Goal: Task Accomplishment & Management: Use online tool/utility

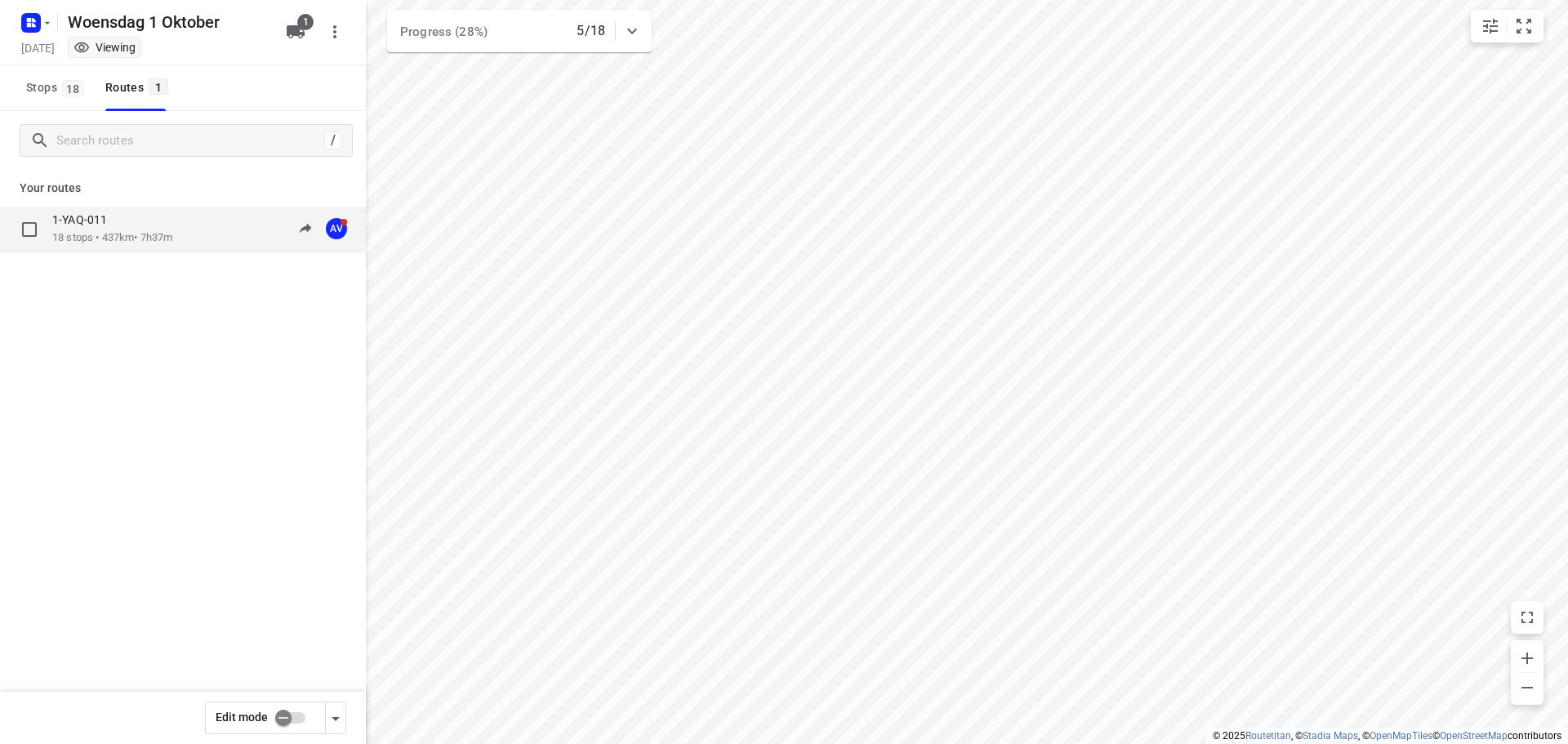
click at [173, 217] on div "1-YAQ-011" at bounding box center [112, 221] width 120 height 18
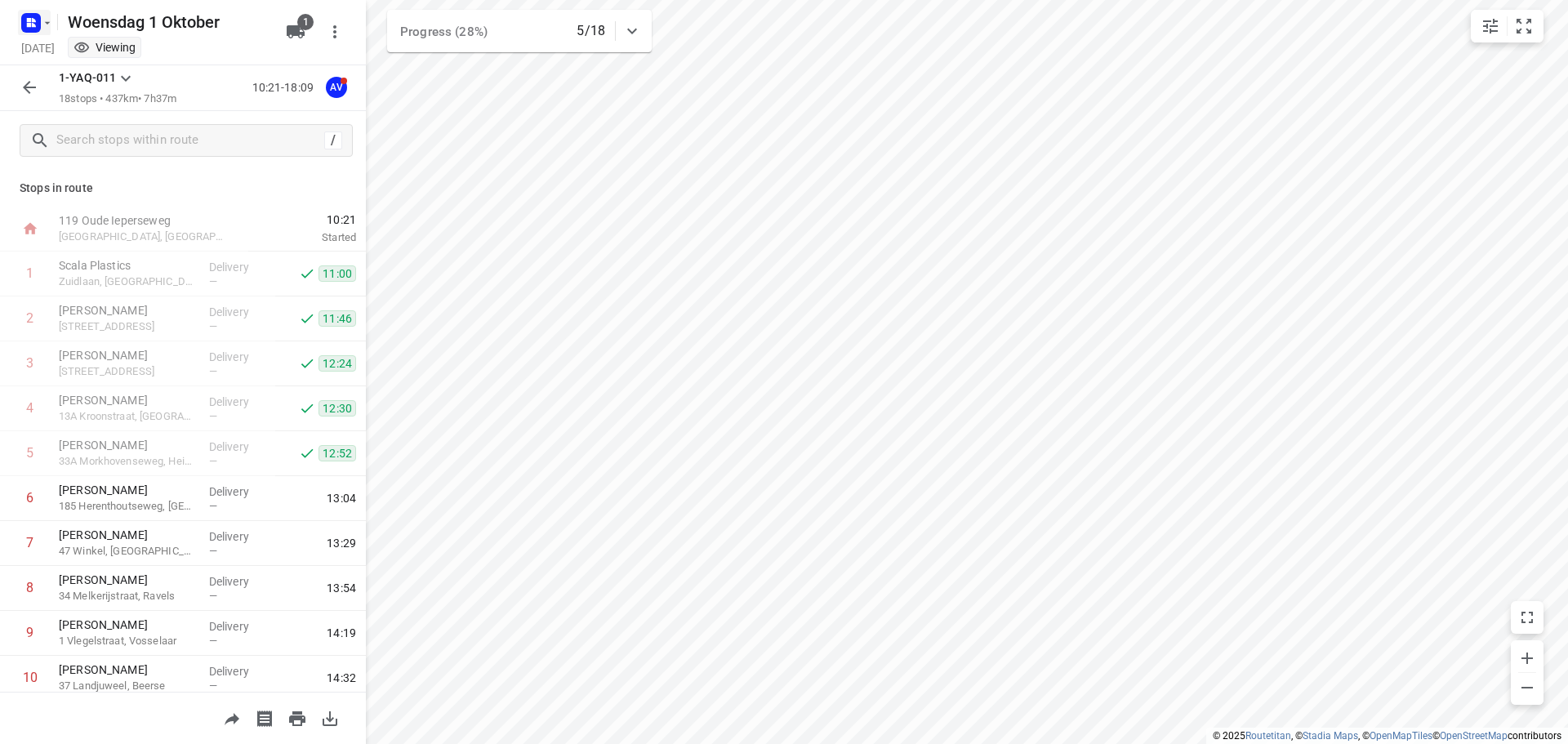
click at [27, 19] on icon "button" at bounding box center [28, 19] width 4 height 4
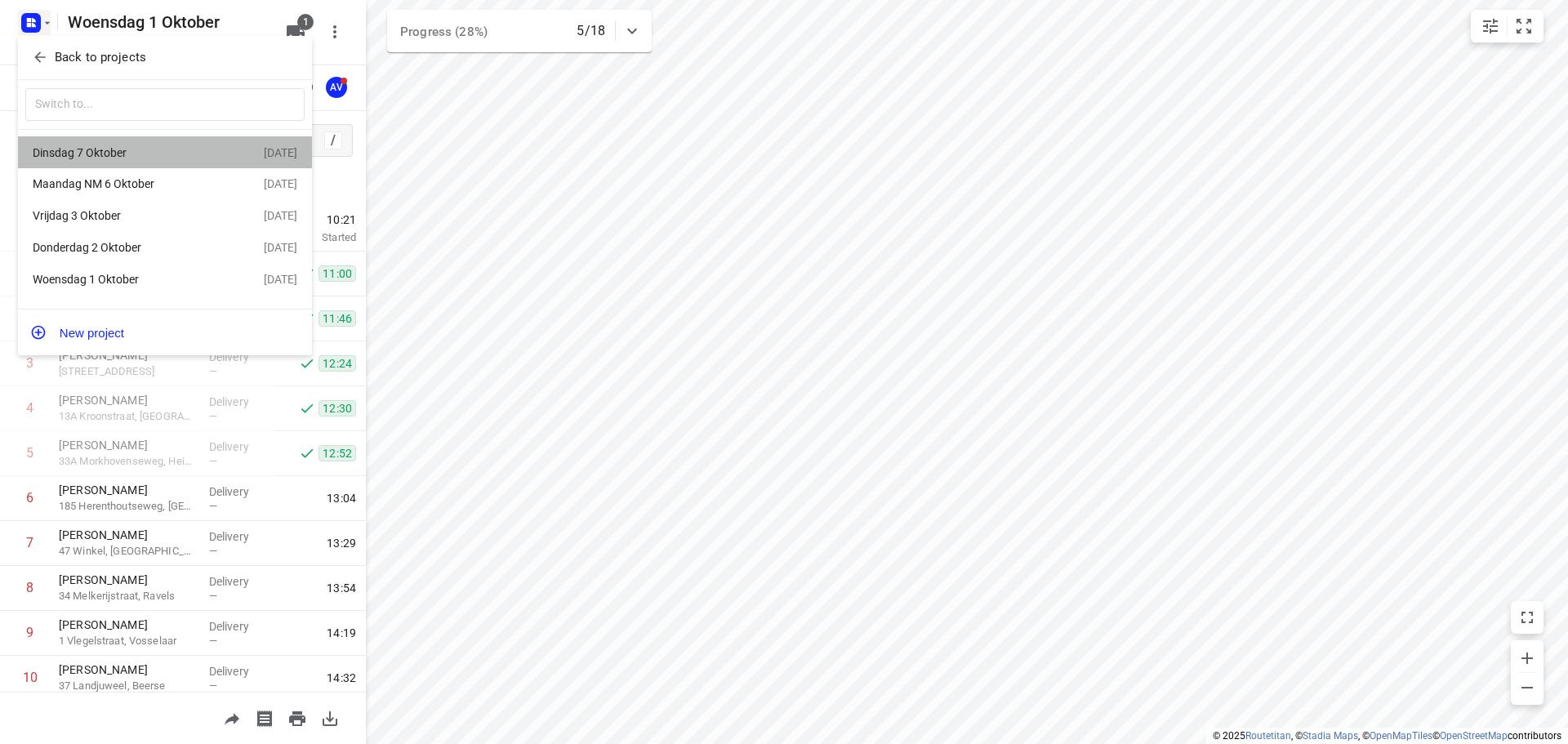
click at [128, 155] on div "Dinsdag 7 Oktober" at bounding box center [127, 152] width 188 height 13
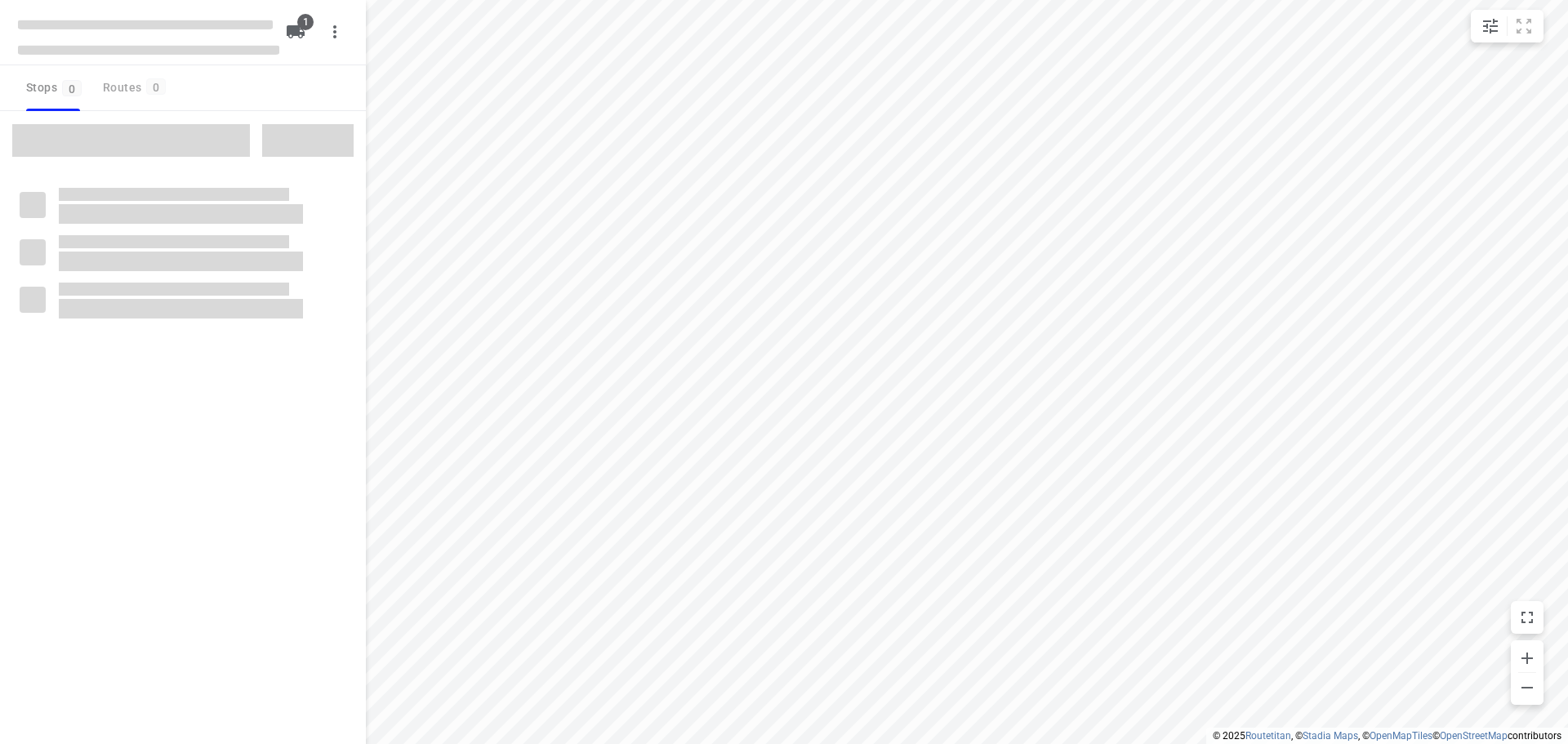
type input "distance"
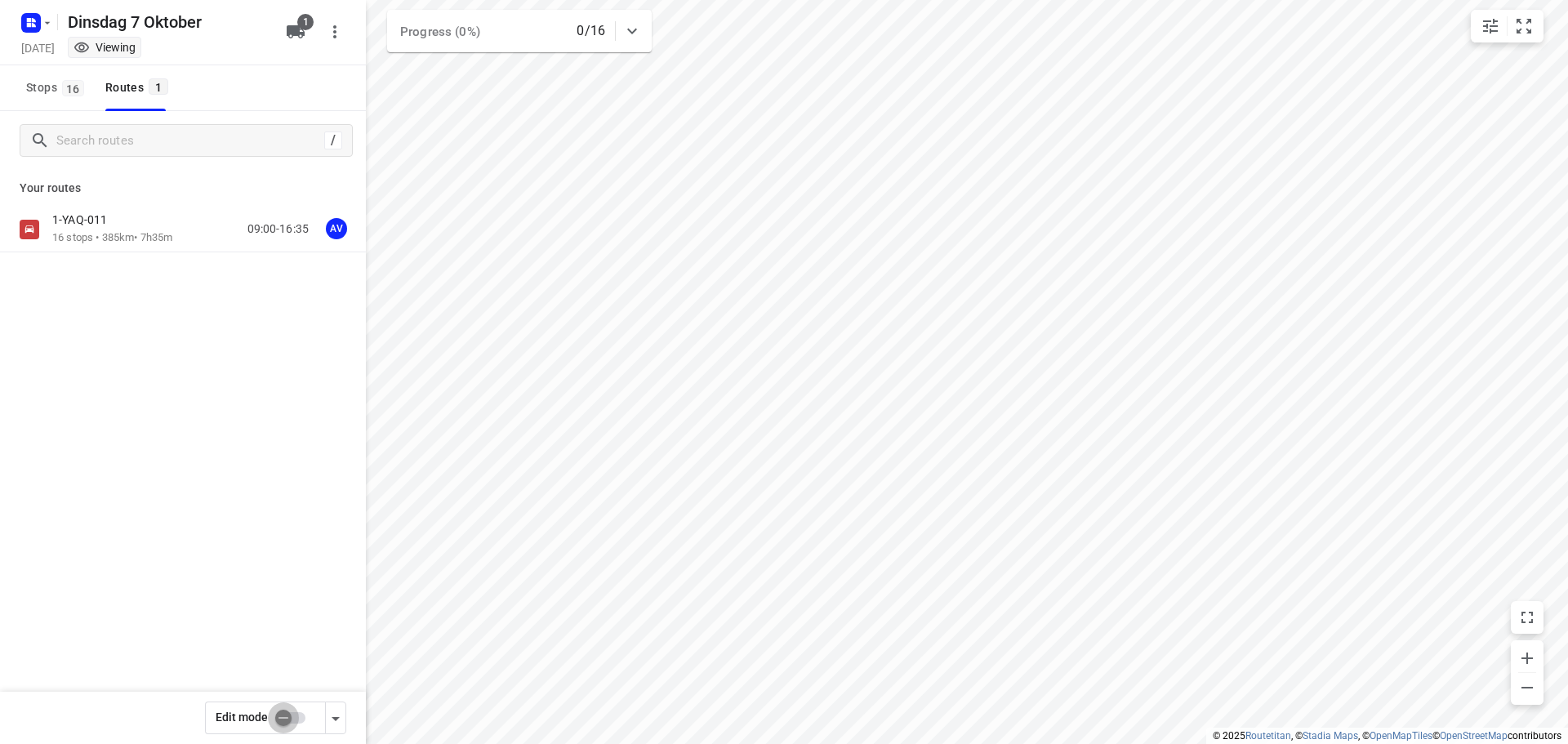
click at [296, 714] on input "checkbox" at bounding box center [283, 717] width 93 height 31
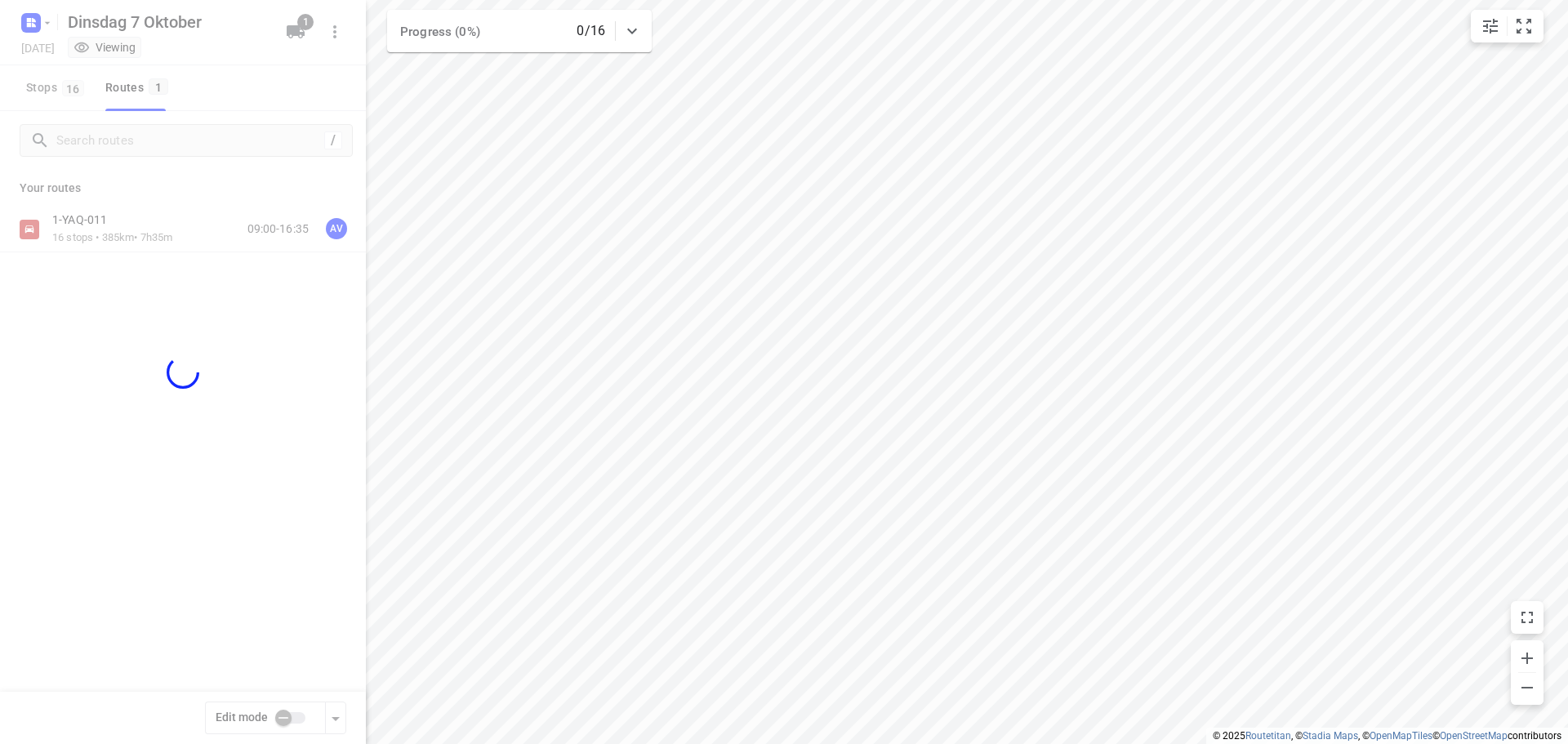
checkbox input "true"
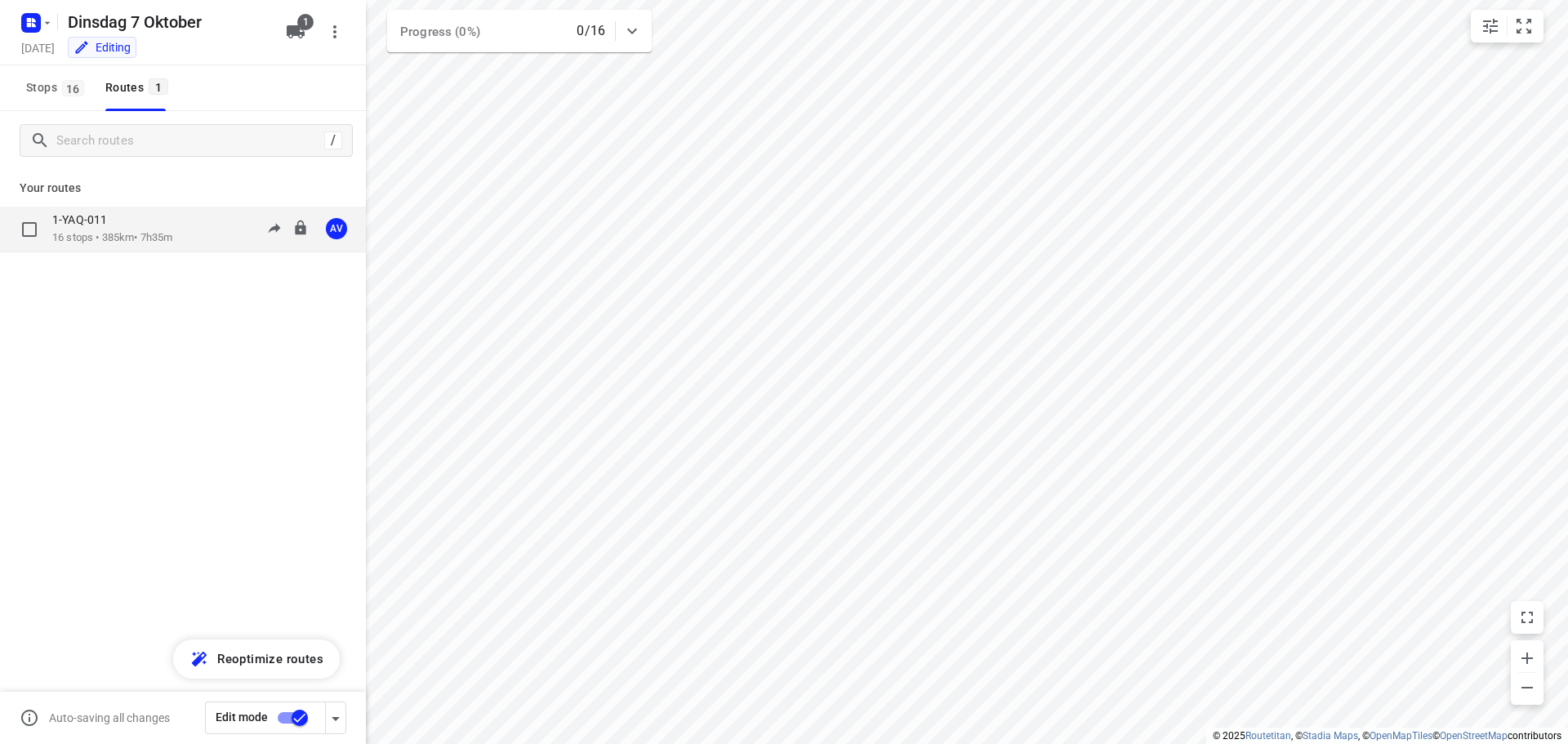
click at [190, 226] on div "1-YAQ-011 16 stops • 385km • 7h35m 09:00-16:35 AV" at bounding box center [209, 229] width 313 height 34
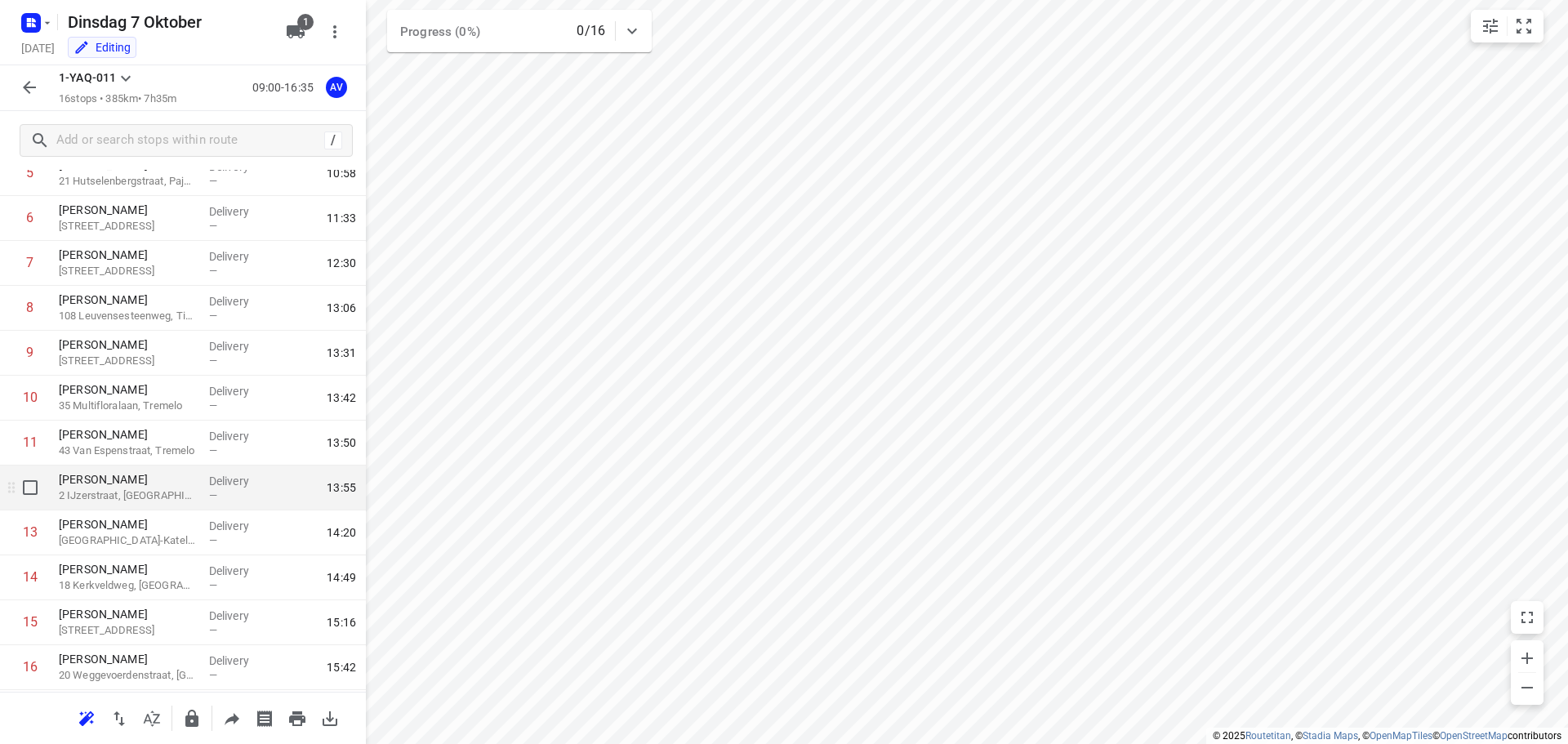
scroll to position [323, 0]
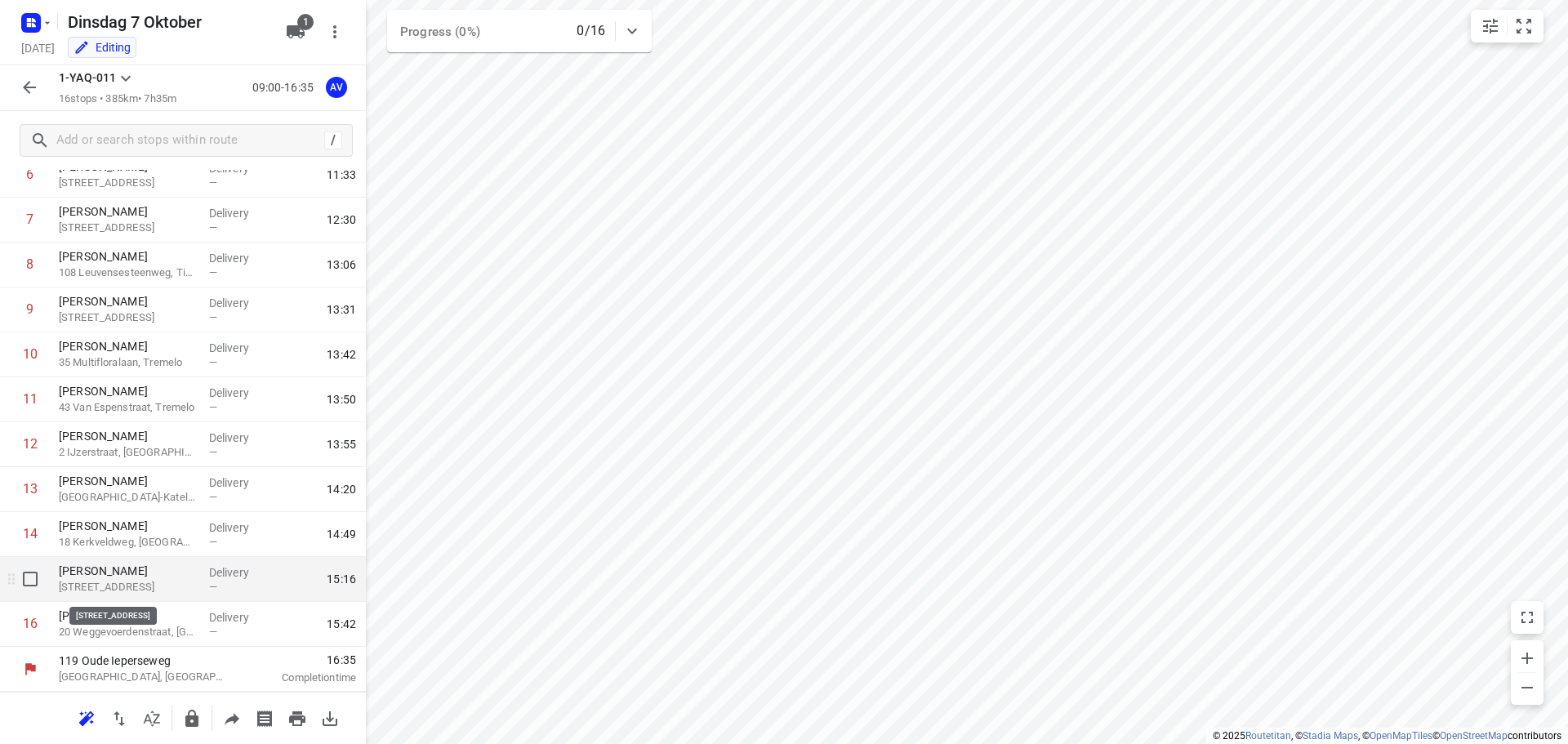
click at [157, 581] on p "89 Langeveldstraat, Opwijk" at bounding box center [127, 587] width 137 height 16
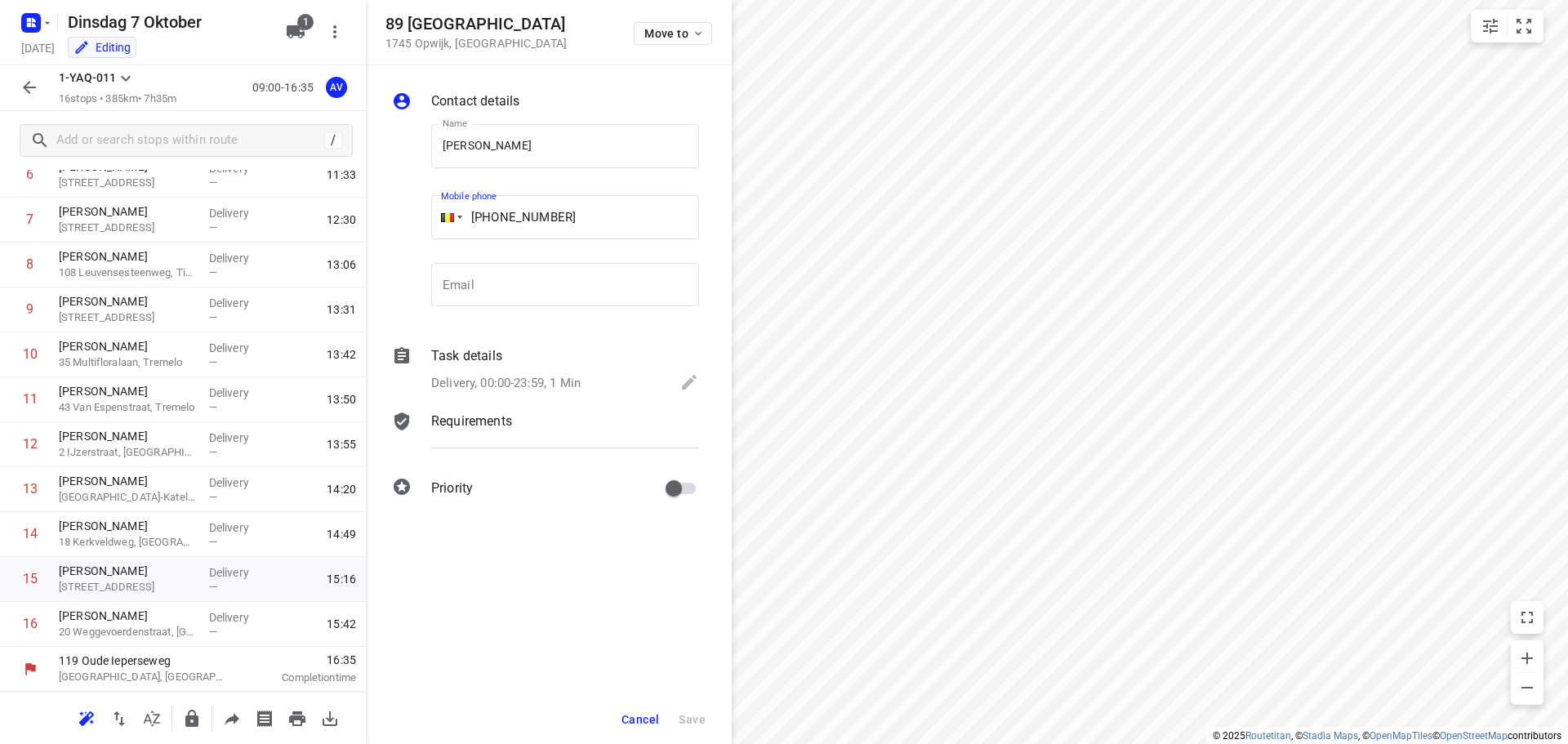
drag, startPoint x: 579, startPoint y: 213, endPoint x: 500, endPoint y: 225, distance: 79.9
click at [500, 225] on input "+32 471710768" at bounding box center [565, 218] width 268 height 44
paste input "475458334"
type input "+32 475458334"
click at [696, 717] on span "Save" at bounding box center [692, 719] width 27 height 13
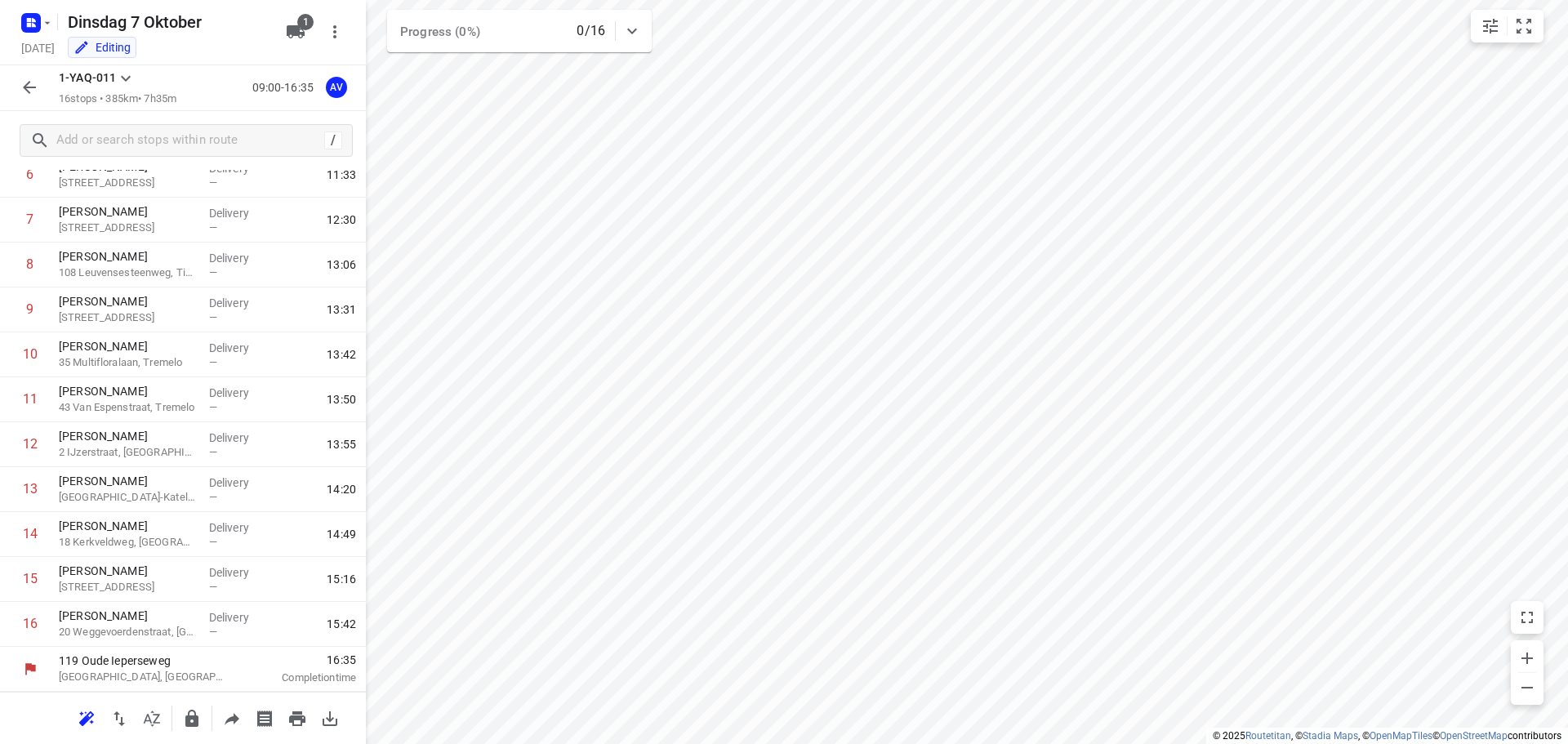
click at [24, 81] on icon "button" at bounding box center [29, 88] width 19 height 19
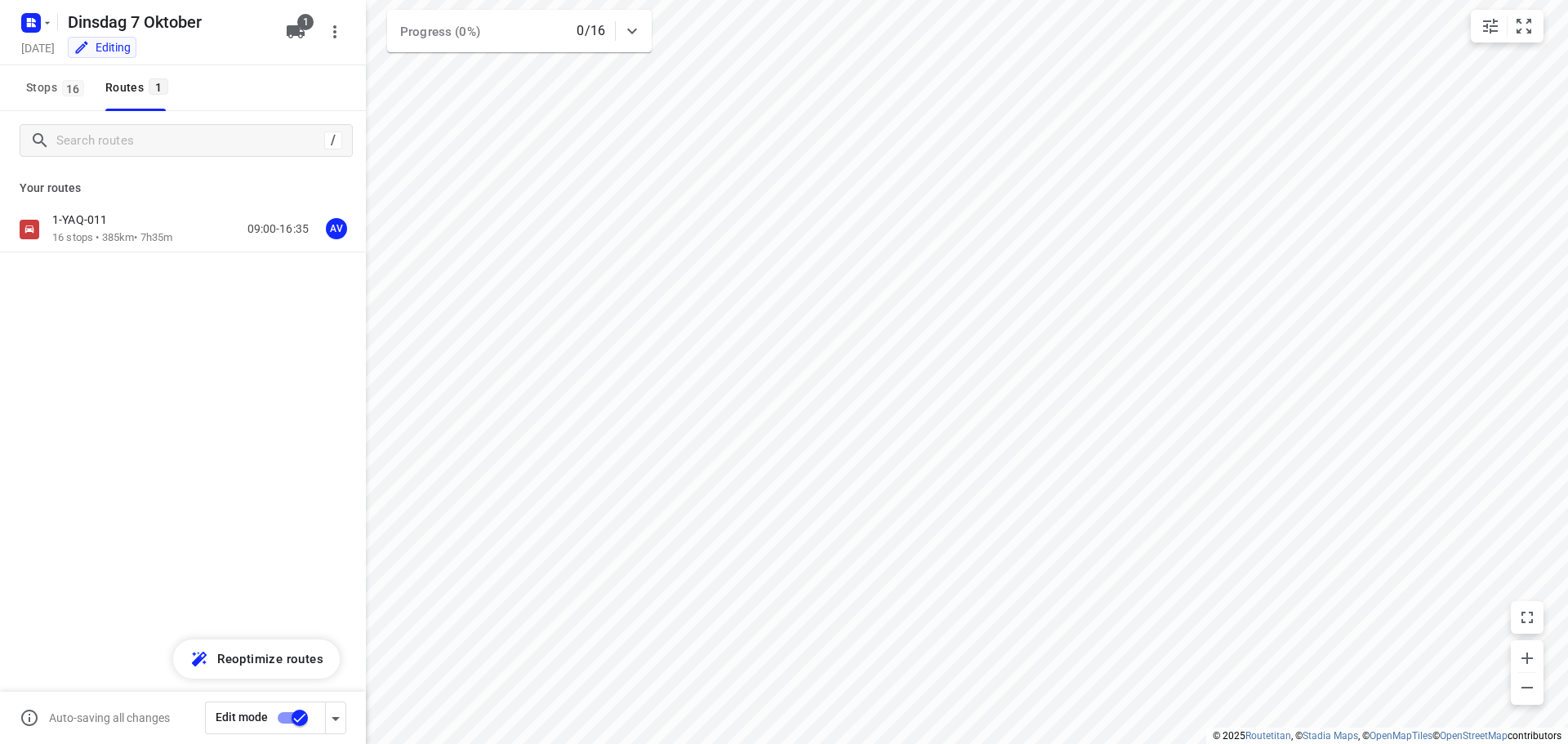
click at [286, 716] on input "checkbox" at bounding box center [299, 717] width 93 height 31
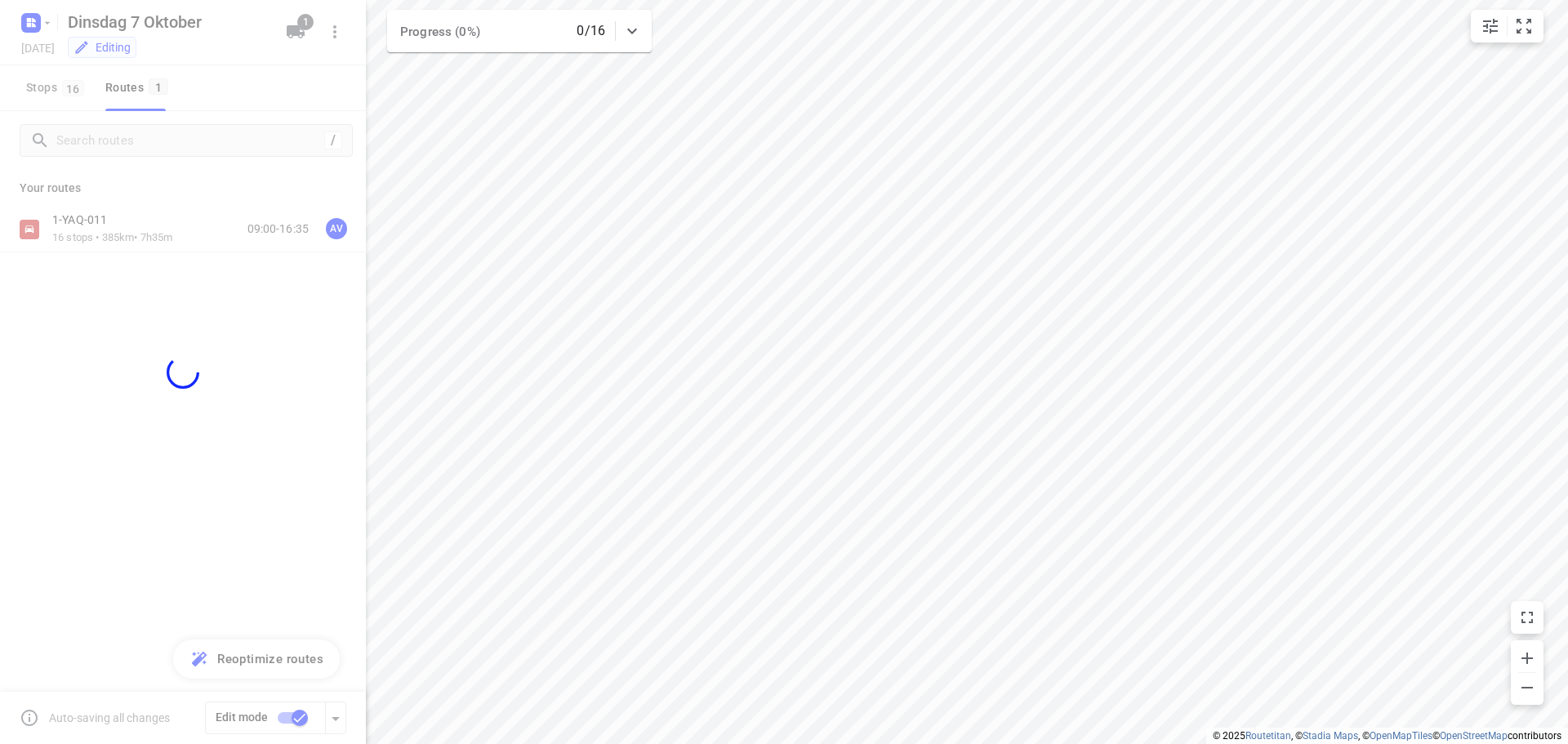
checkbox input "false"
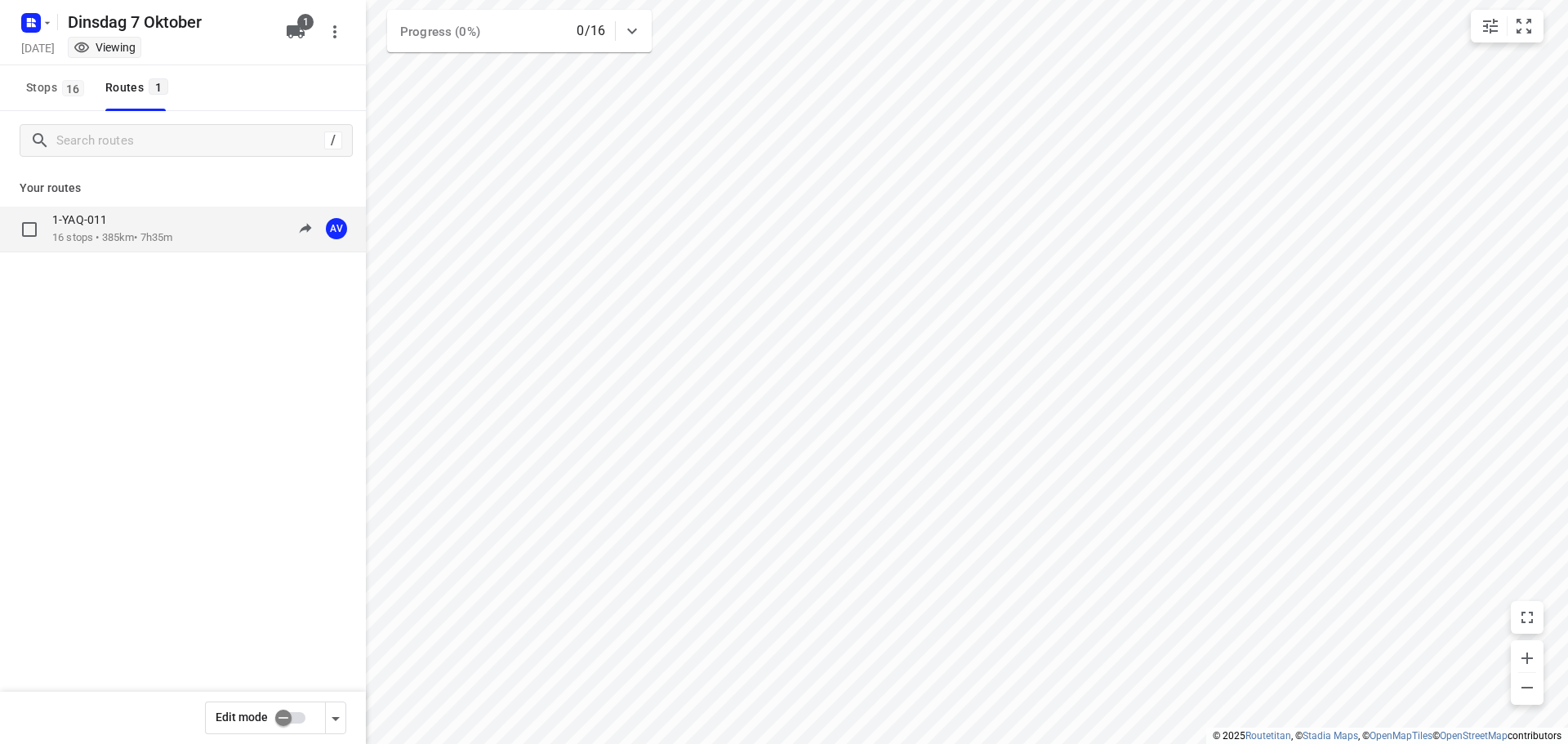
click at [192, 233] on div "1-YAQ-011 16 stops • 385km • 7h35m 09:00-16:35 AV" at bounding box center [209, 229] width 313 height 34
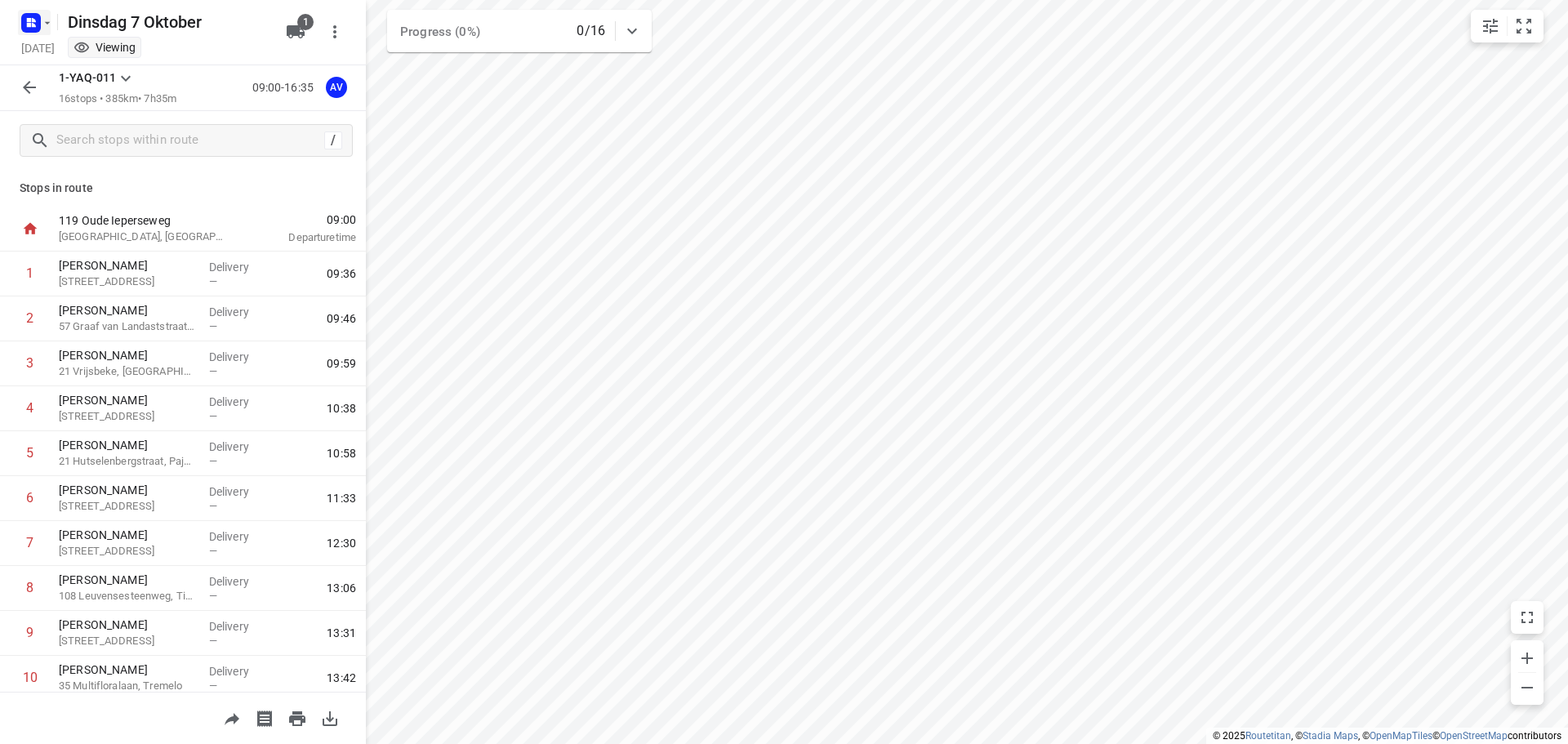
click at [42, 23] on icon "button" at bounding box center [47, 22] width 13 height 13
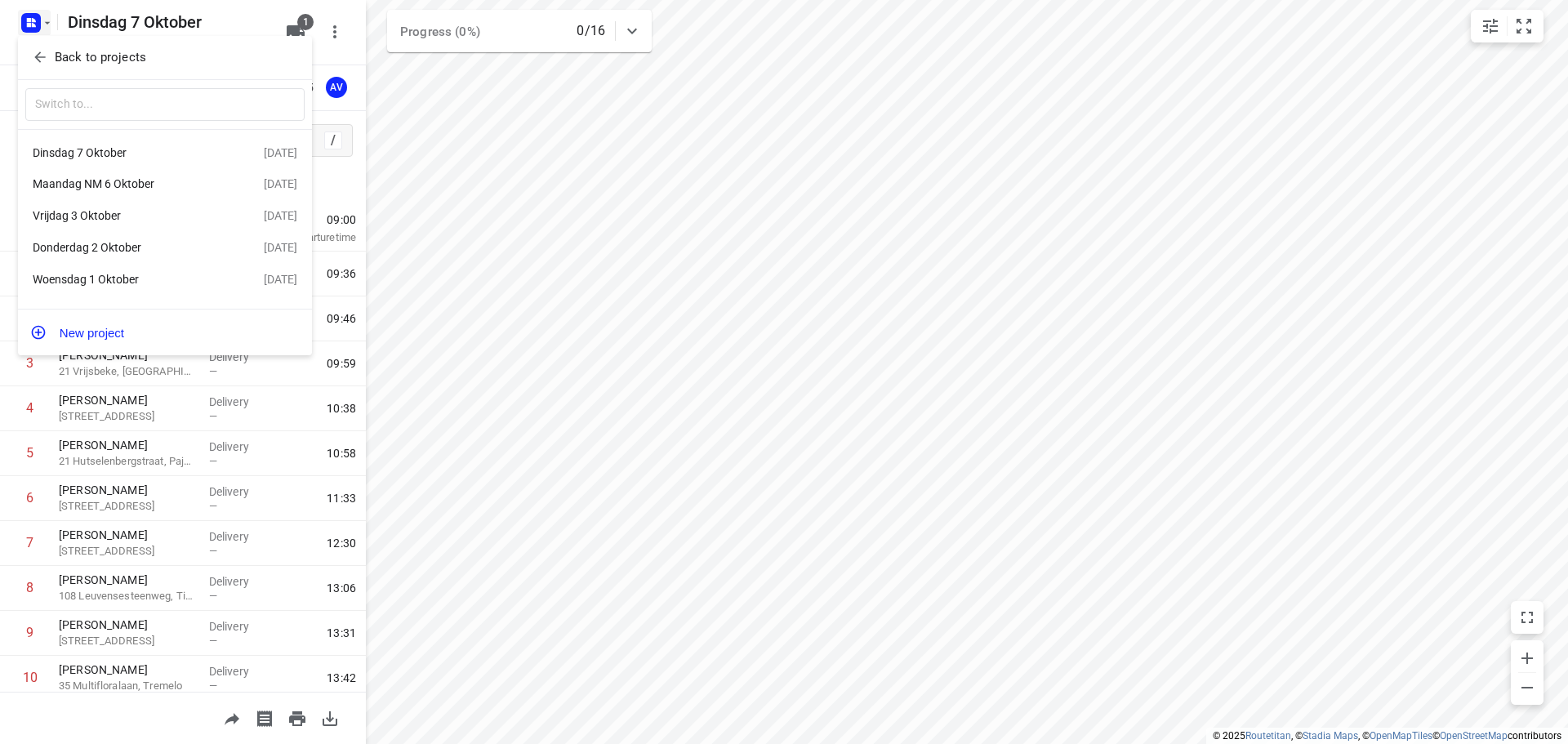
click at [95, 218] on div "Vrijdag 3 Oktober" at bounding box center [127, 215] width 188 height 13
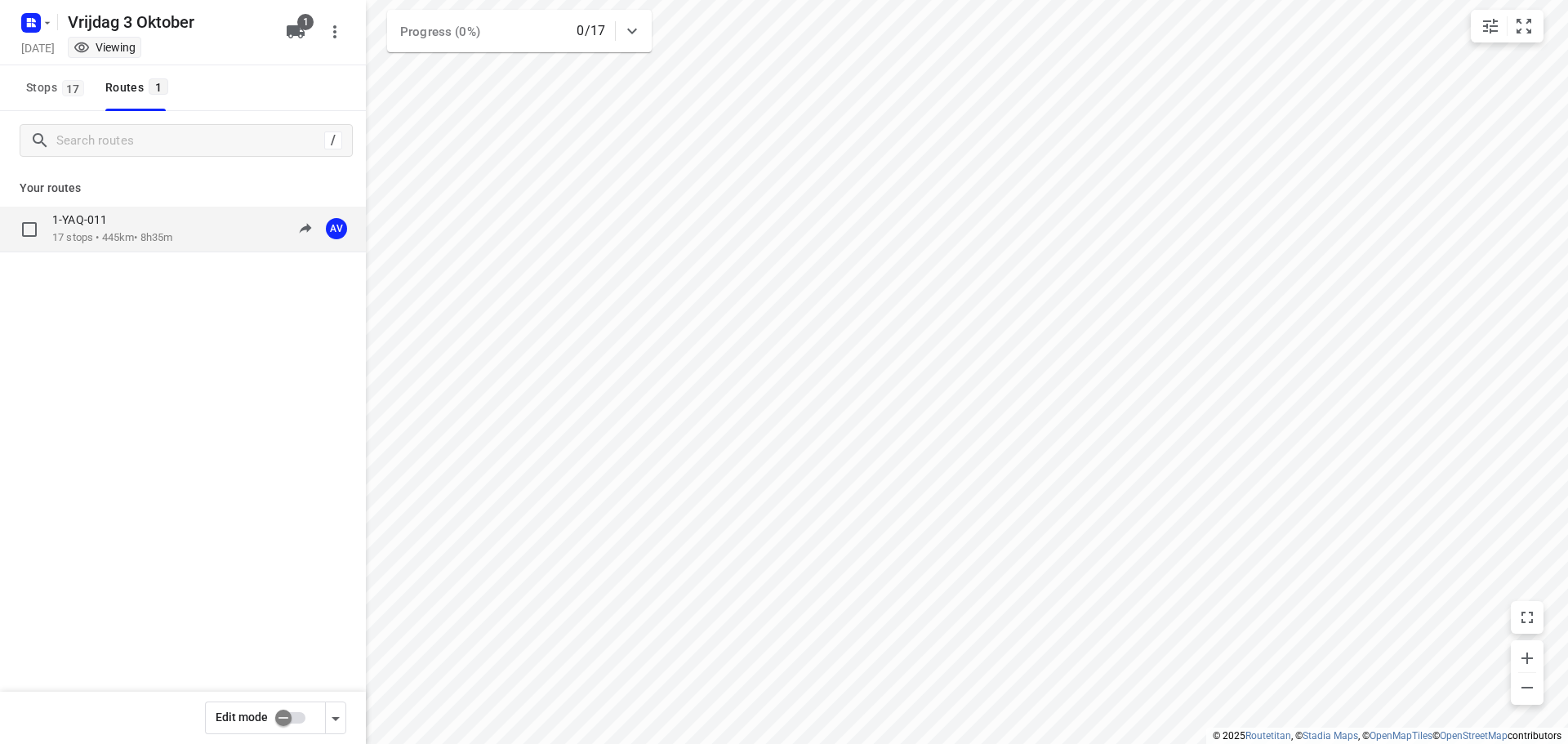
click at [201, 229] on div "1-YAQ-011 17 stops • 445km • 8h35m 09:00-17:35 AV" at bounding box center [209, 229] width 313 height 34
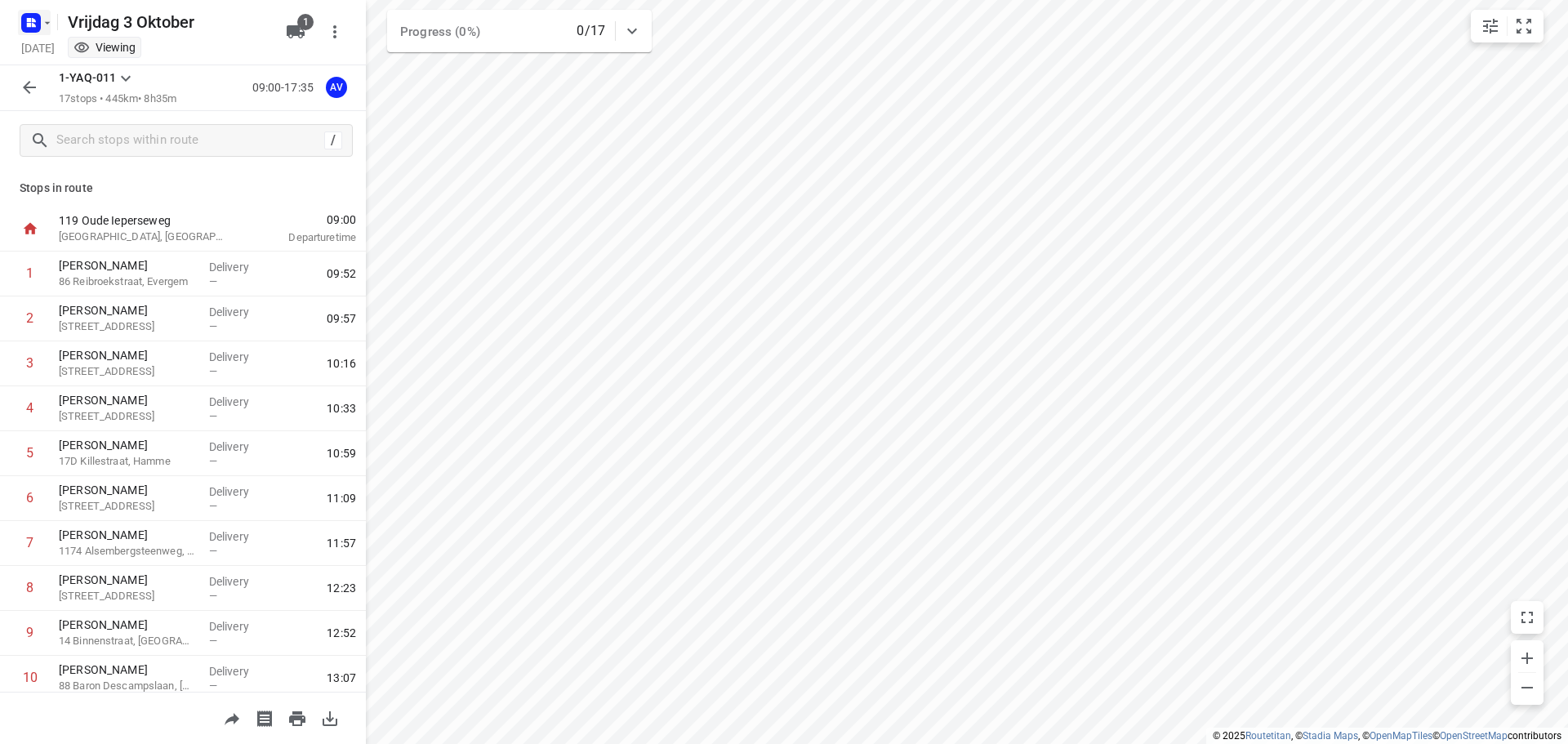
click at [27, 16] on rect "button" at bounding box center [31, 23] width 19 height 19
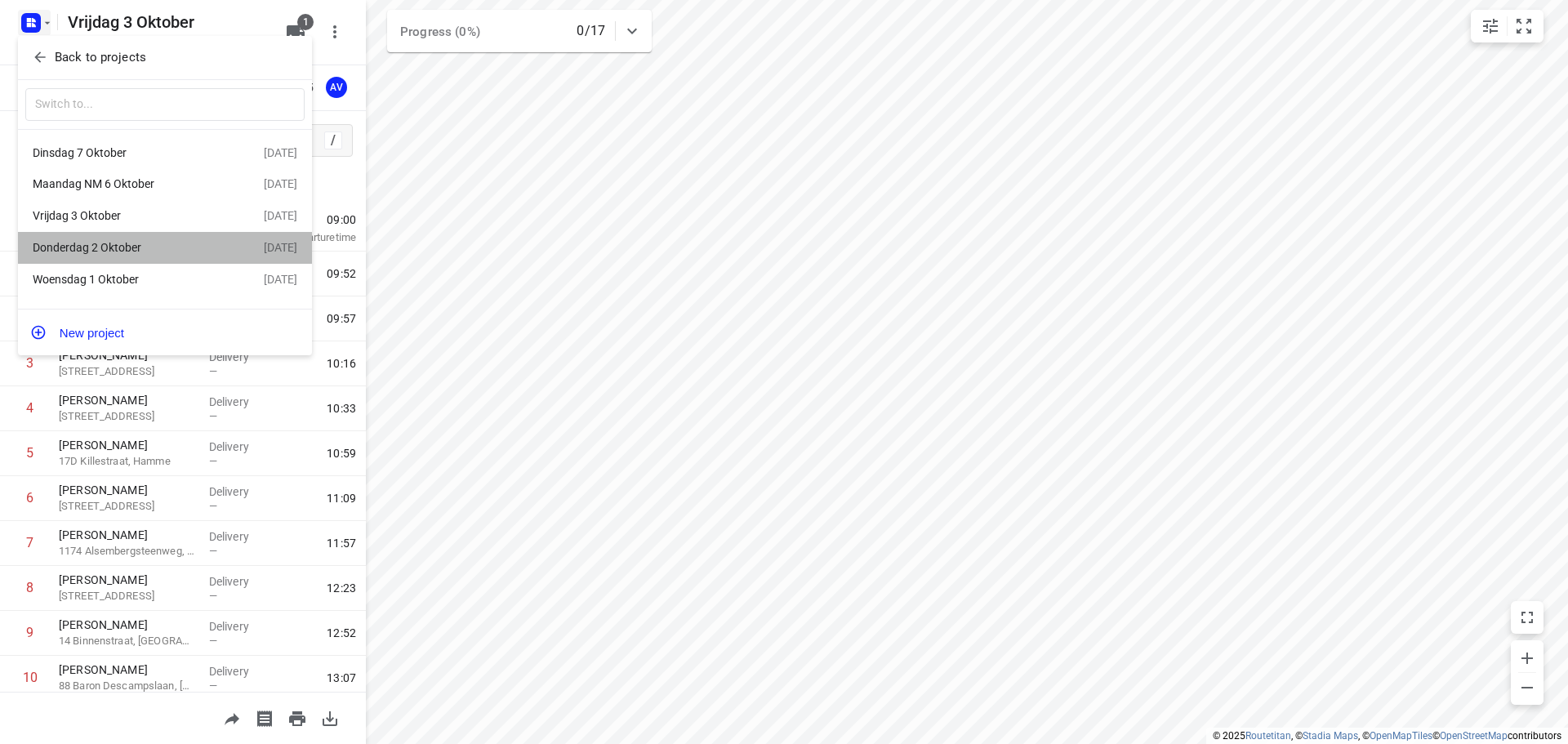
click at [150, 243] on div "Donderdag 2 Oktober" at bounding box center [127, 247] width 188 height 13
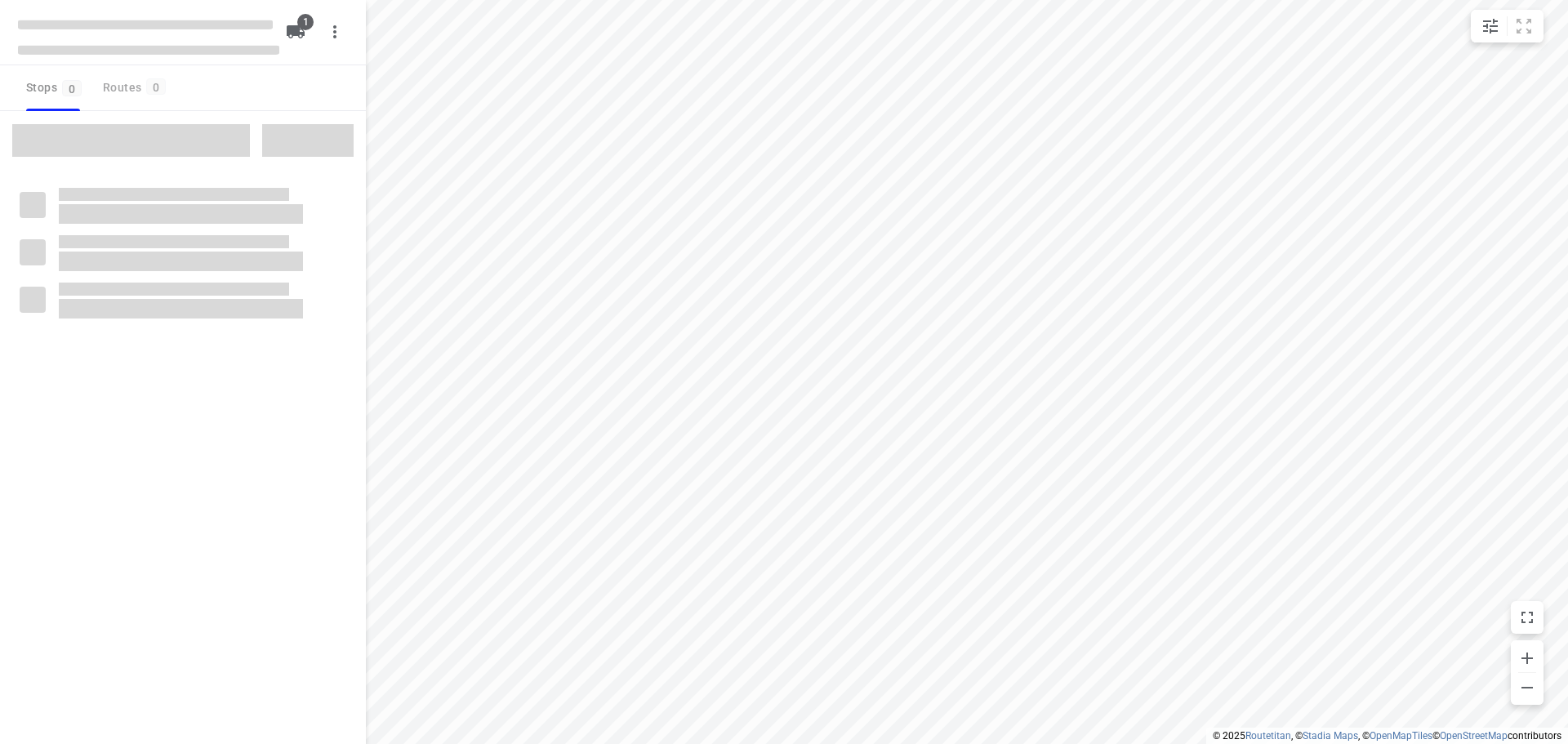
type input "distance"
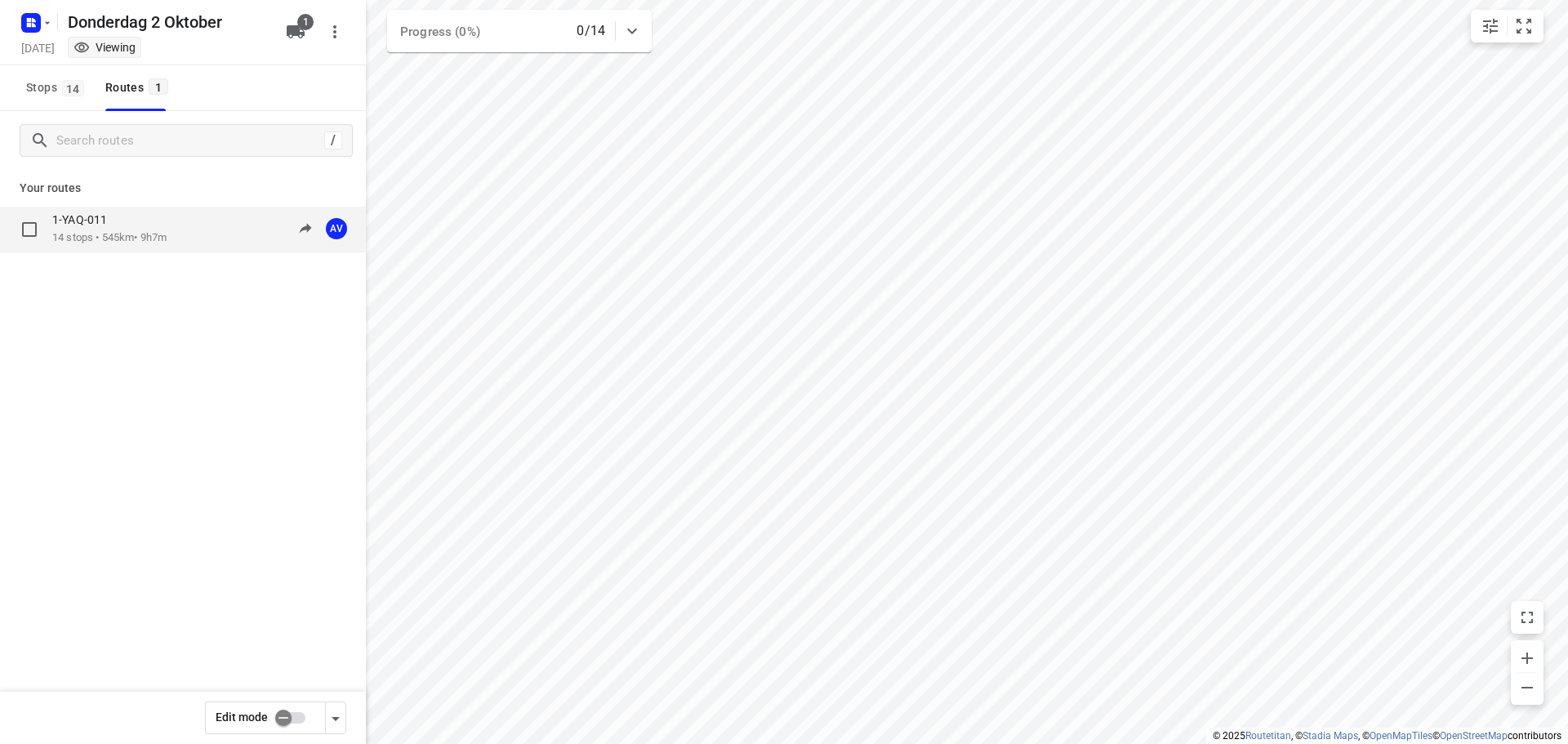
click at [202, 234] on div "1-YAQ-011 14 stops • 545km • 9h7m 09:00-18:06 AV" at bounding box center [209, 229] width 313 height 34
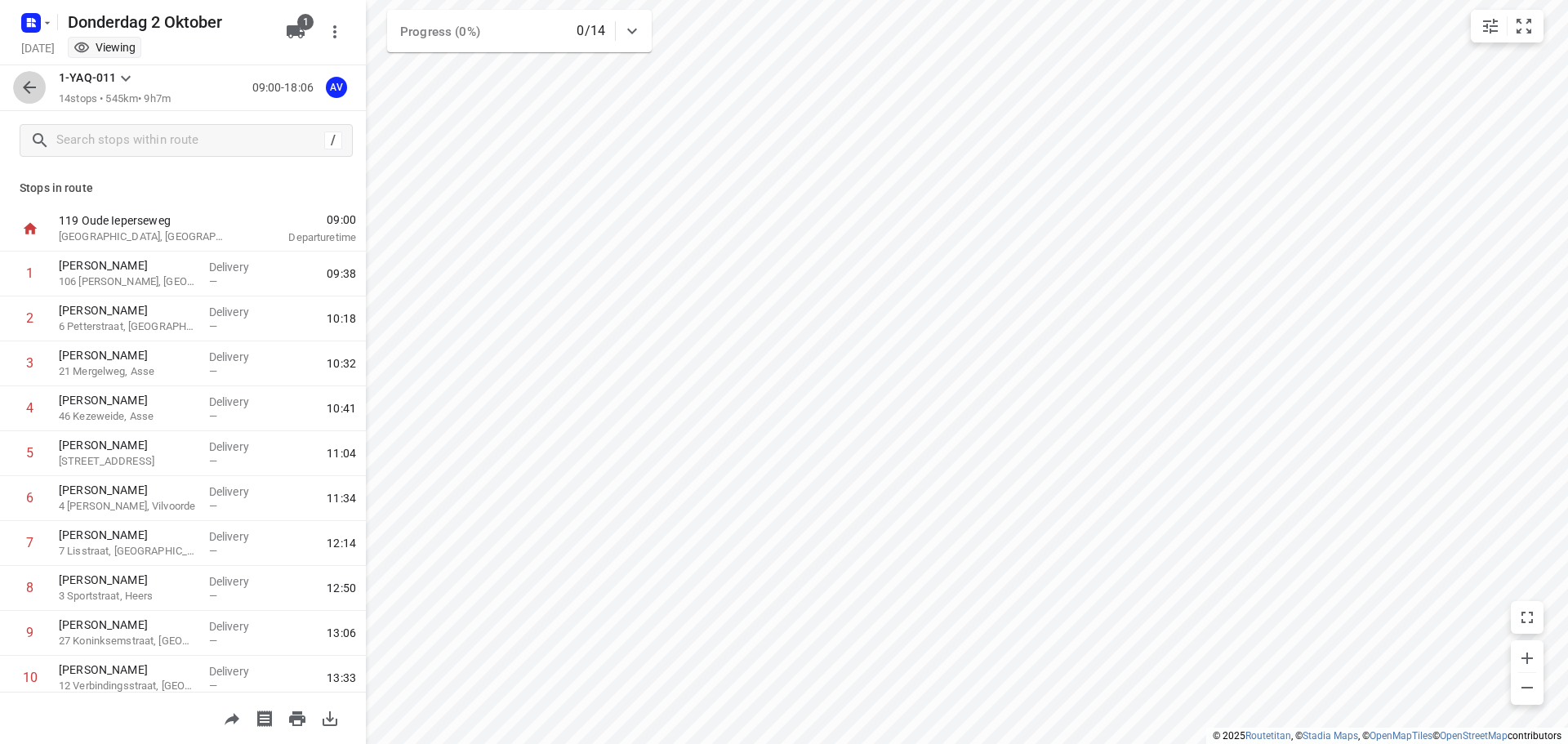
click at [30, 90] on icon "button" at bounding box center [29, 88] width 19 height 19
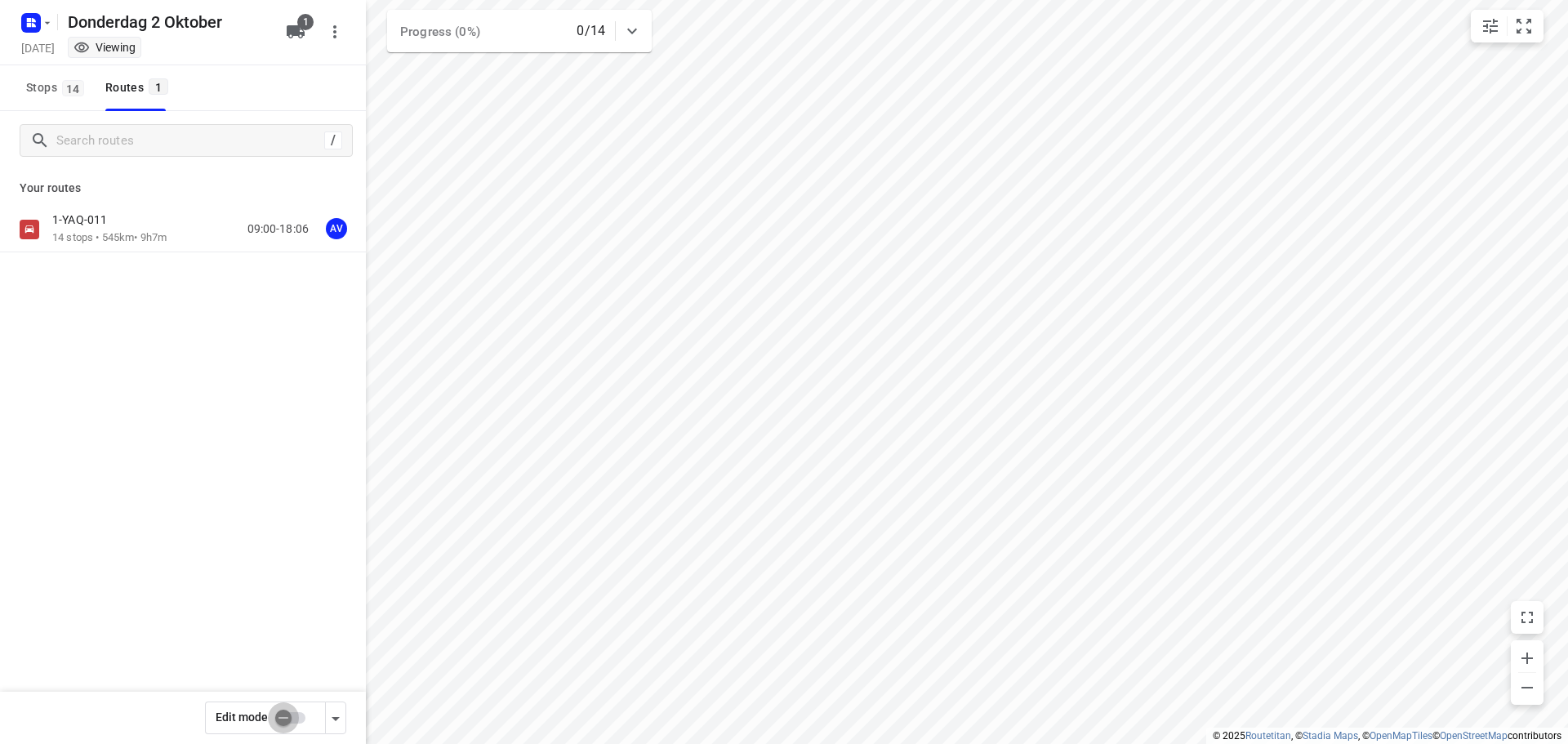
click at [301, 717] on input "checkbox" at bounding box center [283, 717] width 93 height 31
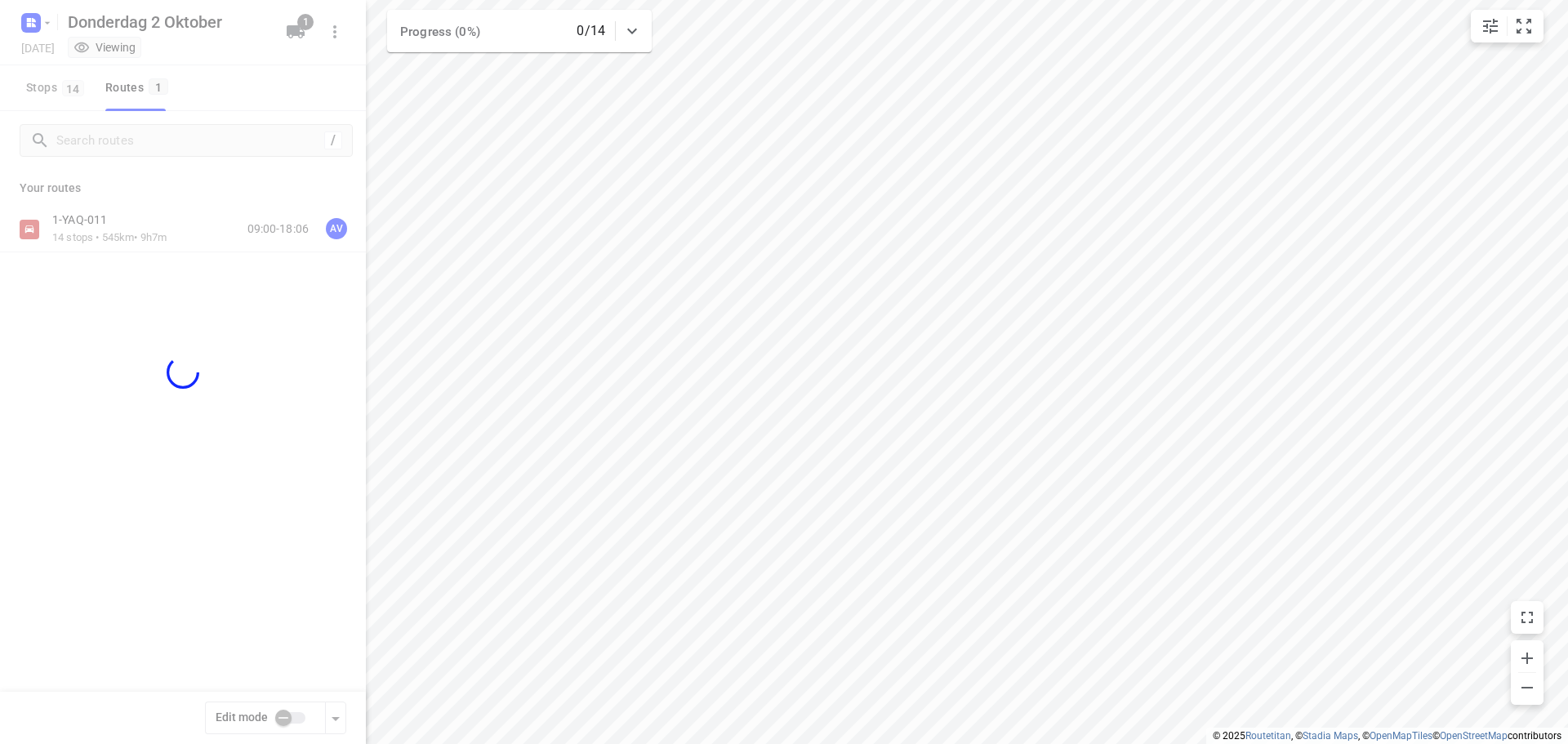
checkbox input "true"
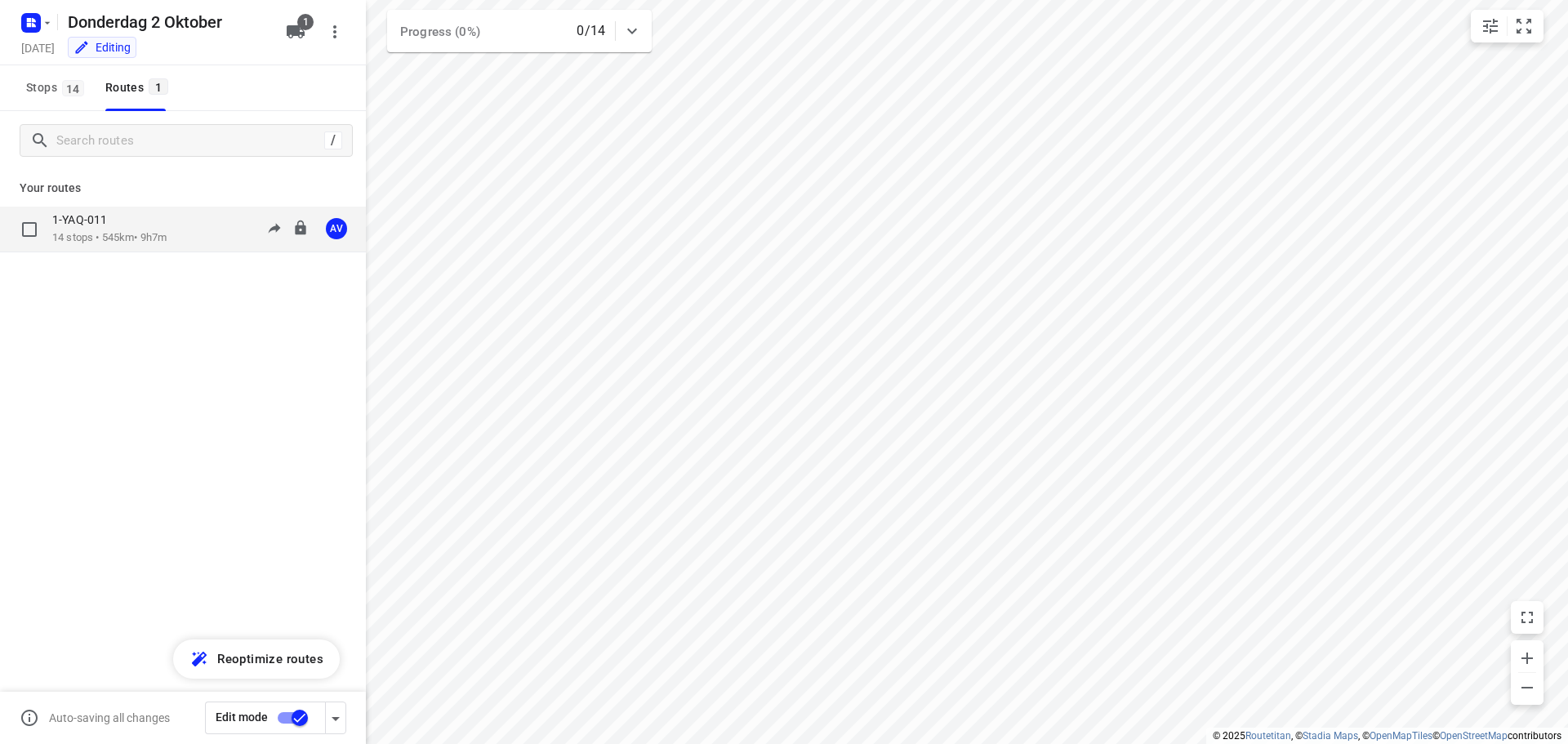
click at [188, 237] on div "1-YAQ-011 14 stops • 545km • 9h7m 09:00-18:06 AV" at bounding box center [209, 229] width 313 height 34
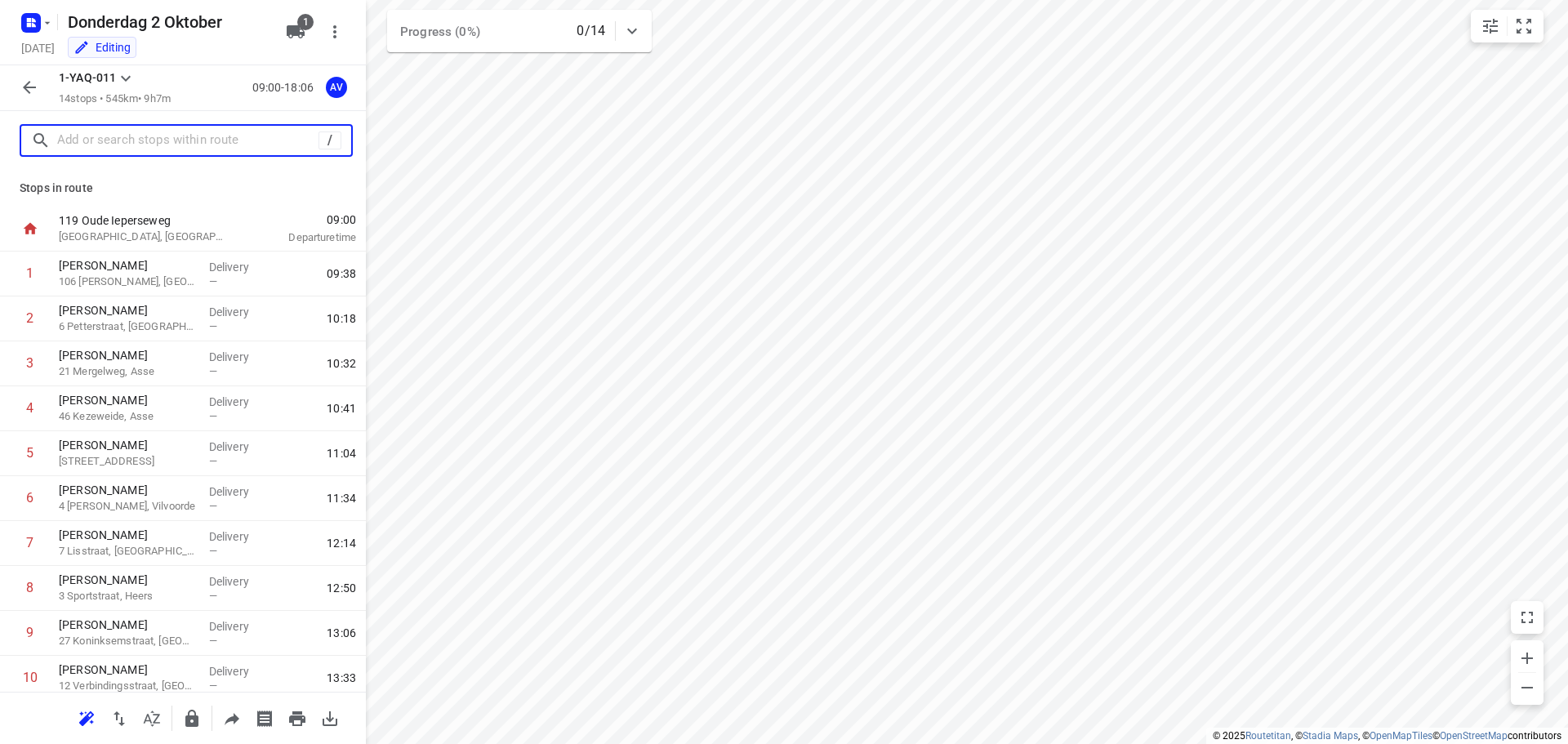
click at [156, 142] on input "text" at bounding box center [188, 141] width 261 height 26
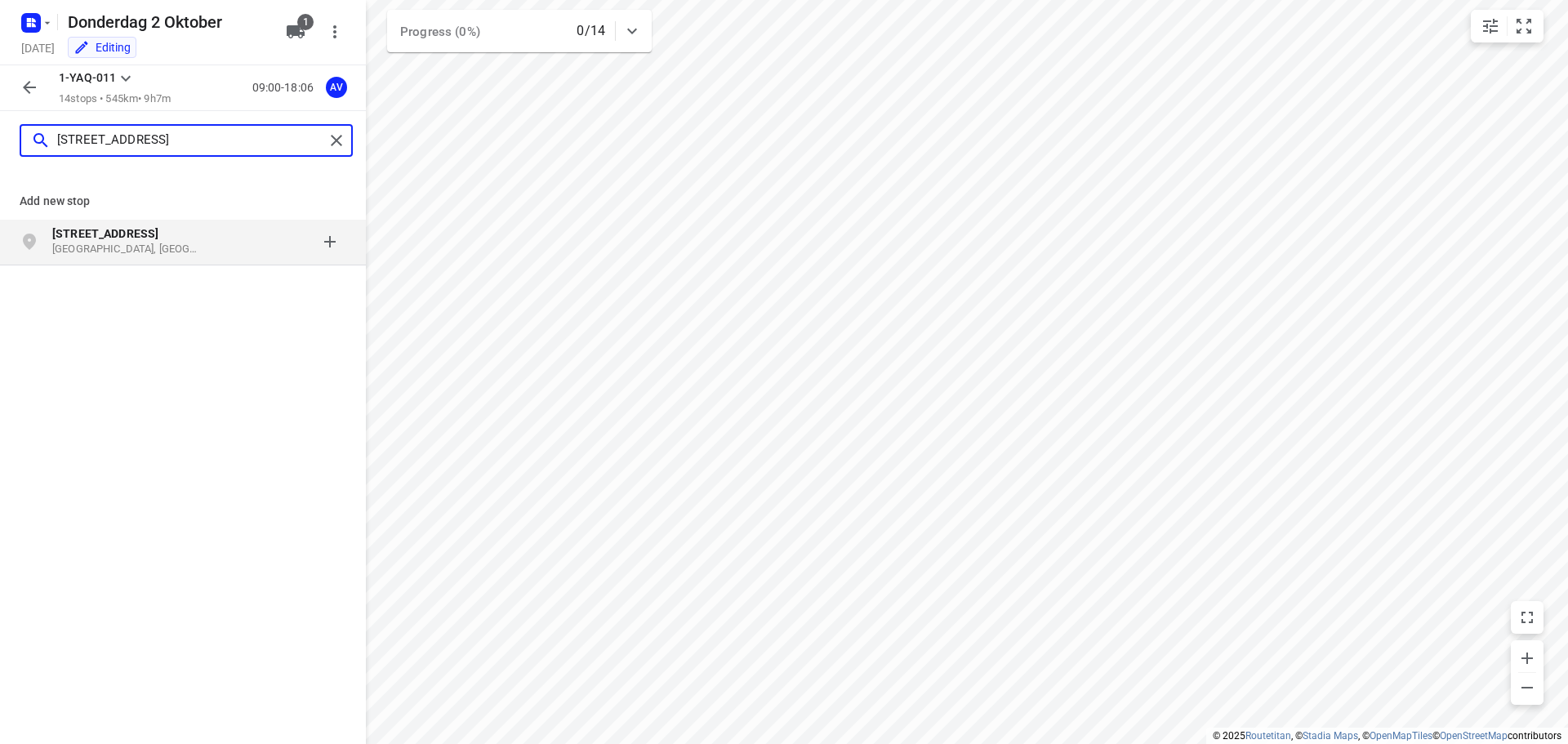
type input "meirbeekstraat 62"
click at [174, 247] on p "Aalst, België" at bounding box center [127, 249] width 150 height 16
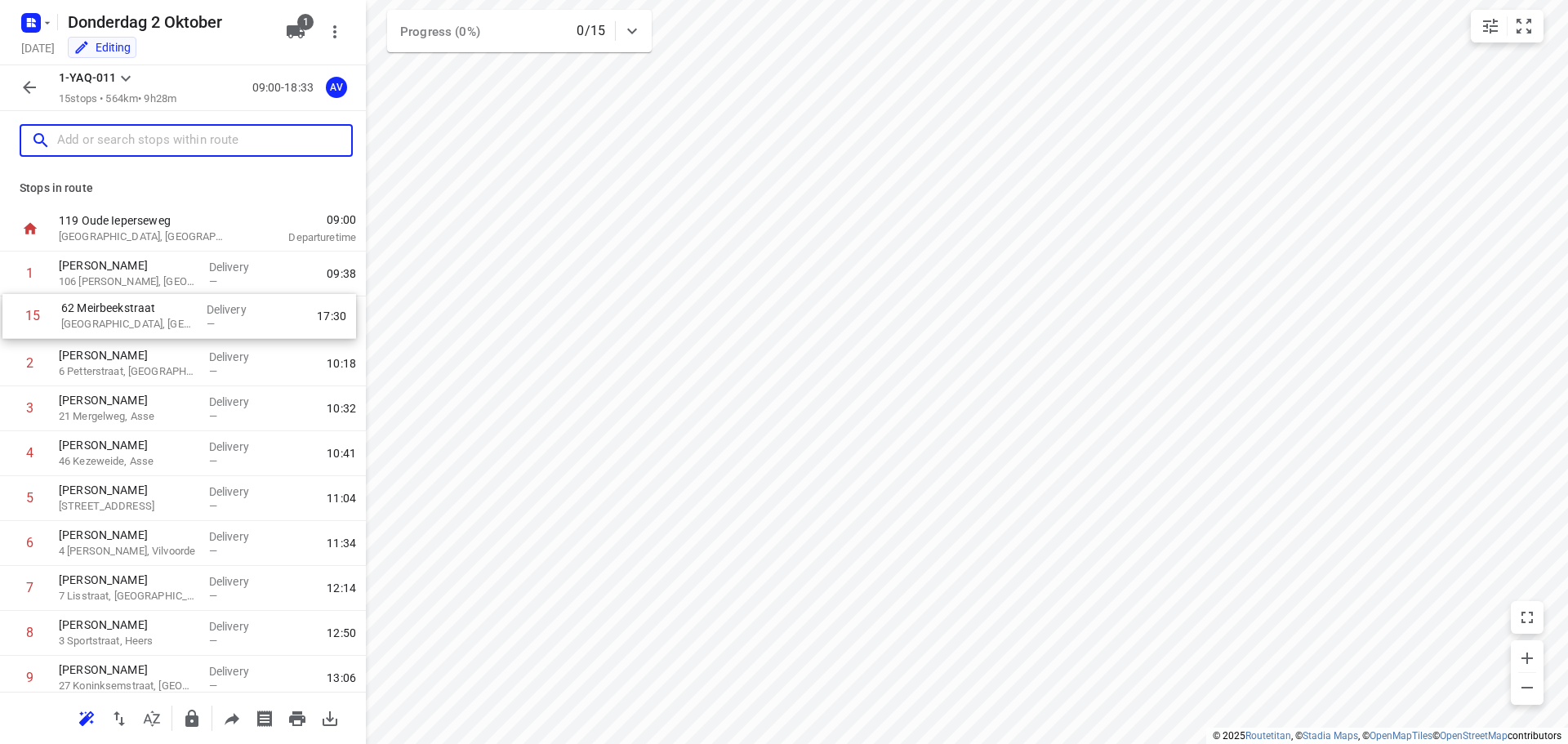
drag, startPoint x: 9, startPoint y: 632, endPoint x: 11, endPoint y: 318, distance: 314.0
click at [11, 318] on div "1 Dimitri De Coussemaker 106 Martijn van Torhoutstraat, Oudenaarde Delivery — 0…" at bounding box center [182, 587] width 365 height 673
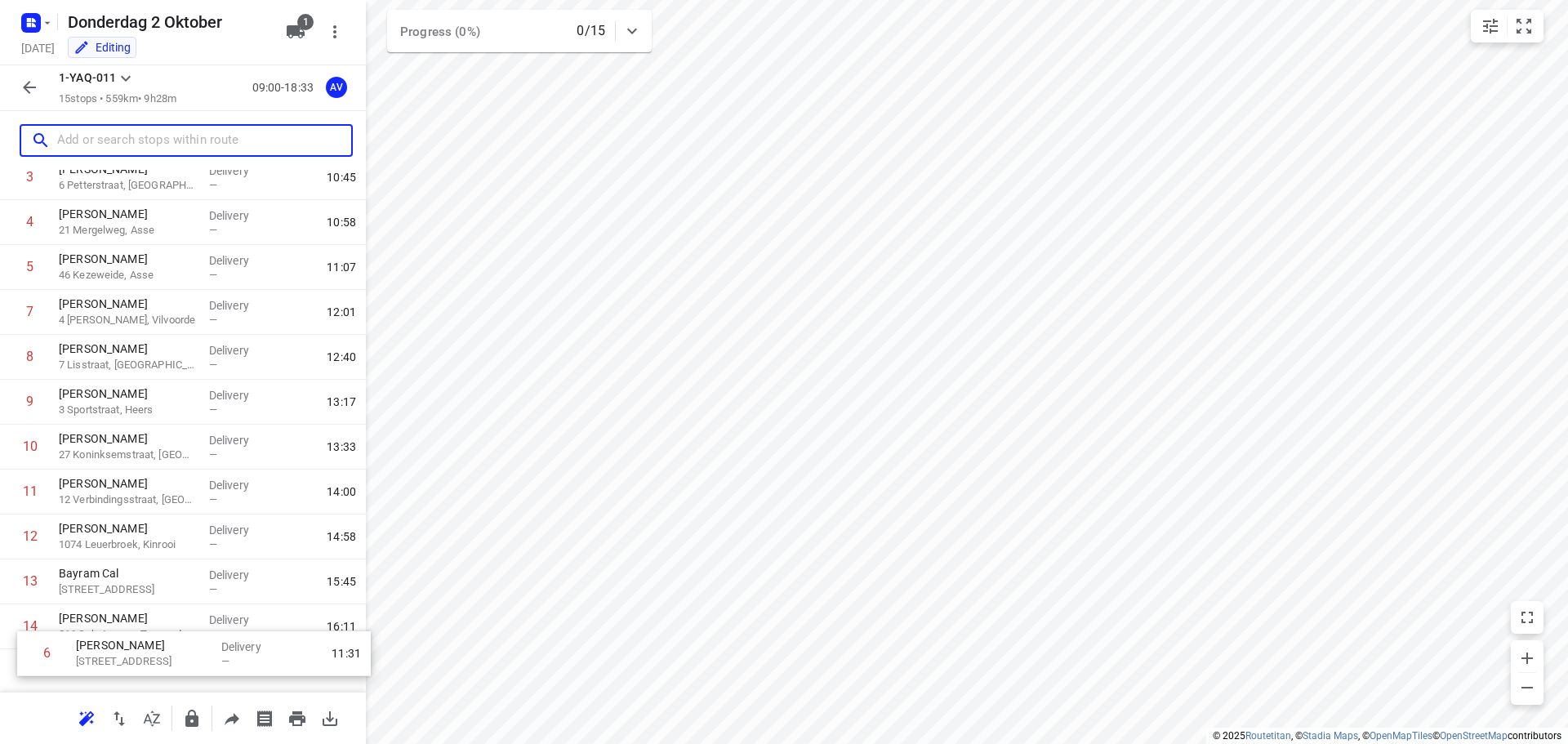
scroll to position [279, 0]
drag, startPoint x: 11, startPoint y: 499, endPoint x: 14, endPoint y: 619, distance: 120.0
click at [12, 623] on div "1 Dimitri De Coussemaker 106 Martijn van Torhoutstraat, Oudenaarde Delivery — 0…" at bounding box center [182, 310] width 365 height 673
drag, startPoint x: 10, startPoint y: 324, endPoint x: 15, endPoint y: 626, distance: 302.0
click at [15, 626] on div "1 Dimitri De Coussemaker 106 Martijn van Torhoutstraat, Oudenaarde Delivery — 0…" at bounding box center [182, 310] width 365 height 673
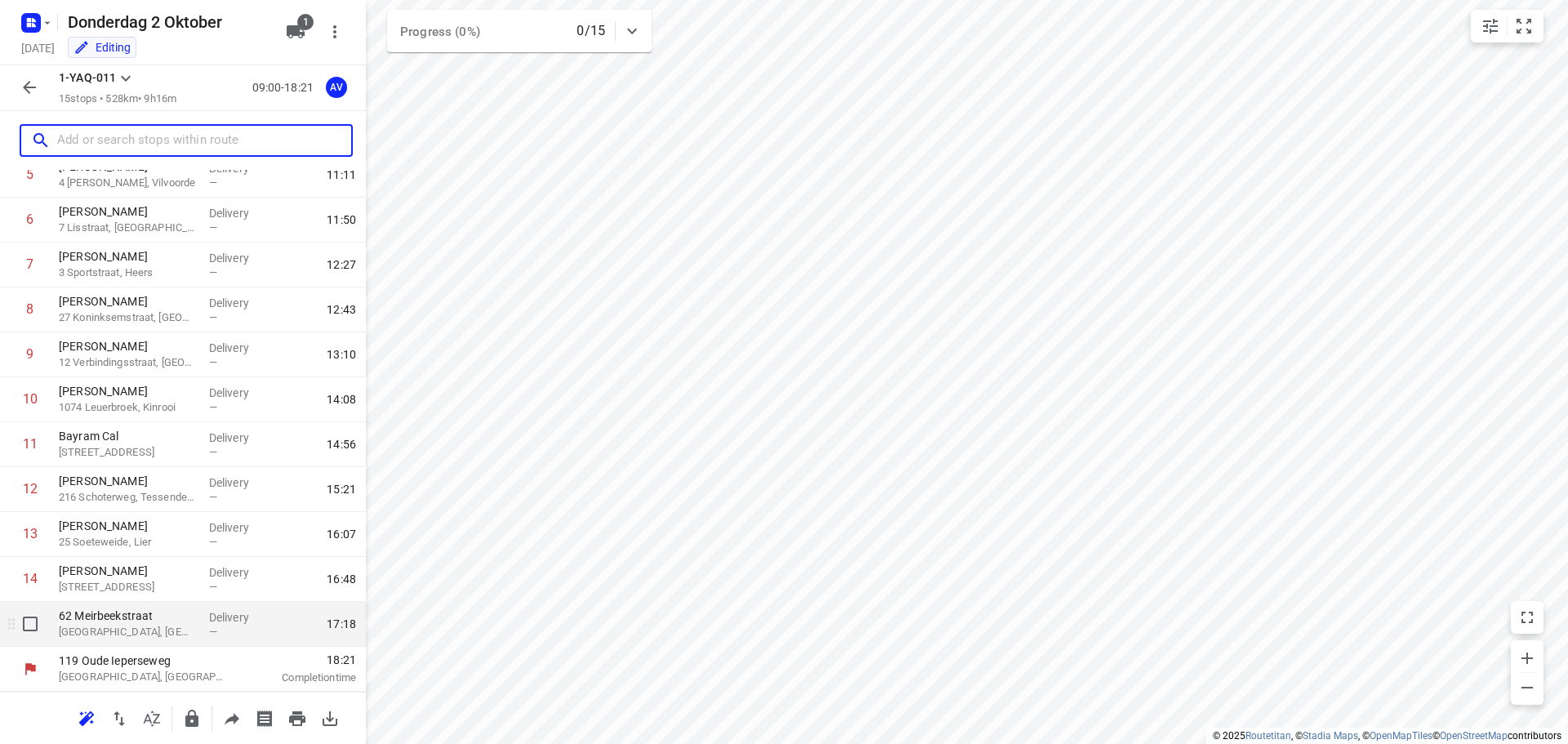
click at [141, 628] on p "Aalst, Belgium" at bounding box center [127, 632] width 137 height 16
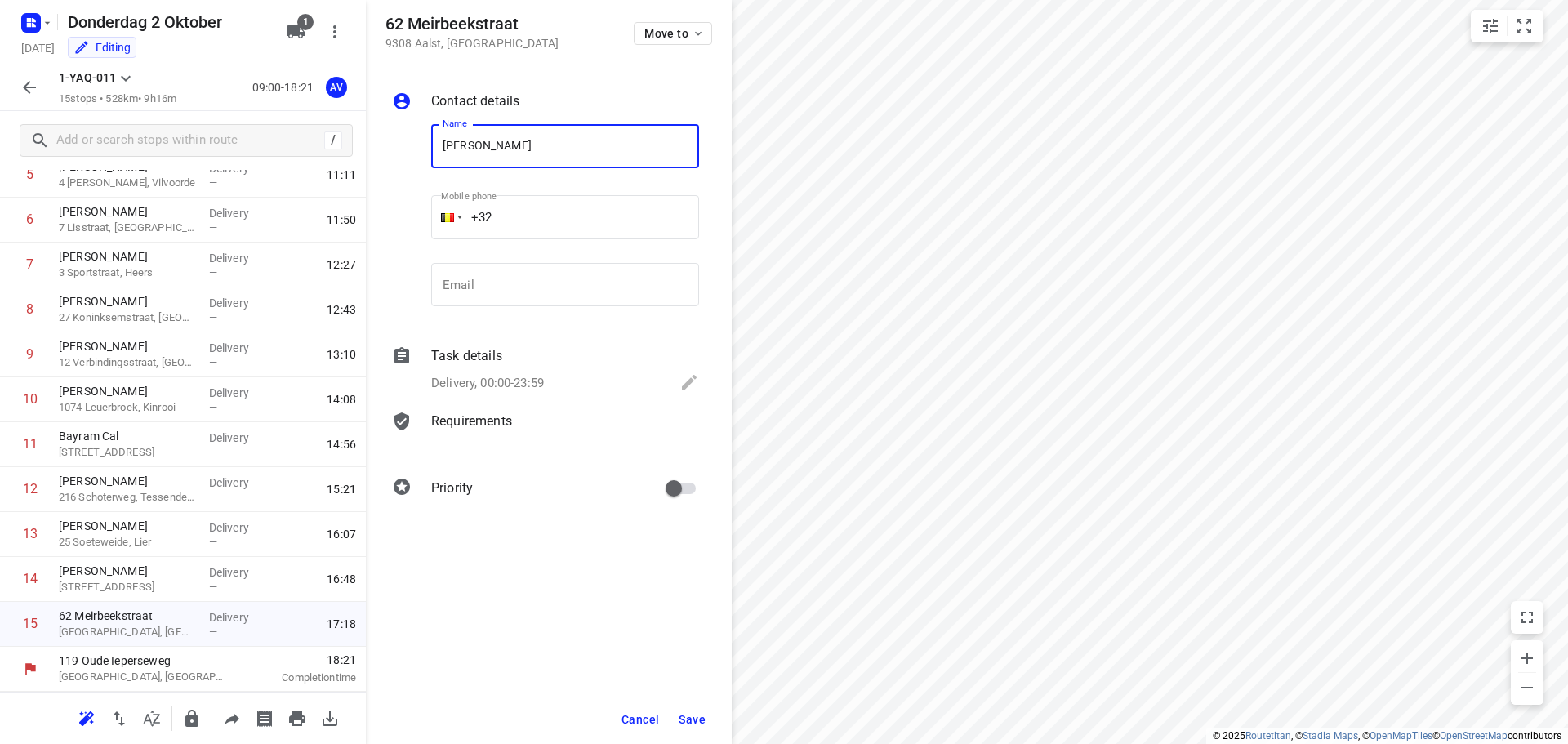
type input "Pieter Rubbrecht"
click at [546, 206] on input "+32" at bounding box center [565, 218] width 268 height 44
type input "+32 479612373"
click at [504, 384] on p "Delivery, 00:00-23:59" at bounding box center [487, 383] width 112 height 19
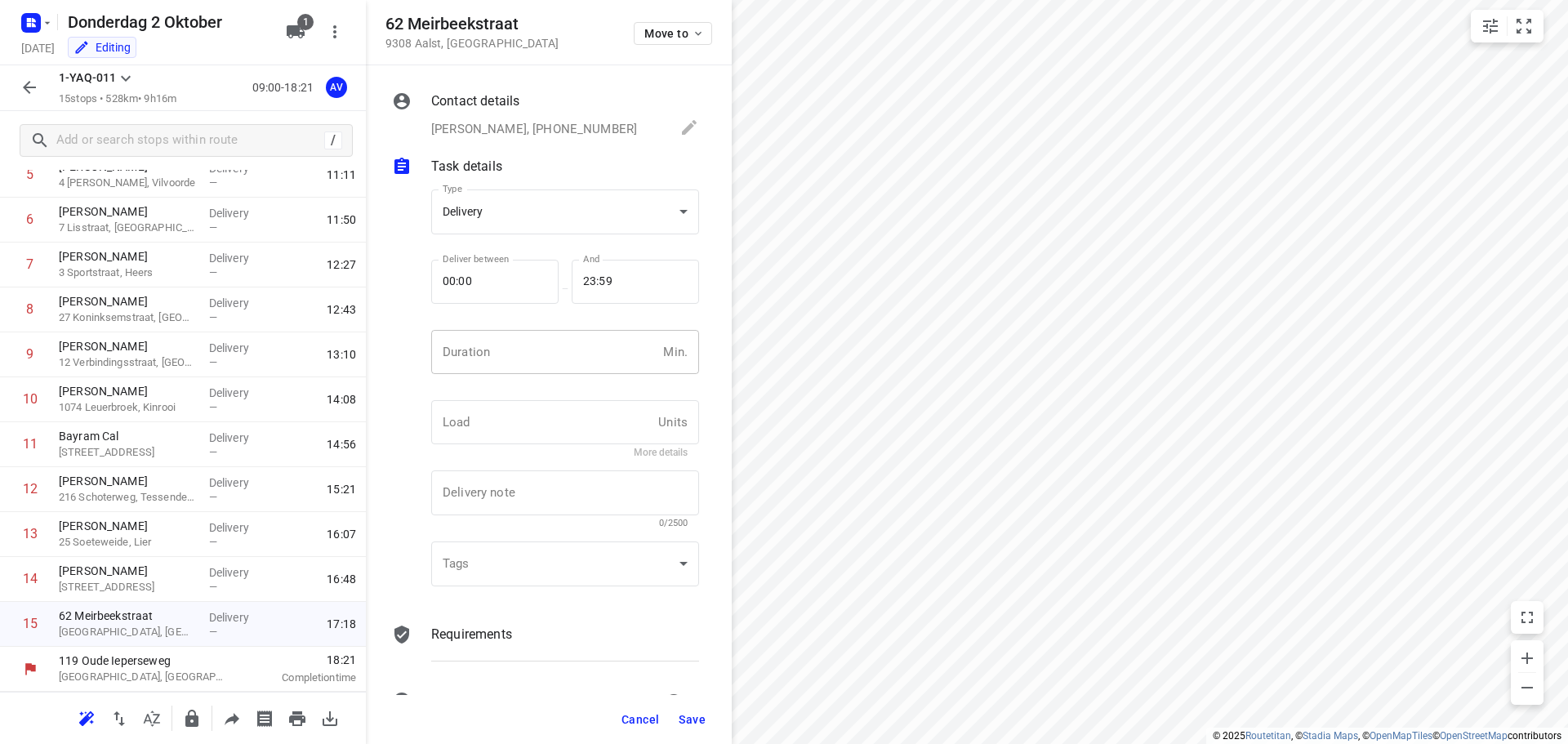
click at [521, 354] on input "number" at bounding box center [543, 352] width 226 height 44
type input "1"
click at [692, 718] on span "Save" at bounding box center [692, 719] width 27 height 13
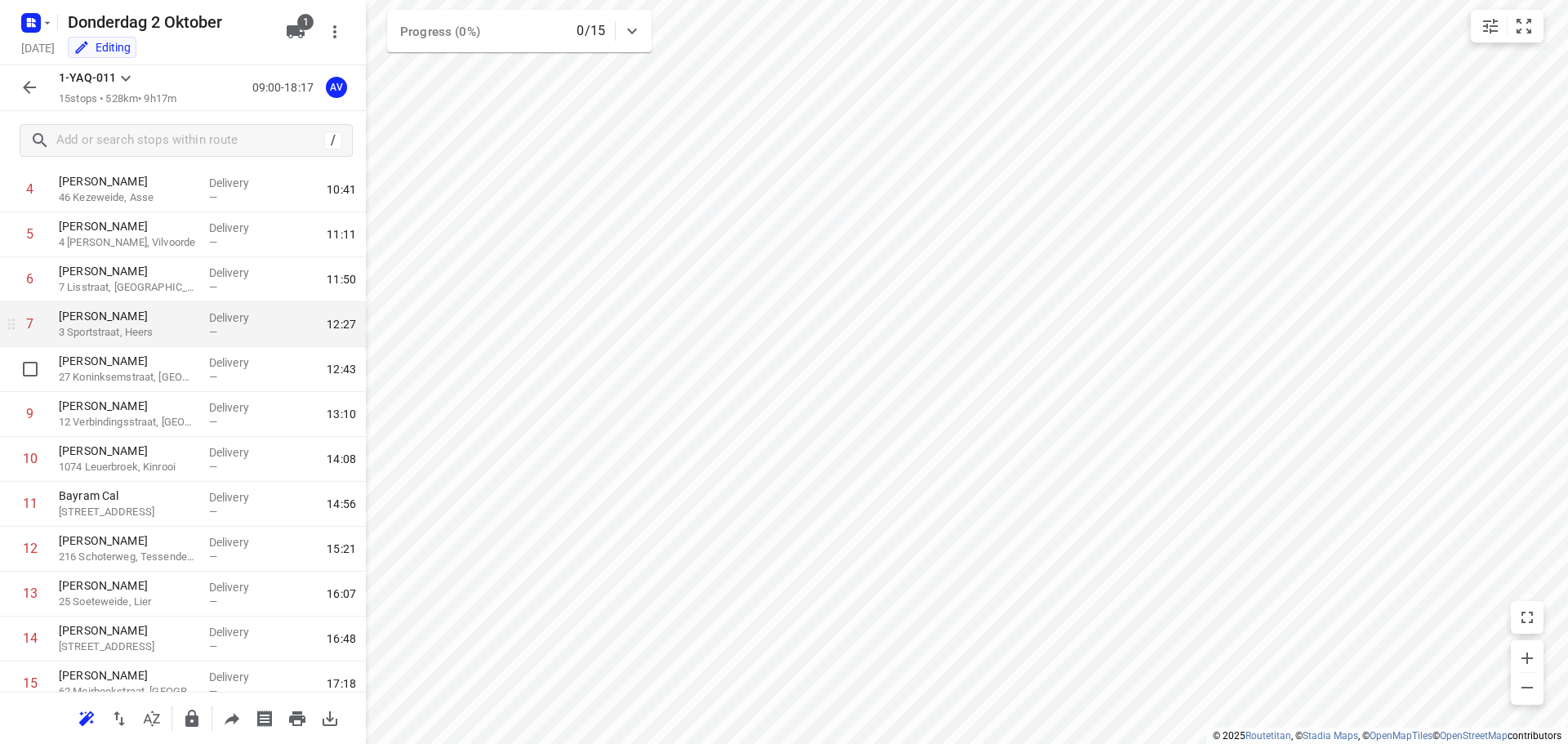
scroll to position [196, 0]
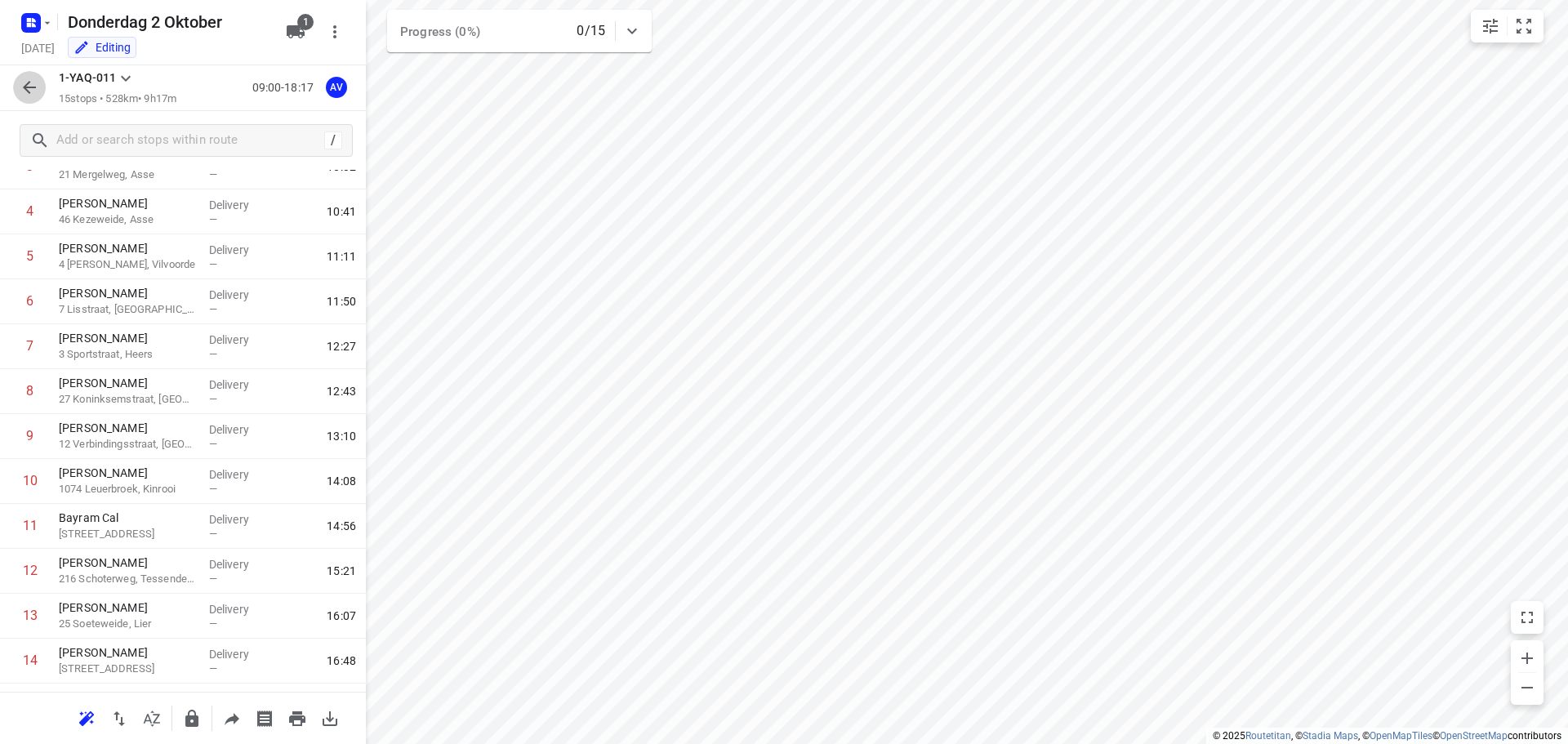
click at [30, 91] on icon "button" at bounding box center [29, 88] width 19 height 19
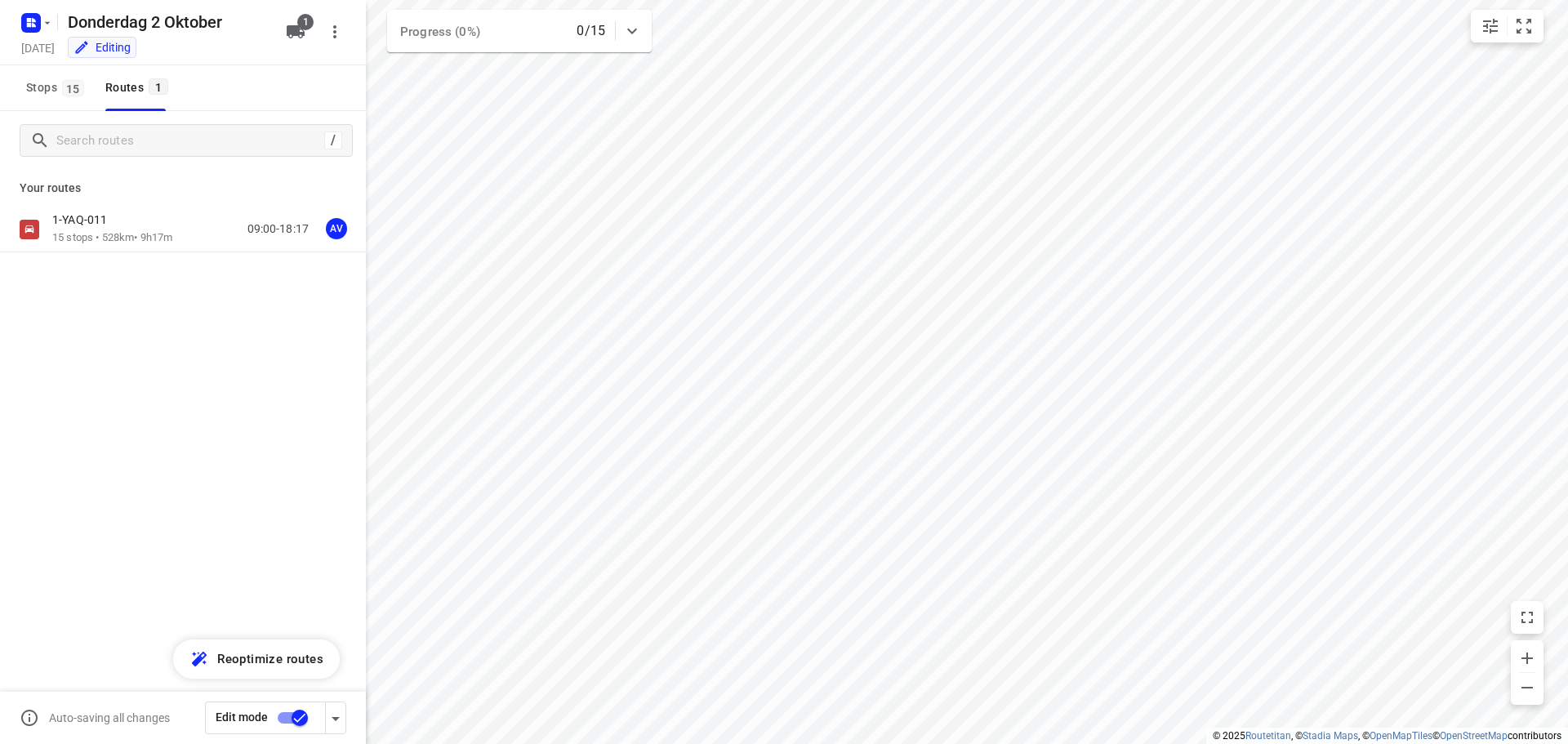
click at [286, 714] on input "checkbox" at bounding box center [299, 717] width 93 height 31
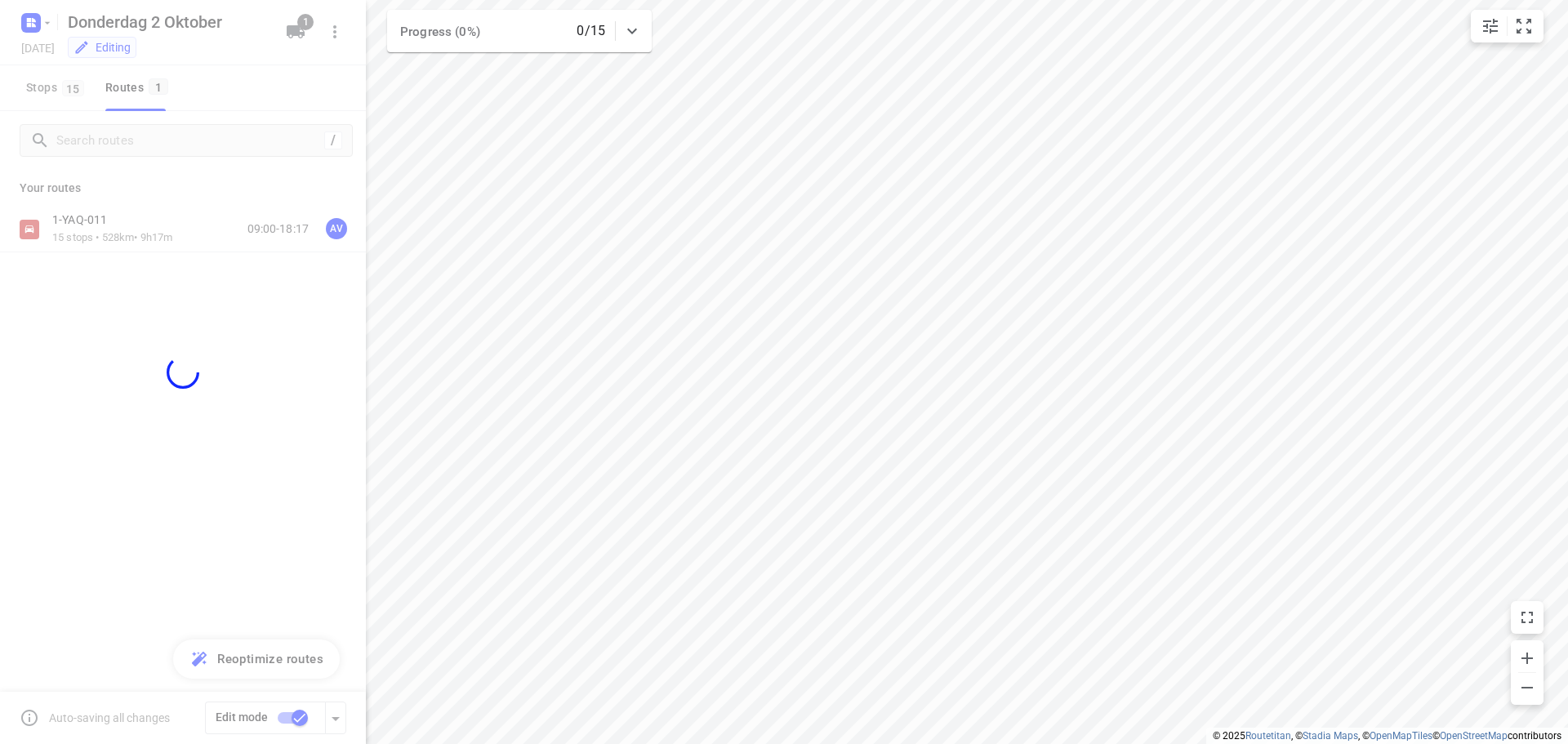
checkbox input "false"
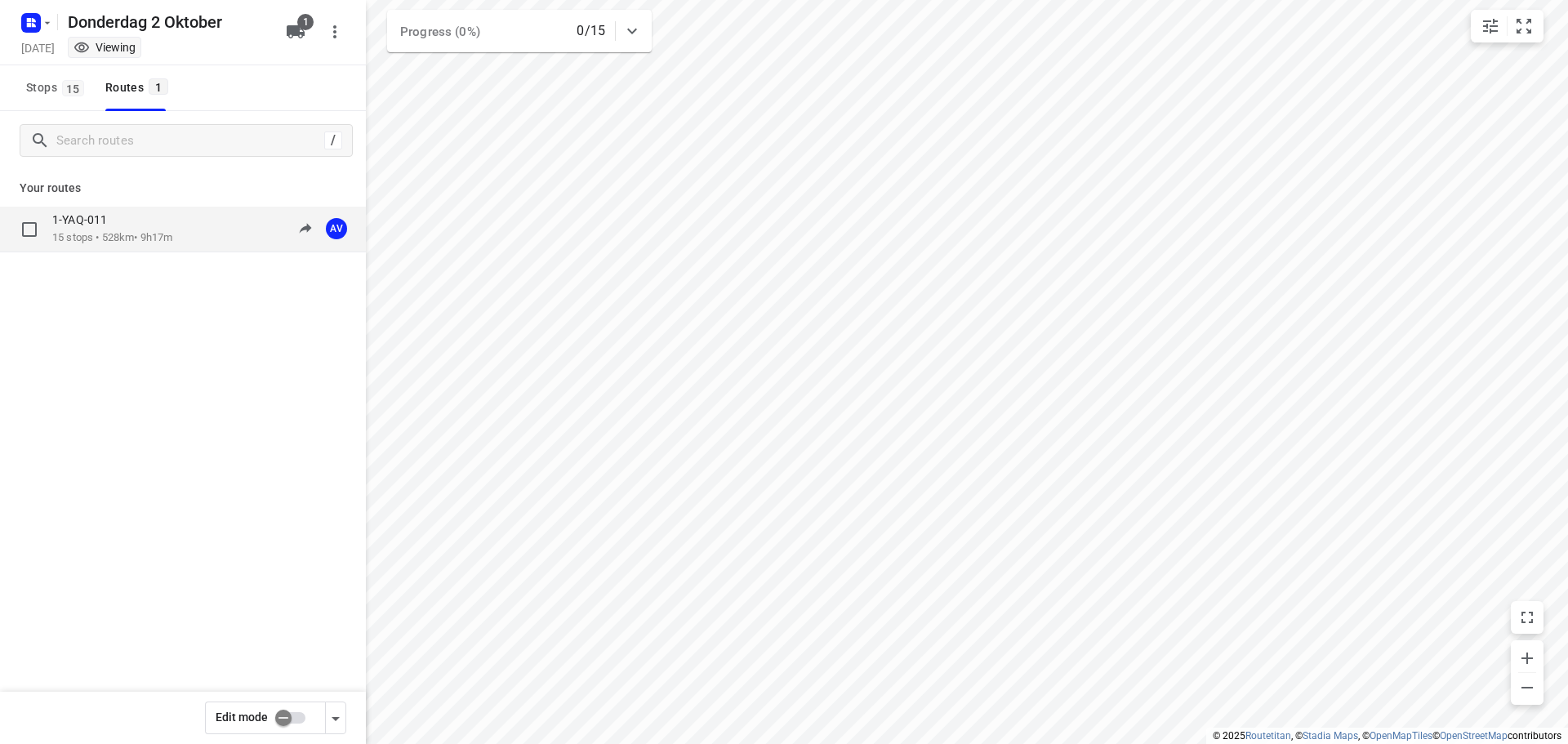
click at [192, 231] on div "1-YAQ-011 15 stops • 528km • 9h17m 09:00-18:17 AV" at bounding box center [209, 229] width 313 height 34
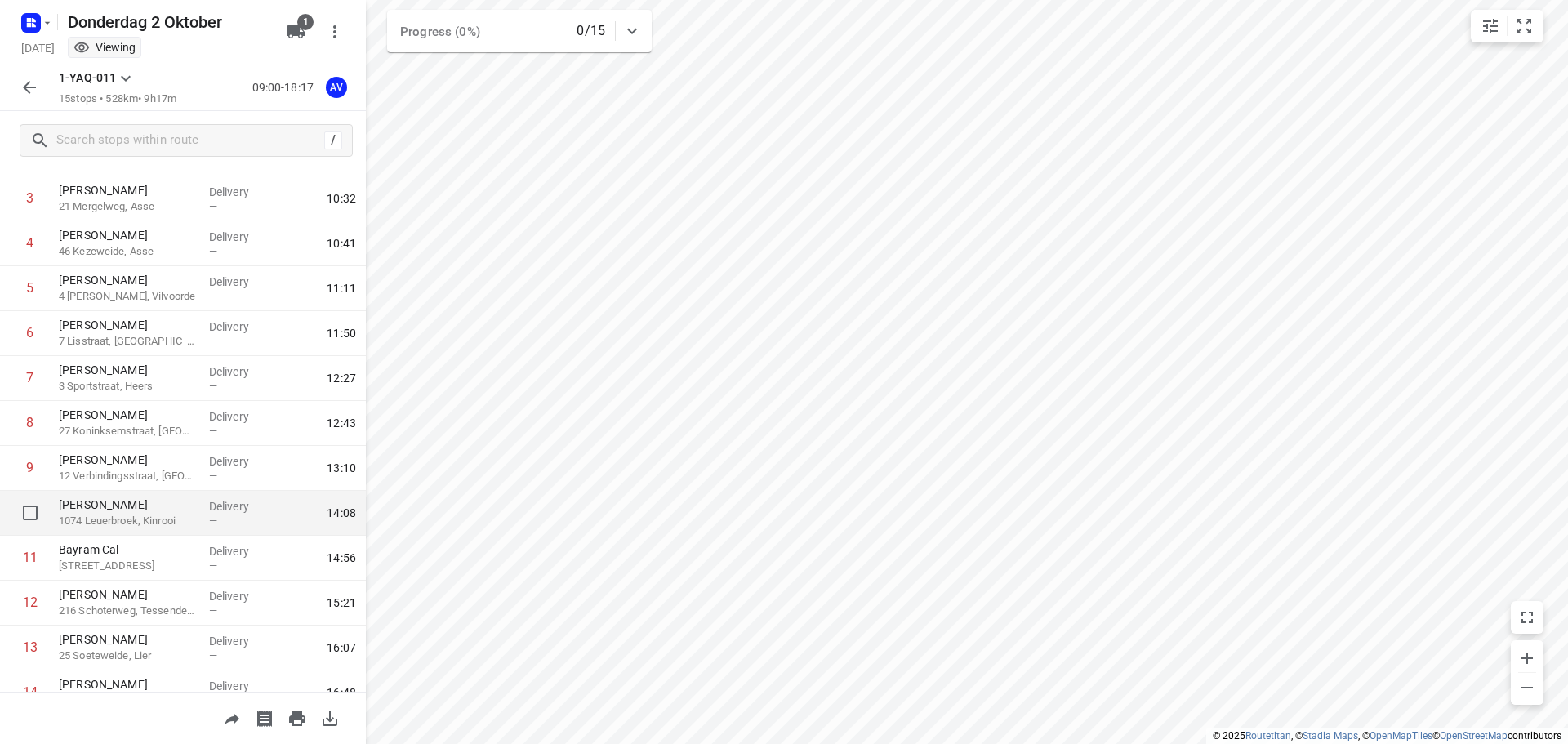
scroll to position [279, 0]
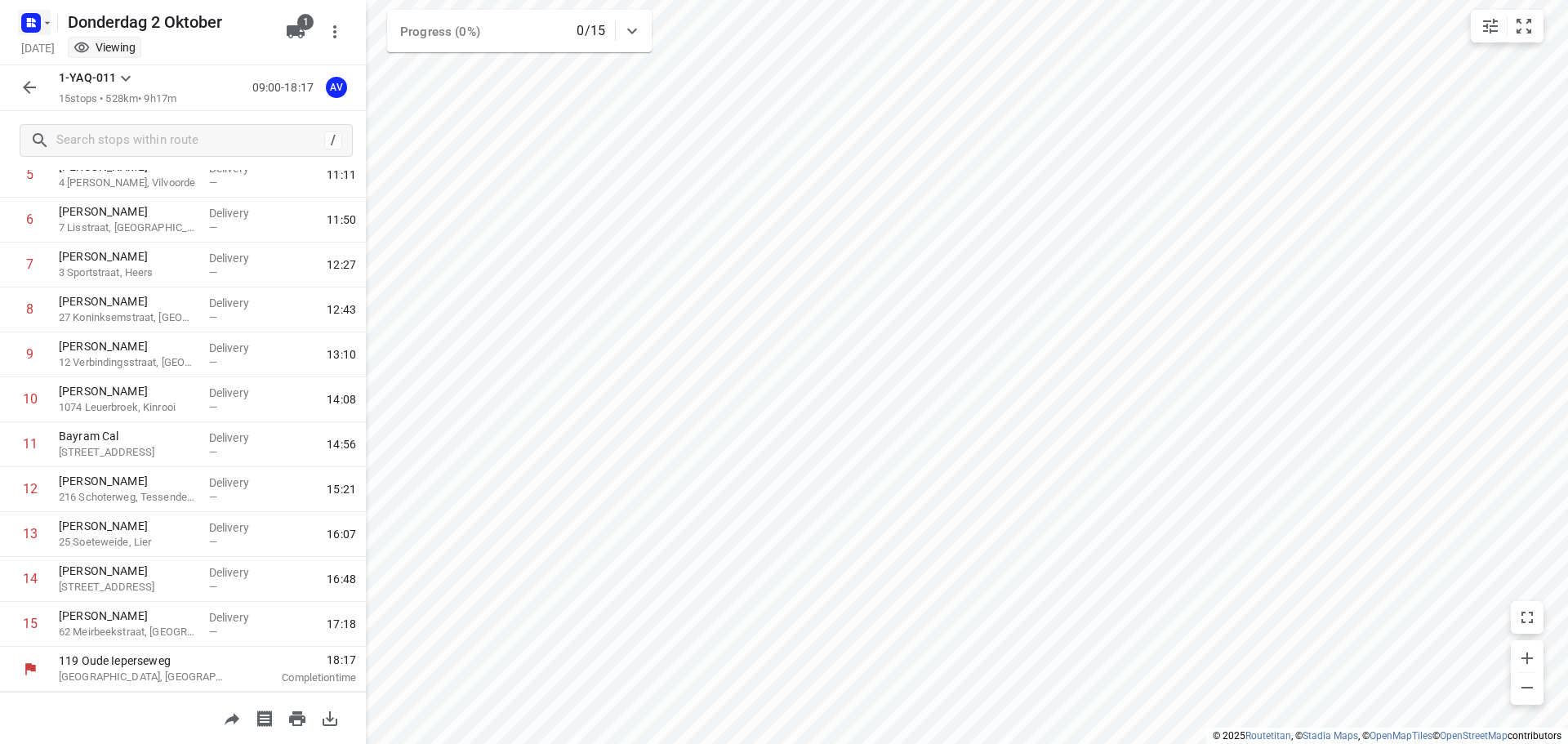
click at [31, 17] on rect "button" at bounding box center [31, 23] width 19 height 19
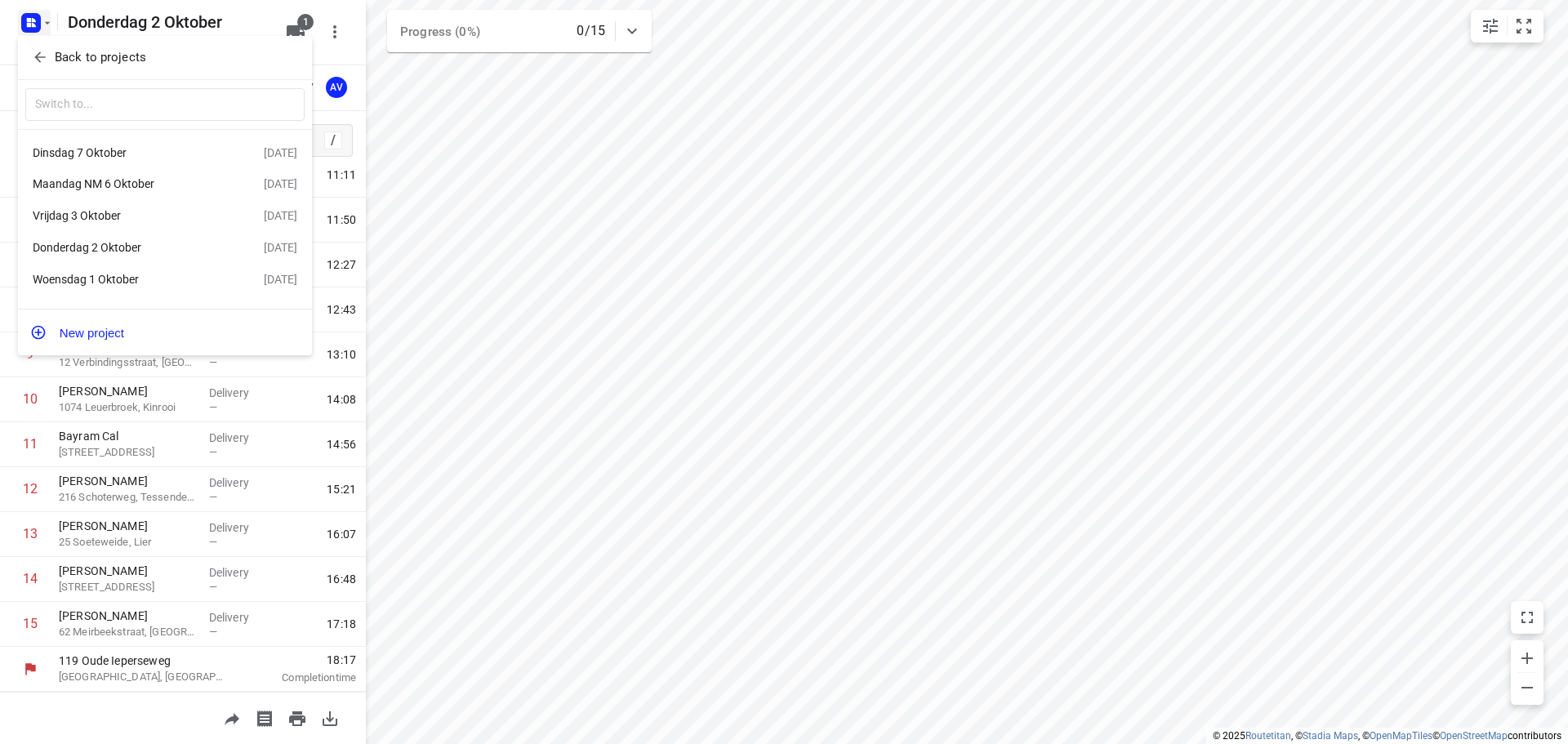
click at [109, 154] on div "Dinsdag 7 Oktober" at bounding box center [127, 152] width 188 height 13
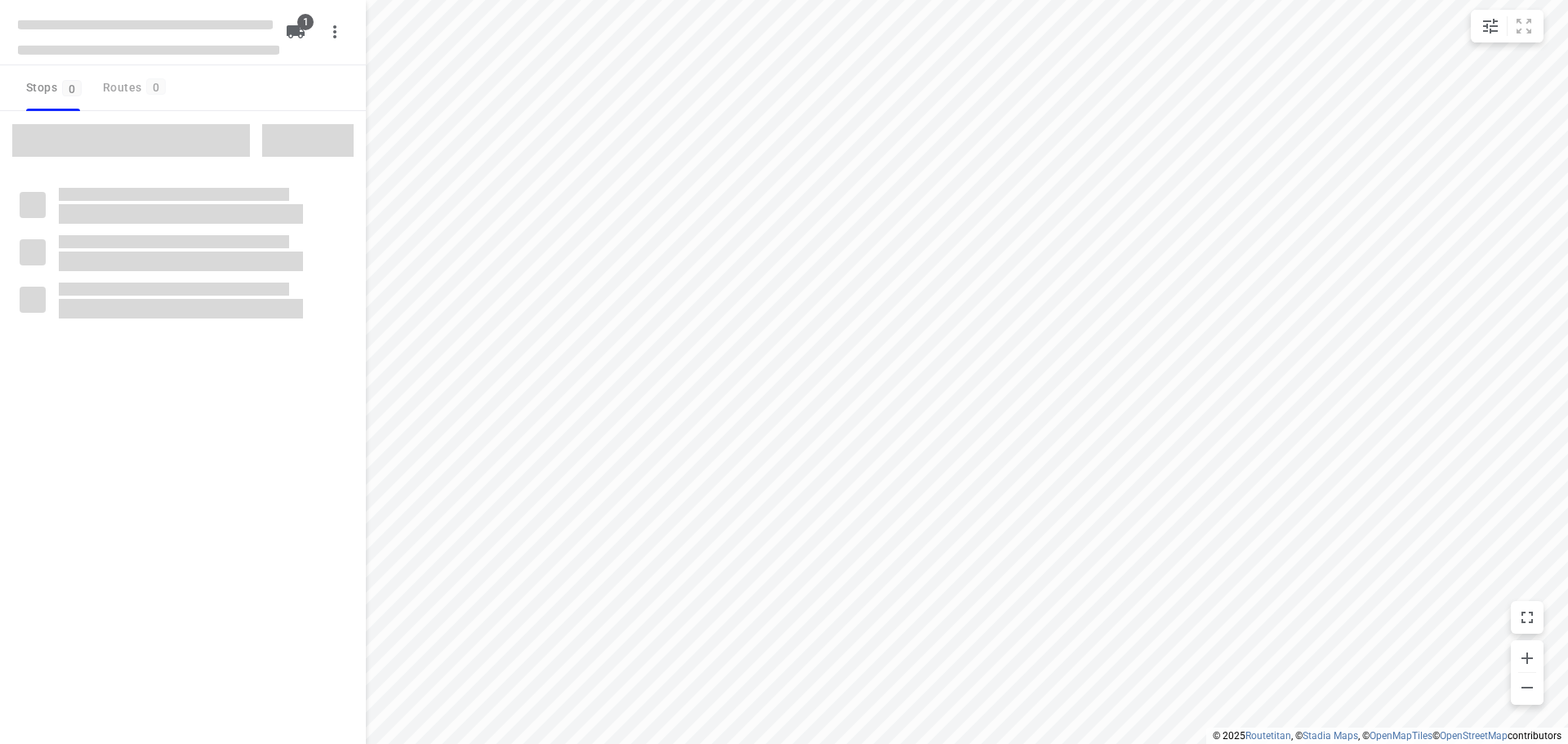
type input "distance"
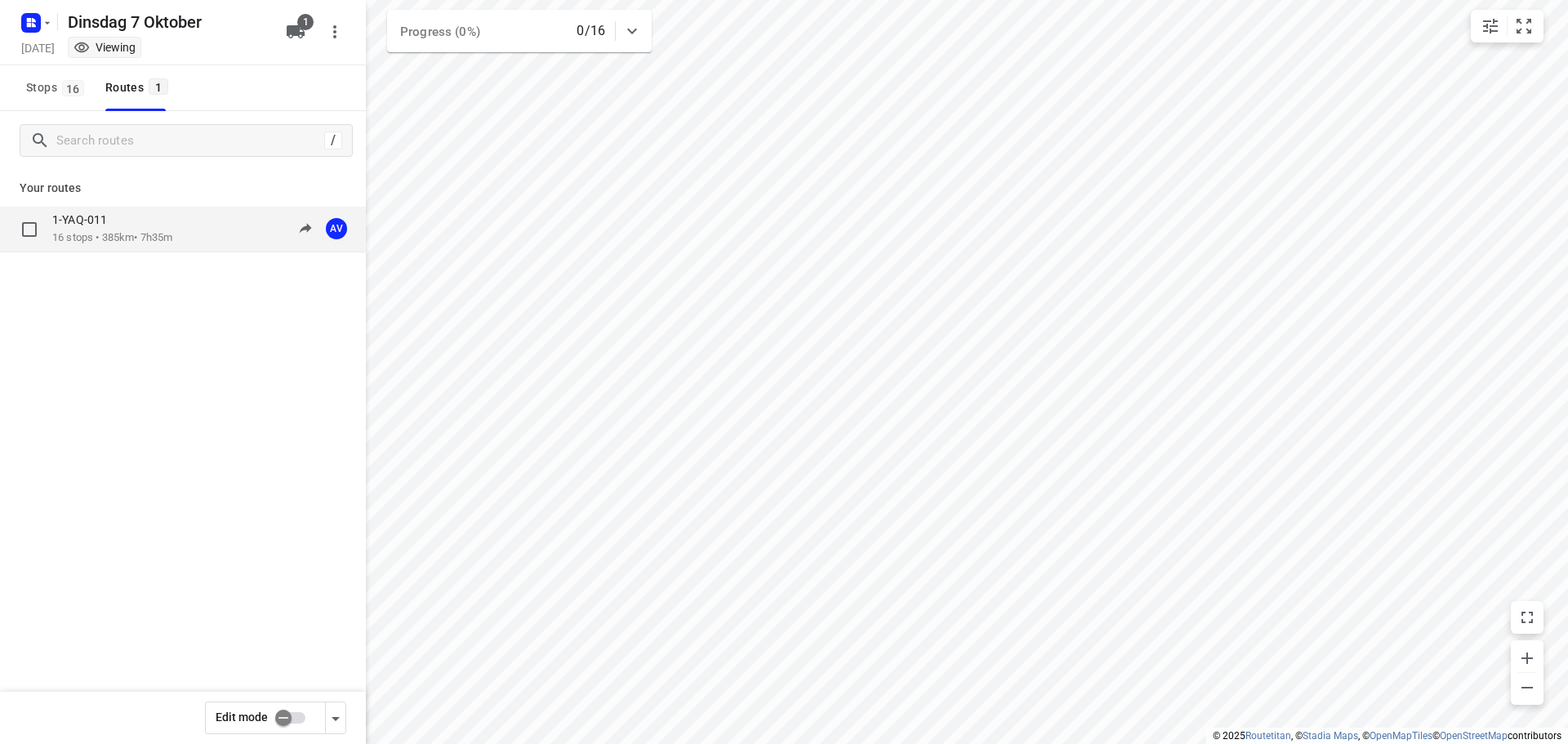
click at [180, 226] on div "1-YAQ-011 16 stops • 385km • 7h35m 09:00-16:35 AV" at bounding box center [209, 229] width 313 height 34
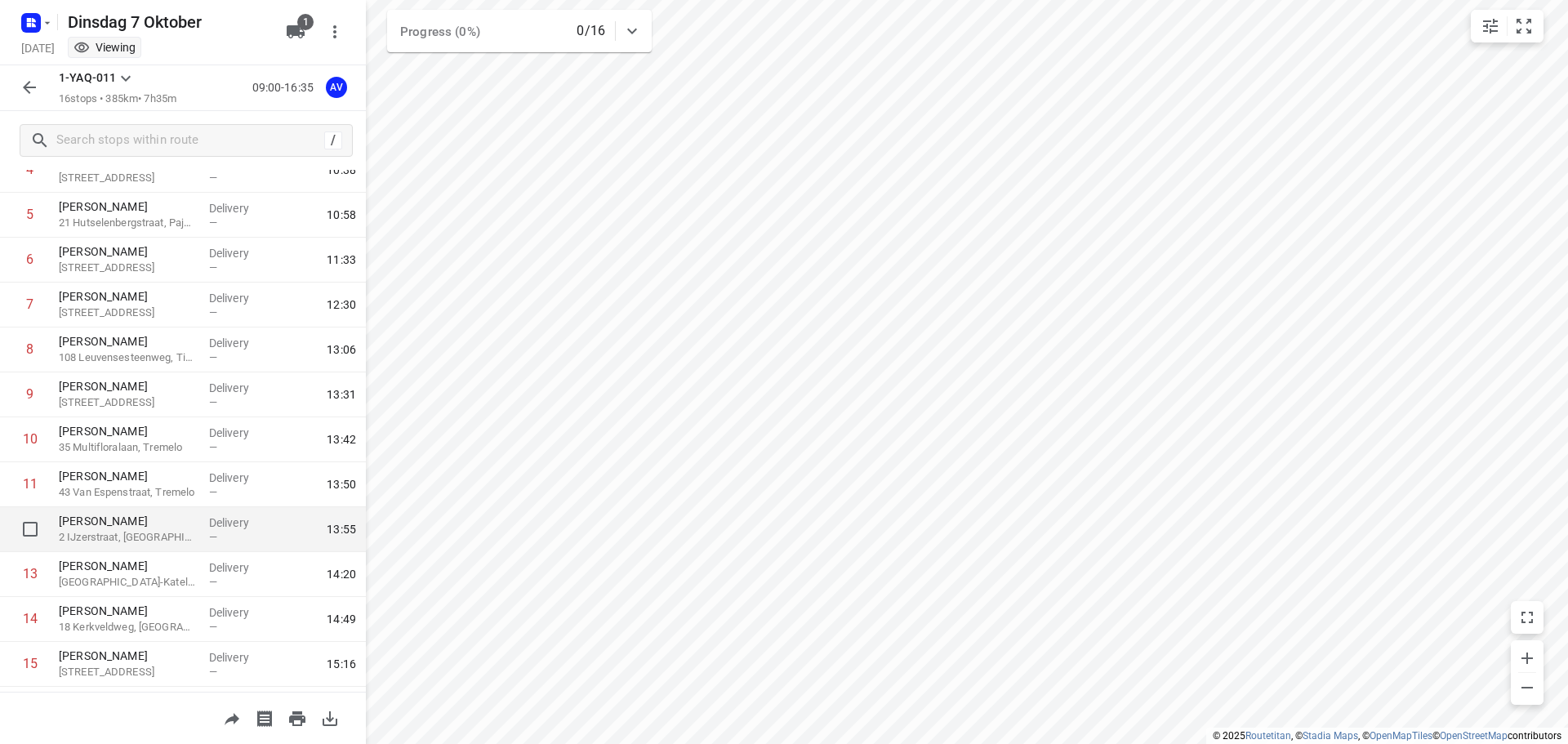
scroll to position [245, 0]
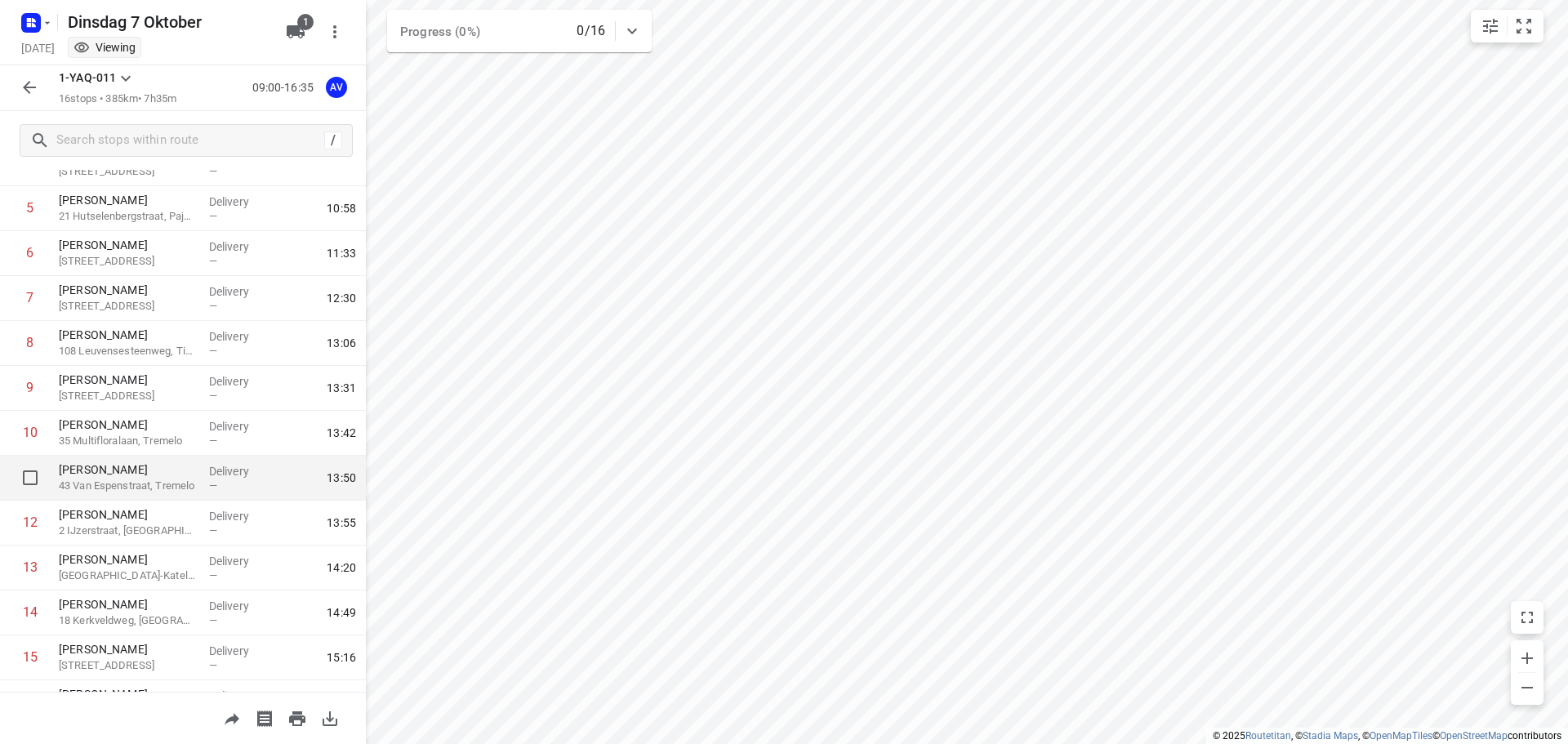
click at [157, 475] on p "Tom Vannerum" at bounding box center [127, 469] width 137 height 16
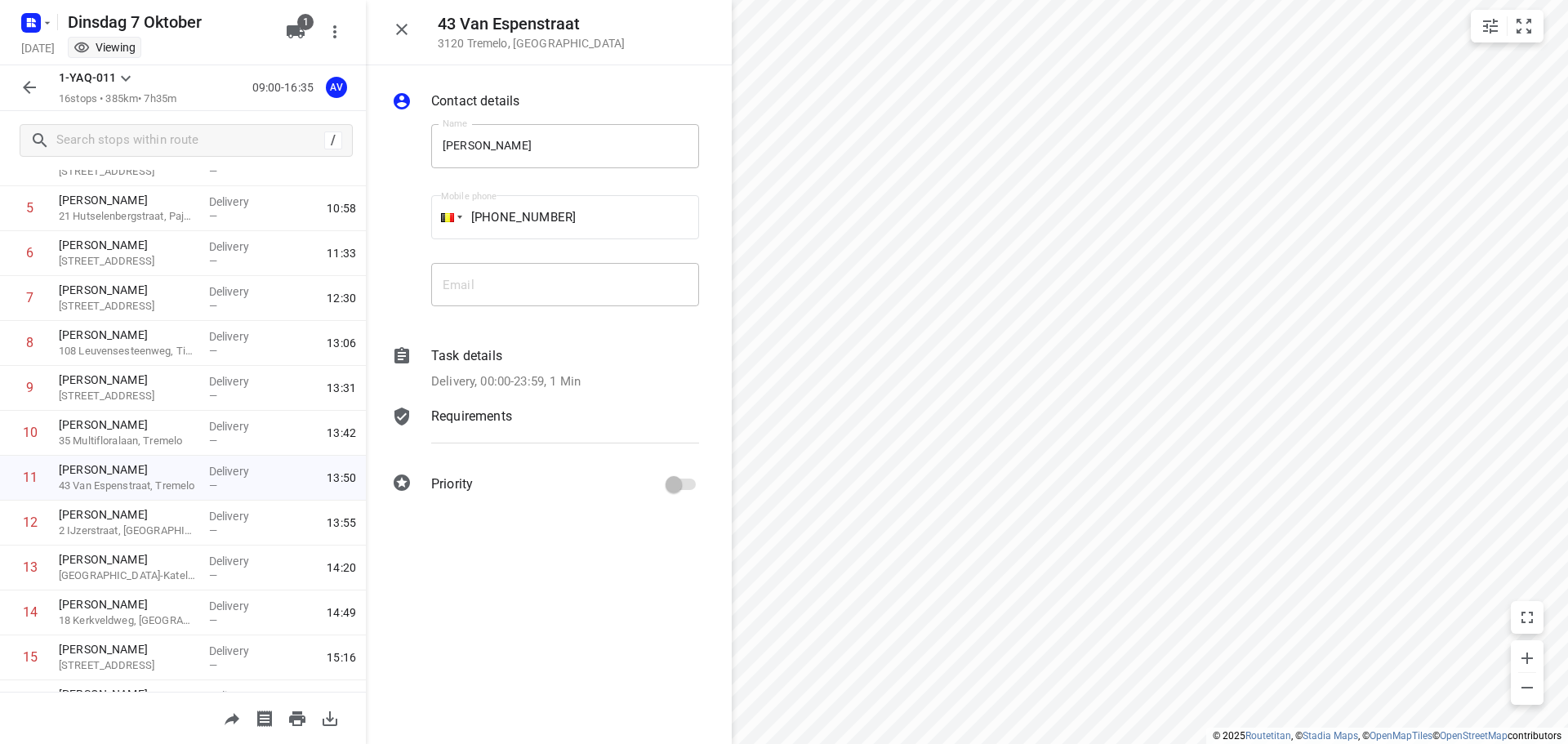
click at [402, 28] on icon "button" at bounding box center [402, 29] width 12 height 12
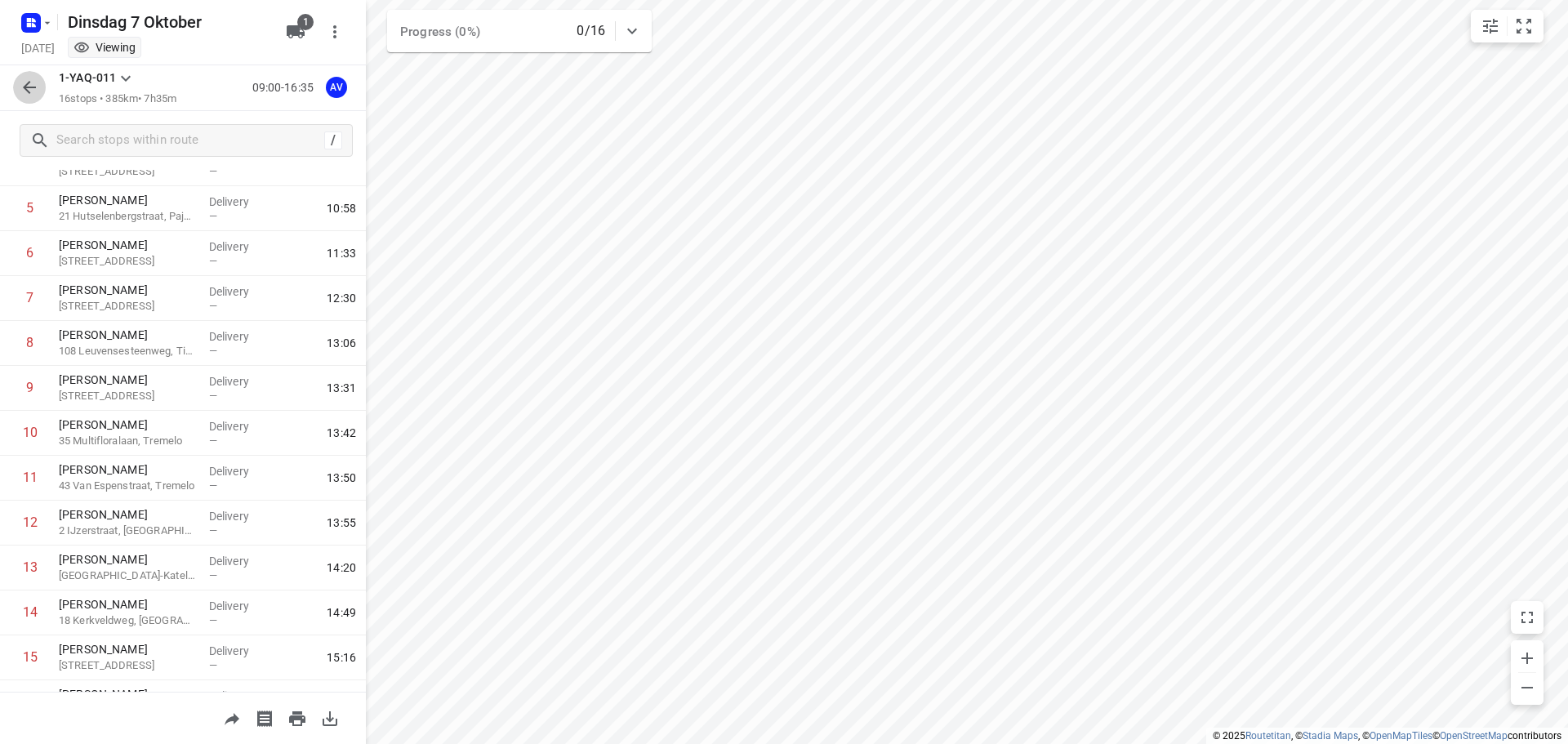
click at [21, 87] on icon "button" at bounding box center [29, 88] width 19 height 19
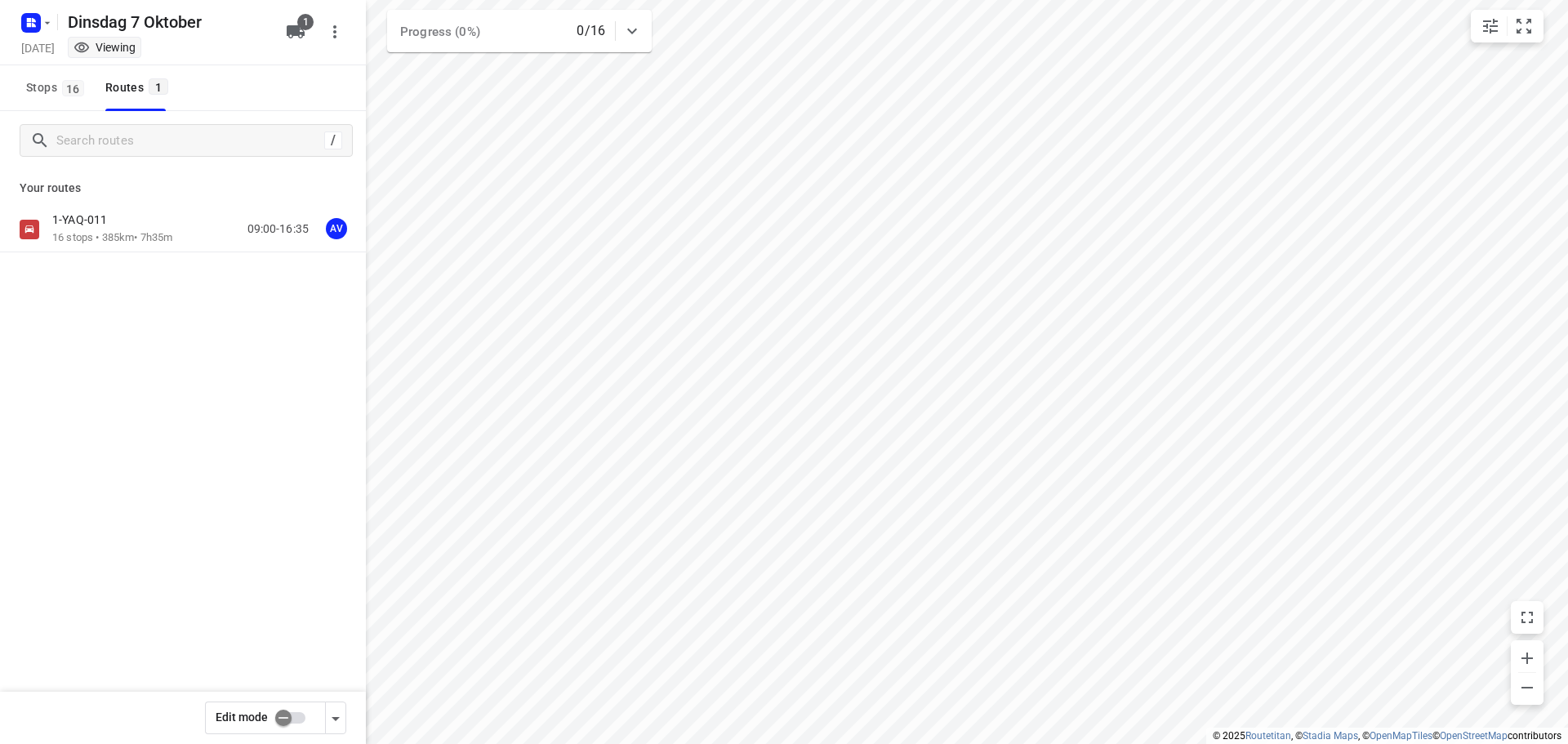
click at [296, 717] on input "checkbox" at bounding box center [283, 717] width 93 height 31
checkbox input "true"
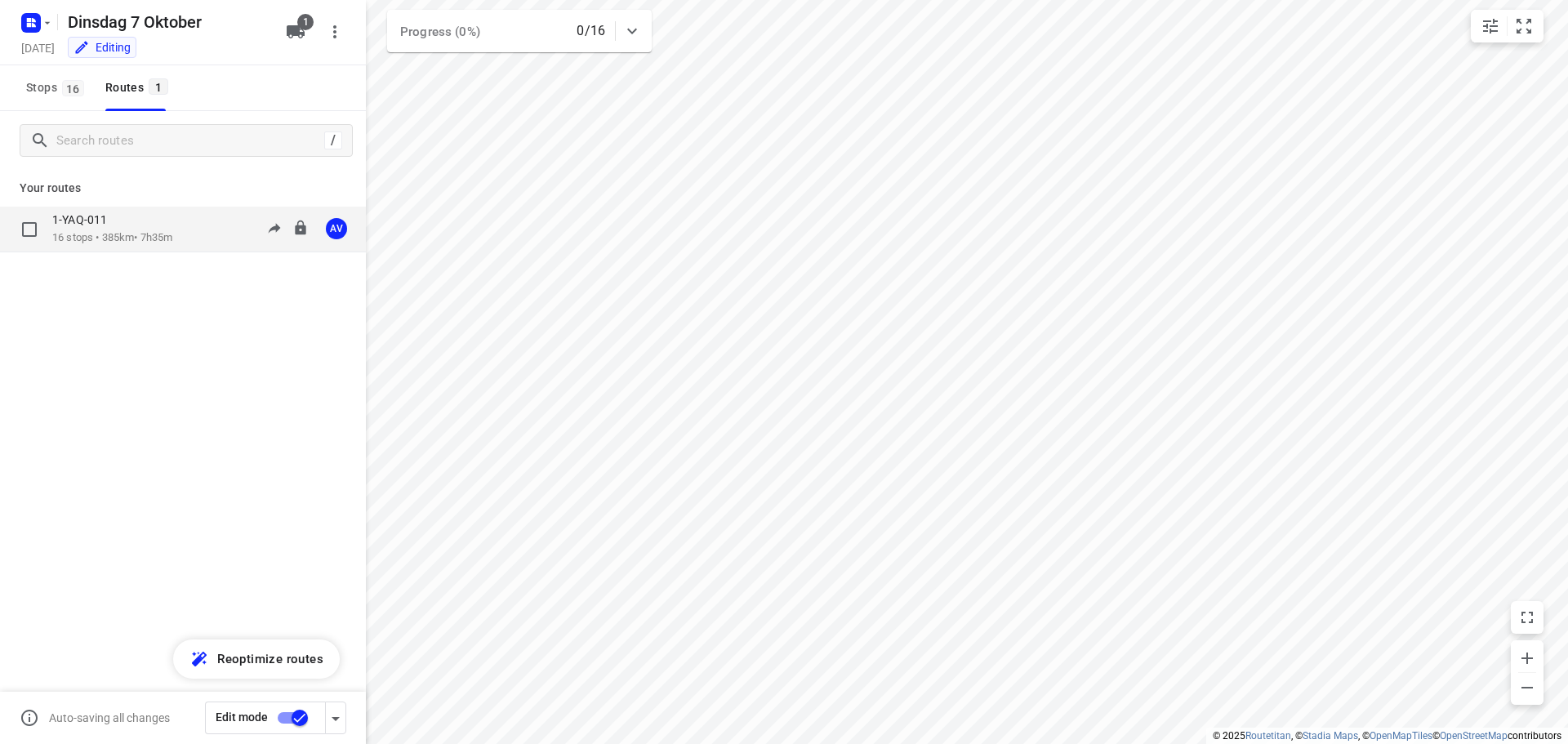
click at [172, 230] on p "16 stops • 385km • 7h35m" at bounding box center [112, 238] width 120 height 16
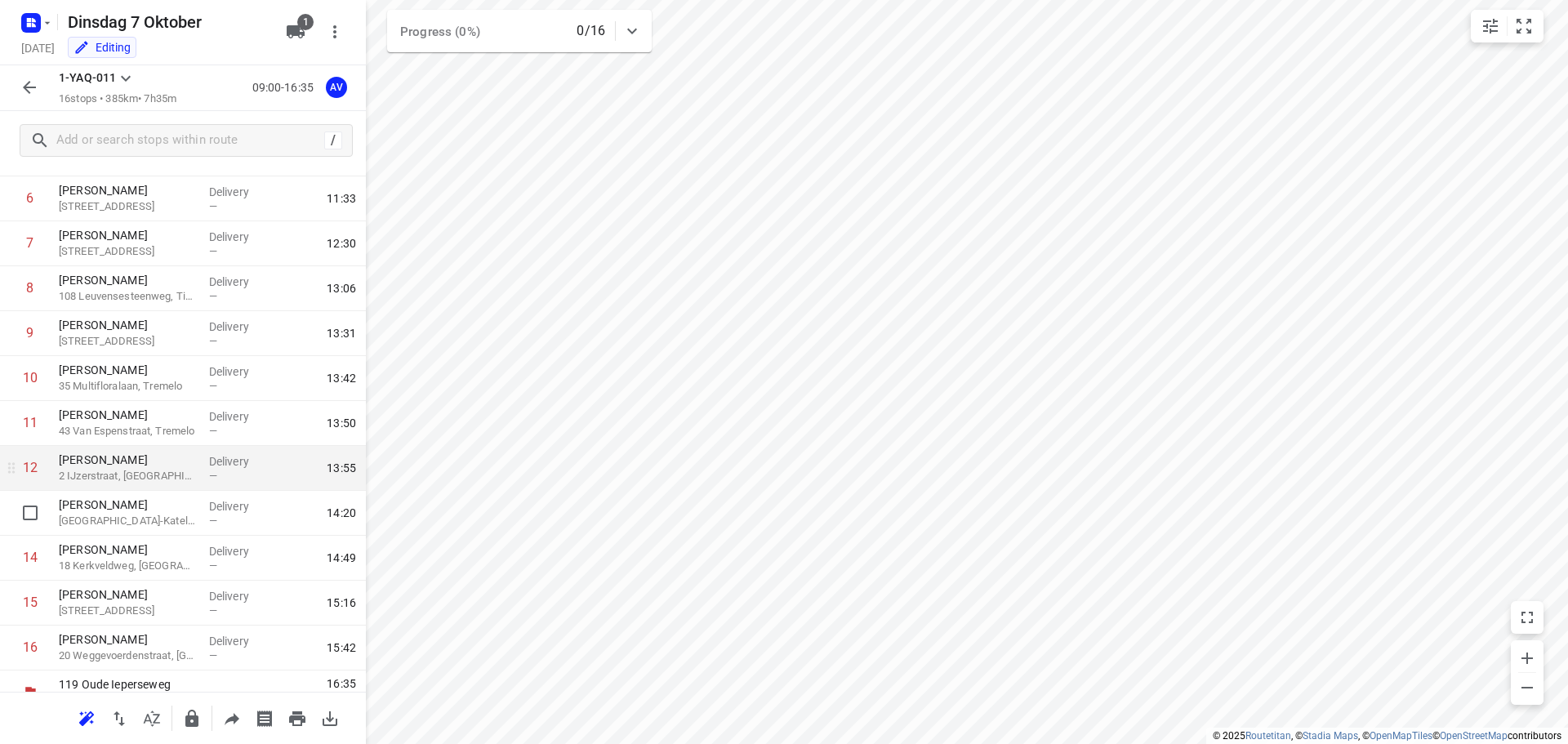
scroll to position [323, 0]
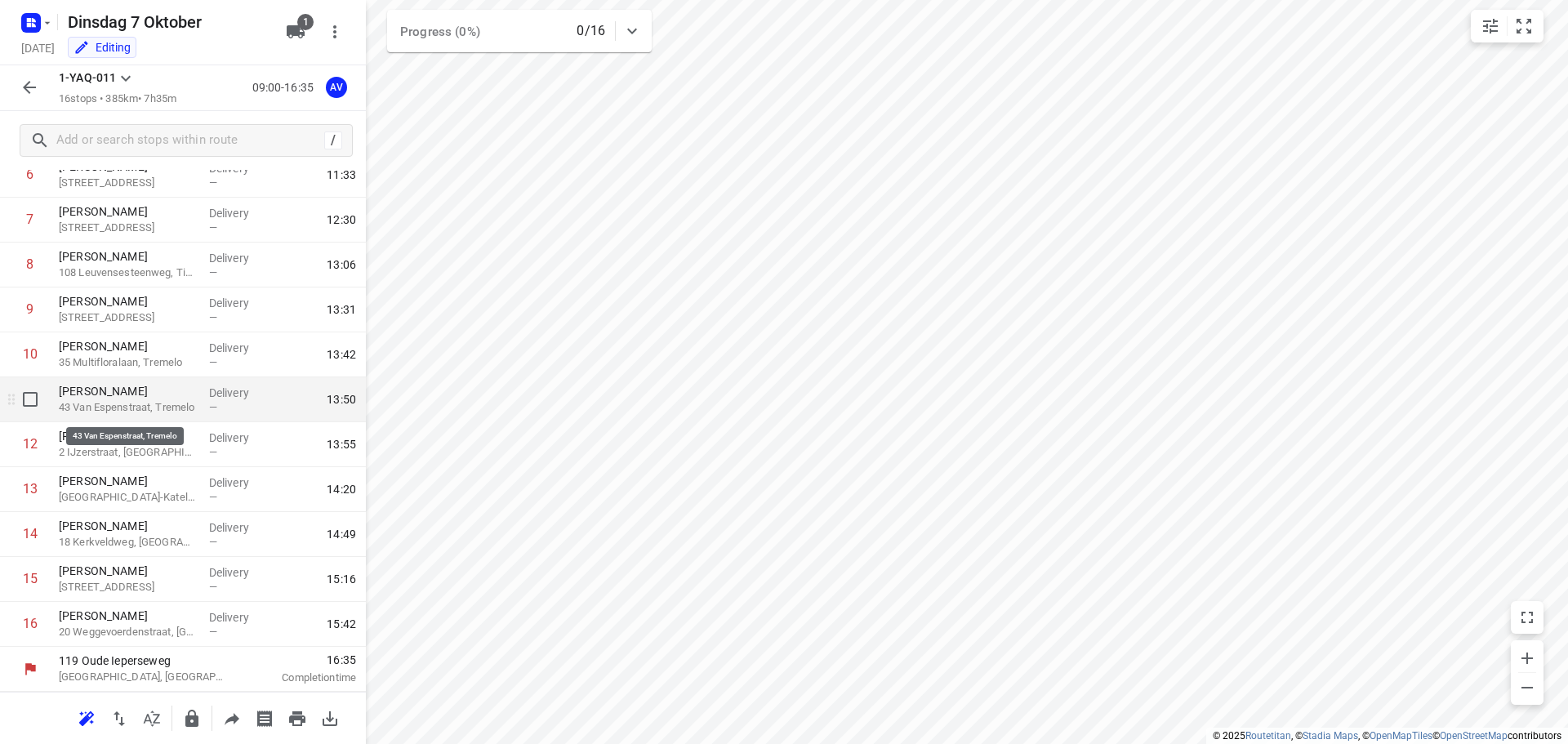
click at [132, 408] on p "43 Van Espenstraat, Tremelo" at bounding box center [127, 407] width 137 height 16
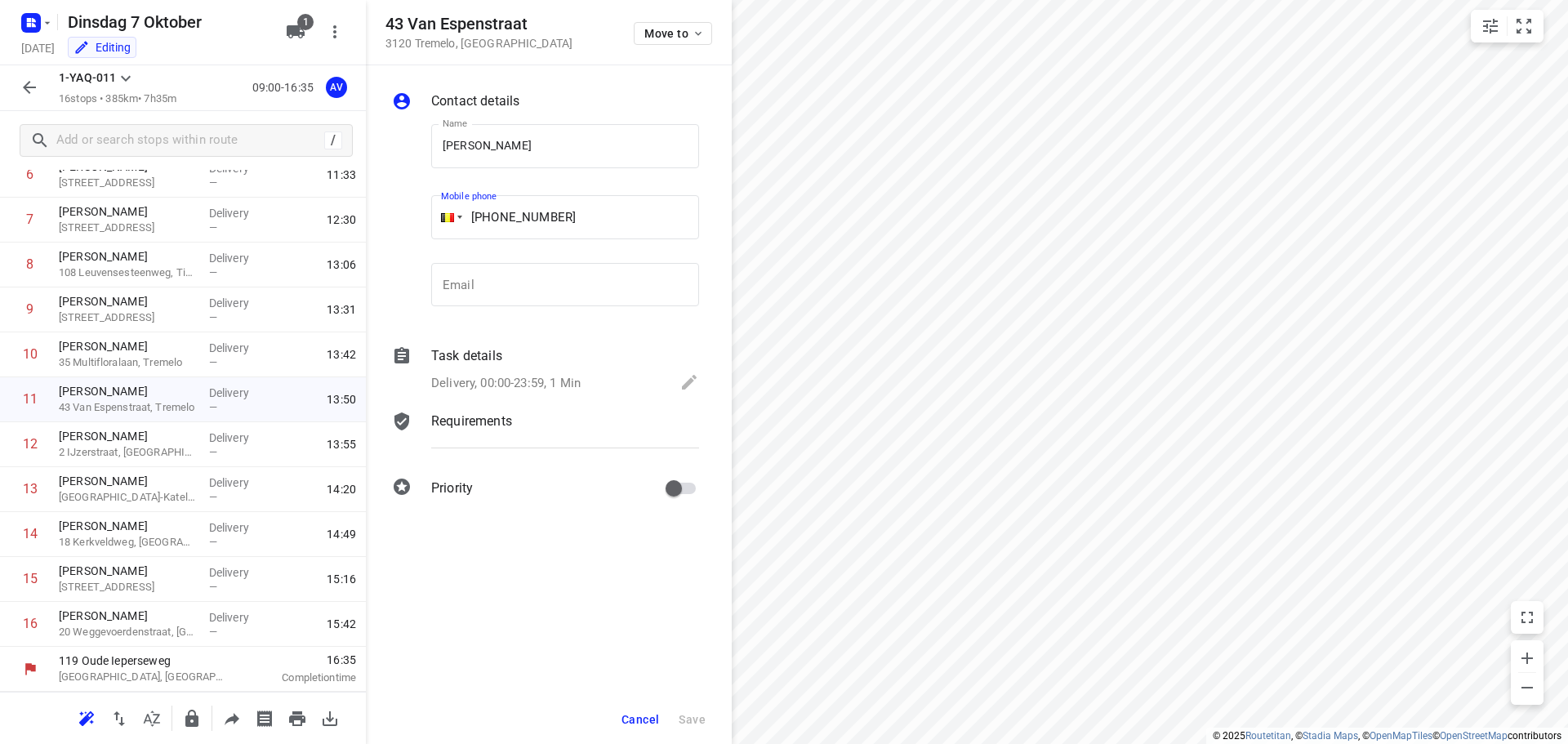
drag, startPoint x: 565, startPoint y: 217, endPoint x: 502, endPoint y: 214, distance: 63.1
click at [499, 217] on input "+32 468178540" at bounding box center [565, 218] width 268 height 44
paste input "484346725"
type input "+32 484346725"
click at [690, 724] on span "Save" at bounding box center [692, 719] width 27 height 13
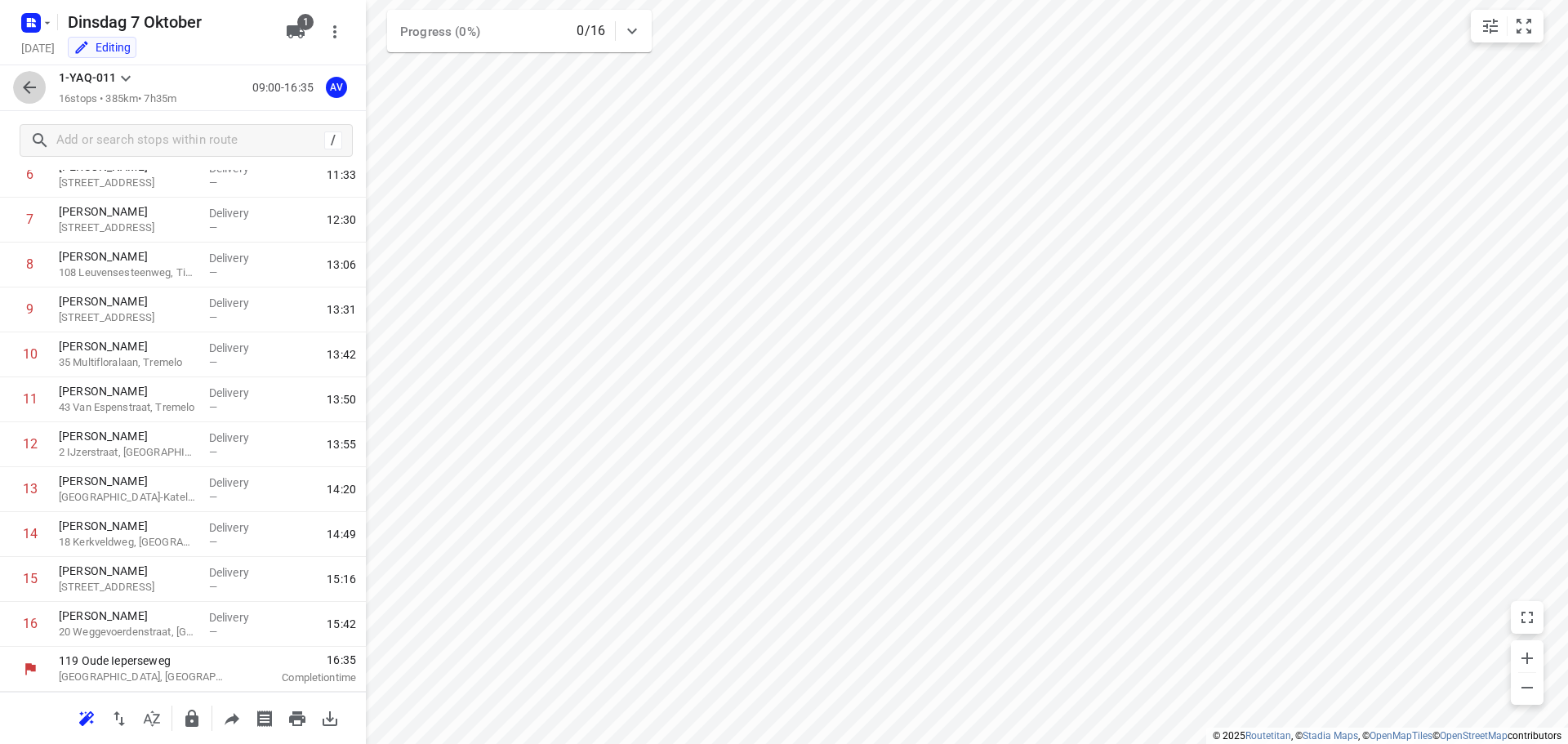
click at [27, 89] on icon "button" at bounding box center [29, 88] width 19 height 19
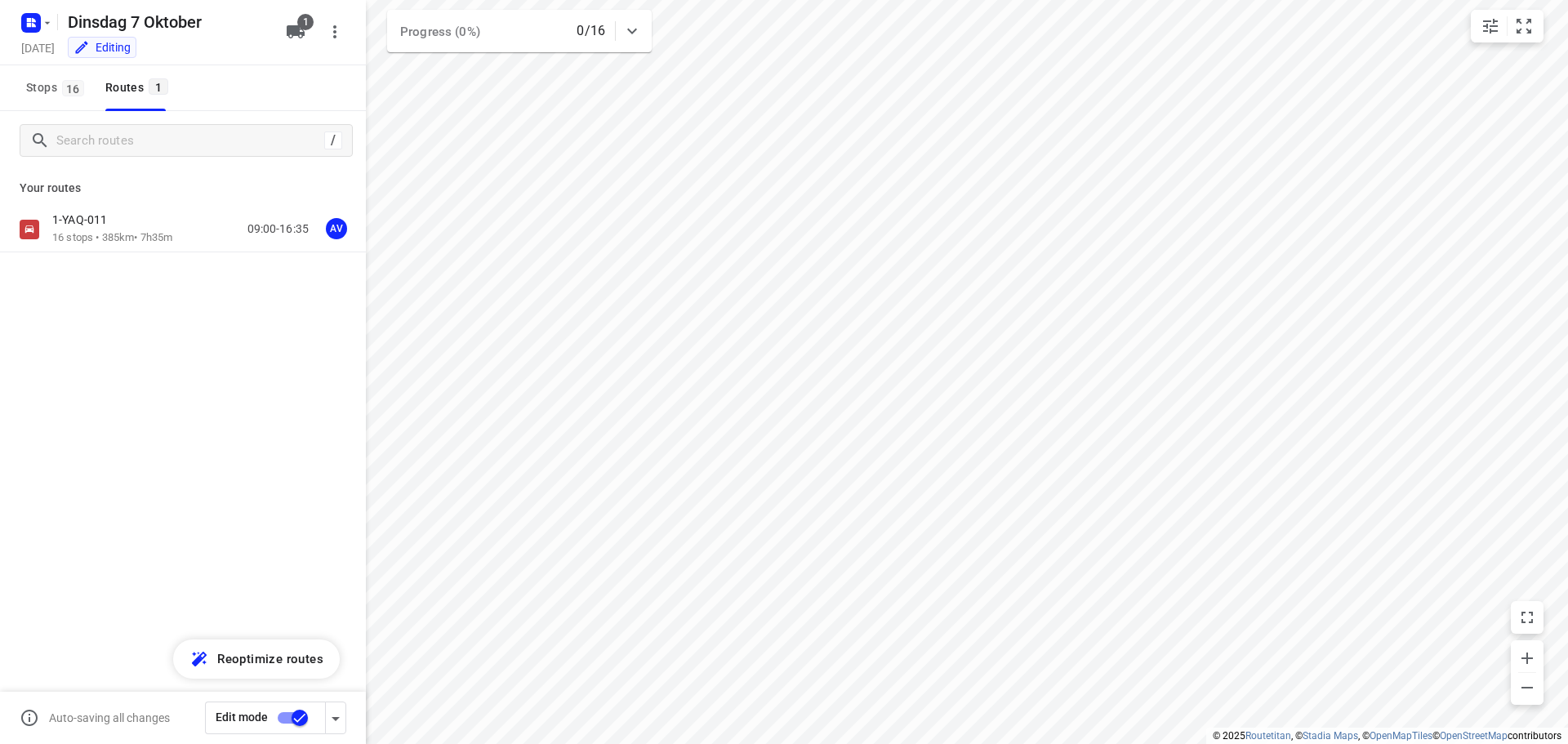
click at [288, 720] on input "checkbox" at bounding box center [299, 717] width 93 height 31
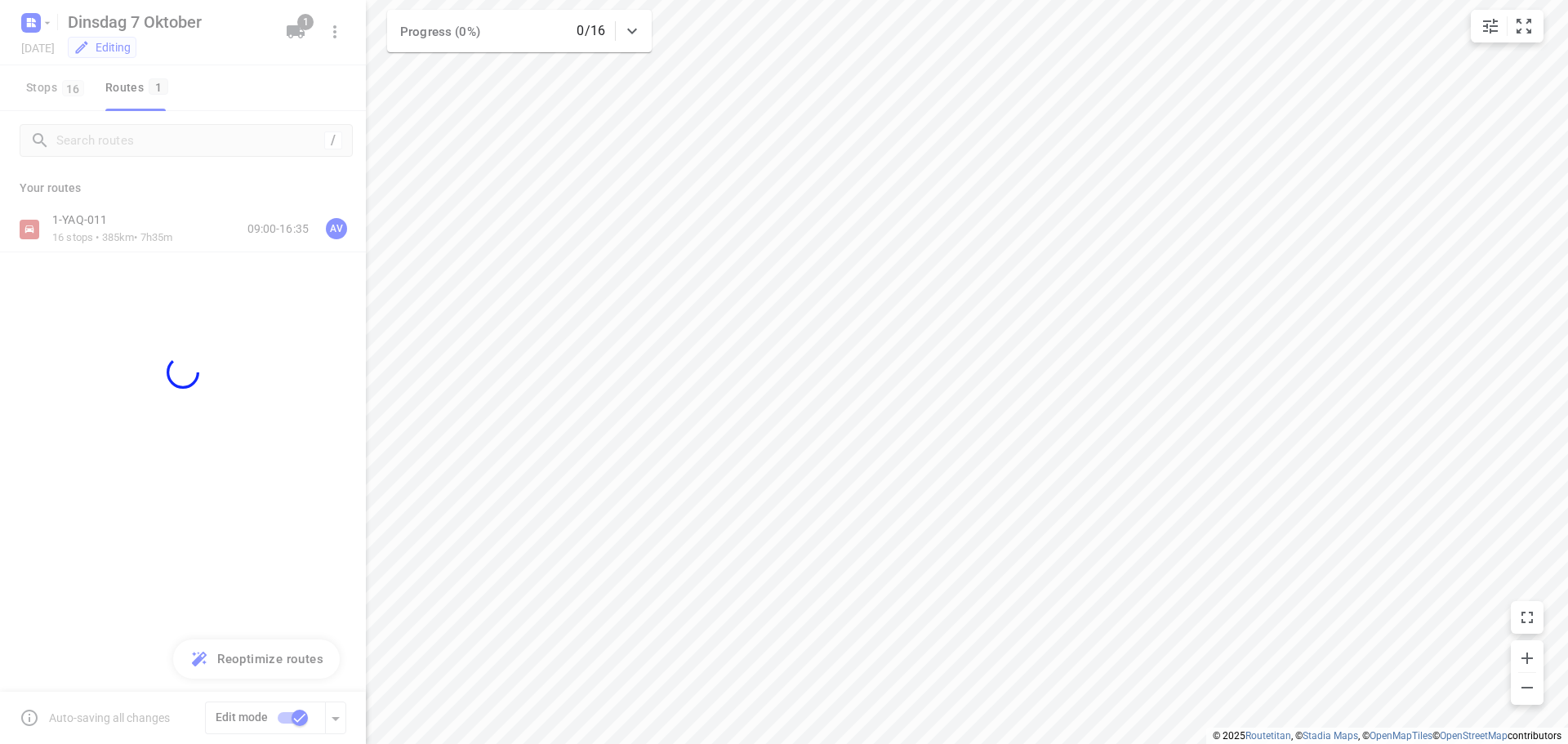
checkbox input "false"
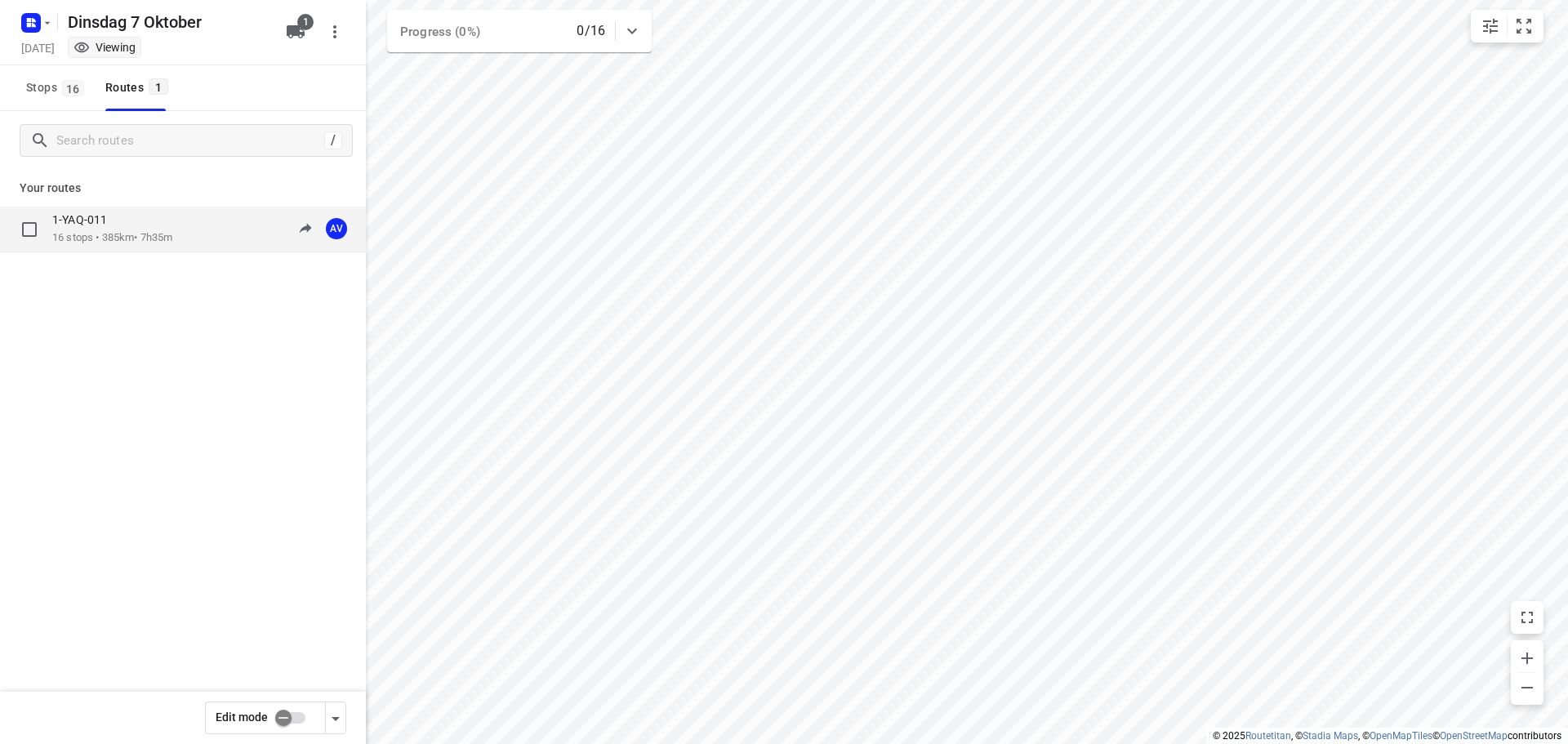
click at [190, 227] on div "1-YAQ-011 16 stops • 385km • 7h35m 09:00-16:35 AV" at bounding box center [209, 229] width 313 height 34
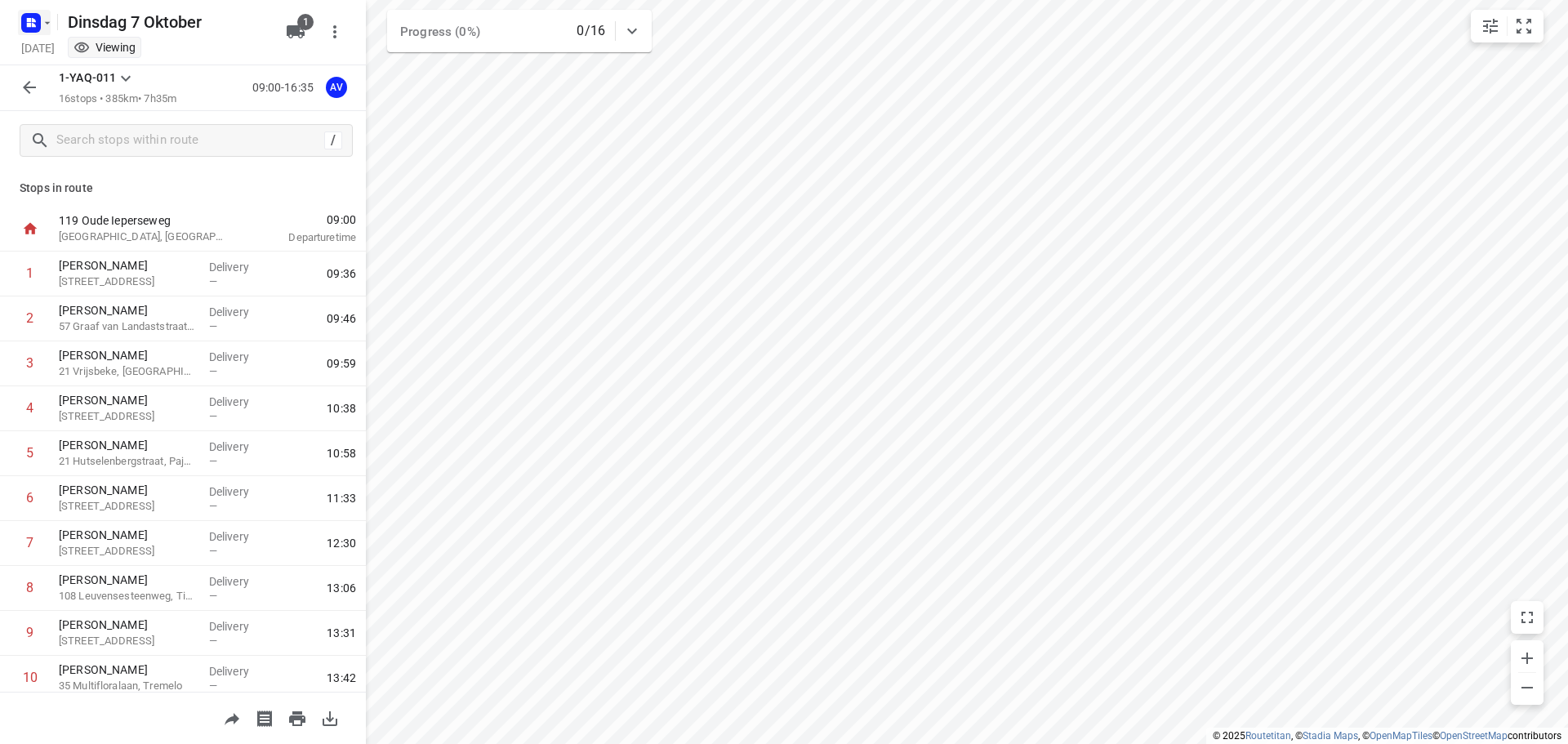
click at [40, 26] on rect "button" at bounding box center [31, 23] width 19 height 19
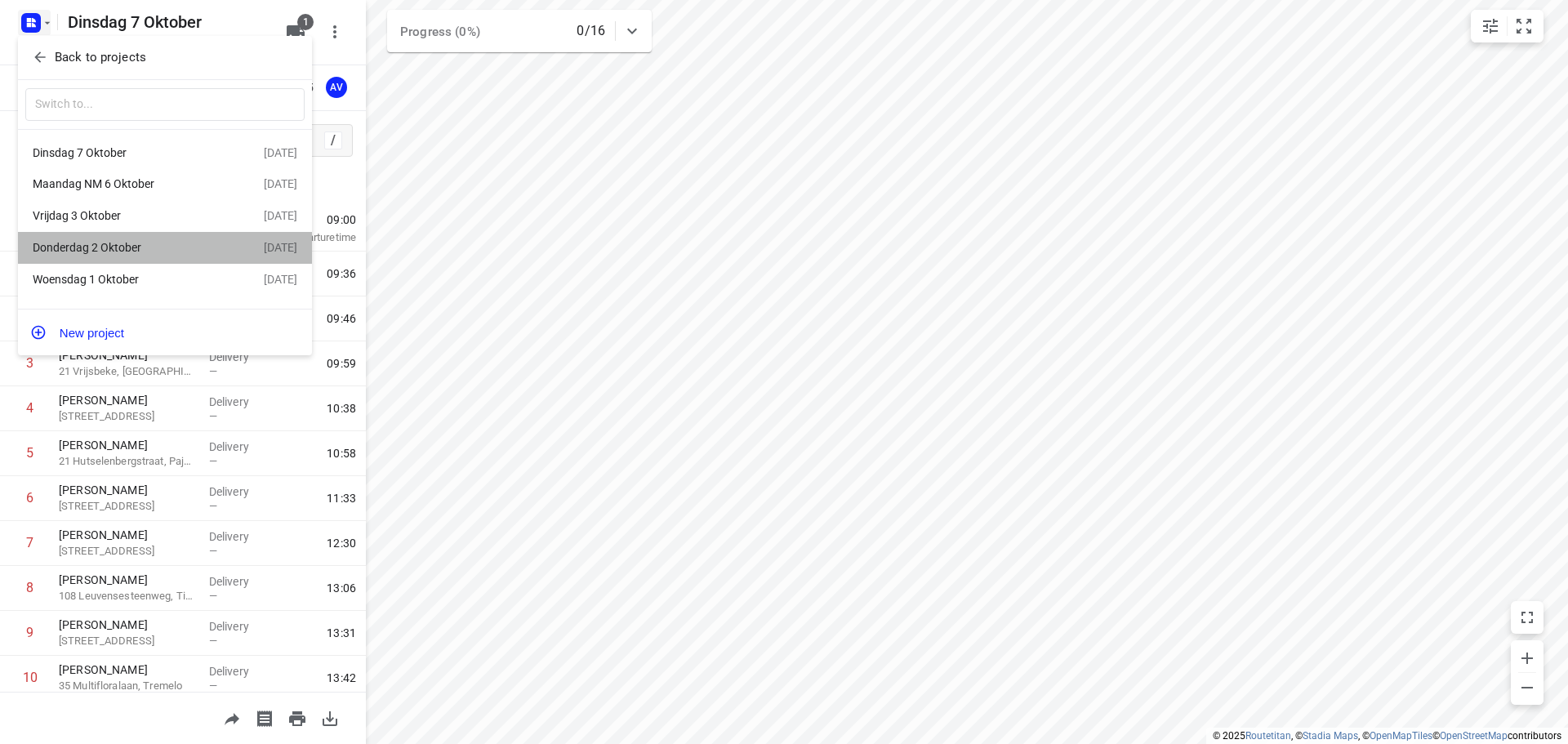
click at [139, 251] on div "Donderdag 2 Oktober" at bounding box center [127, 247] width 188 height 13
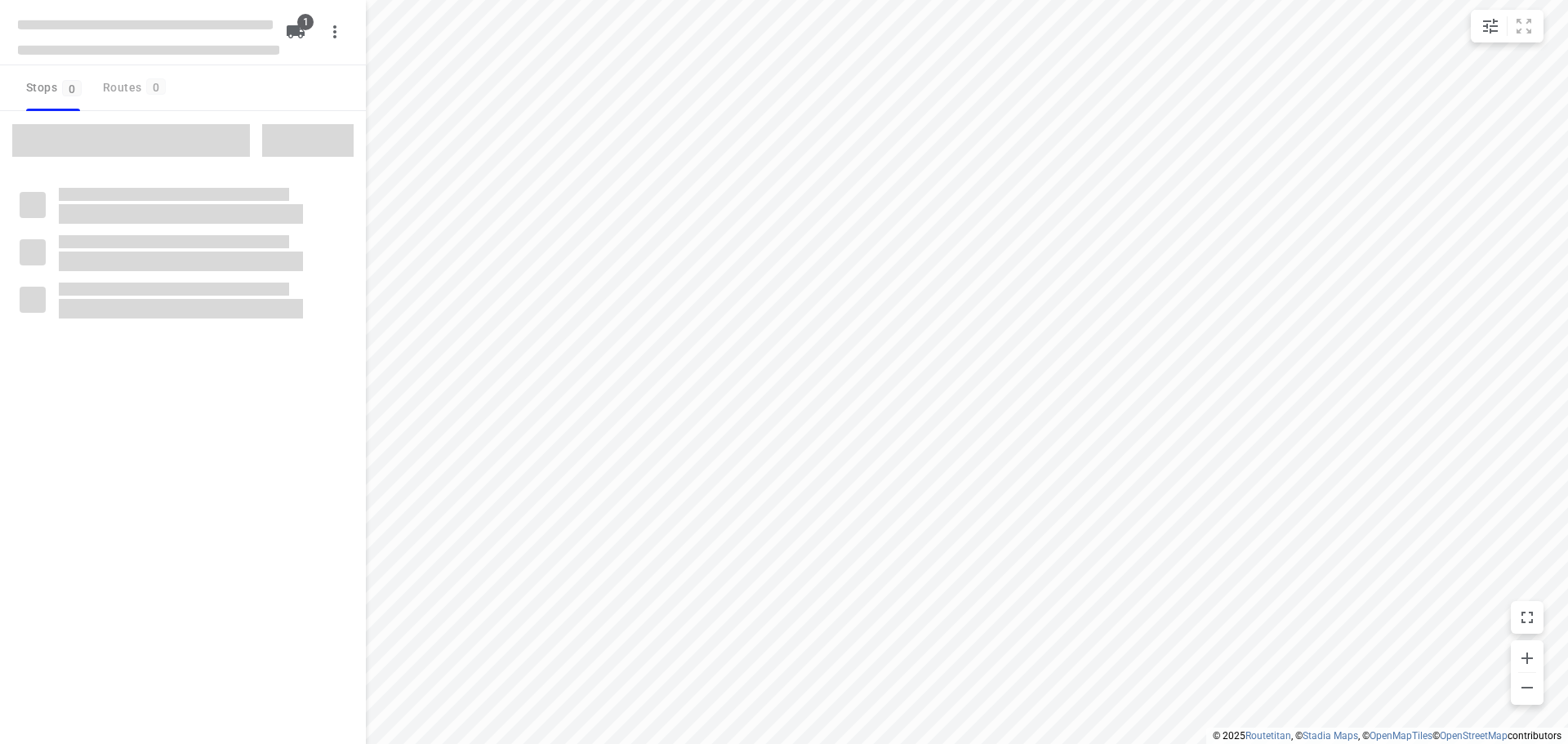
type input "distance"
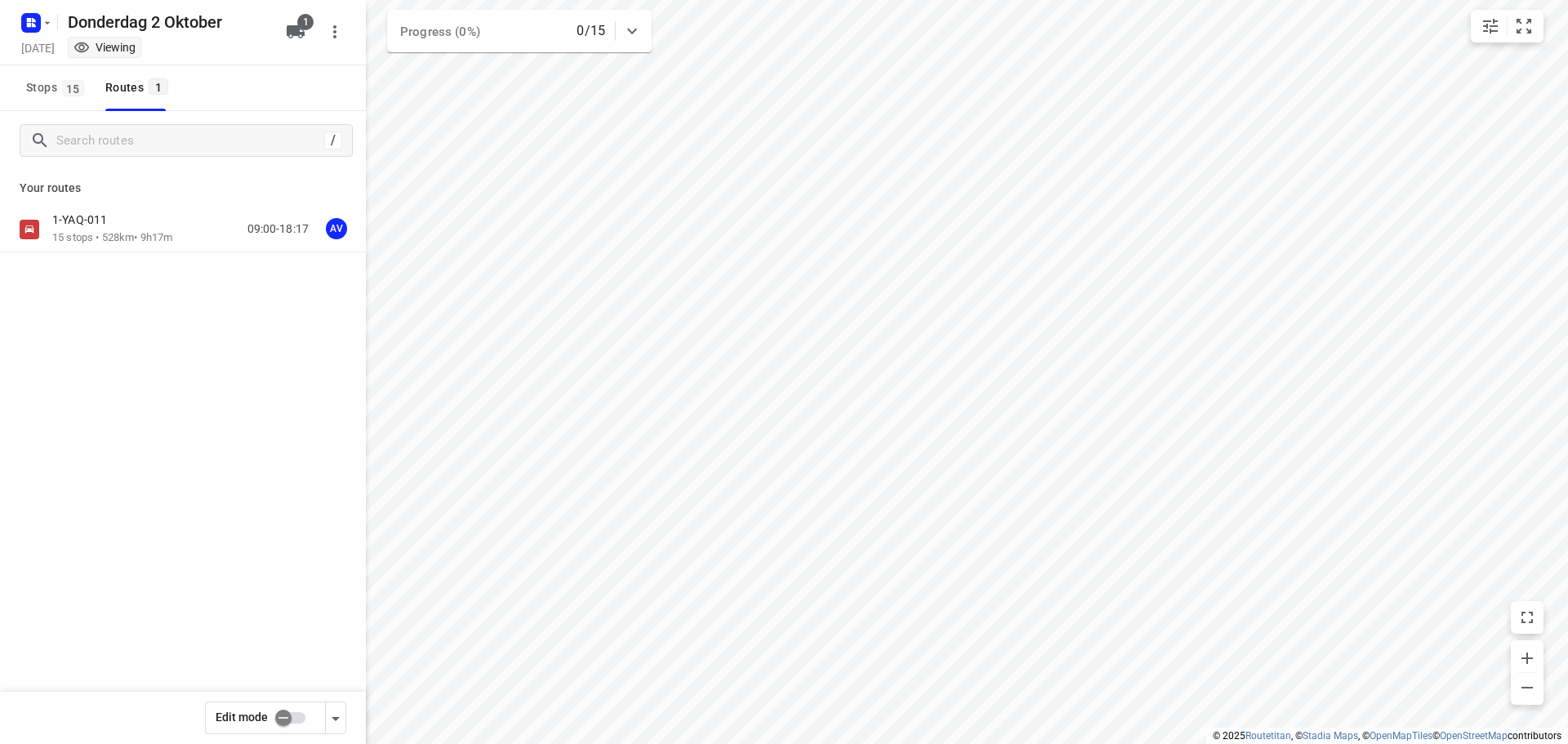
click at [297, 715] on input "checkbox" at bounding box center [283, 717] width 93 height 31
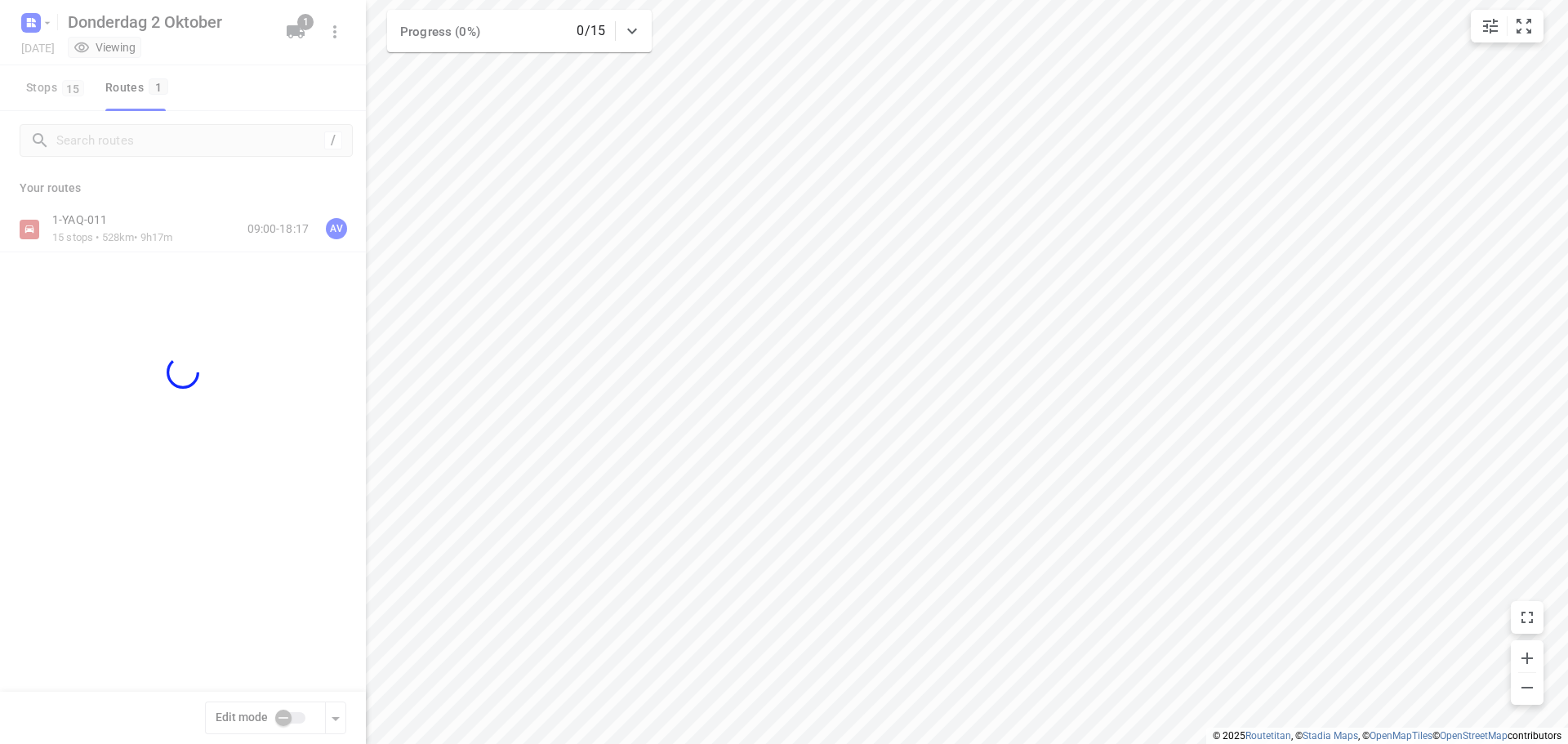
checkbox input "true"
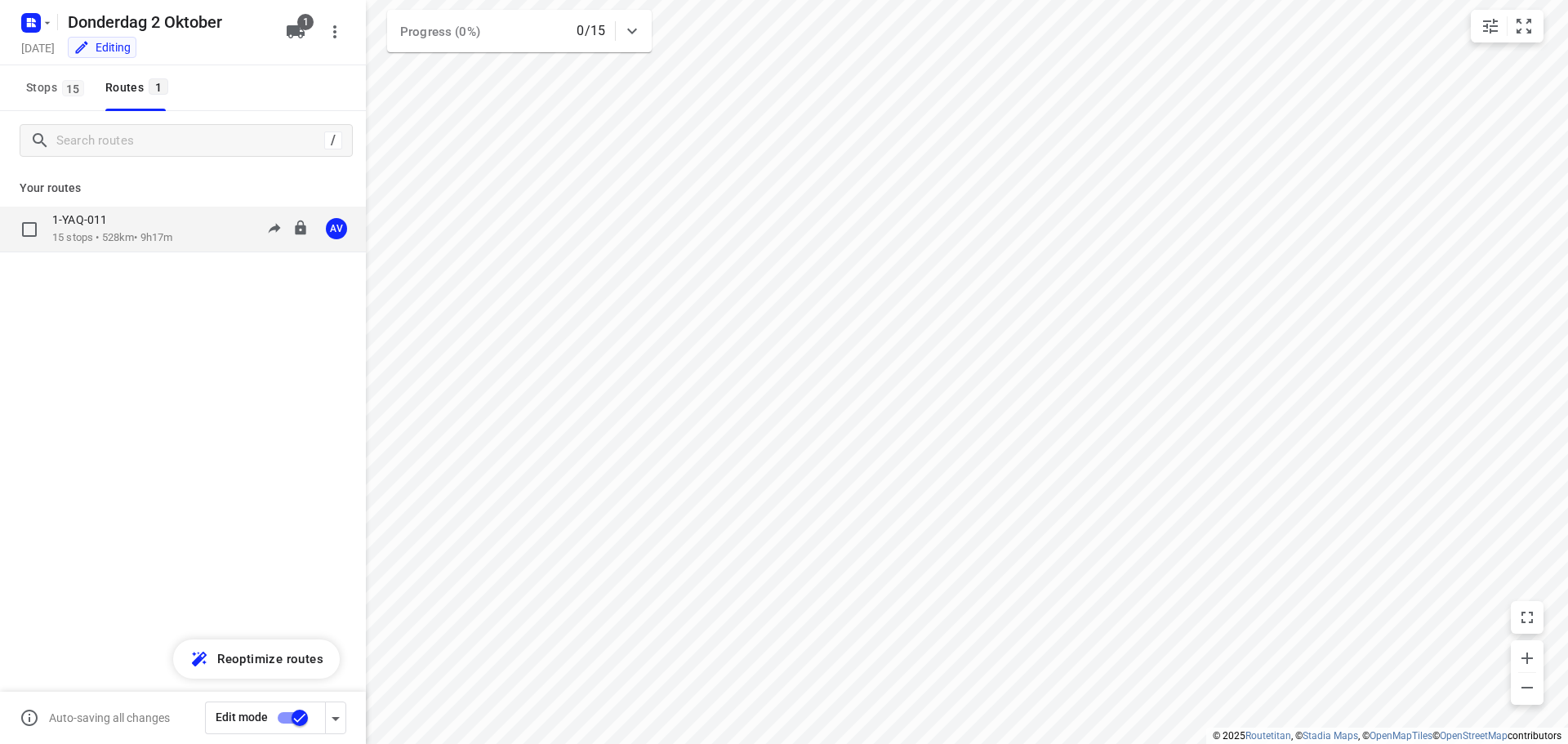
click at [191, 230] on div "1-YAQ-011 15 stops • 528km • 9h17m 09:00-18:17 AV" at bounding box center [209, 229] width 313 height 34
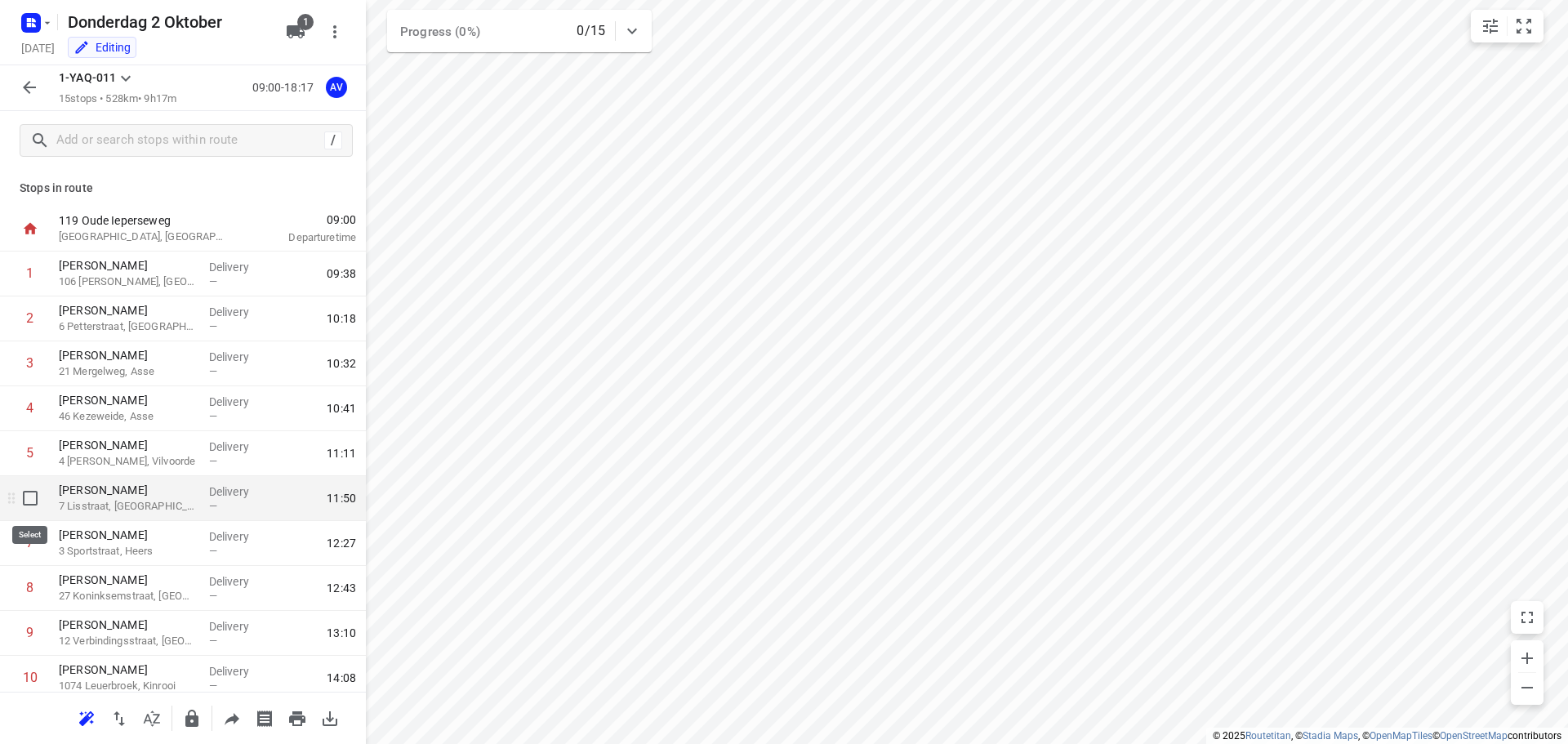
click at [30, 499] on input "checkbox" at bounding box center [30, 497] width 33 height 33
checkbox input "true"
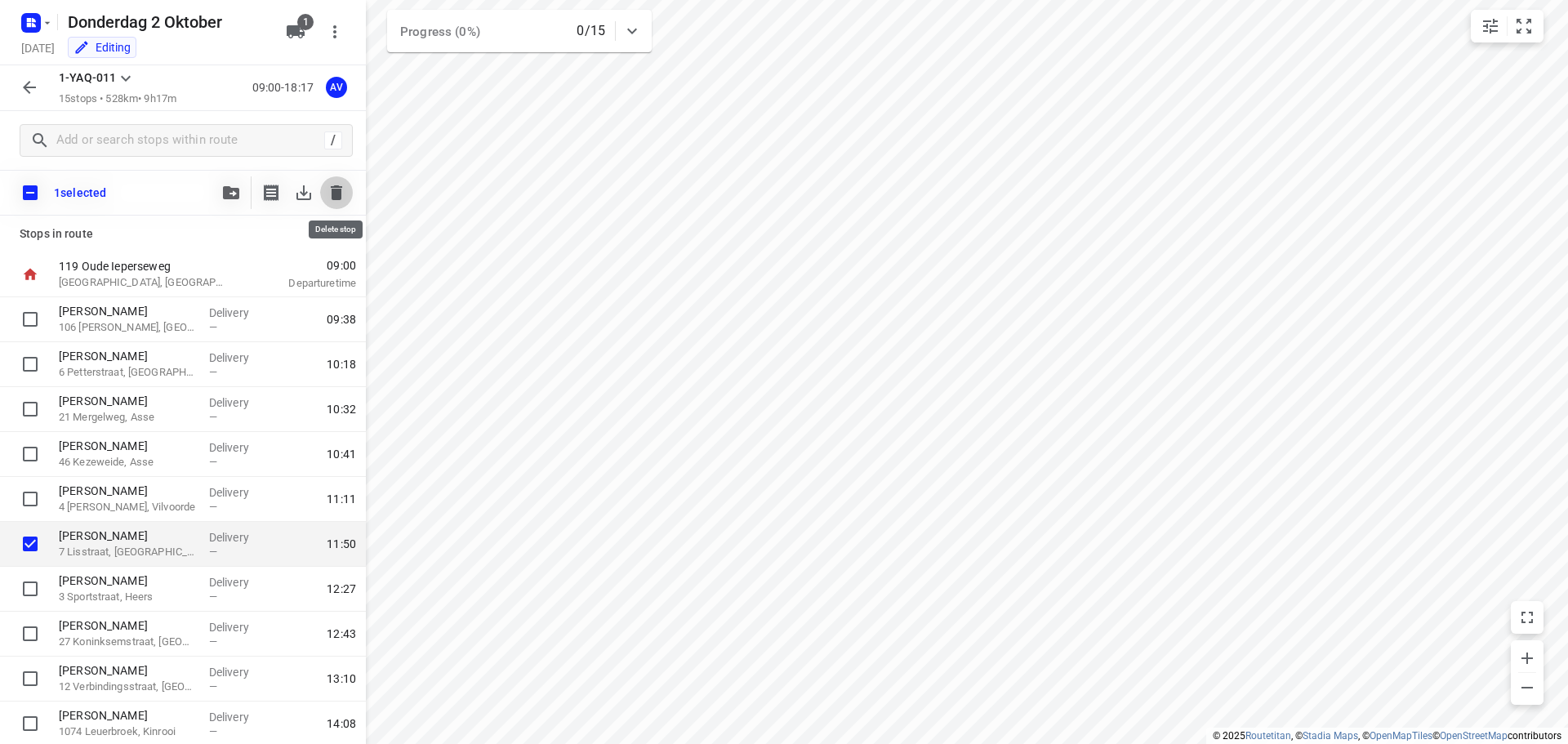
click at [332, 196] on icon "button" at bounding box center [336, 192] width 12 height 15
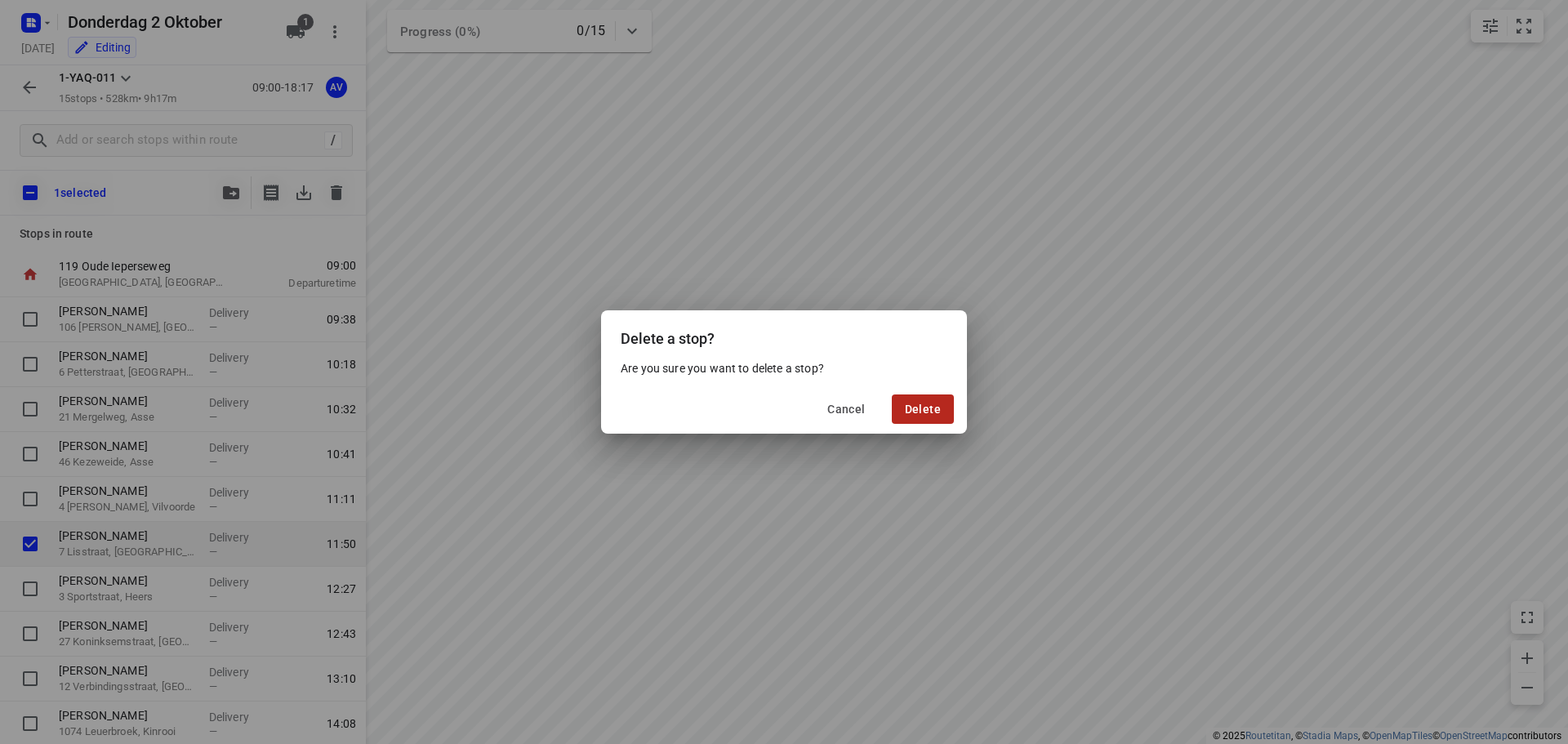
click at [925, 410] on span "Delete" at bounding box center [922, 409] width 36 height 13
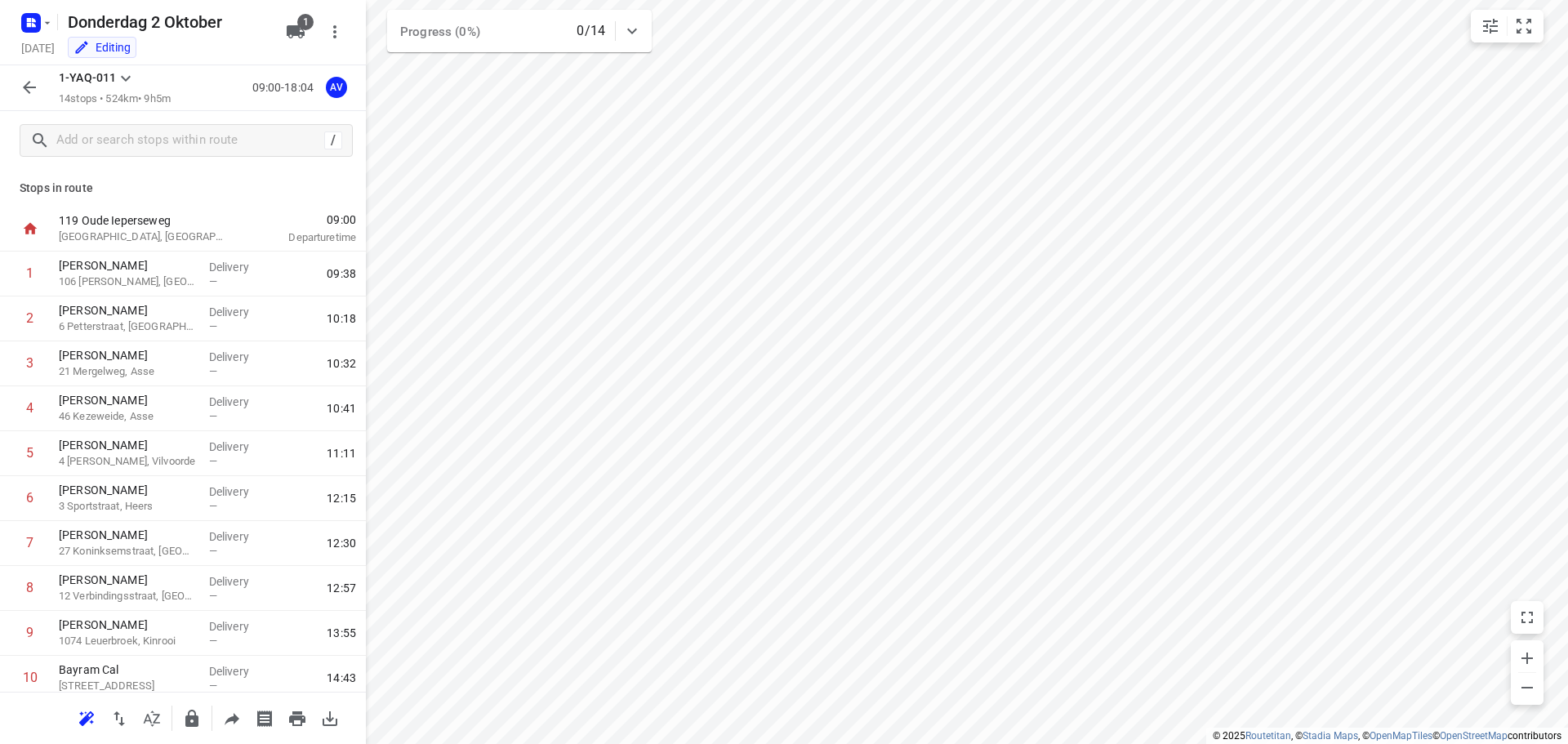
click at [27, 84] on icon "button" at bounding box center [29, 87] width 13 height 13
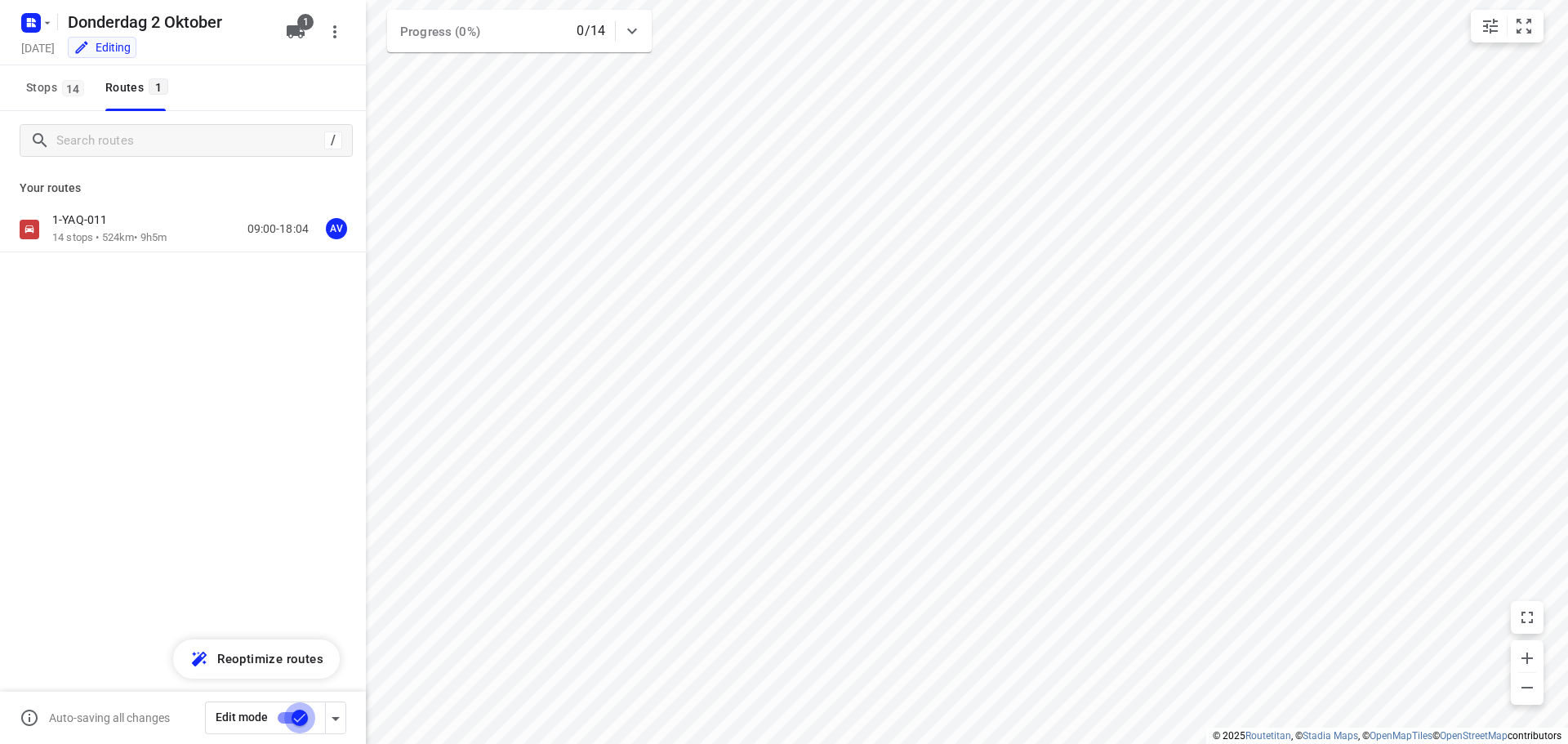
click at [286, 722] on input "checkbox" at bounding box center [299, 717] width 93 height 31
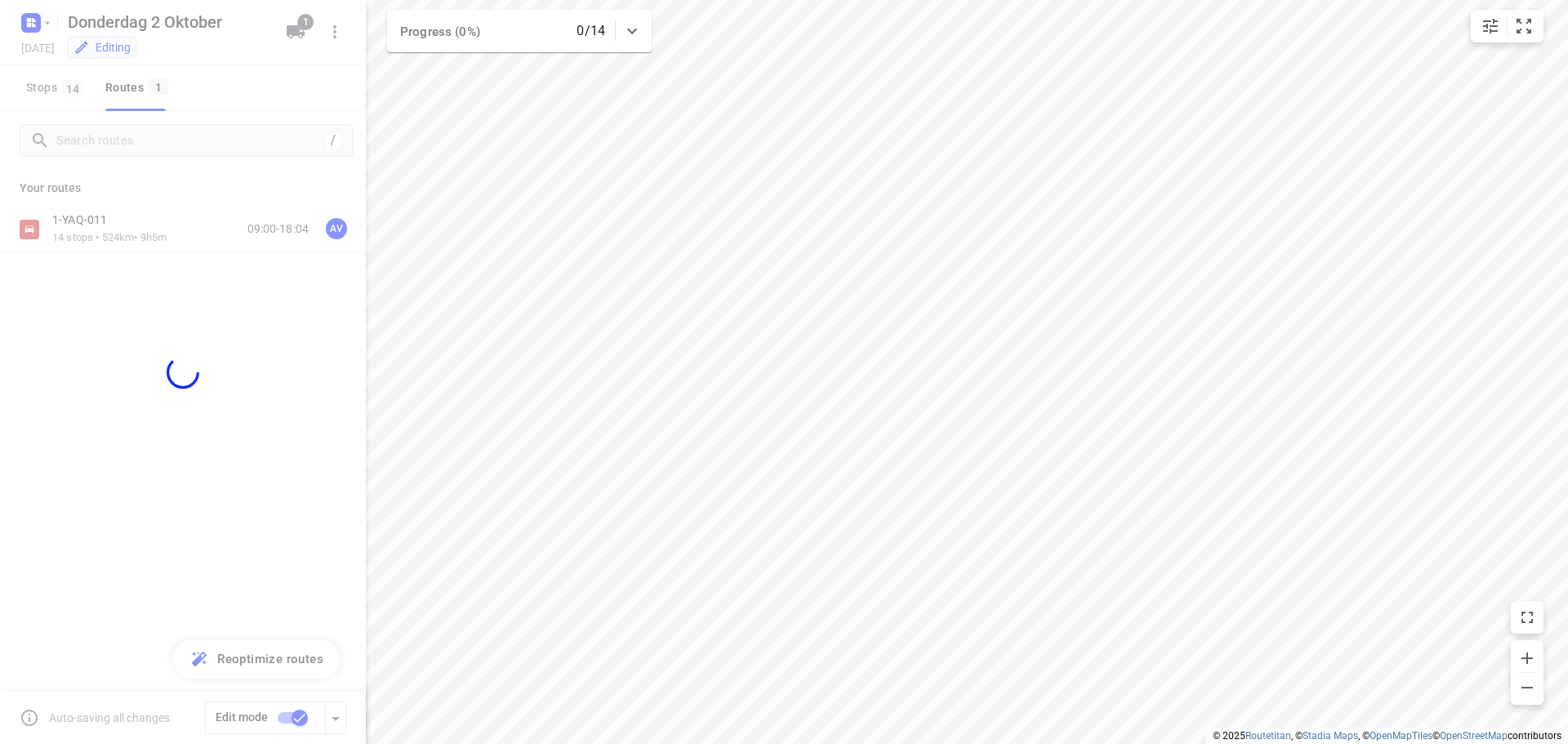
checkbox input "false"
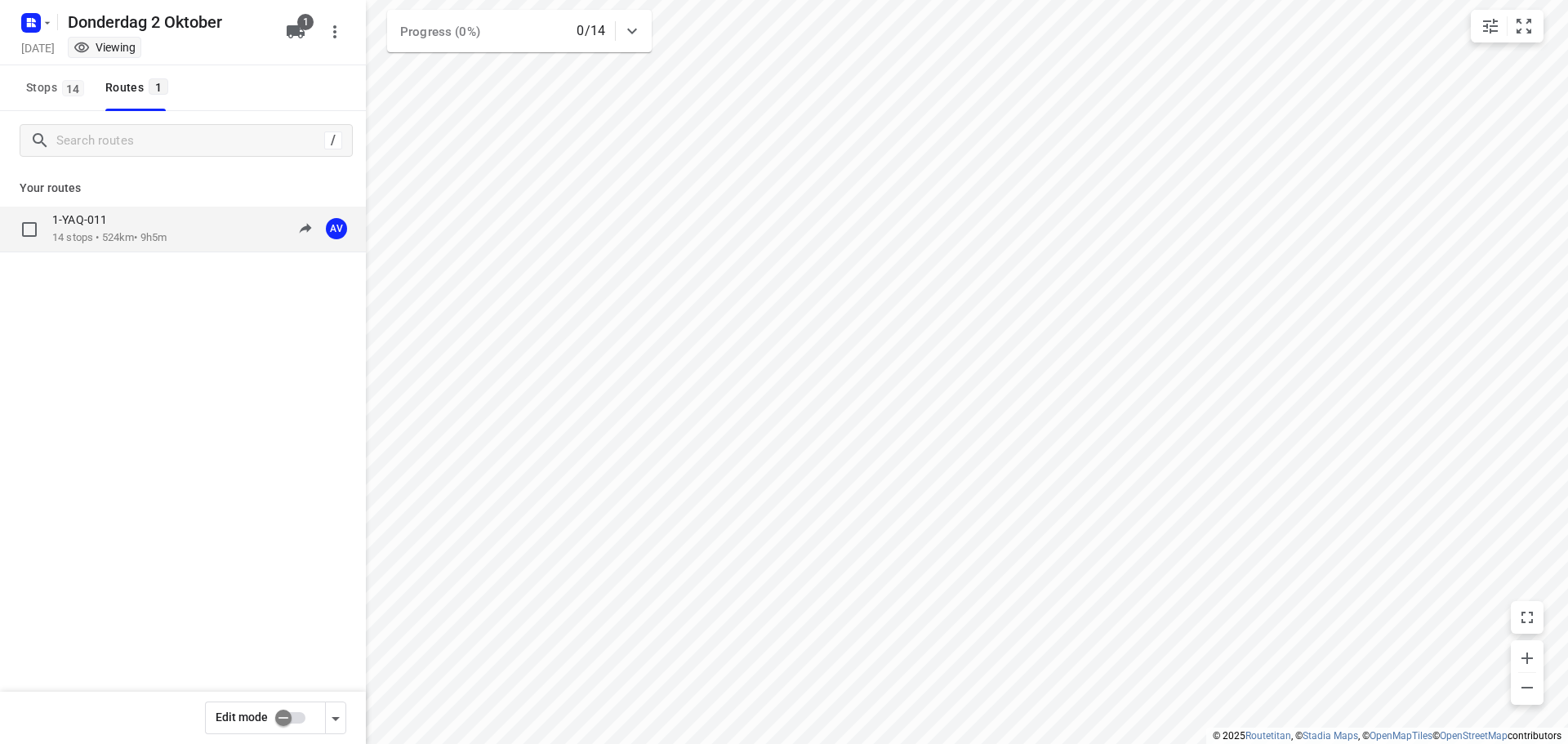
click at [196, 230] on div "1-YAQ-011 14 stops • 524km • 9h5m 09:00-18:04 AV" at bounding box center [209, 229] width 313 height 34
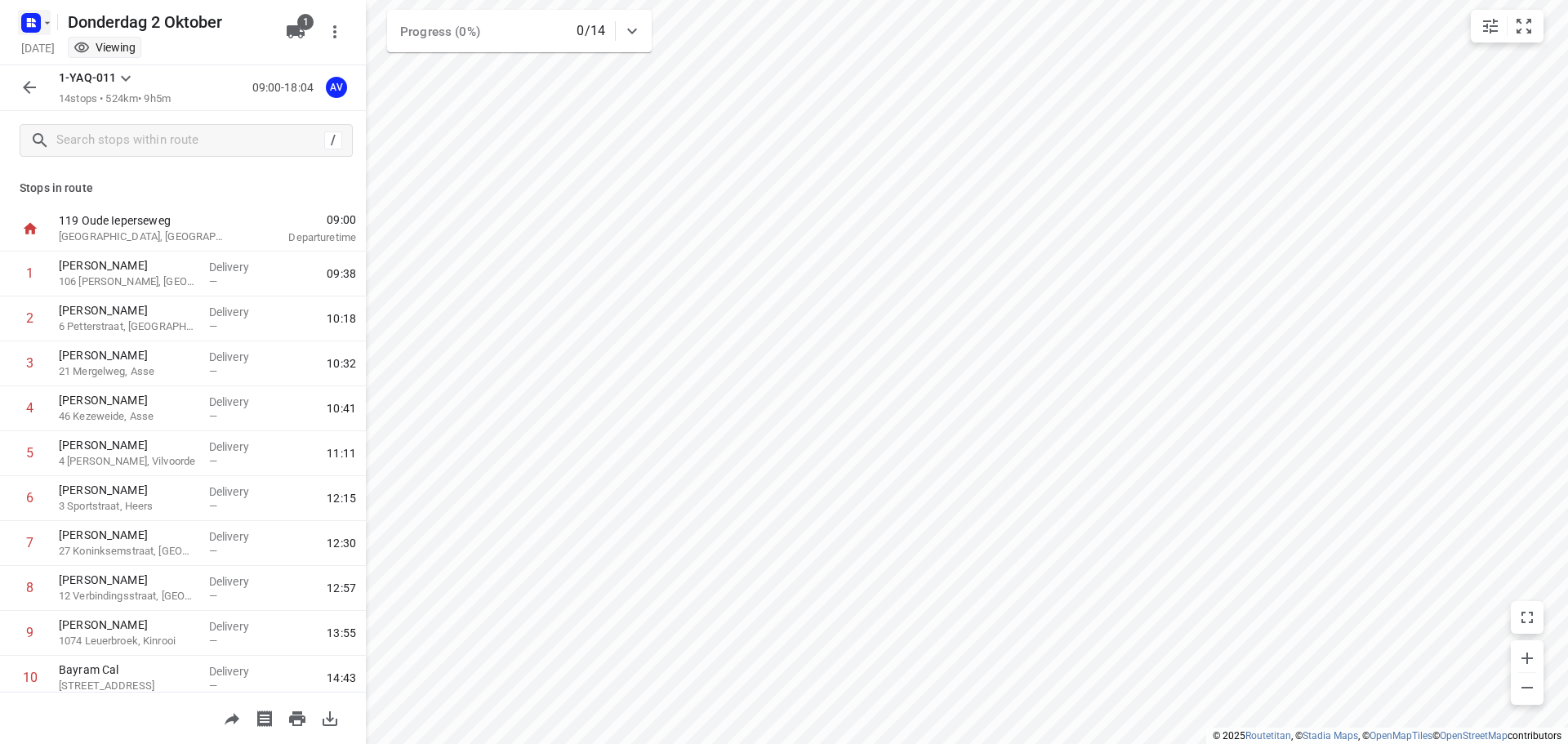
click at [37, 20] on rect "button" at bounding box center [31, 23] width 19 height 19
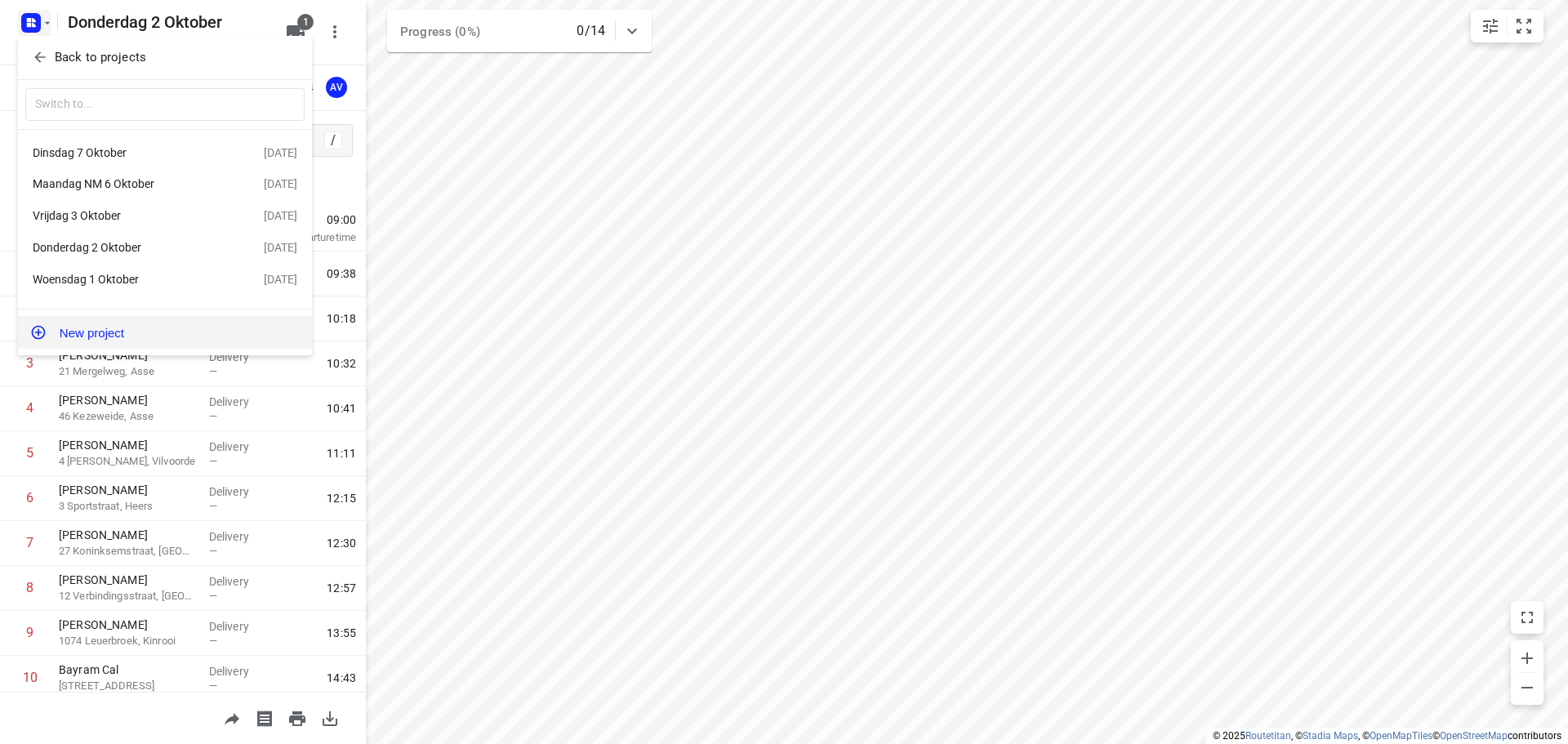
click at [142, 329] on button "New project" at bounding box center [165, 332] width 294 height 33
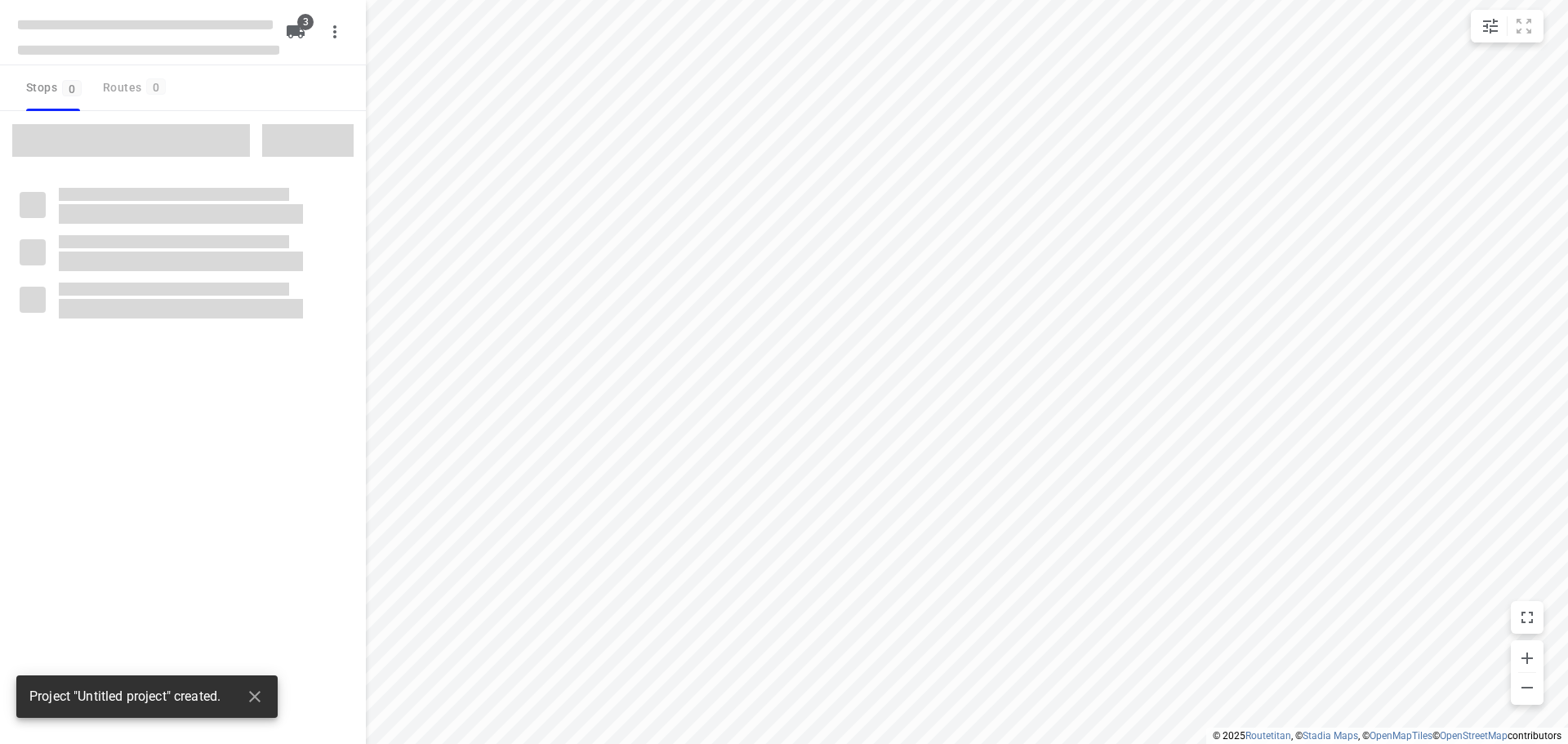
type input "distance"
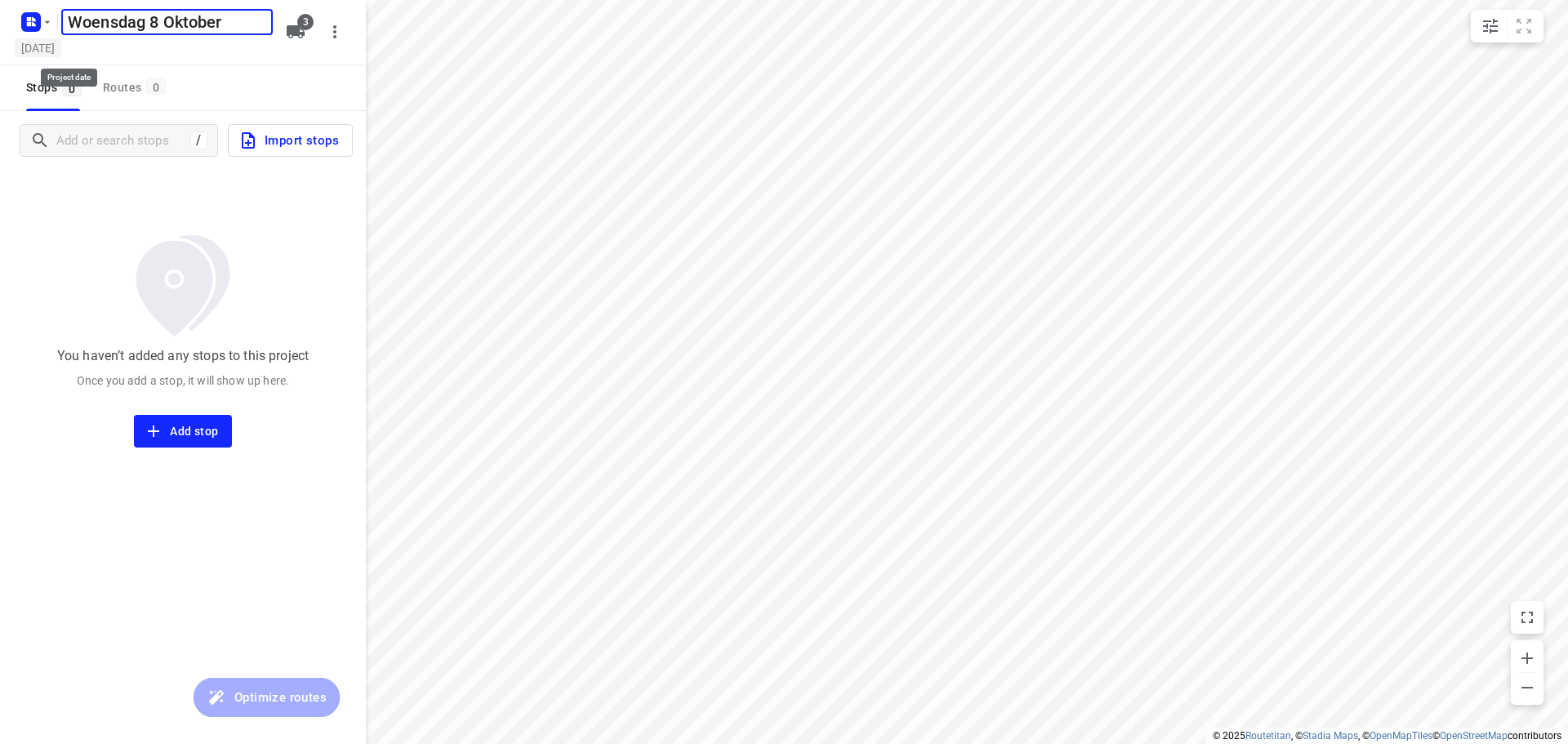
type input "Woensdag 8 Oktober"
click at [48, 49] on h5 "[DATE]" at bounding box center [38, 47] width 47 height 19
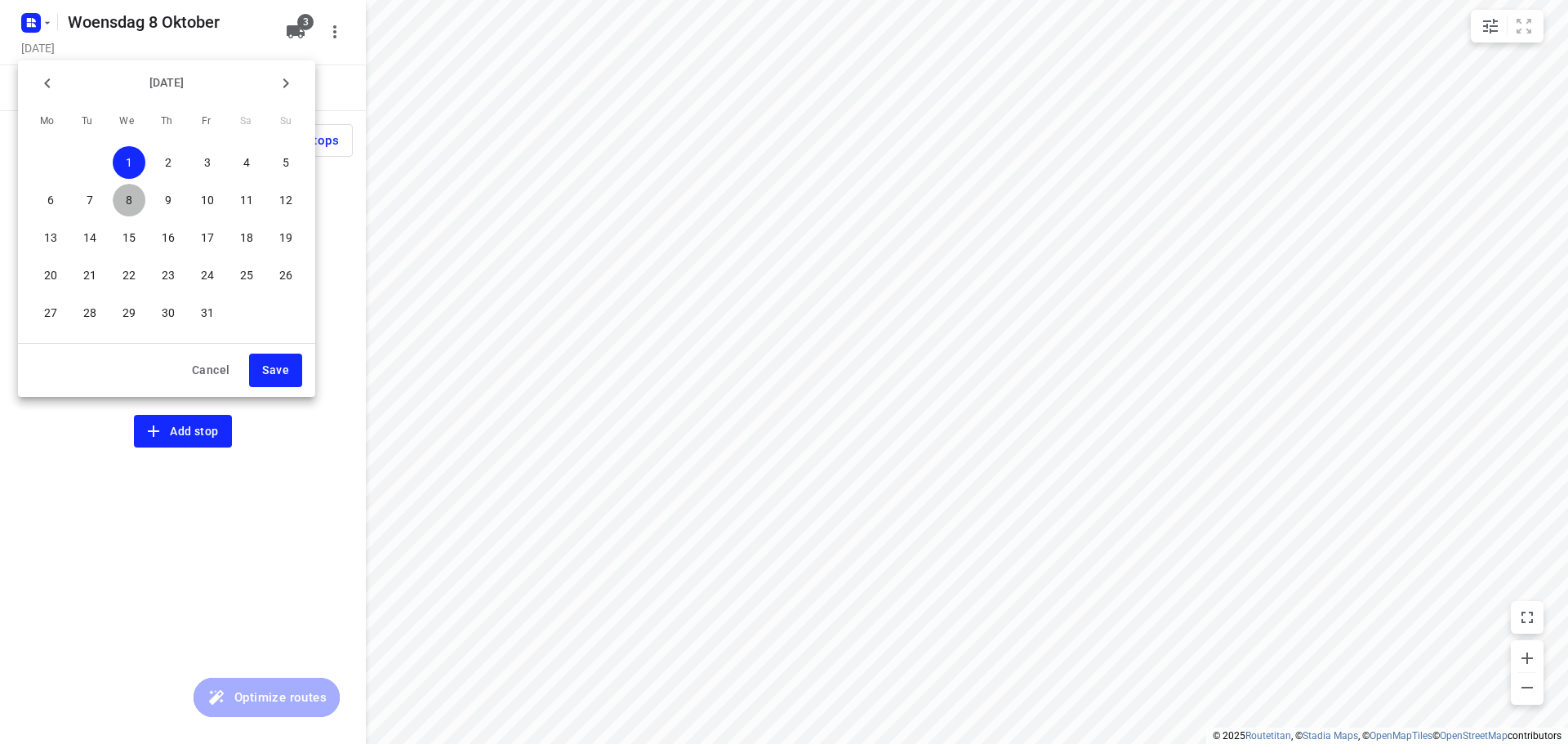
click at [129, 198] on p "8" at bounding box center [128, 200] width 6 height 16
click at [263, 370] on span "Save" at bounding box center [275, 370] width 27 height 20
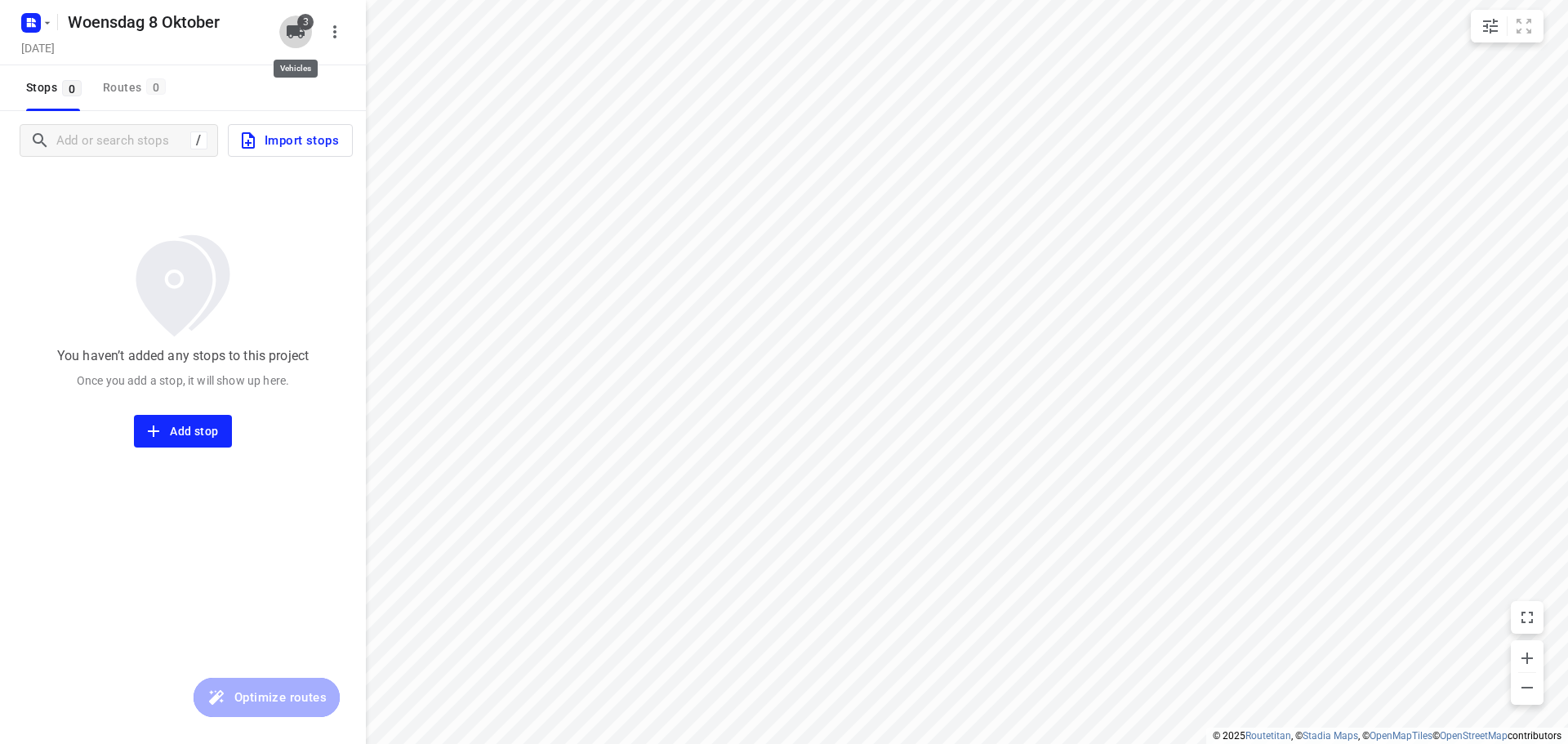
click at [293, 37] on icon "button" at bounding box center [296, 32] width 19 height 19
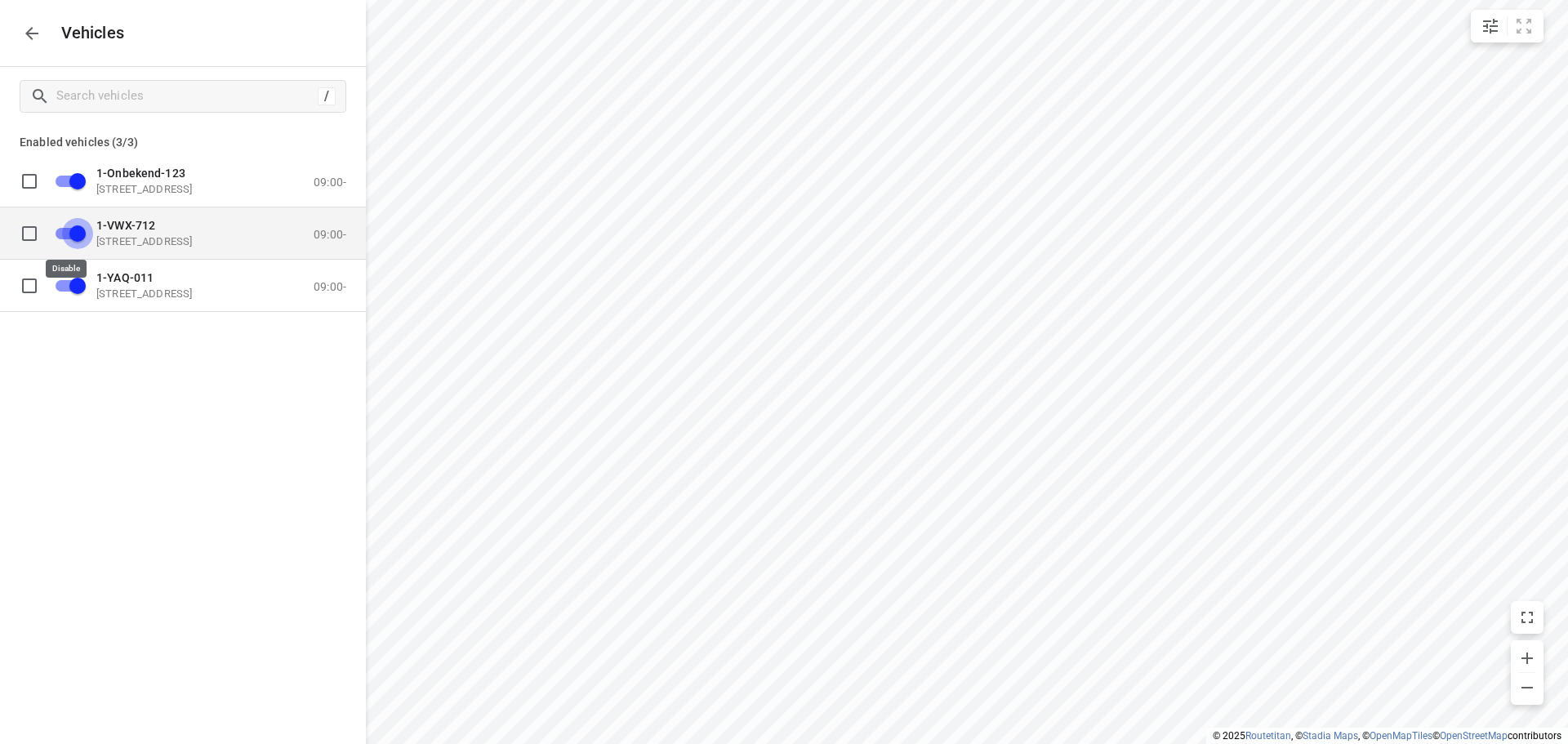
click at [66, 234] on input "grid" at bounding box center [77, 232] width 93 height 31
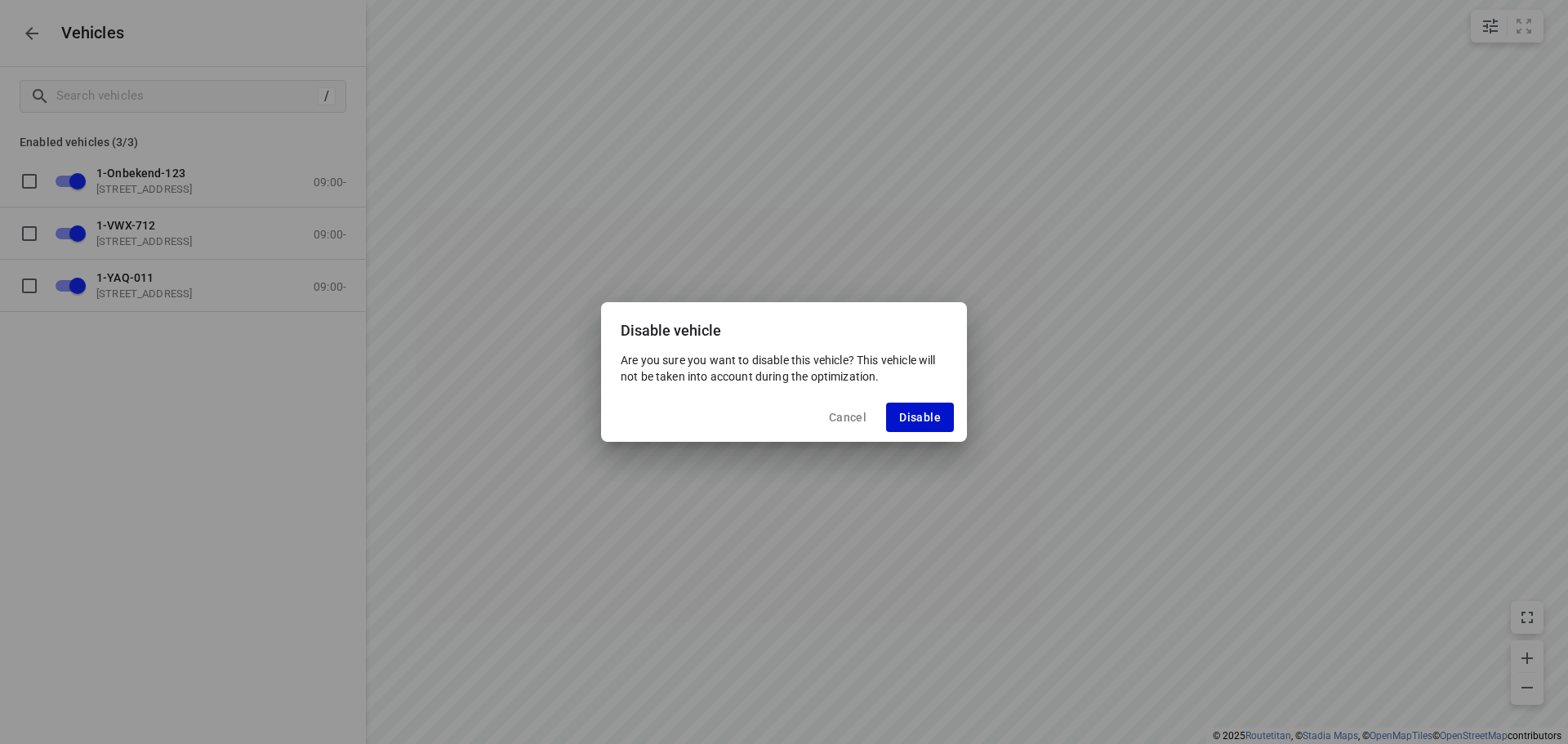
click at [911, 418] on span "Disable" at bounding box center [919, 417] width 42 height 13
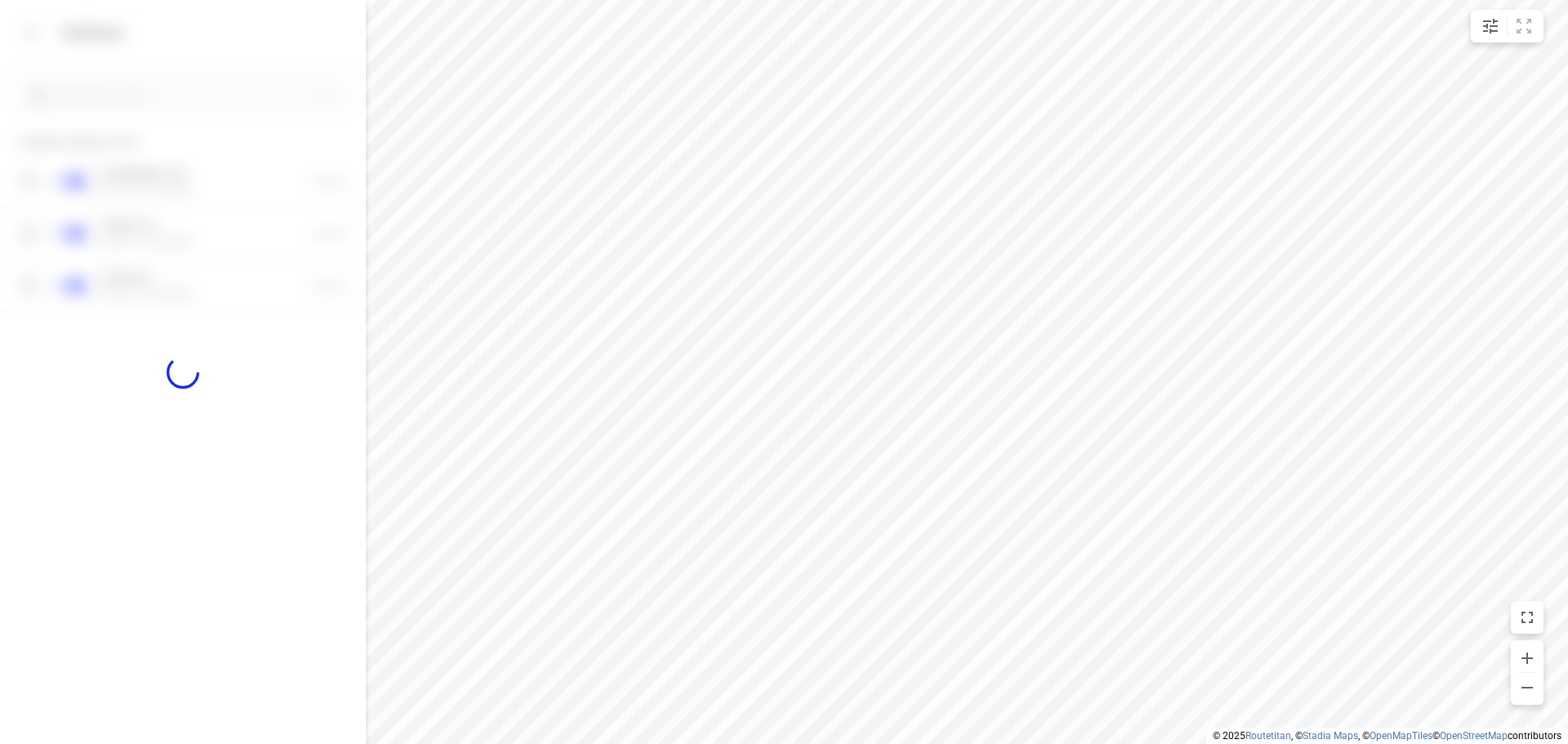
checkbox input "false"
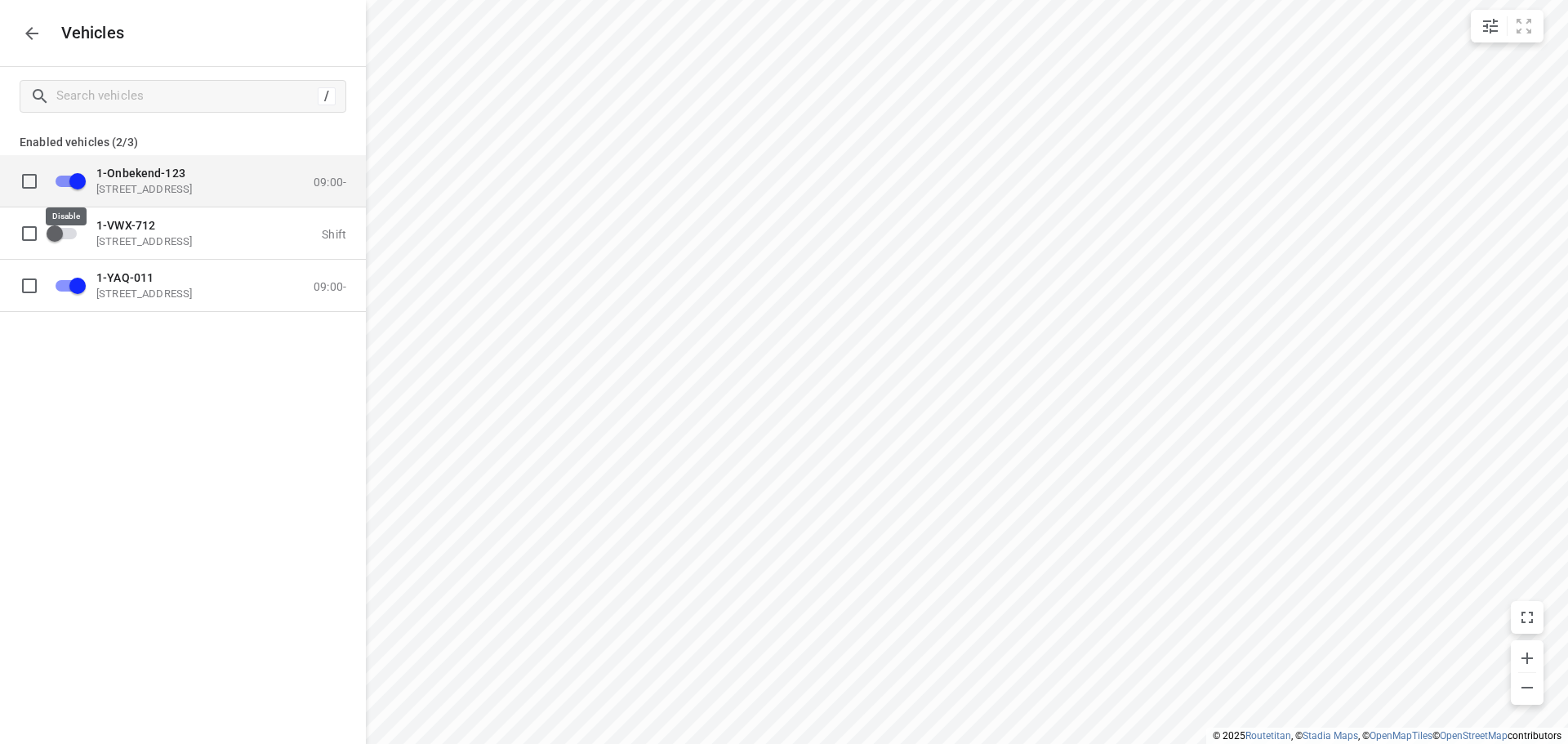
click at [66, 180] on input "grid" at bounding box center [77, 180] width 93 height 31
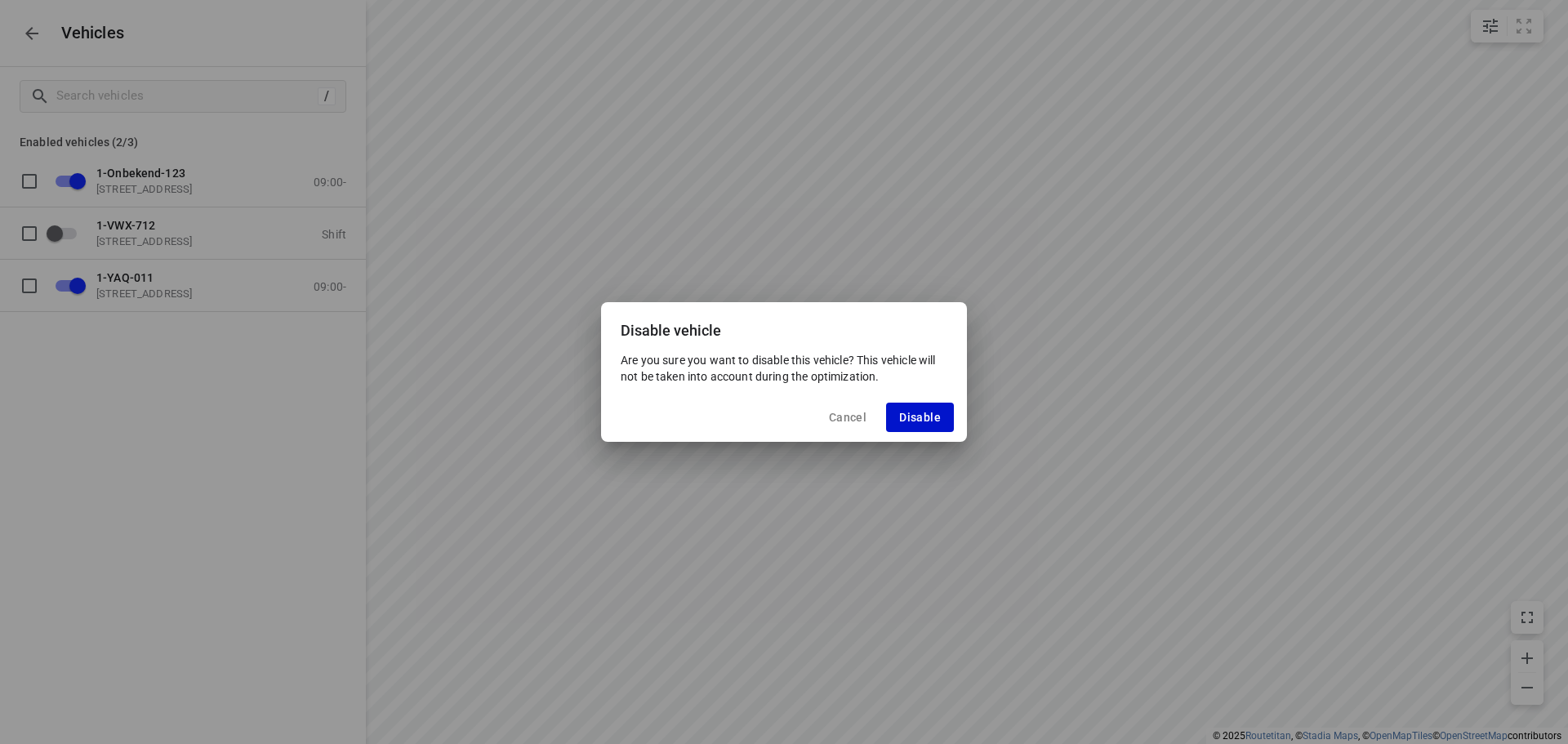
click at [914, 418] on span "Disable" at bounding box center [919, 417] width 42 height 13
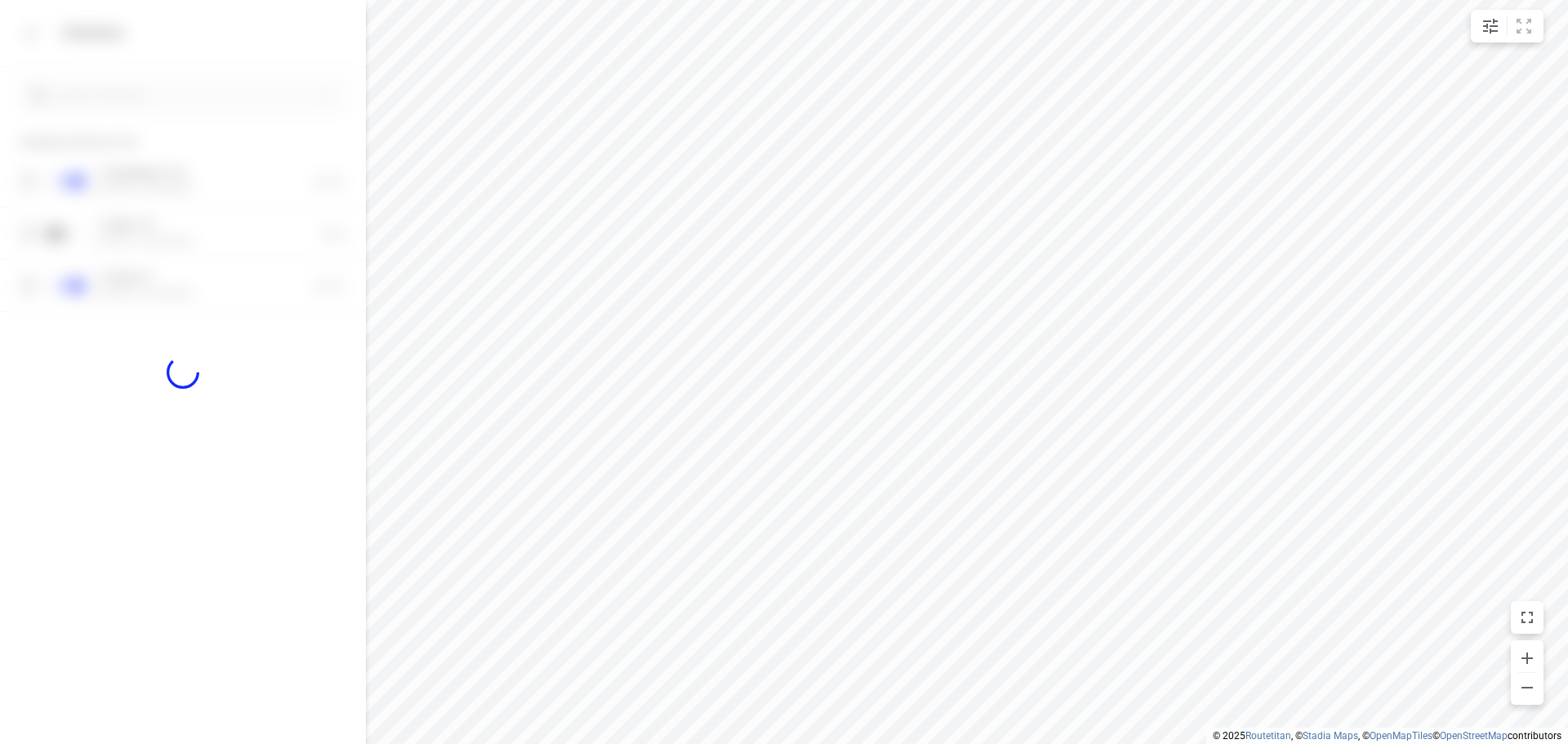
checkbox input "false"
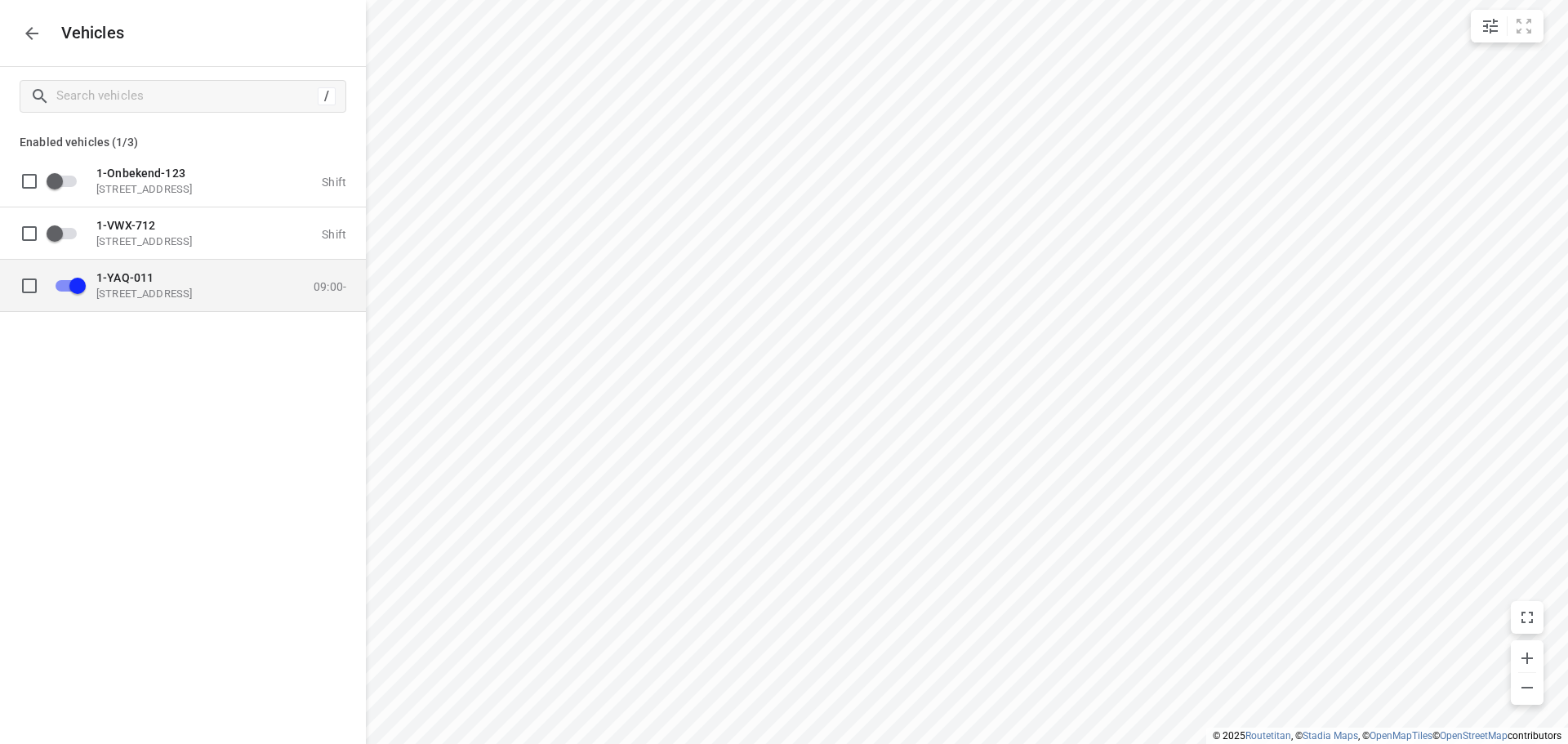
click at [173, 293] on p "[STREET_ADDRESS]" at bounding box center [178, 293] width 164 height 13
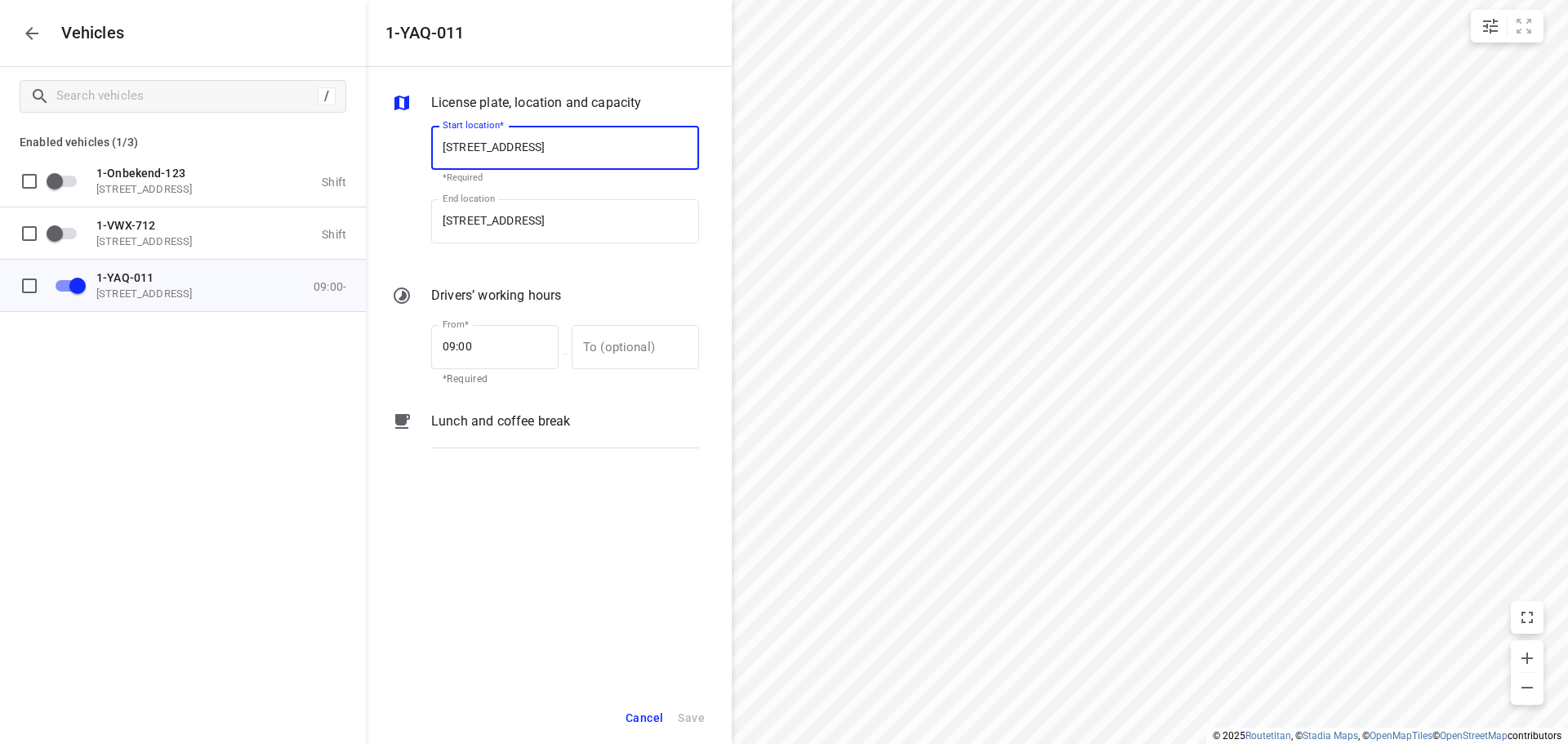
click at [554, 142] on input "[STREET_ADDRESS]" at bounding box center [565, 148] width 268 height 44
type input "[STREET_ADDRESS]"
click at [539, 188] on p "[STREET_ADDRESS]" at bounding box center [490, 195] width 96 height 19
type input "[STREET_ADDRESS]"
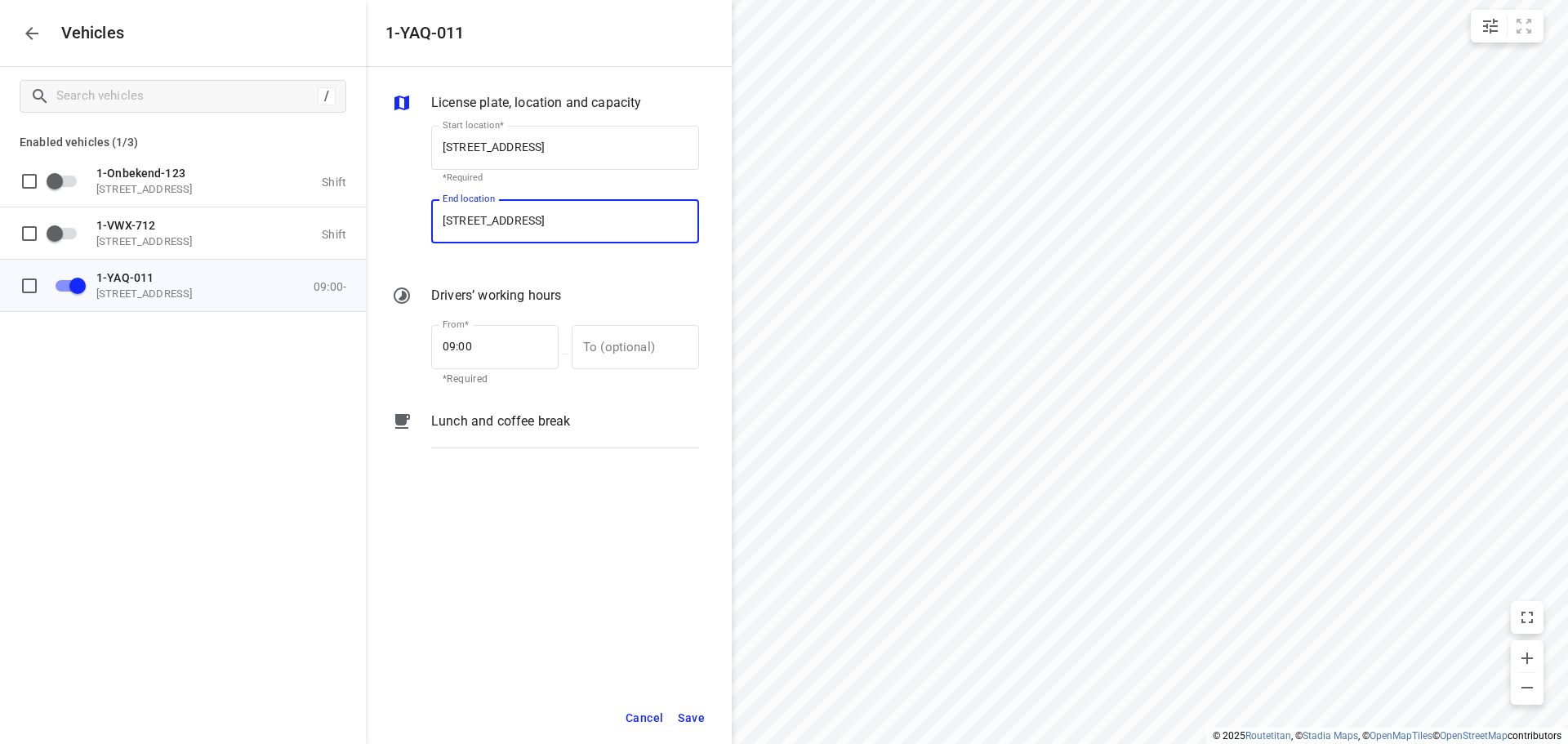
click at [554, 219] on input "[STREET_ADDRESS]" at bounding box center [565, 221] width 268 height 44
click at [554, 219] on input "[STREET_ADDRESS]" at bounding box center [565, 221] width 268 height 44
type input "[STREET_ADDRESS]"
click at [539, 261] on p "[STREET_ADDRESS]" at bounding box center [490, 268] width 96 height 19
type input "[STREET_ADDRESS]"
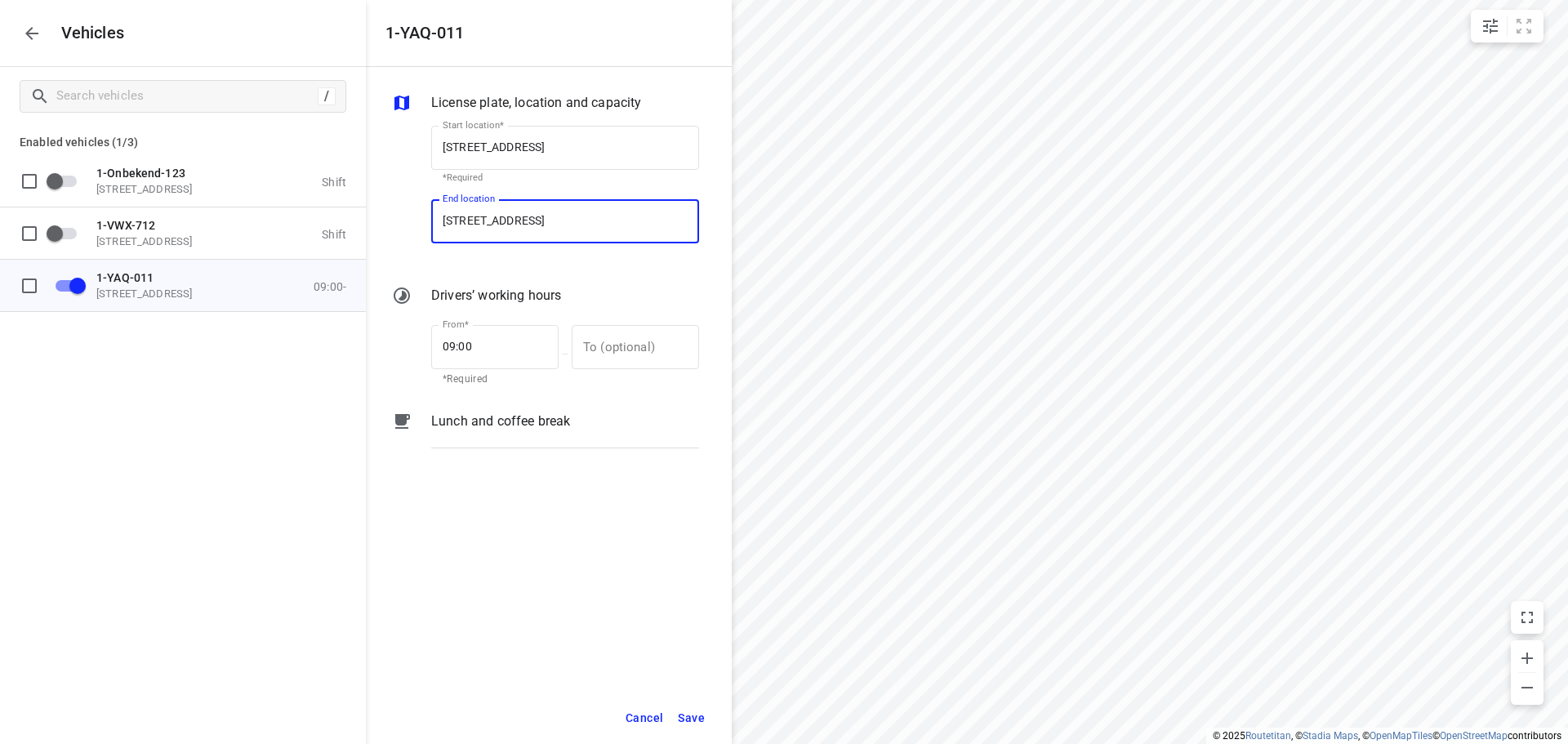
click at [693, 713] on span "Save" at bounding box center [691, 717] width 27 height 20
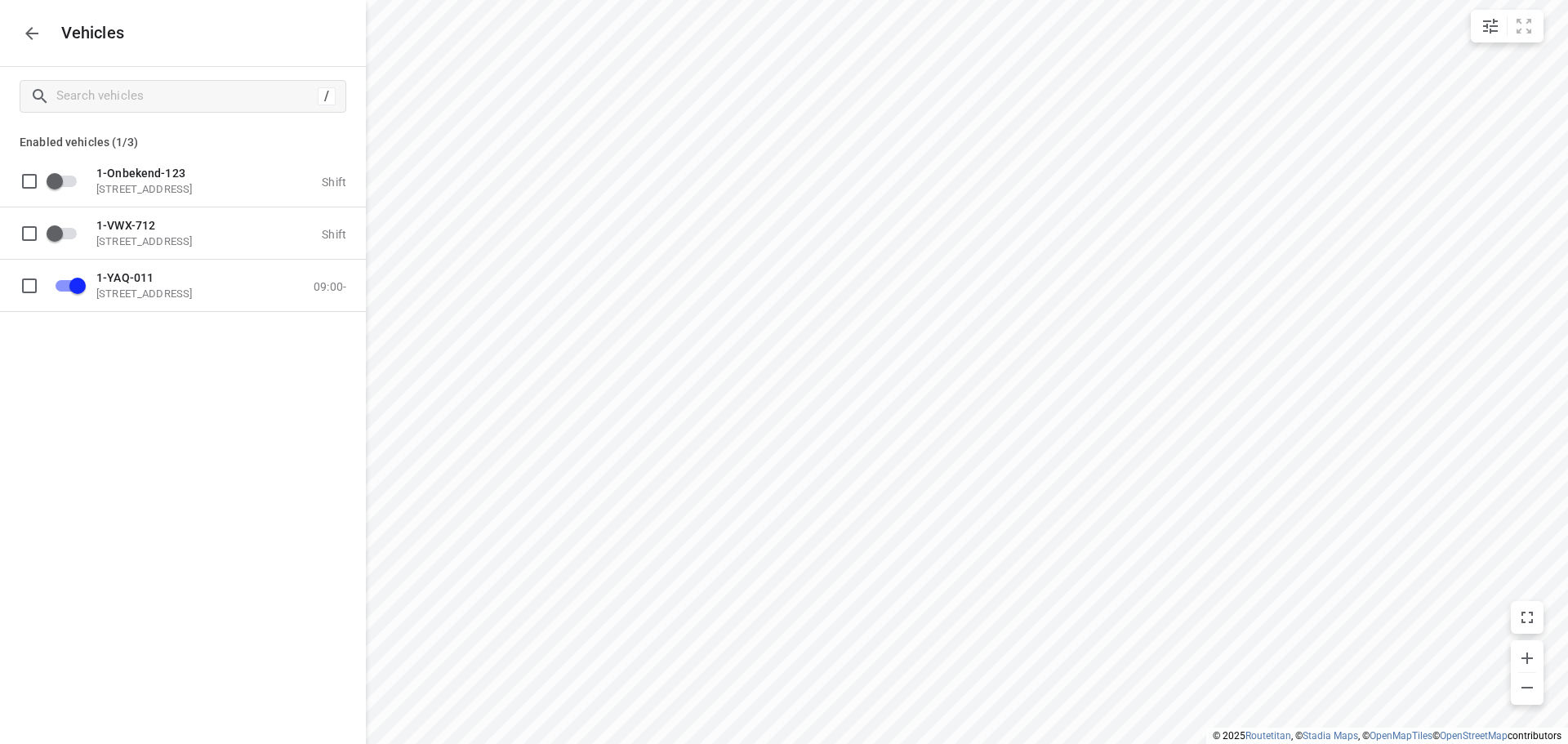
click at [29, 37] on icon "button" at bounding box center [32, 33] width 13 height 13
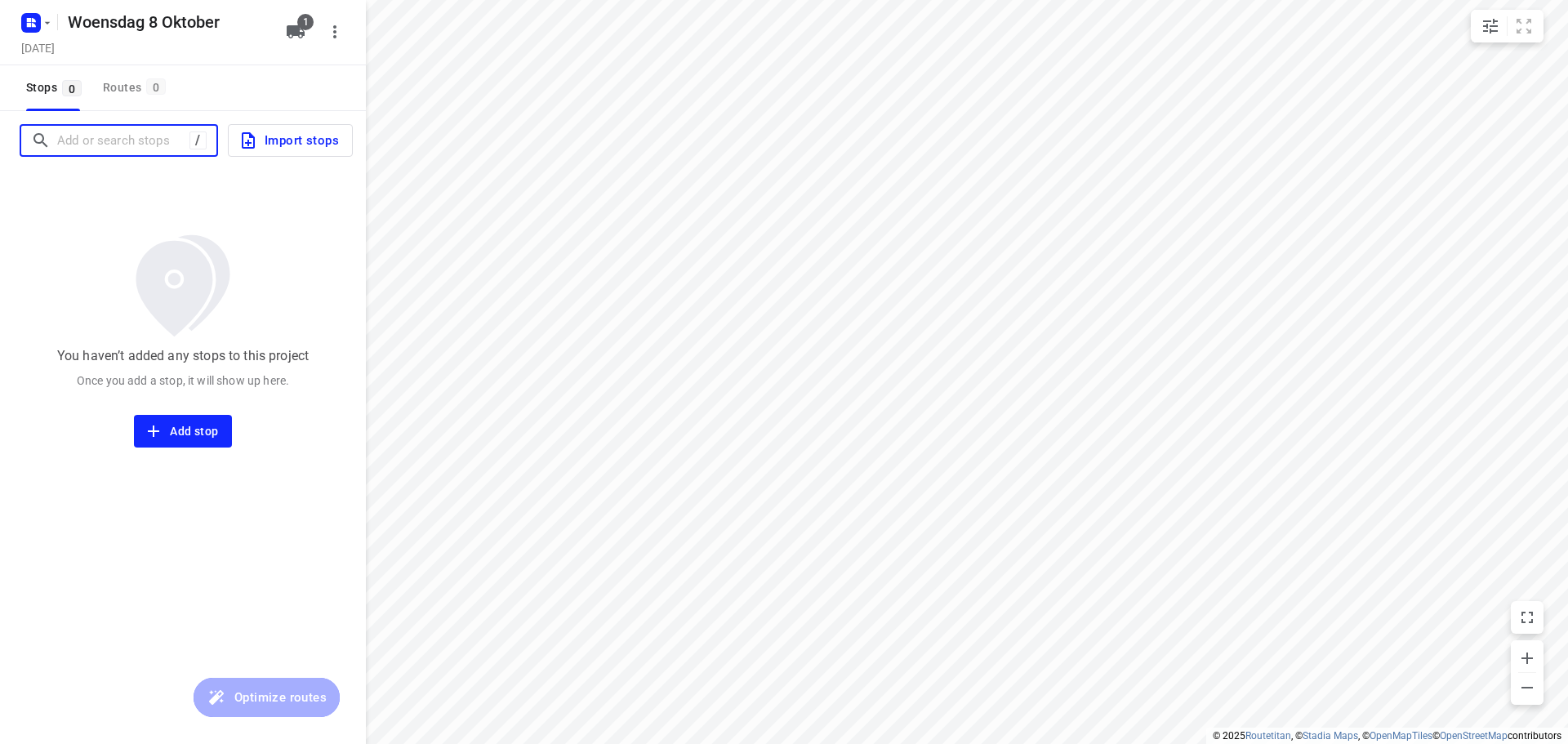
click at [132, 142] on input "Add or search stops" at bounding box center [123, 141] width 132 height 26
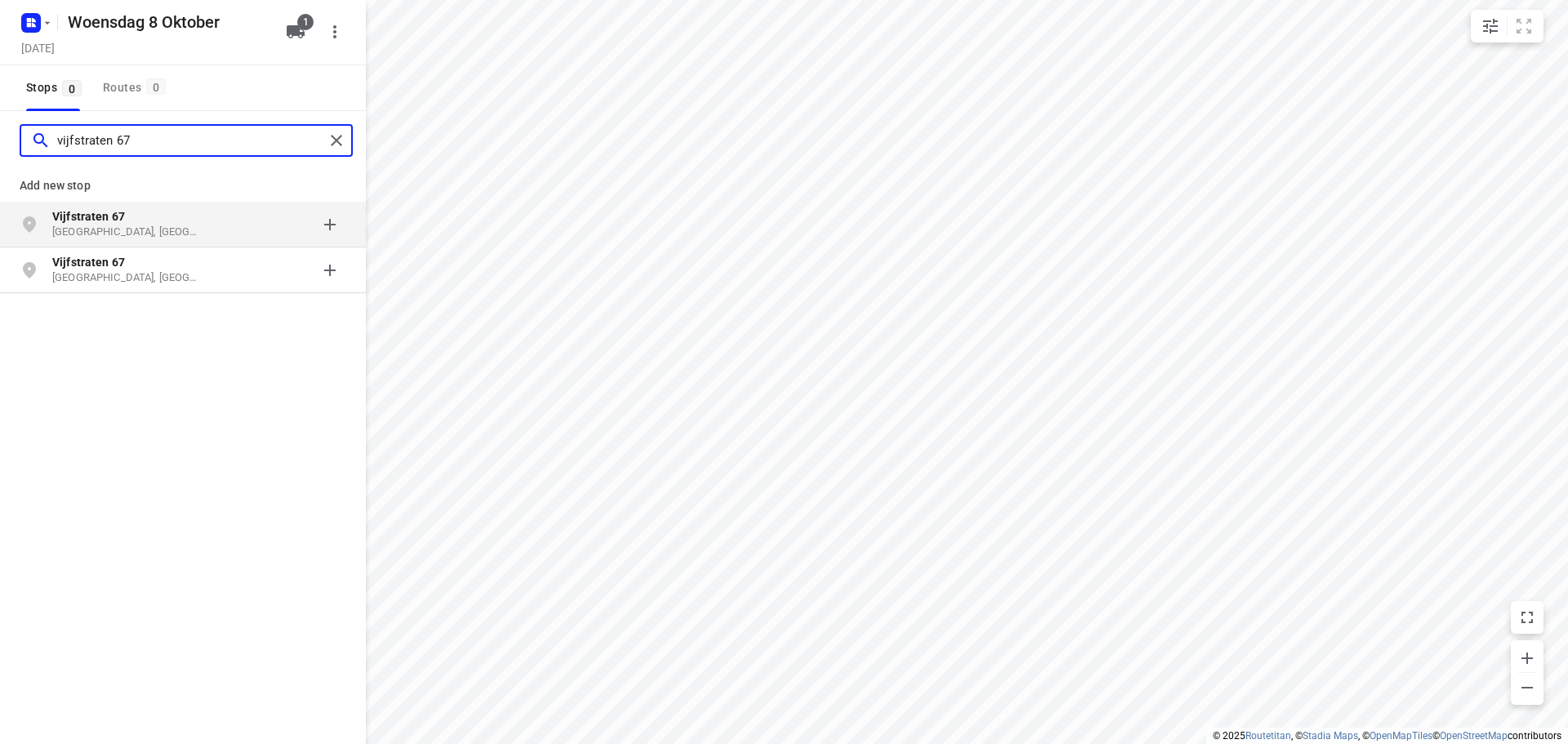
type input "vijfstraten 67"
click at [153, 229] on p "Sint-Niklaas, België" at bounding box center [127, 233] width 150 height 16
type input "vorkstraat 115"
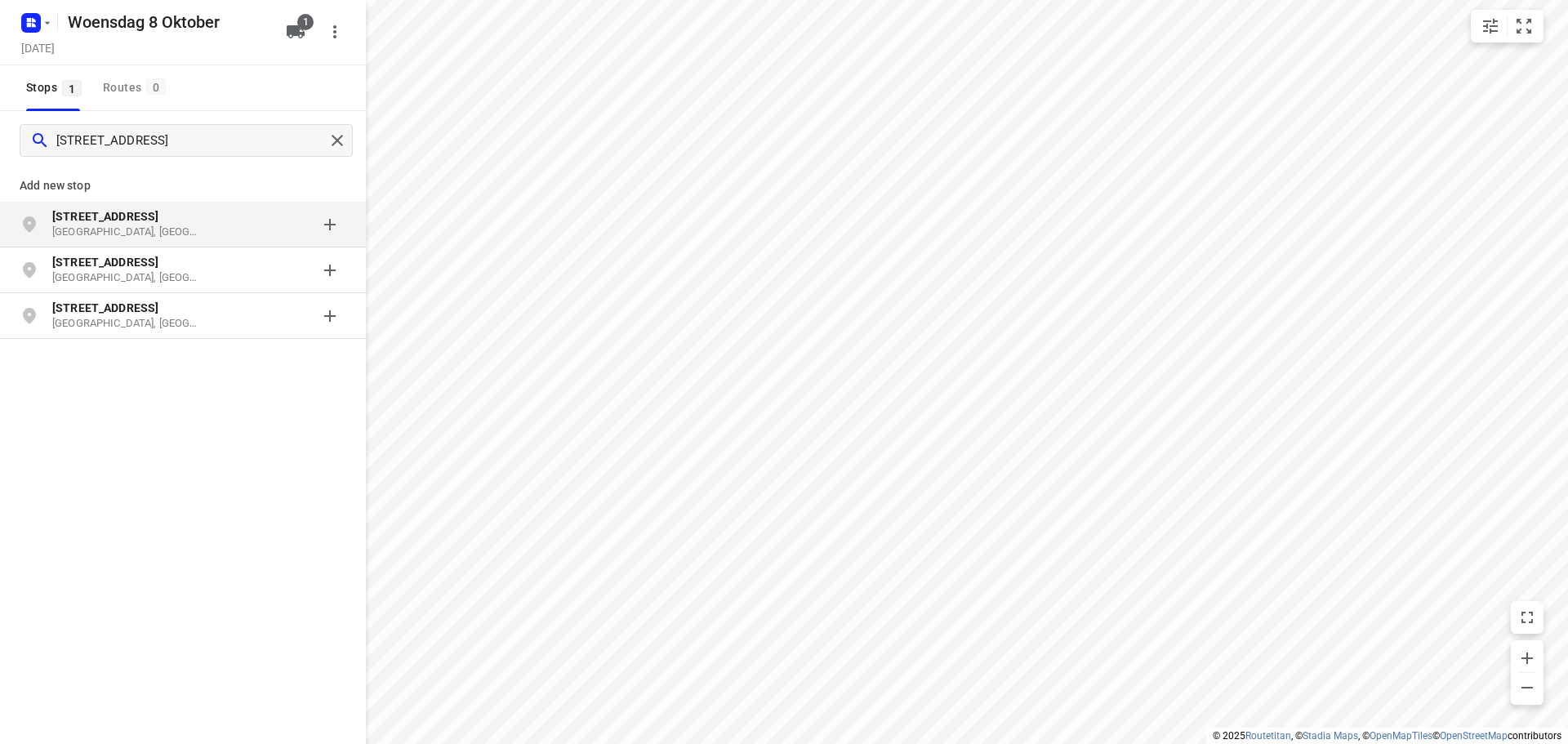
click at [161, 227] on p "[GEOGRAPHIC_DATA], [GEOGRAPHIC_DATA]" at bounding box center [127, 233] width 150 height 16
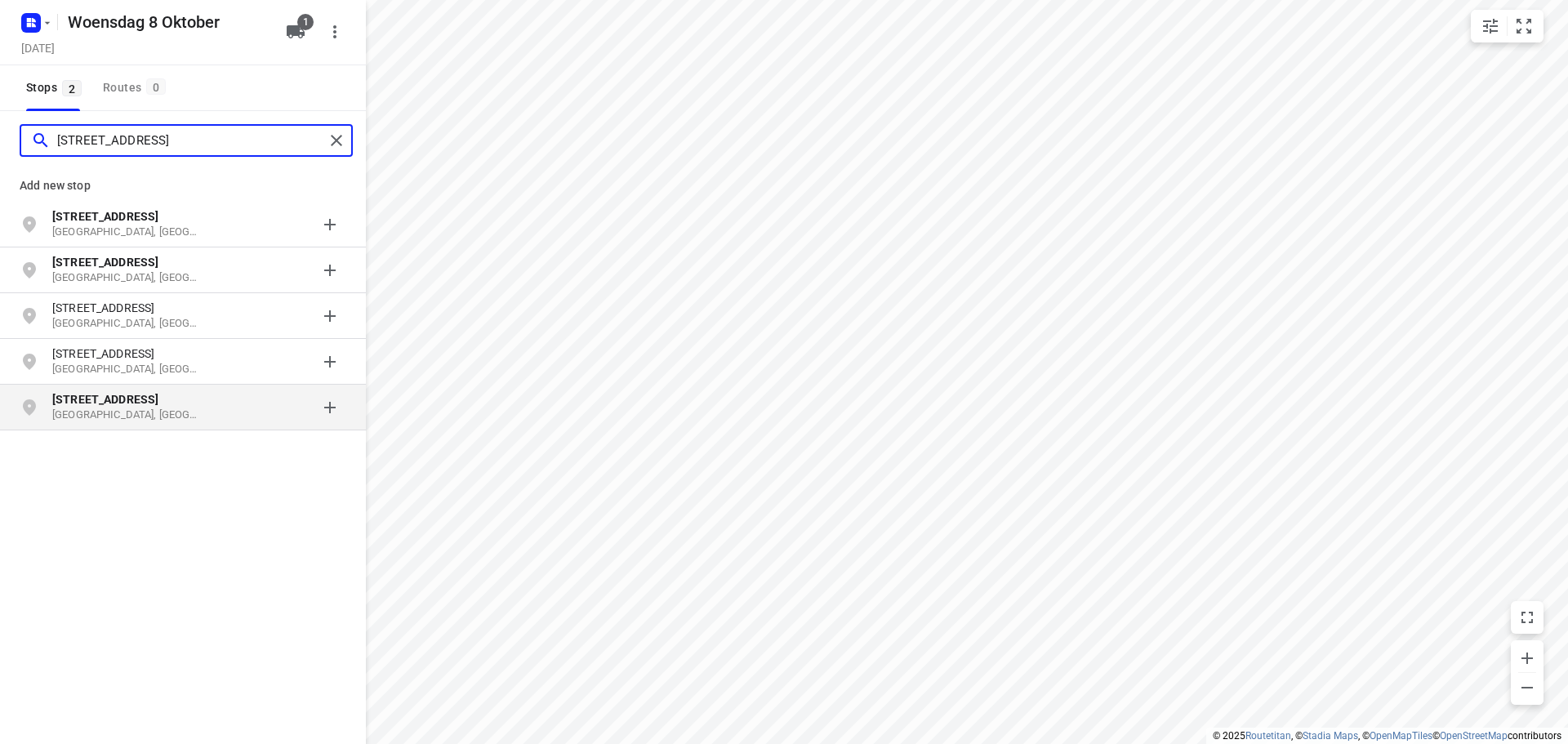
type input "veemarkt 78"
click at [147, 410] on p "Mechelen, België" at bounding box center [127, 415] width 150 height 16
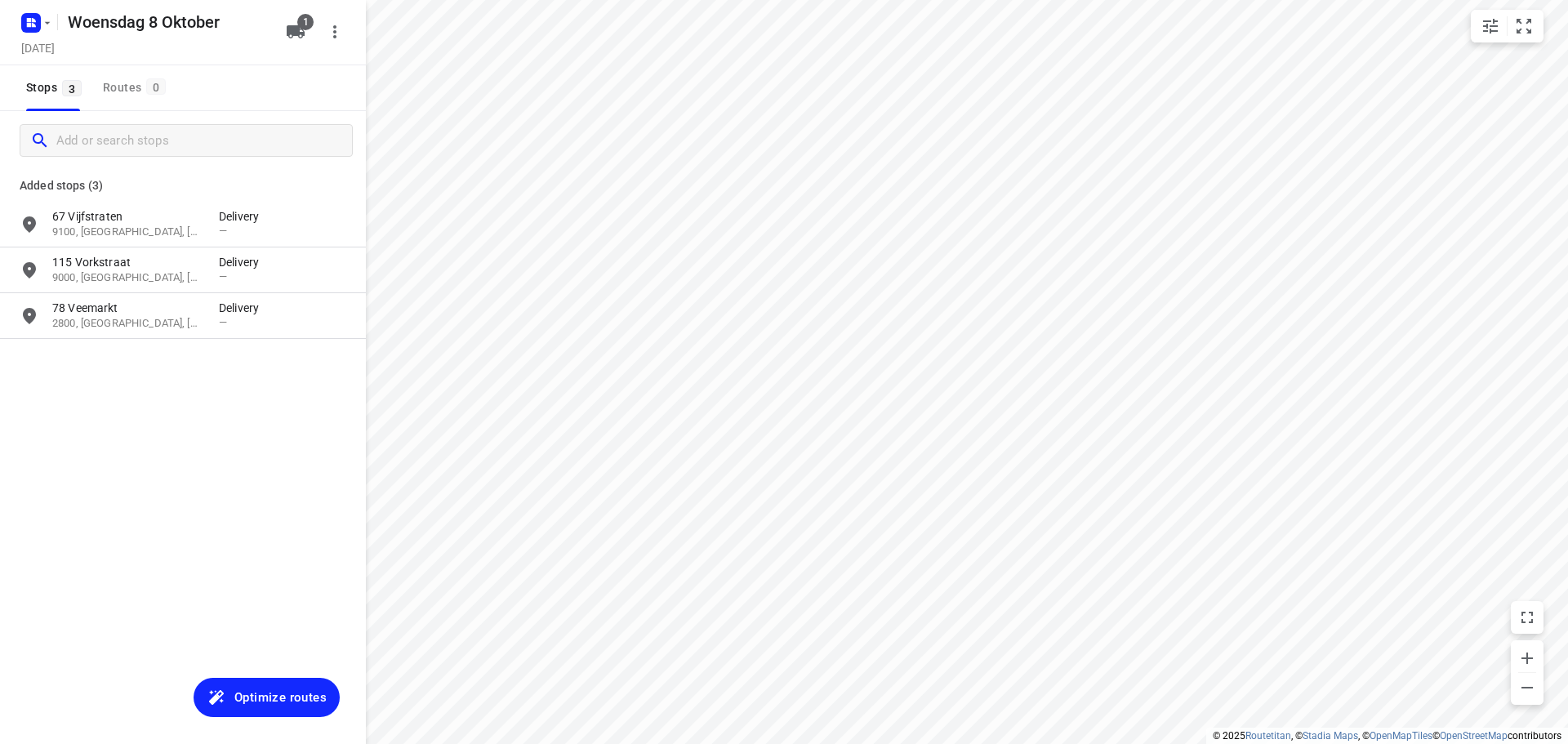
click at [268, 697] on span "Optimize routes" at bounding box center [281, 697] width 92 height 21
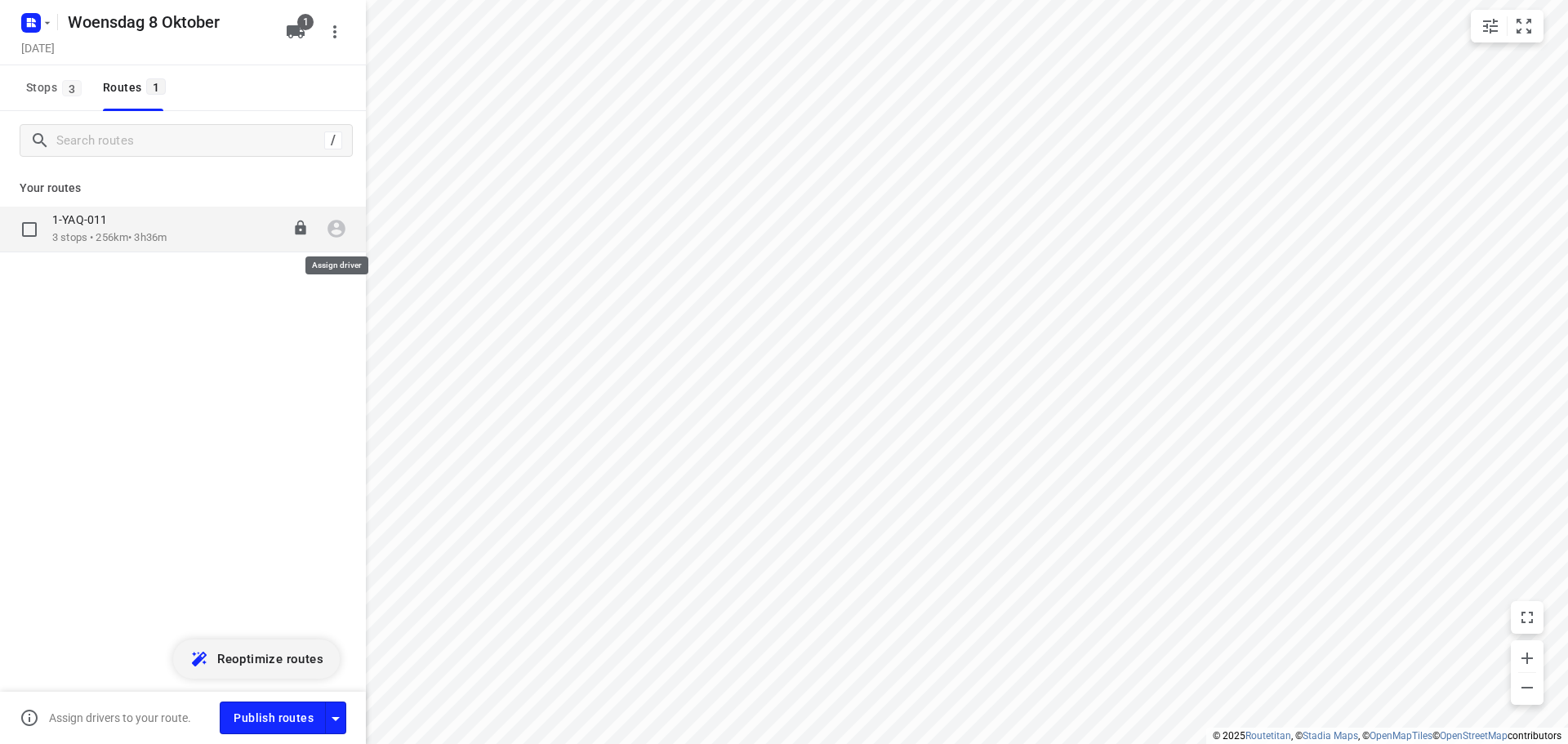
click at [334, 219] on icon "button" at bounding box center [336, 228] width 21 height 21
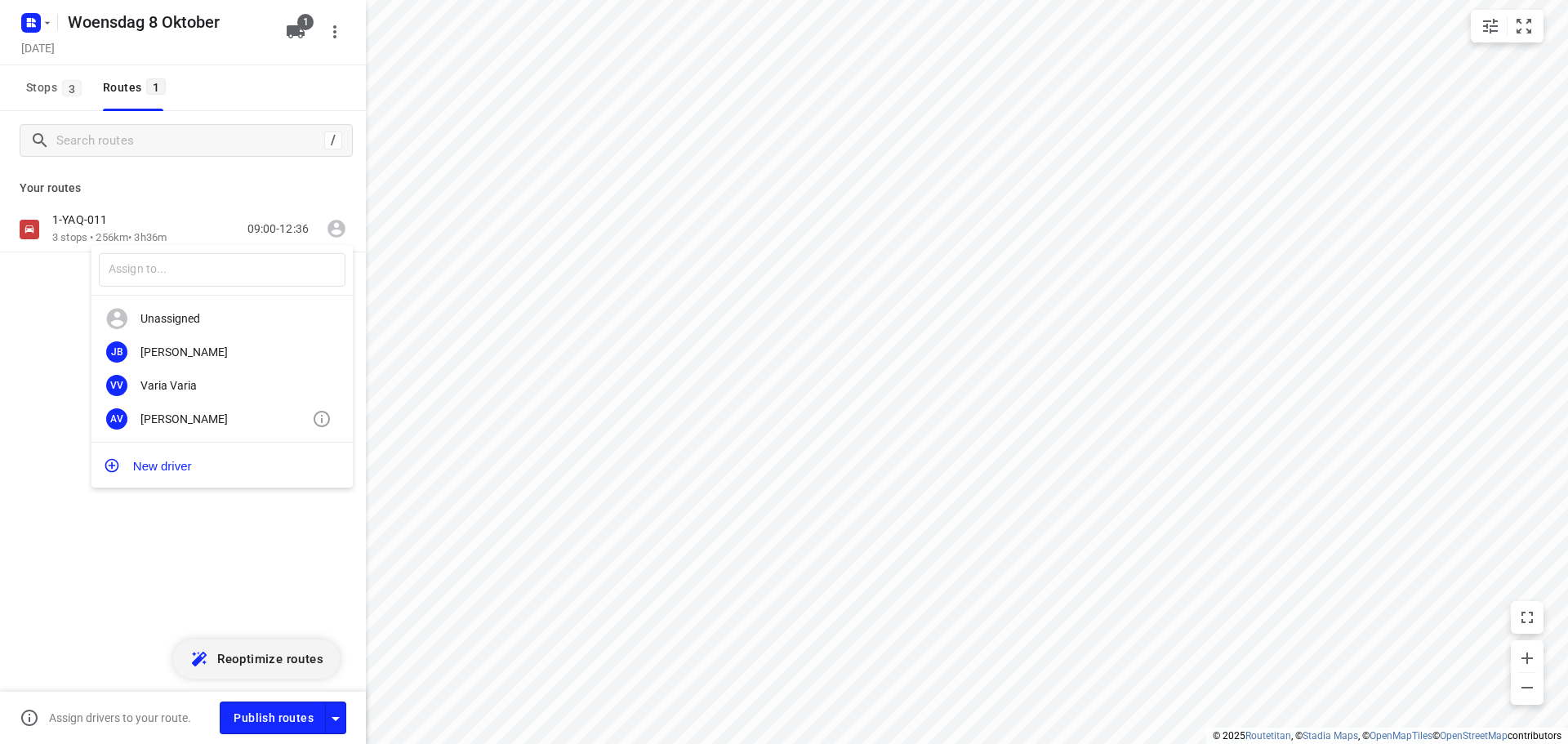
click at [181, 422] on div "[PERSON_NAME]" at bounding box center [227, 418] width 172 height 13
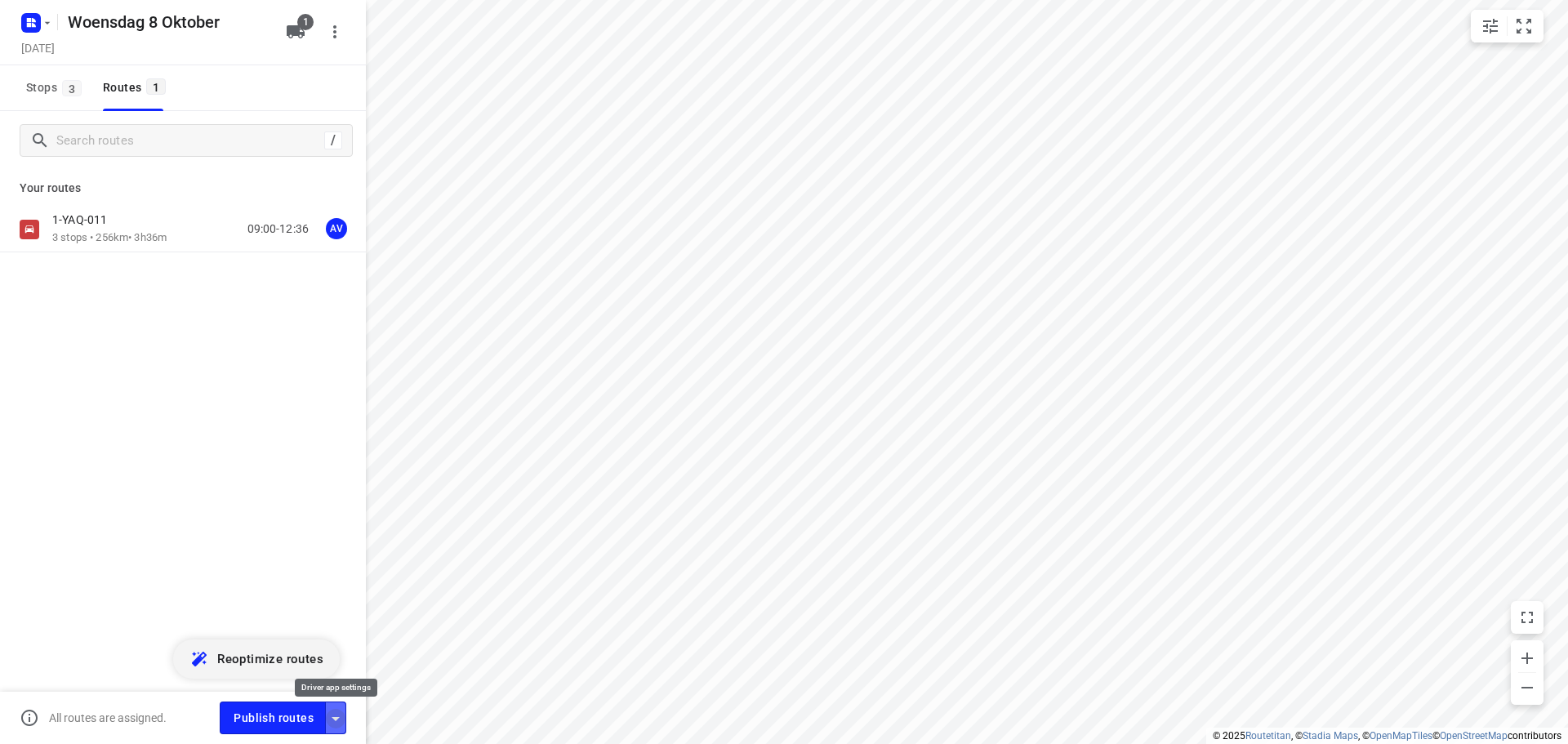
click at [337, 717] on icon "button" at bounding box center [335, 718] width 8 height 4
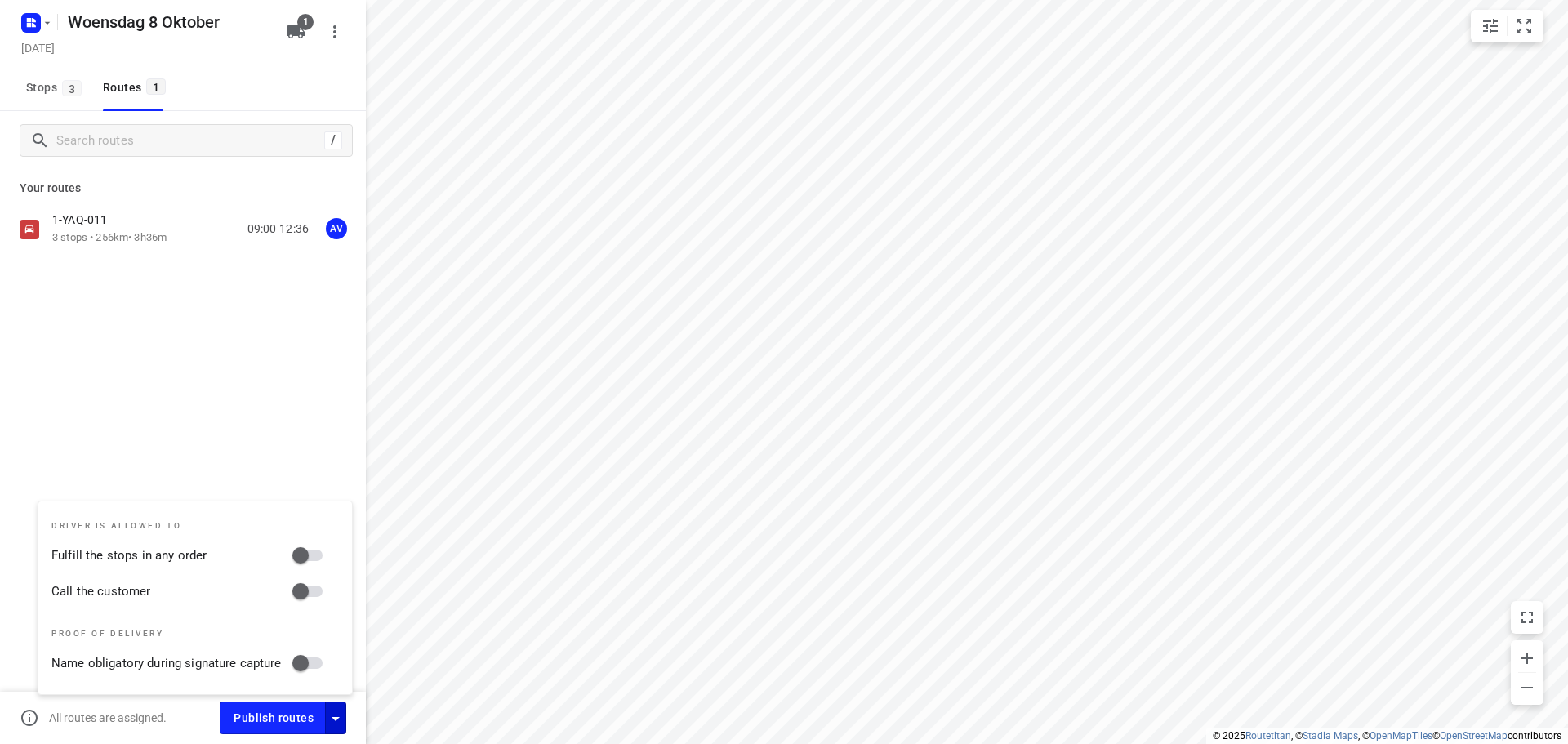
click at [315, 594] on input "Call the customer" at bounding box center [300, 591] width 93 height 31
checkbox input "true"
click at [334, 724] on icon "button" at bounding box center [335, 718] width 19 height 19
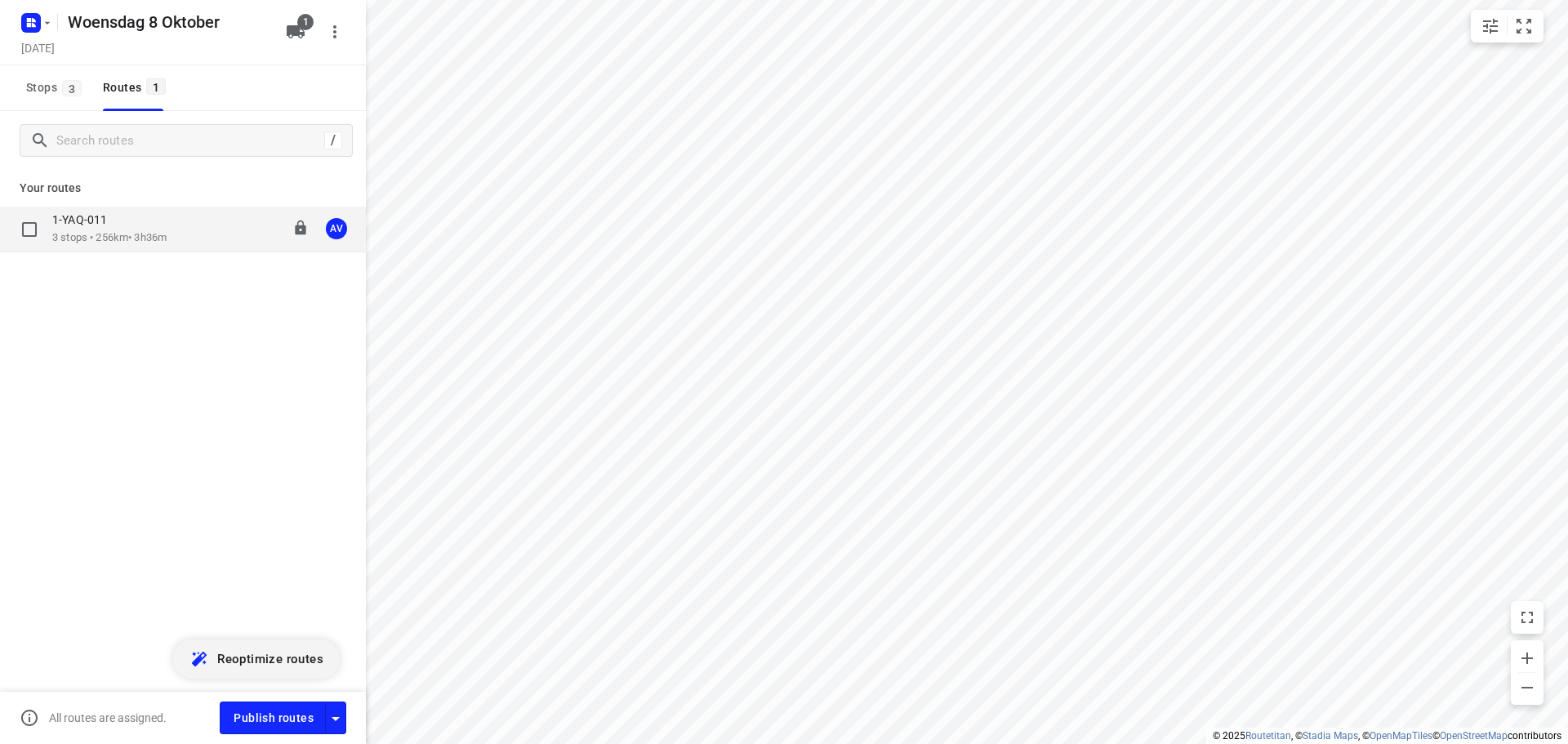
click at [185, 227] on div "1-YAQ-011 3 stops • 256km • 3h36m 09:00-12:36 AV" at bounding box center [209, 229] width 313 height 34
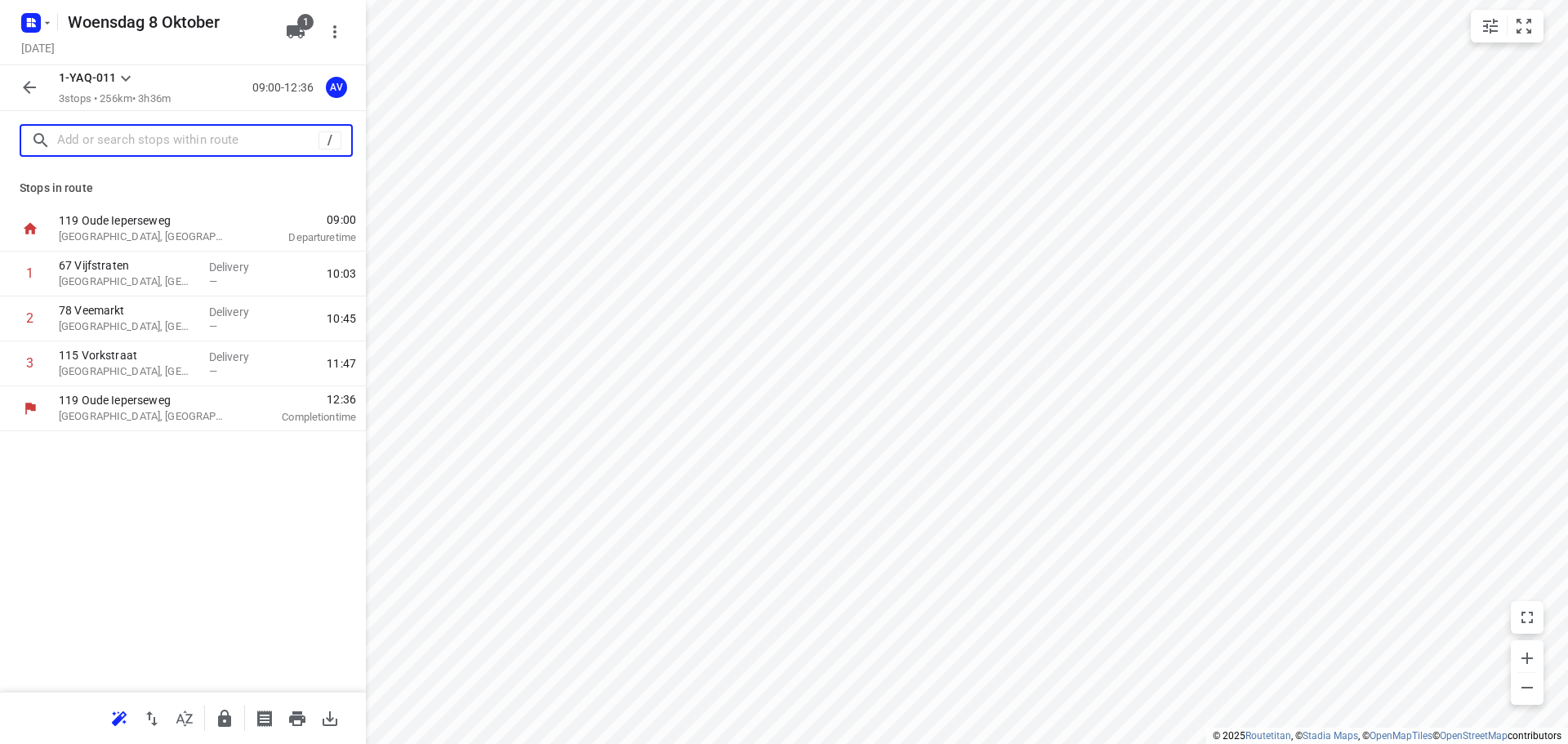
drag, startPoint x: 151, startPoint y: 141, endPoint x: 162, endPoint y: 132, distance: 14.2
click at [152, 141] on input "text" at bounding box center [188, 141] width 261 height 26
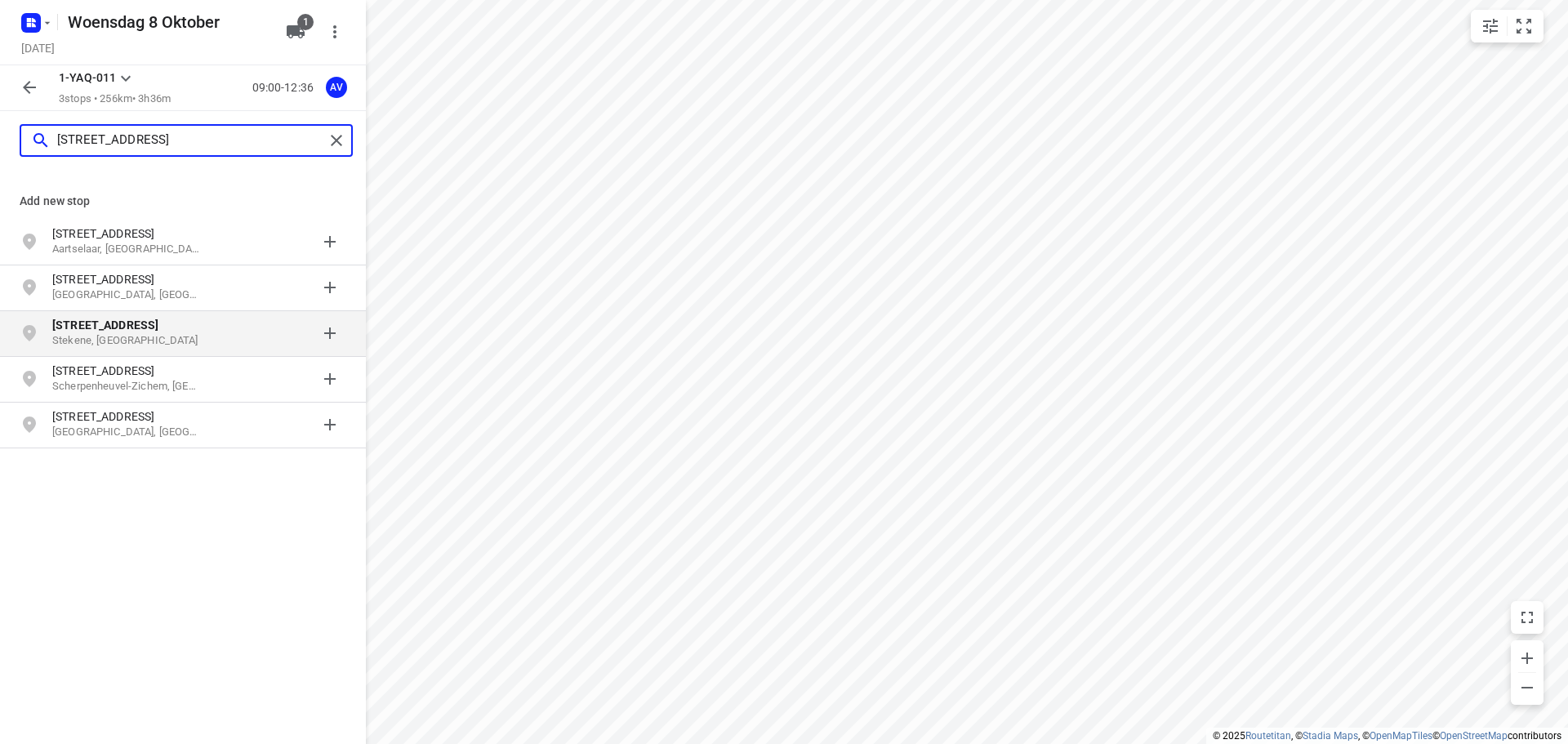
type input "oude straat 67"
click at [135, 336] on p "Stekene, België" at bounding box center [127, 341] width 150 height 16
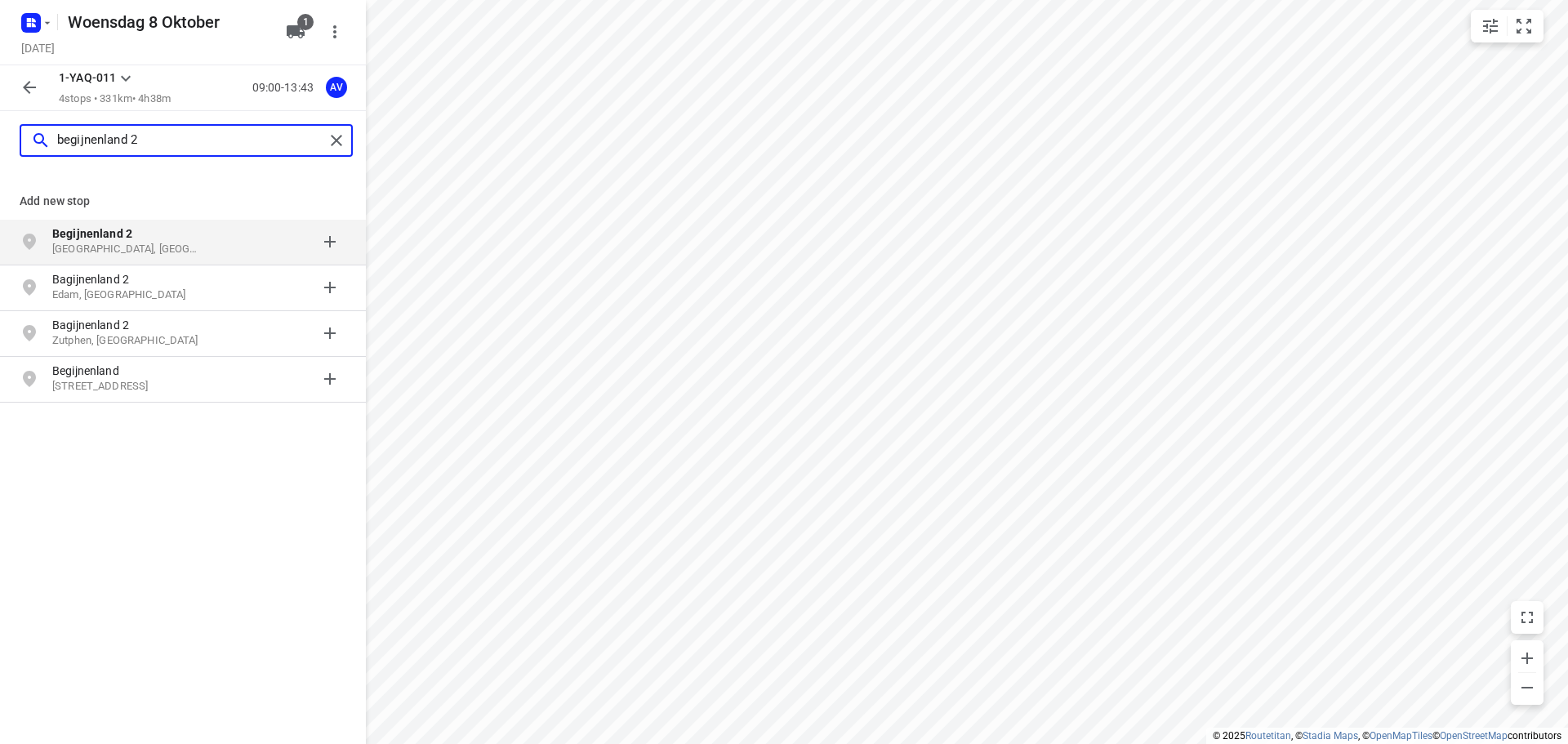
type input "begijnenland 2"
click at [190, 242] on p "Begijnenland 2" at bounding box center [127, 234] width 150 height 16
type input "beukenlaan 49, 2110"
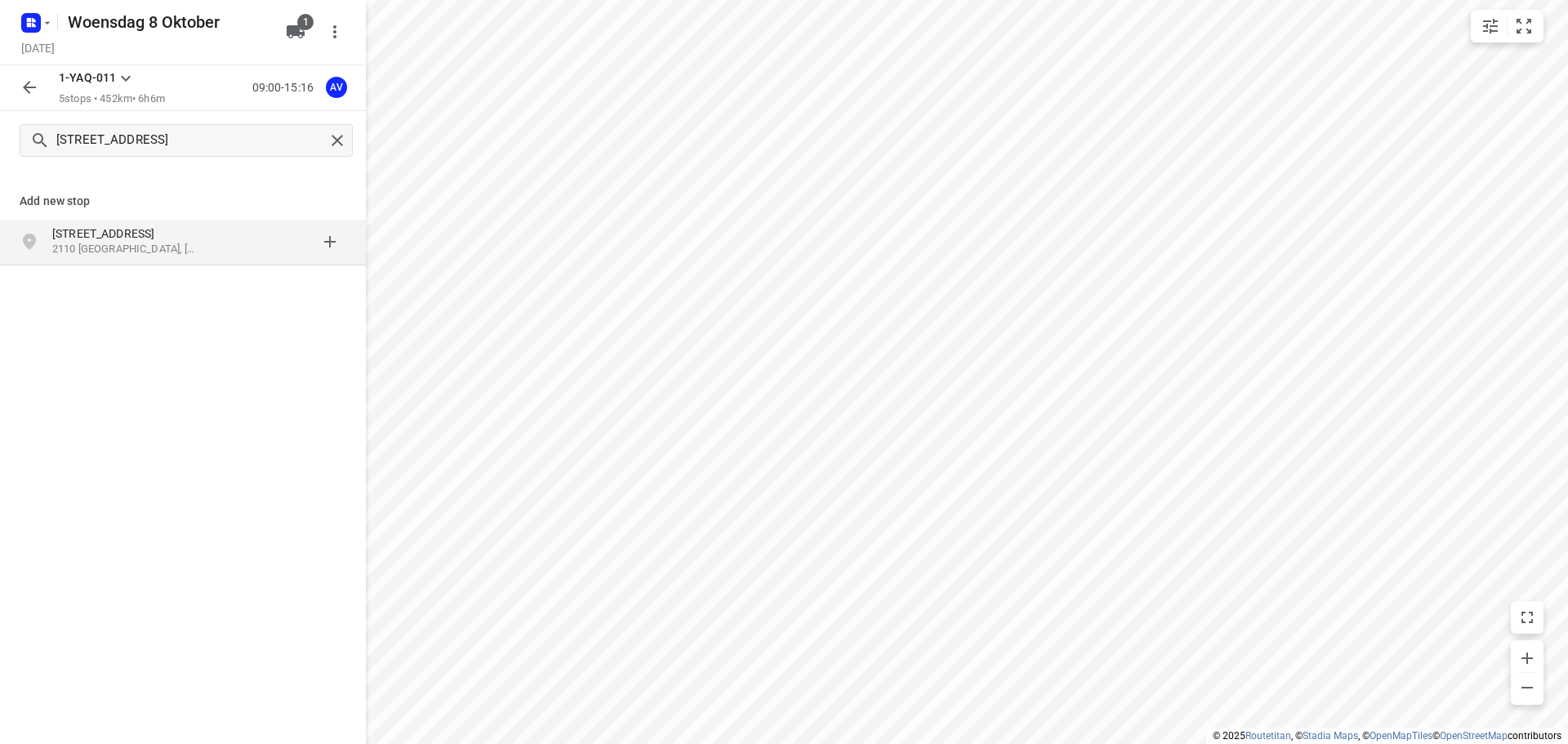
click at [203, 233] on p "Beukenlaan 49" at bounding box center [135, 234] width 166 height 16
type input "de goudvink 16, 2970"
click at [162, 249] on p "2970 Schilde, België" at bounding box center [127, 249] width 150 height 16
type input "liefkenshoek 2, 9230"
click at [176, 243] on p "9230 Wetteren, België" at bounding box center [127, 249] width 150 height 16
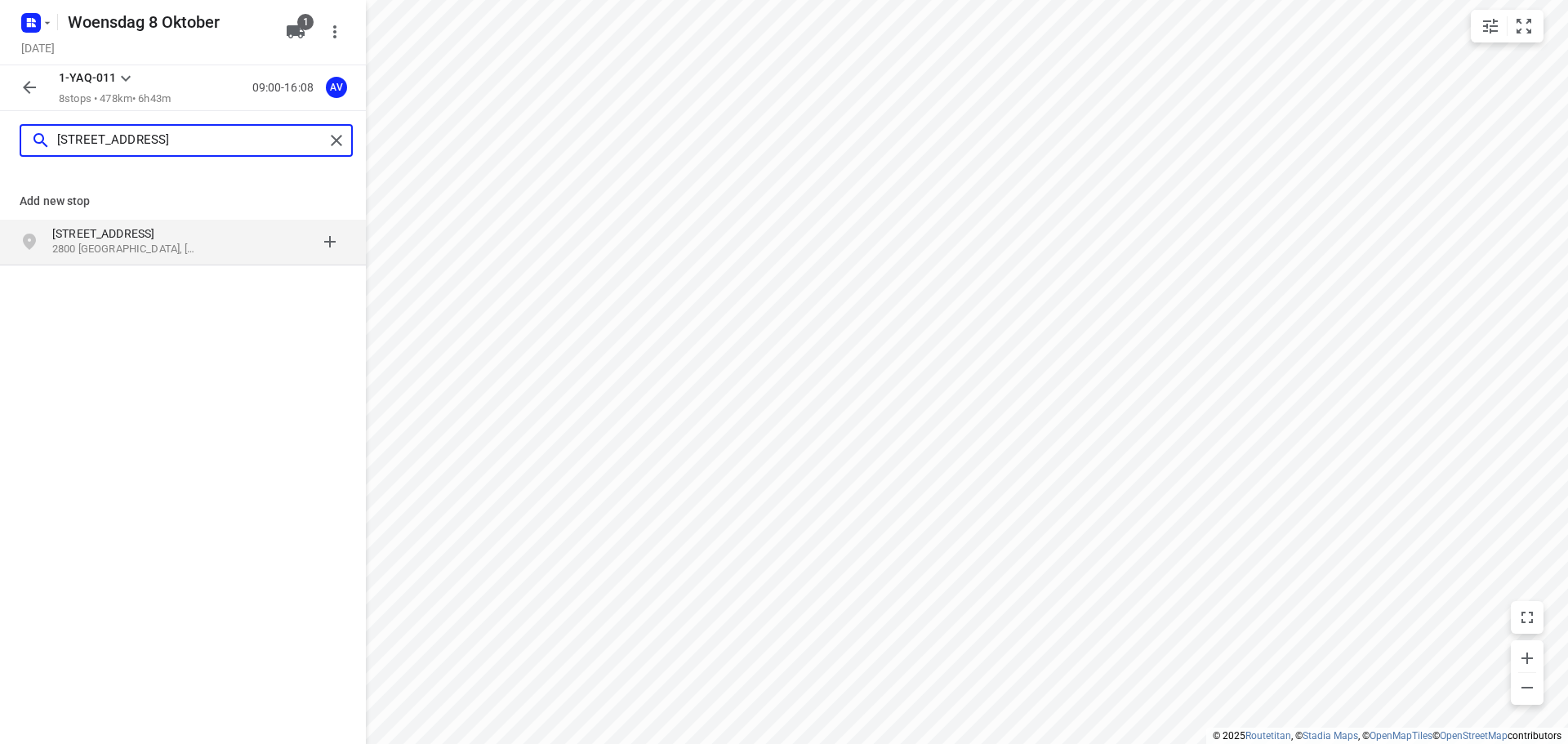
type input "stationsstraat 13, 2800"
click at [196, 242] on p "2800 Mechelen, België" at bounding box center [127, 249] width 150 height 16
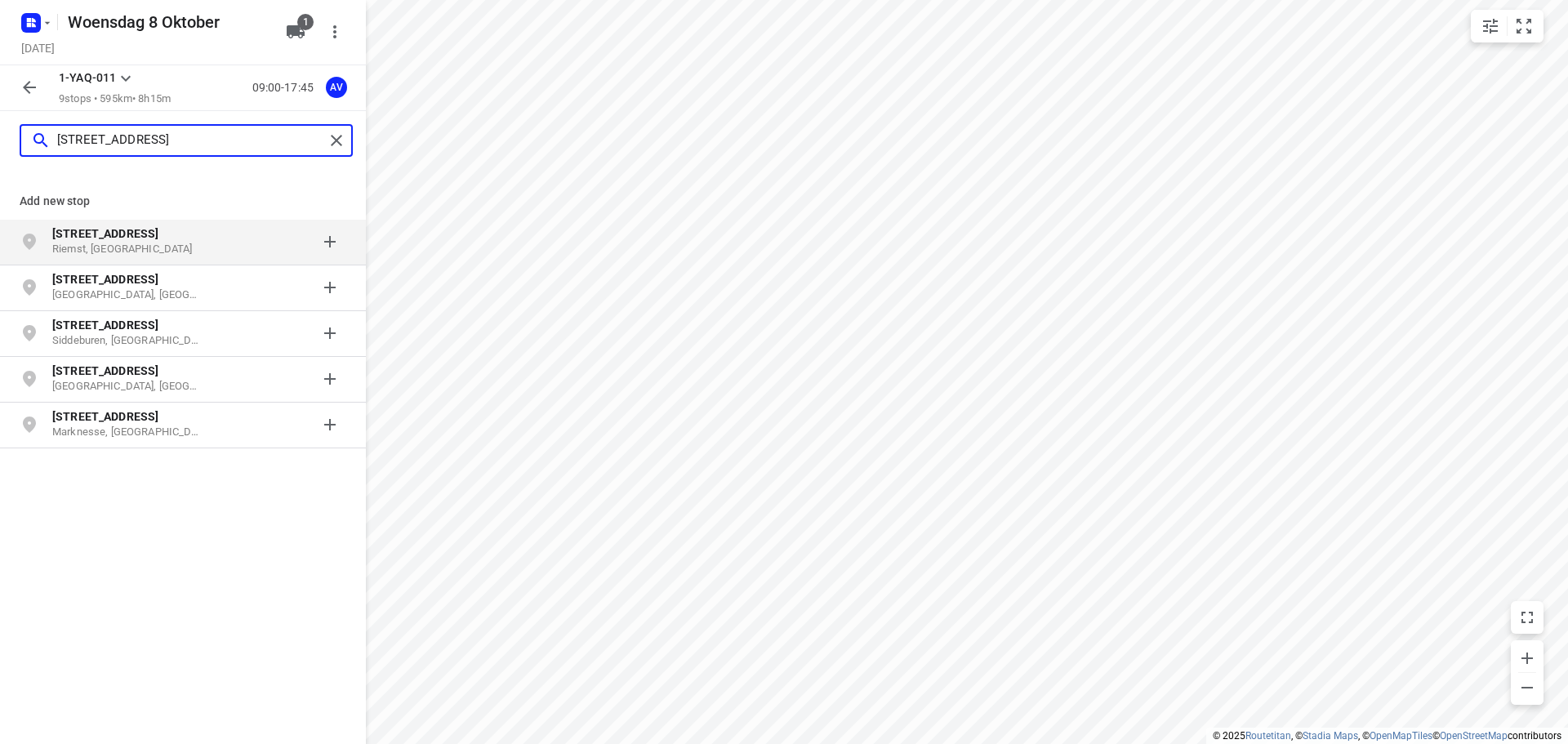
type input "[STREET_ADDRESS]"
click at [159, 250] on p "Riemst, [GEOGRAPHIC_DATA]" at bounding box center [127, 249] width 150 height 16
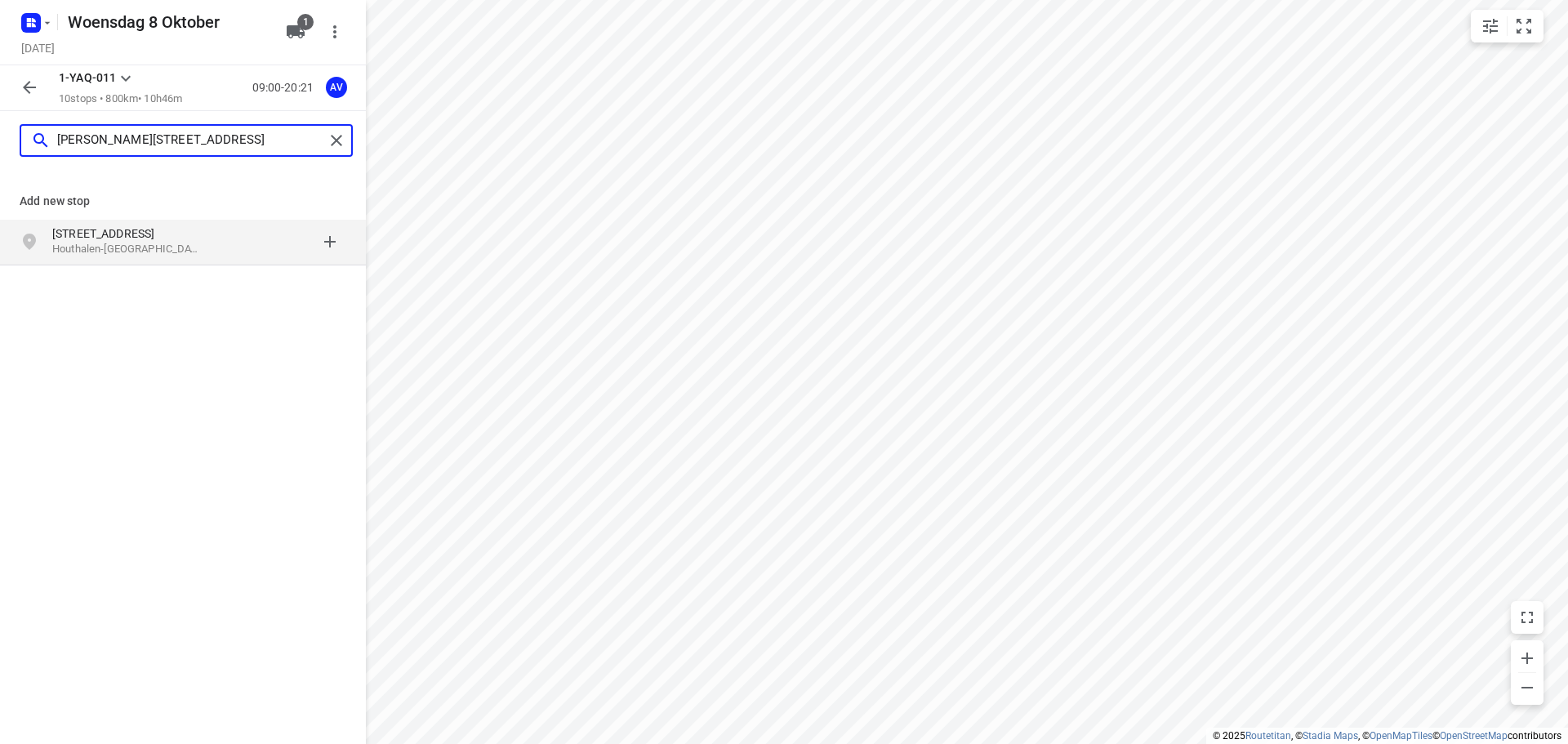
type input "[PERSON_NAME][STREET_ADDRESS]"
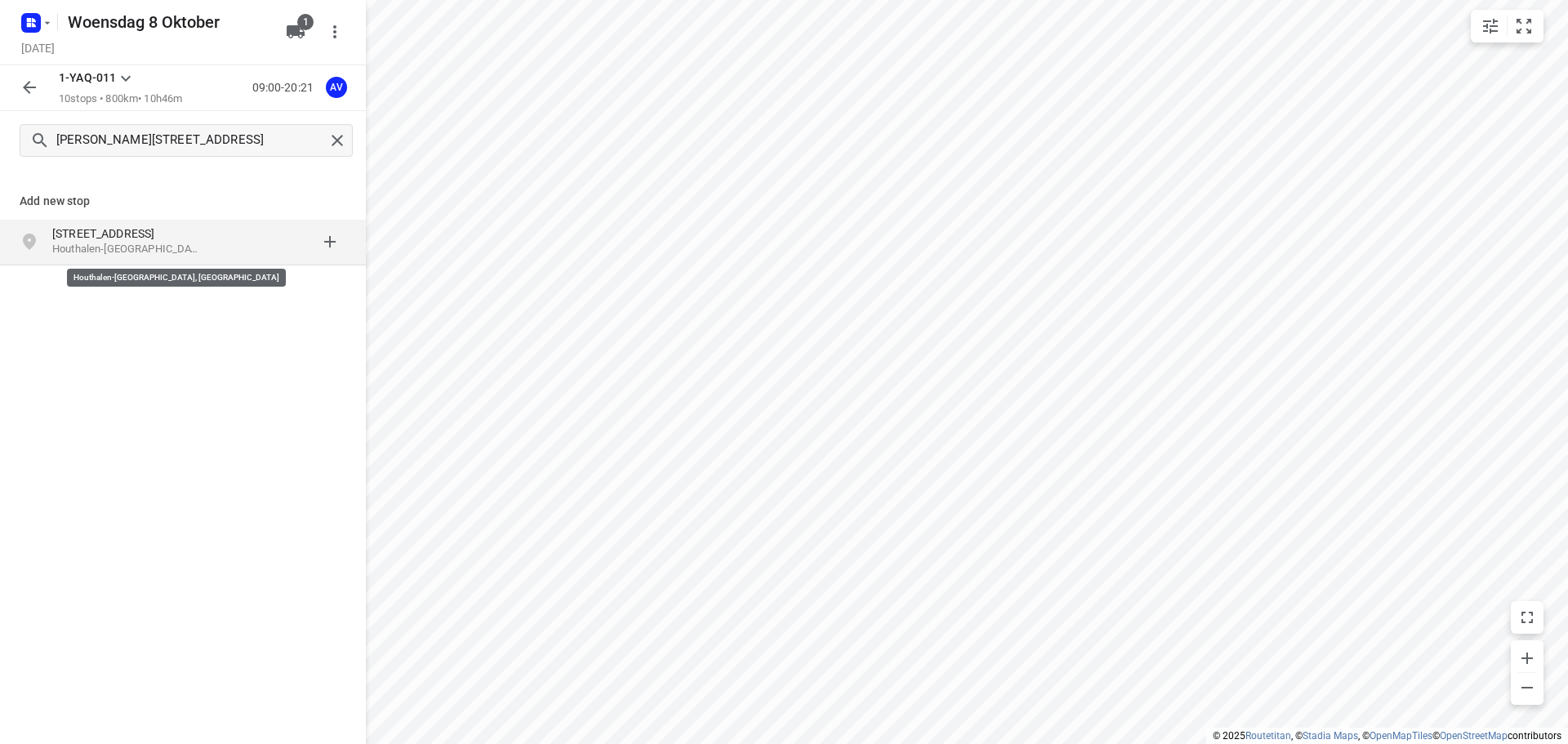
click at [122, 246] on p "Houthalen-[GEOGRAPHIC_DATA], [GEOGRAPHIC_DATA]" at bounding box center [127, 249] width 150 height 16
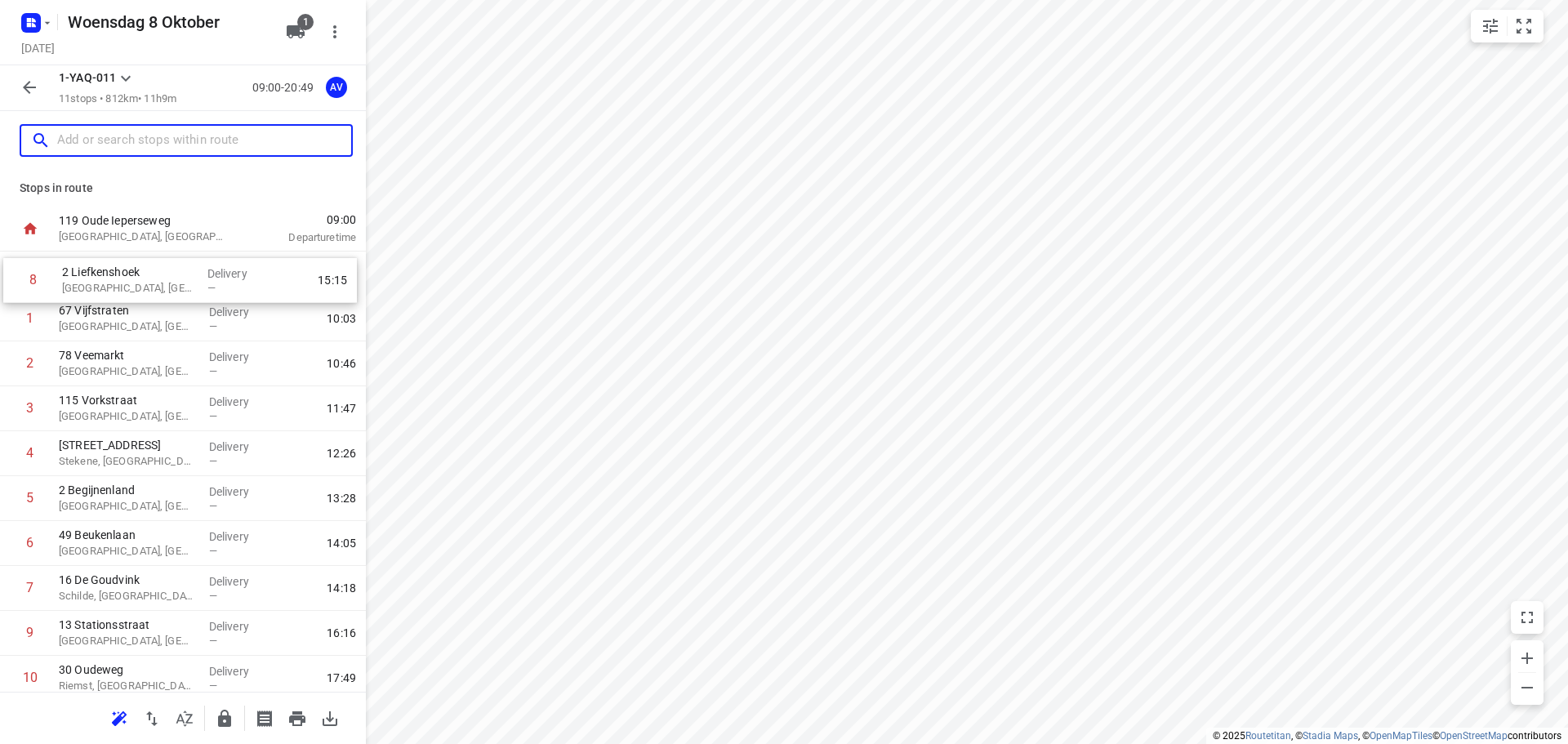
drag, startPoint x: 5, startPoint y: 590, endPoint x: 11, endPoint y: 278, distance: 312.1
click at [11, 278] on div "1 67 Vijfstraten Sint-Niklaas, Belgium Delivery — 10:03 2 78 Veemarkt Mechelen,…" at bounding box center [182, 498] width 365 height 494
drag, startPoint x: 9, startPoint y: 363, endPoint x: 12, endPoint y: 318, distance: 45.1
click at [12, 318] on div "1 2 Liefkenshoek Wetteren, Belgium Delivery — 09:48 2 67 Vijfstraten Sint-Nikla…" at bounding box center [182, 498] width 365 height 494
drag, startPoint x: 6, startPoint y: 455, endPoint x: 7, endPoint y: 428, distance: 27.0
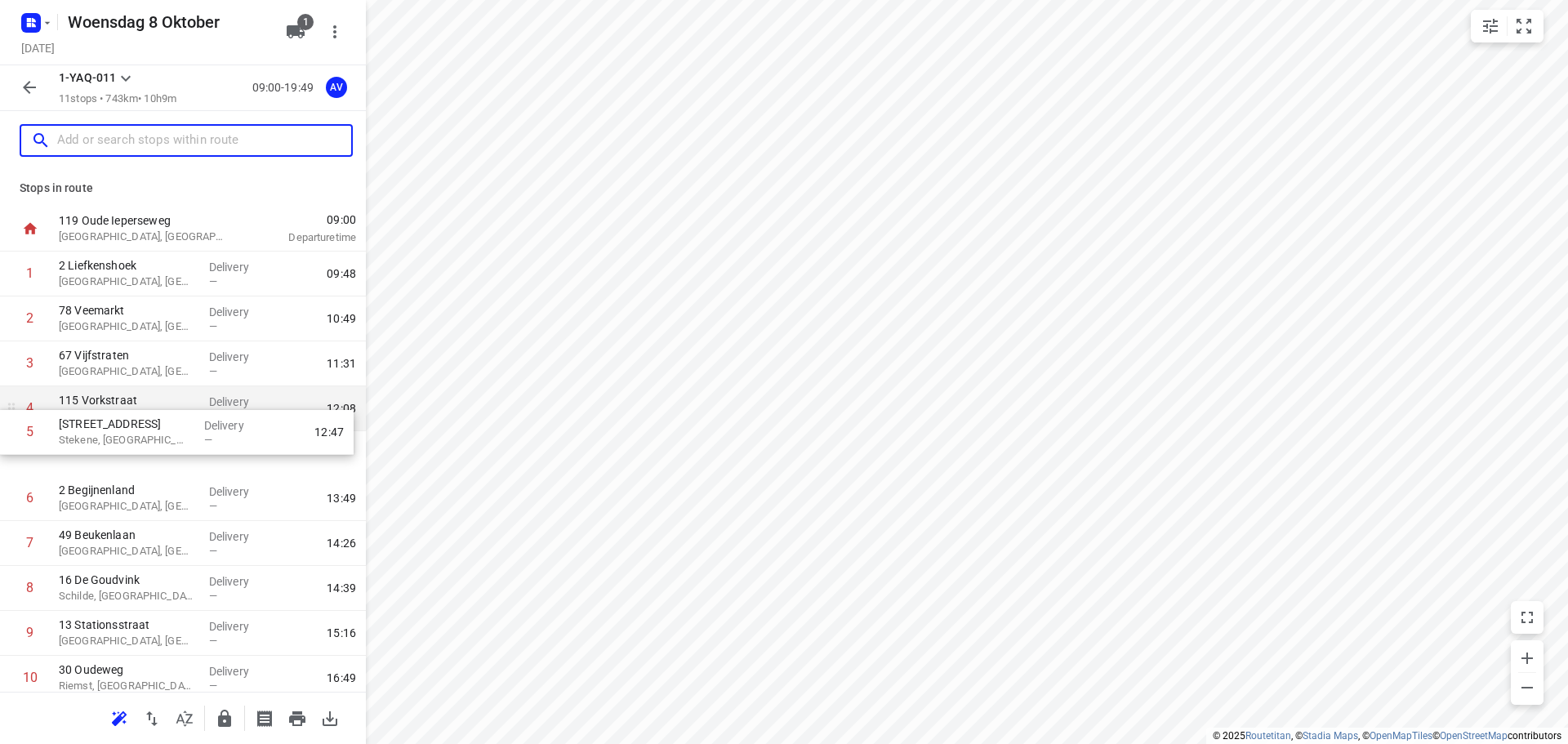
click at [5, 428] on div "1 2 Liefkenshoek Wetteren, Belgium Delivery — 09:48 2 78 Veemarkt Mechelen, Bel…" at bounding box center [182, 498] width 365 height 494
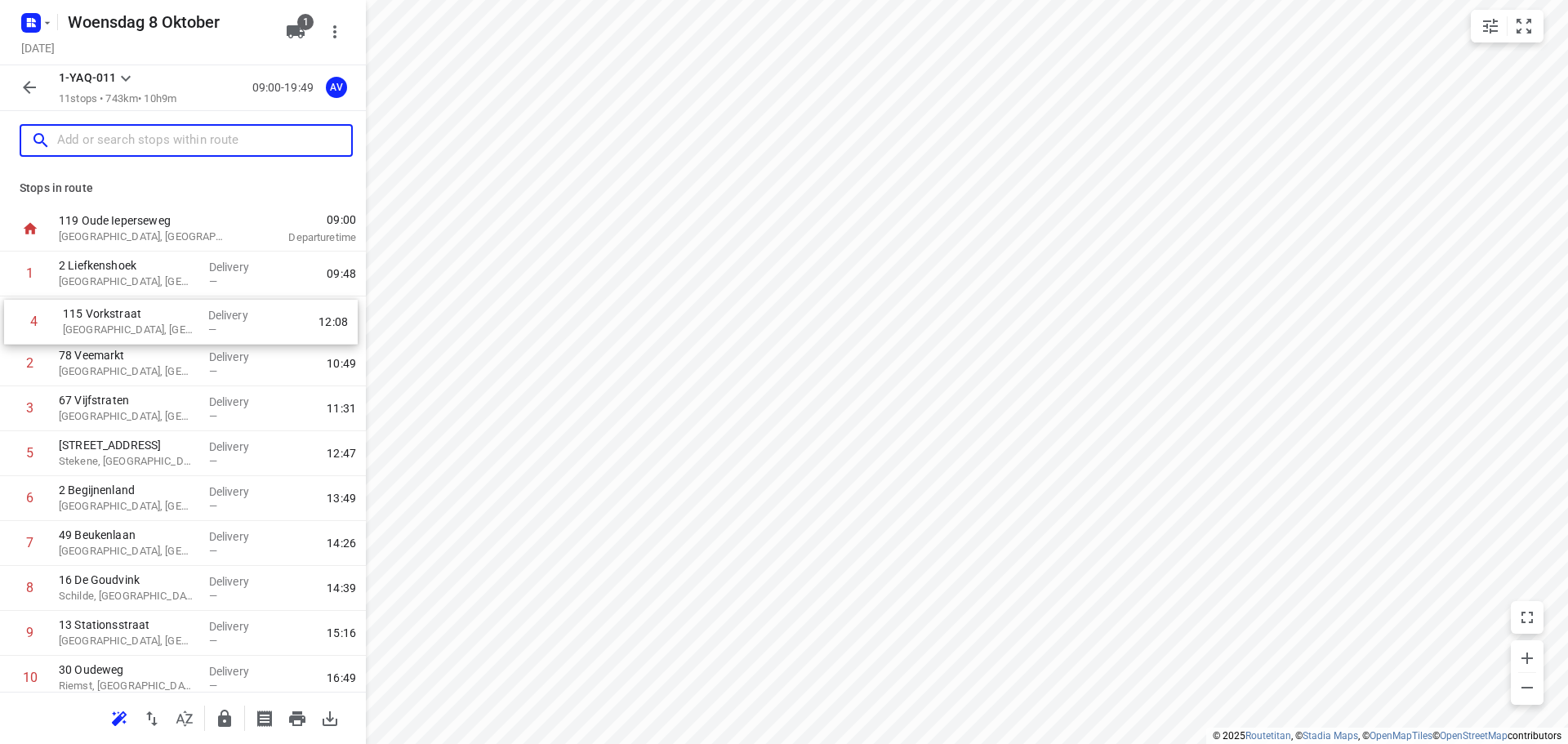
drag, startPoint x: 8, startPoint y: 416, endPoint x: 12, endPoint y: 325, distance: 91.1
click at [12, 325] on div "1 2 Liefkenshoek Wetteren, Belgium Delivery — 09:48 2 78 Veemarkt Mechelen, Bel…" at bounding box center [182, 498] width 365 height 494
drag, startPoint x: 11, startPoint y: 454, endPoint x: 10, endPoint y: 361, distance: 93.0
click at [10, 361] on div "1 2 Liefkenshoek Wetteren, Belgium Delivery — 09:48 2 115 Vorkstraat Gent, Belg…" at bounding box center [182, 498] width 365 height 494
drag, startPoint x: 11, startPoint y: 458, endPoint x: 12, endPoint y: 410, distance: 48.0
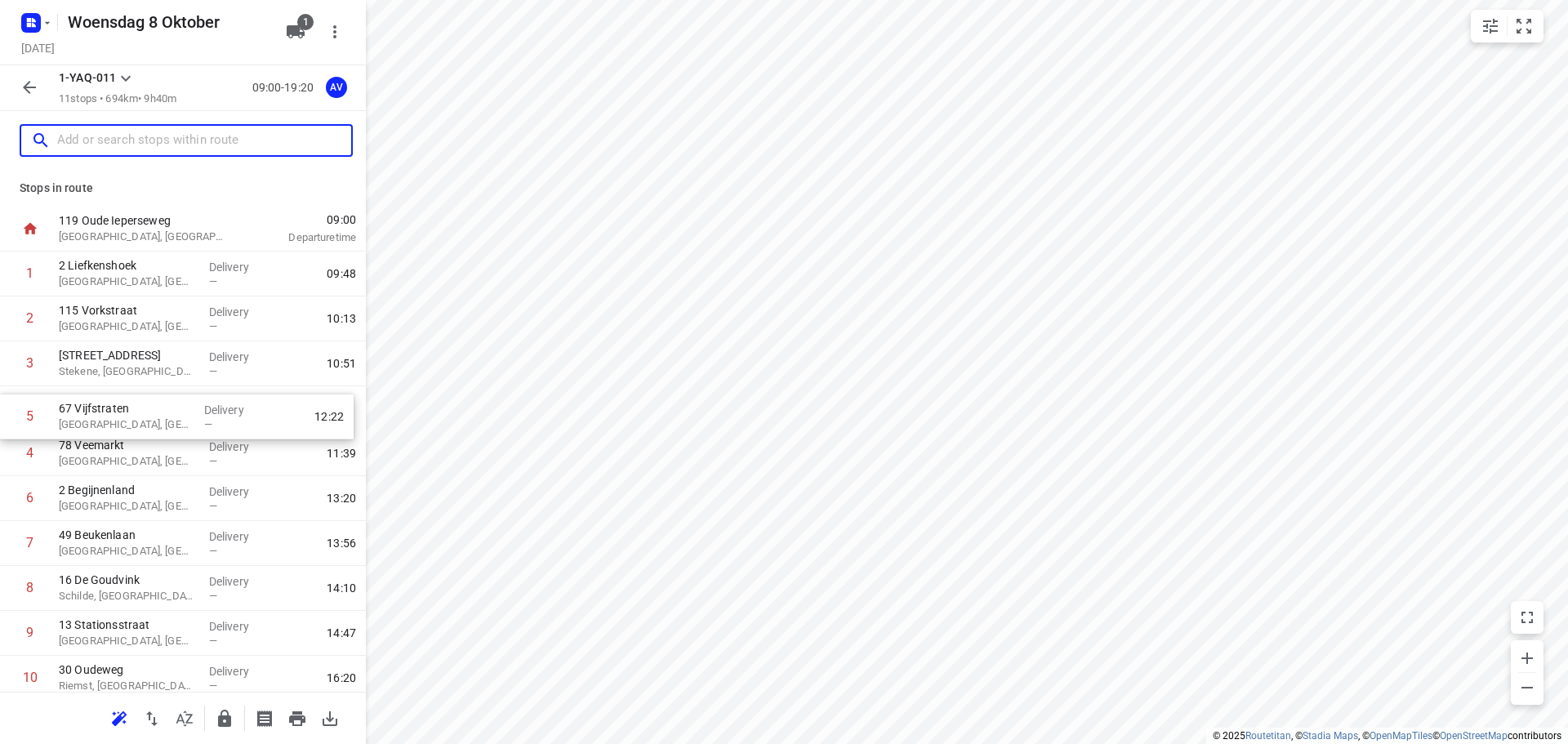
click at [11, 410] on div "1 2 Liefkenshoek Wetteren, Belgium Delivery — 09:48 2 115 Vorkstraat Gent, Belg…" at bounding box center [182, 498] width 365 height 494
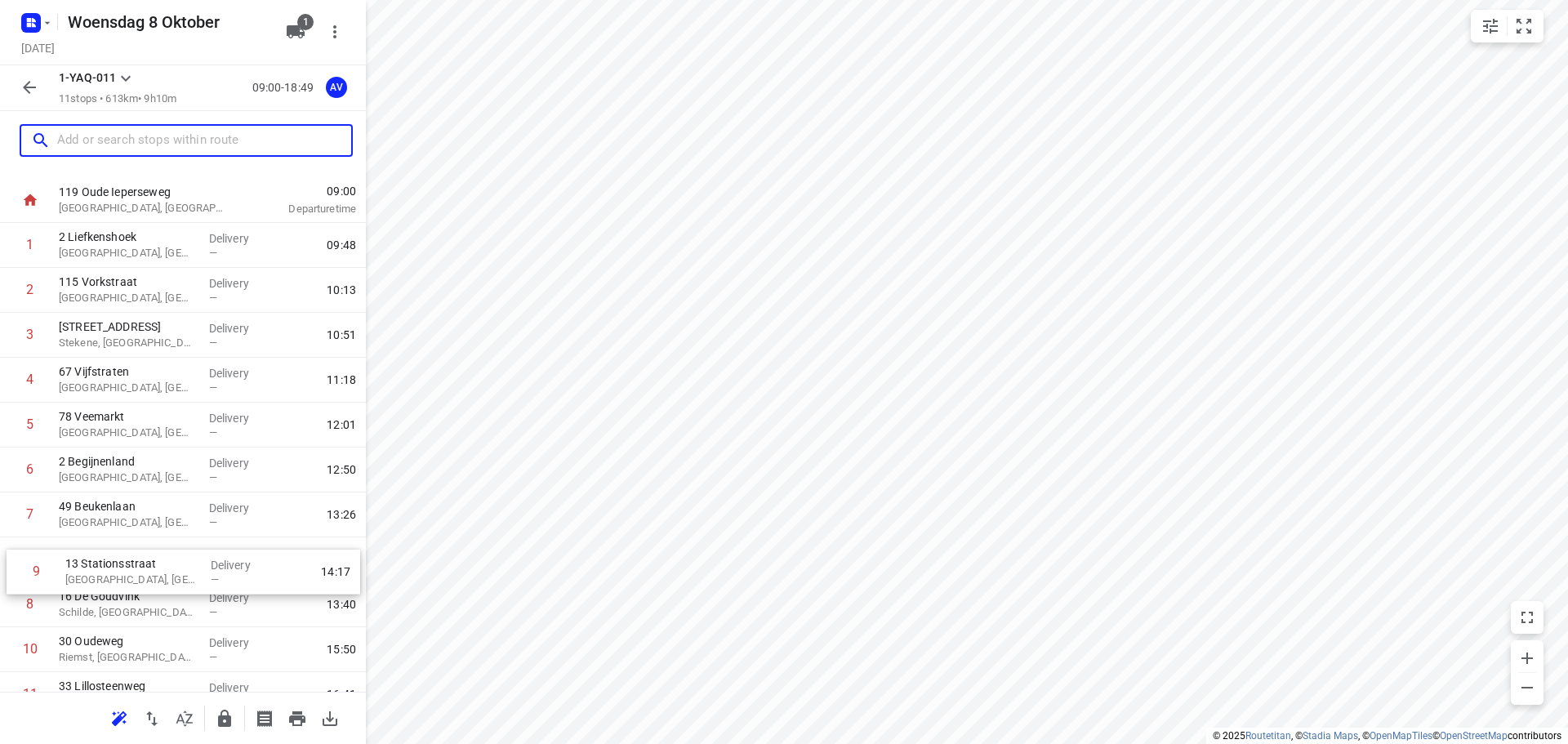
scroll to position [29, 0]
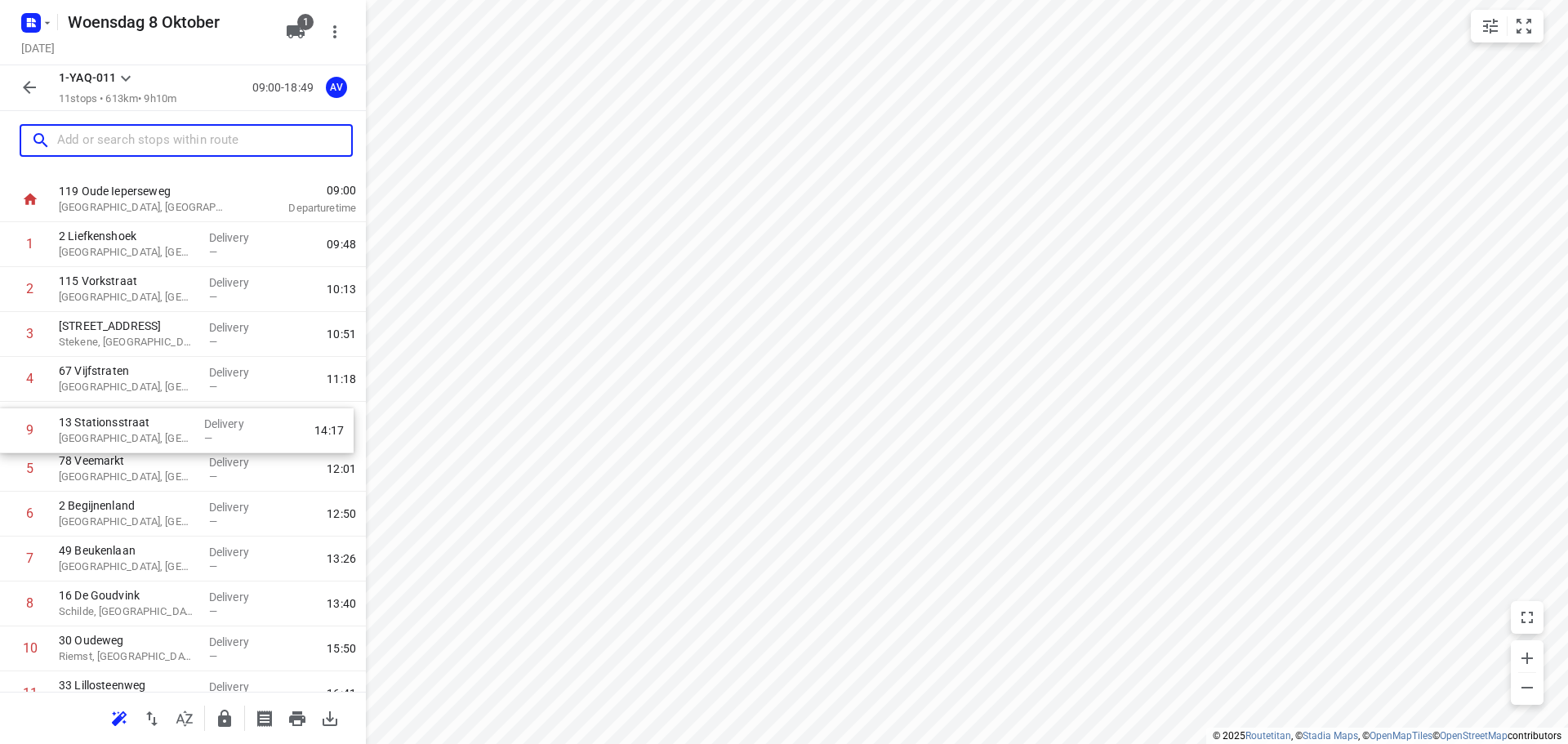
drag, startPoint x: 10, startPoint y: 639, endPoint x: 10, endPoint y: 432, distance: 207.0
click at [10, 432] on div "1 2 Liefkenshoek Wetteren, Belgium Delivery — 09:48 2 115 Vorkstraat Gent, Belg…" at bounding box center [182, 469] width 365 height 494
drag, startPoint x: 6, startPoint y: 562, endPoint x: 6, endPoint y: 508, distance: 54.0
click at [6, 508] on div "1 2 Liefkenshoek Wetteren, Belgium Delivery — 09:48 2 115 Vorkstraat Gent, Belg…" at bounding box center [182, 469] width 365 height 494
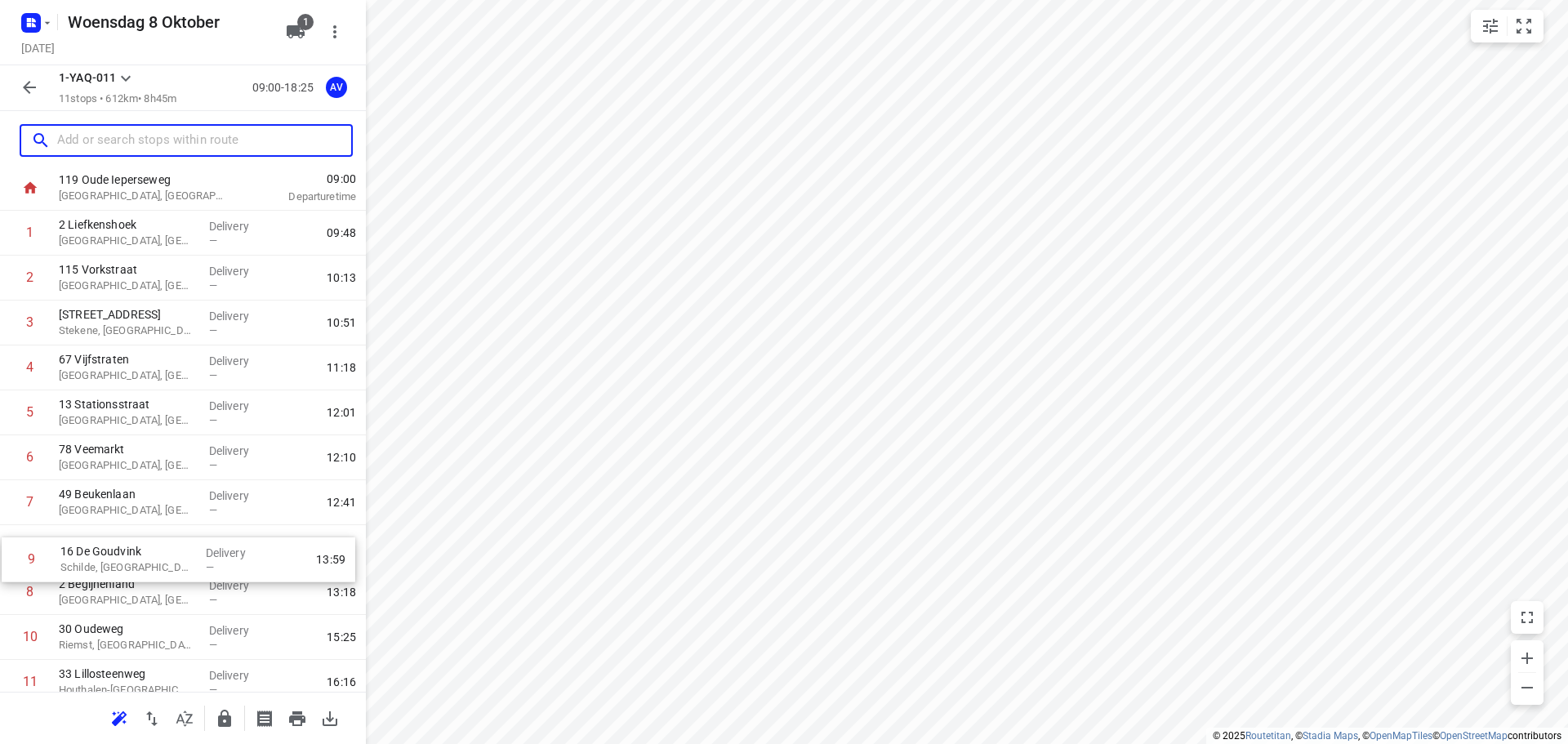
scroll to position [46, 0]
drag, startPoint x: 2, startPoint y: 608, endPoint x: 8, endPoint y: 540, distance: 68.3
click at [8, 540] on div "1 2 Liefkenshoek Wetteren, Belgium Delivery — 09:48 2 115 Vorkstraat Gent, Belg…" at bounding box center [182, 453] width 365 height 494
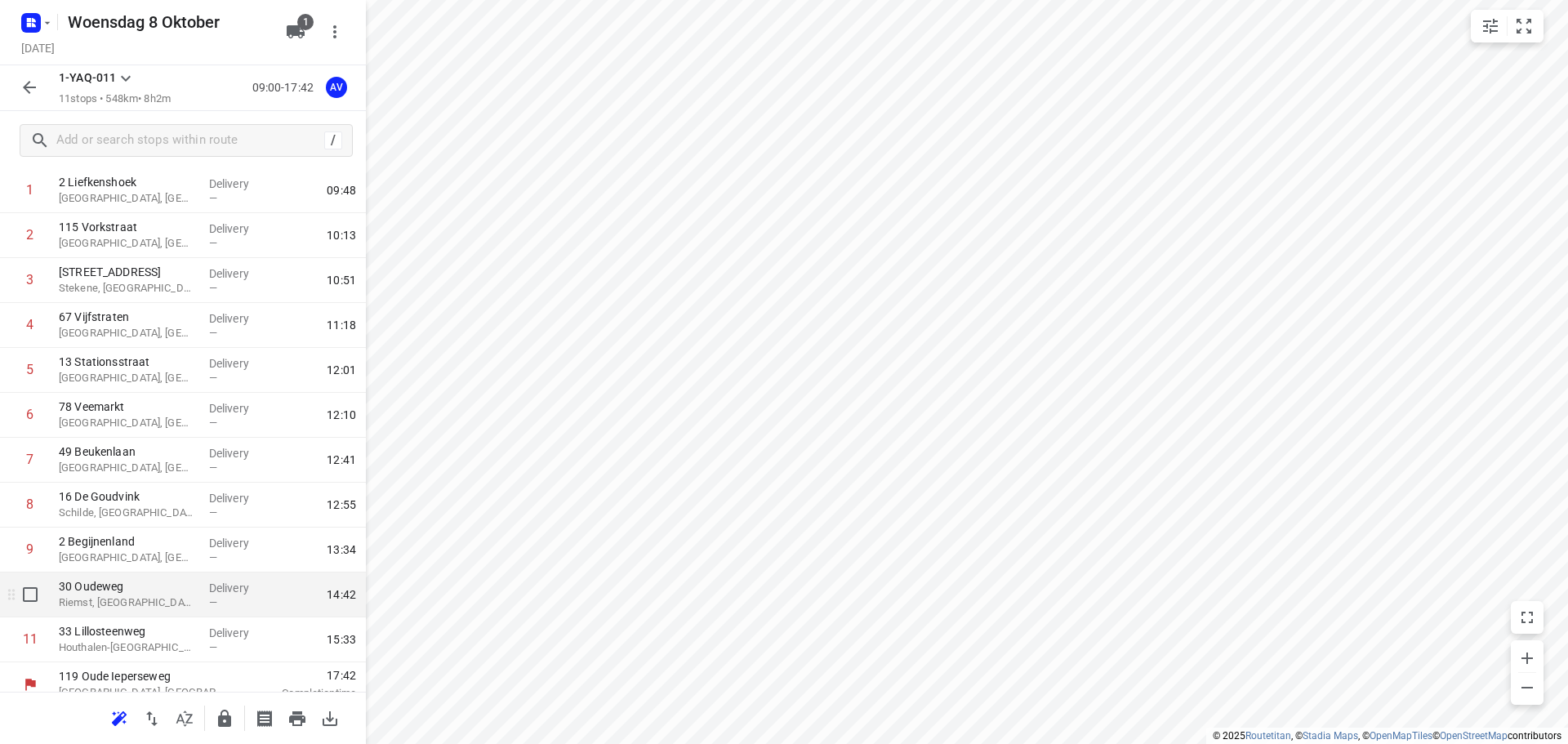
scroll to position [99, 0]
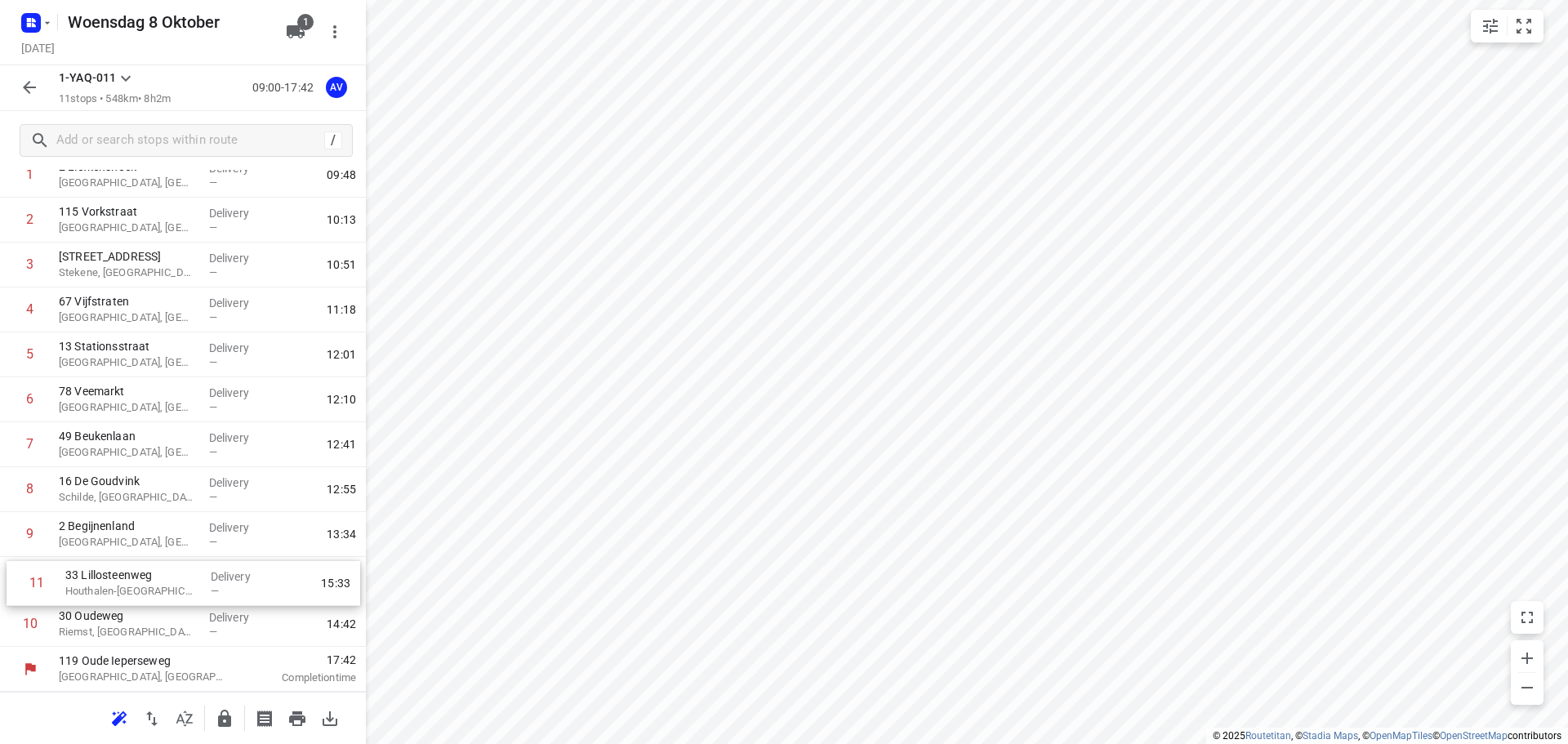
drag, startPoint x: 9, startPoint y: 624, endPoint x: 18, endPoint y: 584, distance: 41.0
click at [16, 578] on div "1 2 Liefkenshoek Wetteren, Belgium Delivery — 09:48 2 115 Vorkstraat Gent, Belg…" at bounding box center [182, 400] width 365 height 494
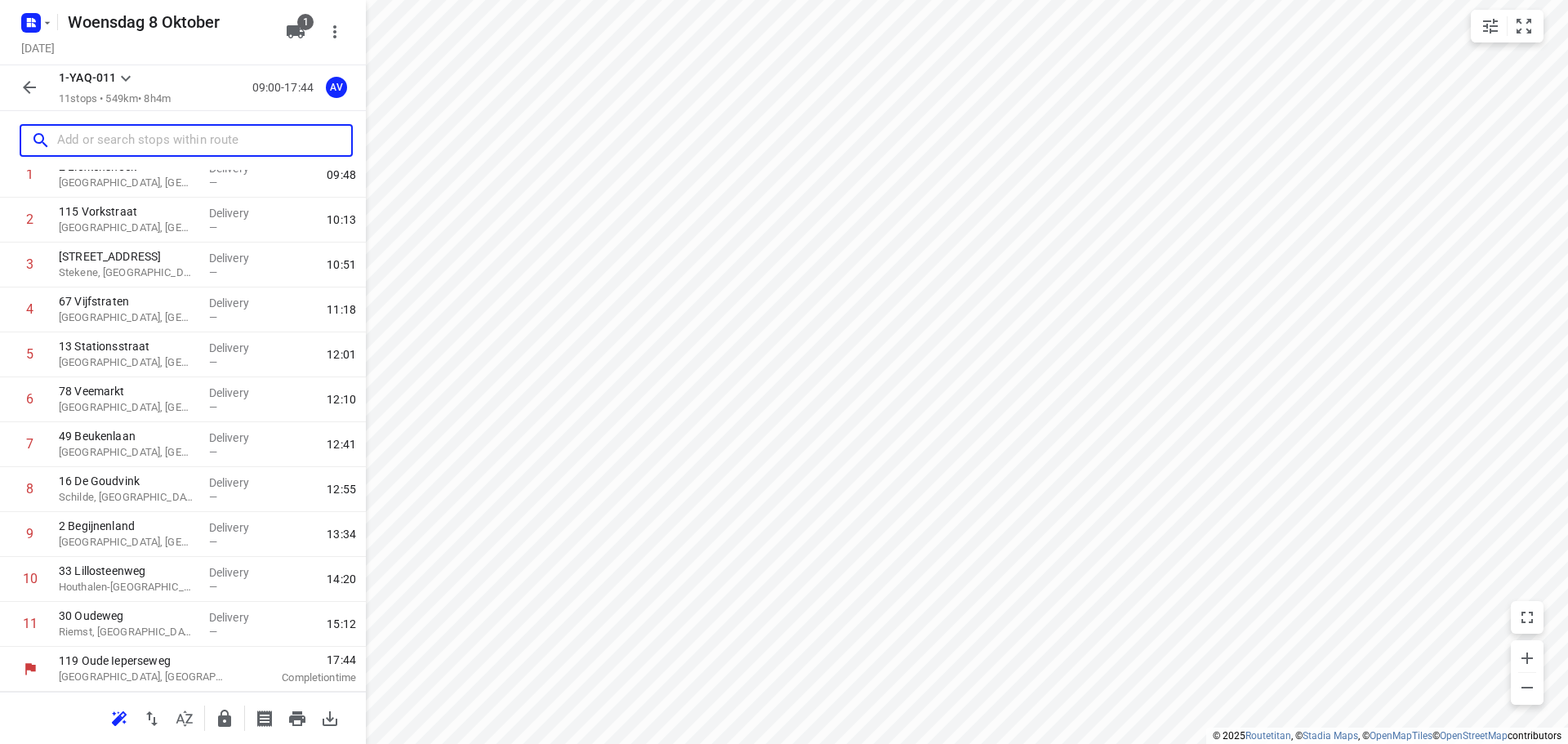
drag, startPoint x: 178, startPoint y: 142, endPoint x: 181, endPoint y: 133, distance: 9.5
click at [180, 141] on input "text" at bounding box center [204, 141] width 294 height 26
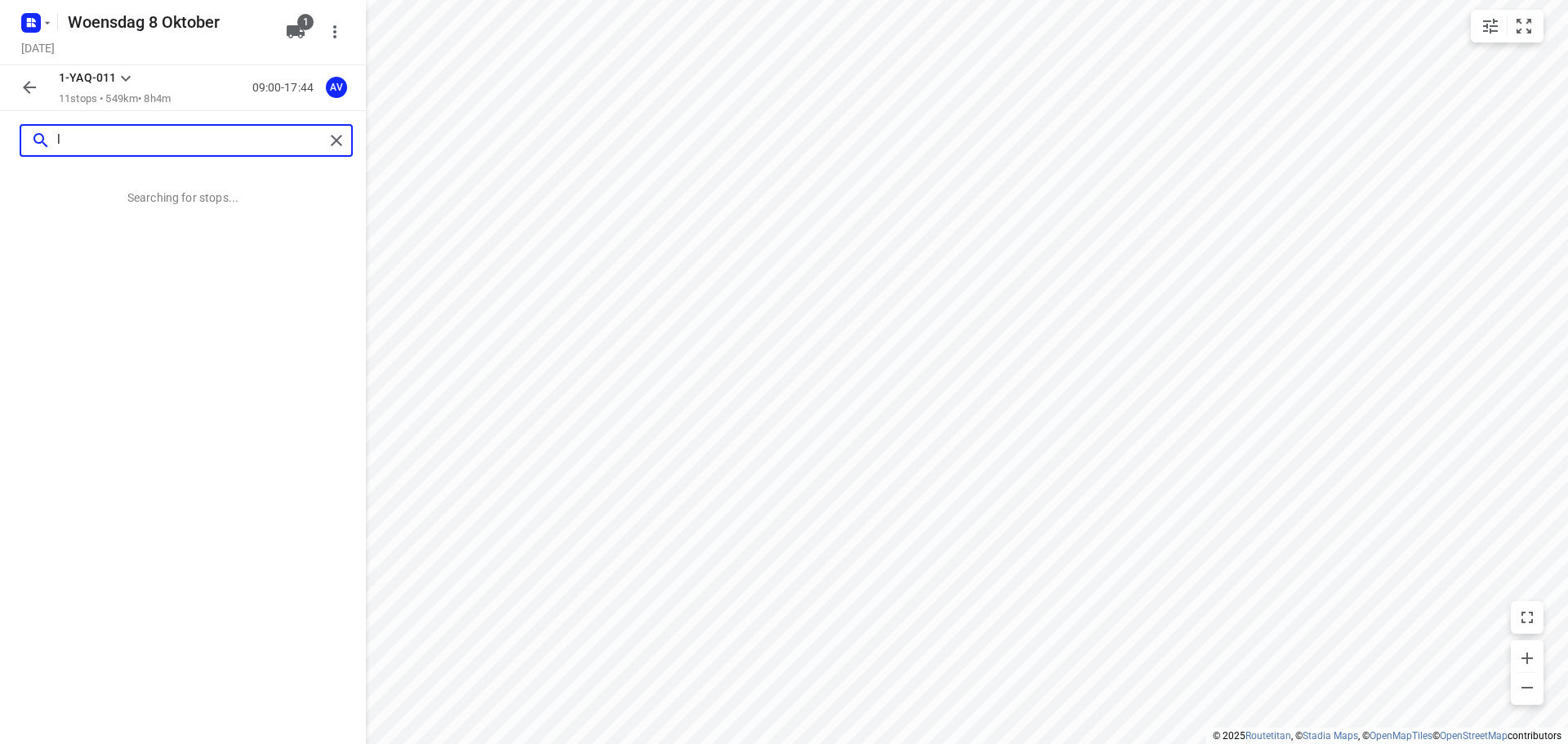
scroll to position [0, 0]
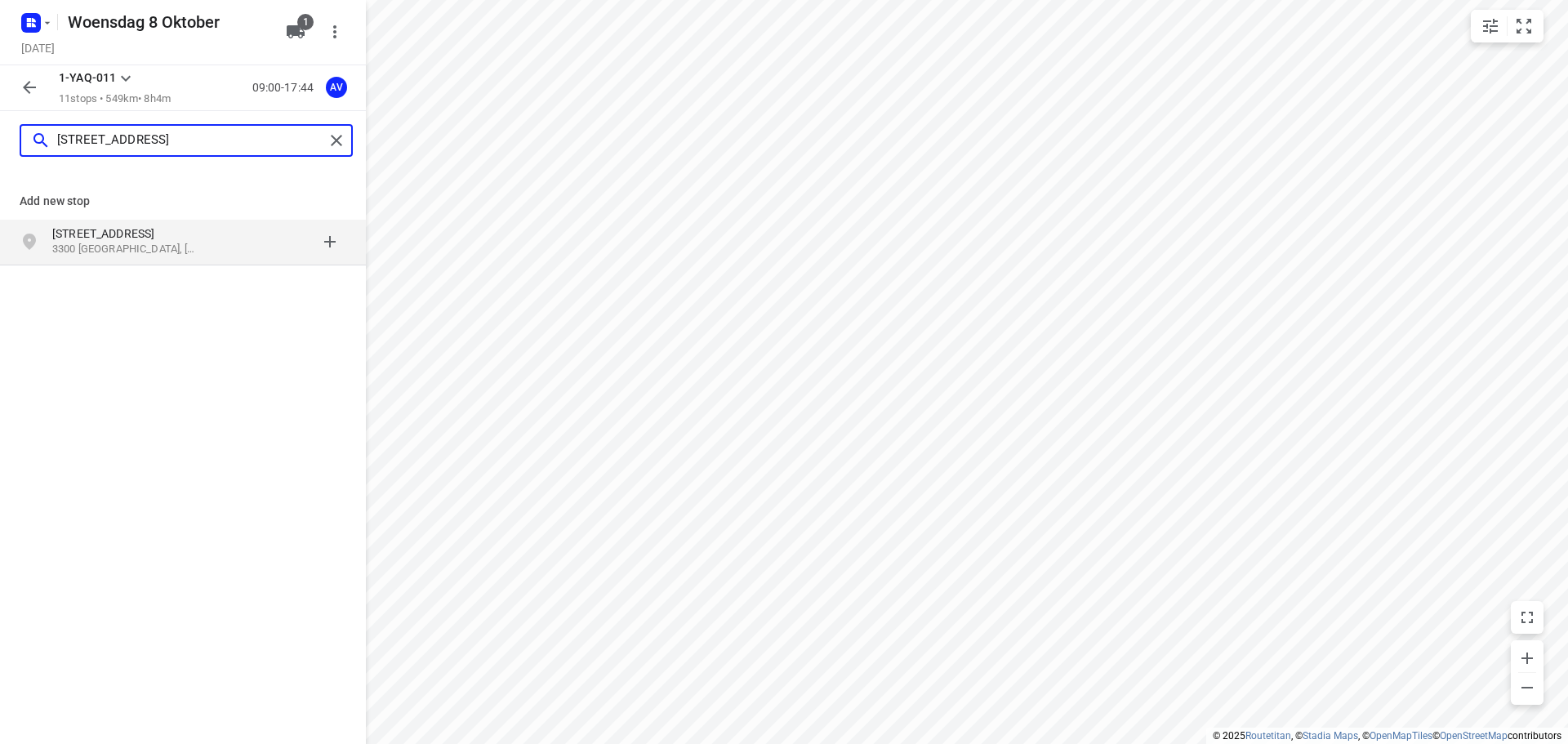
type input "[STREET_ADDRESS]"
click at [193, 242] on div "Lisstraat 7 3300 Tienen, België" at bounding box center [135, 242] width 166 height 33
type input "[STREET_ADDRESS]"
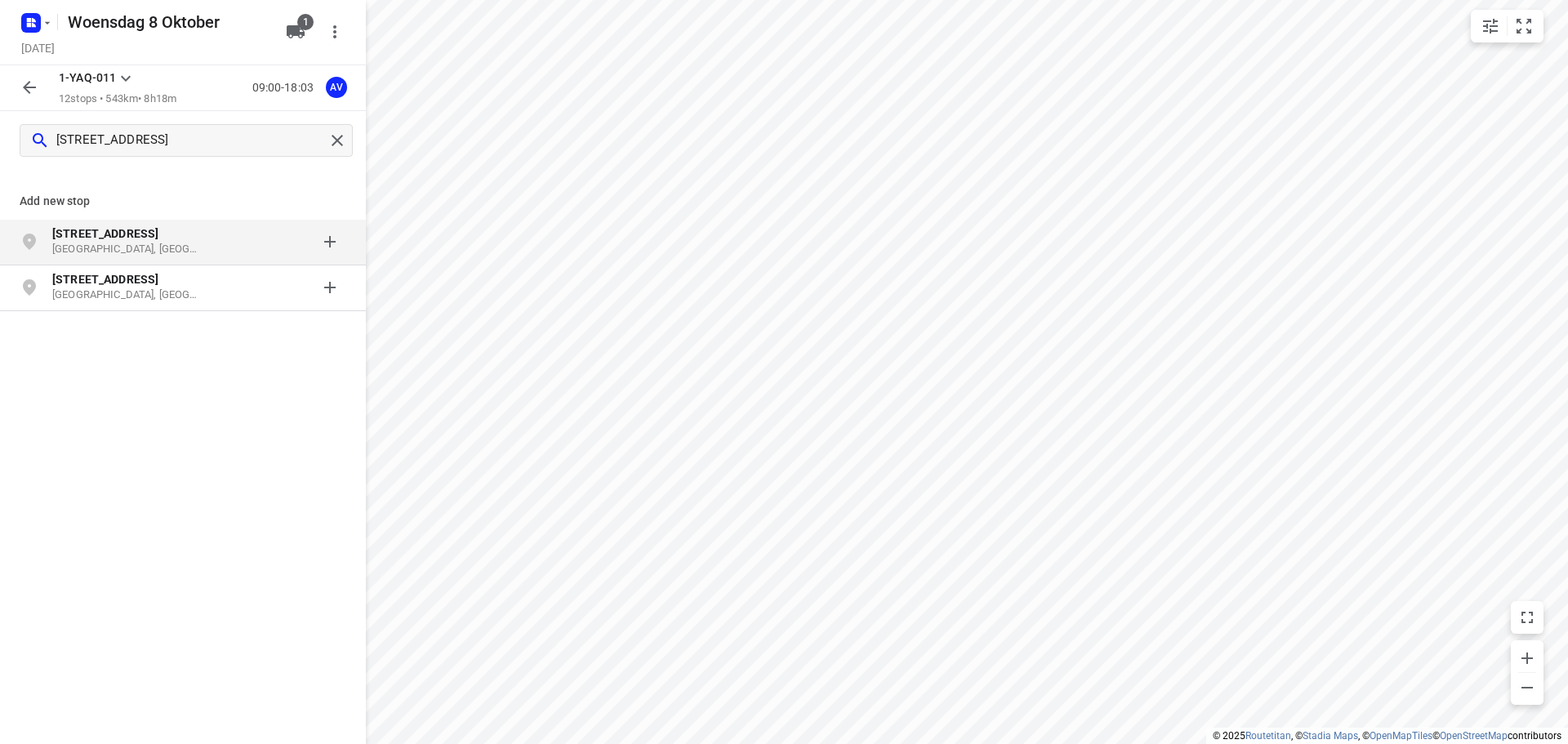
click at [188, 241] on p "[STREET_ADDRESS]" at bounding box center [127, 234] width 150 height 16
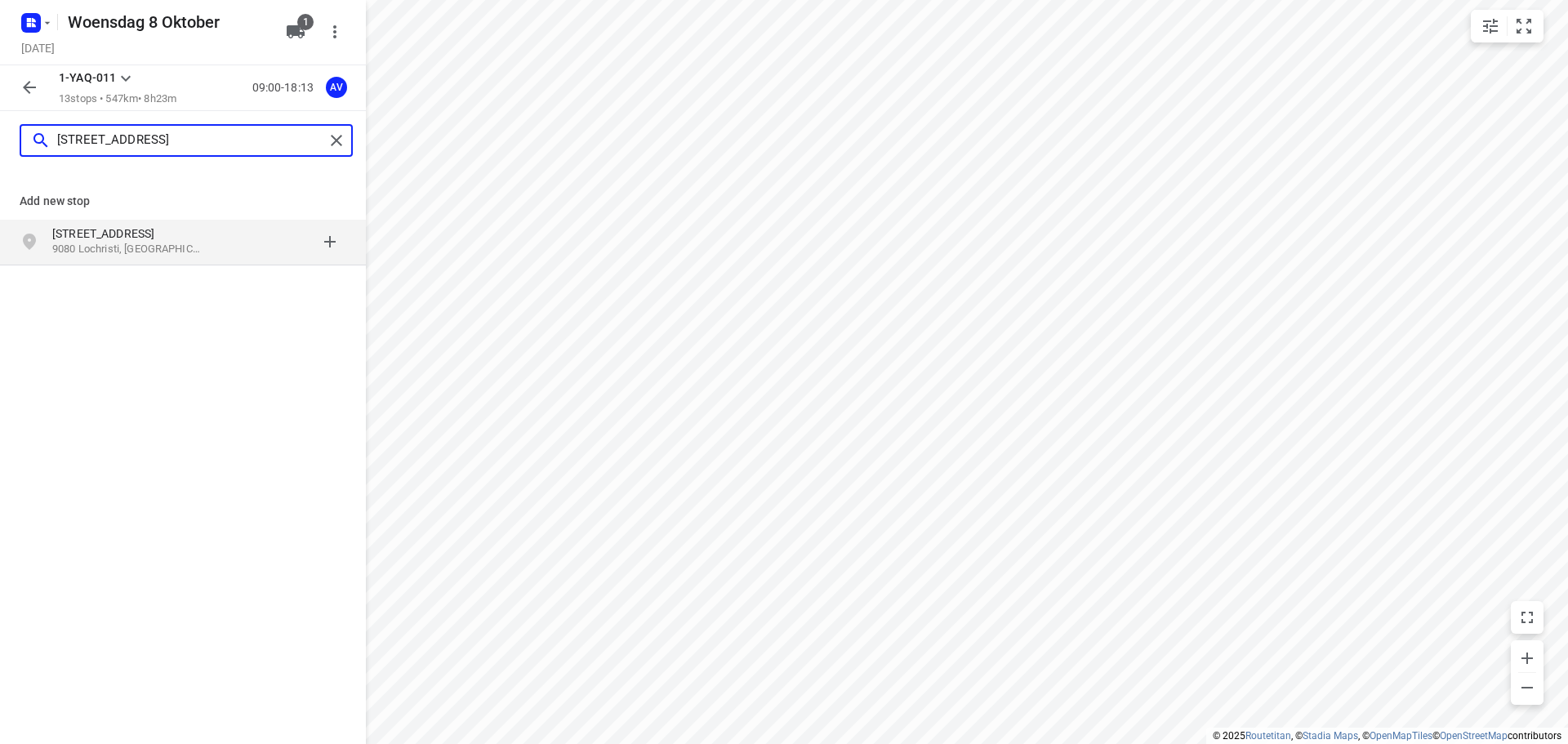
type input "magretstraat 27, 9080"
click at [182, 242] on p "Magretstraat 27" at bounding box center [127, 234] width 150 height 16
type input "maurice de weerstraat 2"
click at [227, 245] on div at bounding box center [282, 242] width 127 height 33
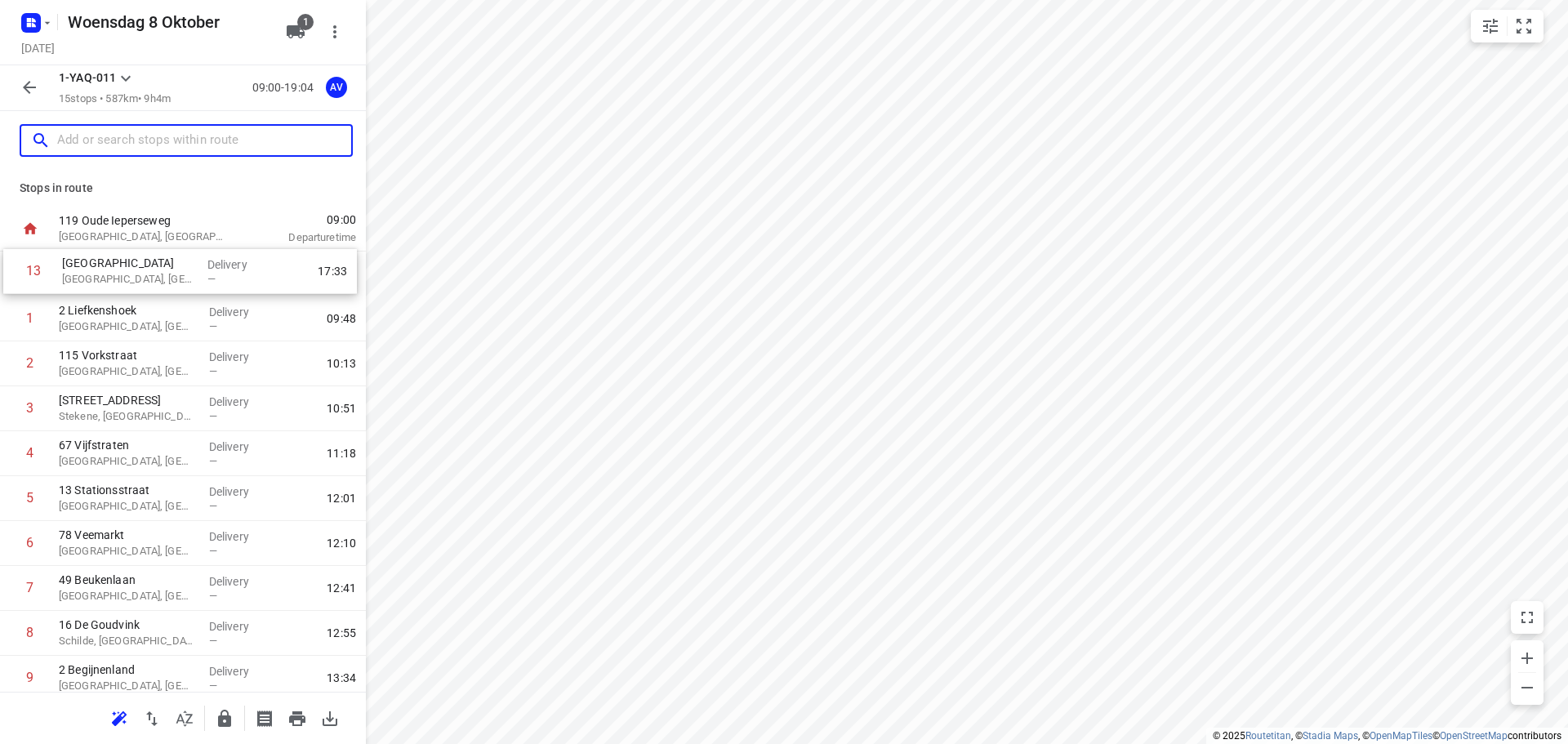
drag, startPoint x: 5, startPoint y: 543, endPoint x: 9, endPoint y: 280, distance: 263.0
click at [9, 277] on div "1 2 Liefkenshoek Wetteren, Belgium Delivery — 09:48 2 115 Vorkstraat Gent, Belg…" at bounding box center [182, 587] width 365 height 673
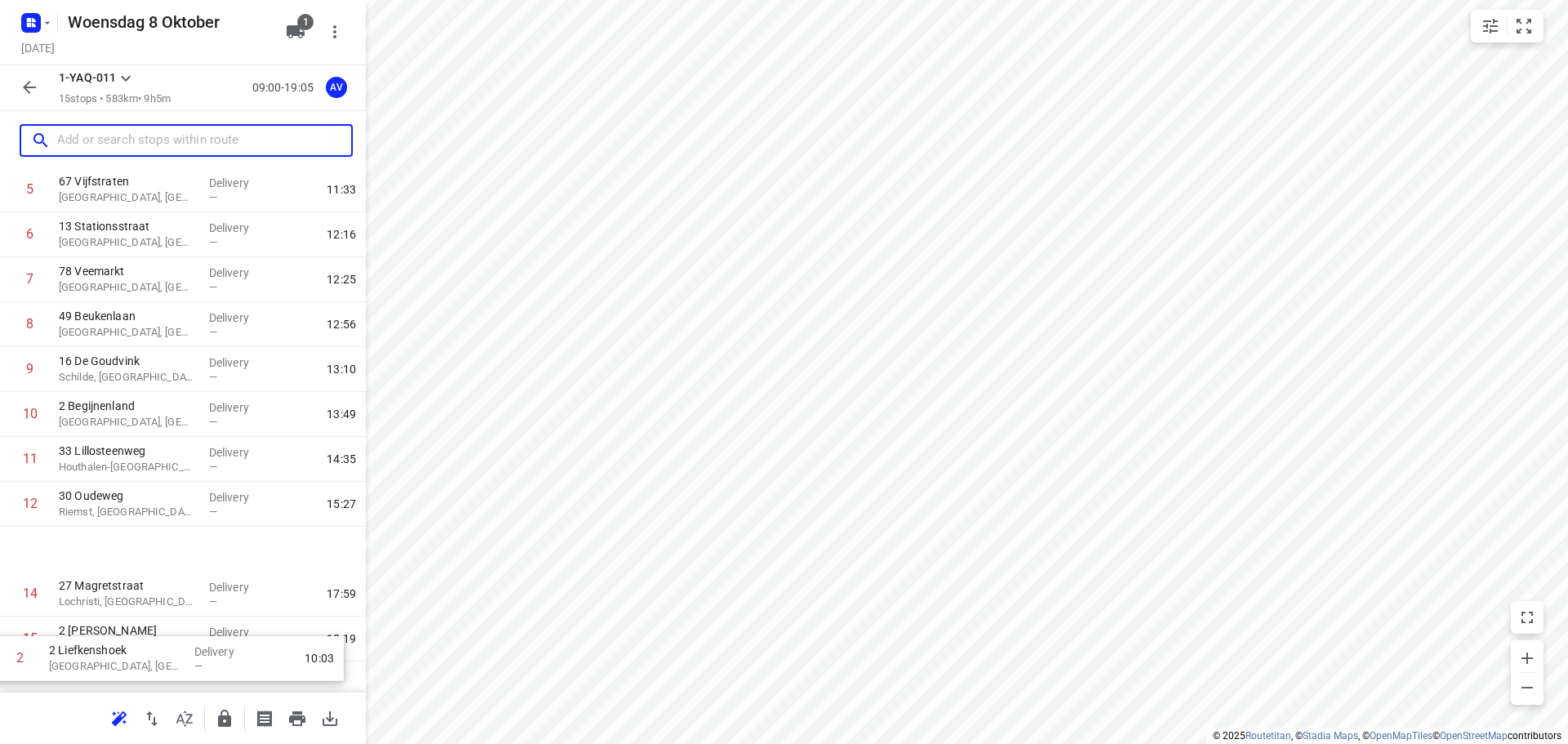
scroll to position [279, 0]
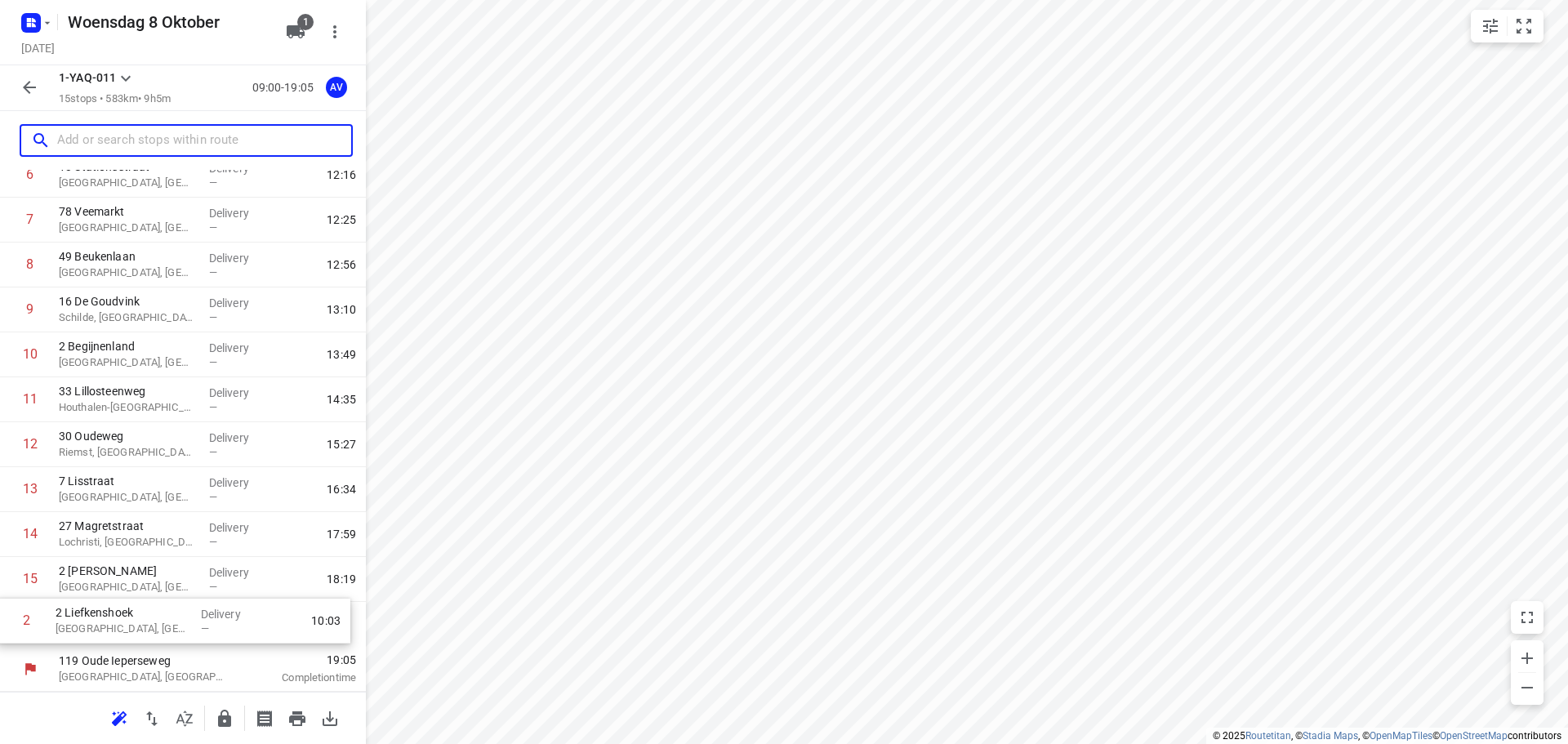
drag, startPoint x: 10, startPoint y: 320, endPoint x: 8, endPoint y: 626, distance: 306.0
click at [7, 628] on div "1 Derbystraat Gent, Belgium Delivery — 09:39 2 2 Liefkenshoek Wetteren, Belgium…" at bounding box center [182, 310] width 365 height 673
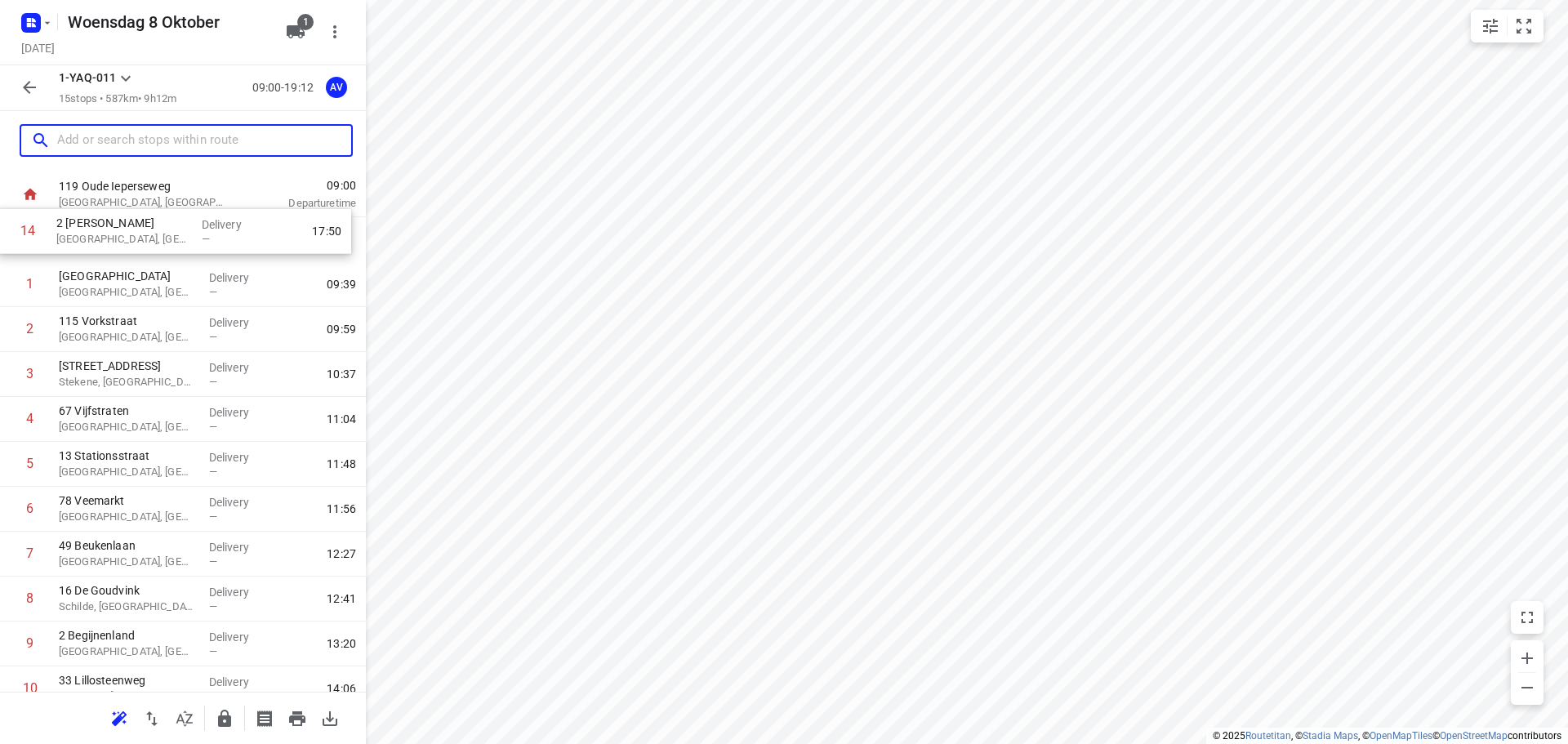
scroll to position [0, 0]
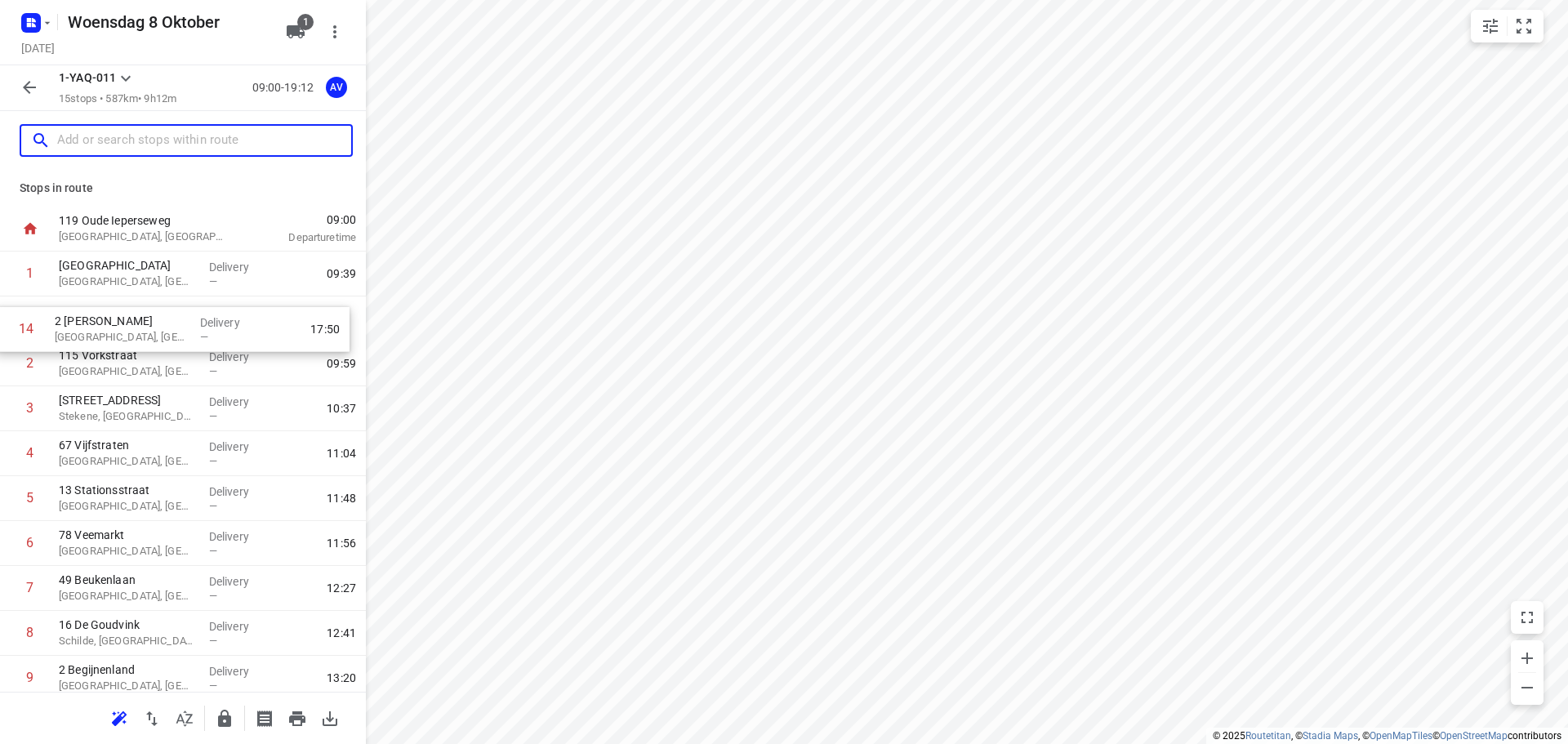
drag, startPoint x: 8, startPoint y: 584, endPoint x: 5, endPoint y: 324, distance: 260.0
click at [5, 324] on div "1 Derbystraat Gent, Belgium Delivery — 09:39 2 115 Vorkstraat Gent, Belgium Del…" at bounding box center [182, 587] width 365 height 673
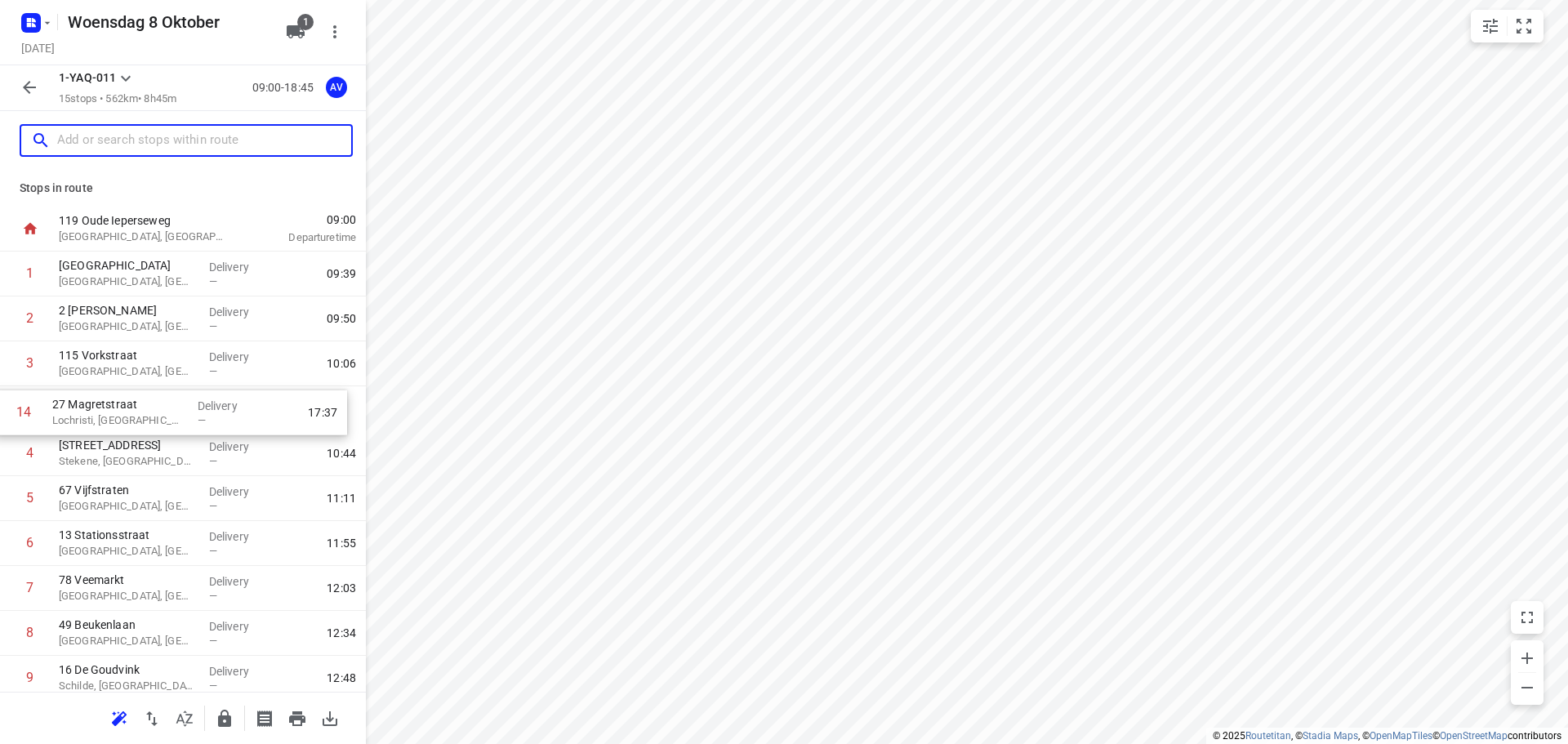
drag, startPoint x: 12, startPoint y: 613, endPoint x: 8, endPoint y: 405, distance: 208.0
click at [5, 407] on div "1 Derbystraat Gent, Belgium Delivery — 09:39 2 2 Maurice de Weertstraat Gent, B…" at bounding box center [182, 587] width 365 height 673
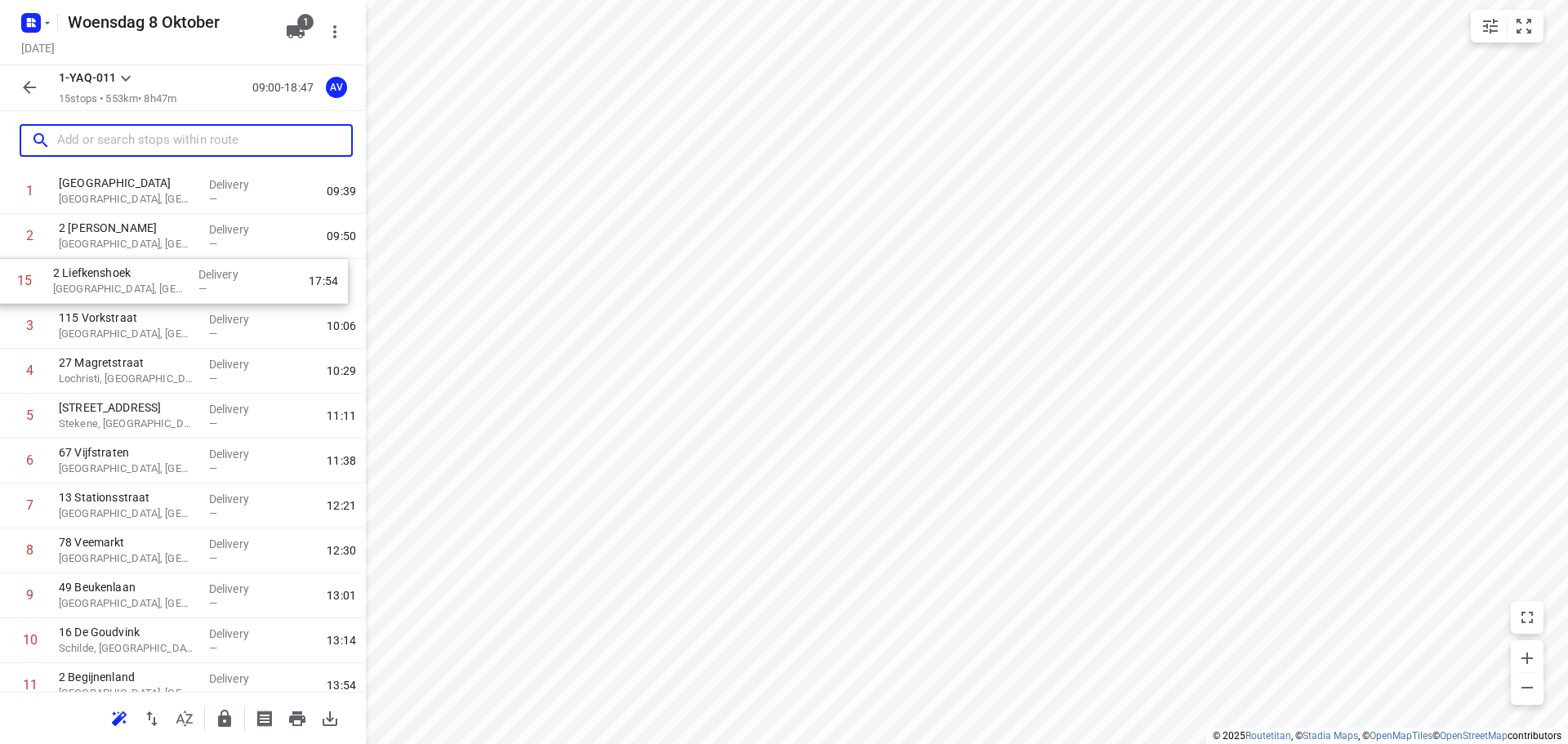
scroll to position [80, 0]
drag, startPoint x: 11, startPoint y: 630, endPoint x: 2, endPoint y: 324, distance: 306.1
click at [2, 324] on div "1 Derbystraat Gent, Belgium Delivery — 09:39 2 2 Maurice de Weertstraat Gent, B…" at bounding box center [182, 508] width 365 height 673
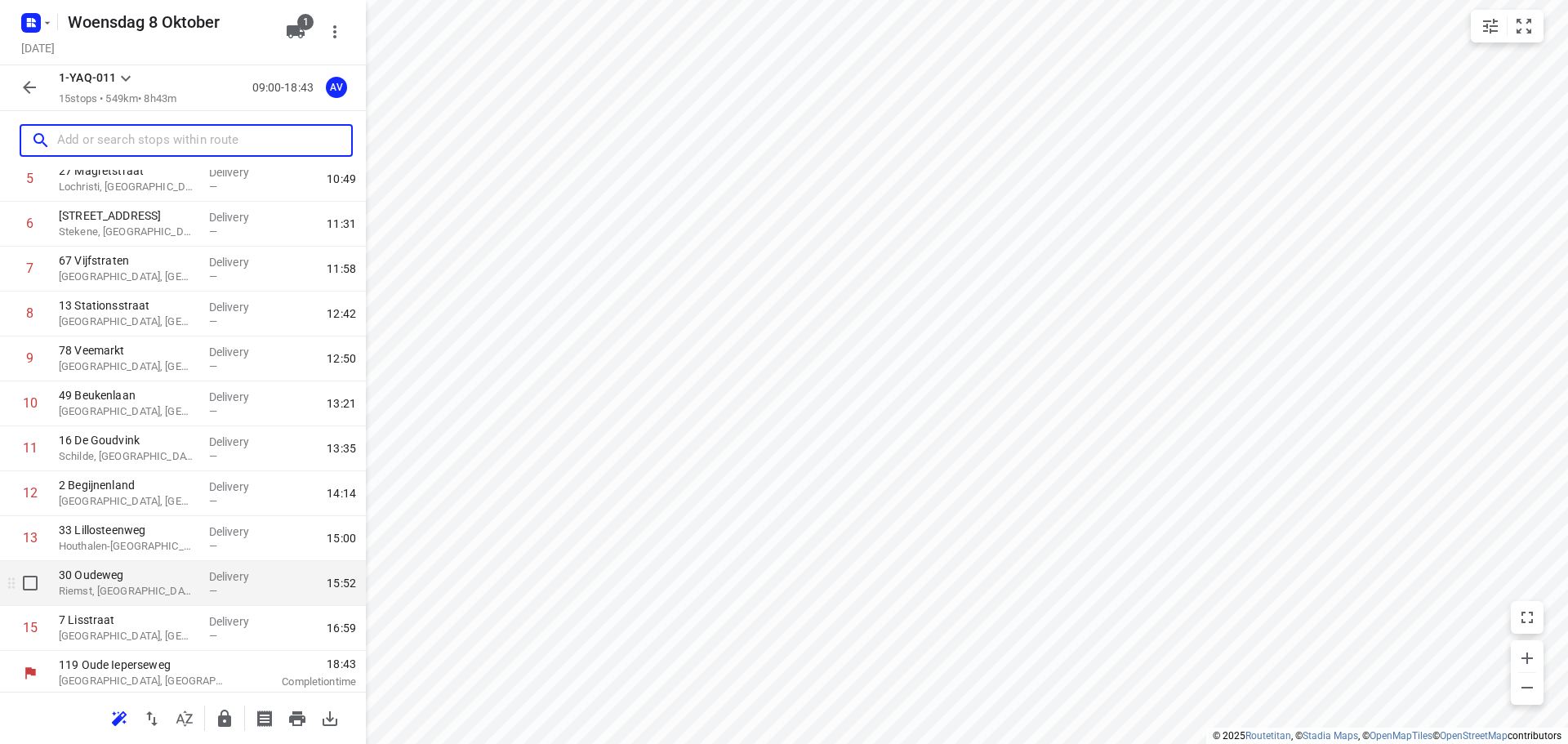
scroll to position [279, 0]
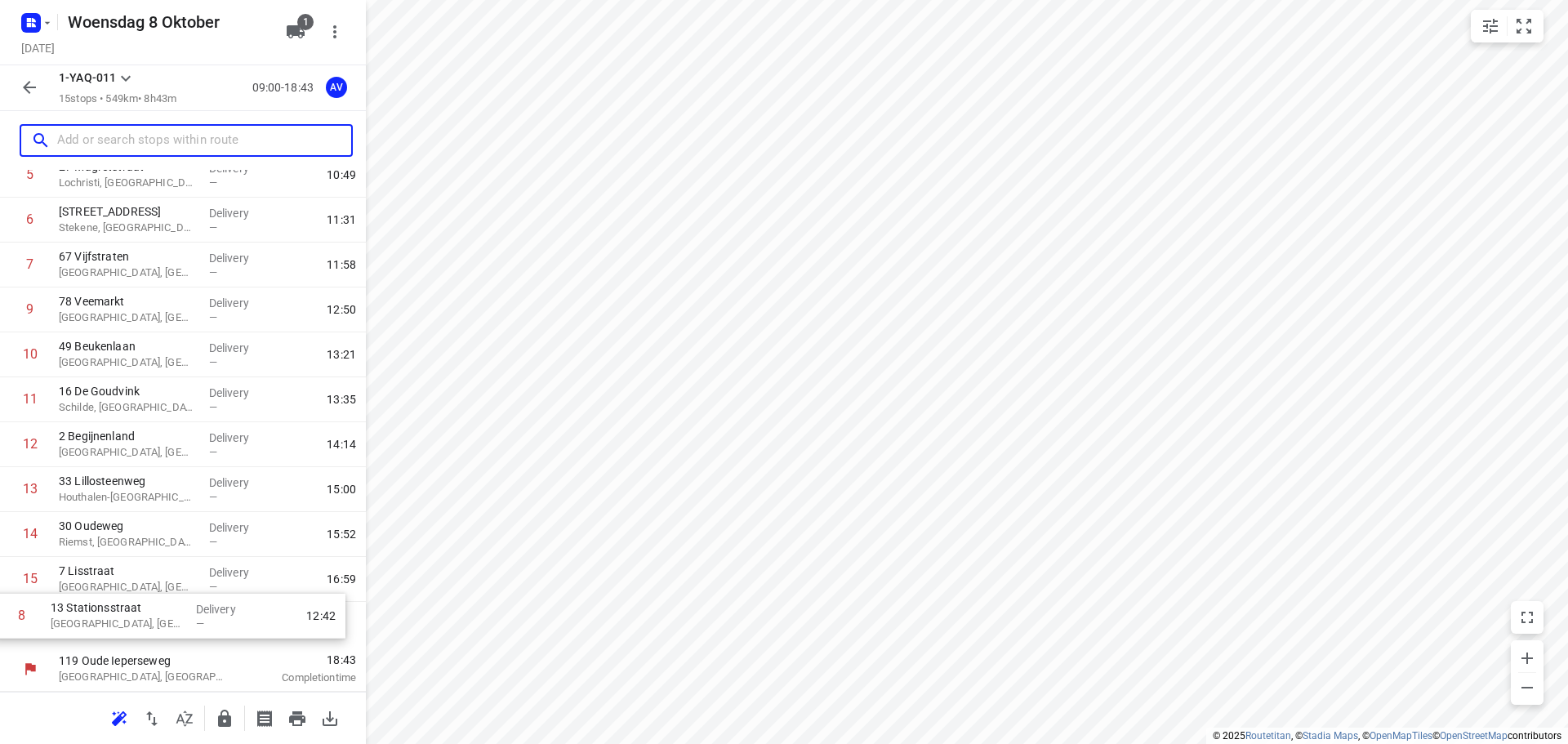
drag, startPoint x: 11, startPoint y: 311, endPoint x: 3, endPoint y: 620, distance: 309.1
click at [3, 620] on div "1 Derbystraat Gent, Belgium Delivery — 09:39 2 2 Maurice de Weertstraat Gent, B…" at bounding box center [182, 310] width 365 height 673
drag, startPoint x: 9, startPoint y: 313, endPoint x: 4, endPoint y: 632, distance: 319.0
click at [4, 632] on div "1 Derbystraat Gent, Belgium Delivery — 09:39 2 2 Maurice de Weertstraat Gent, B…" at bounding box center [182, 310] width 365 height 673
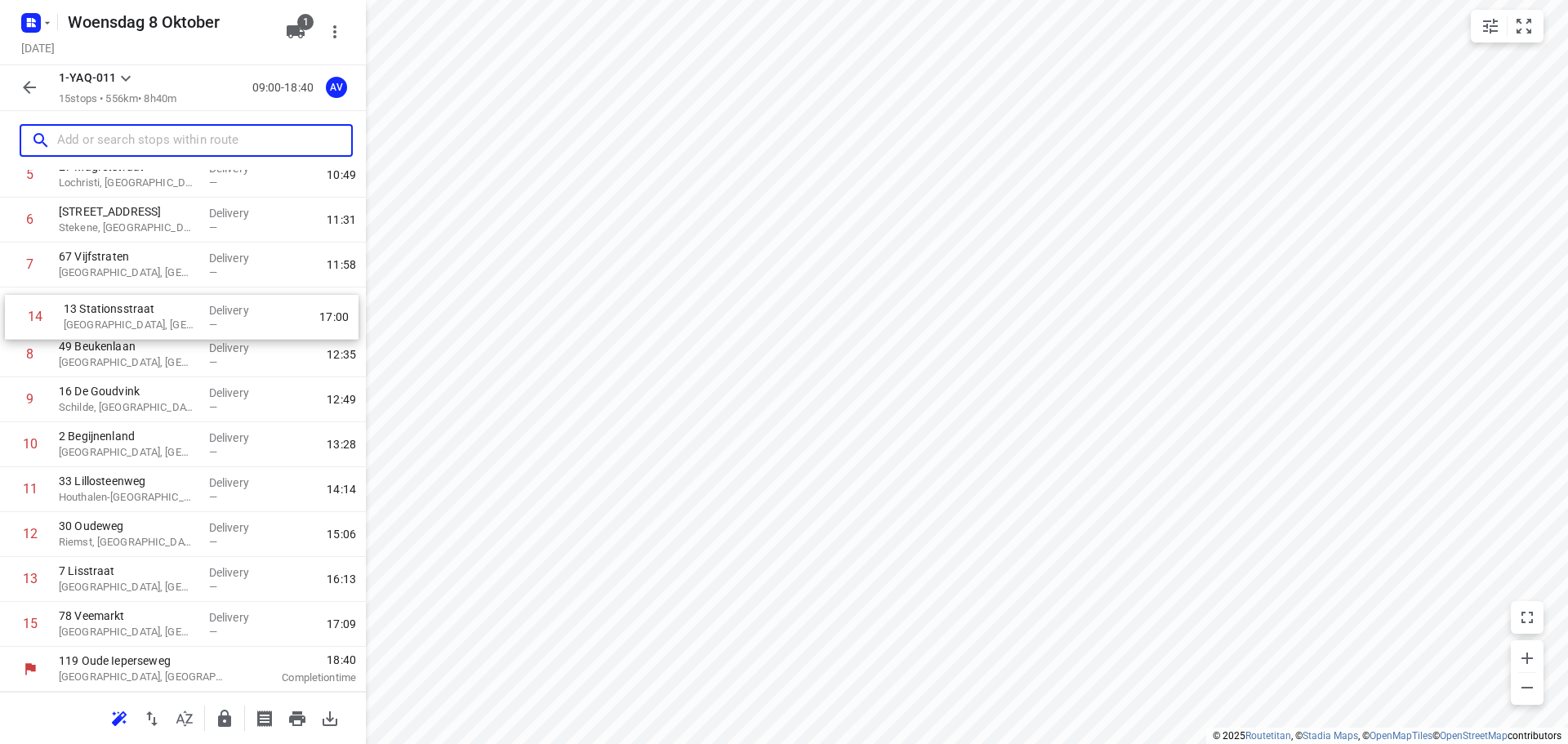
drag, startPoint x: 5, startPoint y: 584, endPoint x: 12, endPoint y: 318, distance: 266.1
click at [12, 318] on div "1 Derbystraat Gent, Belgium Delivery — 09:39 2 2 Maurice de Weertstraat Gent, B…" at bounding box center [182, 310] width 365 height 673
drag, startPoint x: 12, startPoint y: 629, endPoint x: 10, endPoint y: 354, distance: 275.0
click at [8, 353] on div "1 Derbystraat Gent, Belgium Delivery — 09:39 2 2 Maurice de Weertstraat Gent, B…" at bounding box center [182, 310] width 365 height 673
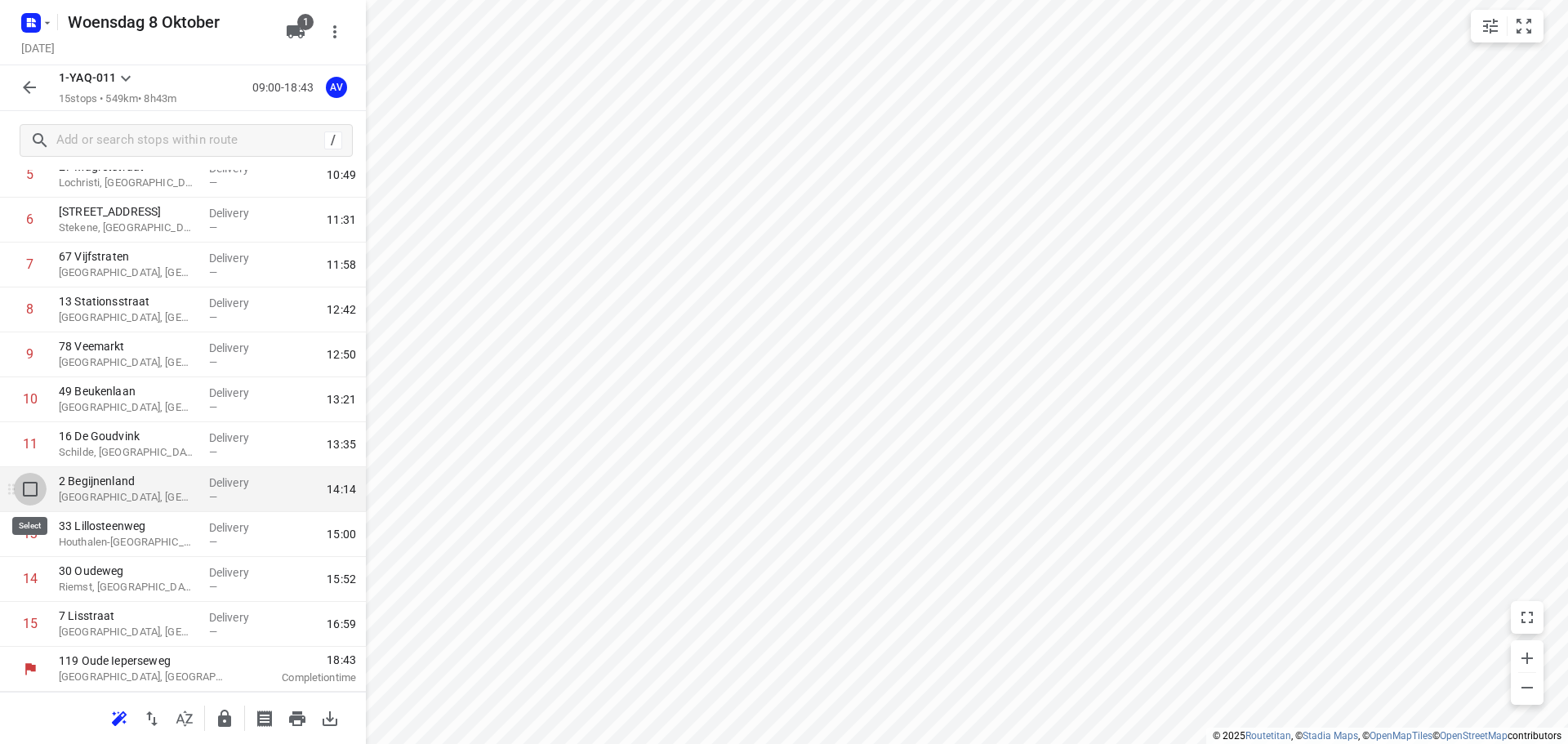
click at [28, 487] on input "checkbox" at bounding box center [30, 488] width 33 height 33
checkbox input "true"
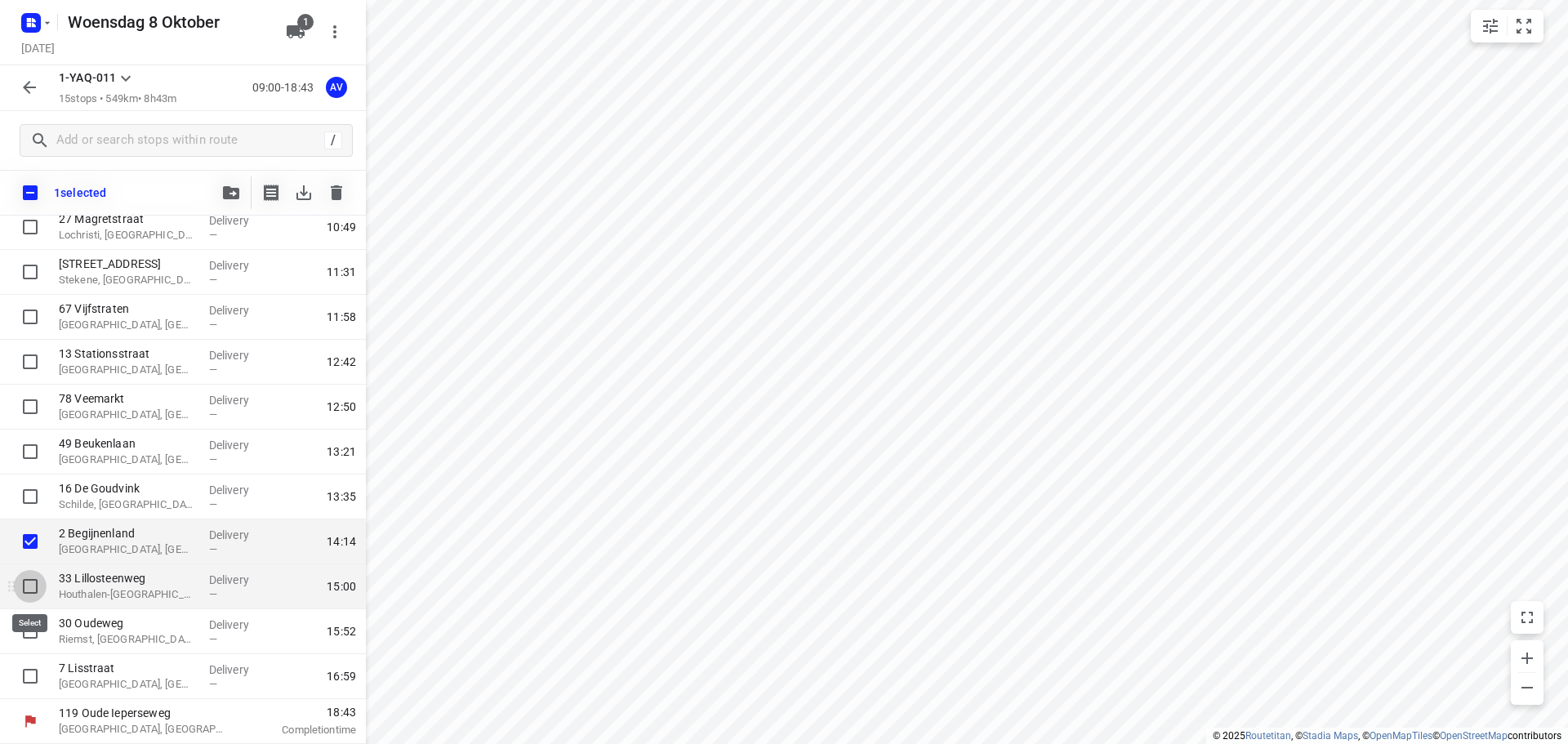
click at [30, 580] on input "checkbox" at bounding box center [30, 586] width 33 height 33
checkbox input "true"
click at [29, 632] on input "checkbox" at bounding box center [30, 631] width 33 height 33
checkbox input "true"
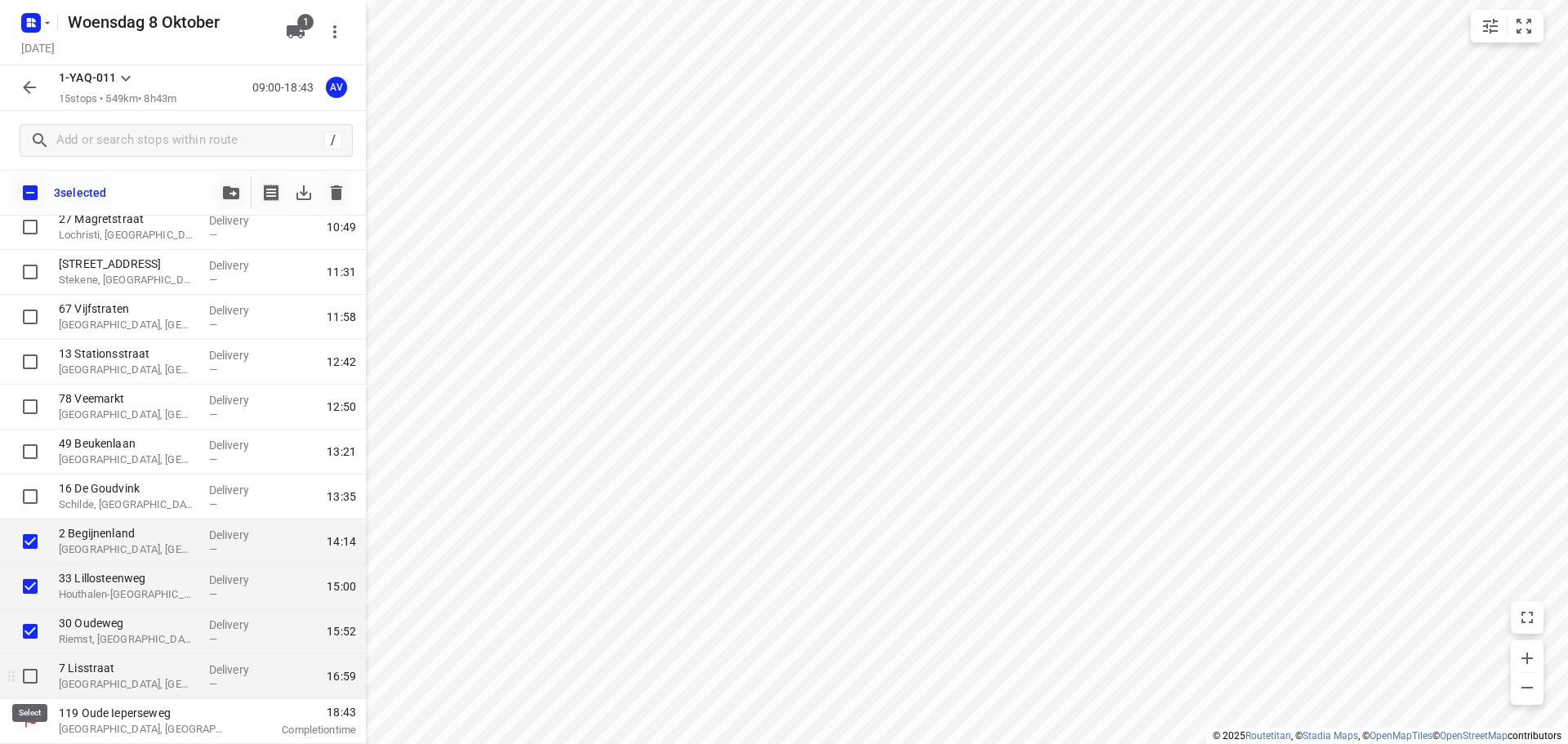
click at [32, 682] on input "checkbox" at bounding box center [30, 676] width 33 height 33
checkbox input "true"
click at [337, 191] on icon "button" at bounding box center [336, 192] width 12 height 15
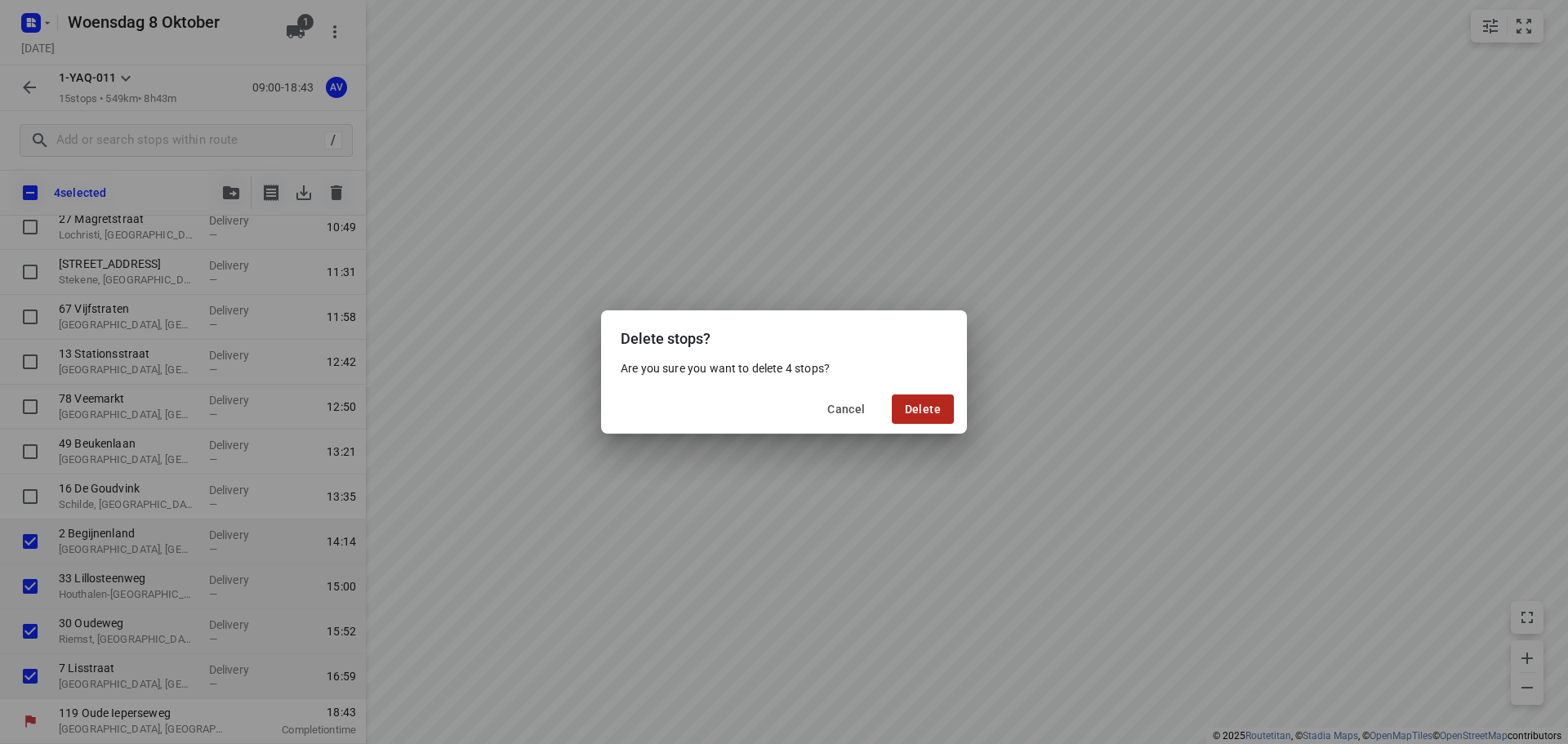
click at [925, 409] on span "Delete" at bounding box center [922, 409] width 36 height 13
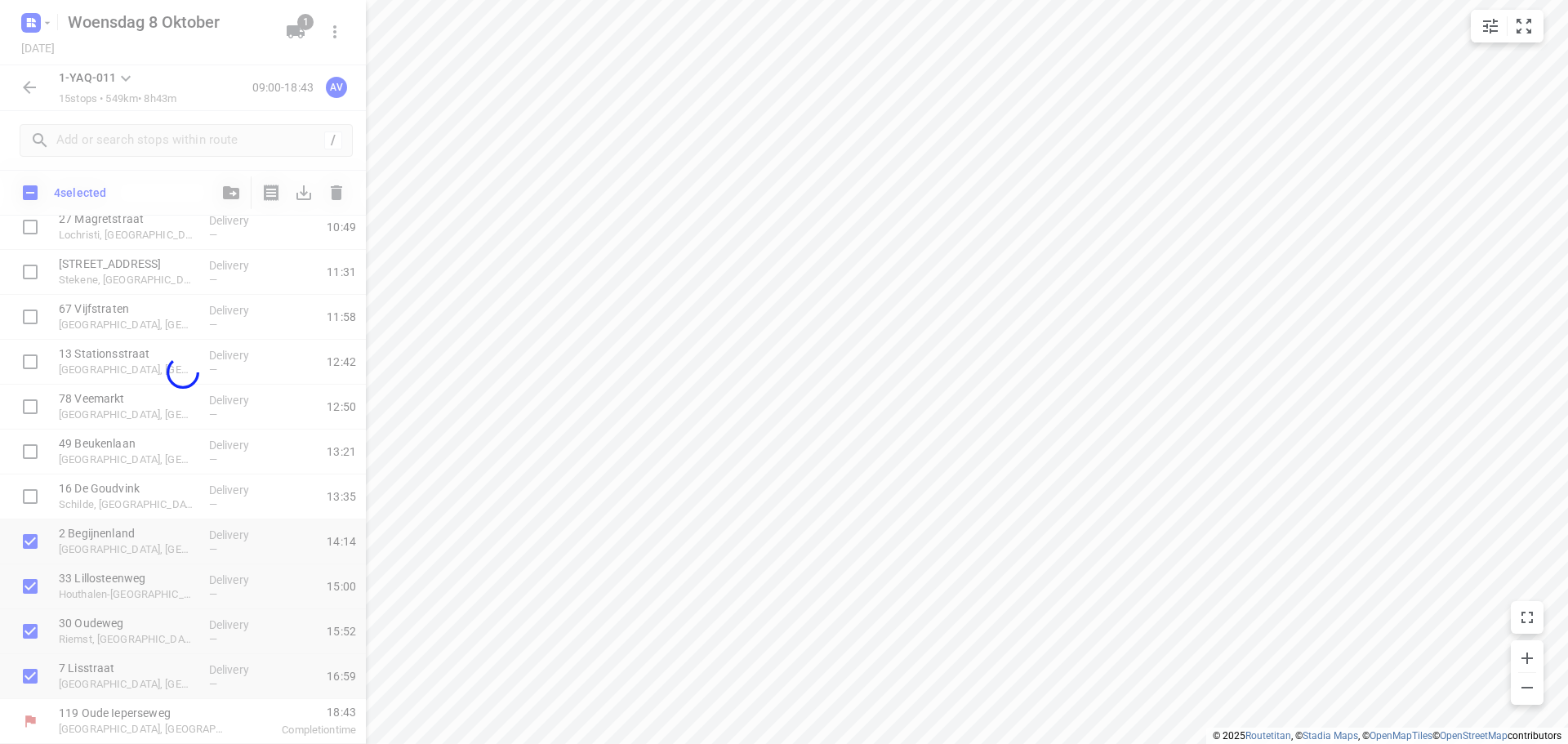
scroll to position [99, 0]
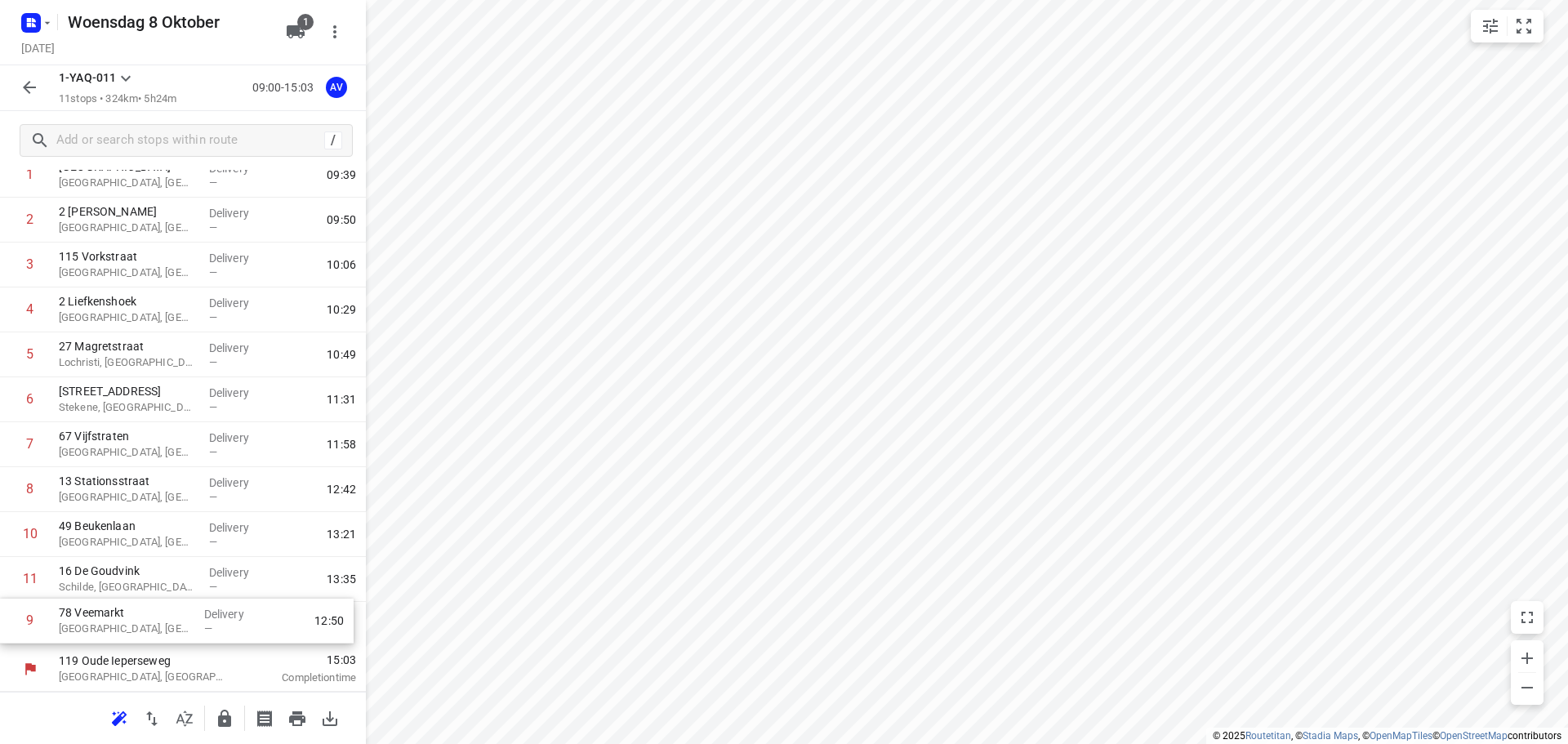
drag, startPoint x: 9, startPoint y: 536, endPoint x: 9, endPoint y: 628, distance: 92.0
click at [9, 628] on div "1 Derbystraat Gent, Belgium Delivery — 09:39 2 2 Maurice de Weertstraat Gent, B…" at bounding box center [182, 400] width 365 height 494
drag, startPoint x: 4, startPoint y: 488, endPoint x: 8, endPoint y: 587, distance: 99.1
click at [8, 587] on div "1 Derbystraat Gent, Belgium Delivery — 09:39 2 2 Maurice de Weertstraat Gent, B…" at bounding box center [182, 400] width 365 height 494
drag, startPoint x: 8, startPoint y: 628, endPoint x: 16, endPoint y: 587, distance: 41.8
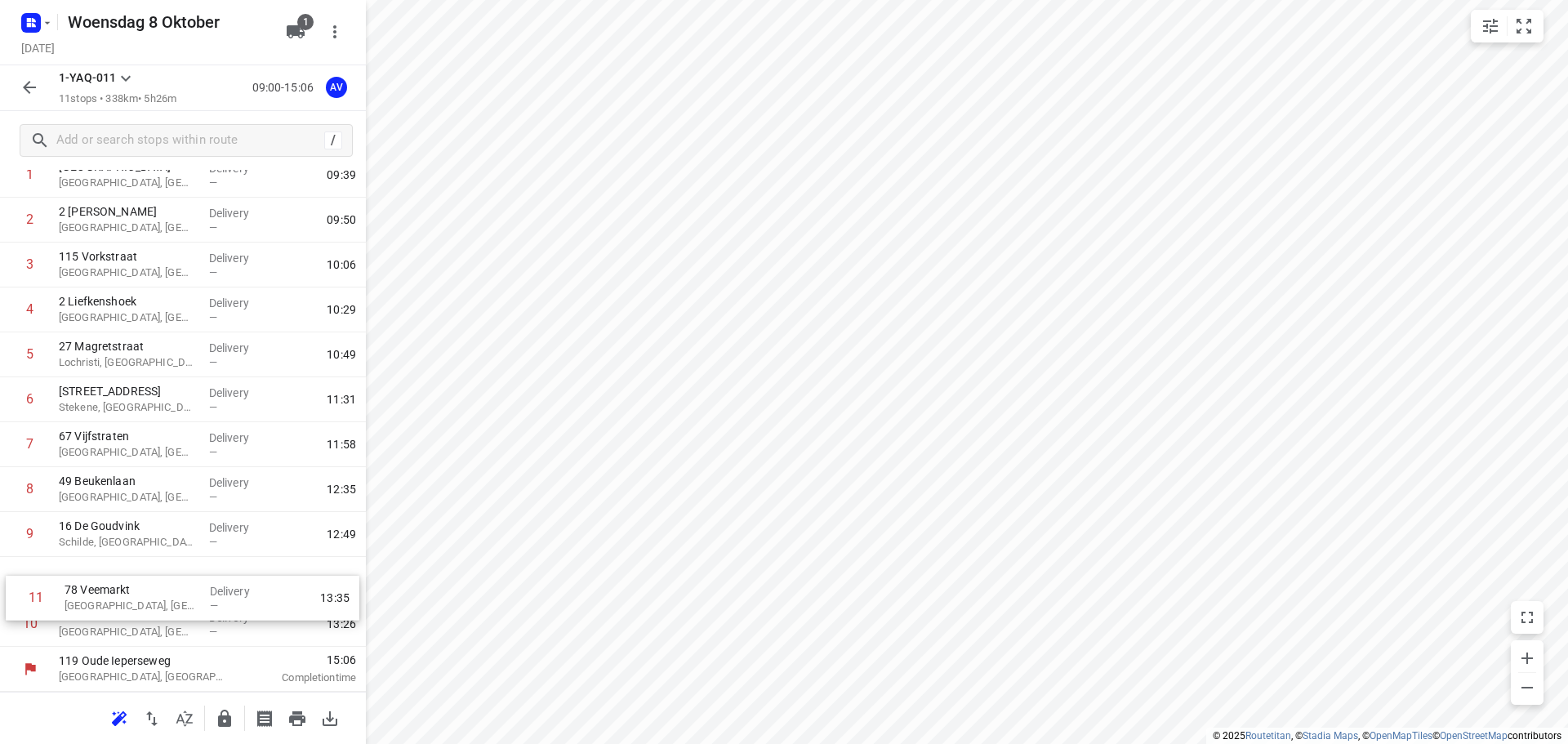
click at [16, 587] on div "1 Derbystraat Gent, Belgium Delivery — 09:39 2 2 Maurice de Weertstraat Gent, B…" at bounding box center [182, 400] width 365 height 494
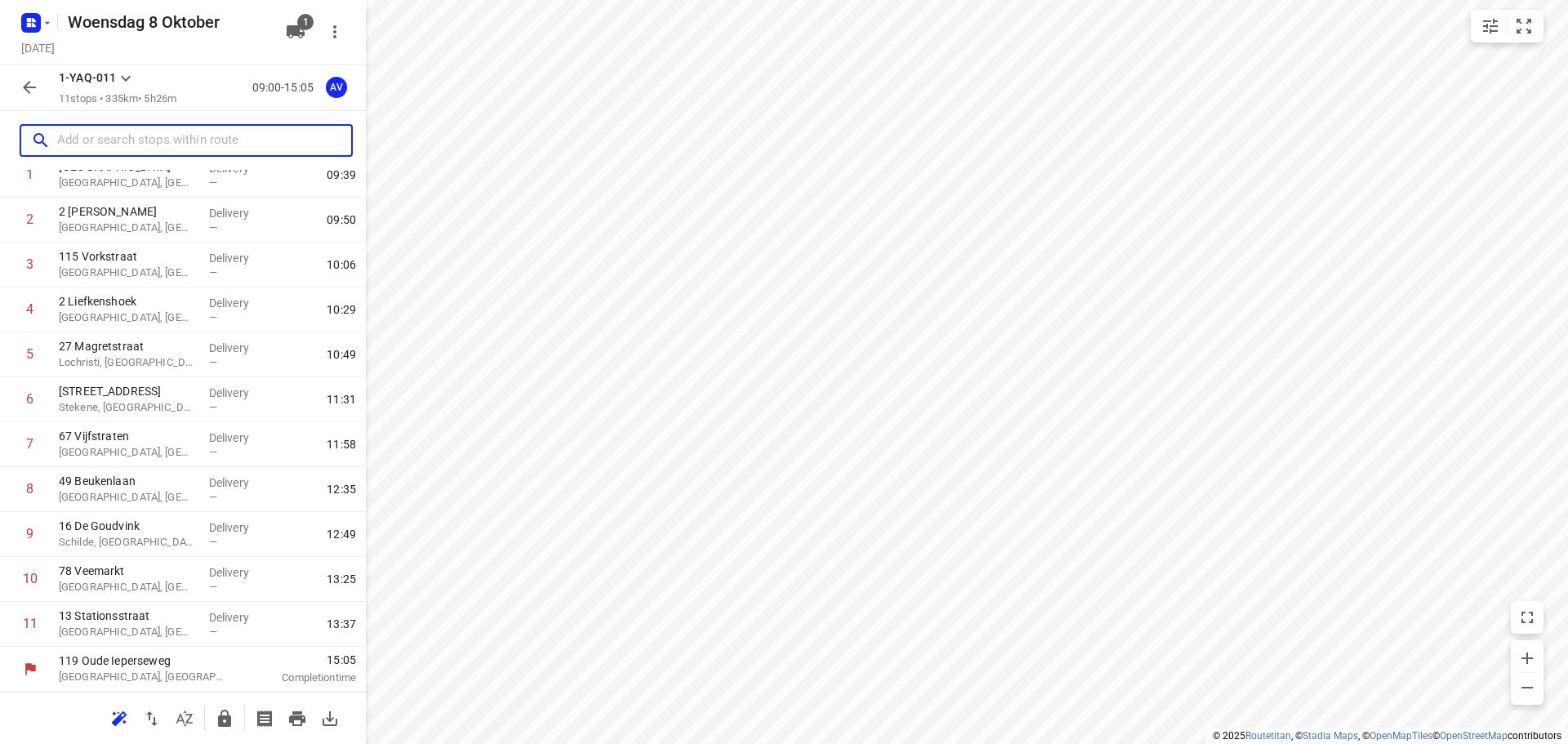
click at [165, 135] on input "text" at bounding box center [204, 141] width 294 height 26
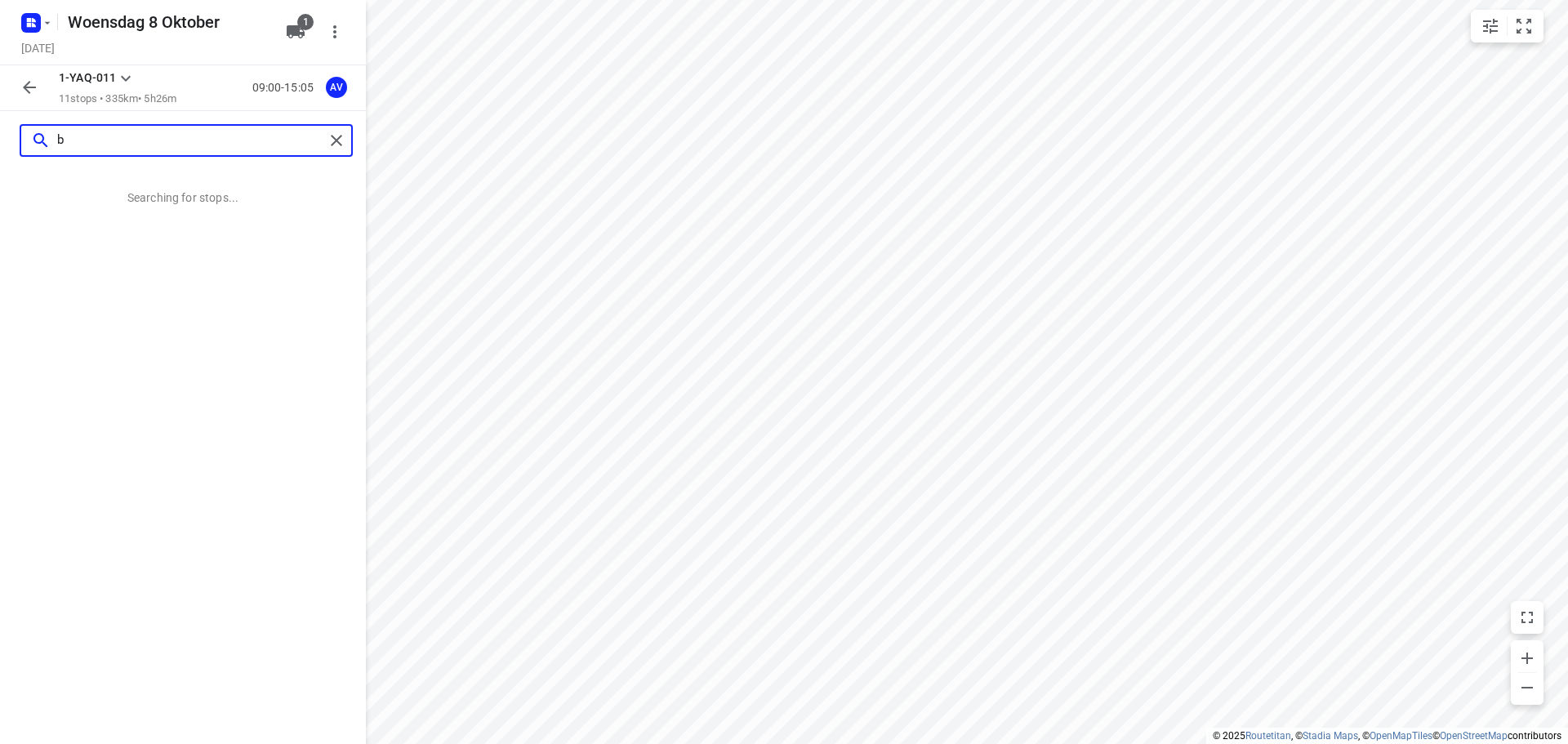
scroll to position [0, 0]
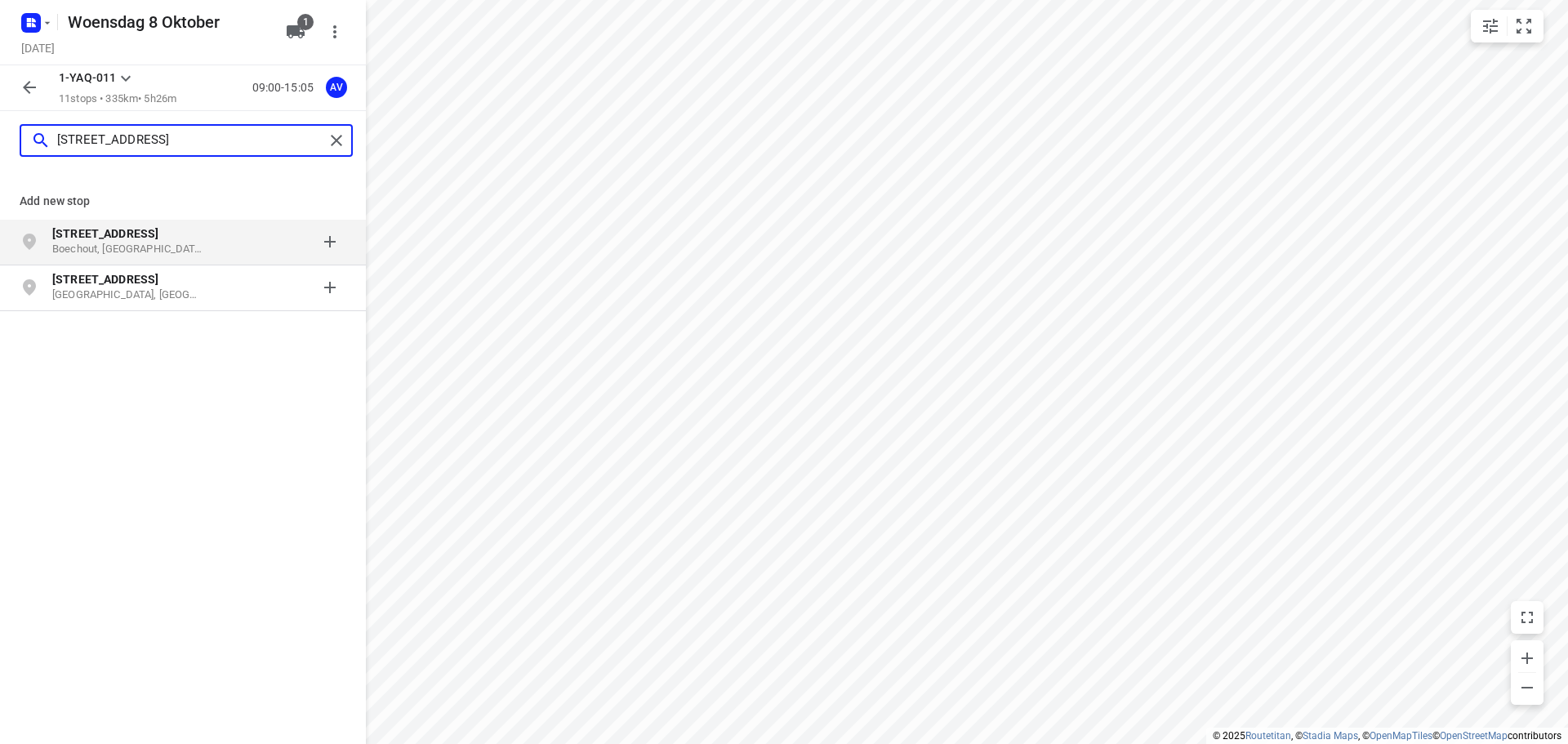
type input "borsbeeksesteenweg 94"
click at [219, 238] on div at bounding box center [282, 242] width 127 height 33
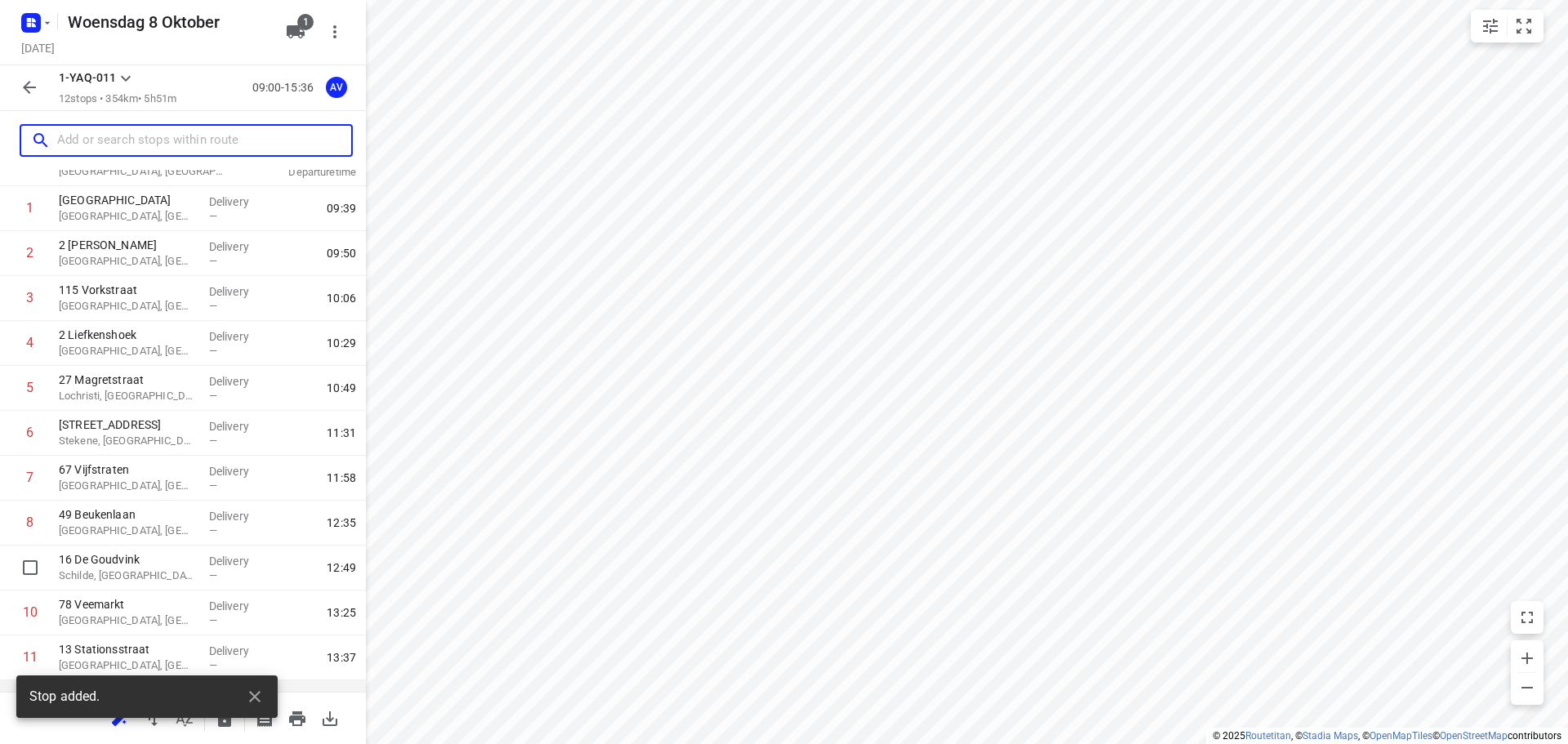
scroll to position [143, 0]
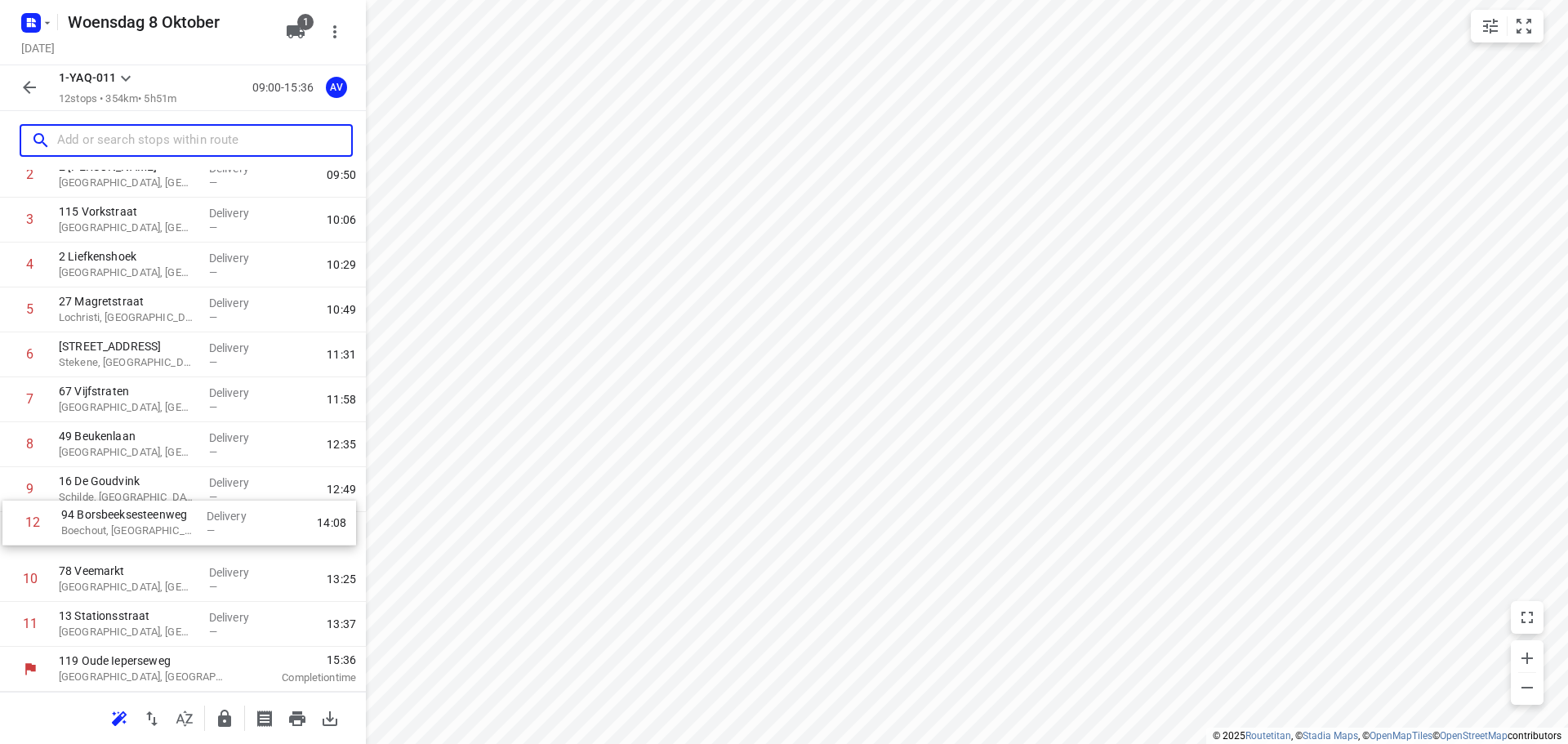
drag, startPoint x: 7, startPoint y: 633, endPoint x: 11, endPoint y: 528, distance: 105.1
click at [11, 528] on div "1 Derbystraat Gent, Belgium Delivery — 09:39 2 2 Maurice de Weertstraat Gent, B…" at bounding box center [182, 377] width 365 height 539
drag, startPoint x: 6, startPoint y: 487, endPoint x: 9, endPoint y: 442, distance: 45.1
click at [9, 442] on div "1 Derbystraat Gent, Belgium Delivery — 09:39 2 2 Maurice de Weertstraat Gent, B…" at bounding box center [182, 377] width 365 height 539
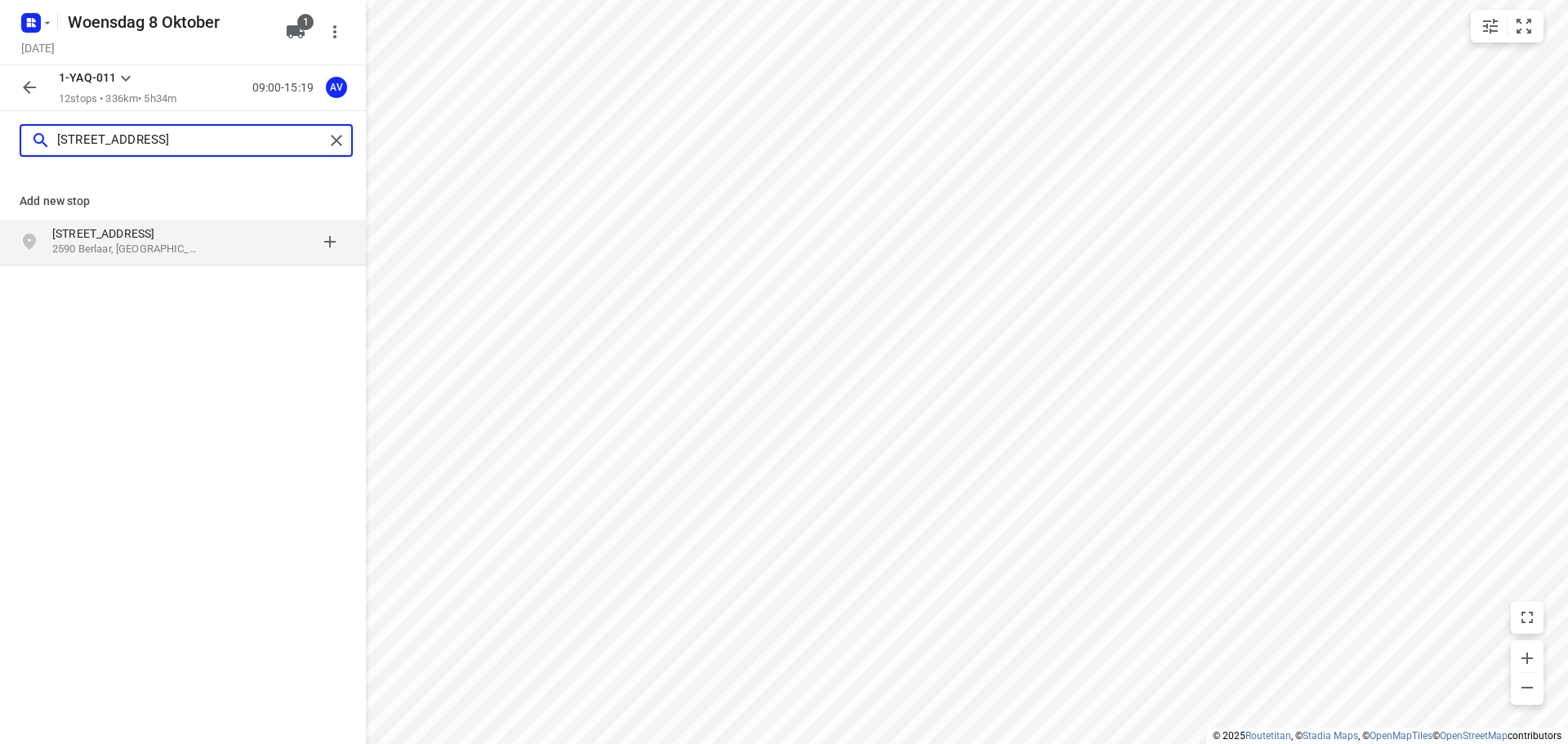
type input "heidestraat 23, 2590"
click at [169, 250] on p "2590 Berlaar, België" at bounding box center [127, 249] width 150 height 16
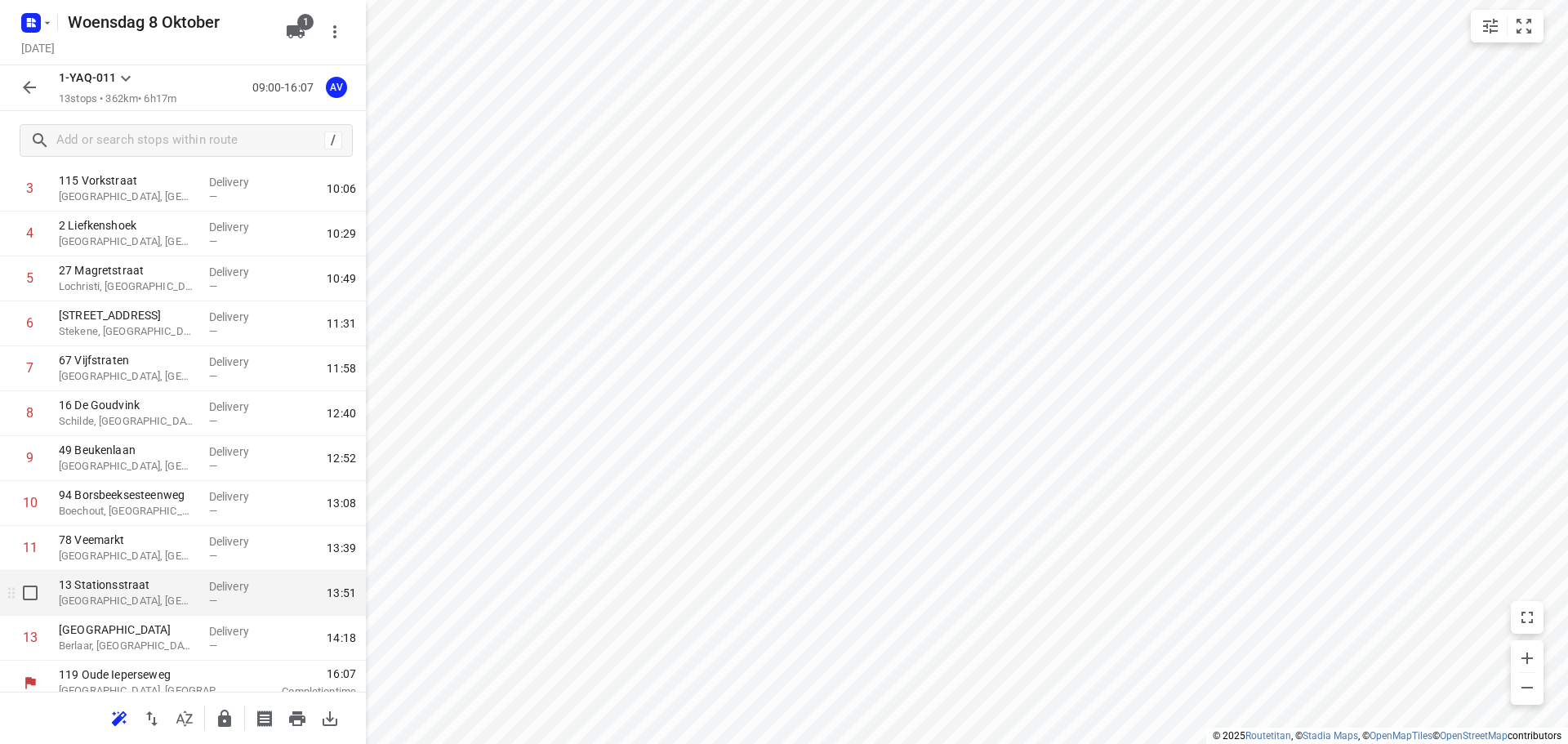
scroll to position [188, 0]
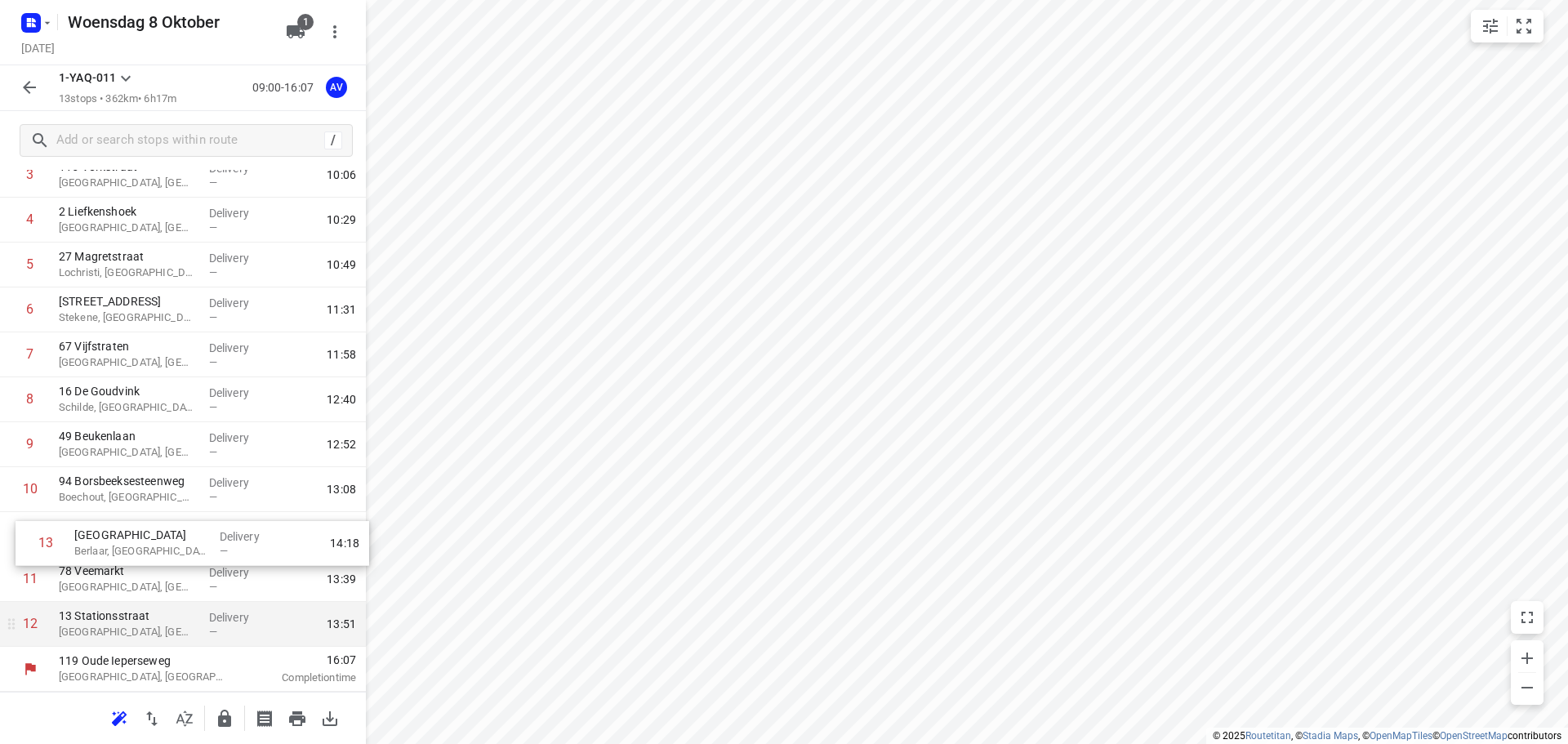
drag, startPoint x: 5, startPoint y: 634, endPoint x: 17, endPoint y: 544, distance: 90.8
click at [18, 544] on div "1 Derbystraat Gent, Belgium Delivery — 09:39 2 2 Maurice de Weertstraat Gent, B…" at bounding box center [182, 355] width 365 height 584
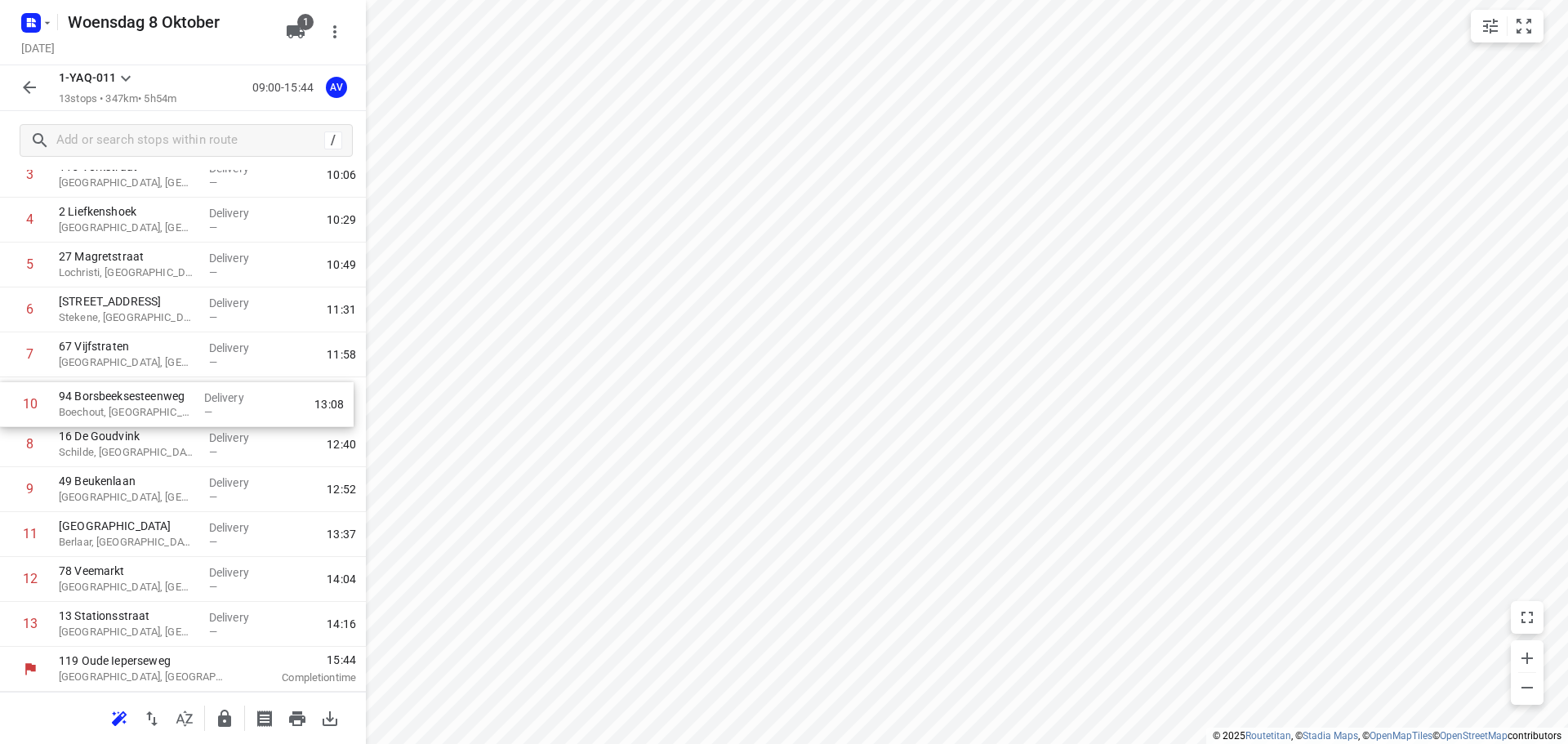
drag, startPoint x: 6, startPoint y: 494, endPoint x: 6, endPoint y: 405, distance: 89.0
click at [6, 405] on div "1 Derbystraat Gent, Belgium Delivery — 09:39 2 2 Maurice de Weertstraat Gent, B…" at bounding box center [182, 355] width 365 height 584
drag, startPoint x: 3, startPoint y: 491, endPoint x: 5, endPoint y: 447, distance: 44.0
click at [5, 447] on div "1 Derbystraat Gent, Belgium Delivery — 09:39 2 2 Maurice de Weertstraat Gent, B…" at bounding box center [182, 355] width 365 height 584
click at [15, 403] on input "checkbox" at bounding box center [30, 399] width 33 height 33
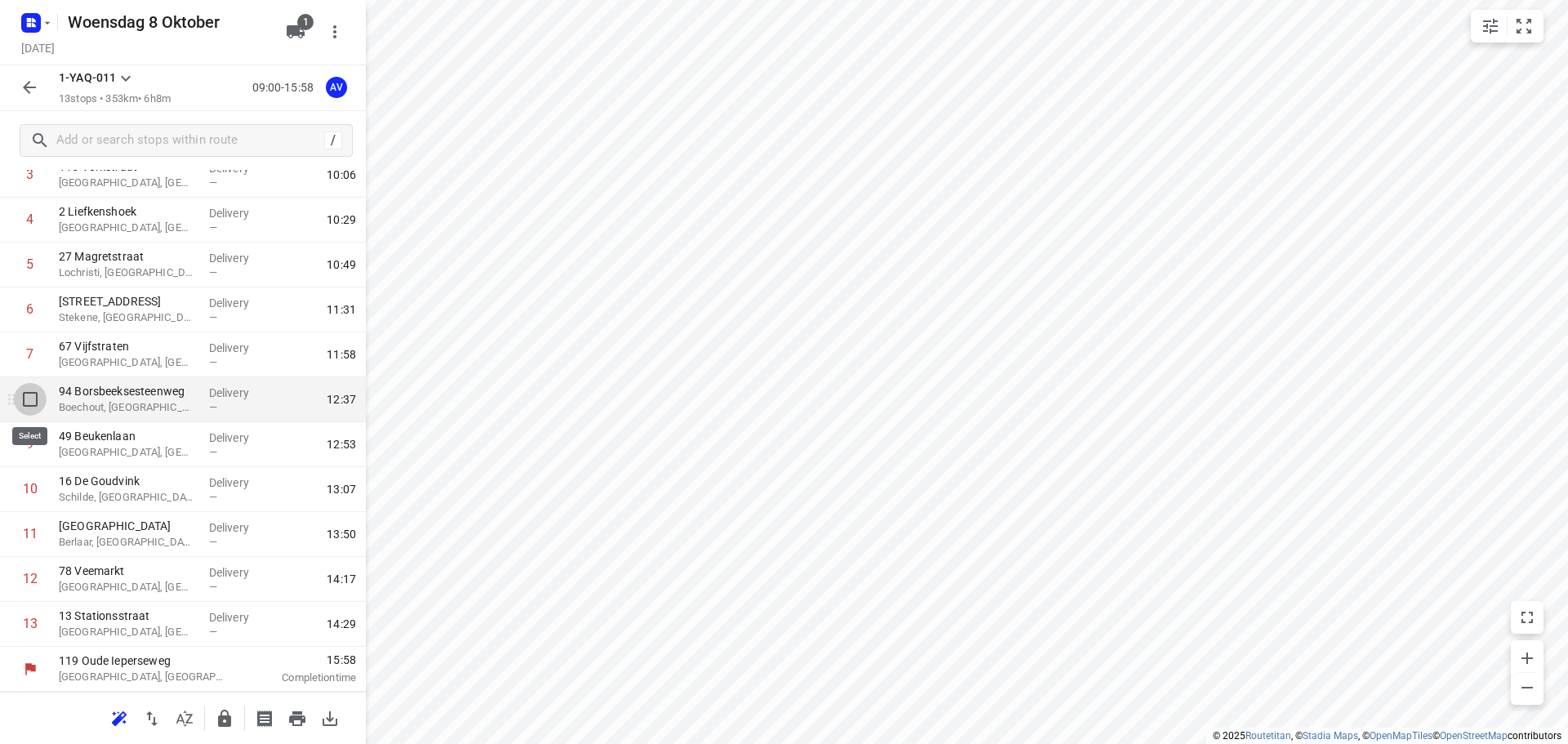
checkbox input "true"
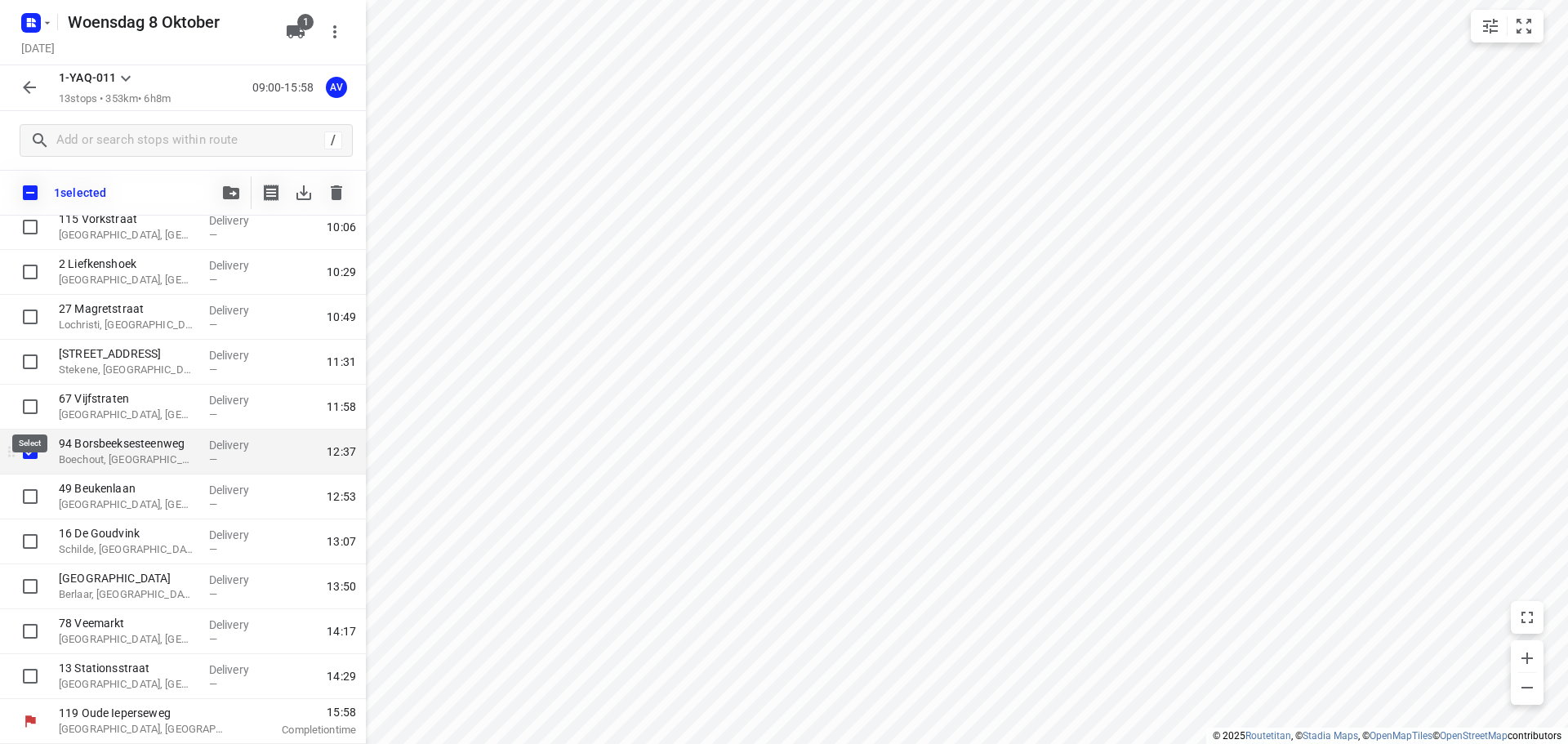
scroll to position [182, 0]
click at [31, 452] on input "checkbox" at bounding box center [30, 451] width 33 height 33
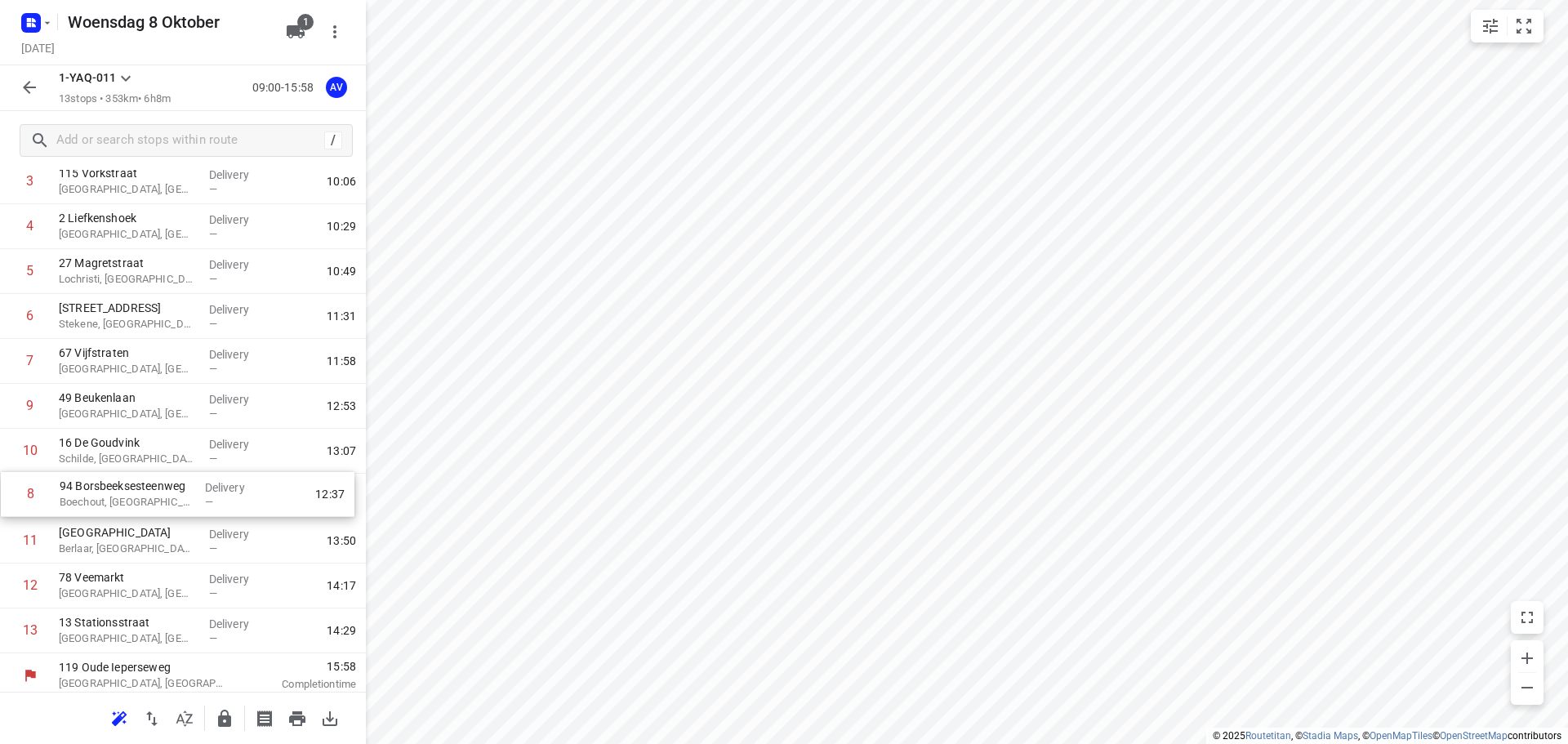
drag, startPoint x: 7, startPoint y: 407, endPoint x: 8, endPoint y: 499, distance: 92.0
click at [8, 499] on div "1 Derbystraat Gent, Belgium Delivery — 09:39 2 2 Maurice de Weertstraat Gent, B…" at bounding box center [182, 361] width 365 height 584
drag, startPoint x: 5, startPoint y: 408, endPoint x: 5, endPoint y: 445, distance: 37.0
click at [5, 445] on div "1 Derbystraat Gent, Belgium Delivery — 09:39 2 2 Maurice de Weertstraat Gent, B…" at bounding box center [182, 361] width 365 height 584
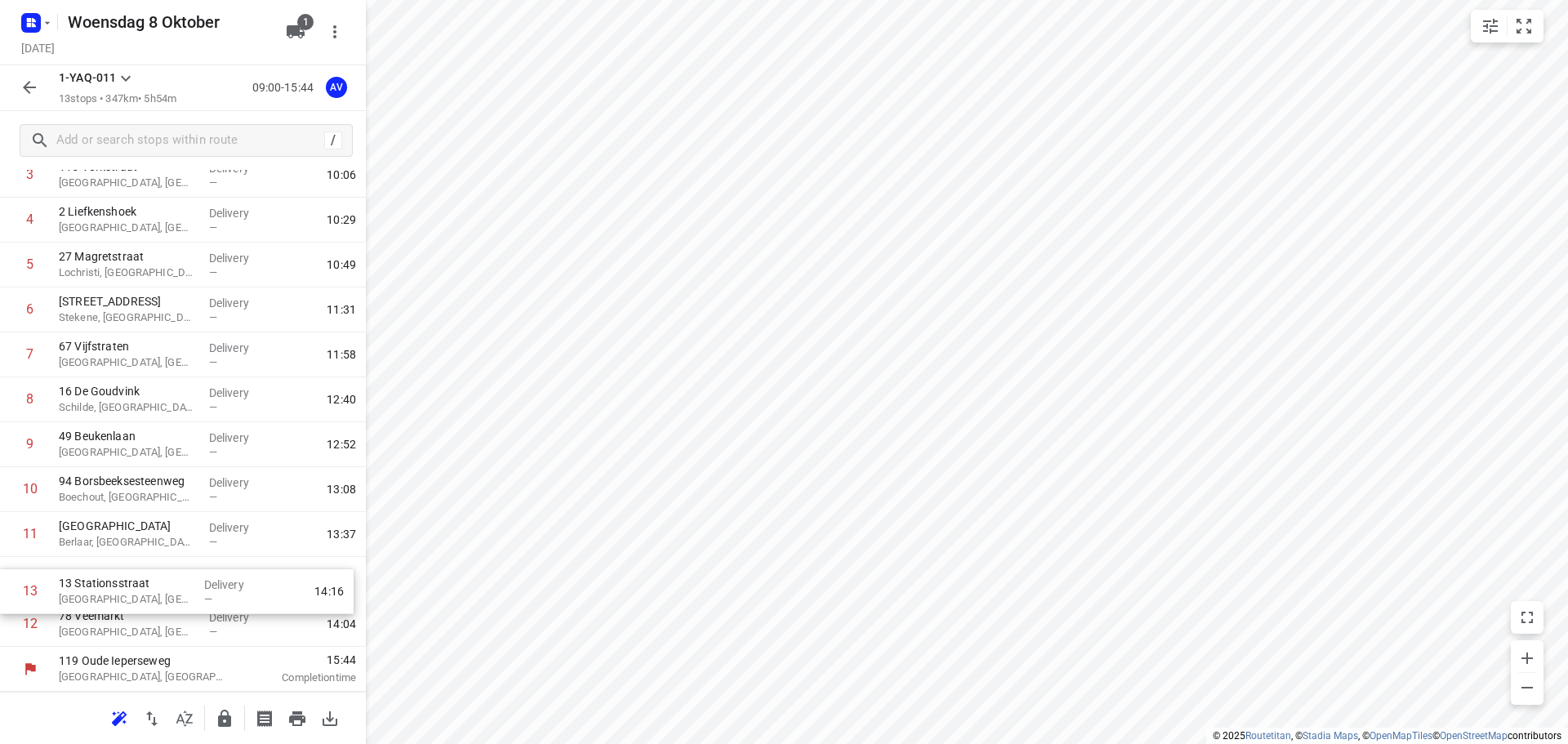
drag, startPoint x: 7, startPoint y: 637, endPoint x: 8, endPoint y: 594, distance: 43.0
click at [8, 594] on div "1 Derbystraat Gent, Belgium Delivery — 09:39 2 2 Maurice de Weertstraat Gent, B…" at bounding box center [182, 355] width 365 height 584
drag, startPoint x: 10, startPoint y: 626, endPoint x: 12, endPoint y: 584, distance: 42.0
click at [12, 584] on div "1 Derbystraat Gent, Belgium Delivery — 09:39 2 2 Maurice de Weertstraat Gent, B…" at bounding box center [182, 355] width 365 height 584
drag, startPoint x: 11, startPoint y: 217, endPoint x: 19, endPoint y: 621, distance: 404.1
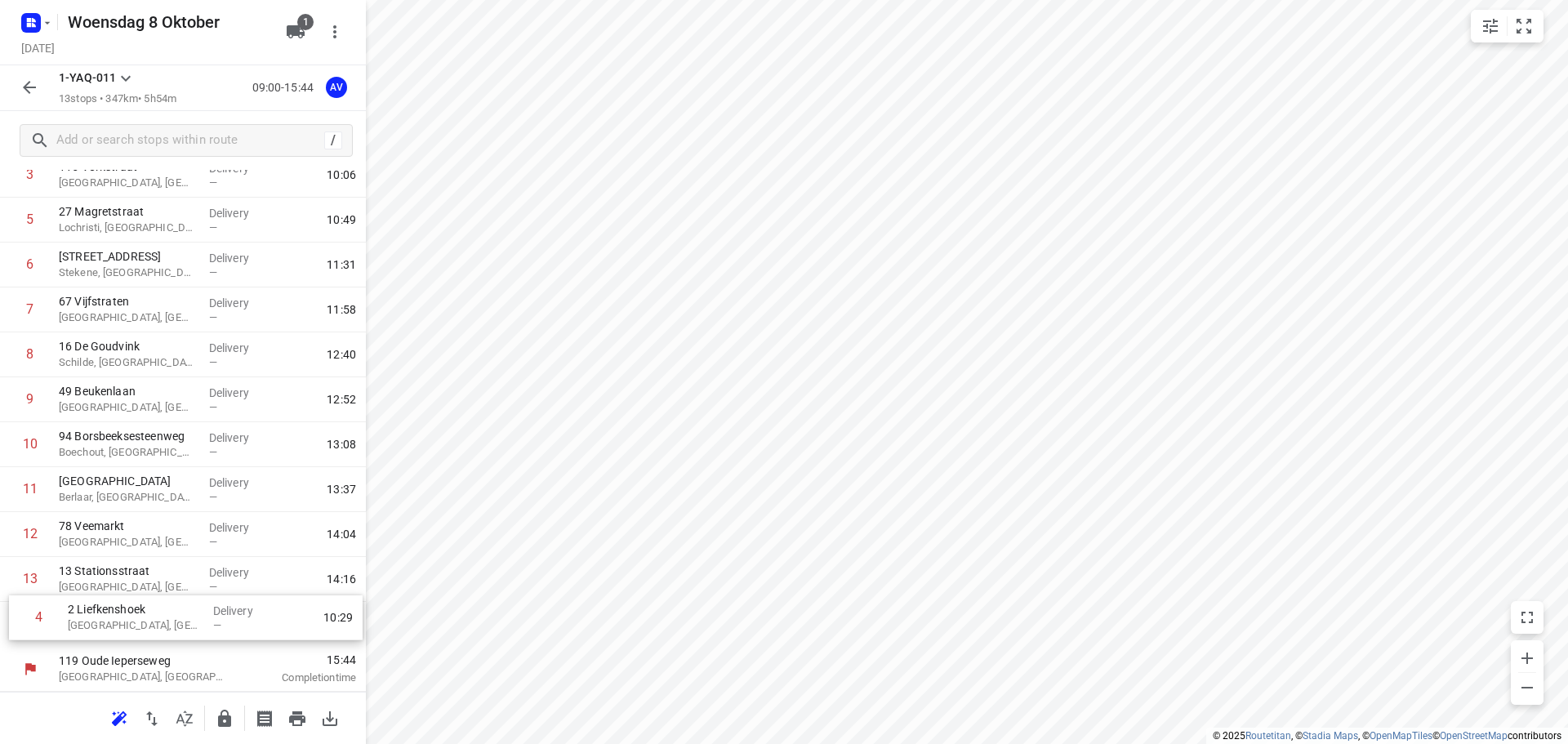
click at [19, 621] on div "1 Derbystraat Gent, Belgium Delivery — 09:39 2 2 Maurice de Weertstraat Gent, B…" at bounding box center [182, 355] width 365 height 584
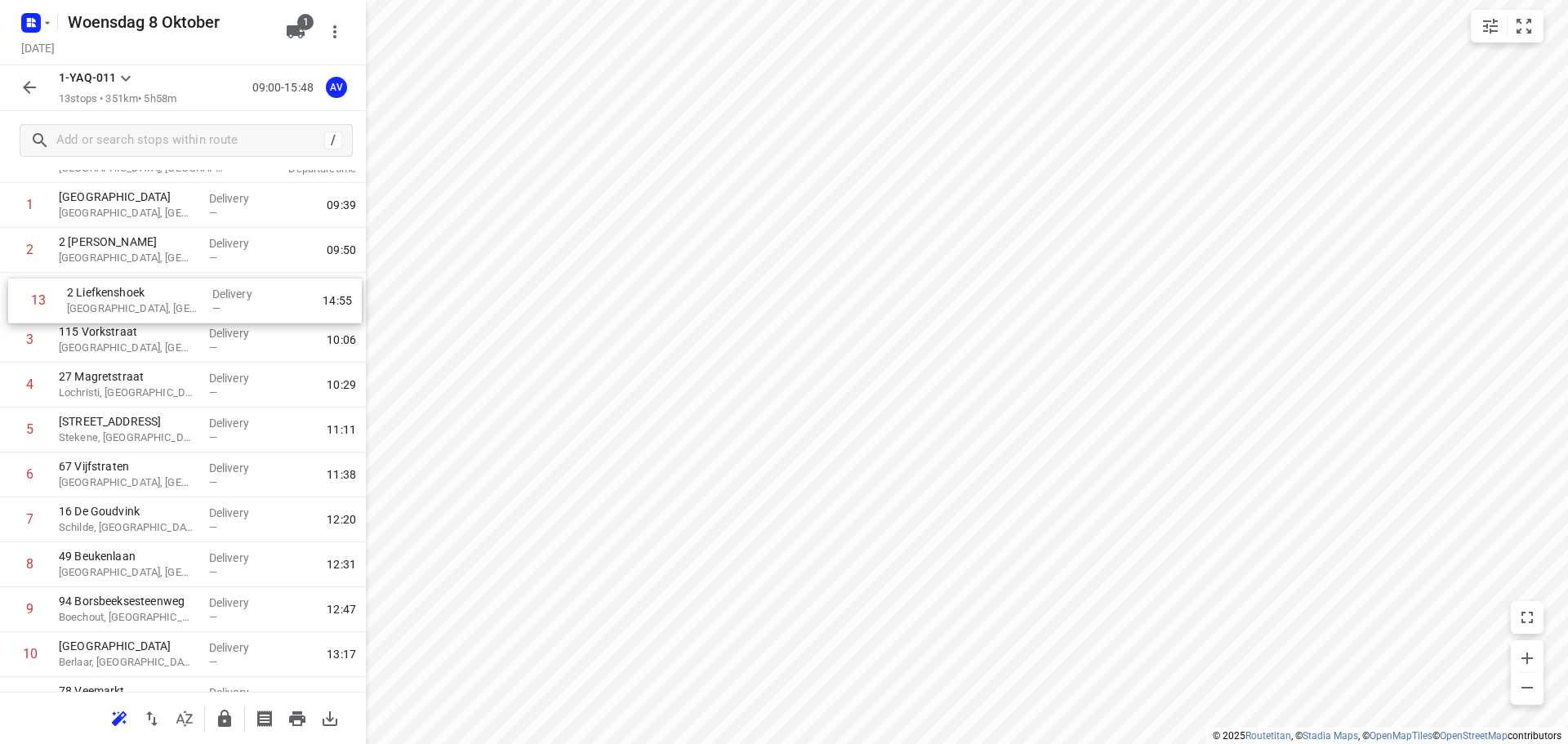
scroll to position [67, 0]
drag, startPoint x: 8, startPoint y: 630, endPoint x: 16, endPoint y: 345, distance: 285.1
click at [16, 345] on div "1 Derbystraat Gent, Belgium Delivery — 09:39 2 2 Maurice de Weertstraat Gent, B…" at bounding box center [182, 477] width 365 height 584
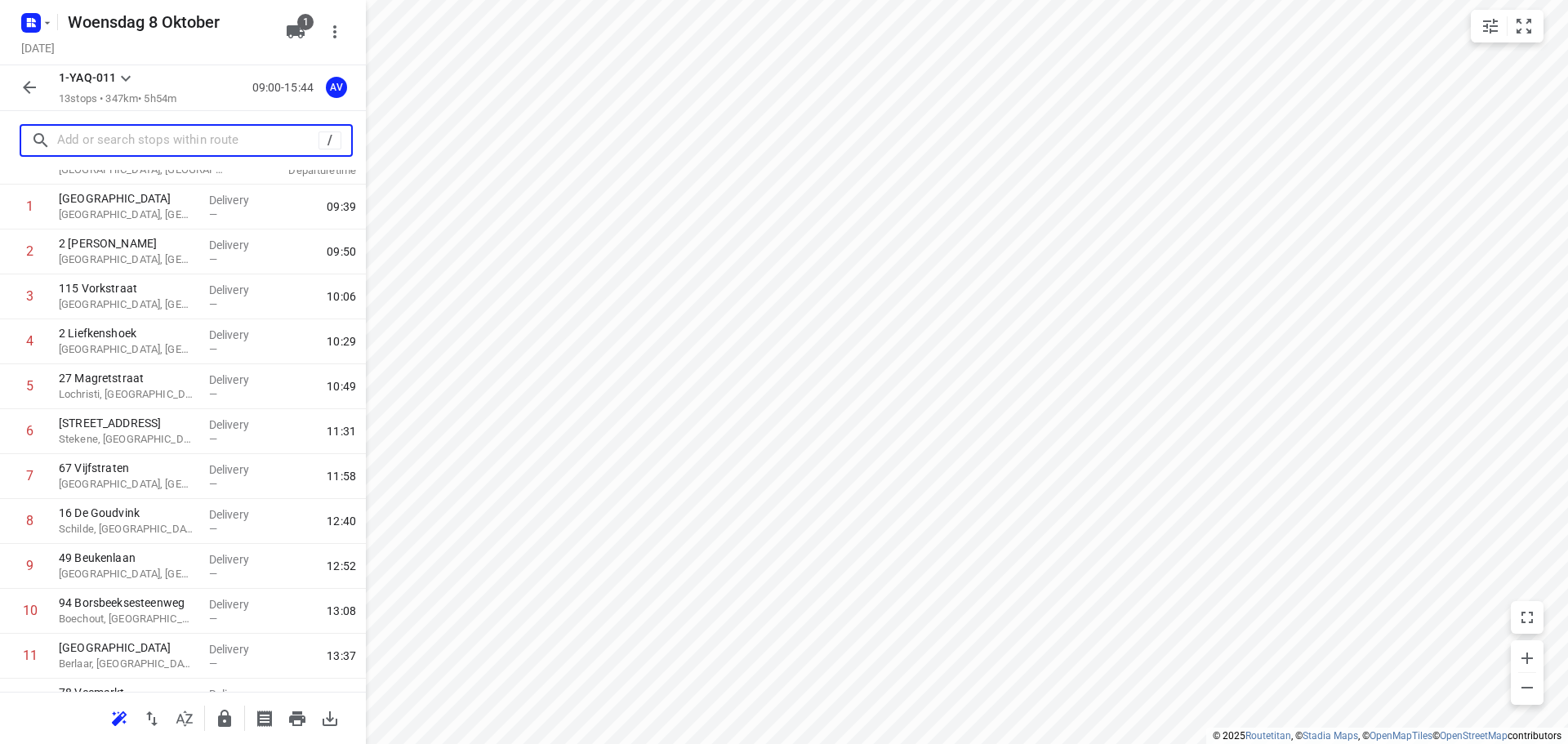
click at [135, 147] on input "text" at bounding box center [188, 141] width 261 height 26
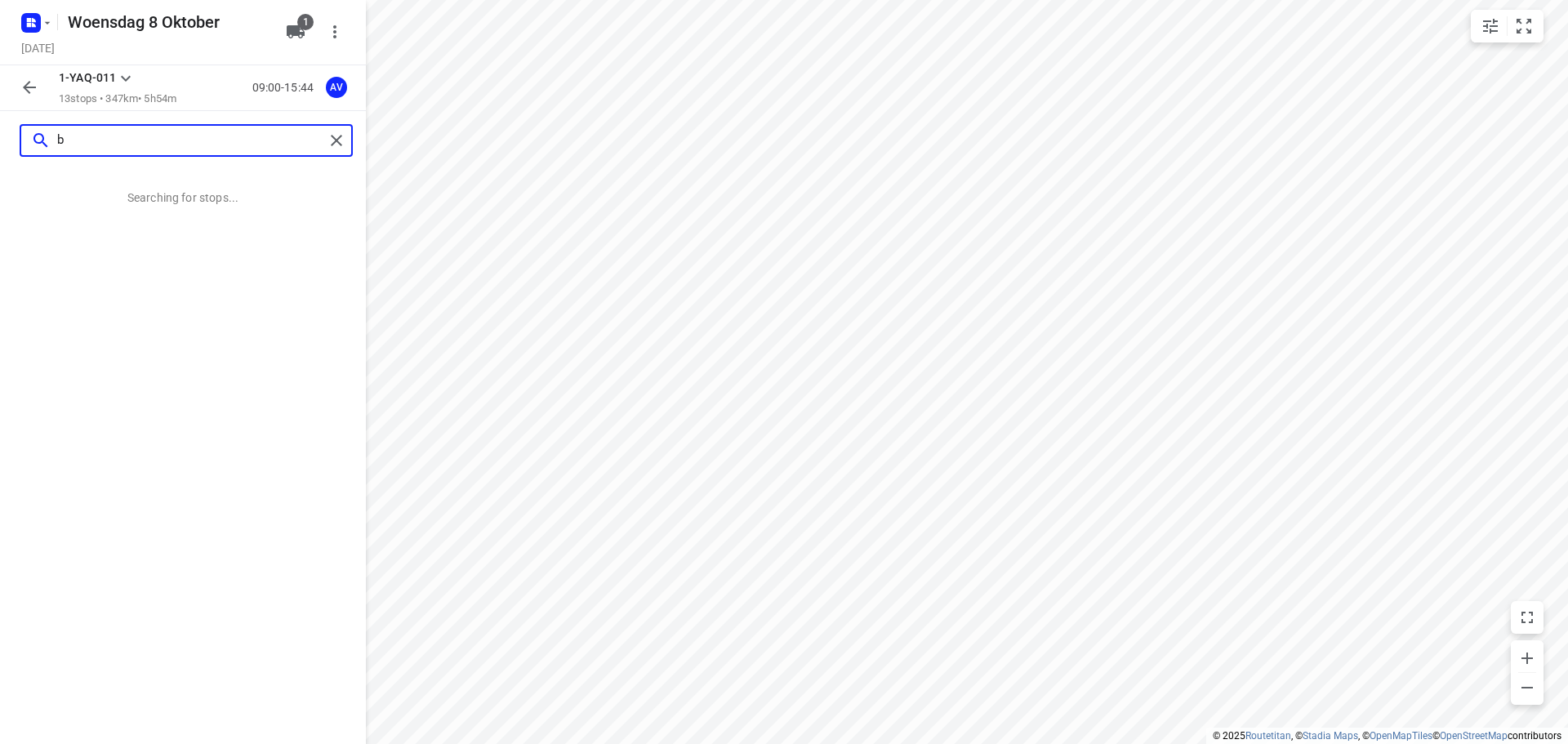
scroll to position [0, 0]
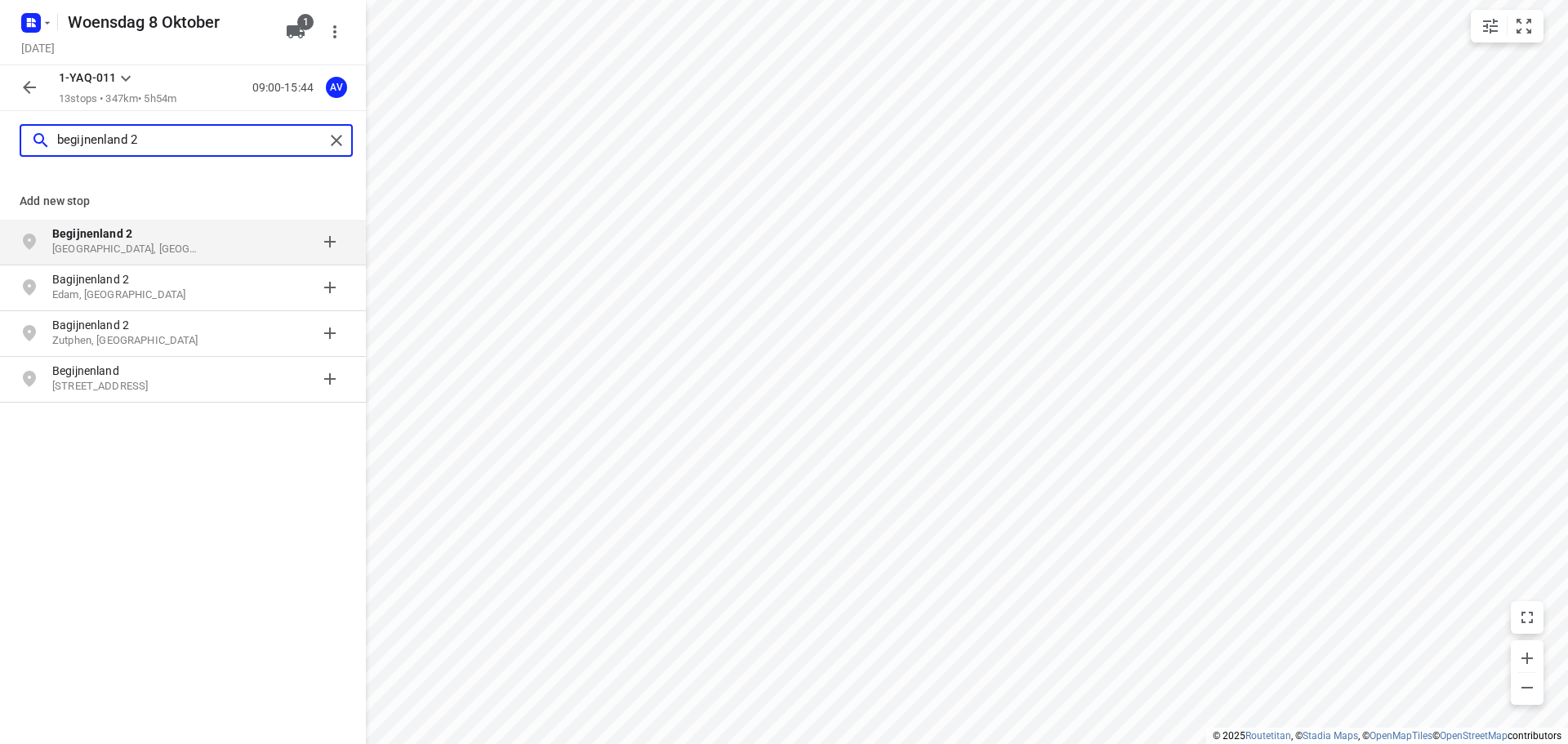
type input "begijnenland 2"
click at [182, 239] on p "Begijnenland 2" at bounding box center [127, 234] width 150 height 16
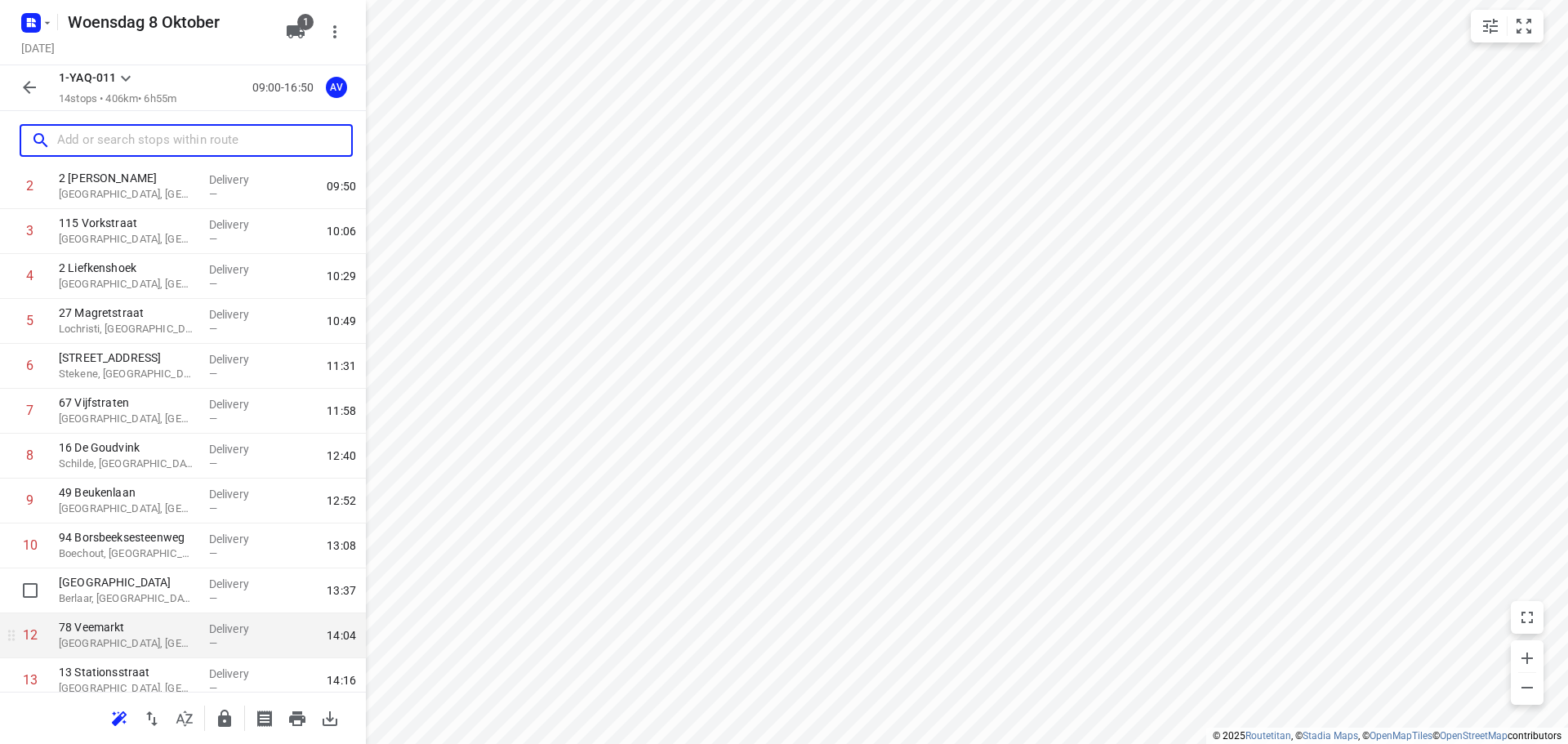
scroll to position [234, 0]
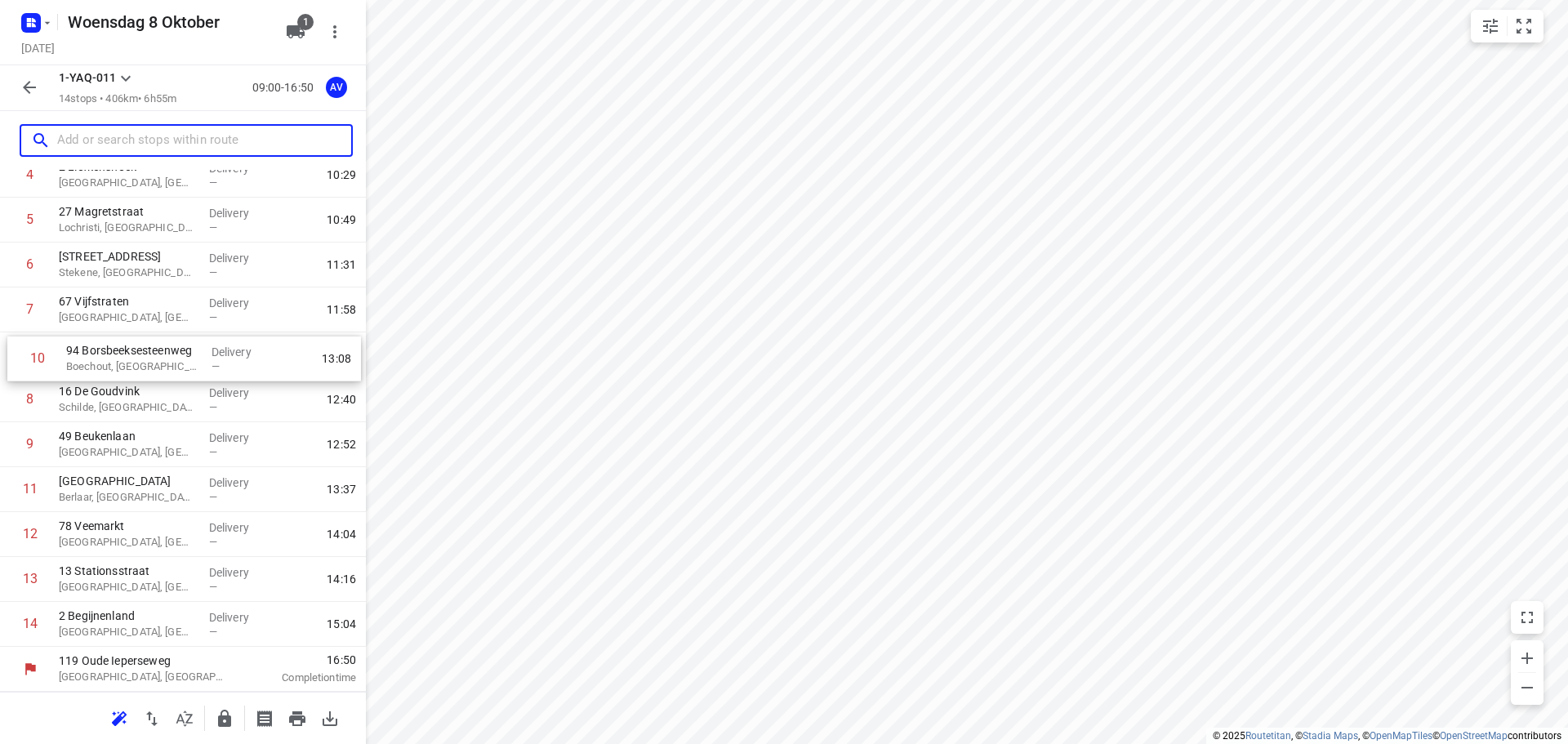
drag, startPoint x: 4, startPoint y: 453, endPoint x: 12, endPoint y: 359, distance: 94.3
click at [12, 359] on div "1 Derbystraat Gent, Belgium Delivery — 09:39 2 2 Maurice de Weertstraat Gent, B…" at bounding box center [182, 332] width 365 height 628
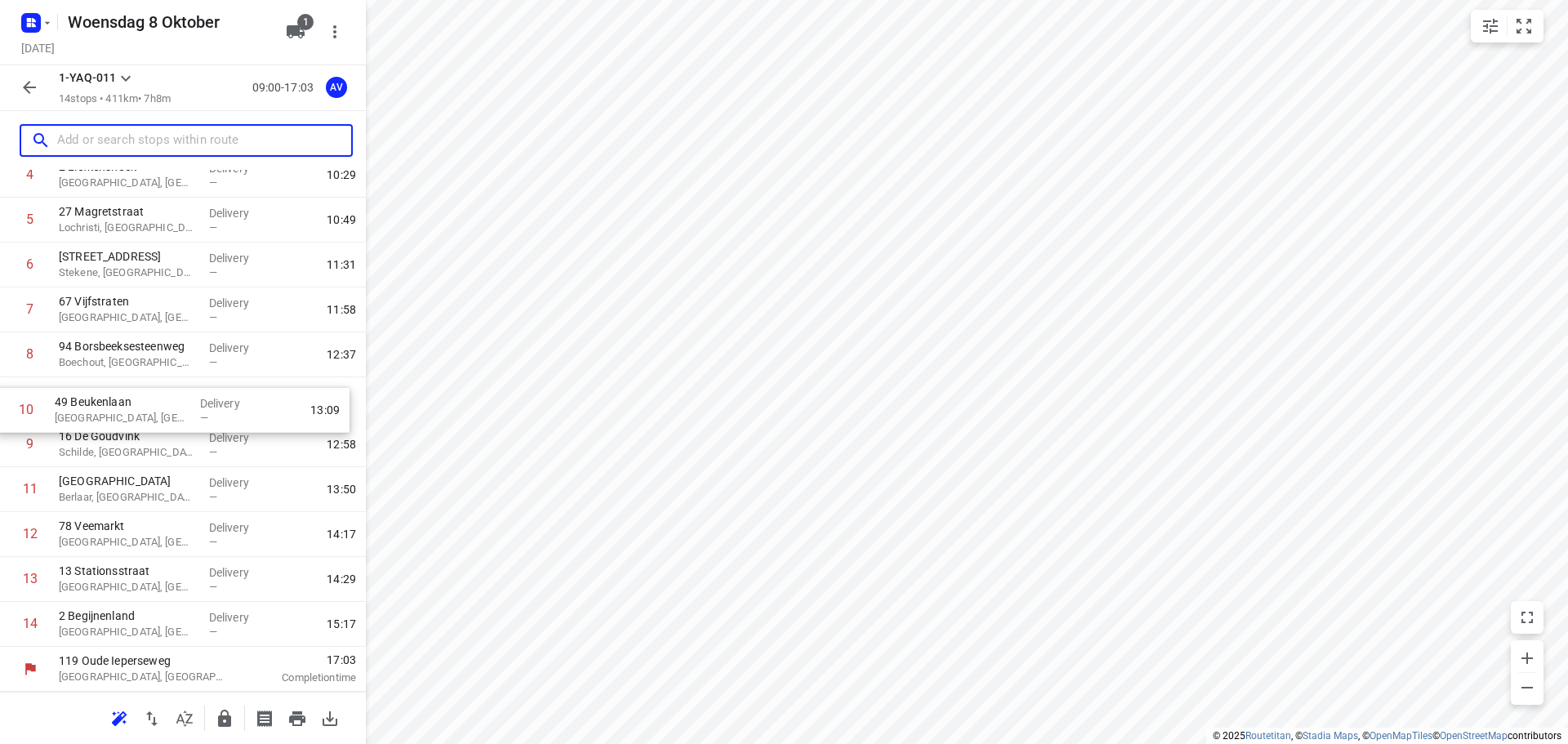
drag, startPoint x: 6, startPoint y: 448, endPoint x: 3, endPoint y: 409, distance: 39.1
click at [3, 409] on div "1 Derbystraat Gent, Belgium Delivery — 09:39 2 2 Maurice de Weertstraat Gent, B…" at bounding box center [182, 332] width 365 height 628
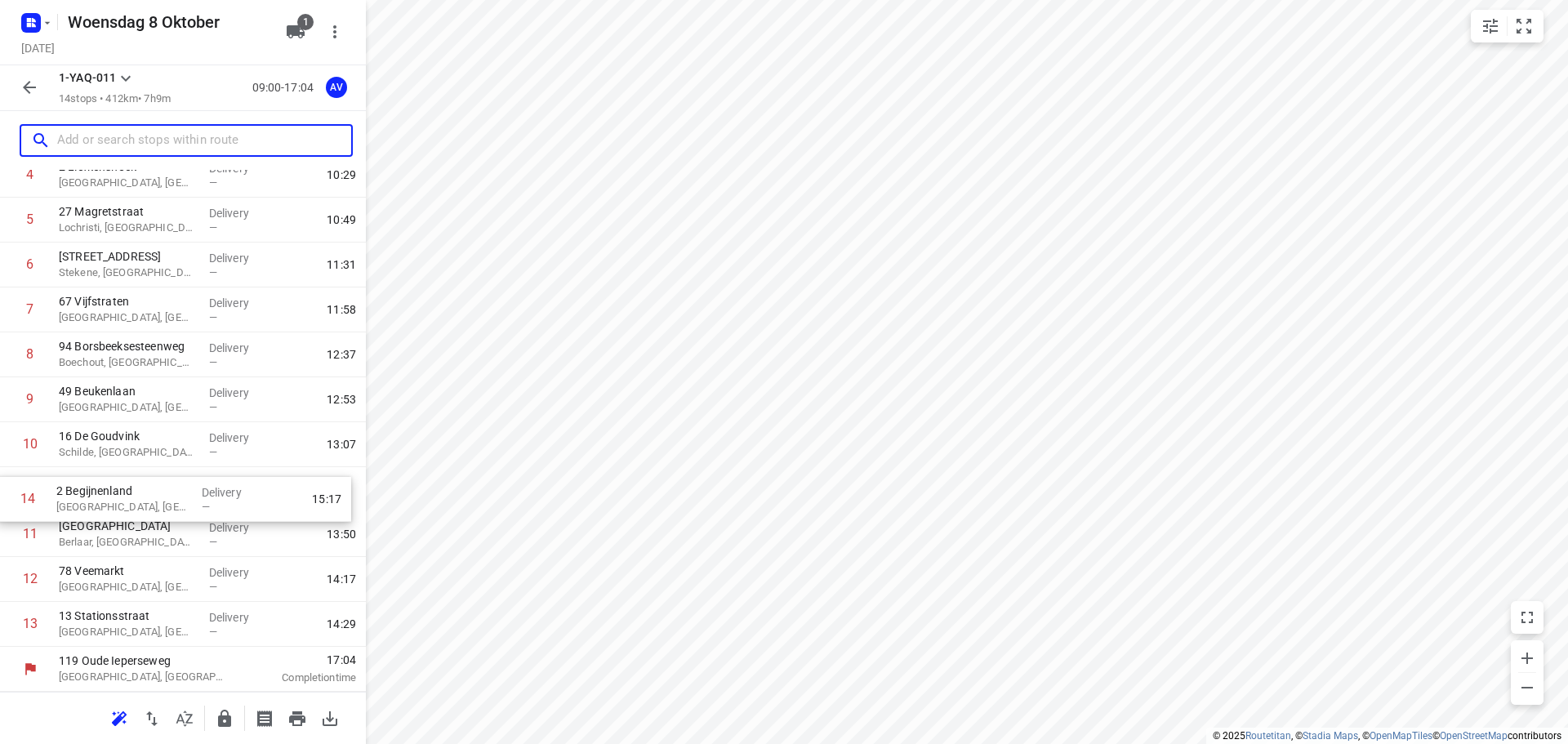
drag, startPoint x: 8, startPoint y: 627, endPoint x: 6, endPoint y: 494, distance: 133.0
click at [6, 494] on div "1 Derbystraat Gent, Belgium Delivery — 09:39 2 2 Maurice de Weertstraat Gent, B…" at bounding box center [182, 332] width 365 height 628
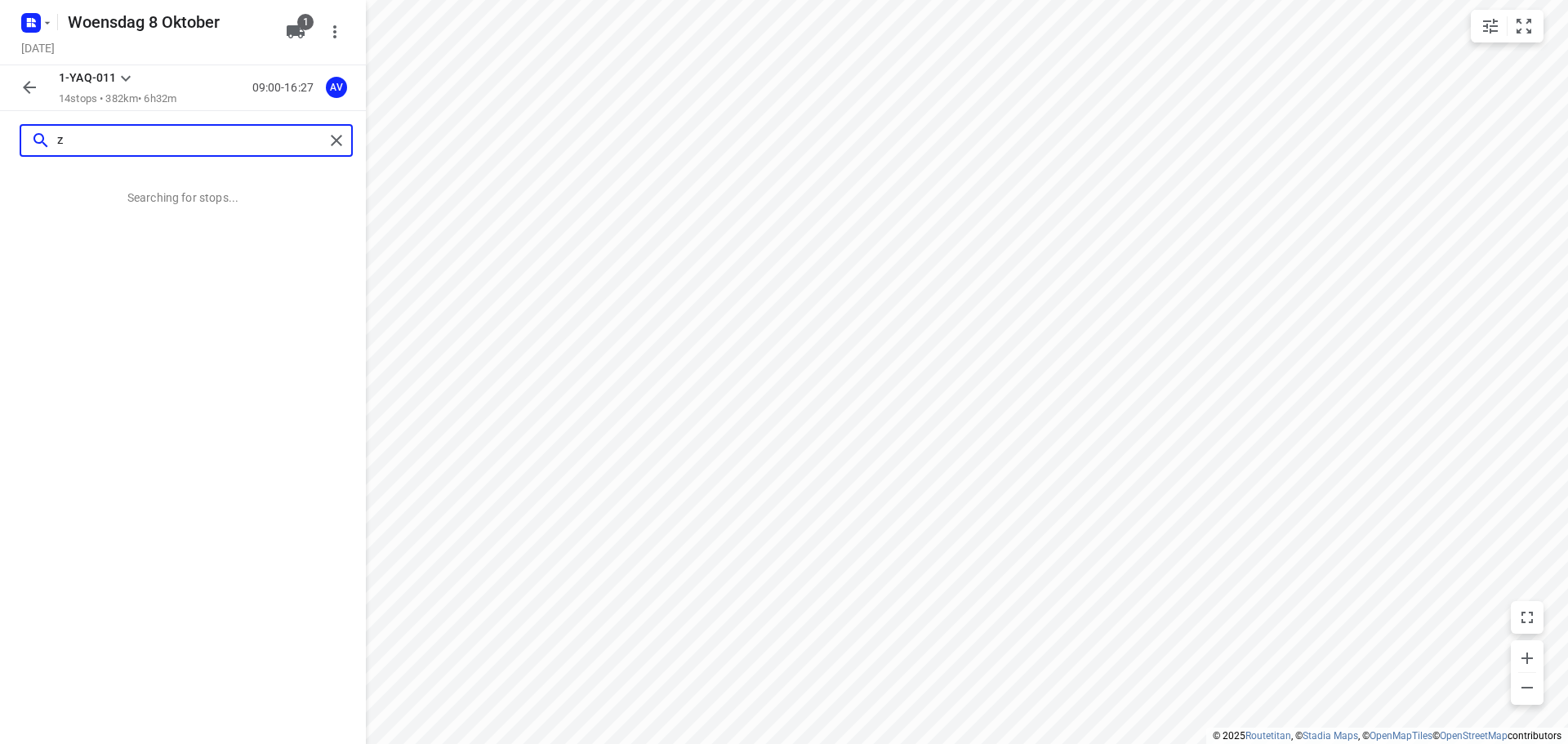
scroll to position [0, 0]
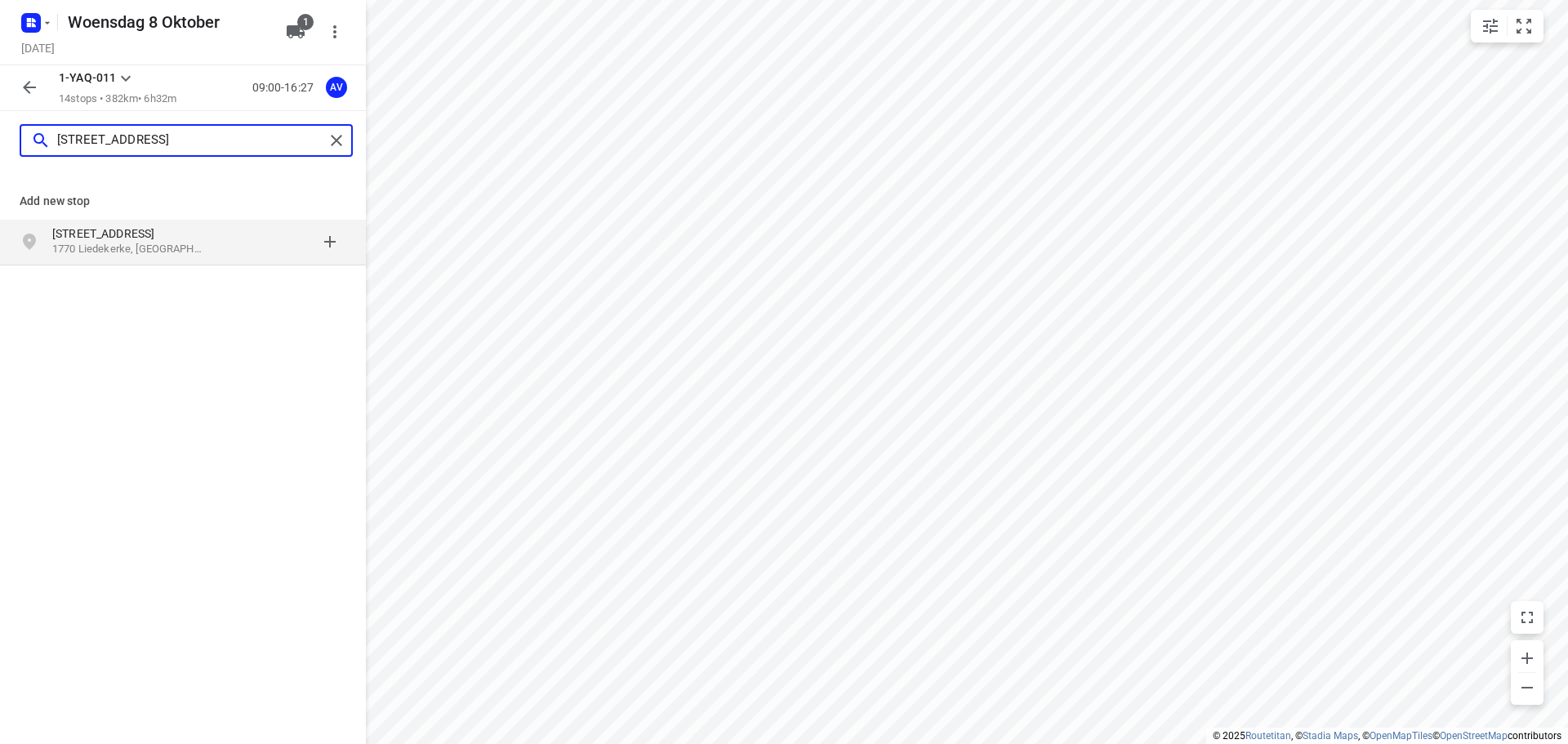
type input "zwaluwenlaan 9, 1770"
click at [190, 238] on p "Zwaluwenlaan 9" at bounding box center [127, 234] width 150 height 16
type input "[STREET_ADDRESS]"
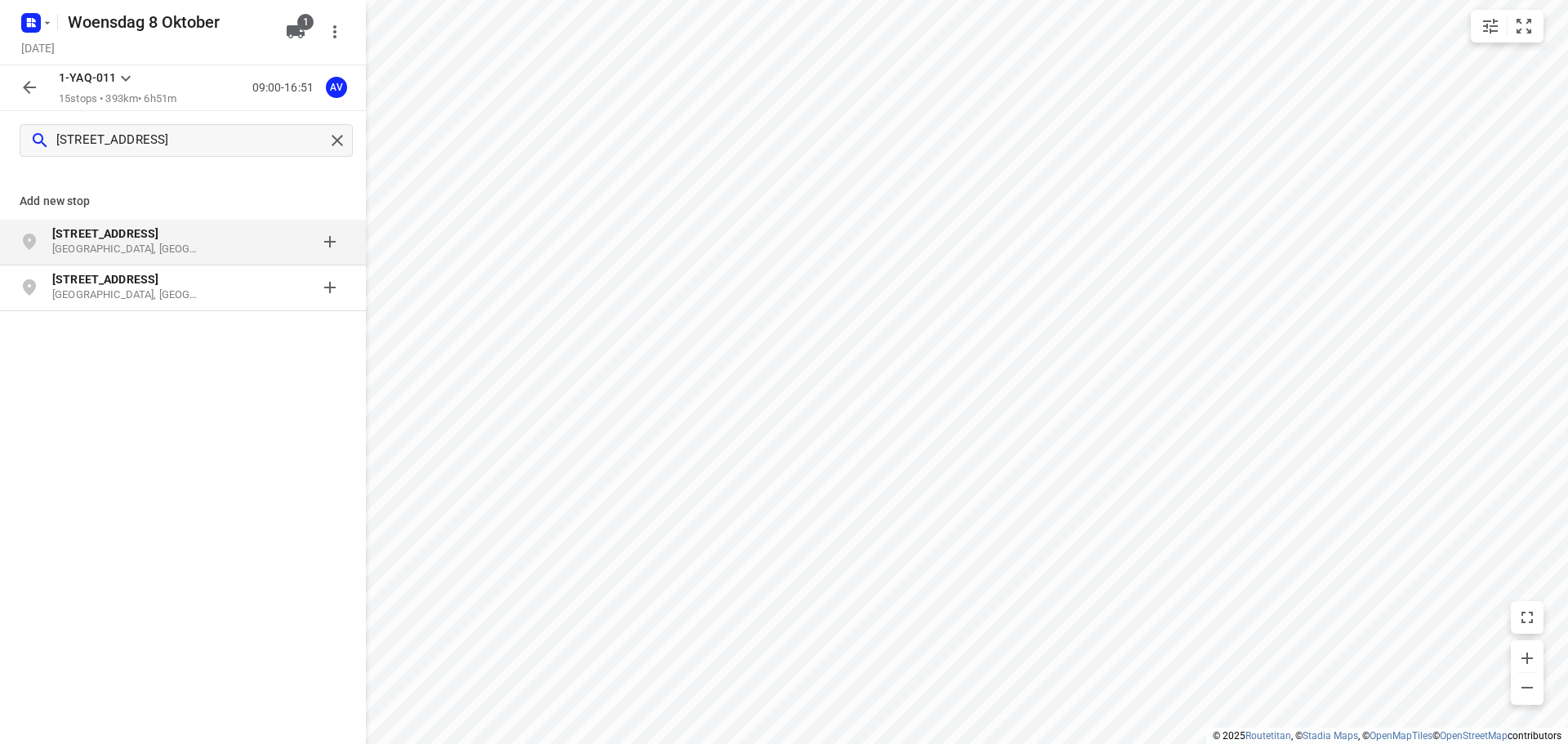
click at [179, 244] on p "[GEOGRAPHIC_DATA], [GEOGRAPHIC_DATA]" at bounding box center [127, 249] width 150 height 16
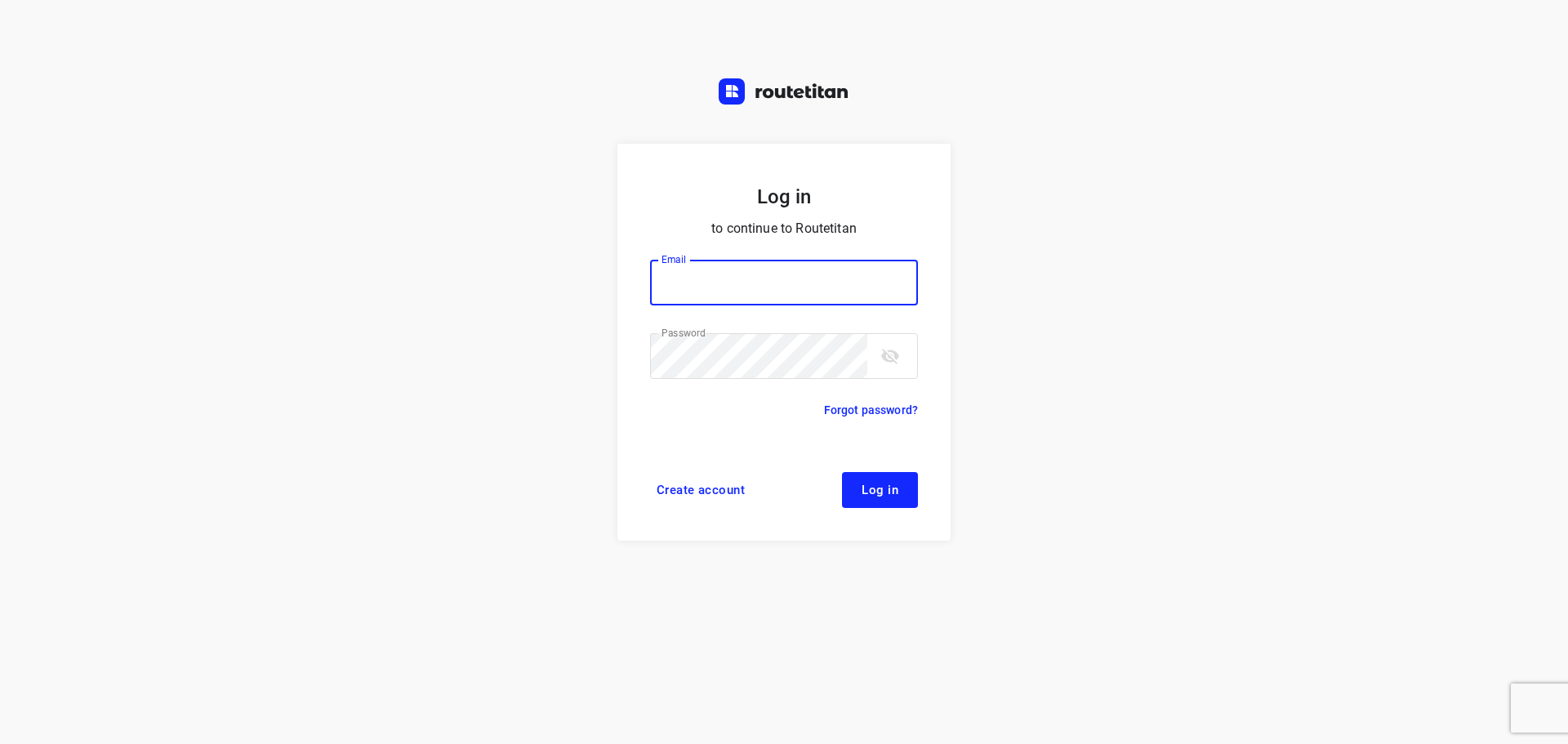
type input "[PERSON_NAME][EMAIL_ADDRESS][DOMAIN_NAME]"
click at [895, 484] on span "Log in" at bounding box center [880, 489] width 37 height 13
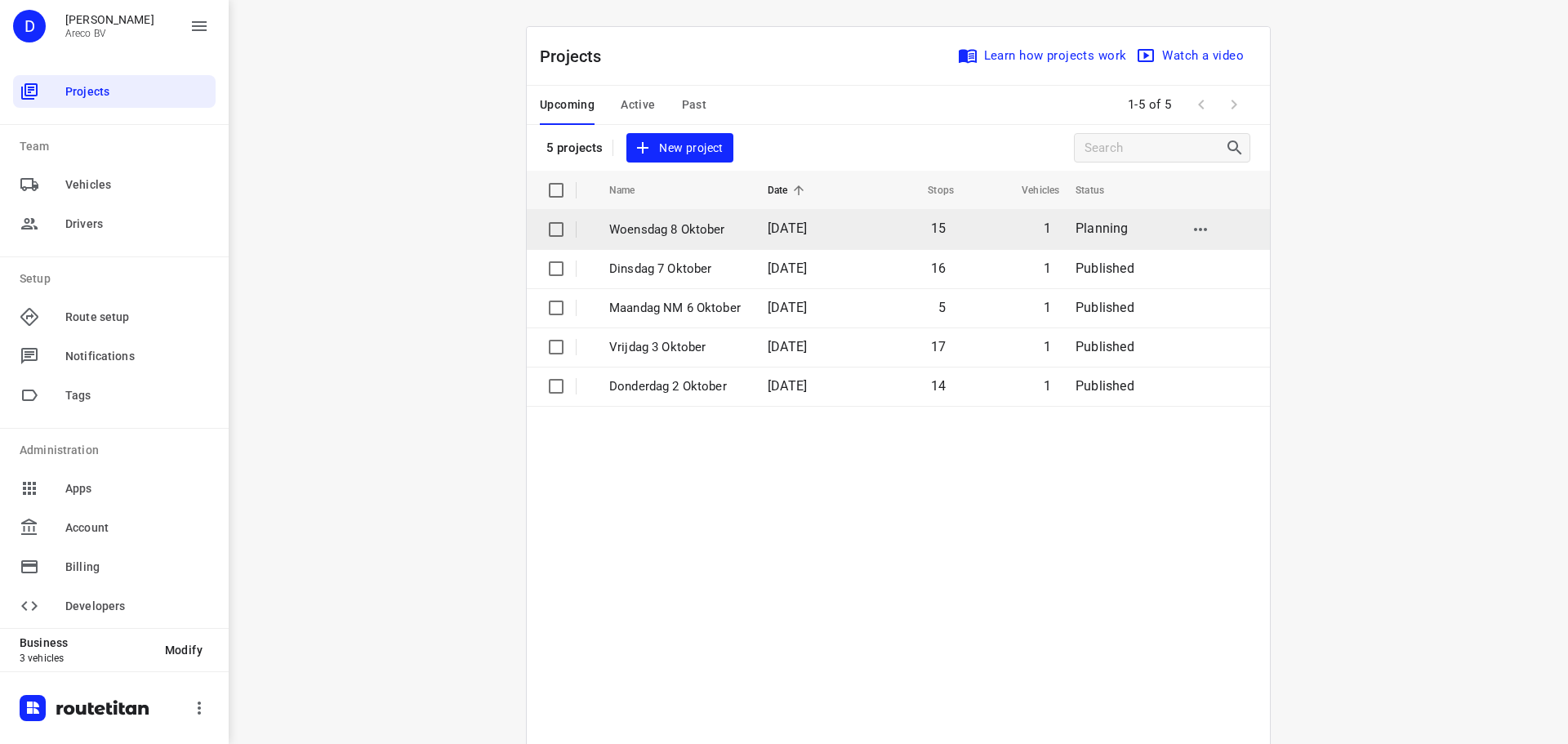
click at [740, 227] on td "Woensdag 8 Oktober" at bounding box center [673, 229] width 162 height 39
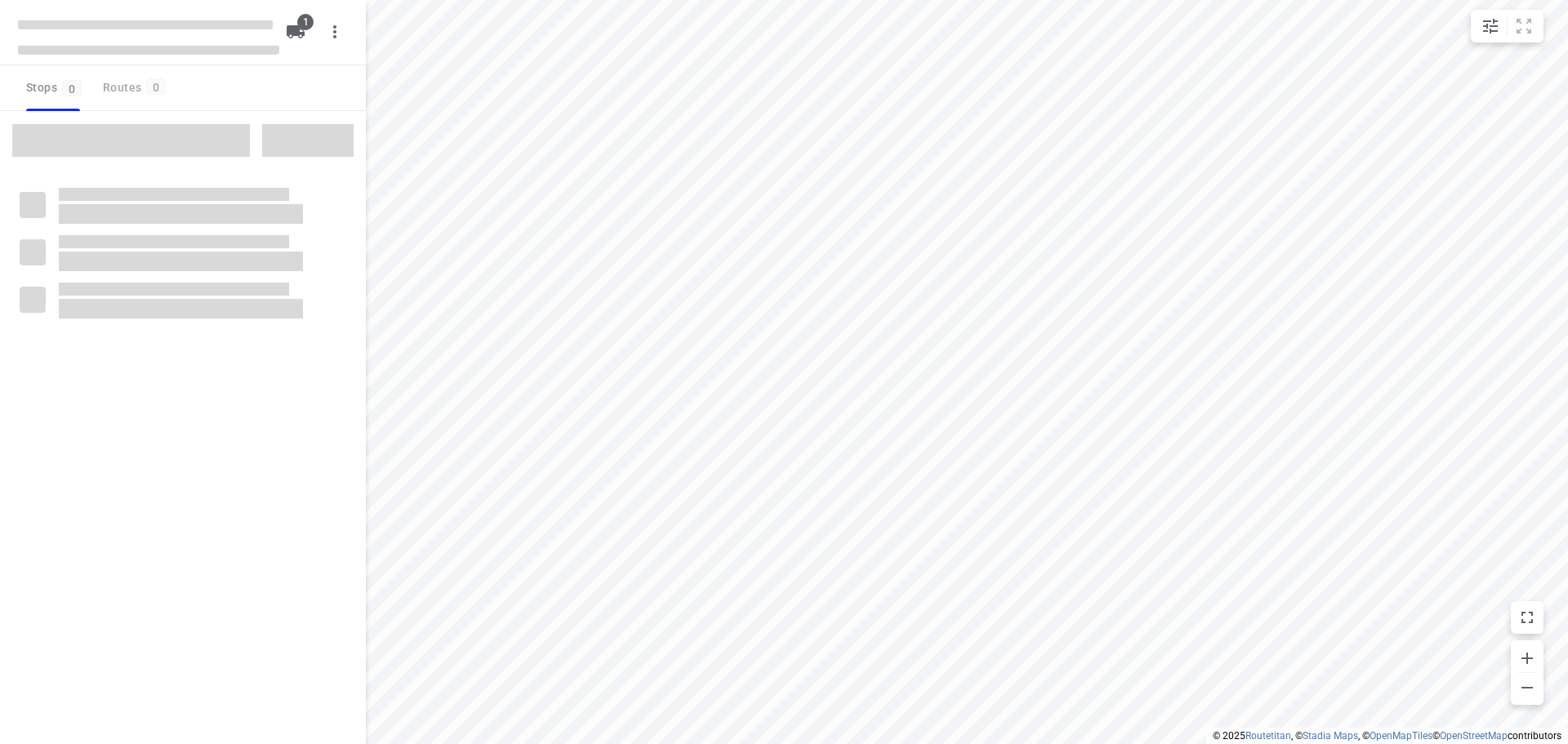
type input "distance"
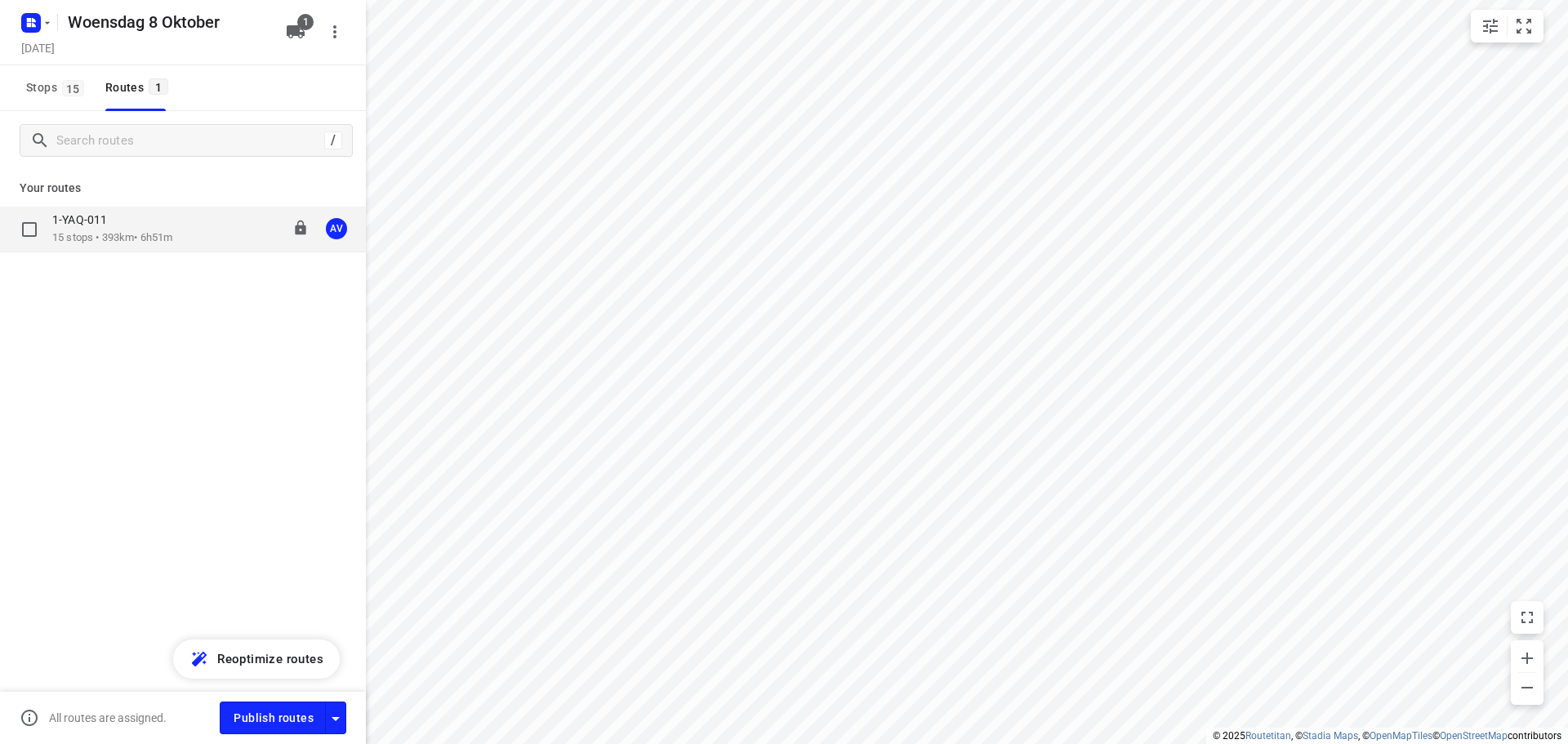
click at [168, 225] on div "1-YAQ-011" at bounding box center [112, 221] width 120 height 18
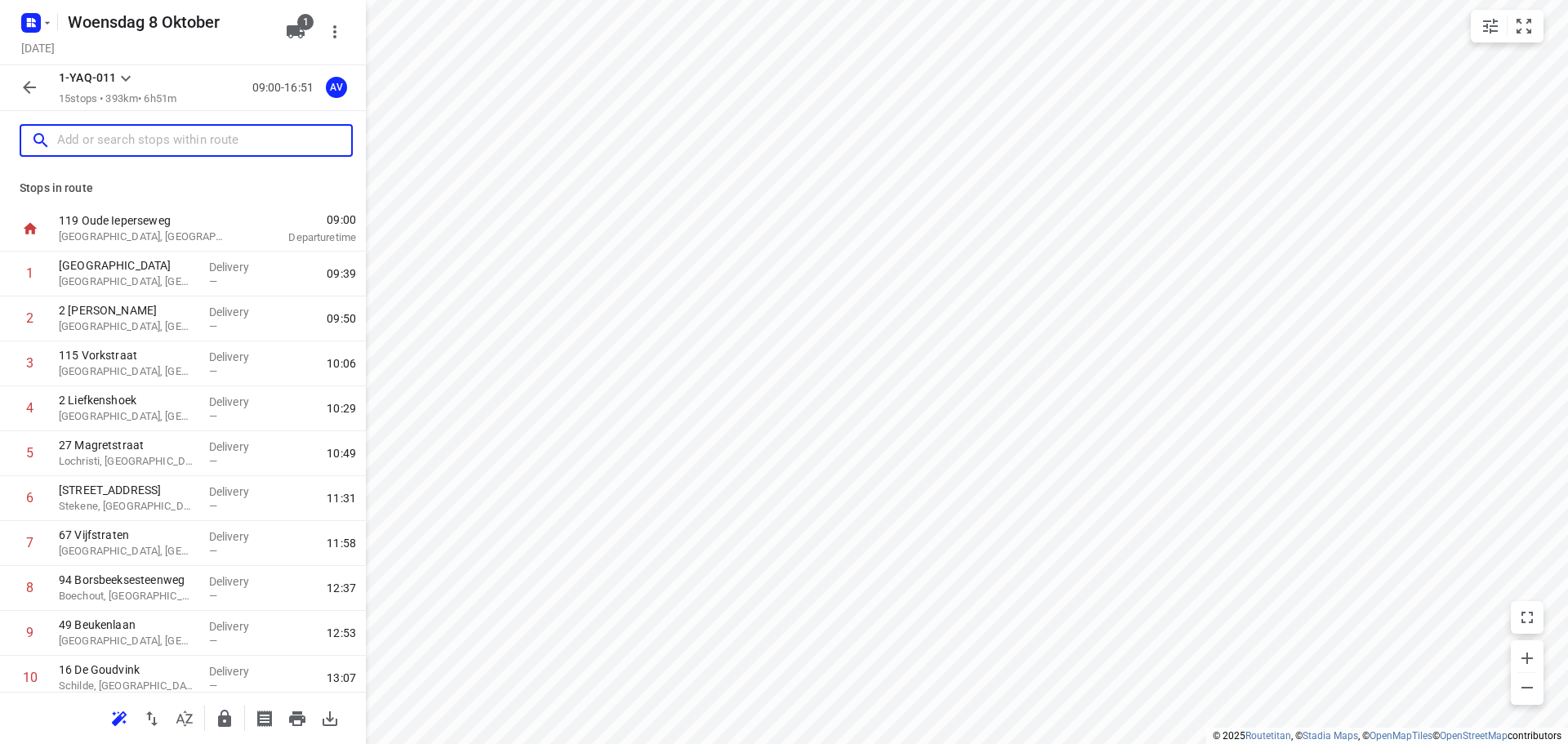
click at [133, 139] on input "text" at bounding box center [204, 141] width 294 height 26
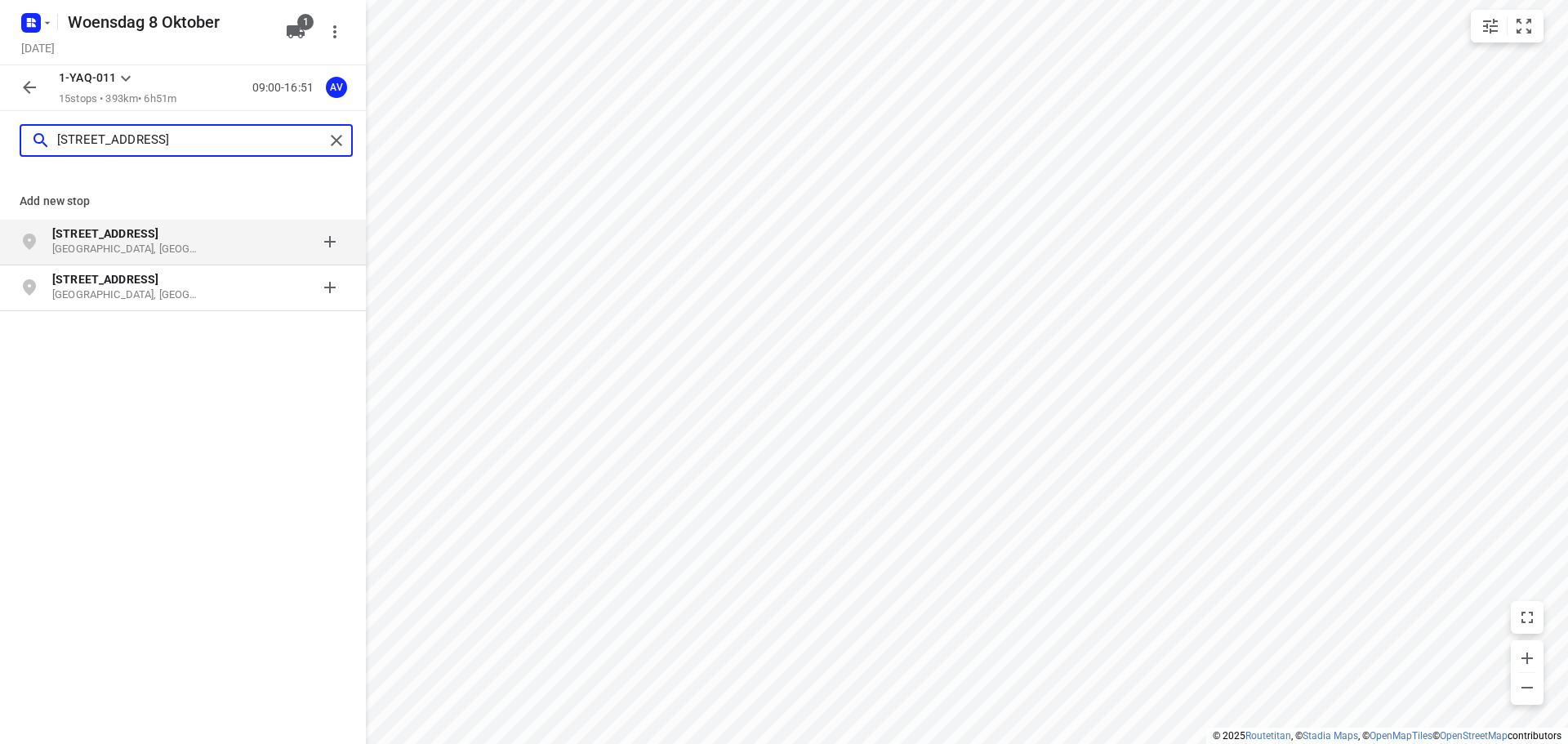
type input "[STREET_ADDRESS]"
click at [201, 235] on p "[STREET_ADDRESS]" at bounding box center [127, 234] width 150 height 16
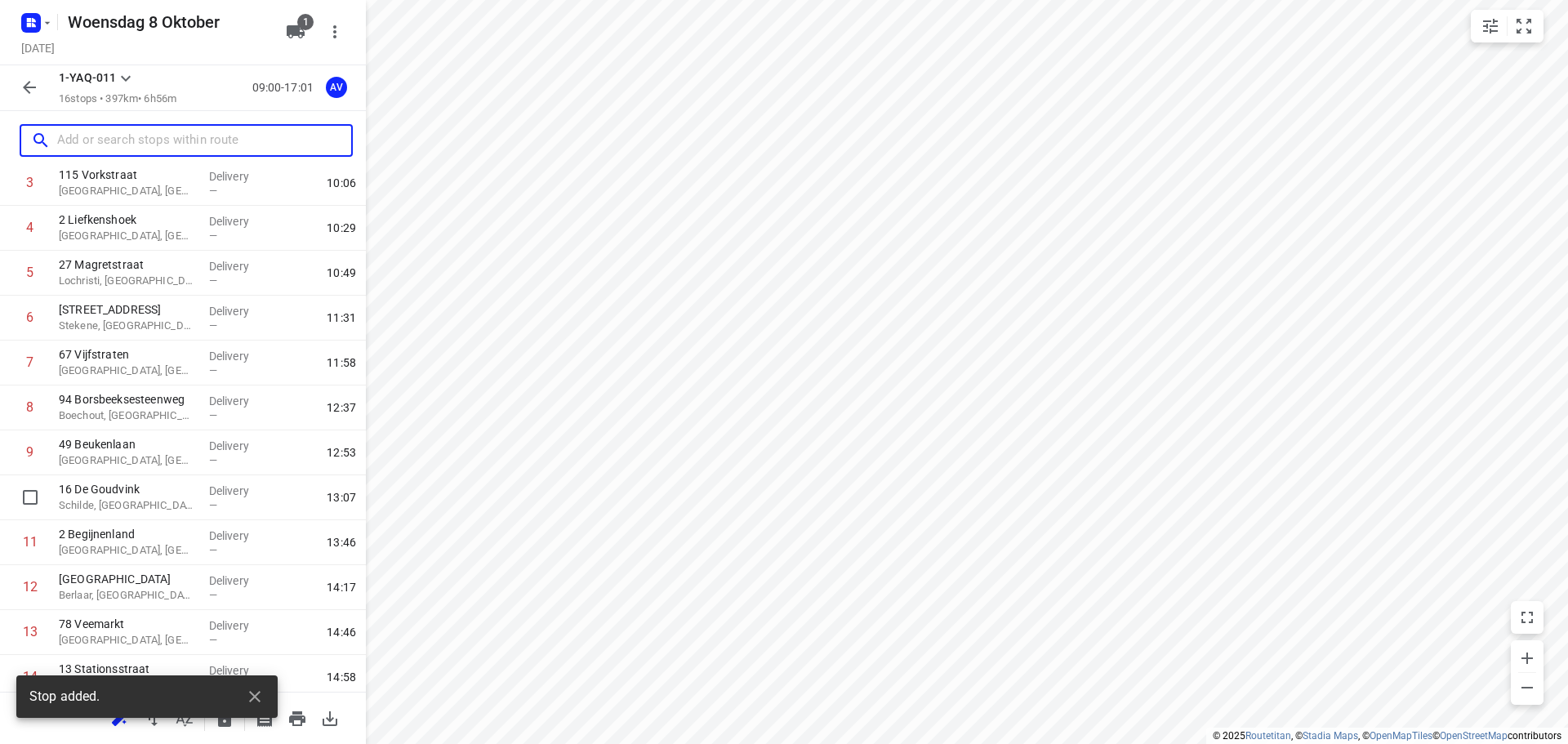
scroll to position [323, 0]
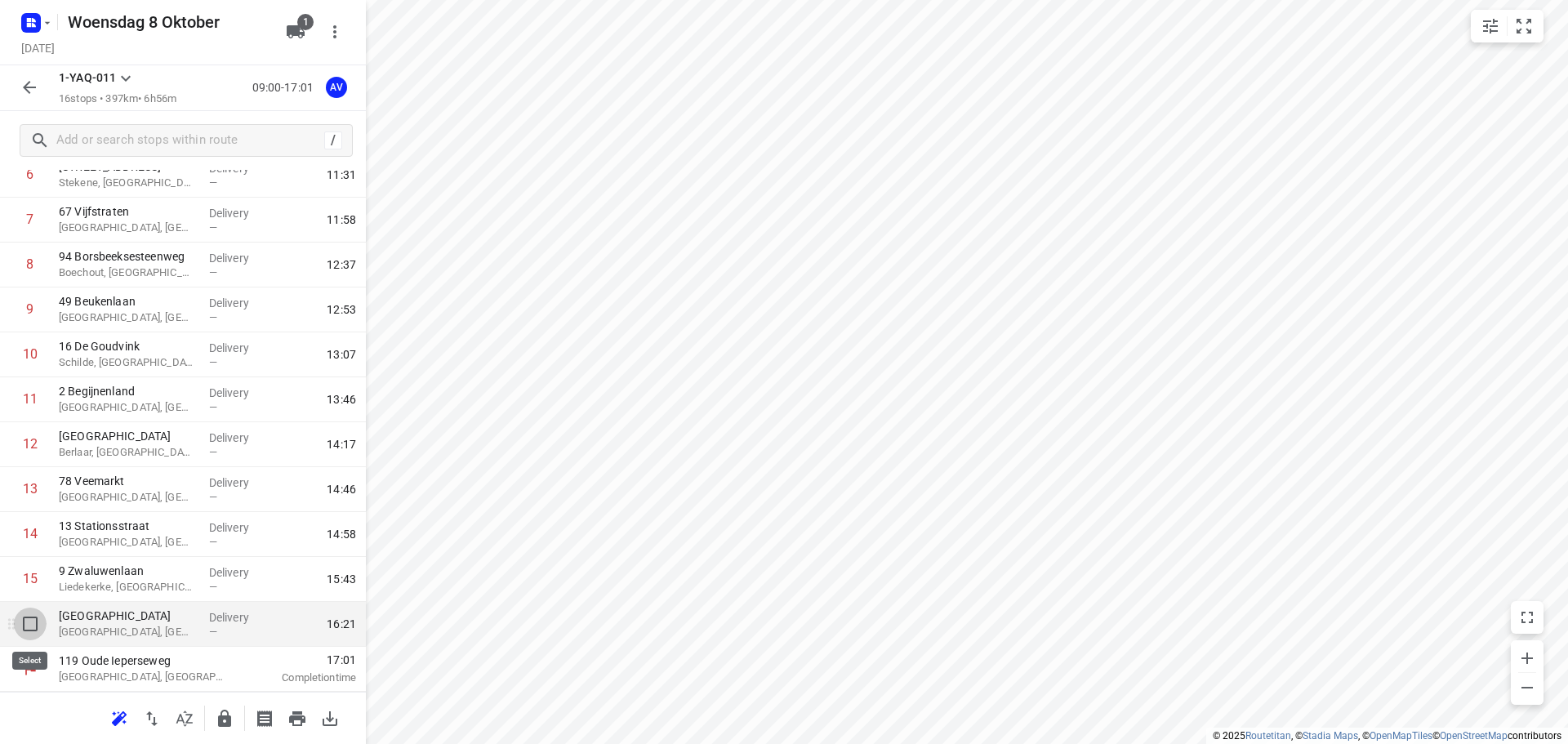
click at [31, 624] on input "checkbox" at bounding box center [30, 623] width 33 height 33
checkbox input "true"
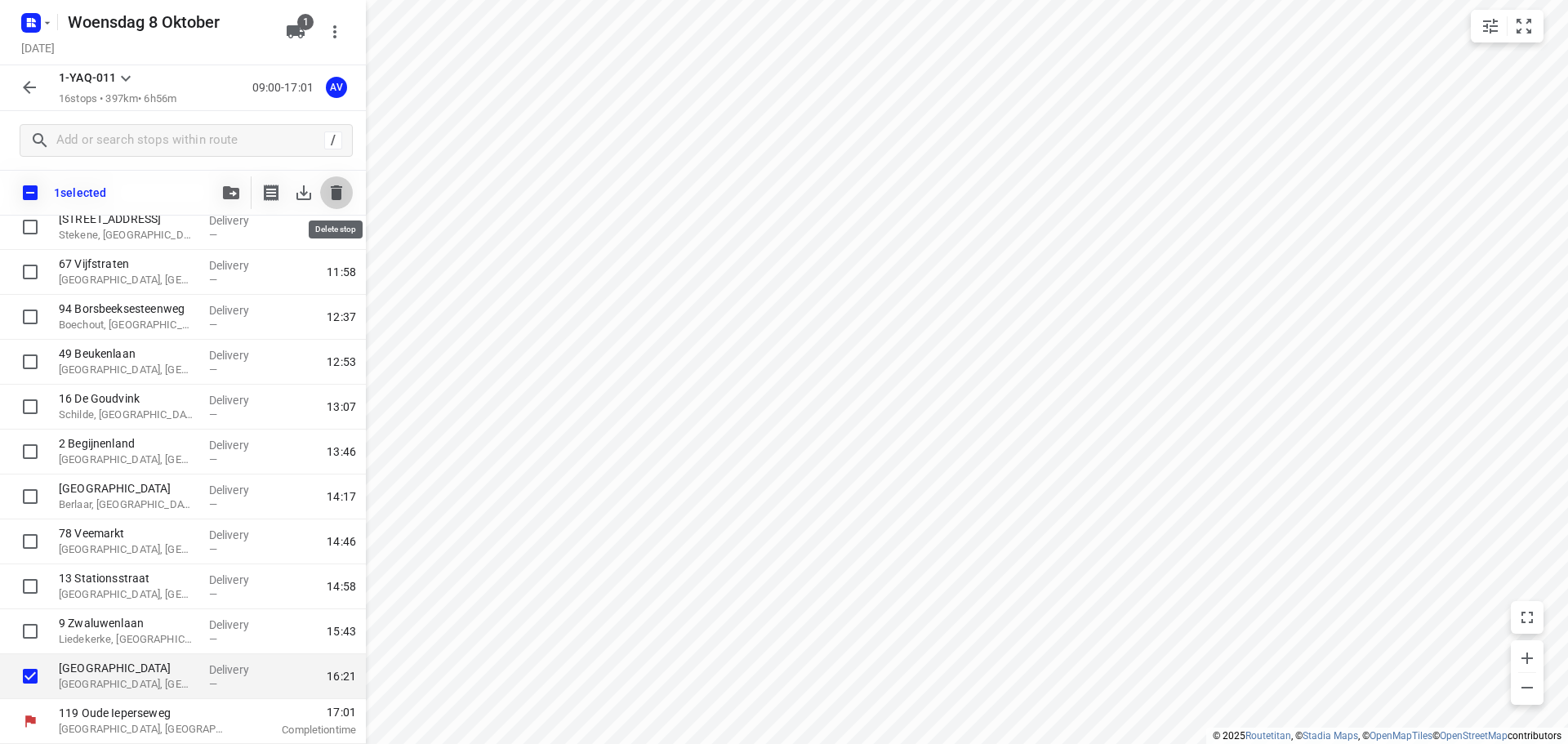
click at [332, 190] on icon "button" at bounding box center [336, 192] width 12 height 15
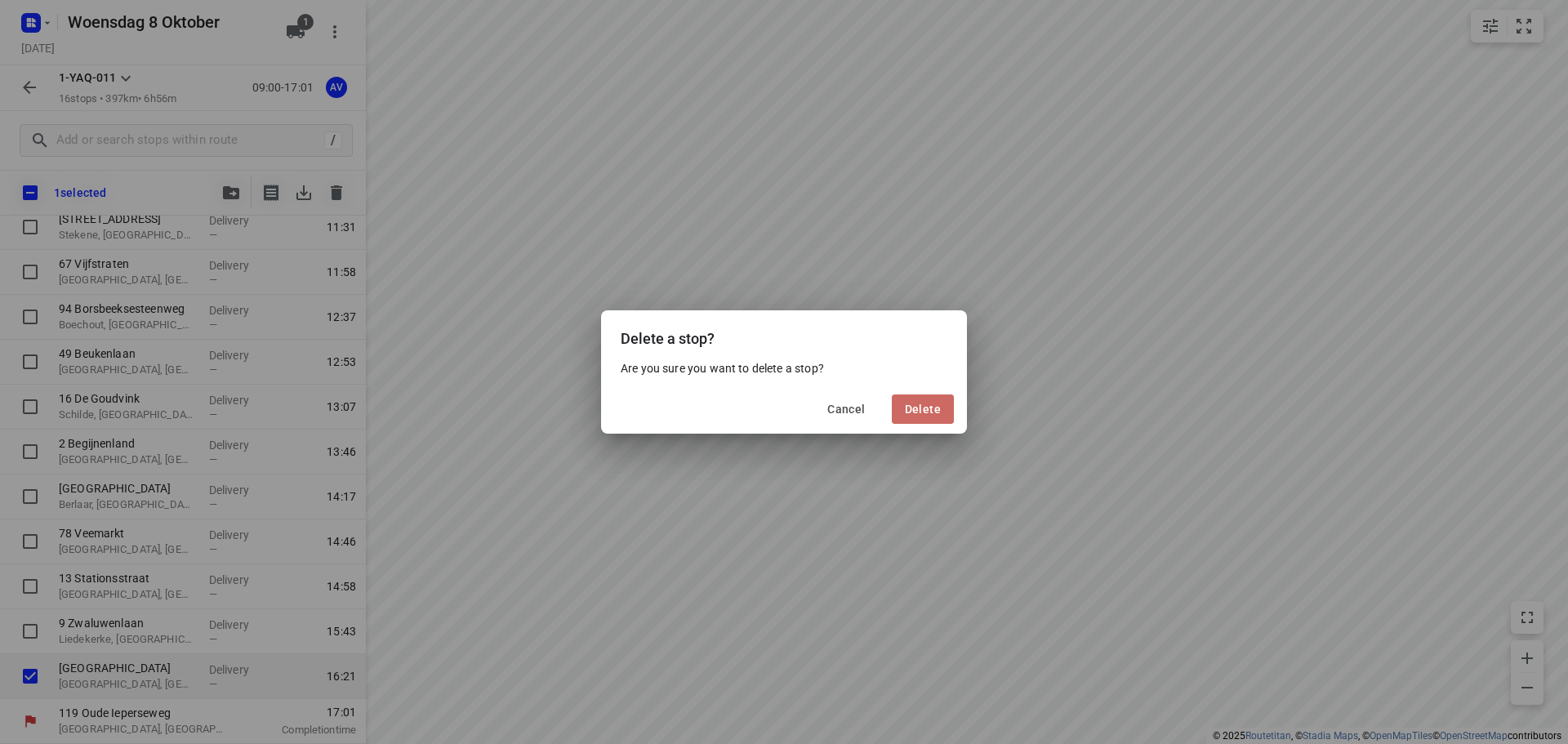
click at [920, 408] on span "Delete" at bounding box center [922, 409] width 36 height 13
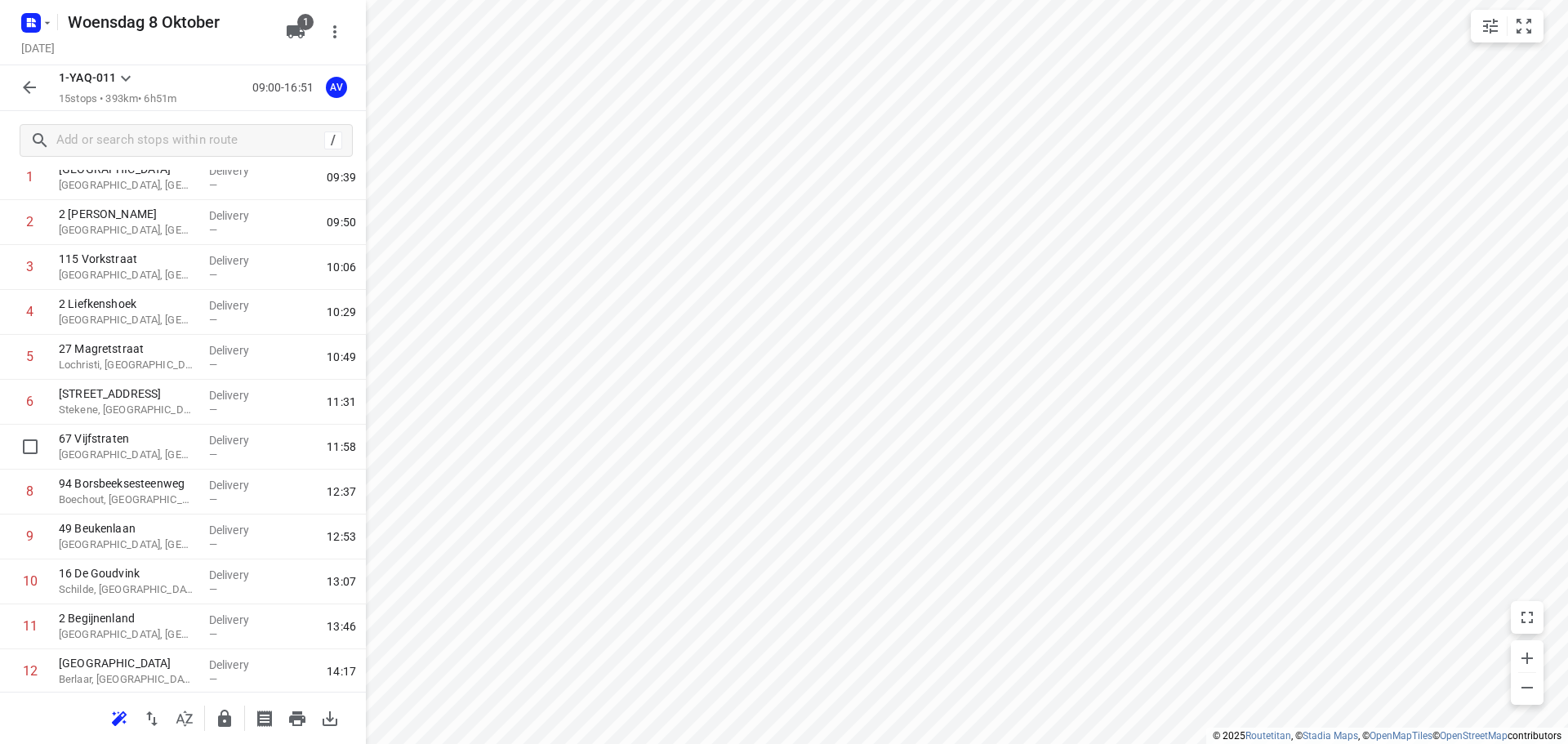
scroll to position [279, 0]
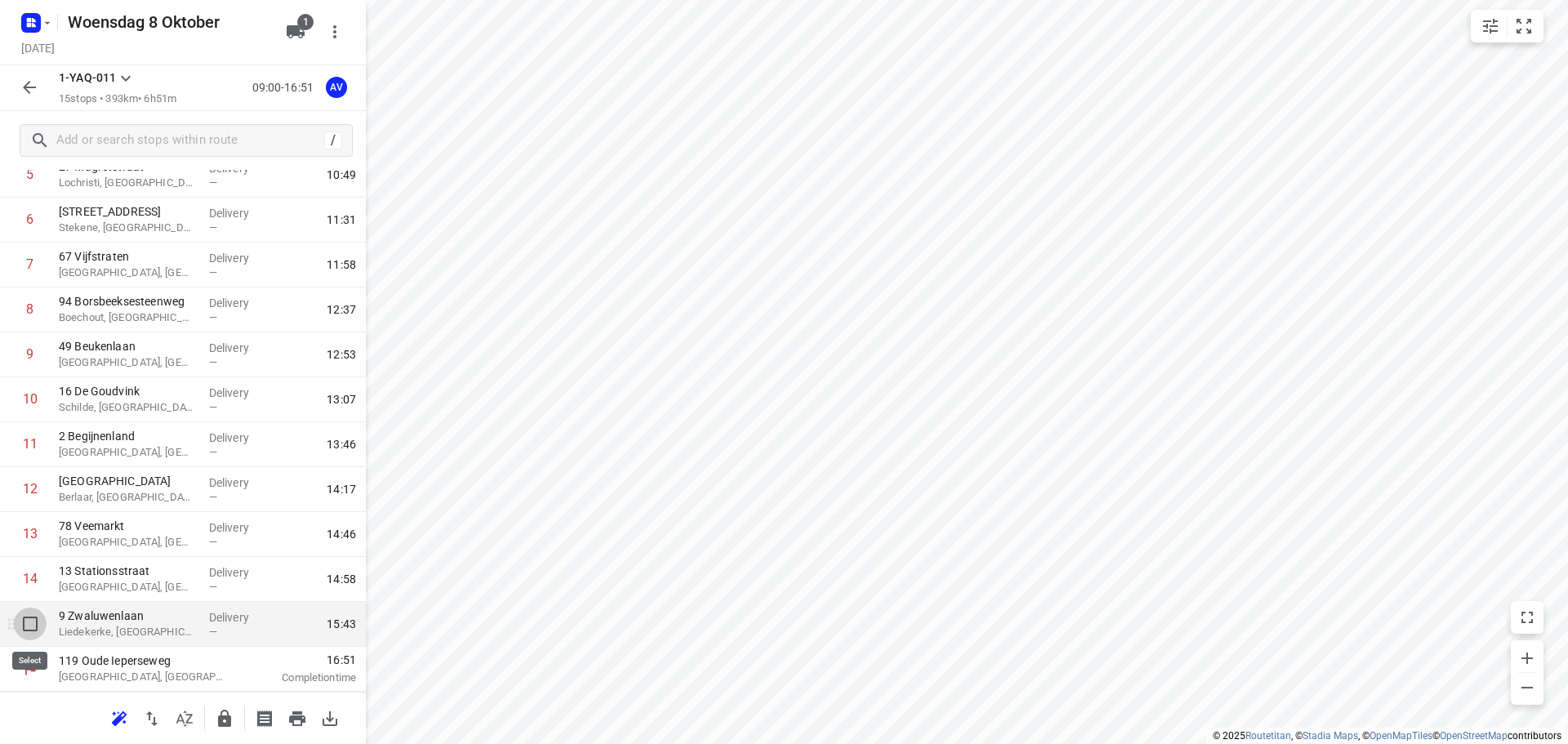
click at [29, 625] on input "checkbox" at bounding box center [30, 623] width 33 height 33
checkbox input "true"
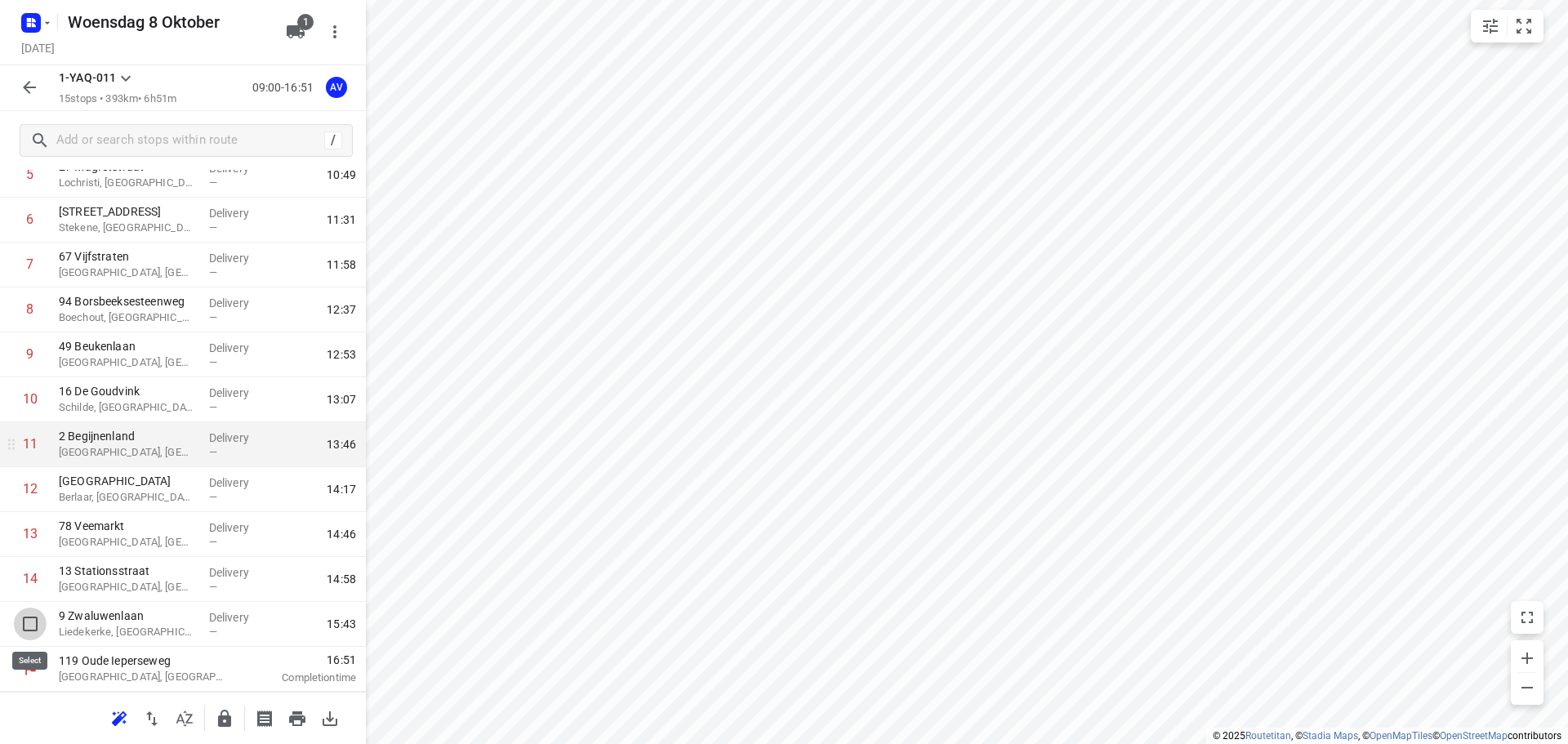
scroll to position [272, 0]
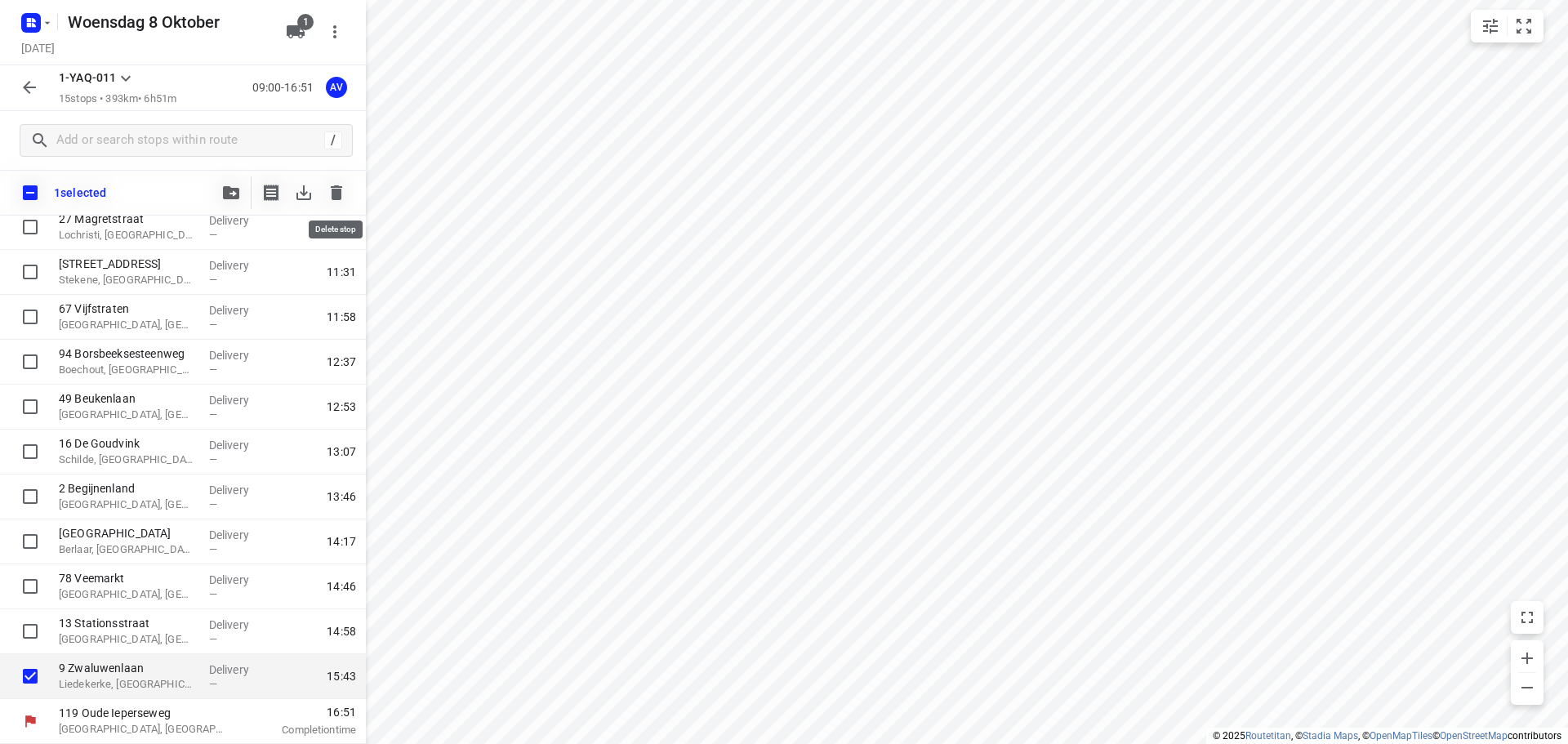
click at [334, 193] on icon "button" at bounding box center [336, 192] width 12 height 15
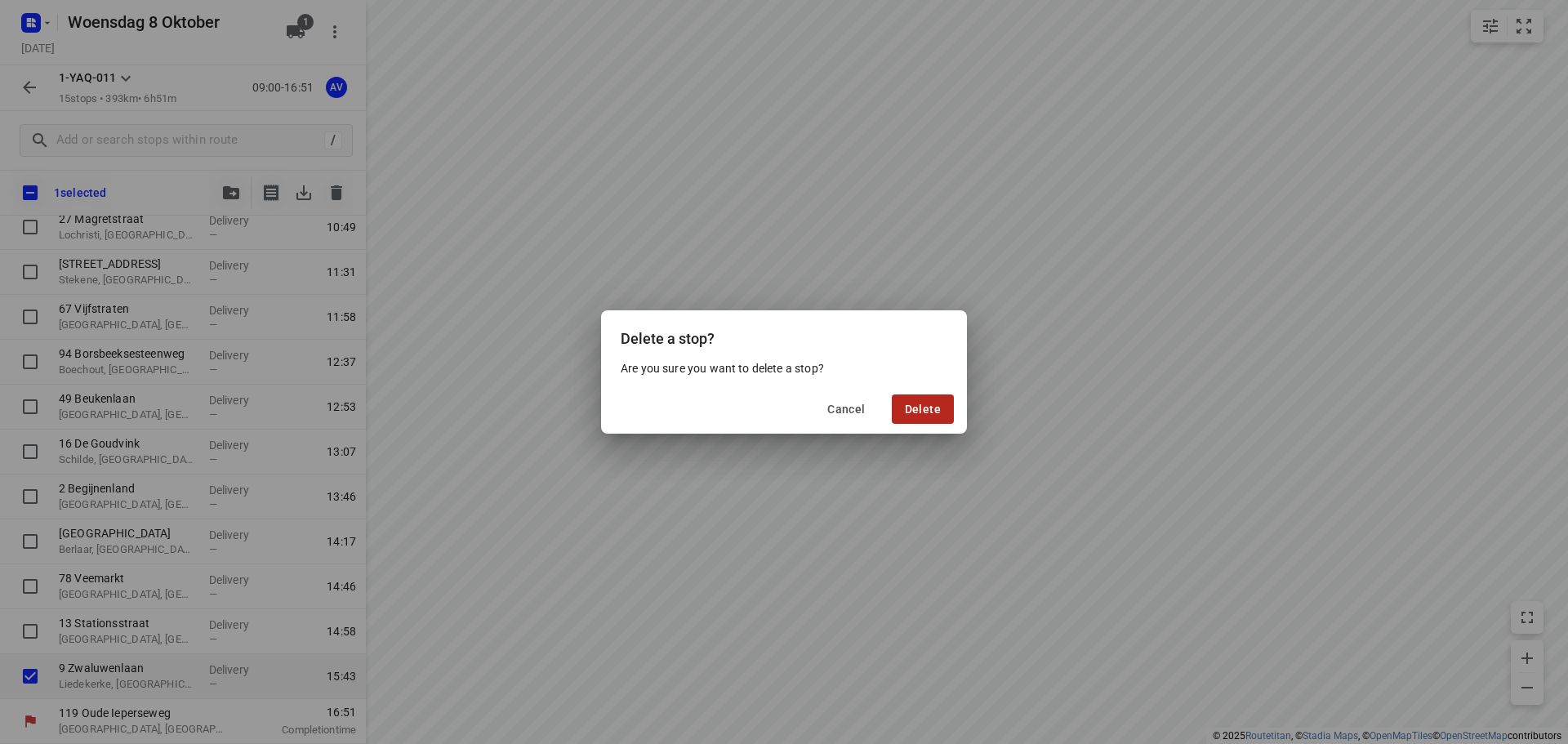
click at [931, 407] on span "Delete" at bounding box center [922, 409] width 36 height 13
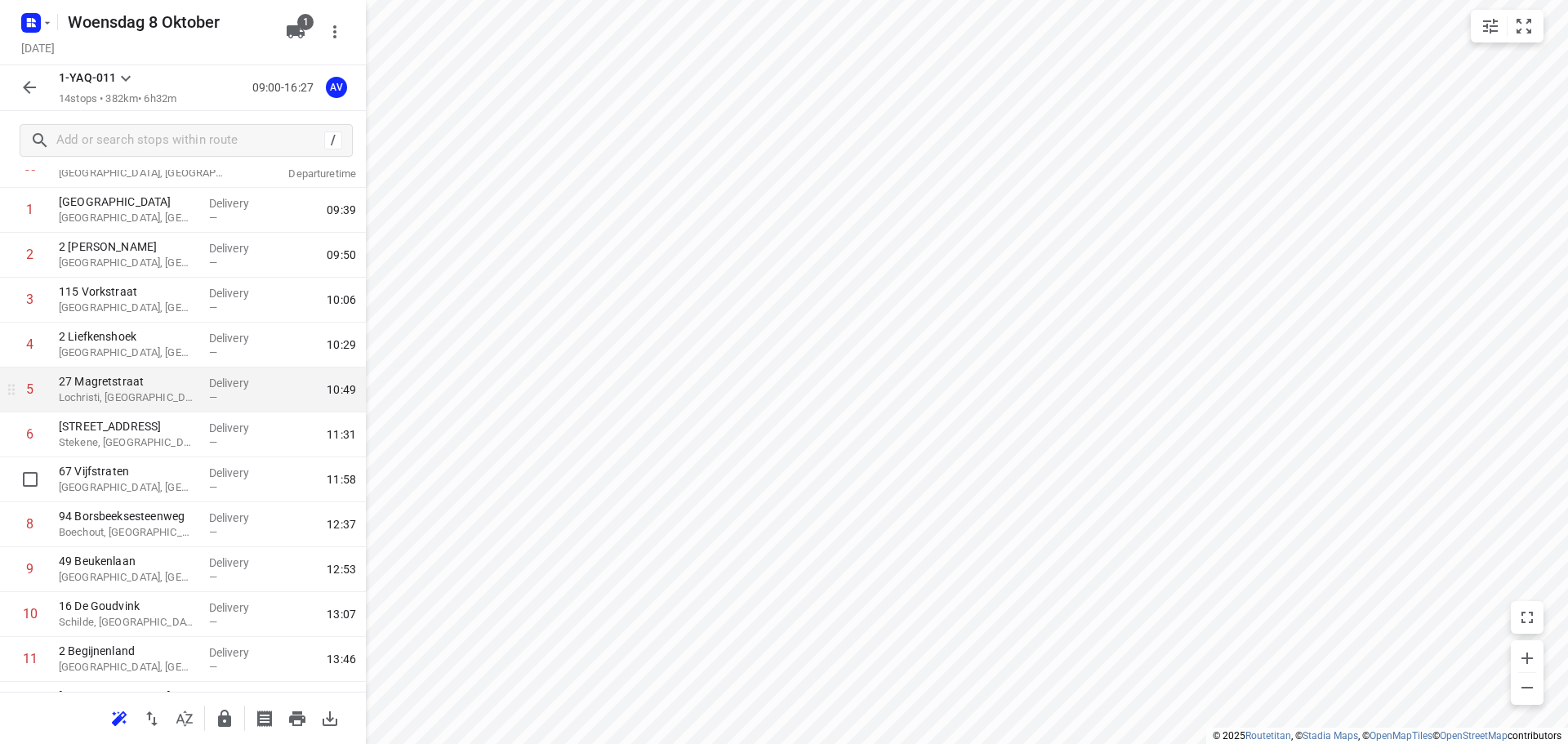
scroll to position [0, 0]
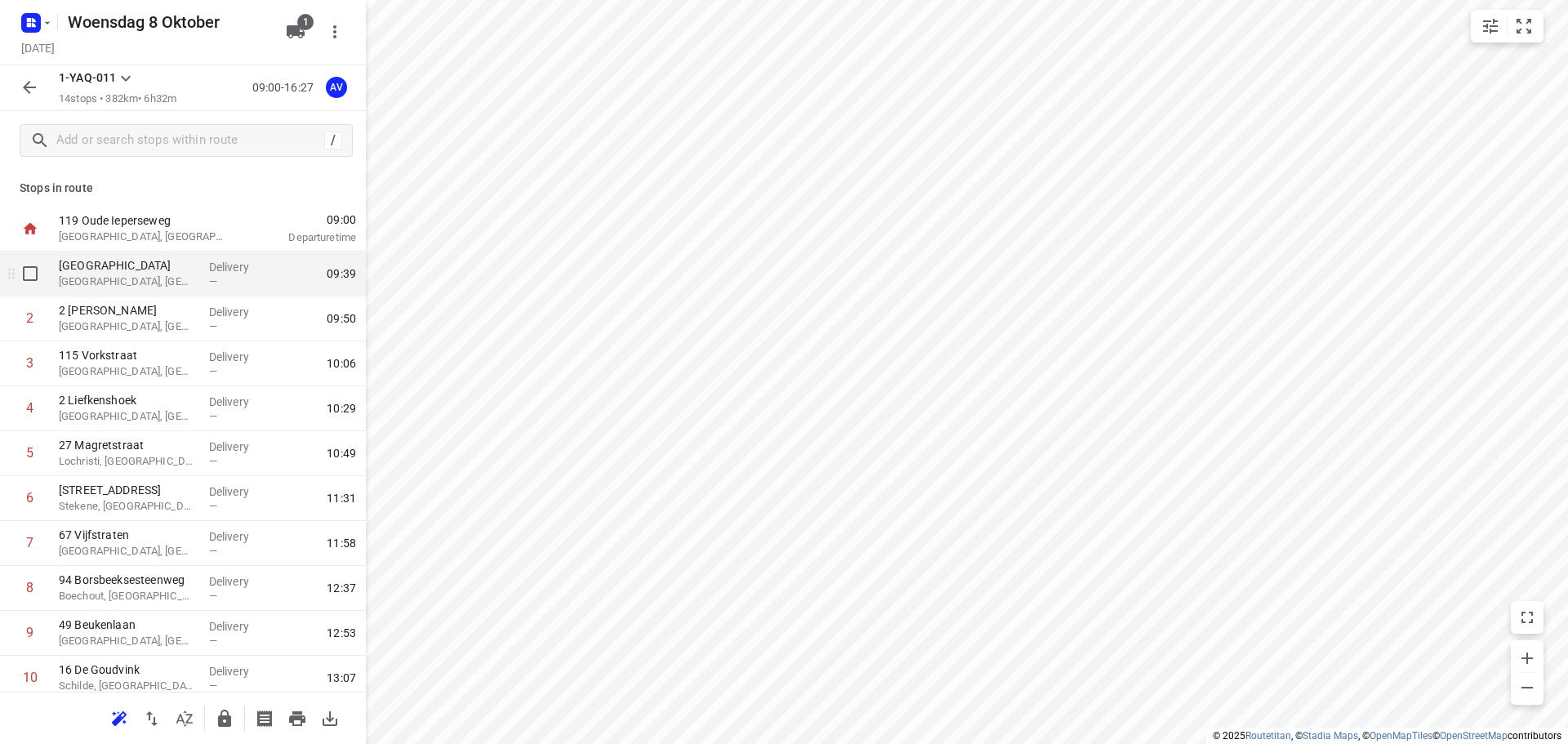
click at [141, 275] on p "[GEOGRAPHIC_DATA], [GEOGRAPHIC_DATA]" at bounding box center [127, 281] width 137 height 16
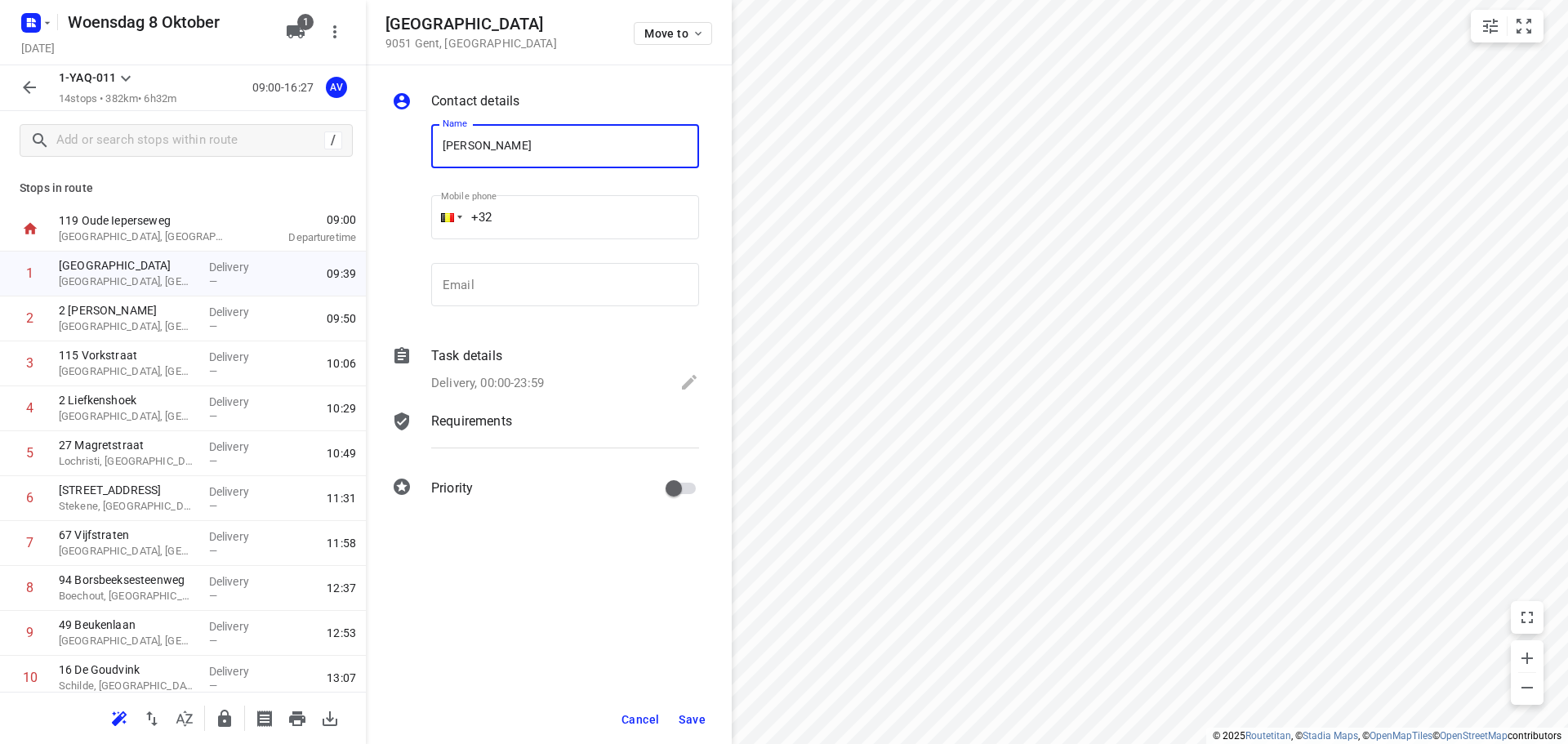
type input "[PERSON_NAME]"
click at [565, 219] on input "+32" at bounding box center [565, 218] width 268 height 44
type input "[PHONE_NUMBER]"
click at [526, 386] on p "Delivery, 00:00-23:59" at bounding box center [487, 383] width 112 height 19
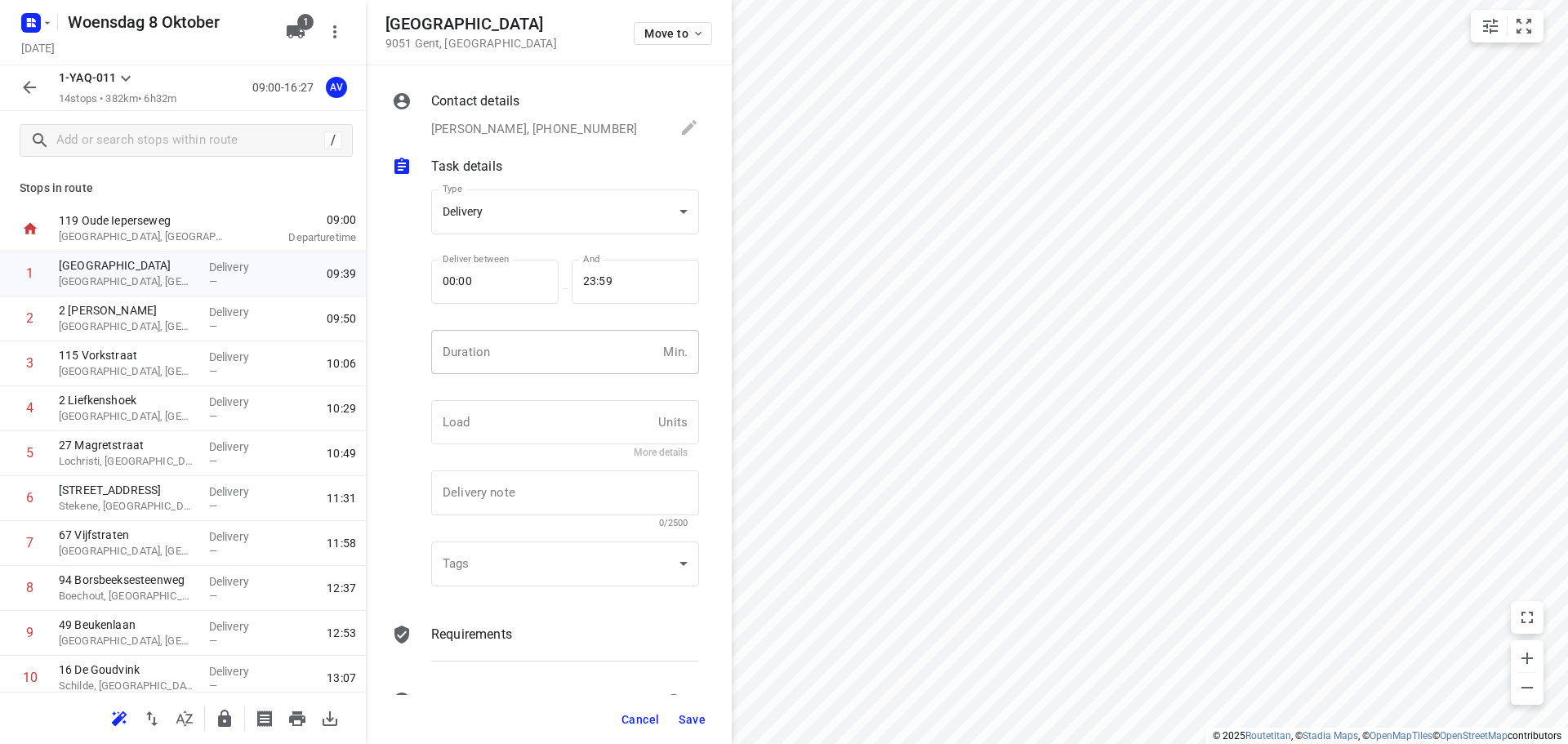
click at [538, 364] on input "number" at bounding box center [543, 352] width 226 height 44
type input "1"
click at [696, 717] on span "Save" at bounding box center [692, 719] width 27 height 13
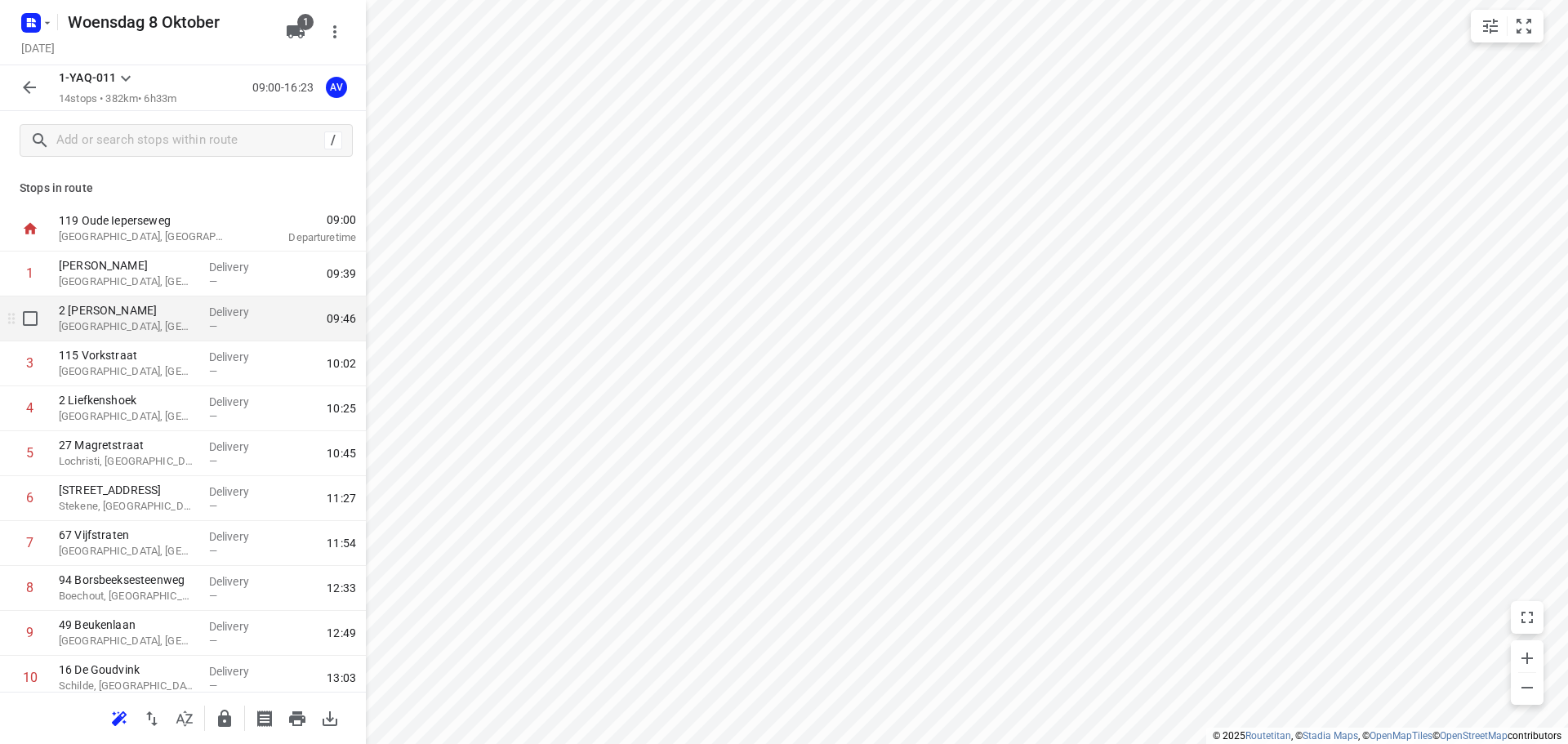
click at [133, 329] on p "[GEOGRAPHIC_DATA], [GEOGRAPHIC_DATA]" at bounding box center [127, 326] width 137 height 16
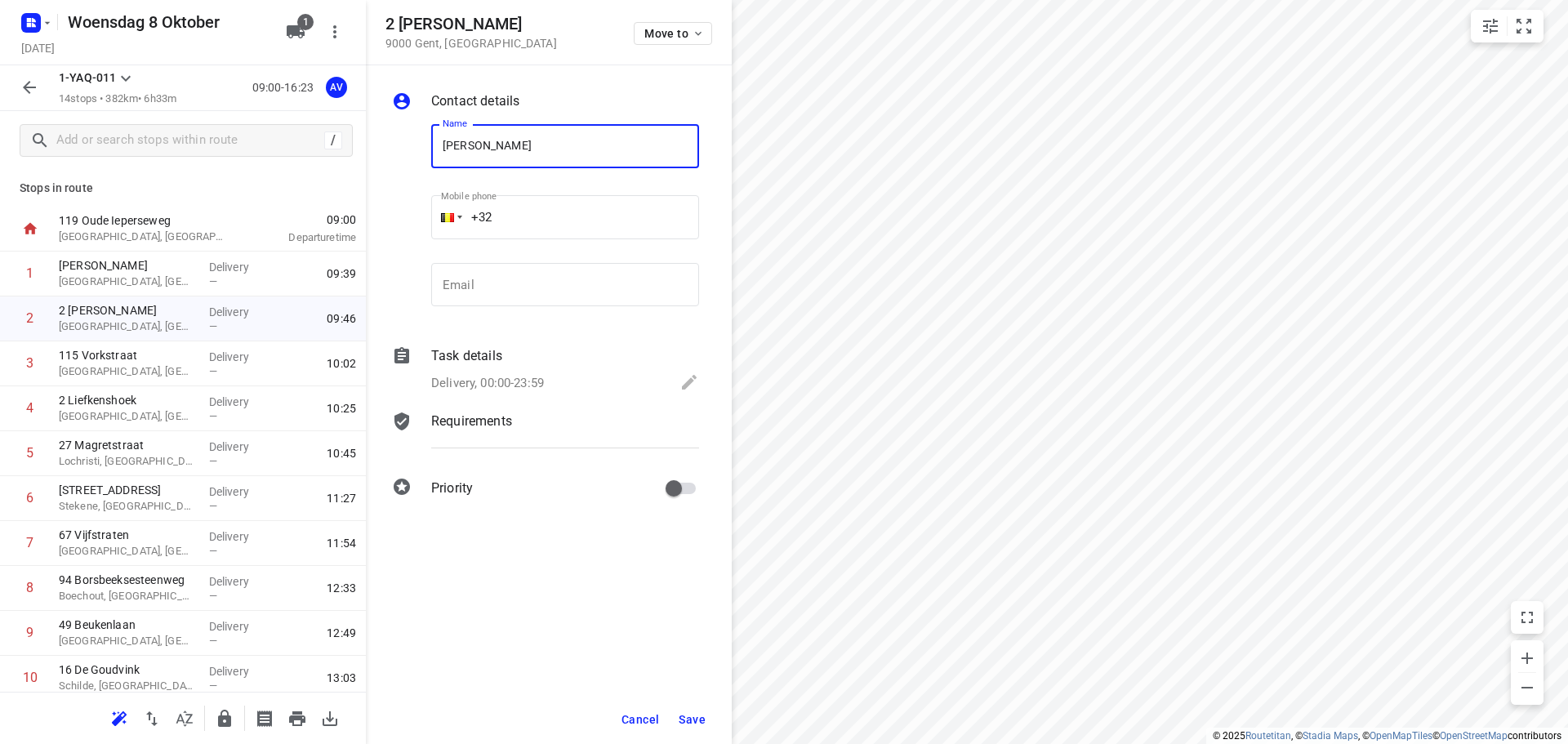
type input "[PERSON_NAME]"
click at [601, 206] on input "+32" at bounding box center [565, 218] width 268 height 44
type input "[PHONE_NUMBER]"
click at [532, 380] on p "Delivery, 00:00-23:59" at bounding box center [487, 383] width 112 height 19
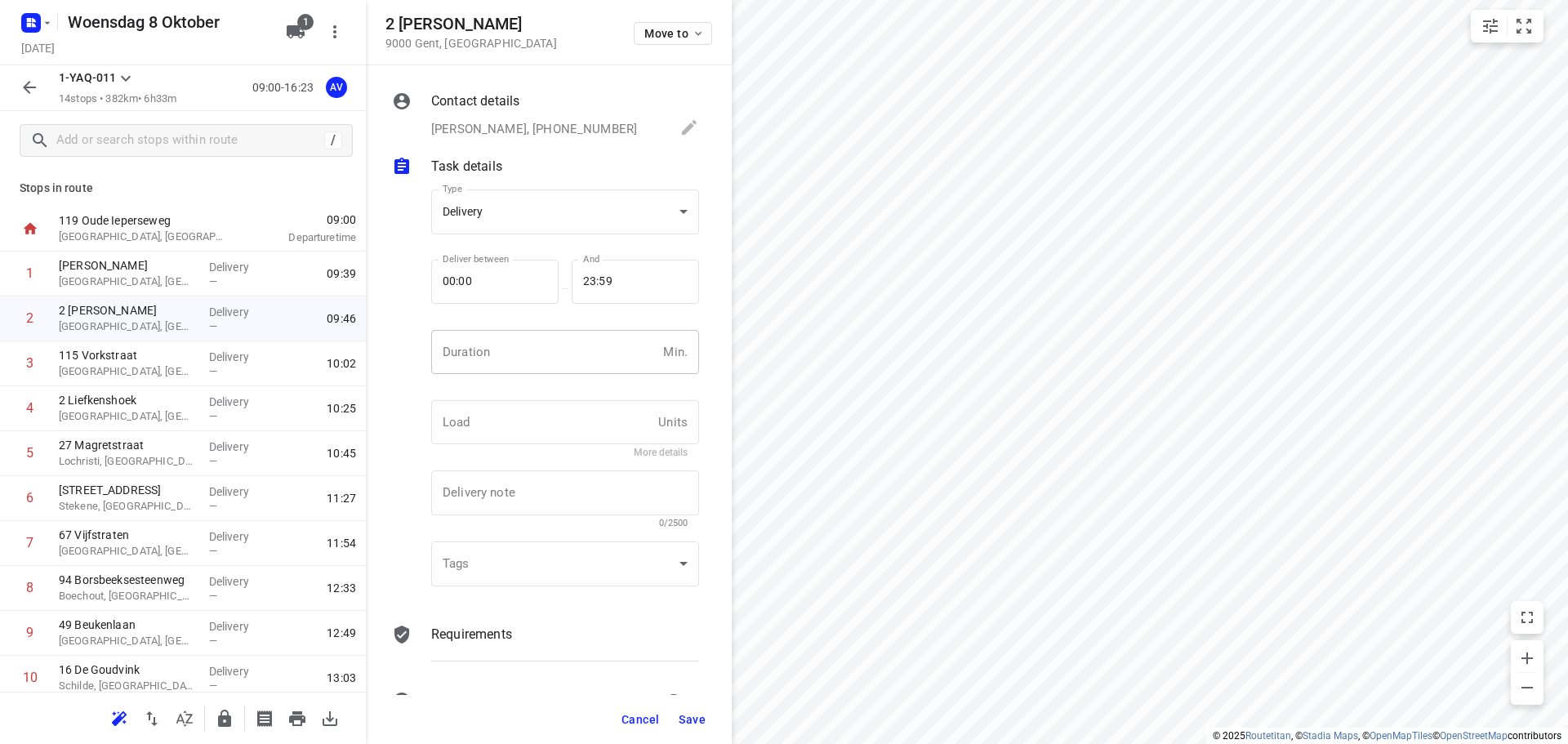
click at [539, 367] on input "number" at bounding box center [543, 352] width 226 height 44
type input "1"
click at [698, 718] on span "Save" at bounding box center [692, 719] width 27 height 13
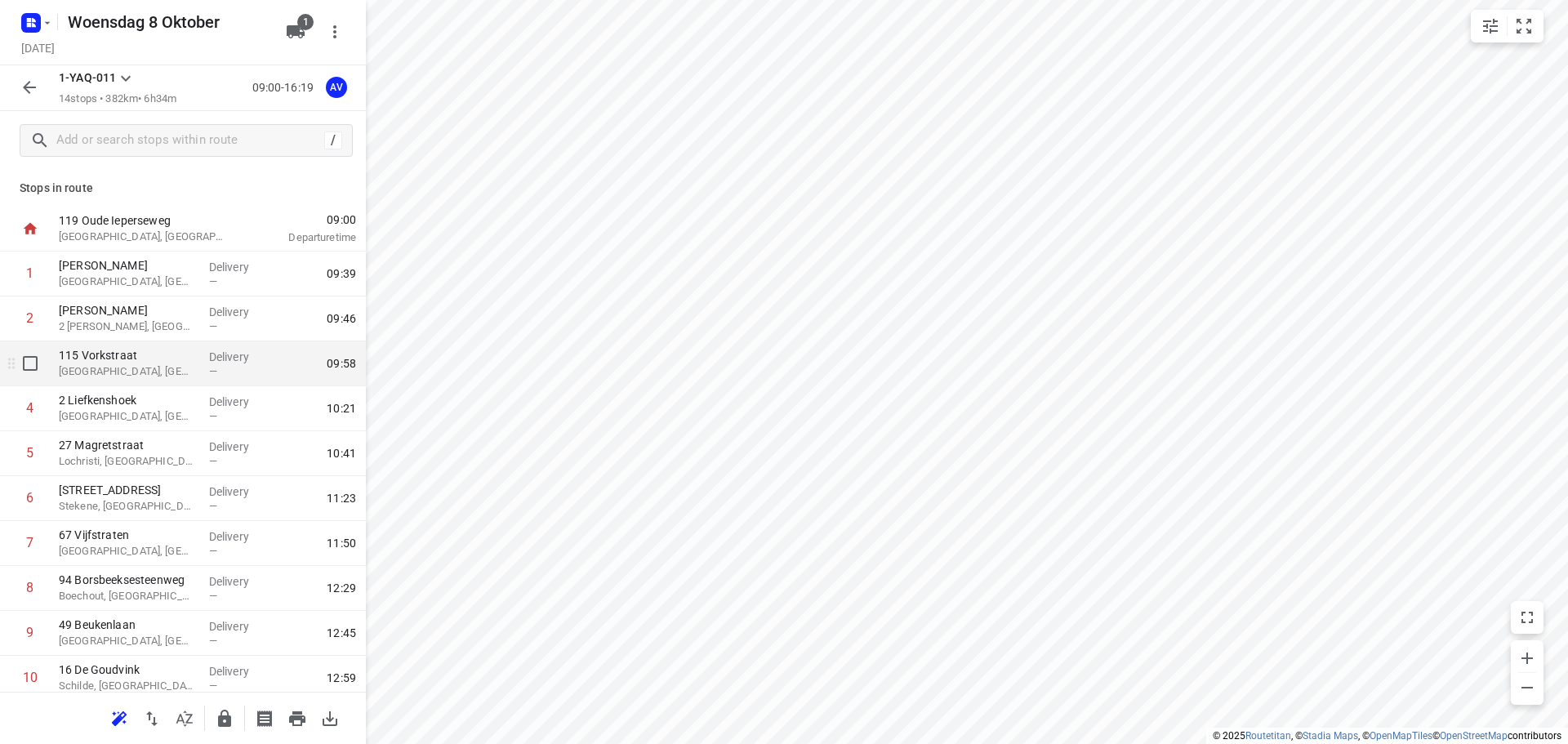
click at [135, 367] on p "[GEOGRAPHIC_DATA], [GEOGRAPHIC_DATA]" at bounding box center [127, 372] width 137 height 16
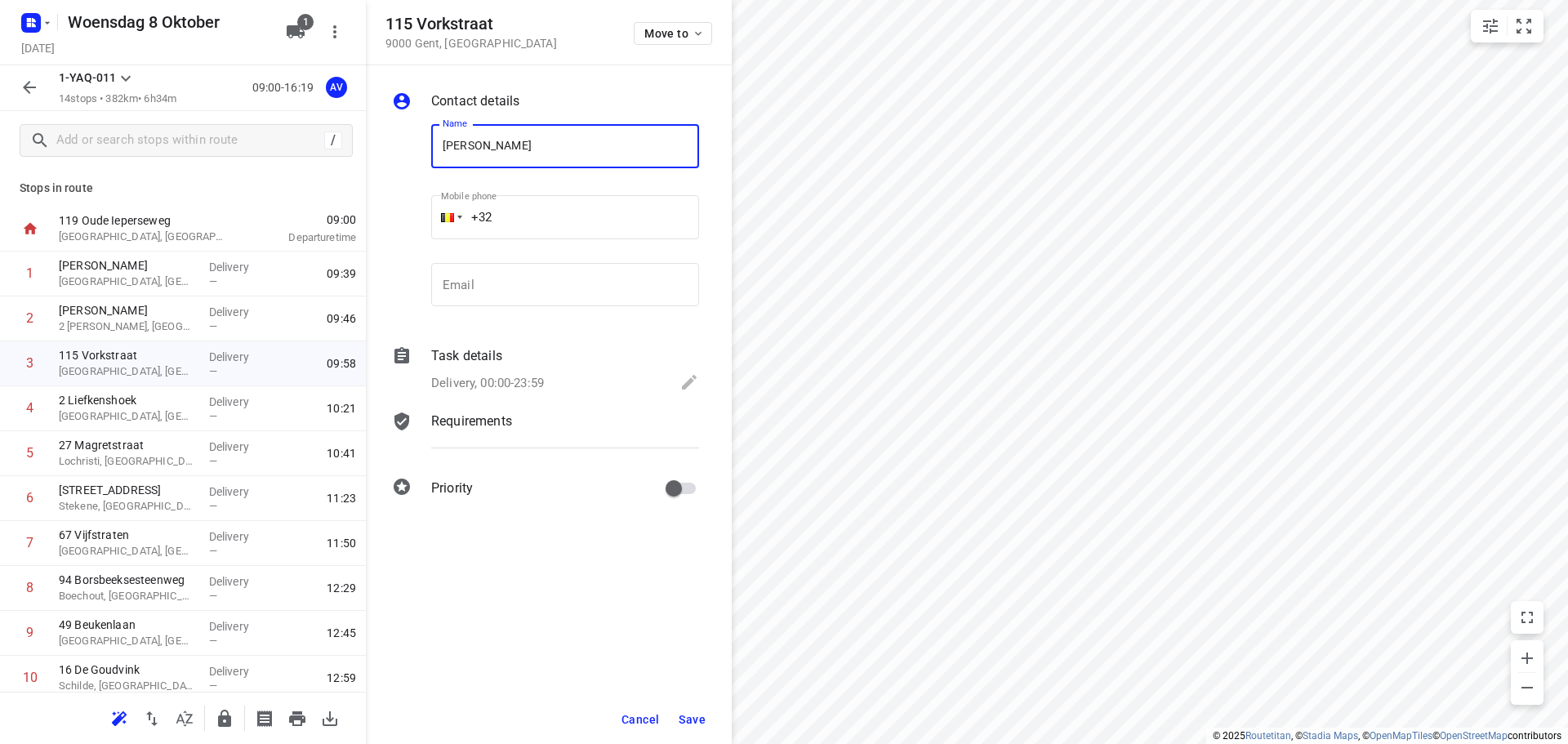
type input "[PERSON_NAME]"
drag, startPoint x: 573, startPoint y: 221, endPoint x: 578, endPoint y: 209, distance: 13.0
click at [574, 221] on input "+32" at bounding box center [565, 218] width 268 height 44
type input "[PHONE_NUMBER]"
drag, startPoint x: 530, startPoint y: 374, endPoint x: 537, endPoint y: 362, distance: 13.9
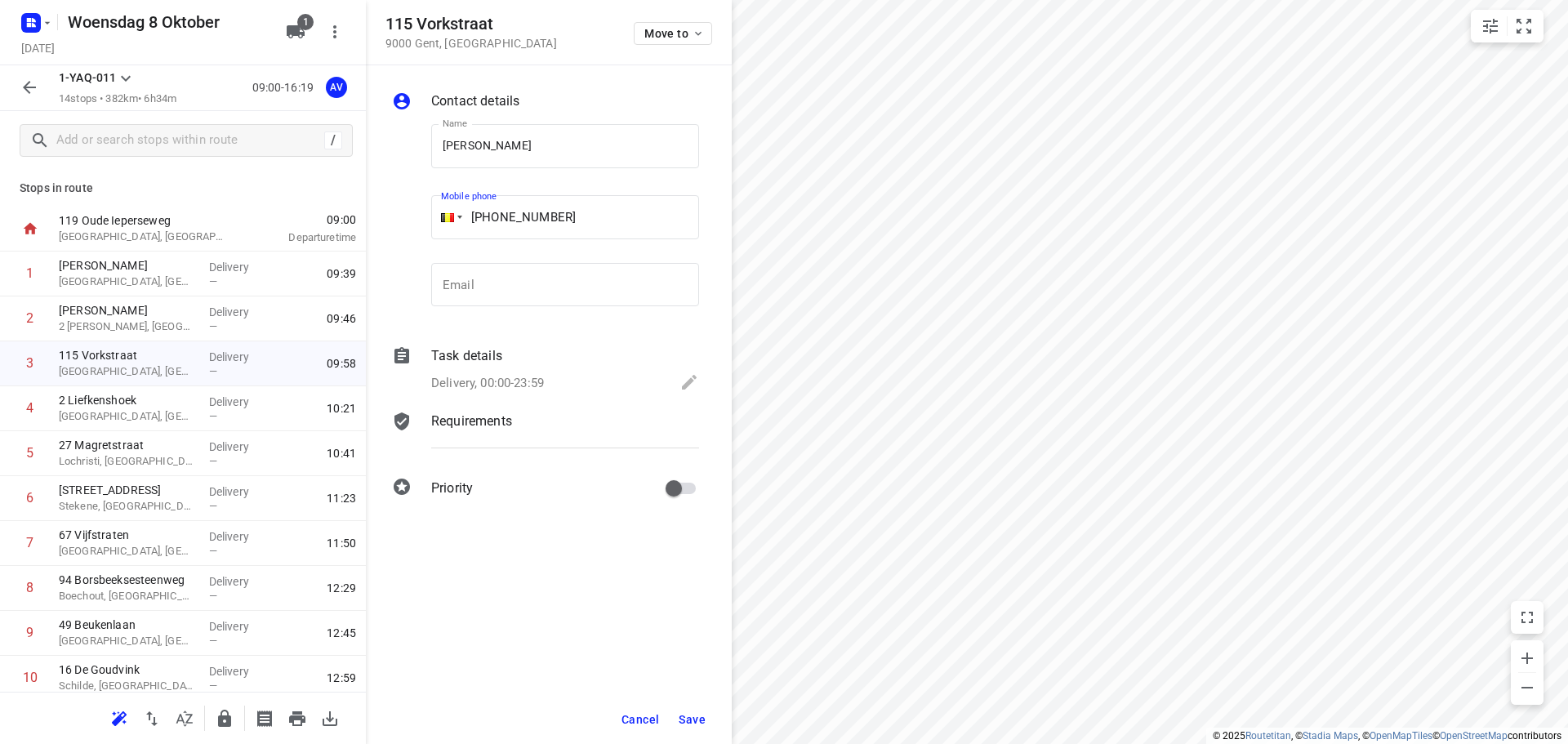
click at [531, 374] on p "Delivery, 00:00-23:59" at bounding box center [487, 383] width 112 height 19
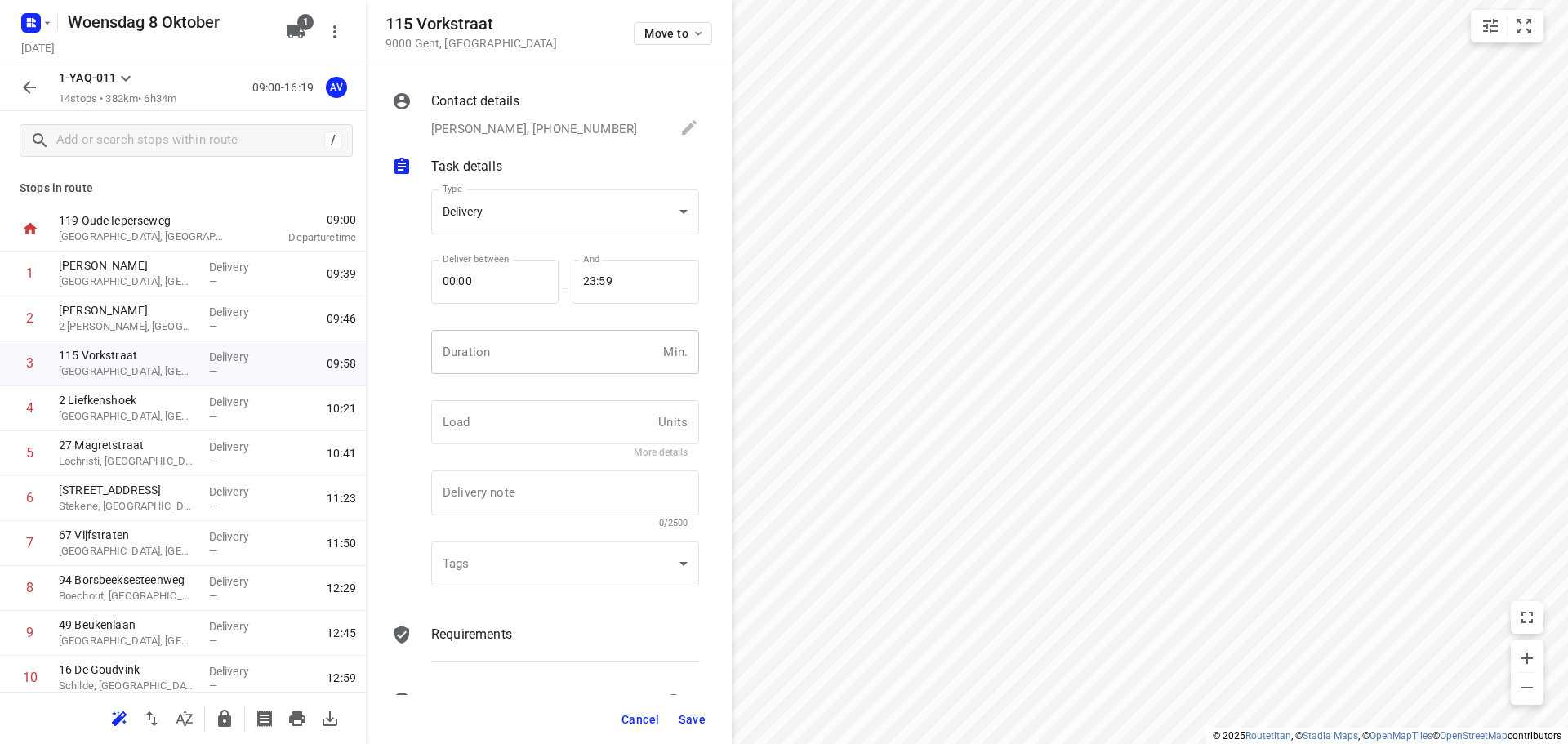
click at [540, 343] on input "number" at bounding box center [543, 352] width 226 height 44
type input "1"
click at [688, 725] on span "Save" at bounding box center [692, 719] width 27 height 13
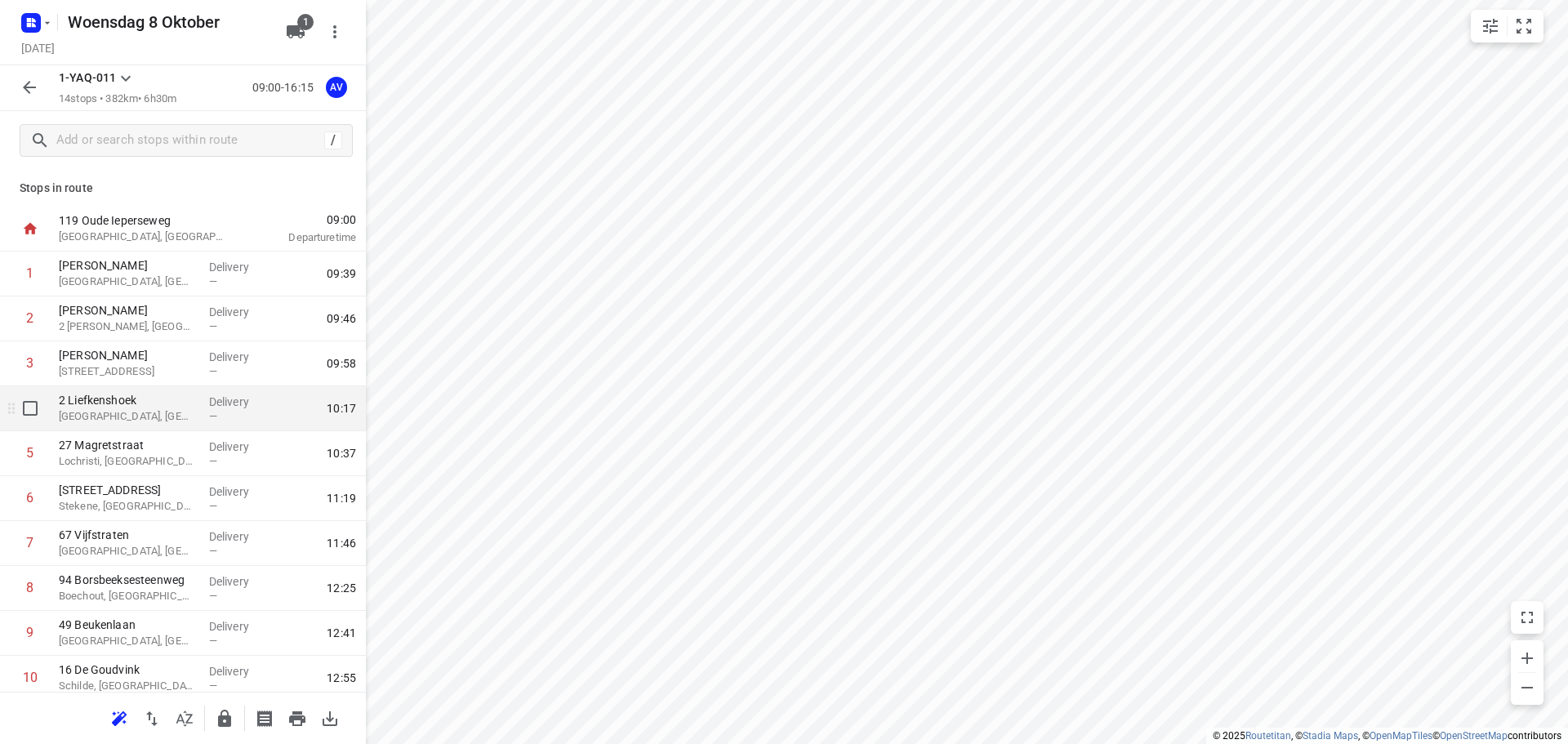
click at [149, 420] on p "[GEOGRAPHIC_DATA], [GEOGRAPHIC_DATA]" at bounding box center [127, 416] width 137 height 16
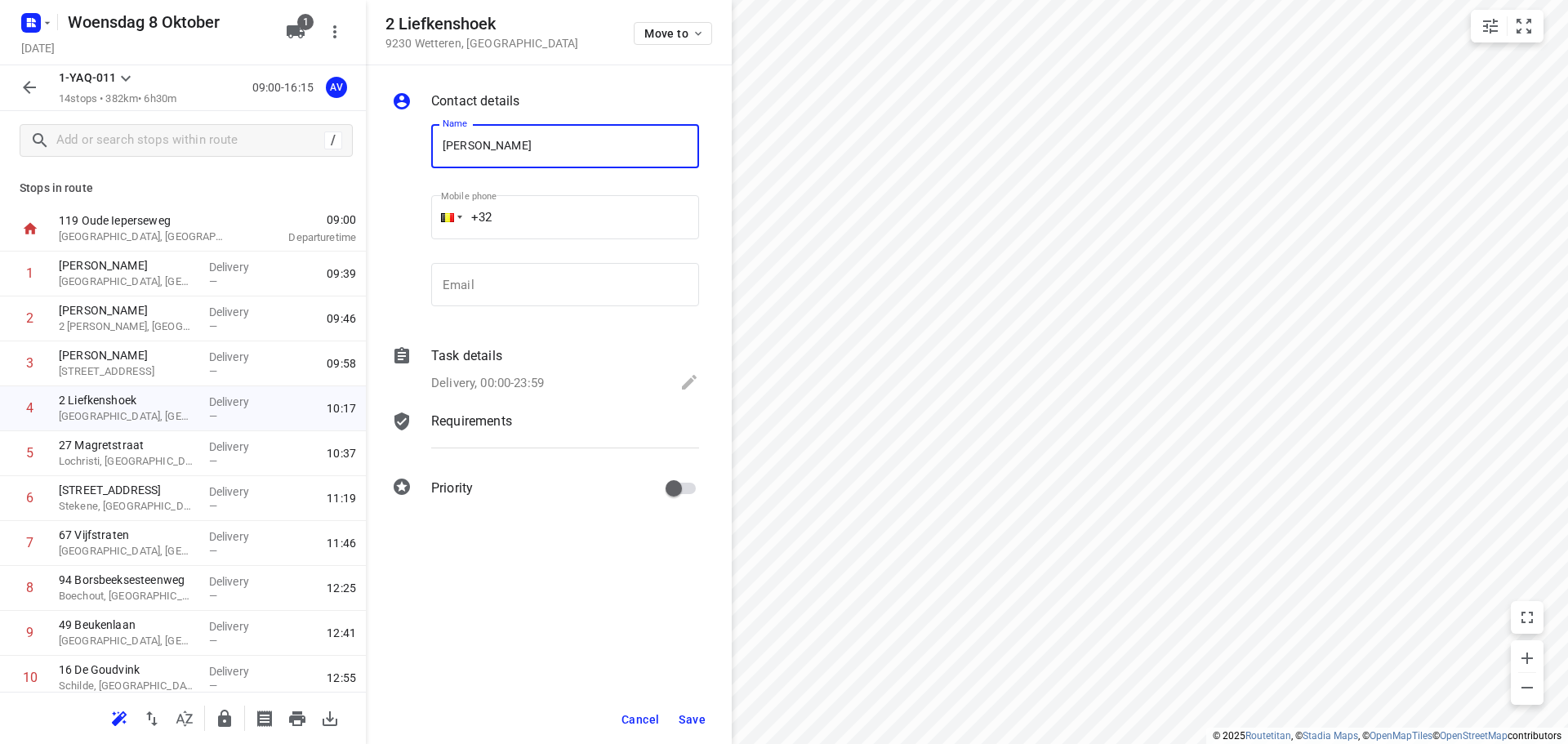
type input "[PERSON_NAME]"
click at [559, 218] on input "+32" at bounding box center [565, 218] width 268 height 44
type input "[PHONE_NUMBER]"
click at [521, 384] on p "Delivery, 00:00-23:59" at bounding box center [487, 383] width 112 height 19
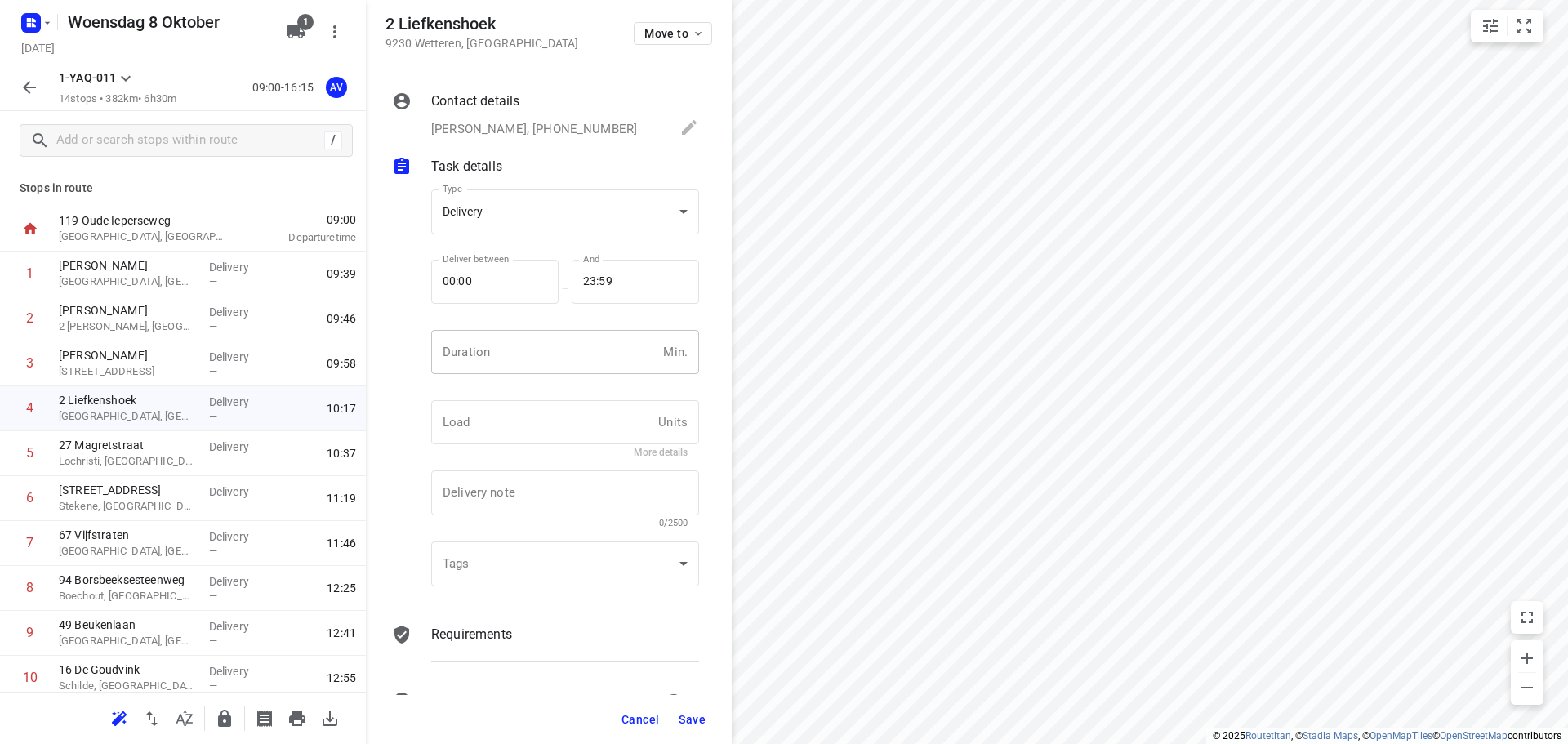
drag, startPoint x: 540, startPoint y: 360, endPoint x: 534, endPoint y: 349, distance: 12.5
click at [540, 358] on input "number" at bounding box center [543, 352] width 226 height 44
type input "1"
click at [695, 719] on span "Save" at bounding box center [692, 719] width 27 height 13
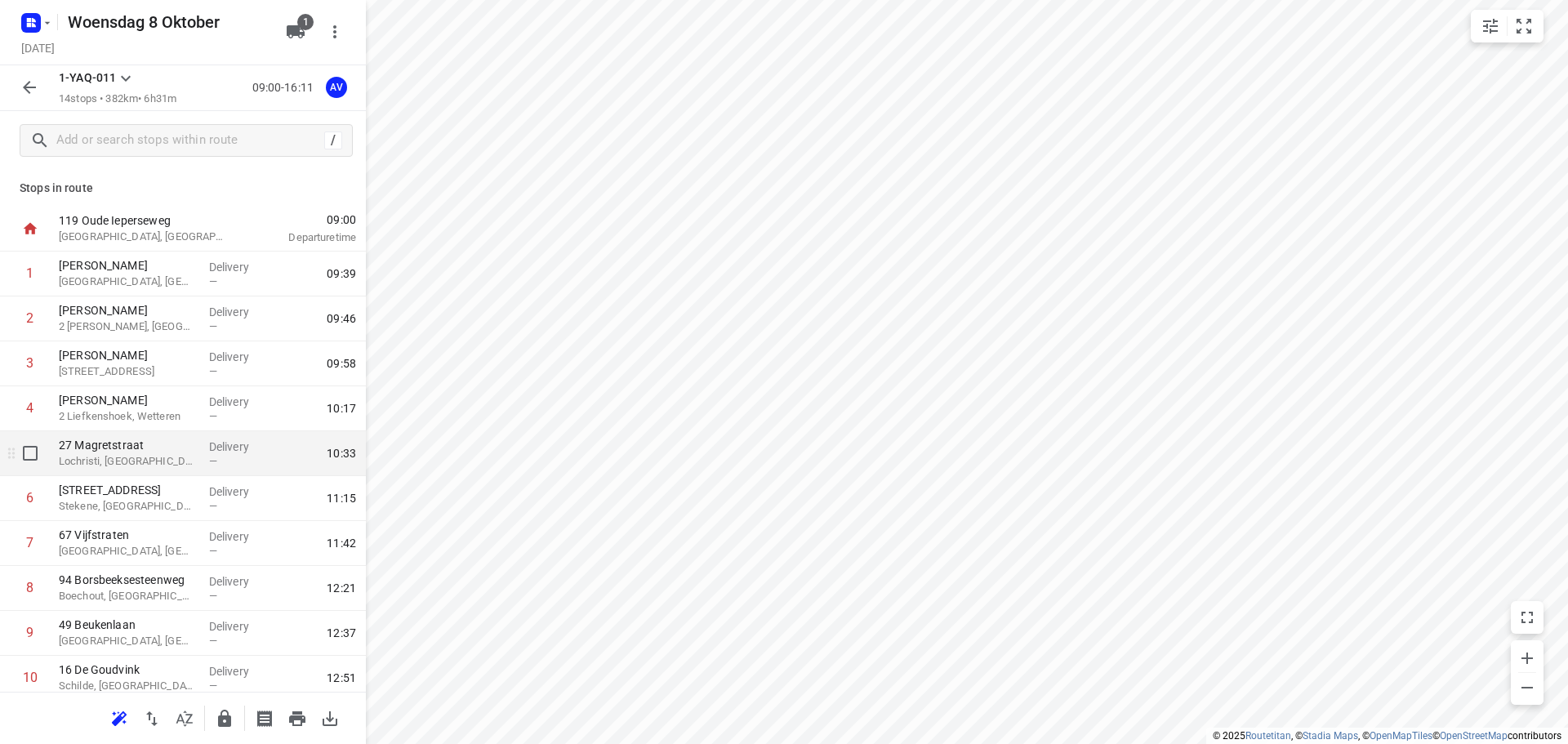
click at [155, 460] on p "Lochristi, [GEOGRAPHIC_DATA]" at bounding box center [127, 461] width 137 height 16
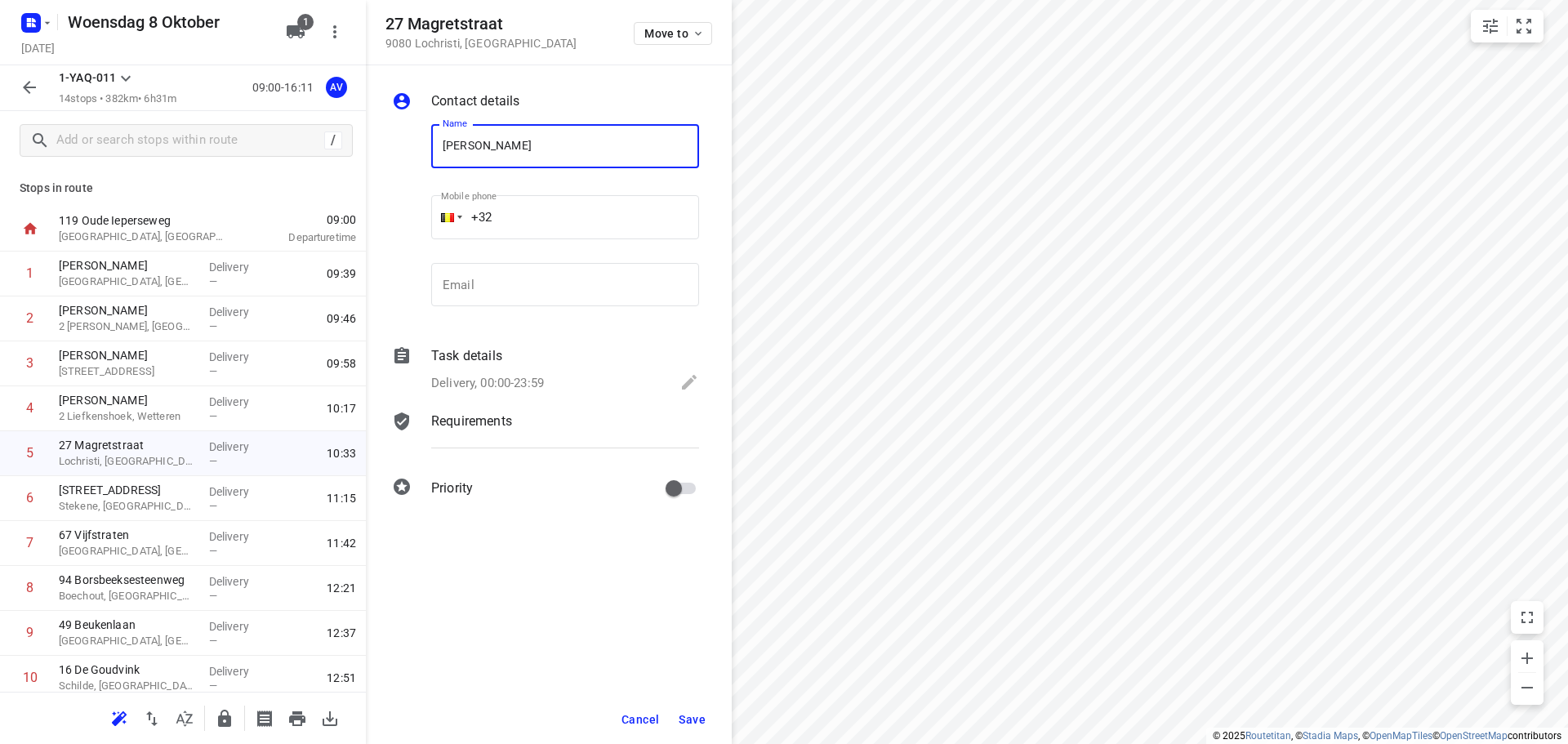
type input "[PERSON_NAME]"
click at [558, 212] on input "+32" at bounding box center [565, 218] width 268 height 44
type input "[PHONE_NUMBER]"
click at [527, 384] on p "Delivery, 00:00-23:59" at bounding box center [487, 383] width 112 height 19
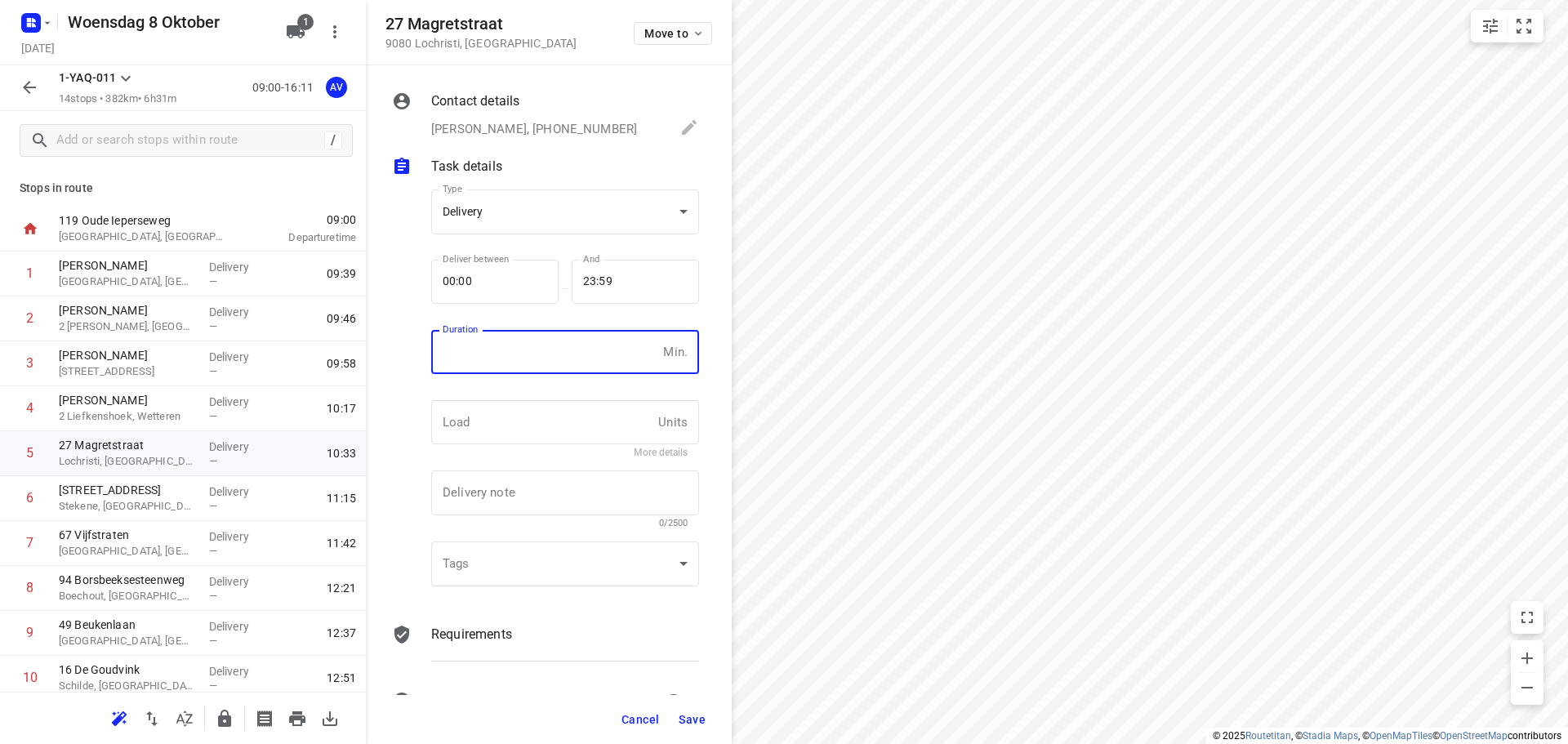
click at [541, 367] on input "number" at bounding box center [543, 352] width 226 height 44
type input "1"
click at [692, 720] on span "Save" at bounding box center [692, 719] width 27 height 13
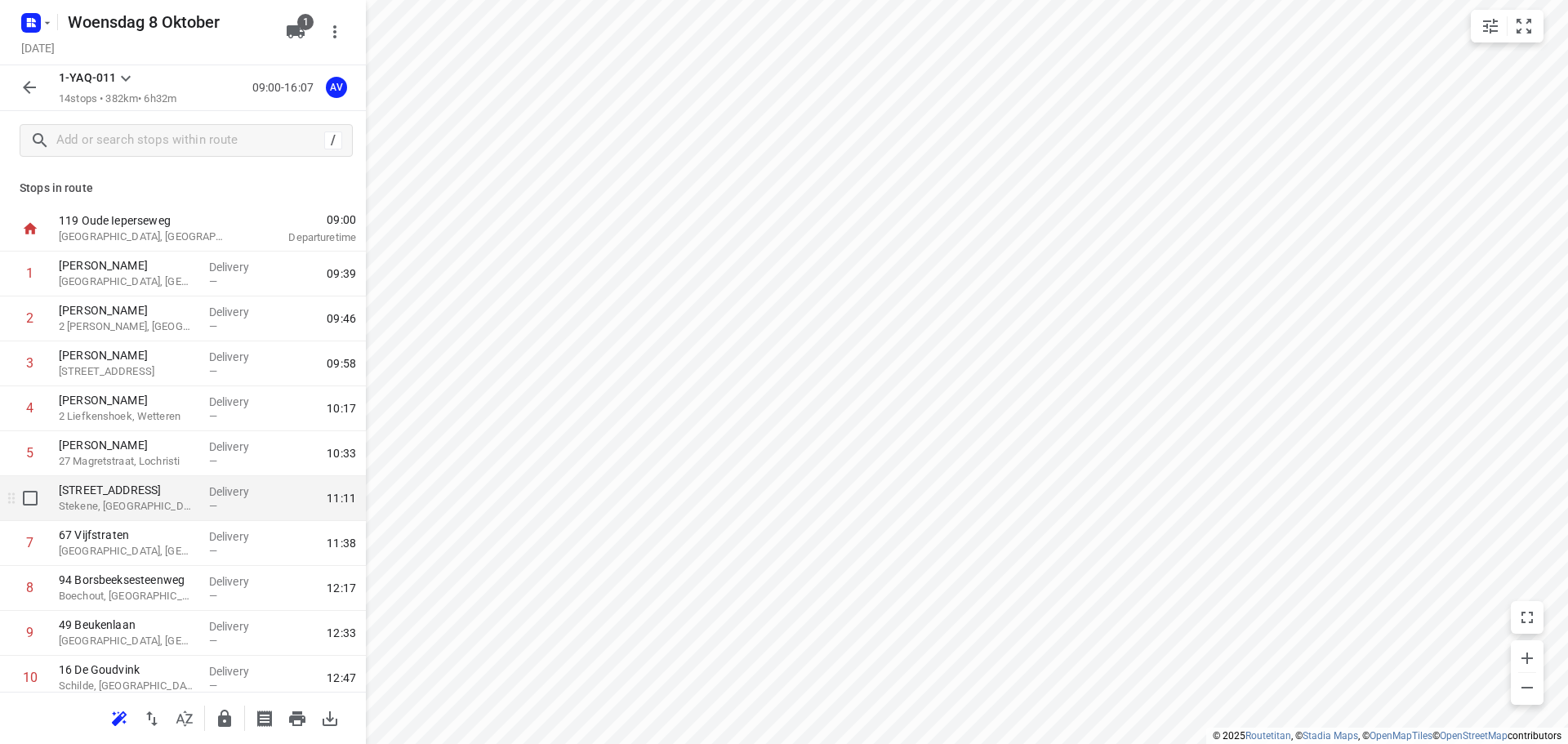
click at [163, 505] on p "Stekene, [GEOGRAPHIC_DATA]" at bounding box center [127, 506] width 137 height 16
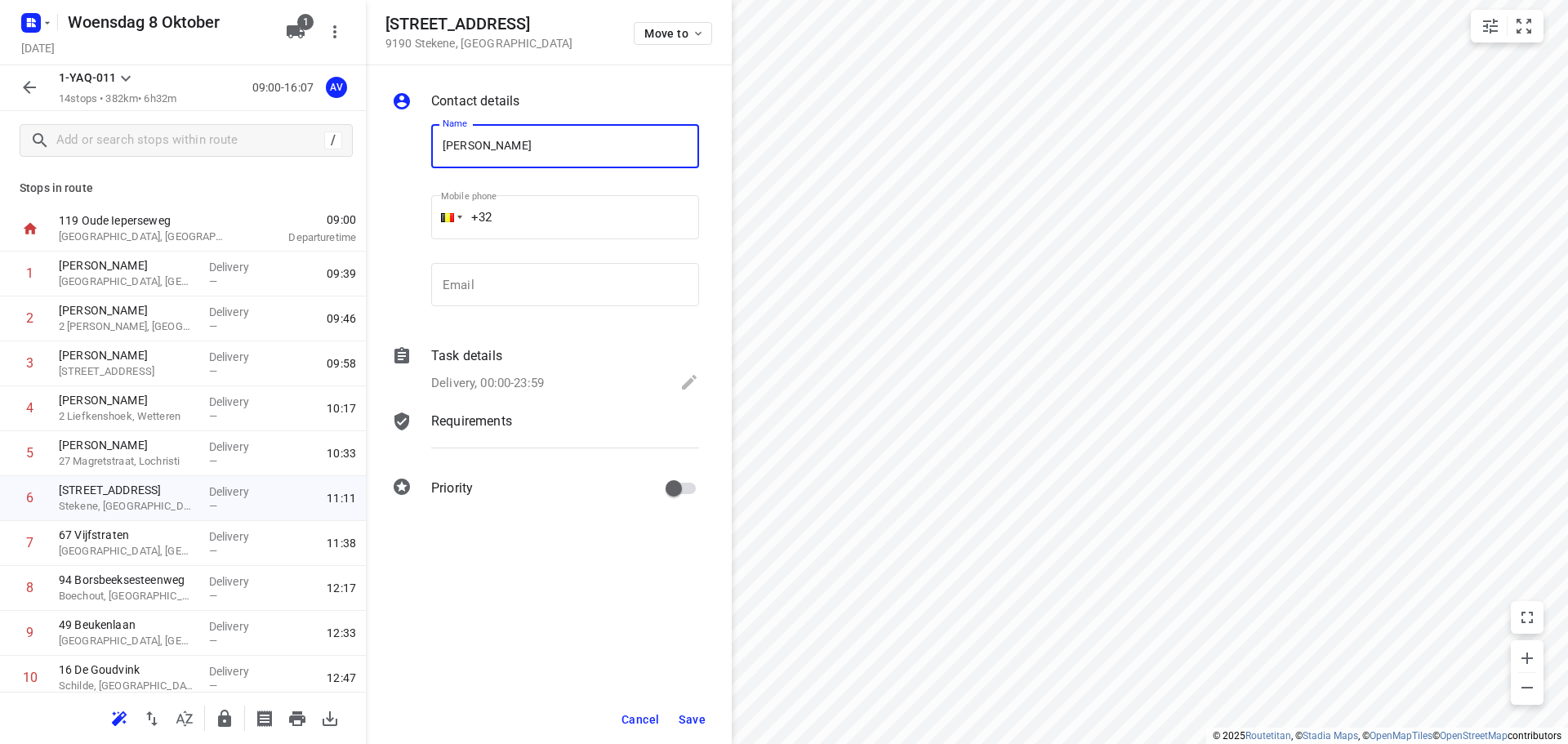
type input "[PERSON_NAME]"
click at [541, 222] on input "+32" at bounding box center [565, 218] width 268 height 44
type input "[PHONE_NUMBER]"
click at [546, 382] on div "Delivery, 00:00-23:59" at bounding box center [565, 384] width 268 height 23
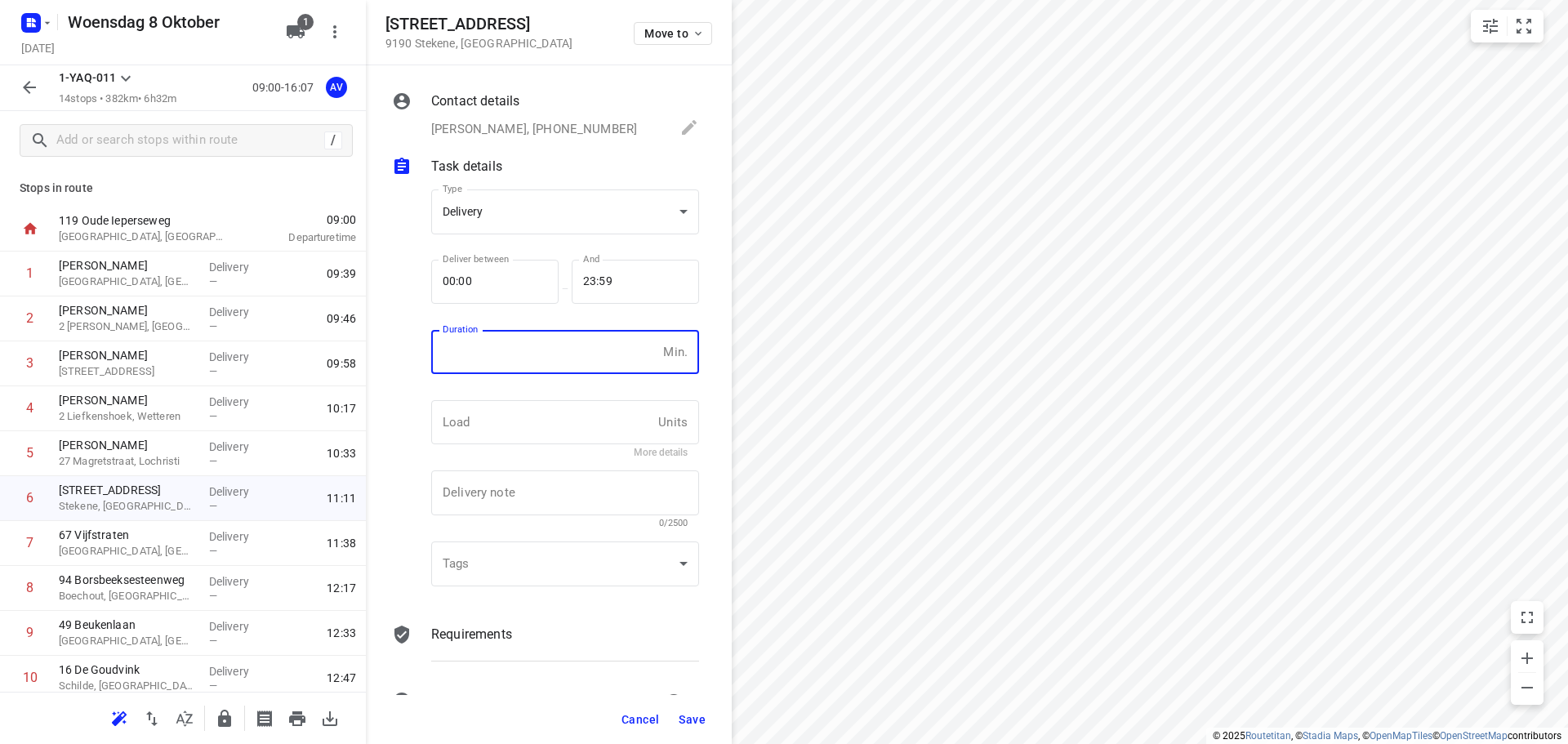
click at [548, 357] on input "number" at bounding box center [543, 352] width 226 height 44
type input "1"
click at [694, 716] on span "Save" at bounding box center [692, 719] width 27 height 13
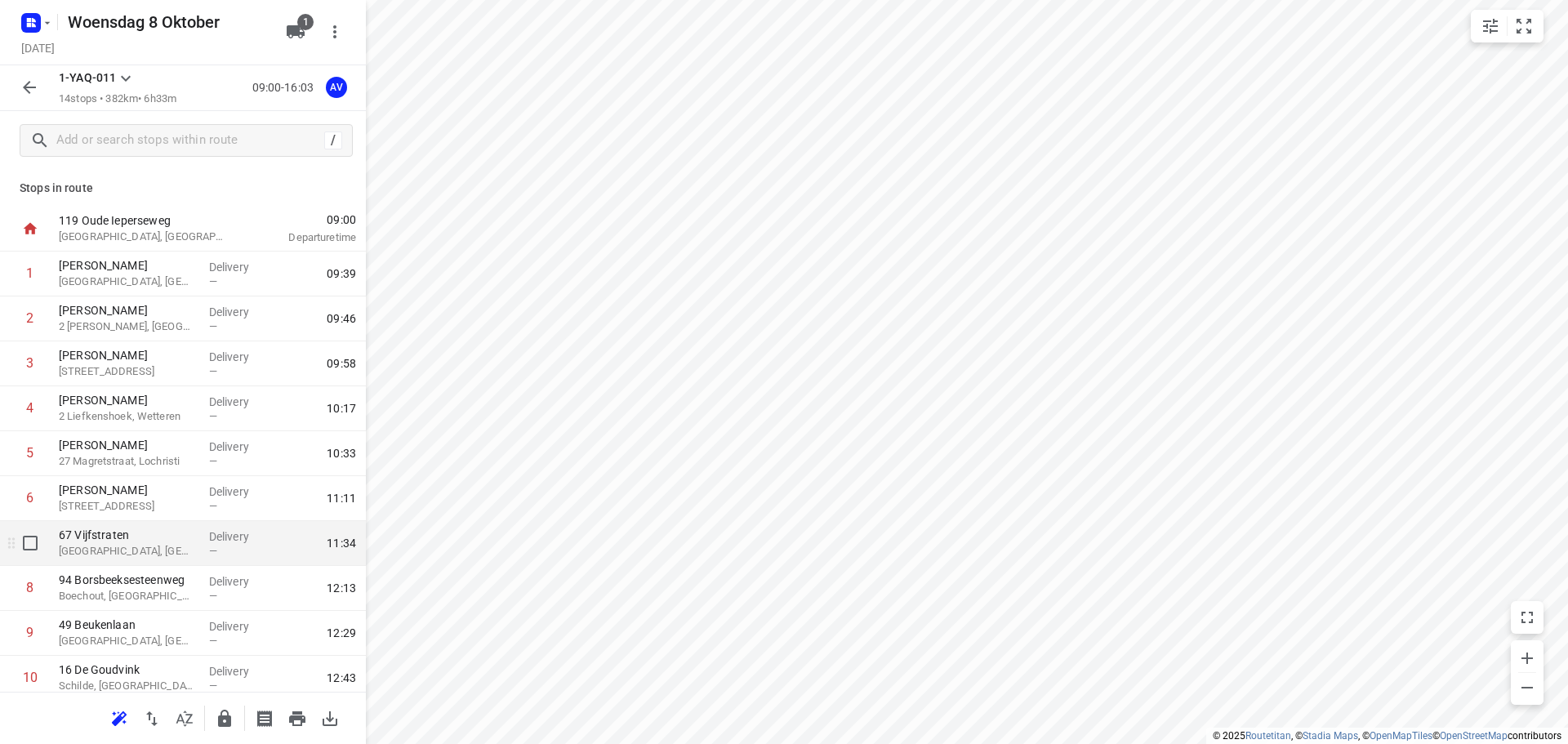
click at [154, 553] on p "[GEOGRAPHIC_DATA], [GEOGRAPHIC_DATA]" at bounding box center [127, 551] width 137 height 16
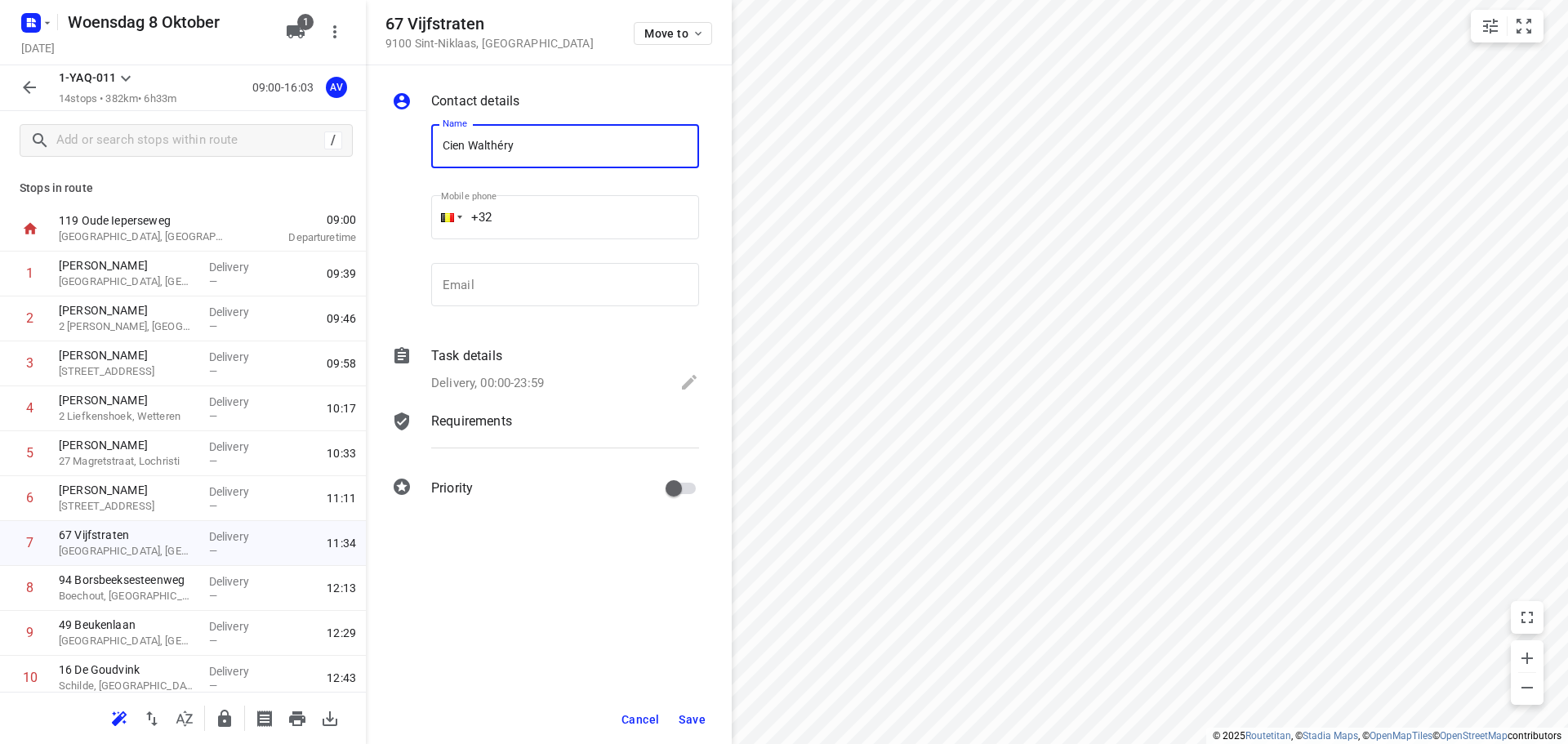
type input "Cien Walthéry"
click at [565, 215] on input "+32" at bounding box center [565, 218] width 268 height 44
type input "[PHONE_NUMBER]"
click at [536, 380] on p "Delivery, 00:00-23:59" at bounding box center [487, 383] width 112 height 19
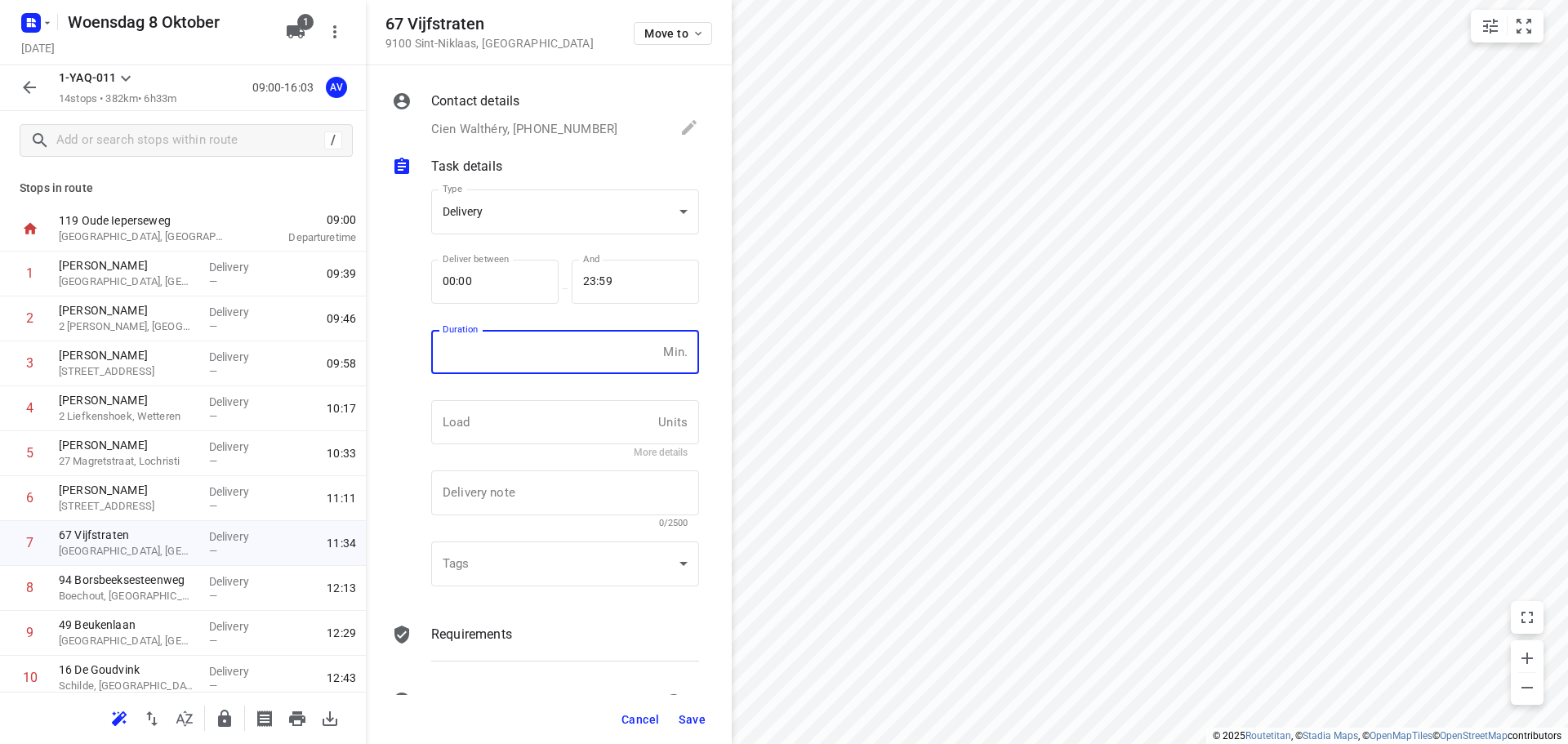
click at [546, 349] on input "number" at bounding box center [543, 352] width 226 height 44
type input "1"
click at [694, 721] on span "Save" at bounding box center [692, 719] width 27 height 13
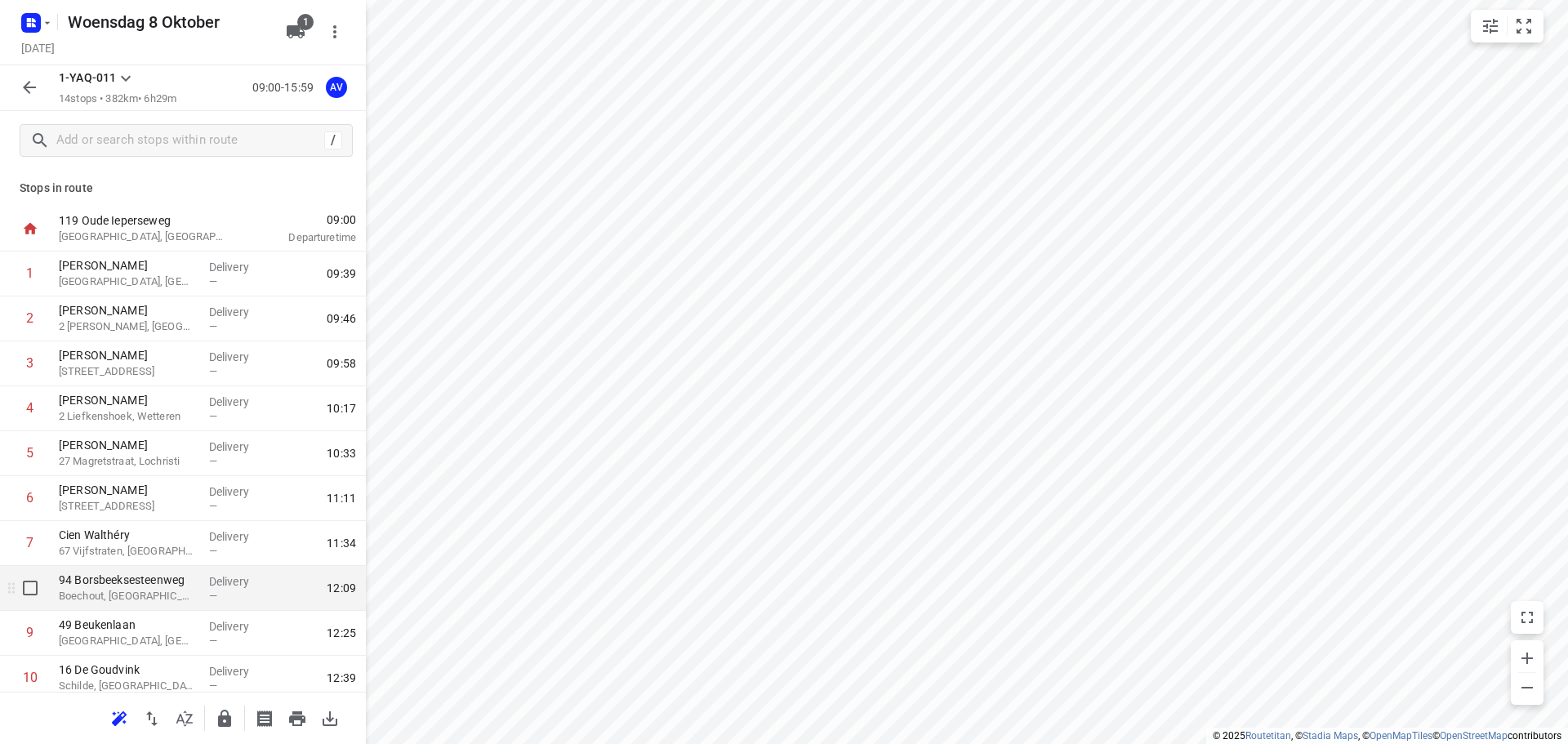
click at [137, 589] on p "Boechout, [GEOGRAPHIC_DATA]" at bounding box center [127, 595] width 137 height 16
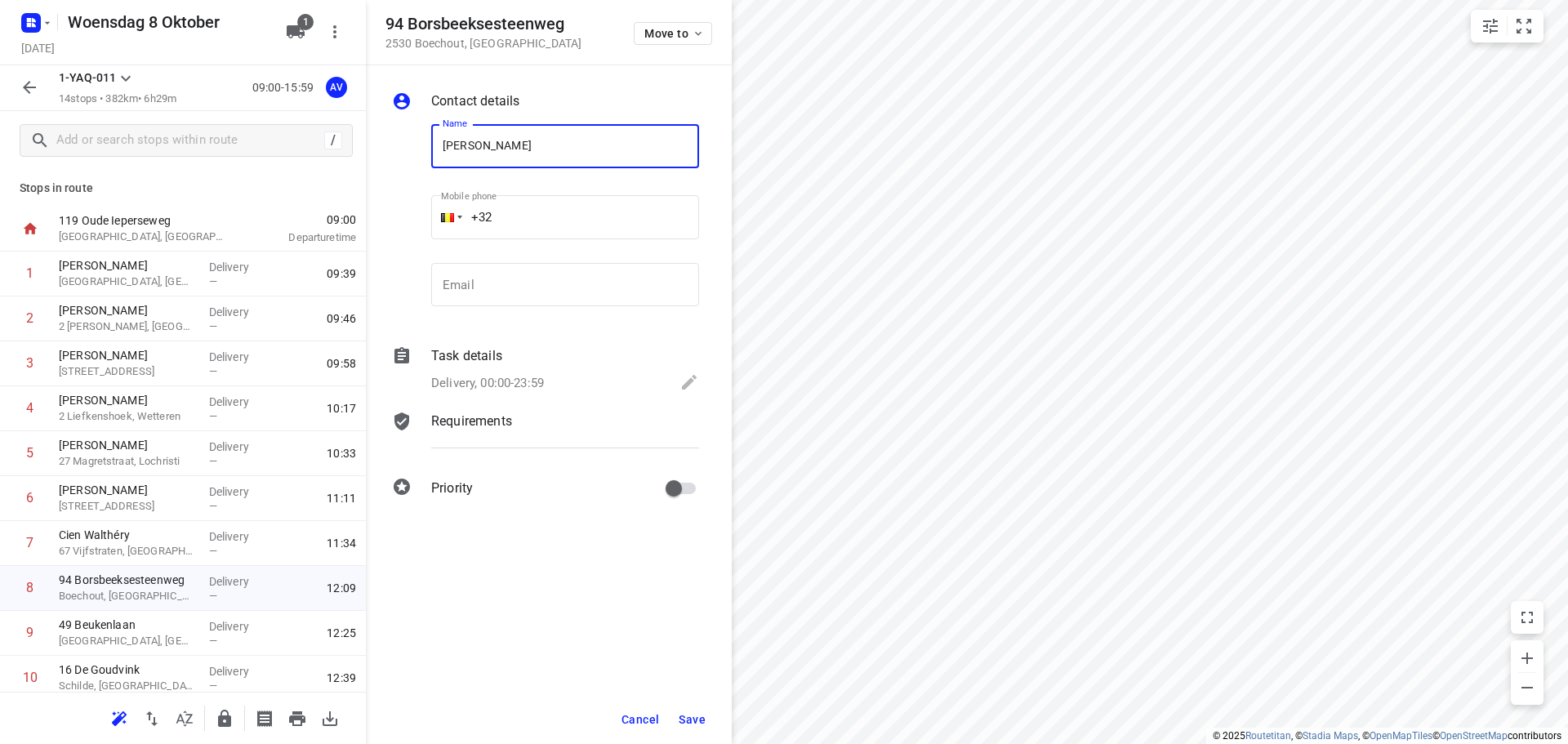
type input "[PERSON_NAME]"
click at [584, 208] on input "+32" at bounding box center [565, 218] width 268 height 44
type input "[PHONE_NUMBER]"
click at [534, 377] on p "Delivery, 00:00-23:59" at bounding box center [487, 383] width 112 height 19
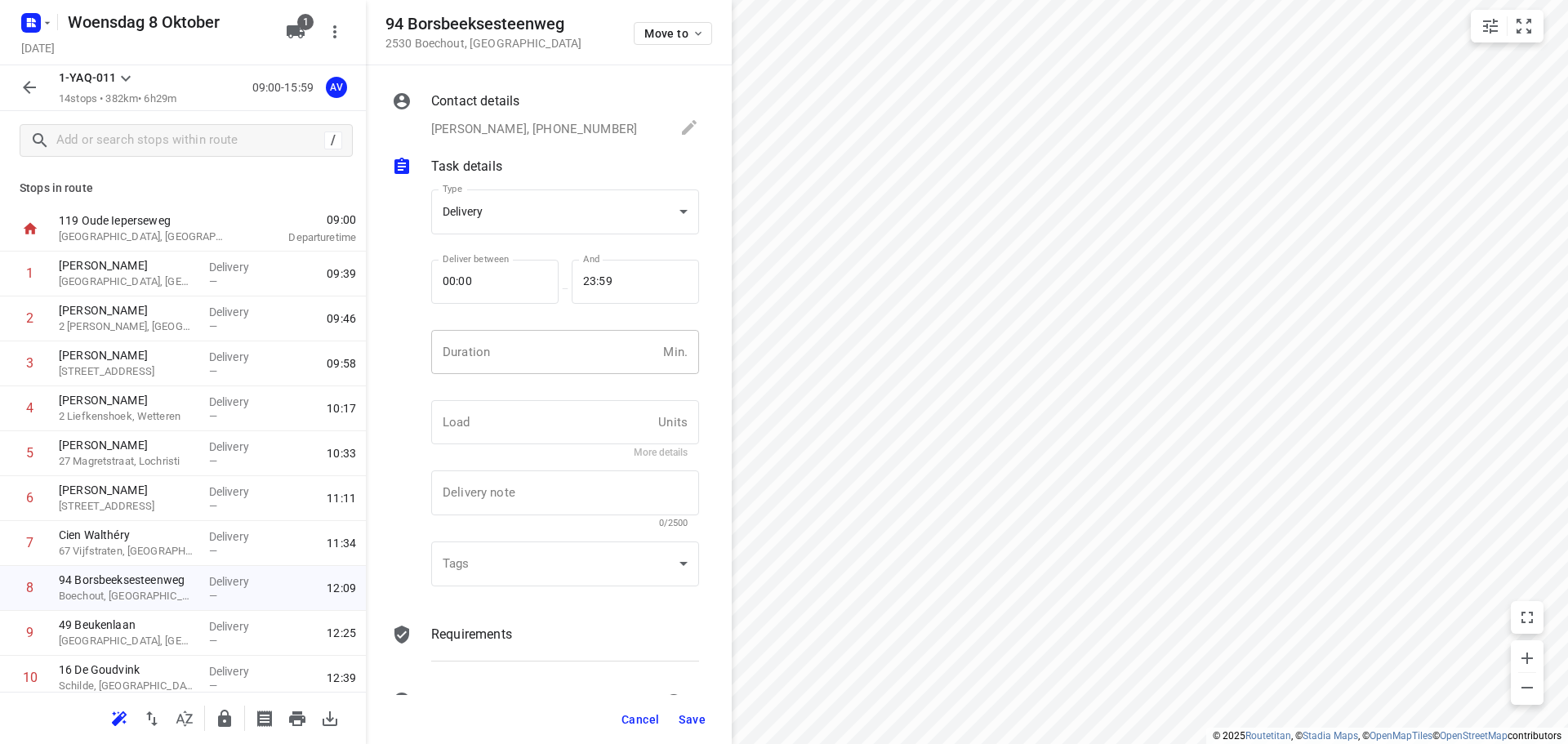
click at [538, 359] on input "number" at bounding box center [543, 352] width 226 height 44
type input "1"
click at [694, 717] on span "Save" at bounding box center [692, 719] width 27 height 13
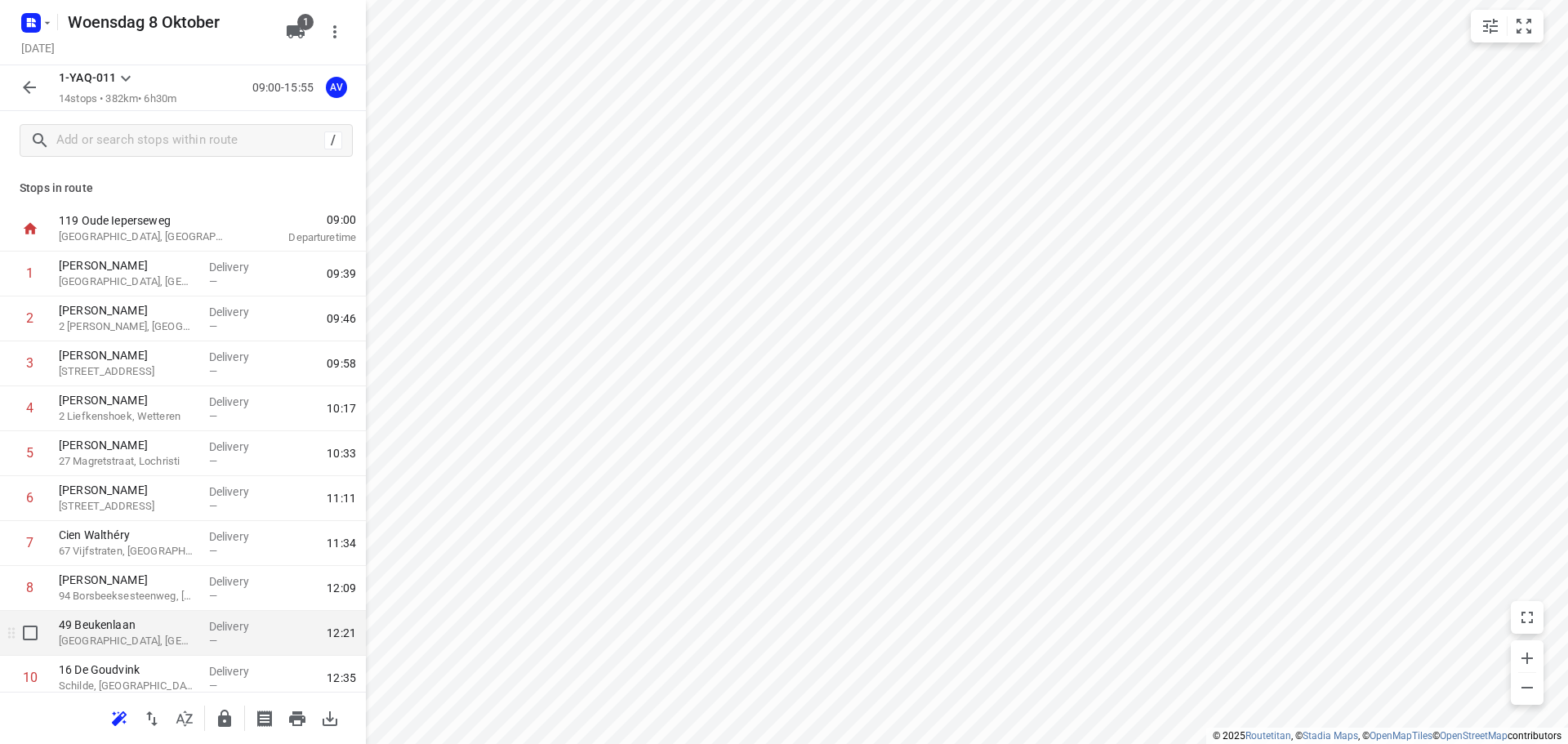
click at [152, 643] on p "[GEOGRAPHIC_DATA], [GEOGRAPHIC_DATA]" at bounding box center [127, 640] width 137 height 16
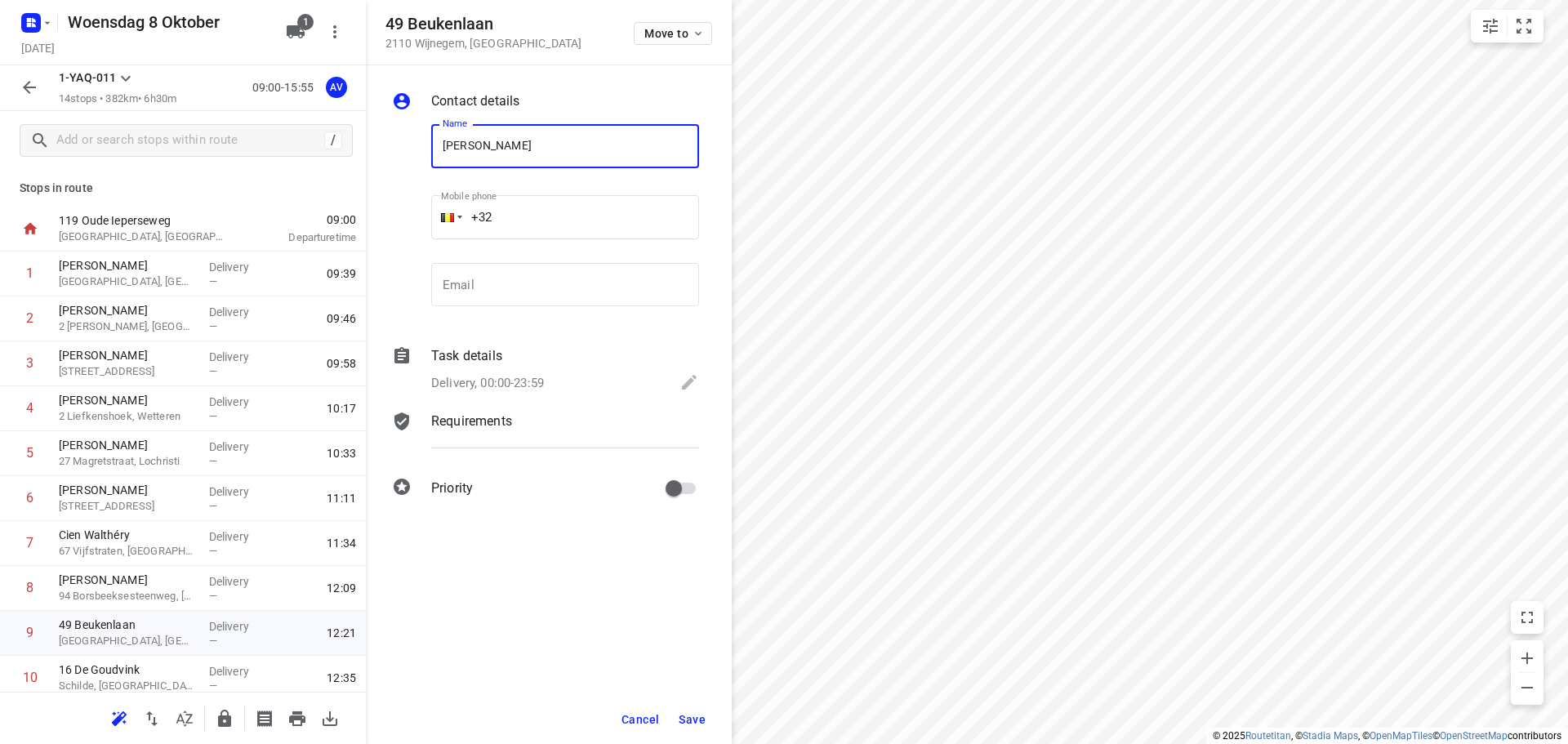
type input "[PERSON_NAME]"
click at [584, 210] on input "+32" at bounding box center [565, 218] width 268 height 44
type input "[PHONE_NUMBER]"
click at [529, 380] on p "Delivery, 00:00-23:59" at bounding box center [487, 383] width 112 height 19
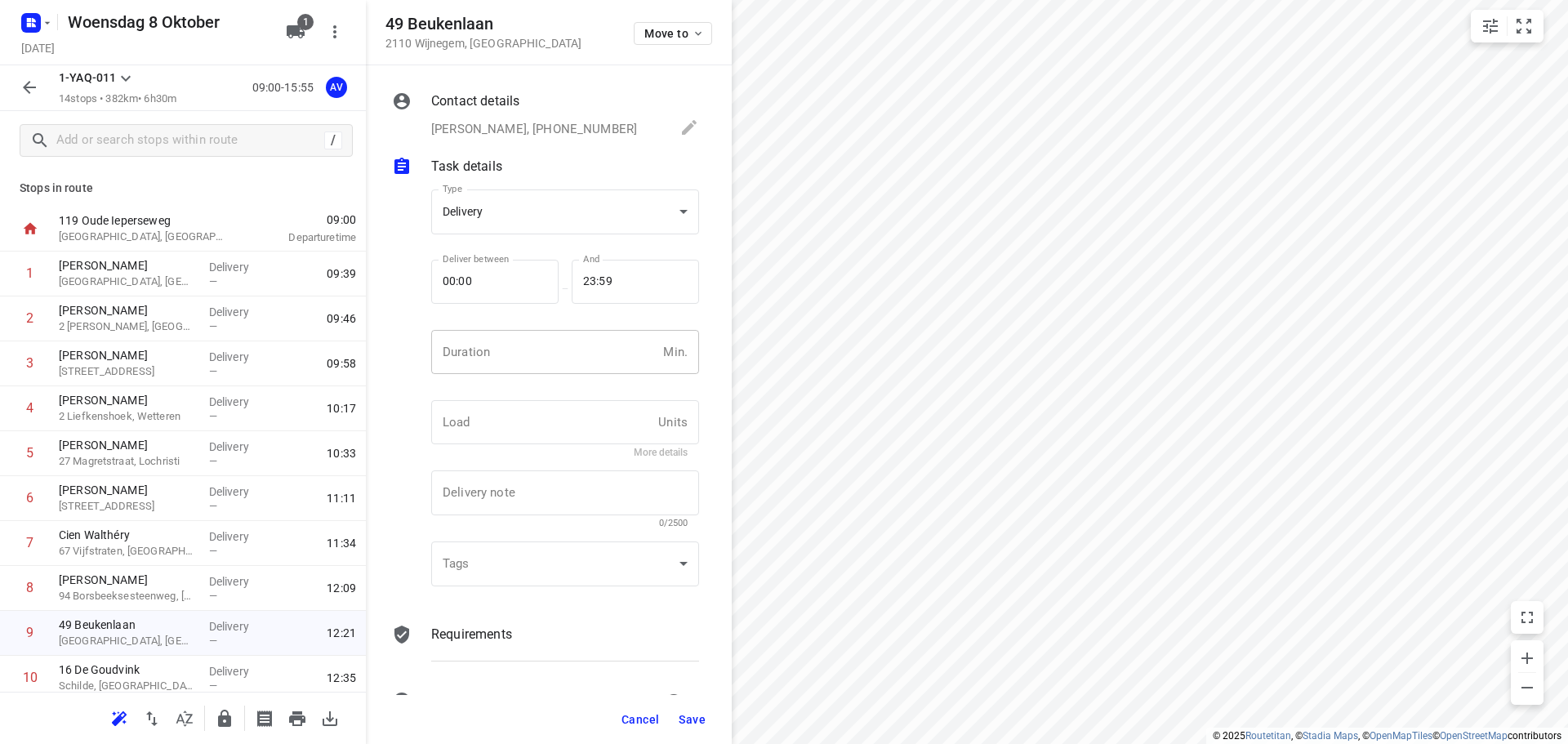
click at [539, 361] on input "number" at bounding box center [543, 352] width 226 height 44
type input "1"
click at [695, 719] on span "Save" at bounding box center [692, 719] width 27 height 13
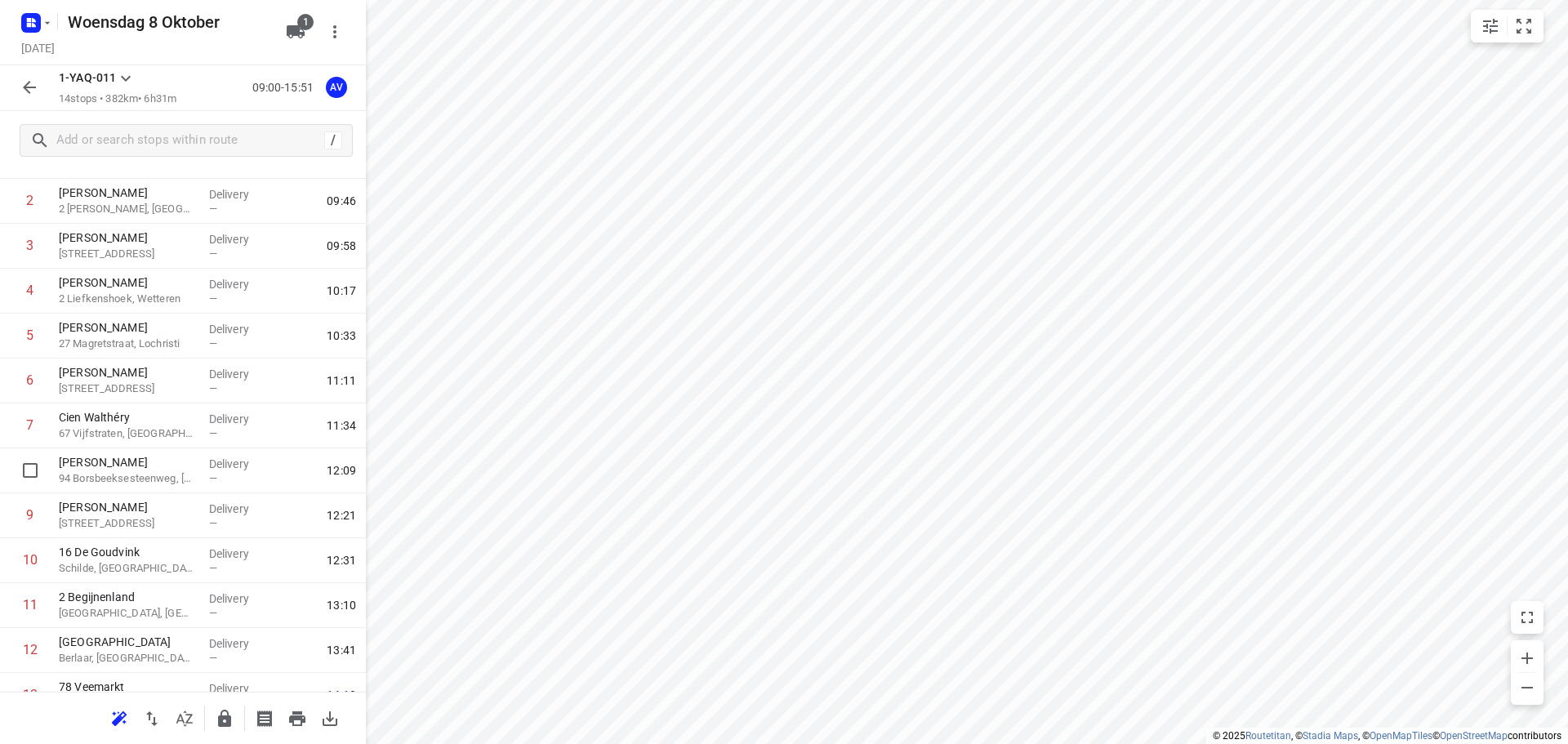
scroll to position [234, 0]
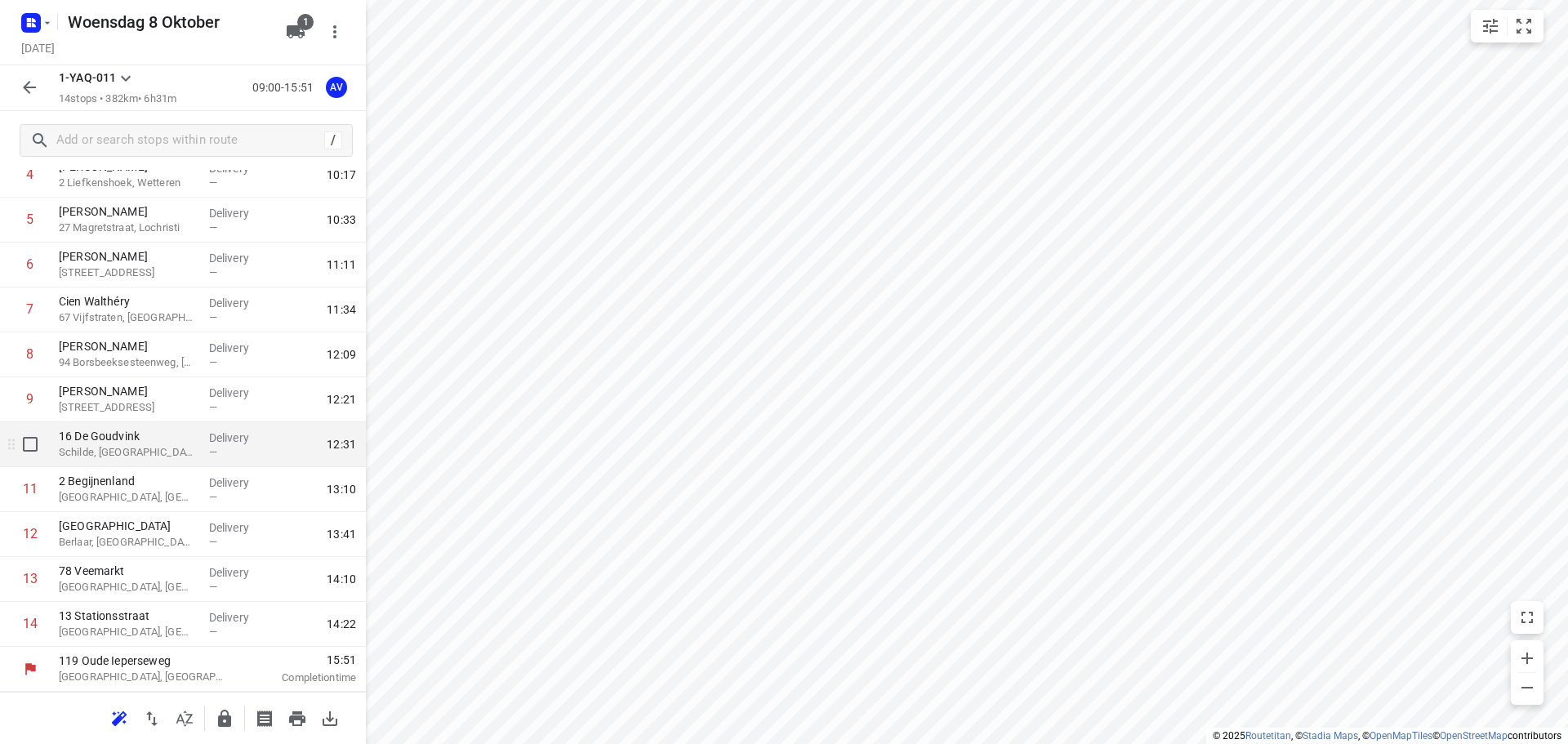
click at [166, 459] on p "Schilde, [GEOGRAPHIC_DATA]" at bounding box center [127, 452] width 137 height 16
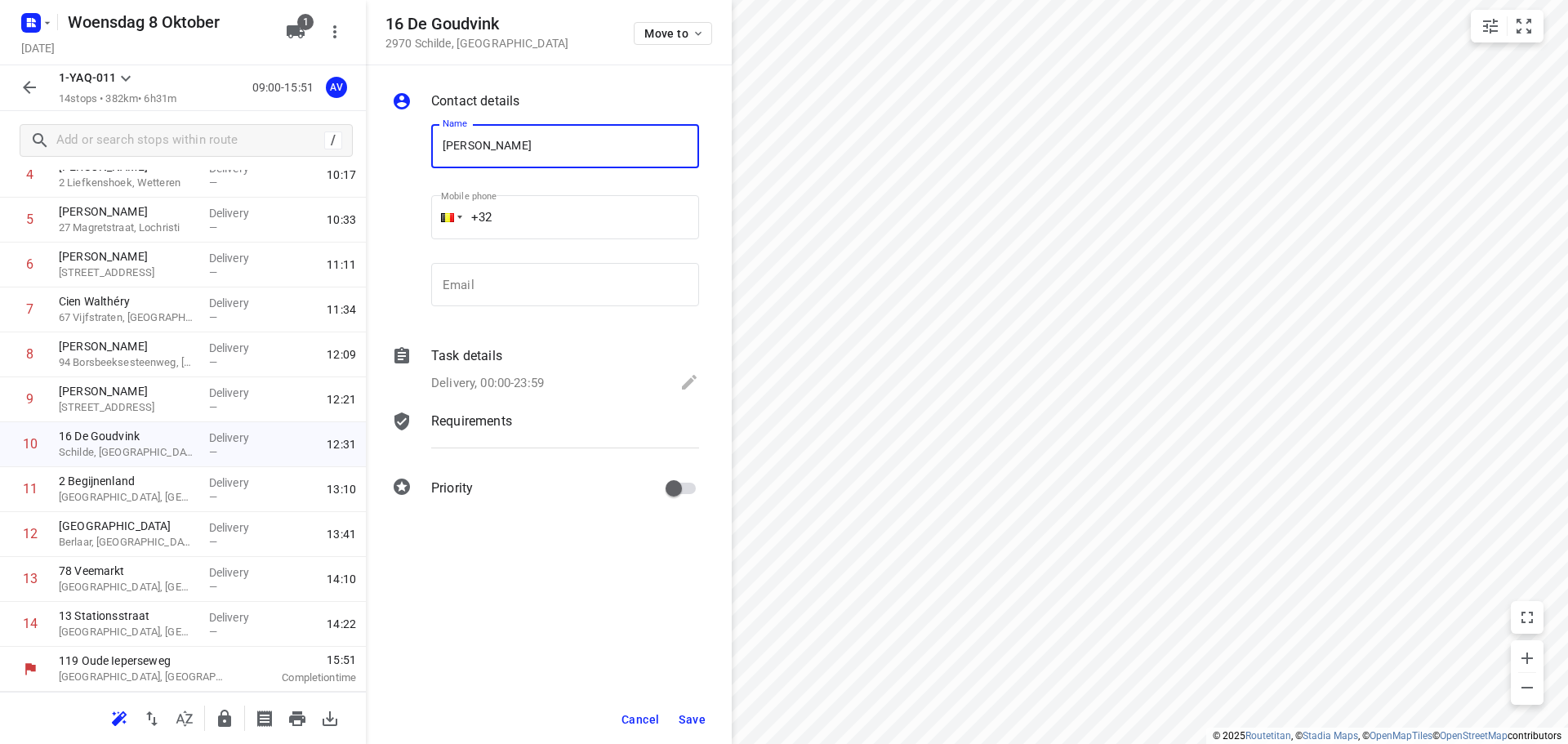
type input "[PERSON_NAME]"
click at [569, 213] on input "+32" at bounding box center [565, 218] width 268 height 44
type input "[PHONE_NUMBER]"
click at [518, 376] on p "Delivery, 00:00-23:59" at bounding box center [487, 383] width 112 height 19
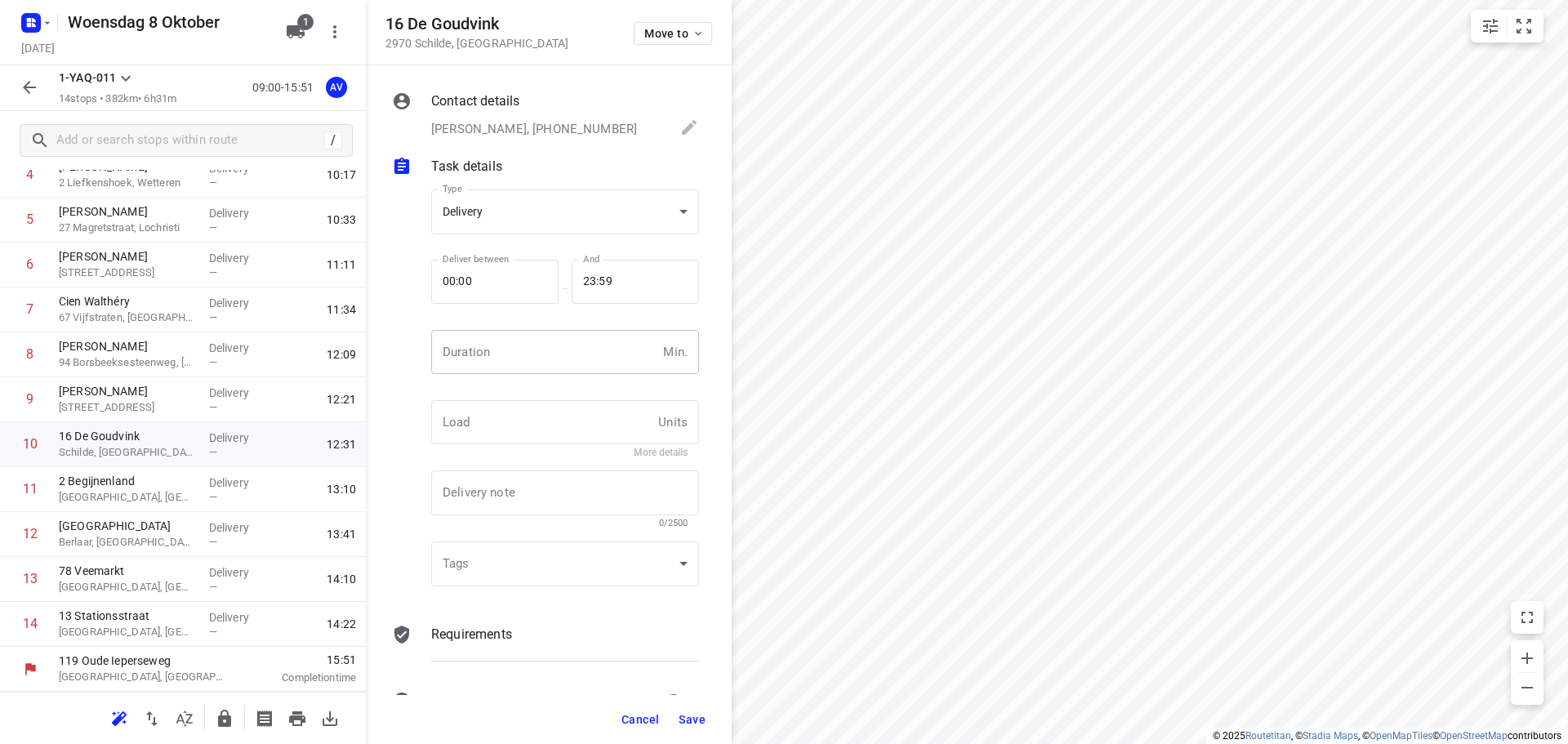
click at [524, 361] on input "number" at bounding box center [543, 352] width 226 height 44
type input "1"
click at [689, 723] on span "Save" at bounding box center [692, 719] width 27 height 13
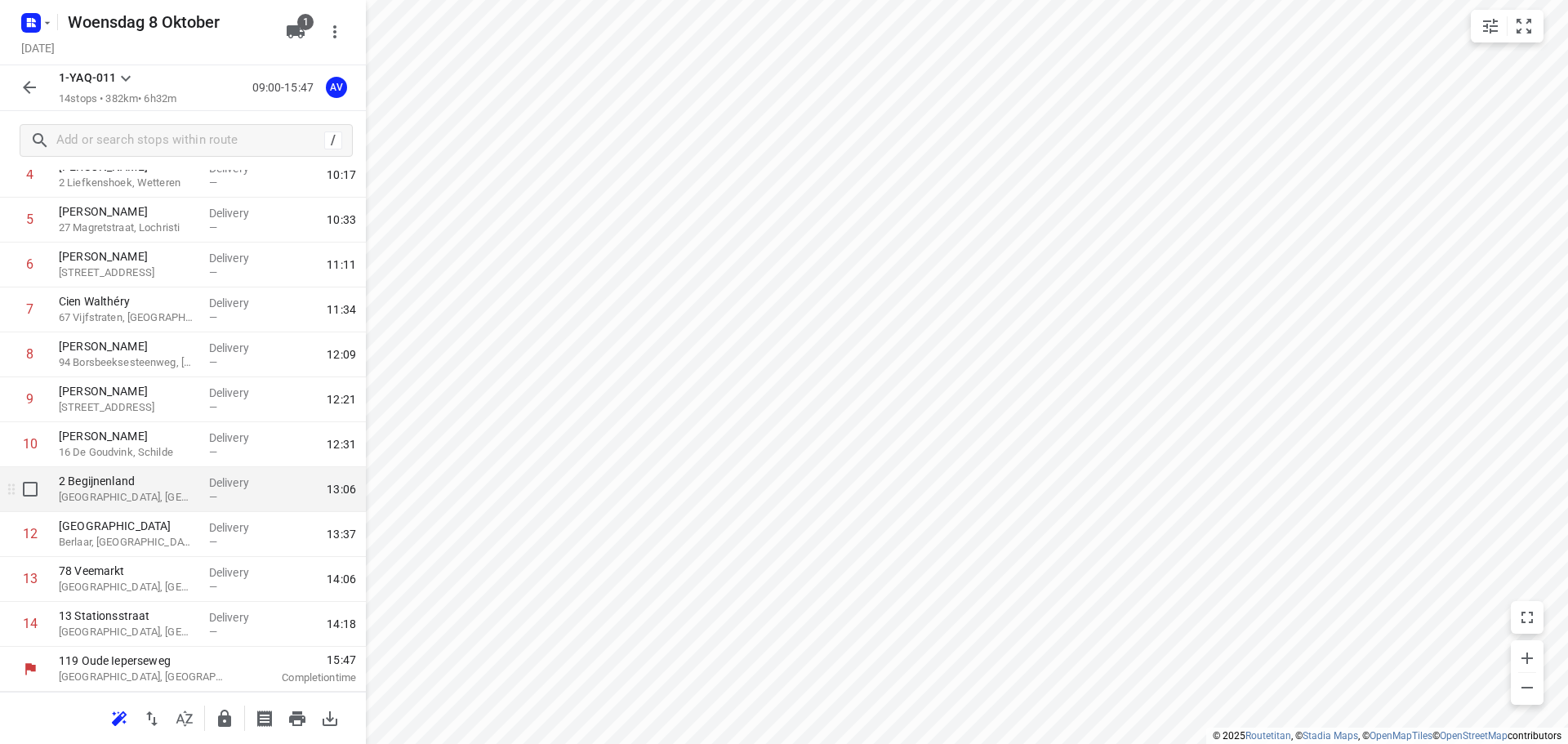
click at [143, 493] on p "[GEOGRAPHIC_DATA], [GEOGRAPHIC_DATA]" at bounding box center [127, 497] width 137 height 16
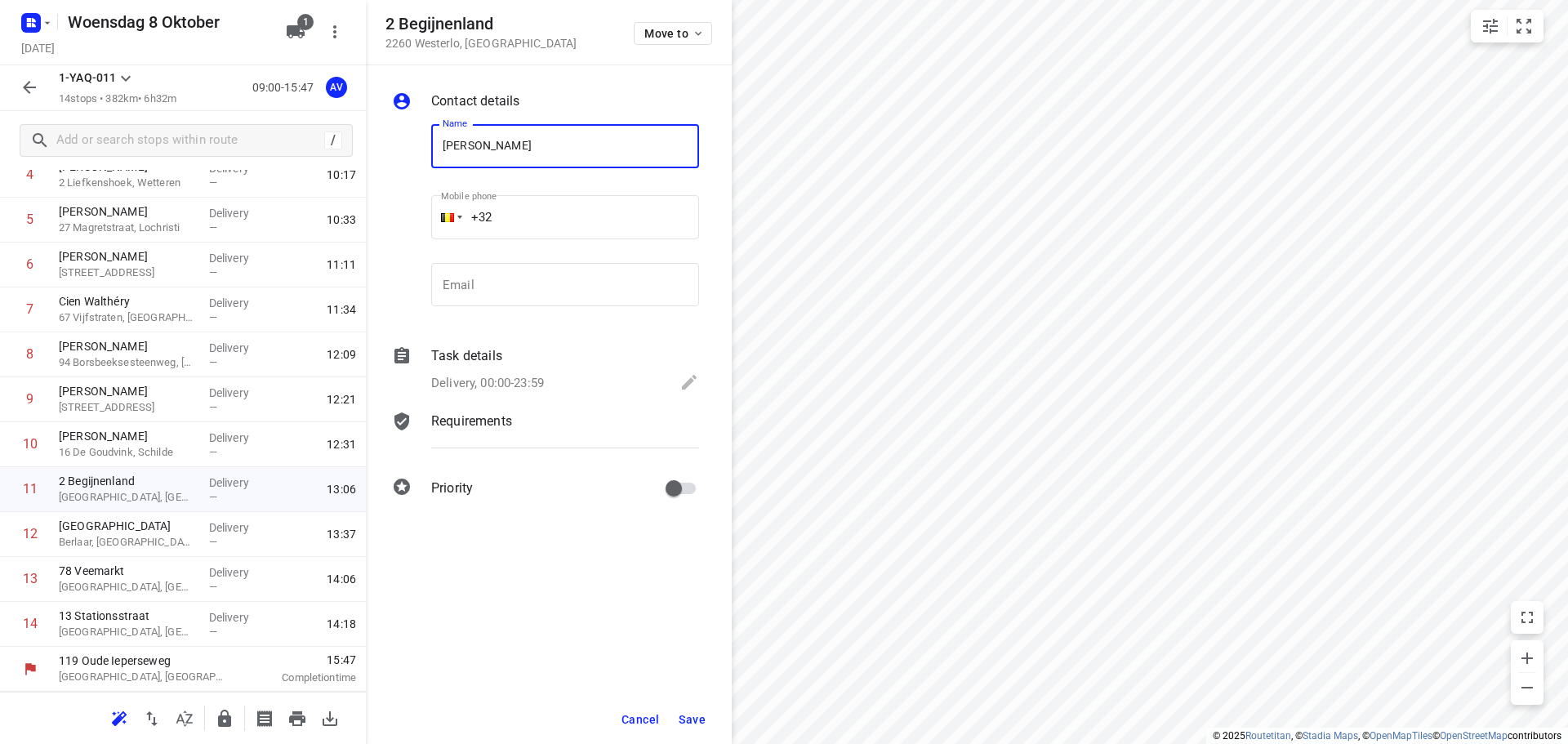
type input "[PERSON_NAME]"
drag, startPoint x: 554, startPoint y: 225, endPoint x: 576, endPoint y: 187, distance: 43.9
click at [556, 222] on input "+32" at bounding box center [565, 218] width 268 height 44
type input "[PHONE_NUMBER]"
click at [515, 385] on p "Delivery, 00:00-23:59" at bounding box center [487, 383] width 112 height 19
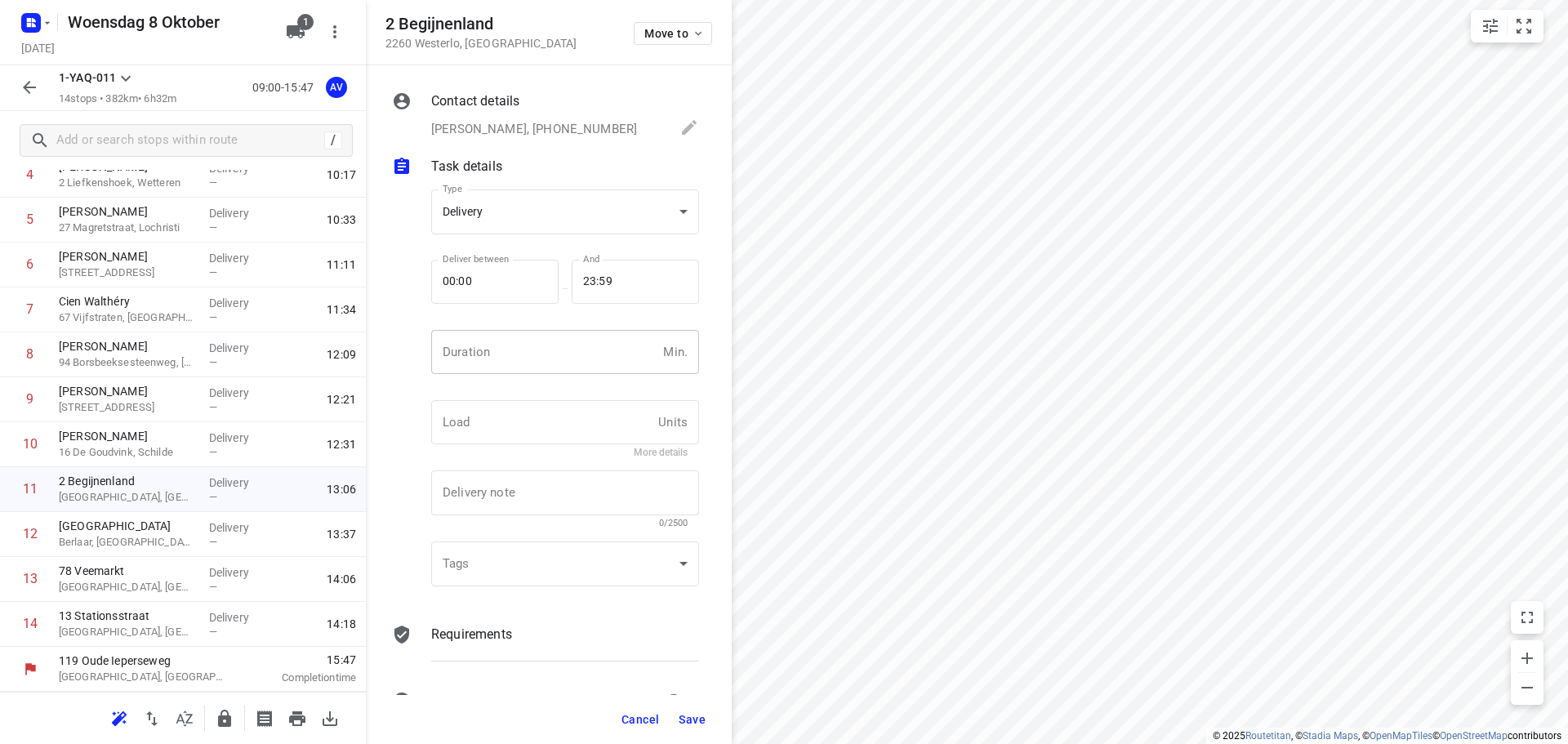
click at [533, 363] on input "number" at bounding box center [543, 352] width 226 height 44
type input "1"
click at [687, 720] on span "Save" at bounding box center [692, 719] width 27 height 13
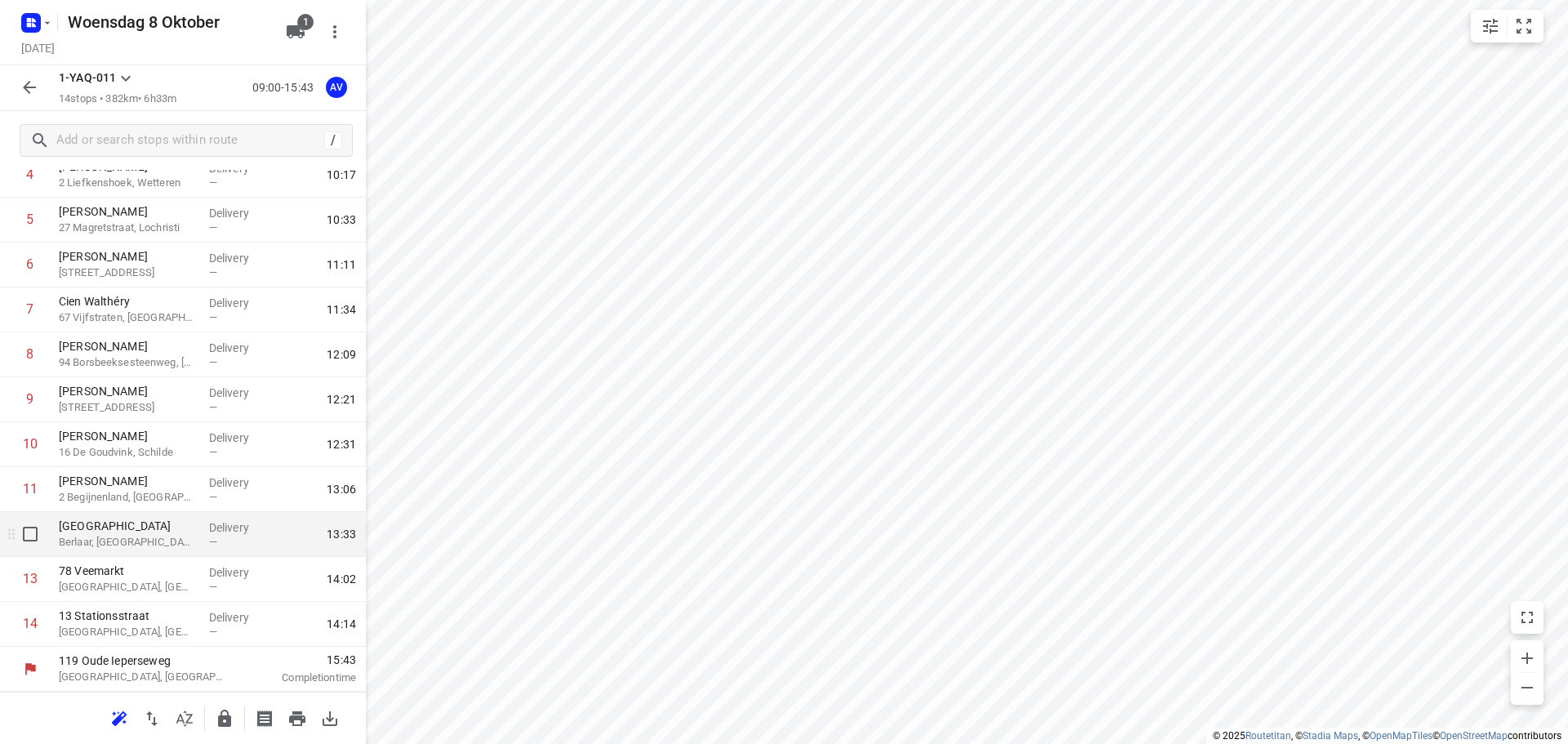
click at [148, 537] on p "Berlaar, [GEOGRAPHIC_DATA]" at bounding box center [127, 541] width 137 height 16
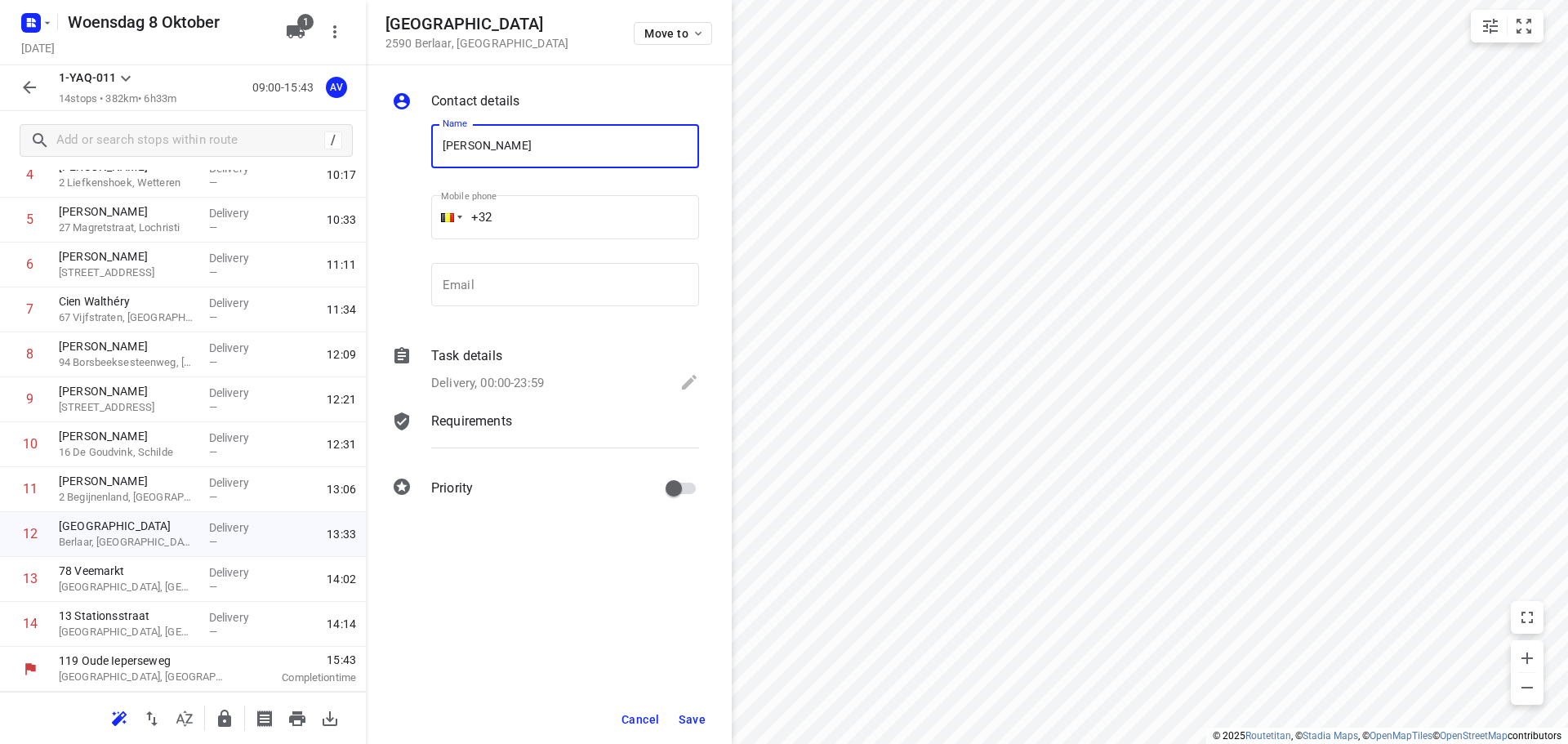
type input "[PERSON_NAME]"
drag, startPoint x: 573, startPoint y: 234, endPoint x: 576, endPoint y: 219, distance: 15.3
click at [575, 228] on input "+32" at bounding box center [565, 218] width 268 height 44
type input "[PHONE_NUMBER]"
click at [537, 380] on p "Delivery, 00:00-23:59" at bounding box center [487, 383] width 112 height 19
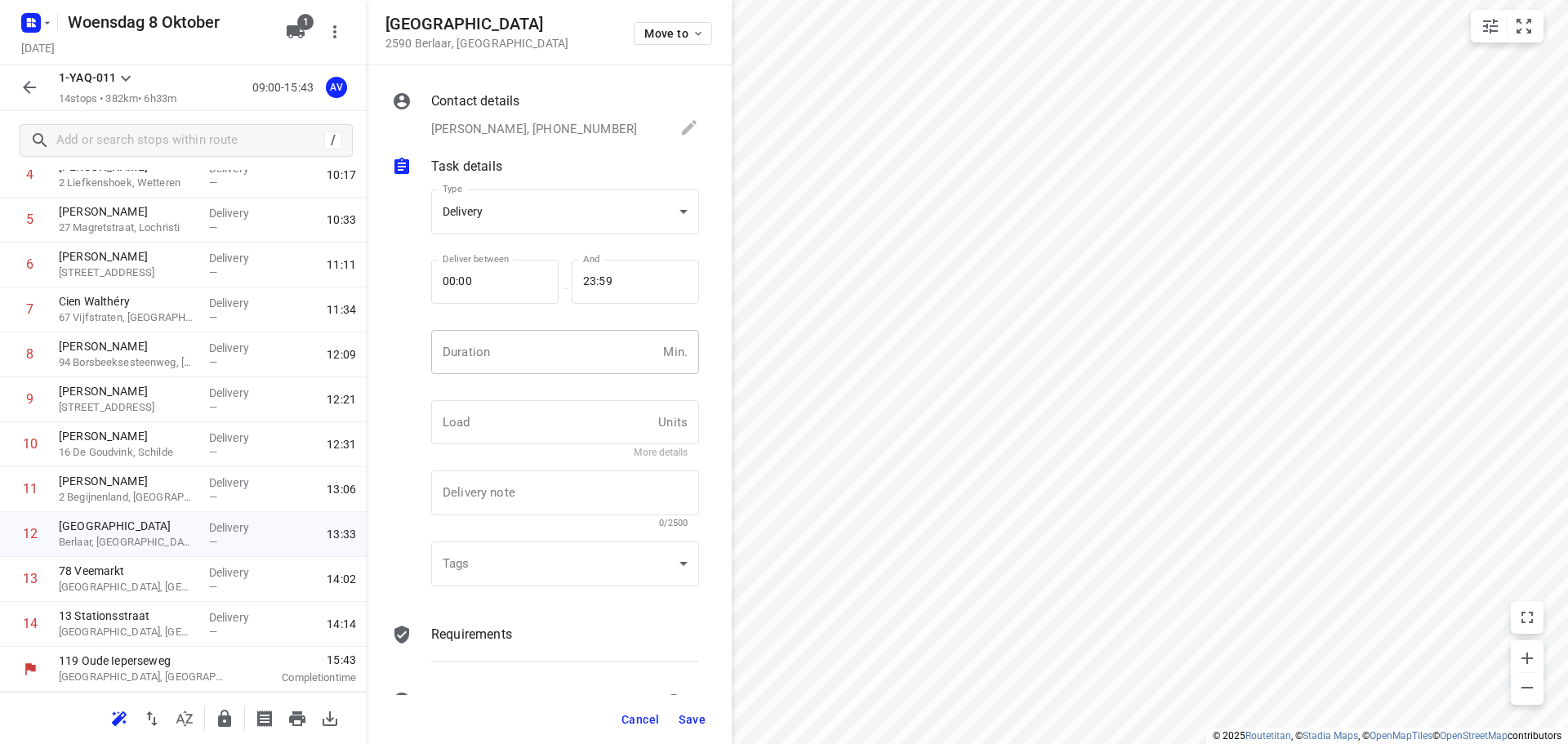
click at [550, 347] on input "number" at bounding box center [543, 352] width 226 height 44
type input "1"
click at [689, 717] on span "Save" at bounding box center [692, 719] width 27 height 13
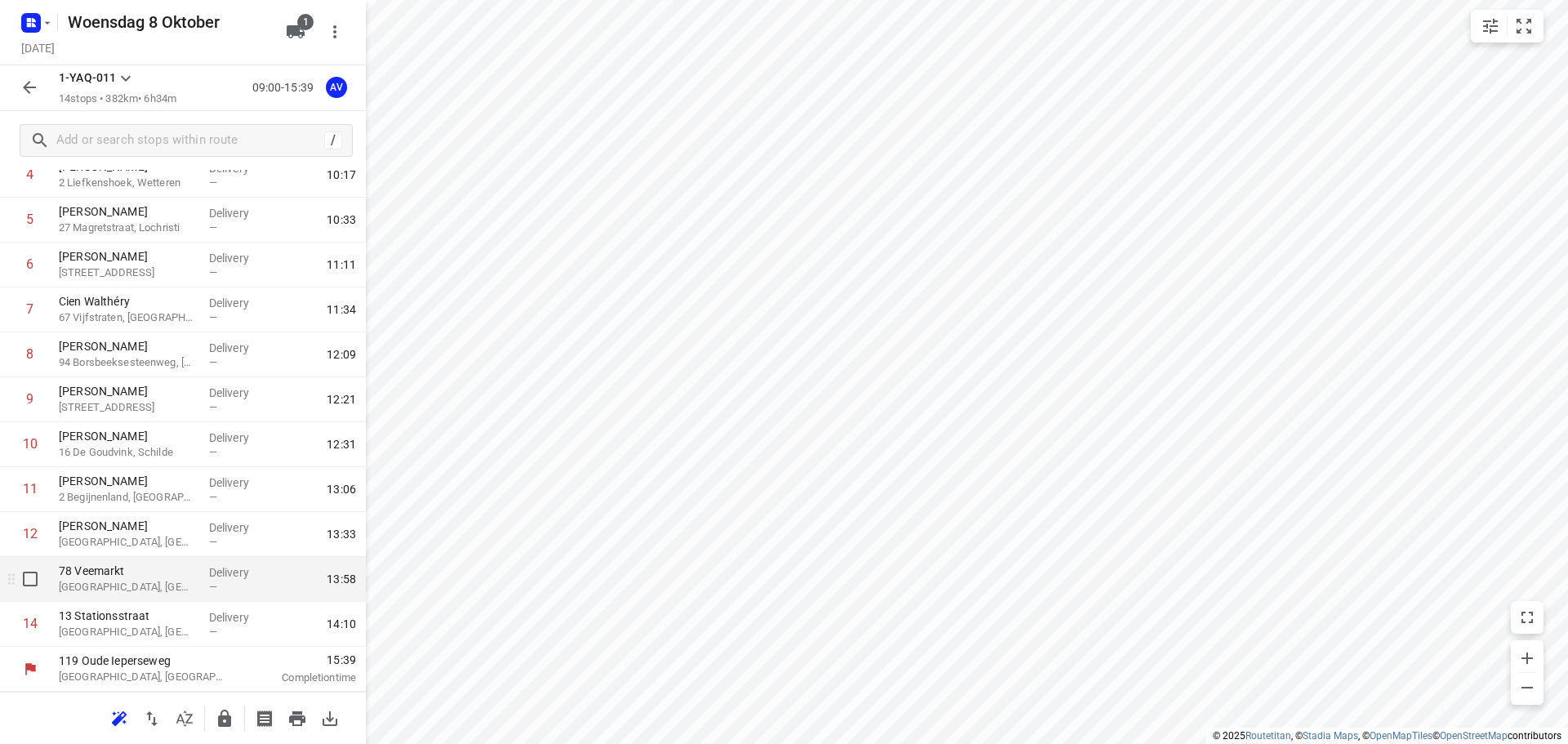
click at [161, 587] on p "[GEOGRAPHIC_DATA], [GEOGRAPHIC_DATA]" at bounding box center [127, 587] width 137 height 16
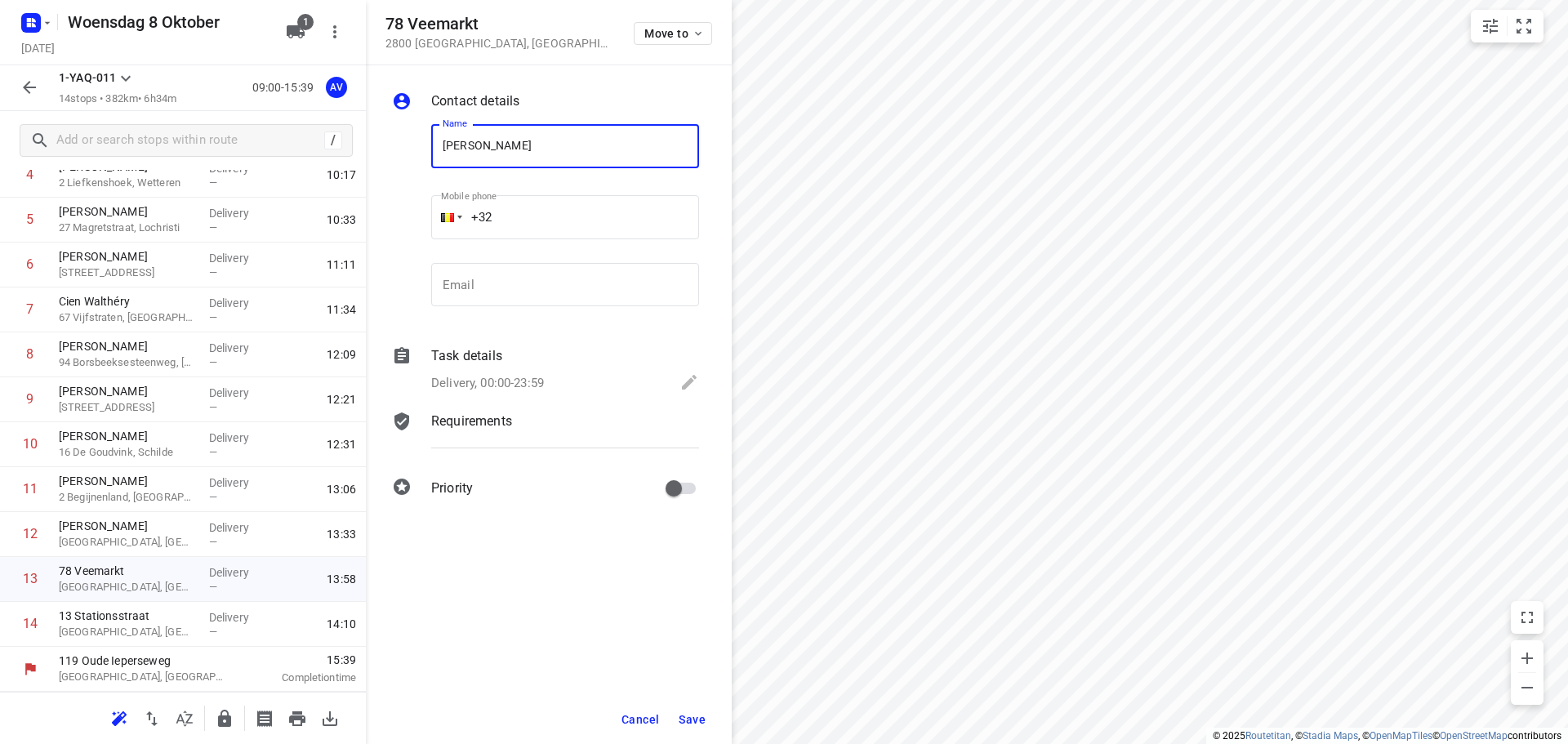
type input "[PERSON_NAME]"
drag, startPoint x: 546, startPoint y: 222, endPoint x: 555, endPoint y: 198, distance: 25.6
click at [547, 222] on input "+32" at bounding box center [565, 218] width 268 height 44
type input "[PHONE_NUMBER]"
click at [533, 378] on p "Delivery, 00:00-23:59" at bounding box center [487, 383] width 112 height 19
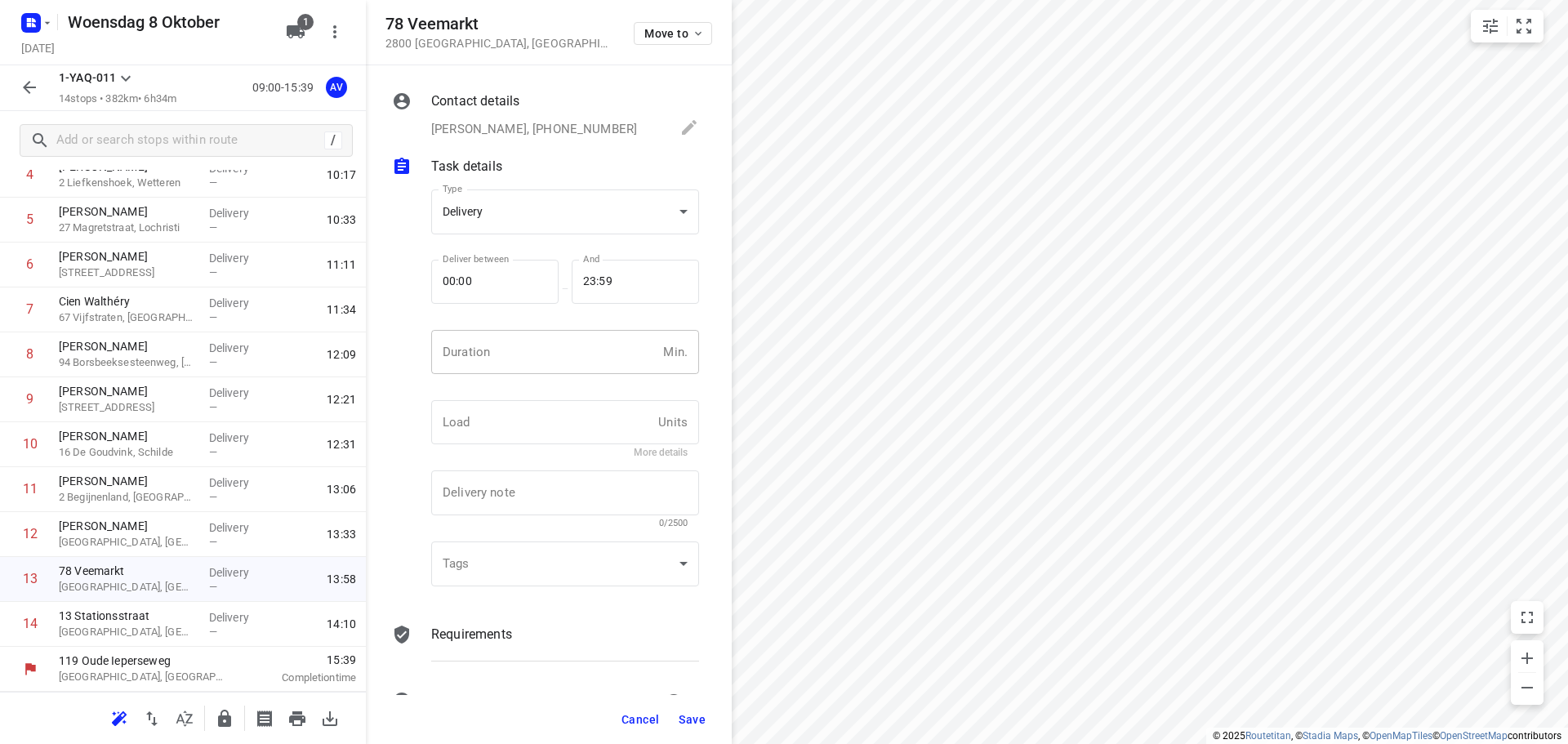
click at [541, 364] on input "number" at bounding box center [543, 352] width 226 height 44
type input "1"
click at [696, 715] on span "Save" at bounding box center [692, 719] width 27 height 13
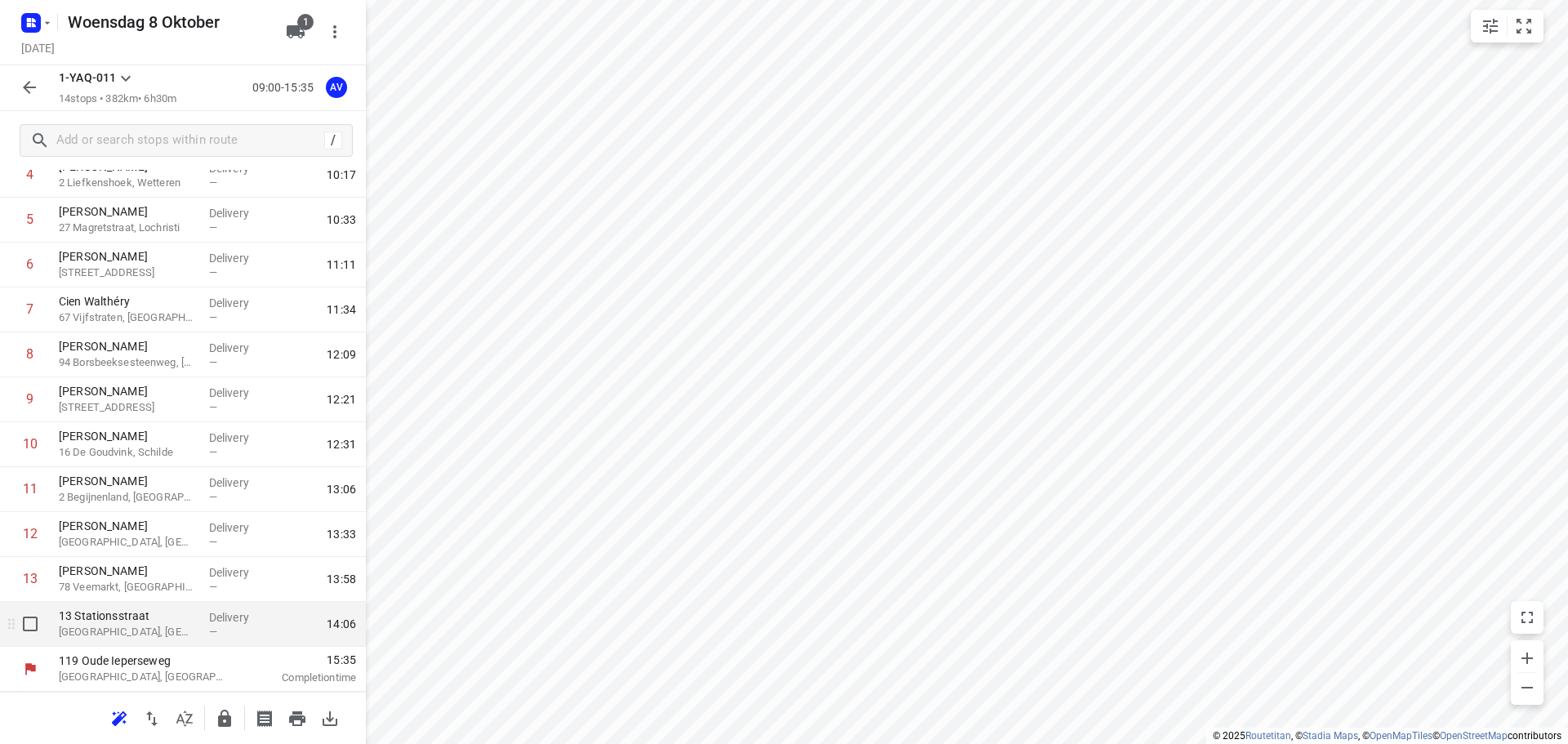
click at [141, 627] on p "[GEOGRAPHIC_DATA], [GEOGRAPHIC_DATA]" at bounding box center [127, 632] width 137 height 16
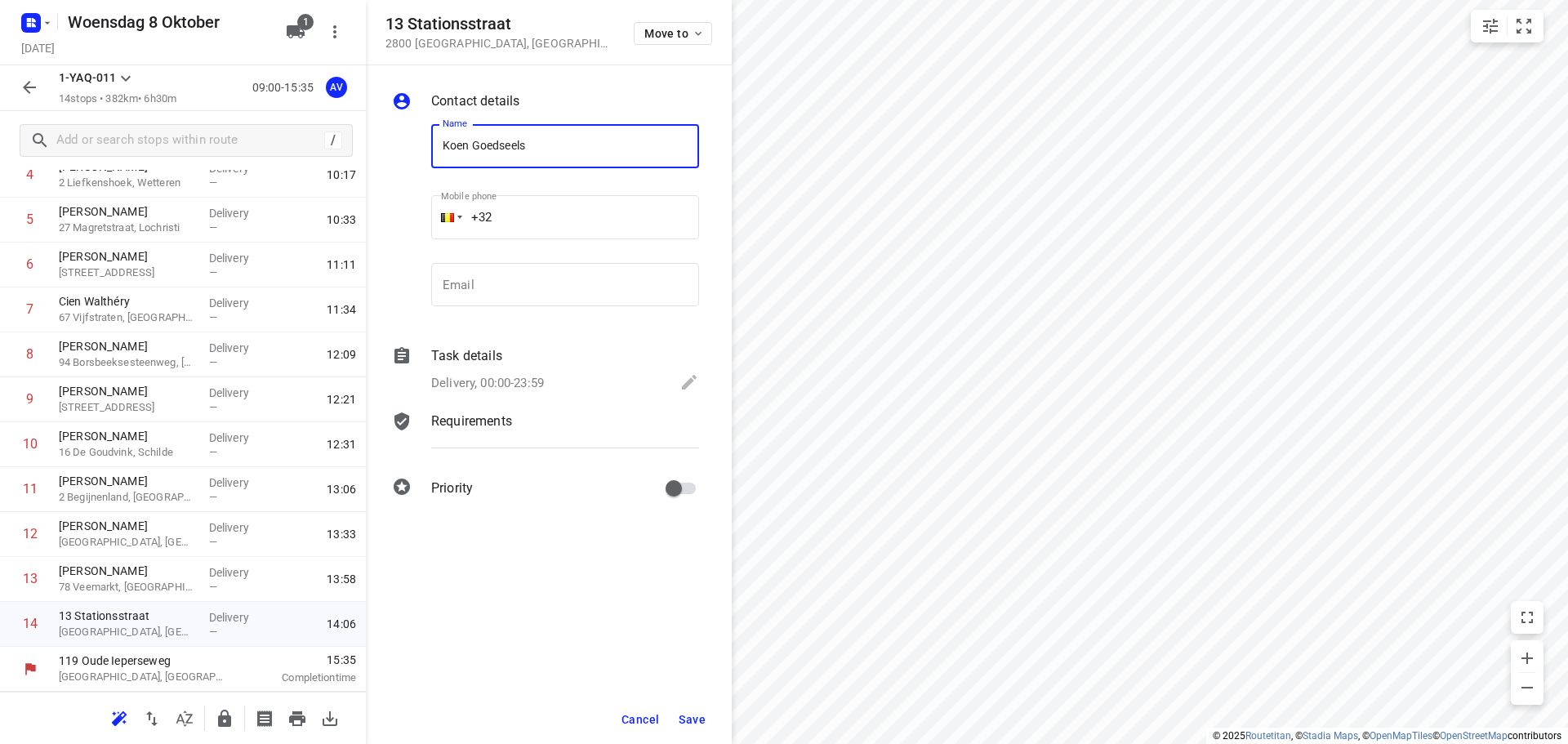
type input "Koen Goedseels"
click at [565, 214] on input "+32" at bounding box center [565, 218] width 268 height 44
type input "[PHONE_NUMBER]"
click at [525, 380] on p "Delivery, 00:00-23:59" at bounding box center [487, 383] width 112 height 19
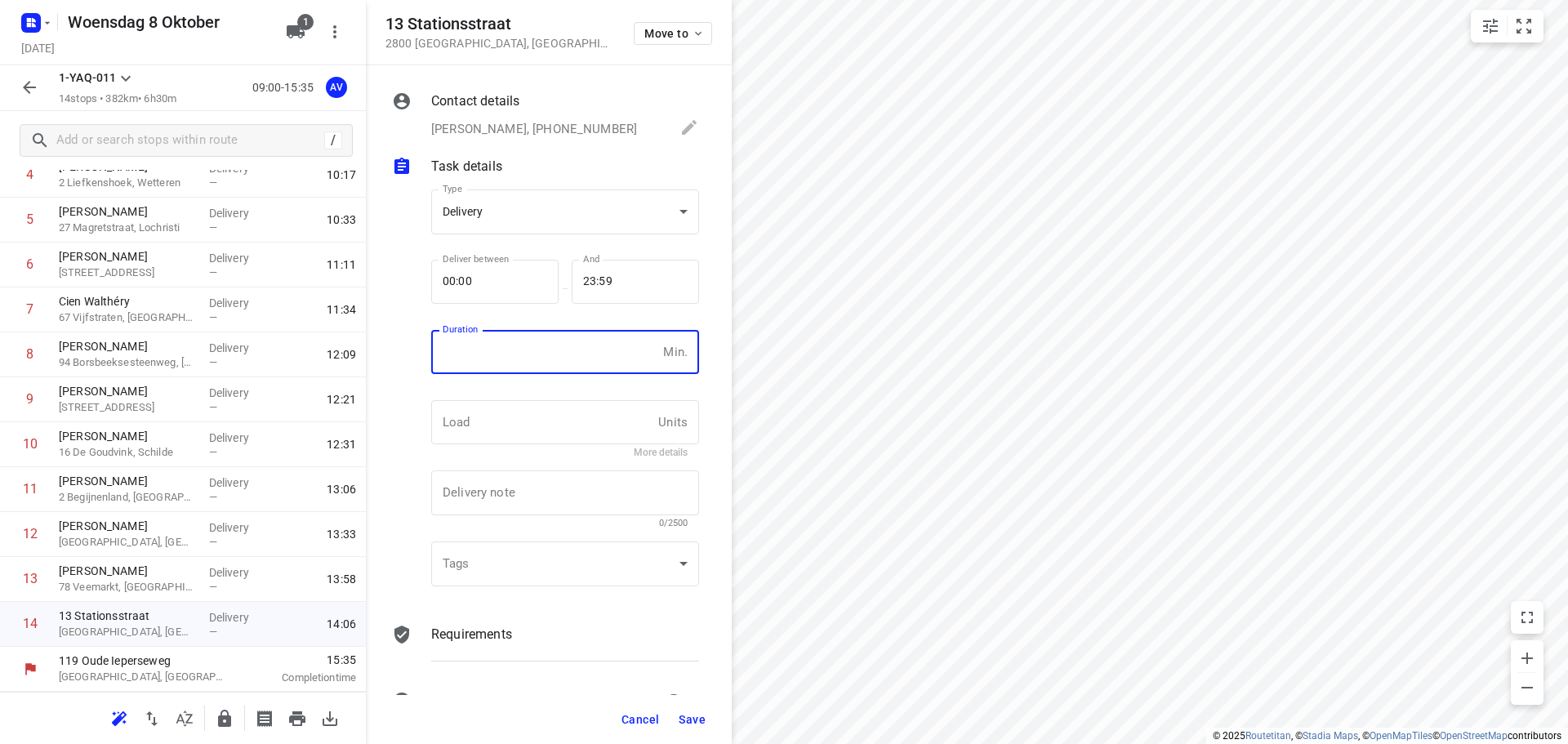
click at [534, 360] on input "number" at bounding box center [543, 352] width 226 height 44
type input "1"
click at [693, 717] on span "Save" at bounding box center [692, 719] width 27 height 13
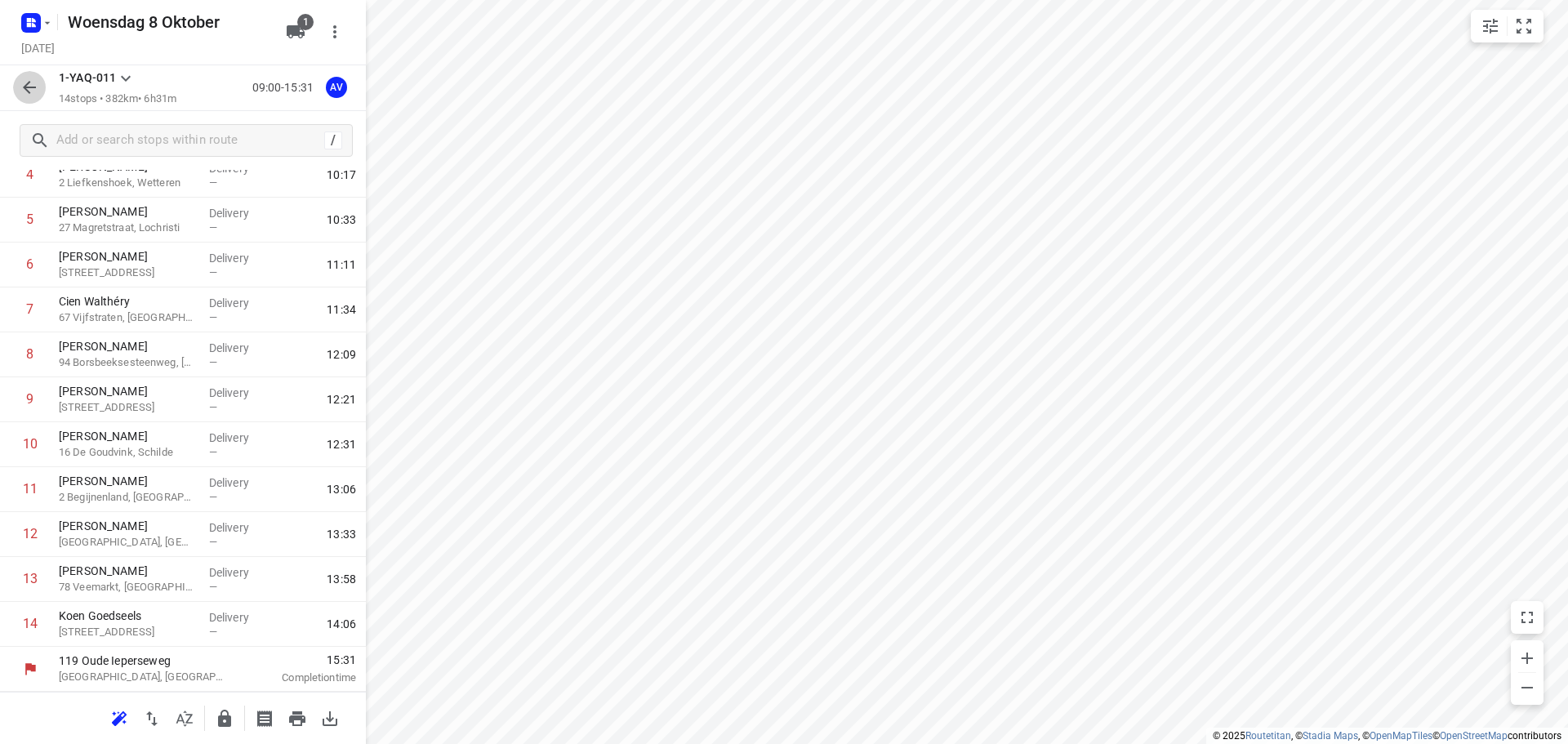
click at [22, 89] on icon "button" at bounding box center [29, 88] width 19 height 19
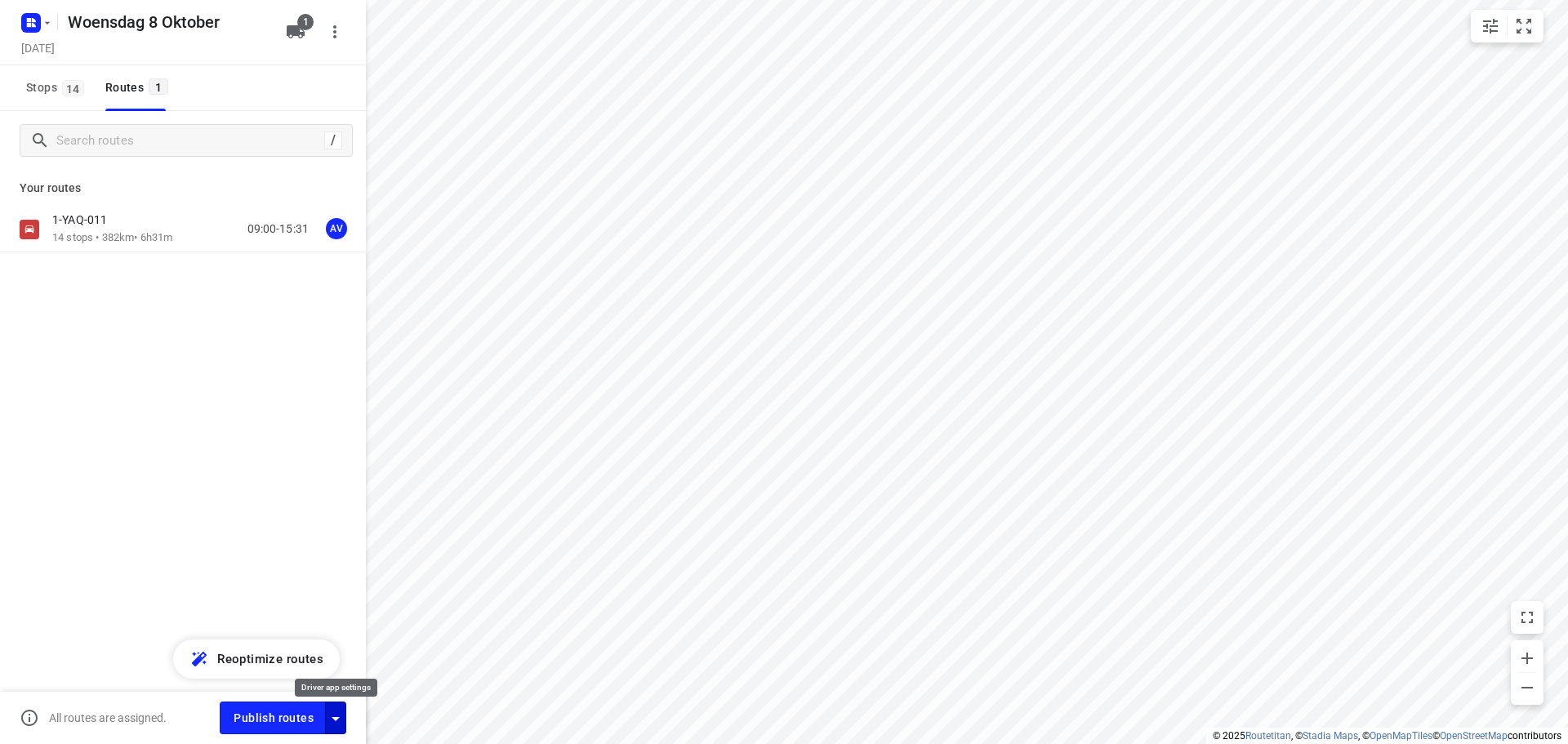
click at [339, 717] on icon "button" at bounding box center [335, 718] width 19 height 19
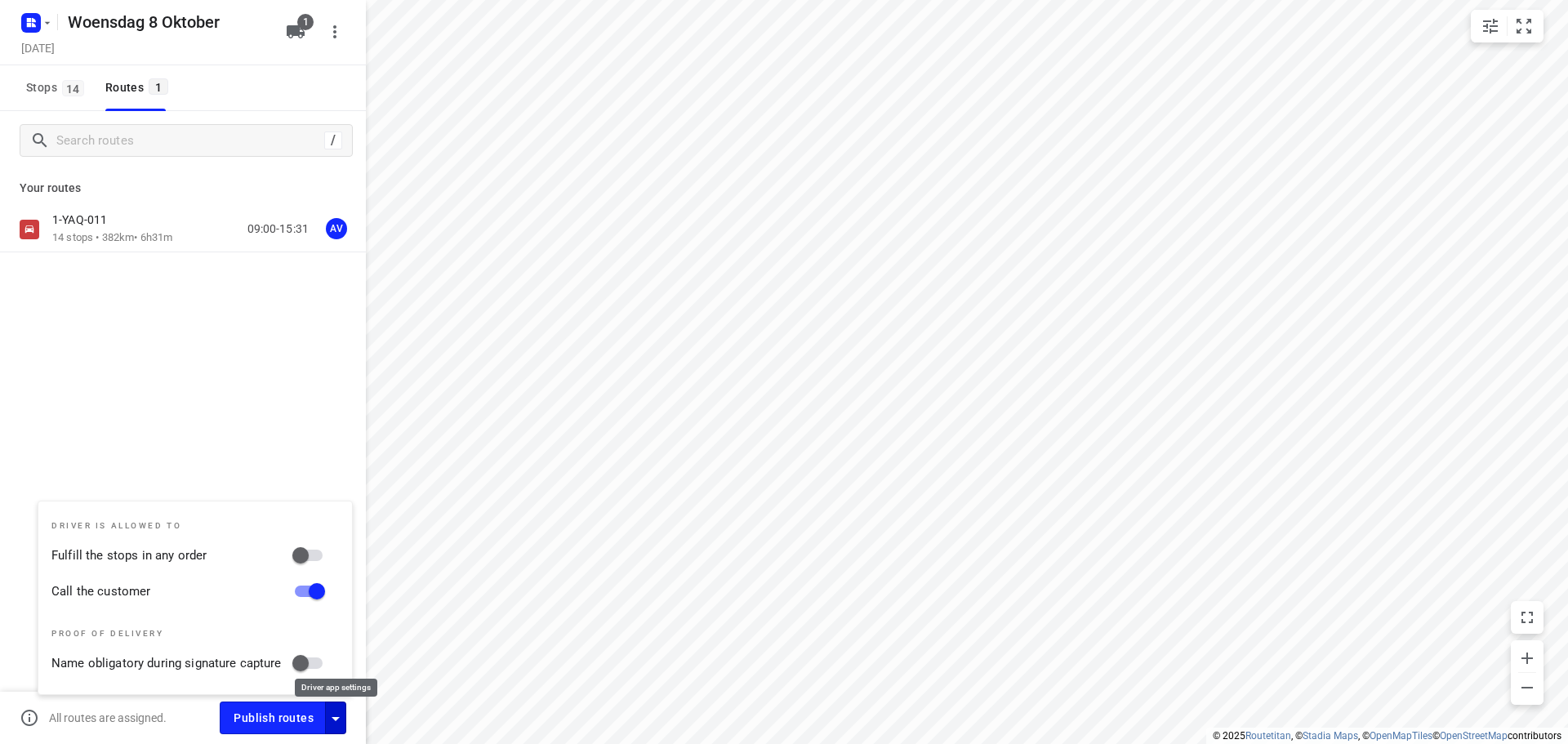
click at [339, 717] on icon "button" at bounding box center [335, 718] width 19 height 19
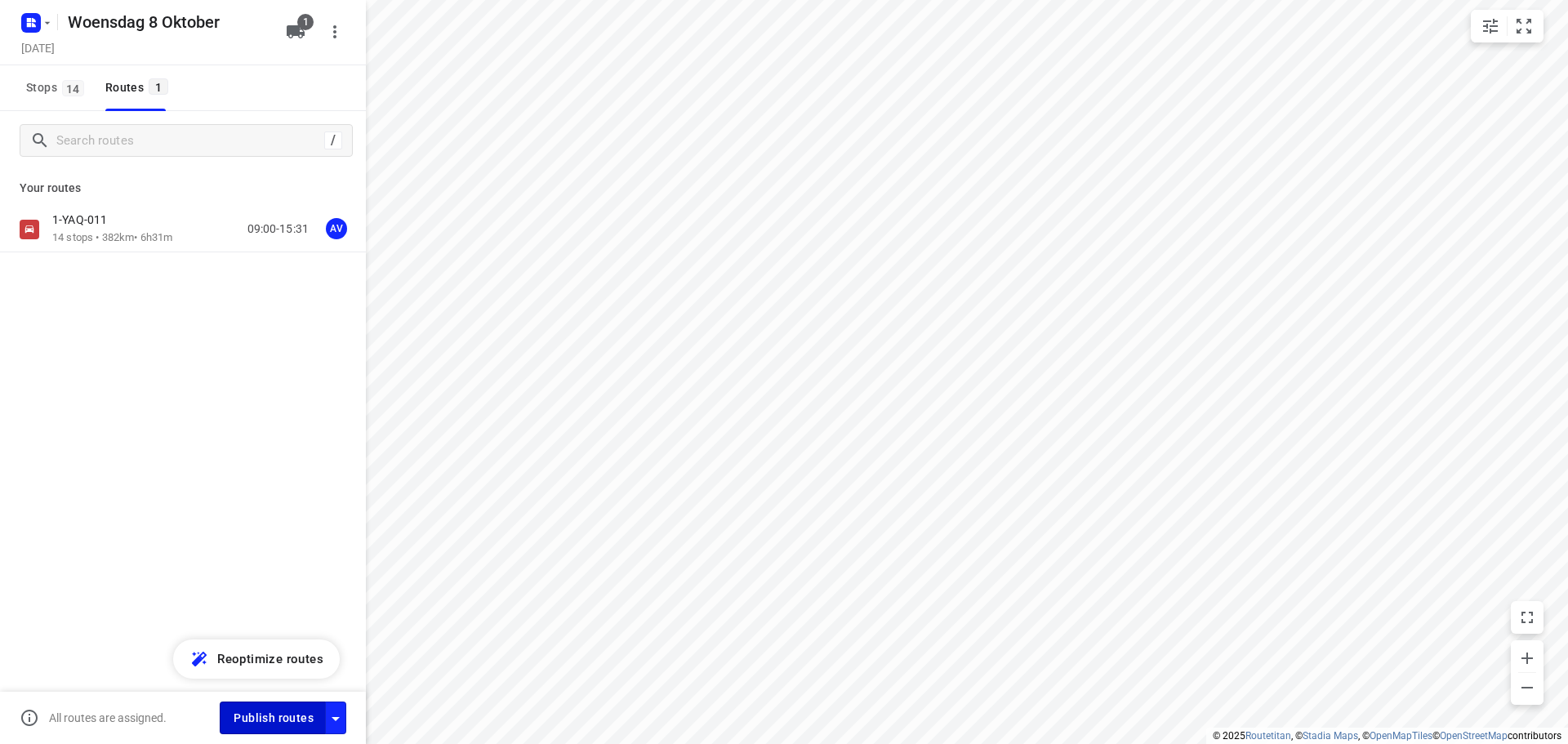
click at [298, 713] on span "Publish routes" at bounding box center [273, 717] width 80 height 20
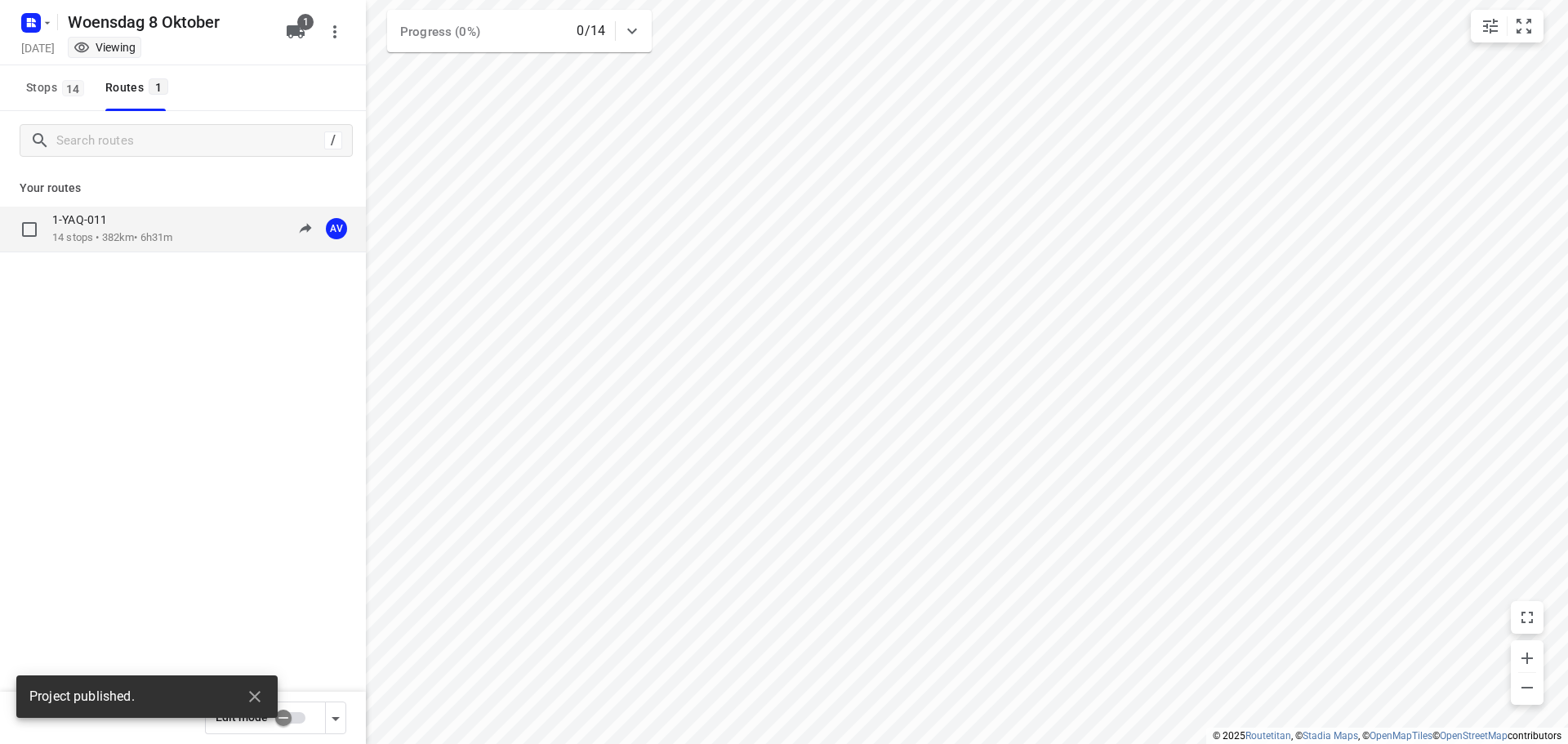
click at [163, 229] on div "1-YAQ-011" at bounding box center [112, 221] width 120 height 18
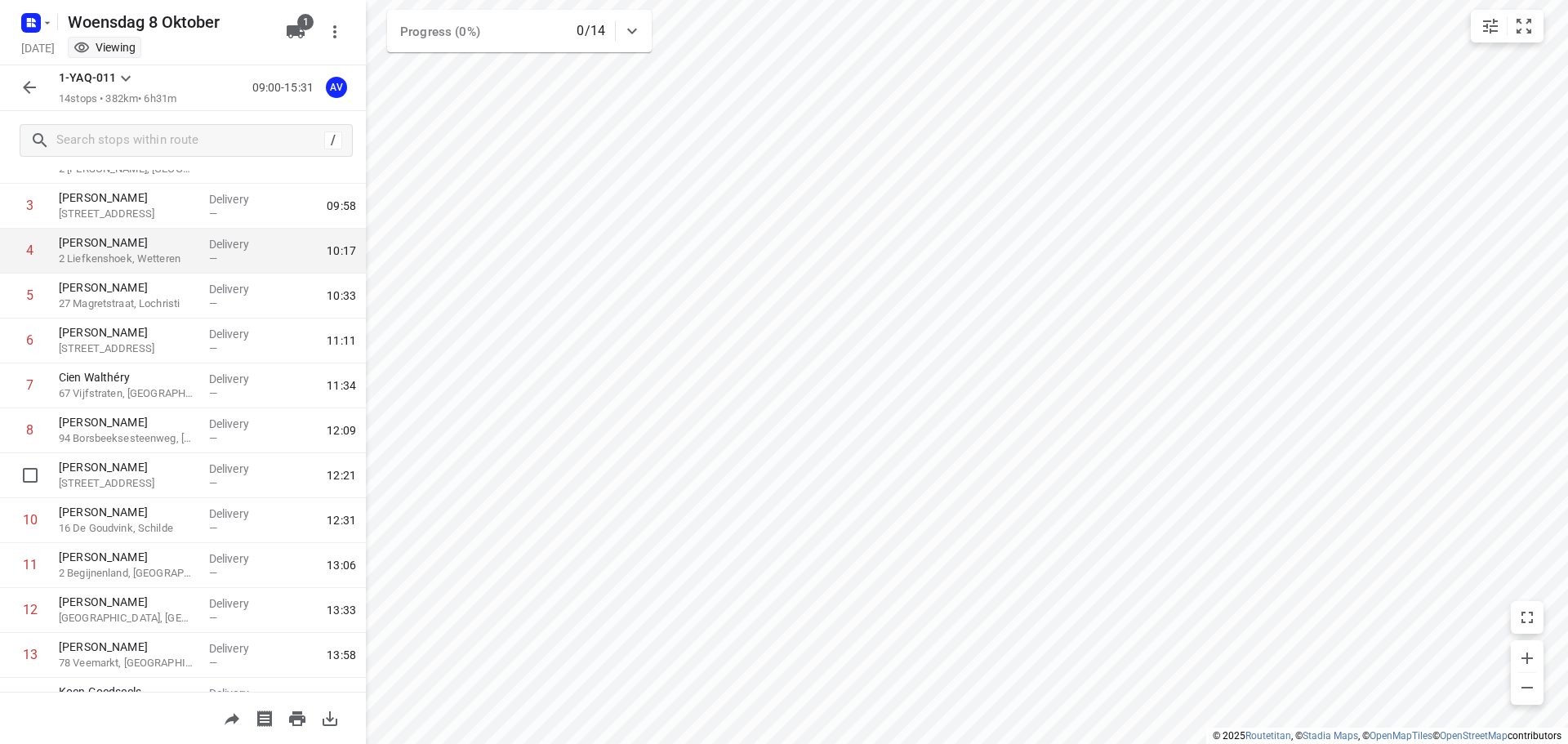
scroll to position [0, 0]
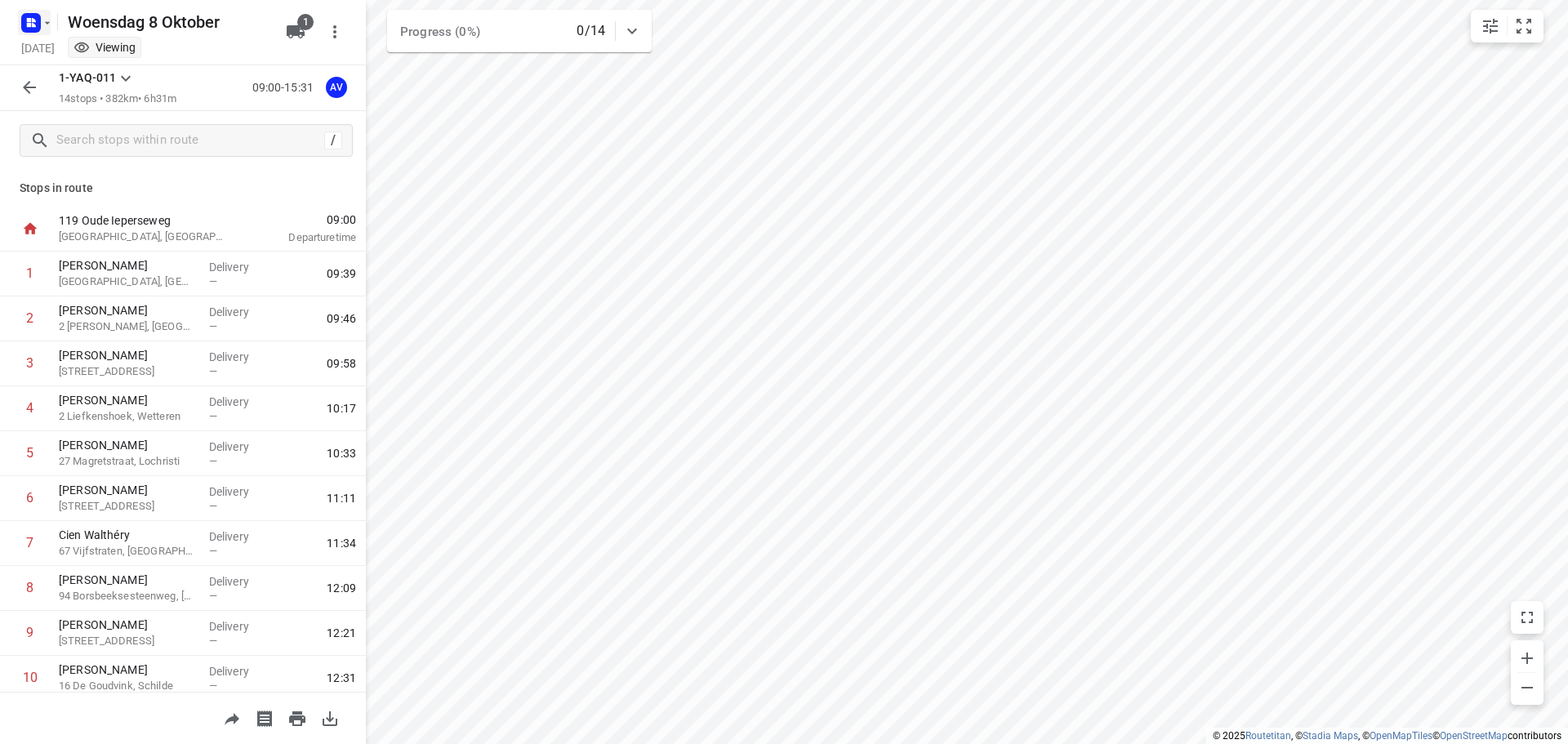
click at [37, 20] on rect "button" at bounding box center [31, 23] width 19 height 19
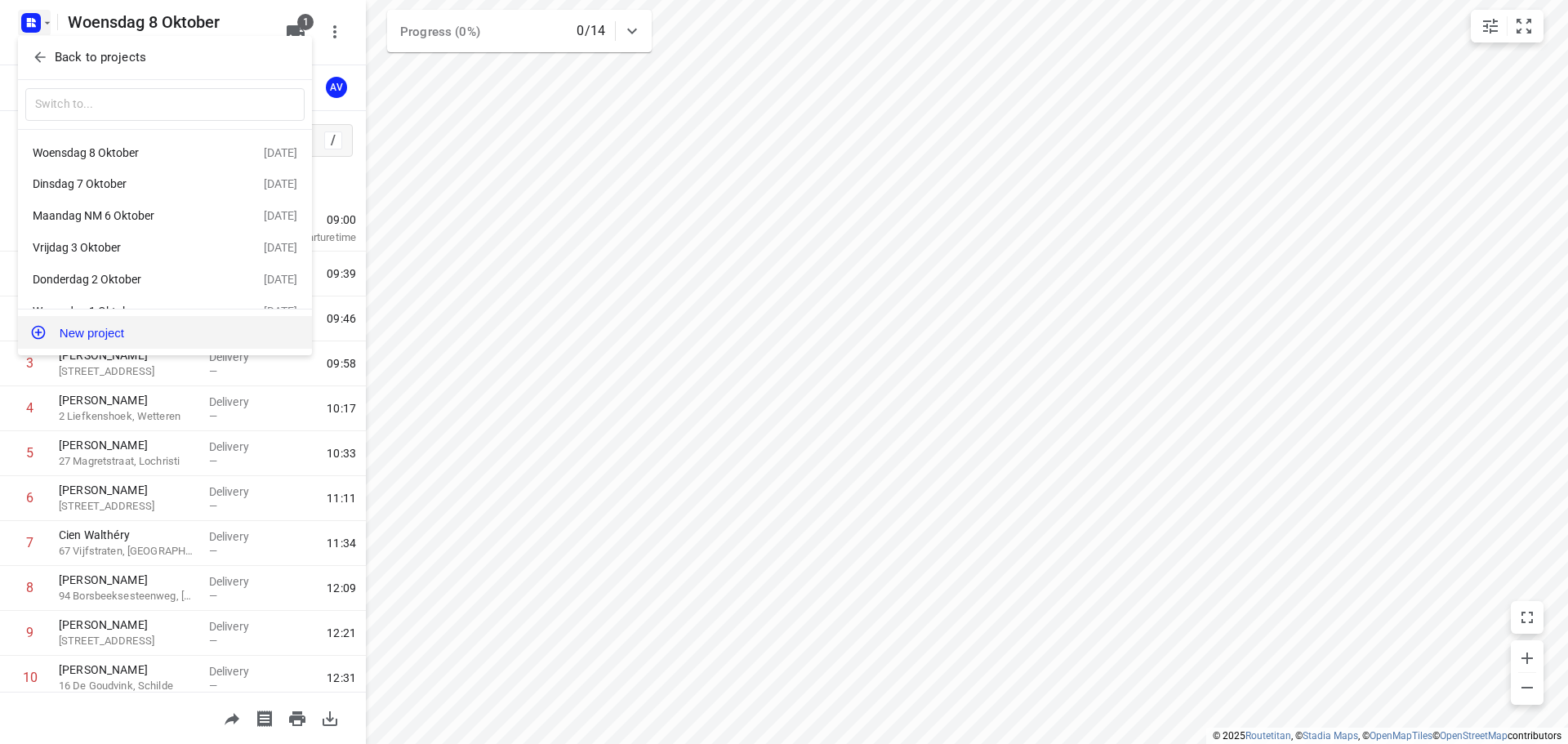
click at [134, 333] on button "New project" at bounding box center [165, 332] width 294 height 33
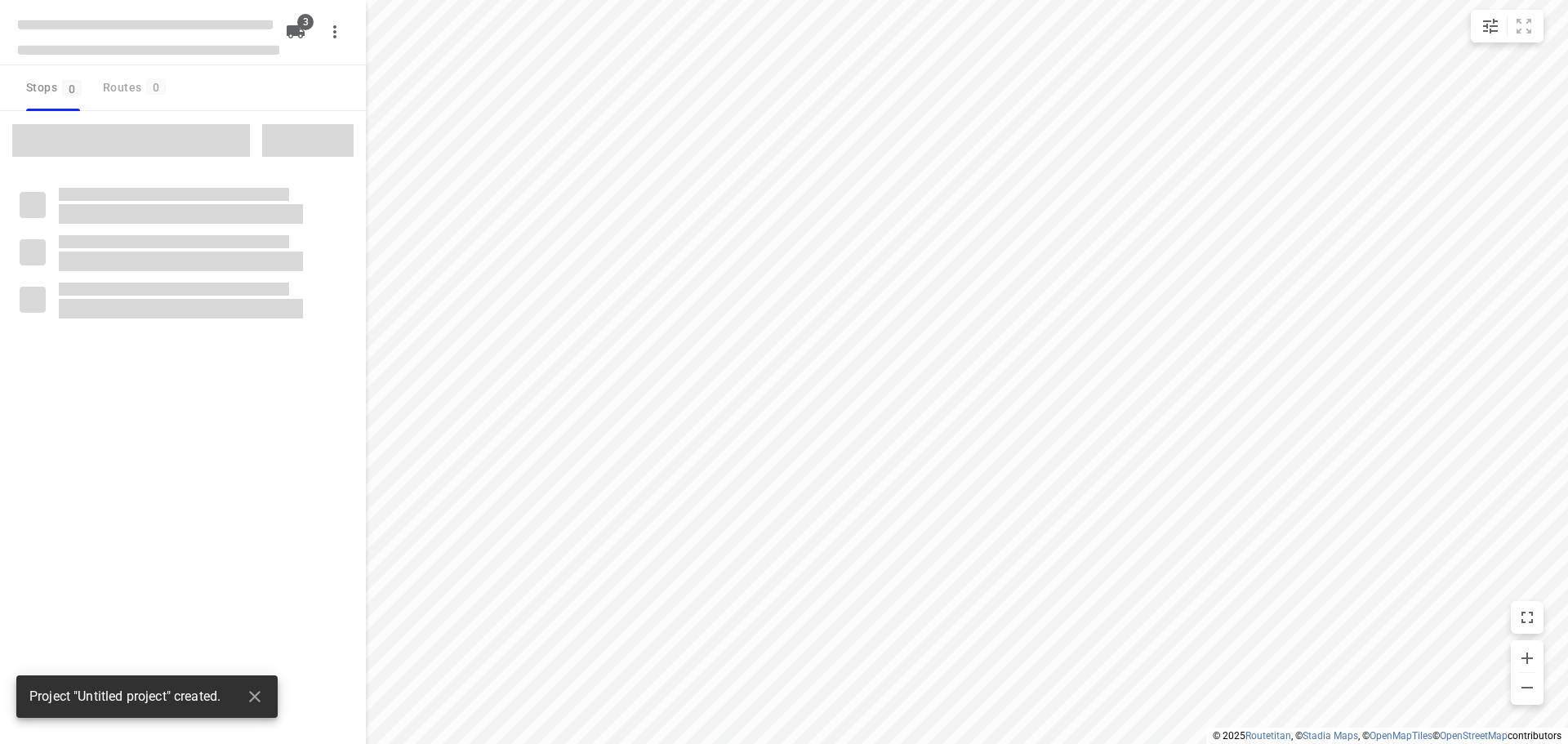
type input "distance"
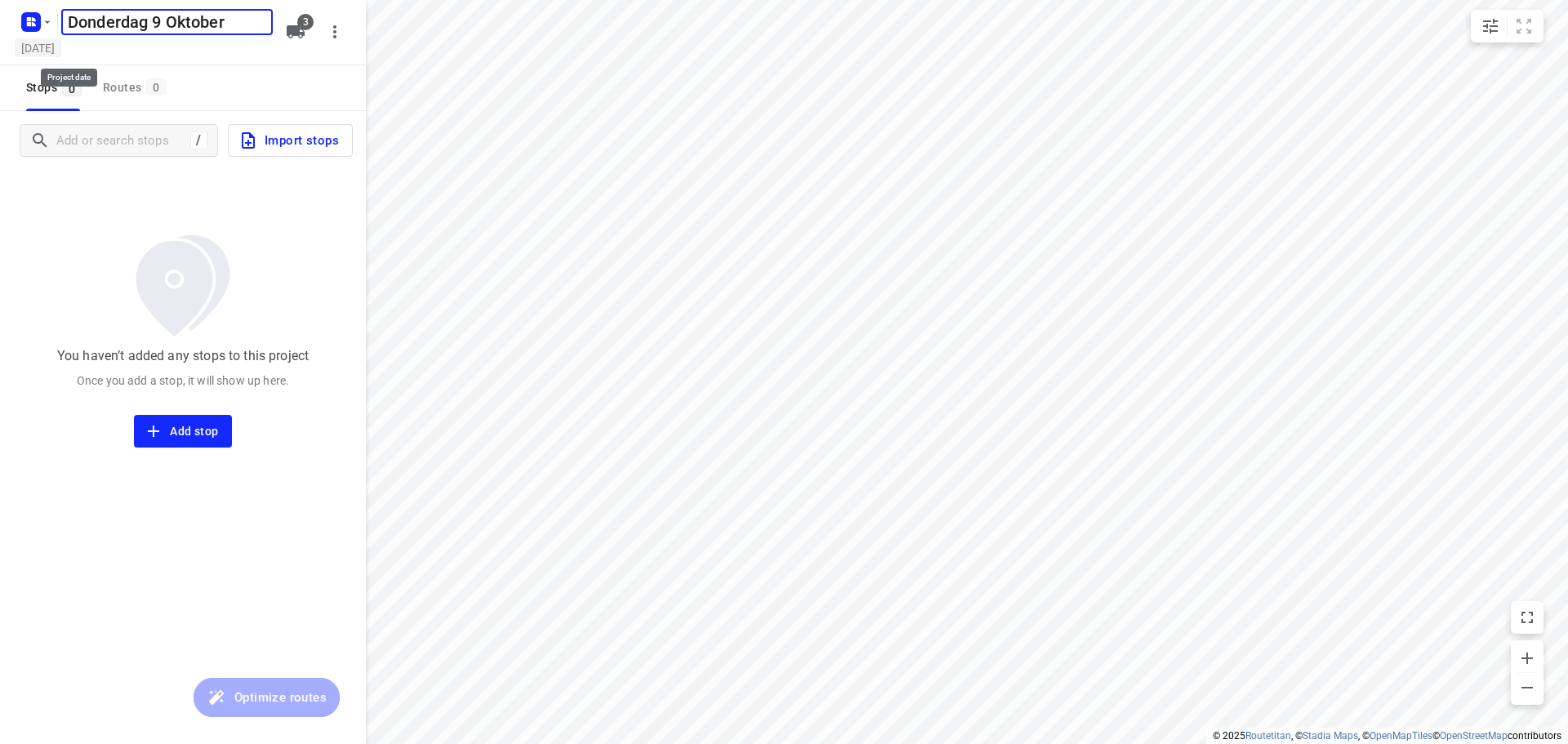
type input "Donderdag 9 Oktober"
click at [61, 48] on h5 "[DATE]" at bounding box center [38, 47] width 47 height 19
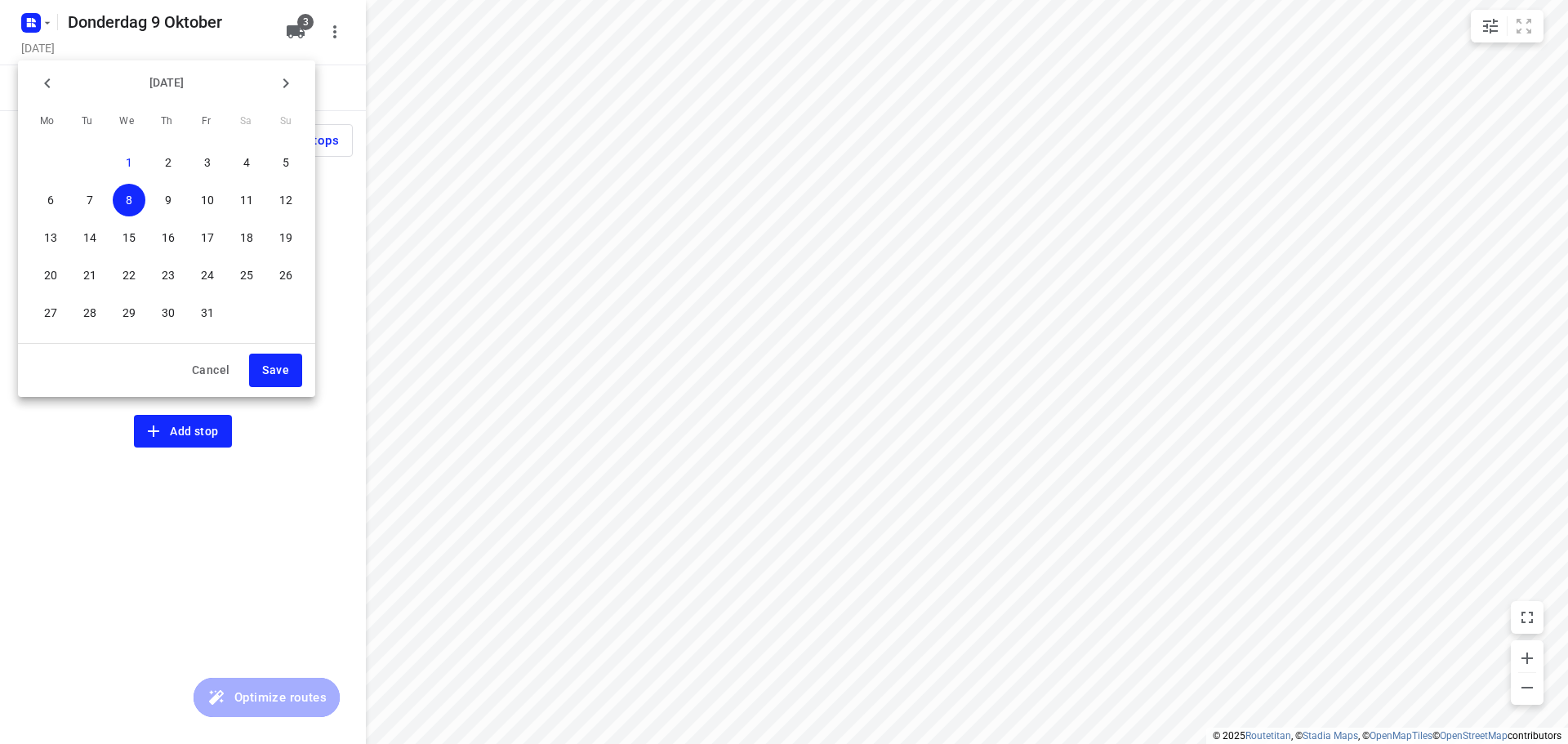
click at [174, 195] on span "9" at bounding box center [168, 200] width 33 height 16
click at [280, 369] on span "Save" at bounding box center [275, 370] width 27 height 20
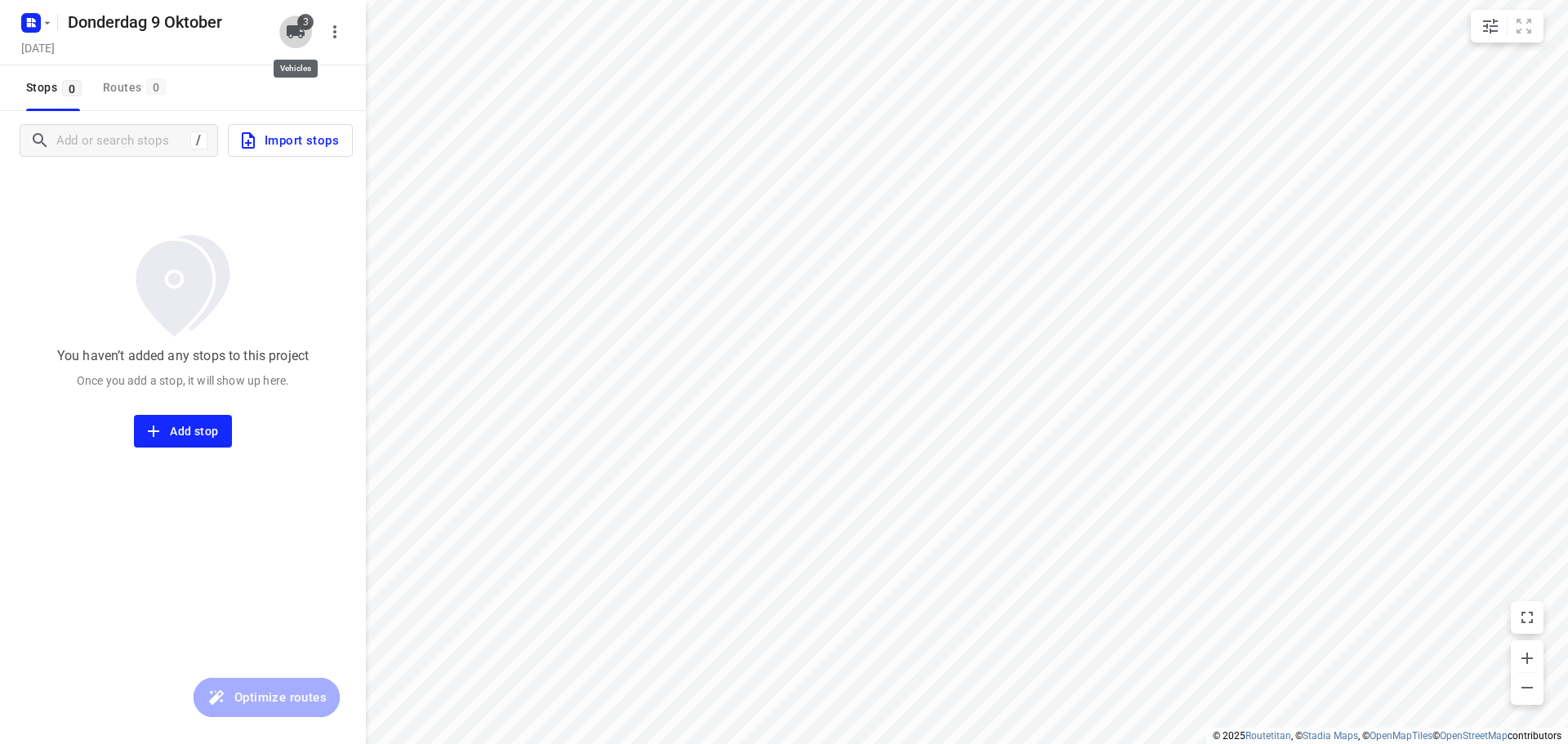
click at [298, 33] on icon "button" at bounding box center [296, 32] width 18 height 13
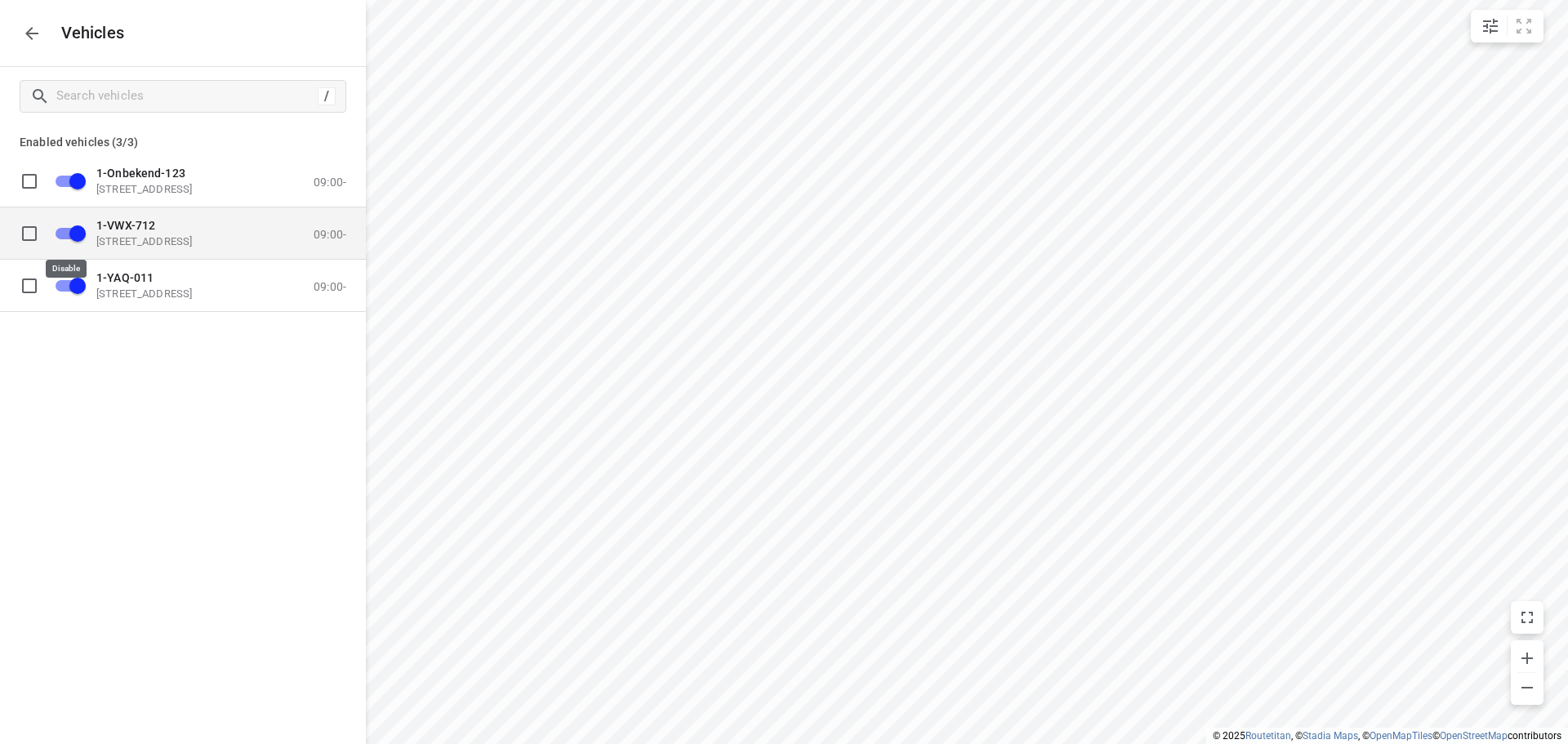
click at [67, 234] on input "grid" at bounding box center [77, 232] width 93 height 31
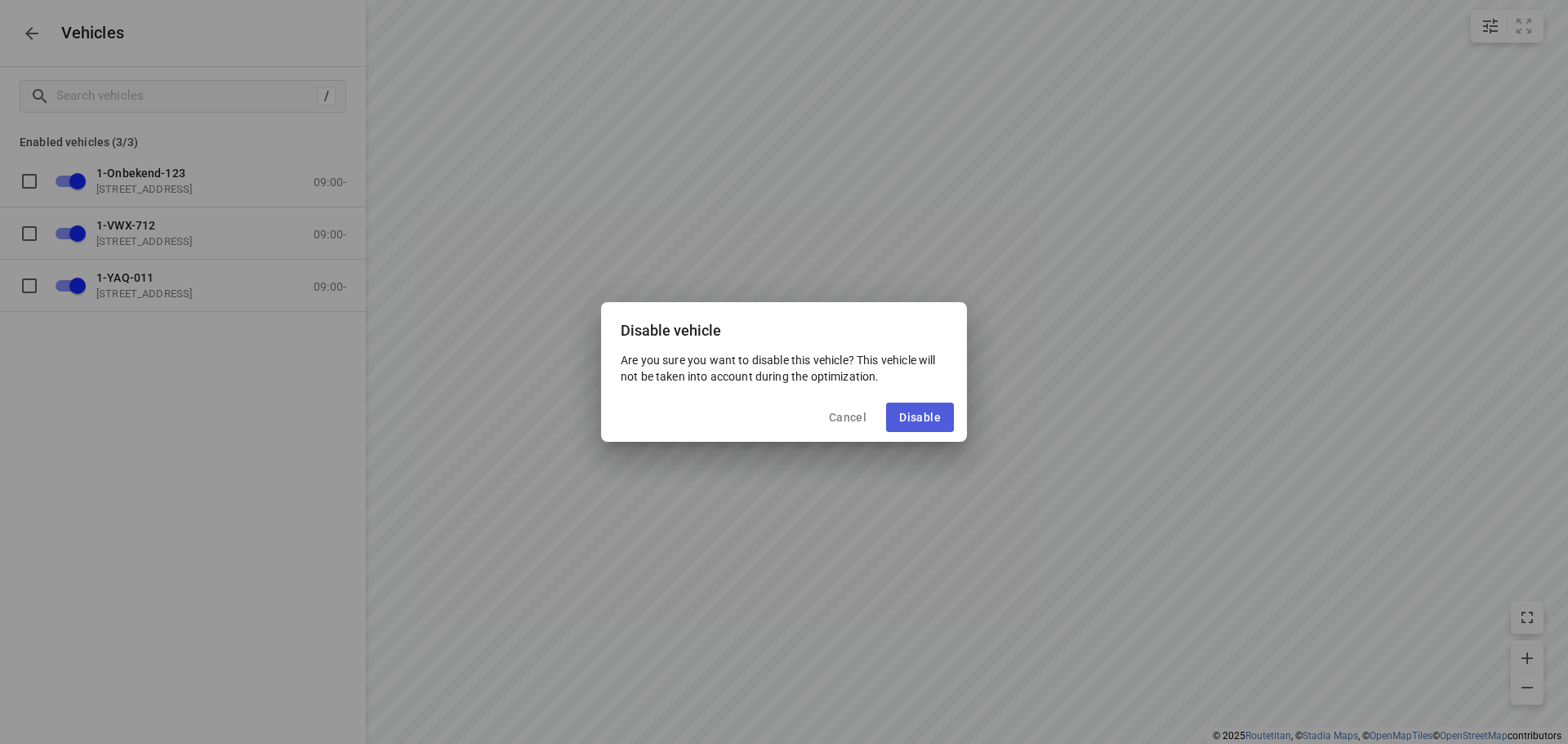
click at [914, 412] on span "Disable" at bounding box center [919, 417] width 42 height 13
checkbox input "false"
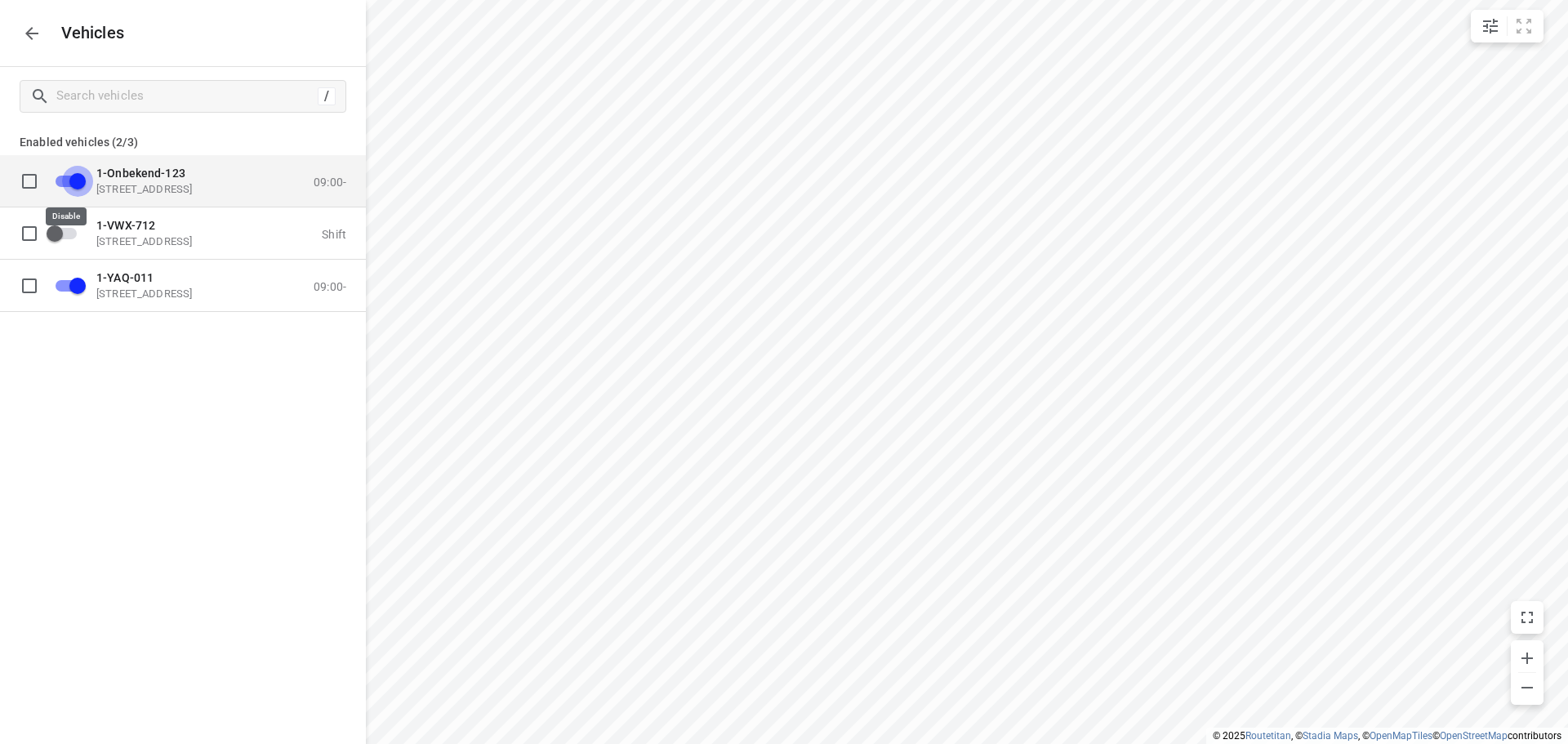
click at [70, 180] on input "grid" at bounding box center [77, 180] width 93 height 31
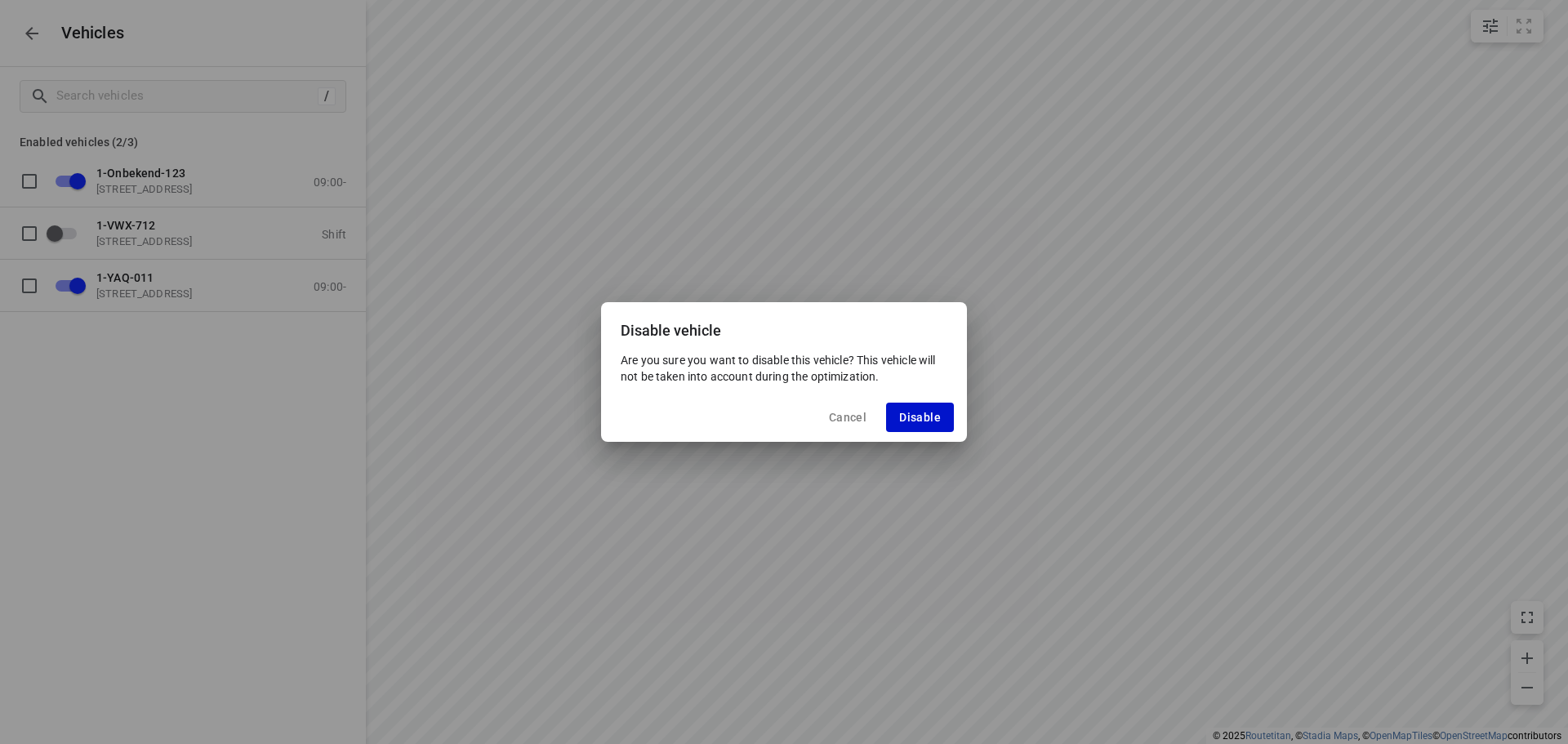
click at [914, 413] on span "Disable" at bounding box center [919, 417] width 42 height 13
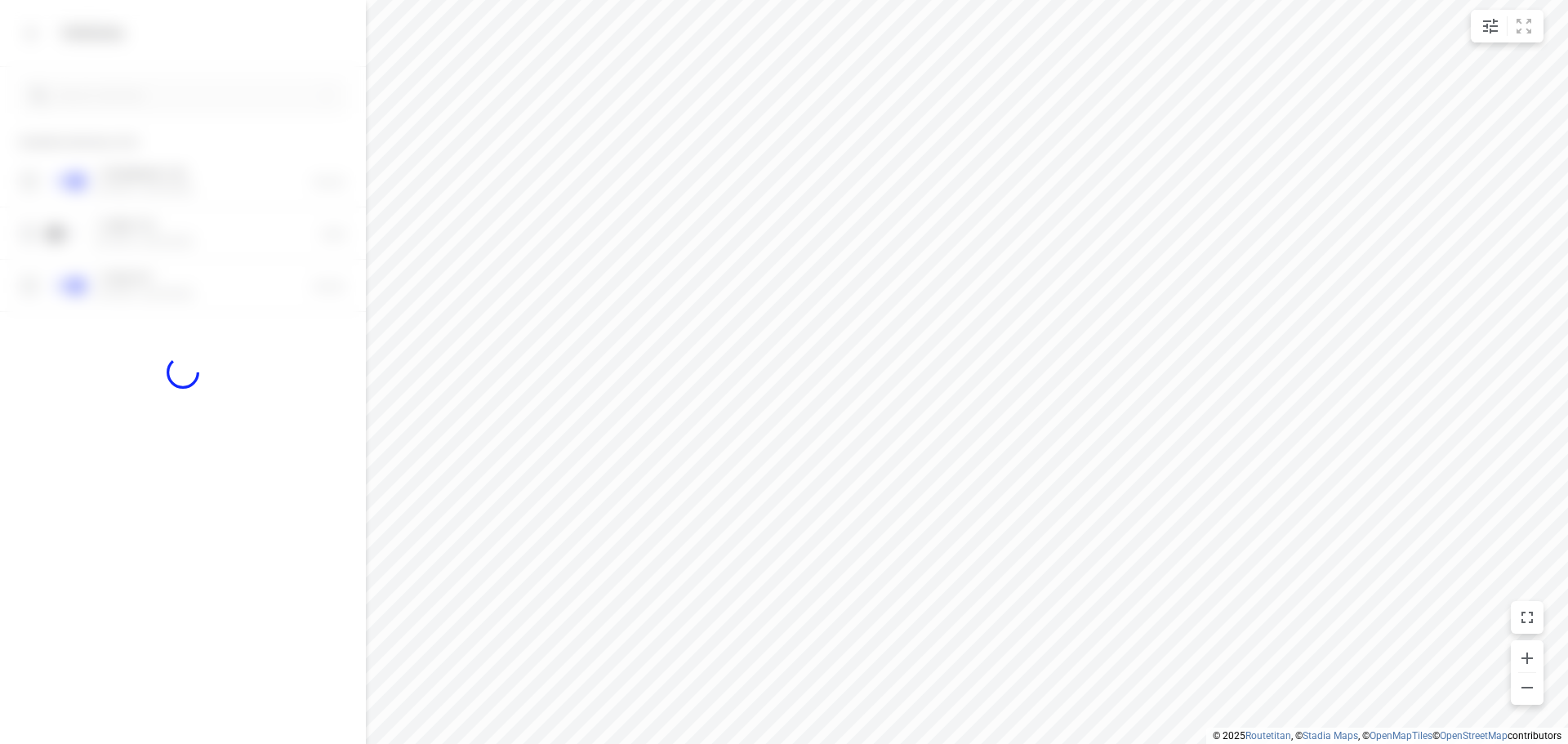
checkbox input "false"
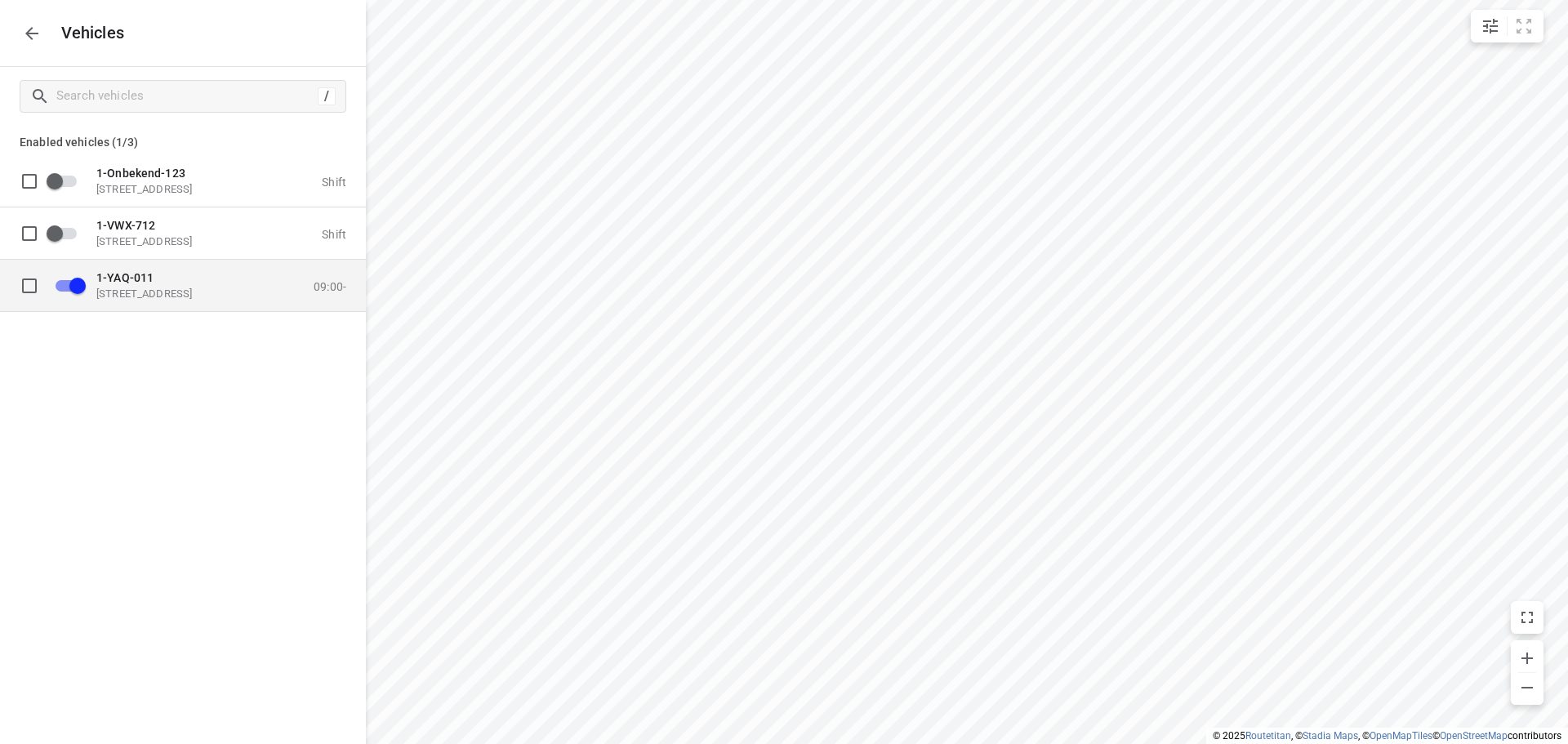
click at [140, 281] on span "1-YAQ-011" at bounding box center [125, 276] width 58 height 13
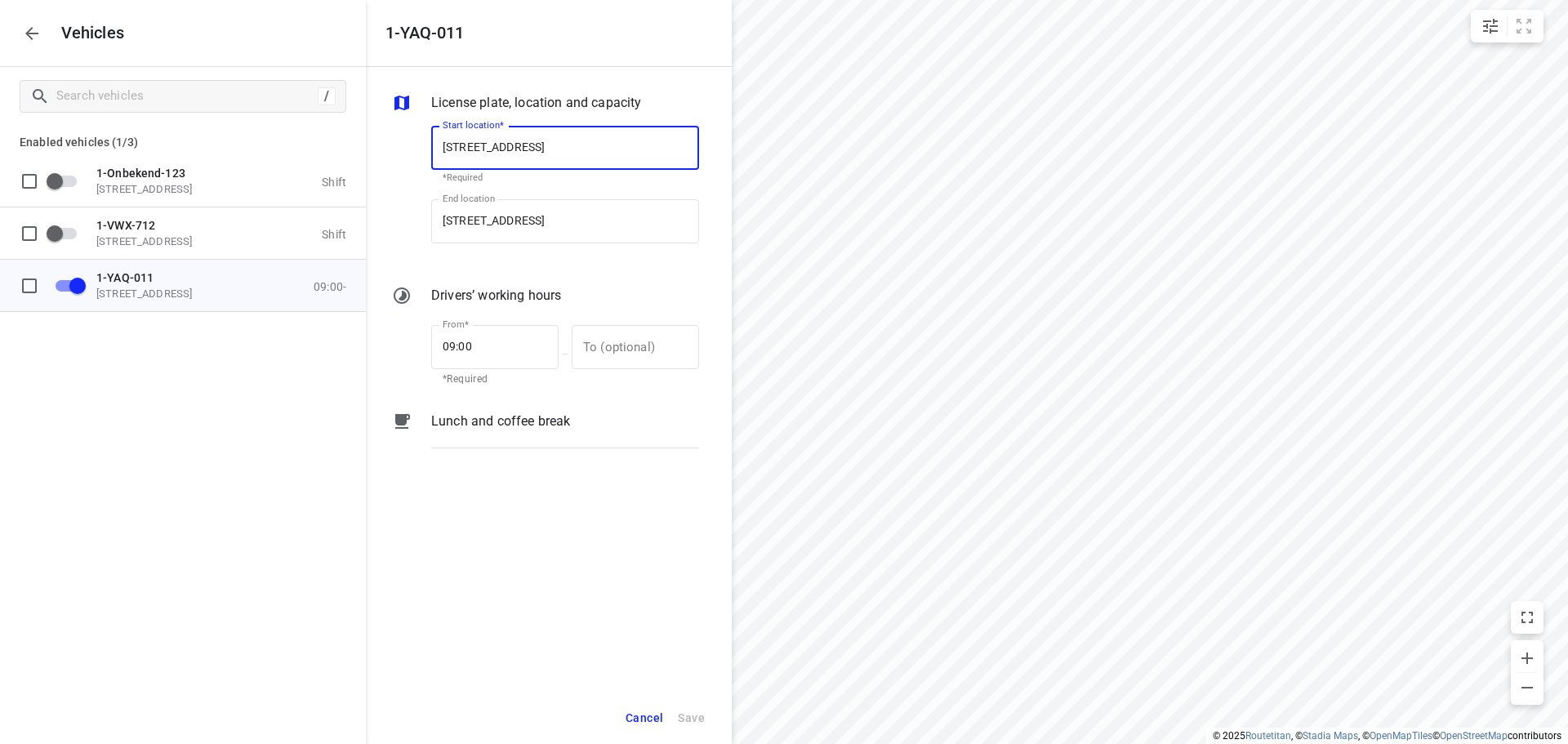
click at [554, 145] on input "[STREET_ADDRESS]" at bounding box center [565, 148] width 268 height 44
type input "[STREET_ADDRESS]"
click at [539, 195] on b "[STREET_ADDRESS]" at bounding box center [490, 195] width 96 height 12
type input "[STREET_ADDRESS]"
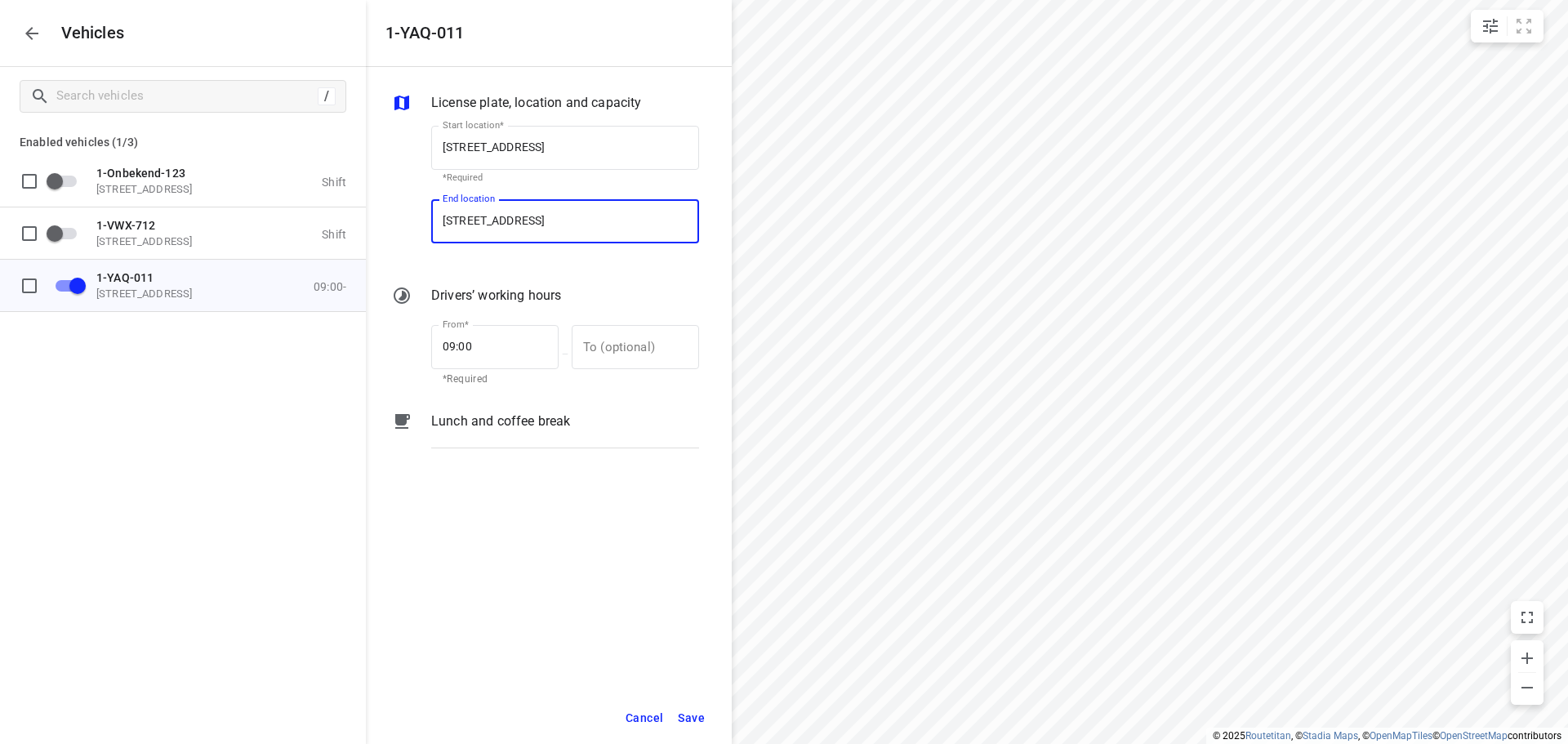
click at [552, 217] on input "[STREET_ADDRESS]" at bounding box center [565, 221] width 268 height 44
click at [553, 219] on input "[STREET_ADDRESS]" at bounding box center [565, 221] width 268 height 44
type input "[STREET_ADDRESS]"
click at [539, 269] on b "[STREET_ADDRESS]" at bounding box center [490, 268] width 96 height 12
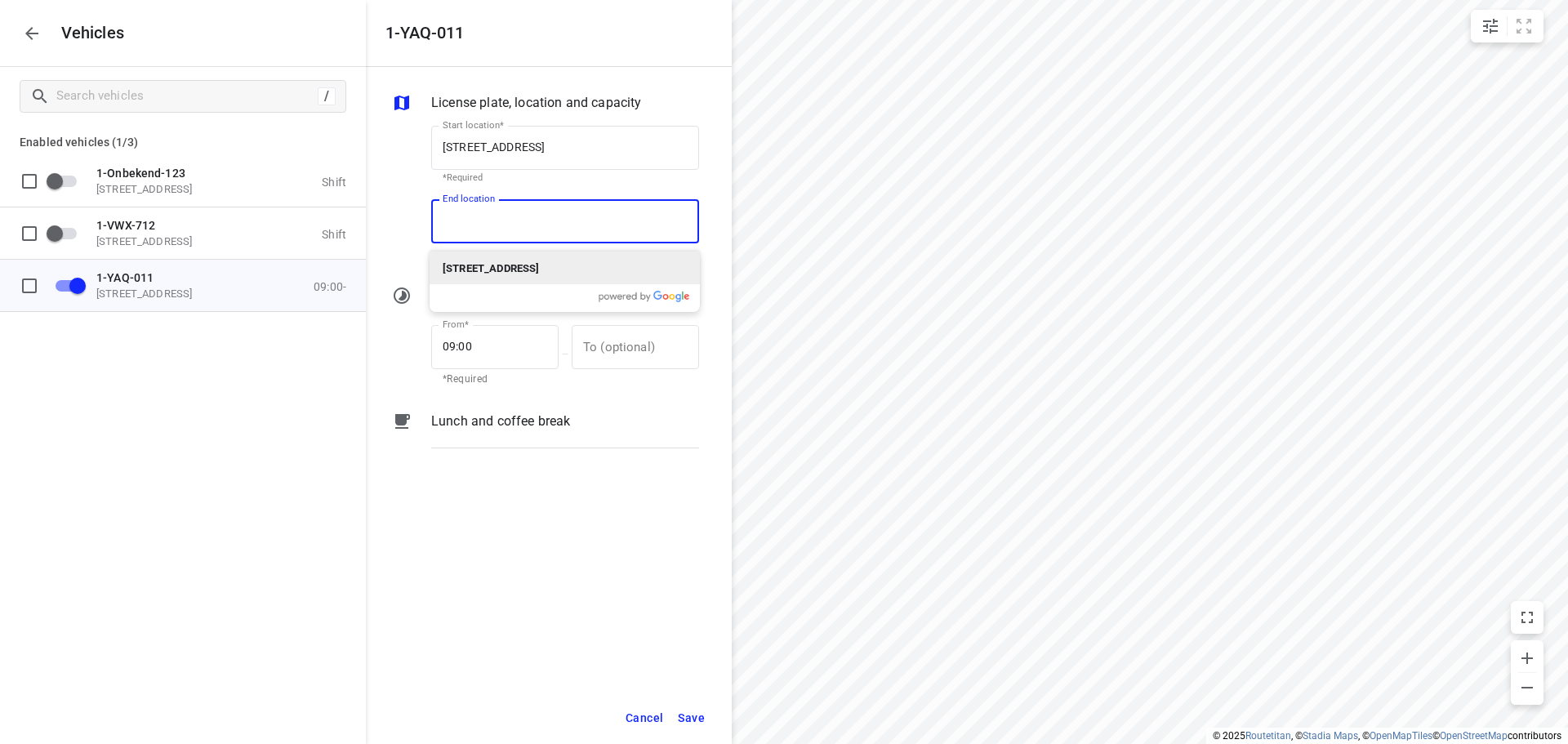
type input "[STREET_ADDRESS]"
click at [693, 716] on span "Save" at bounding box center [691, 717] width 27 height 20
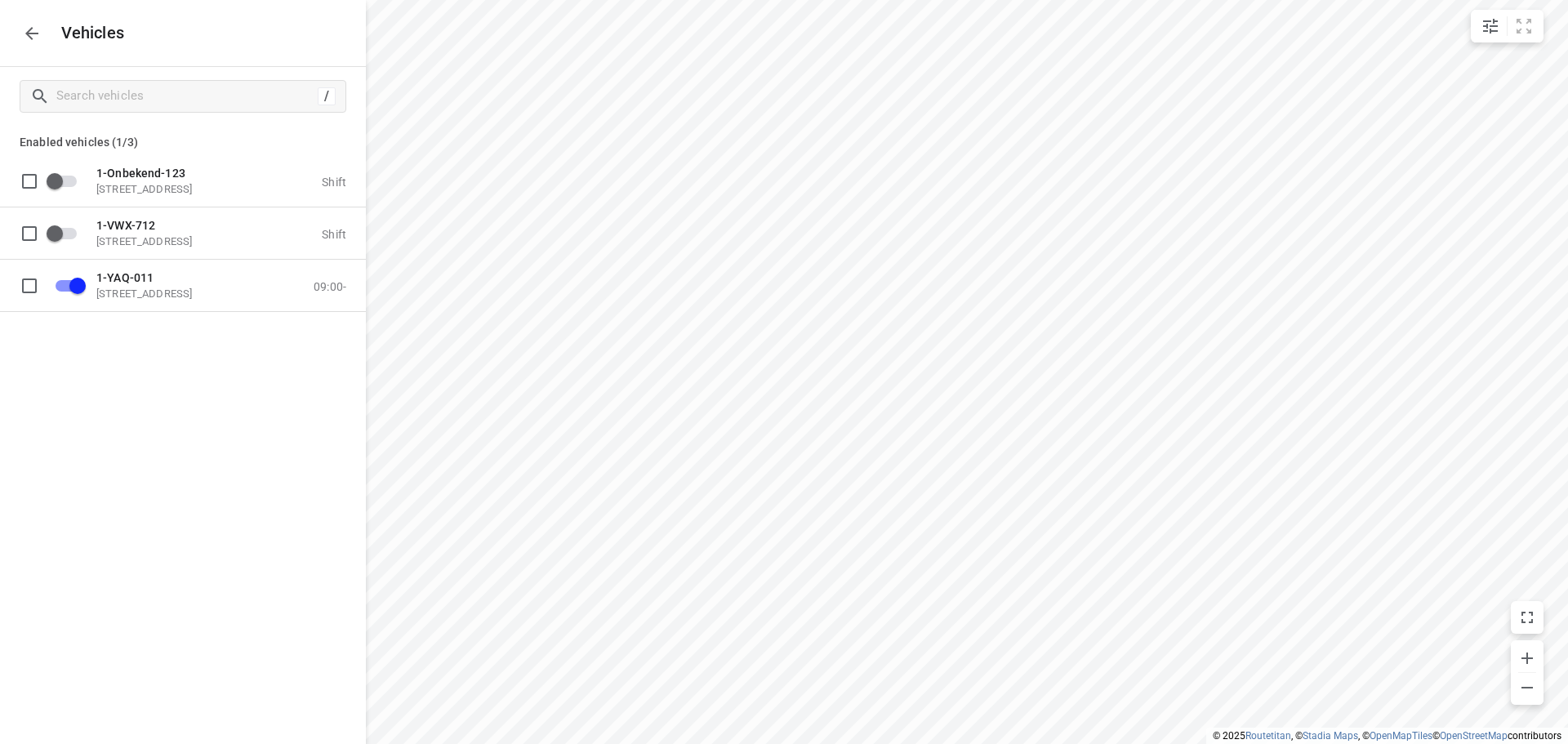
click at [38, 27] on icon "button" at bounding box center [32, 34] width 19 height 19
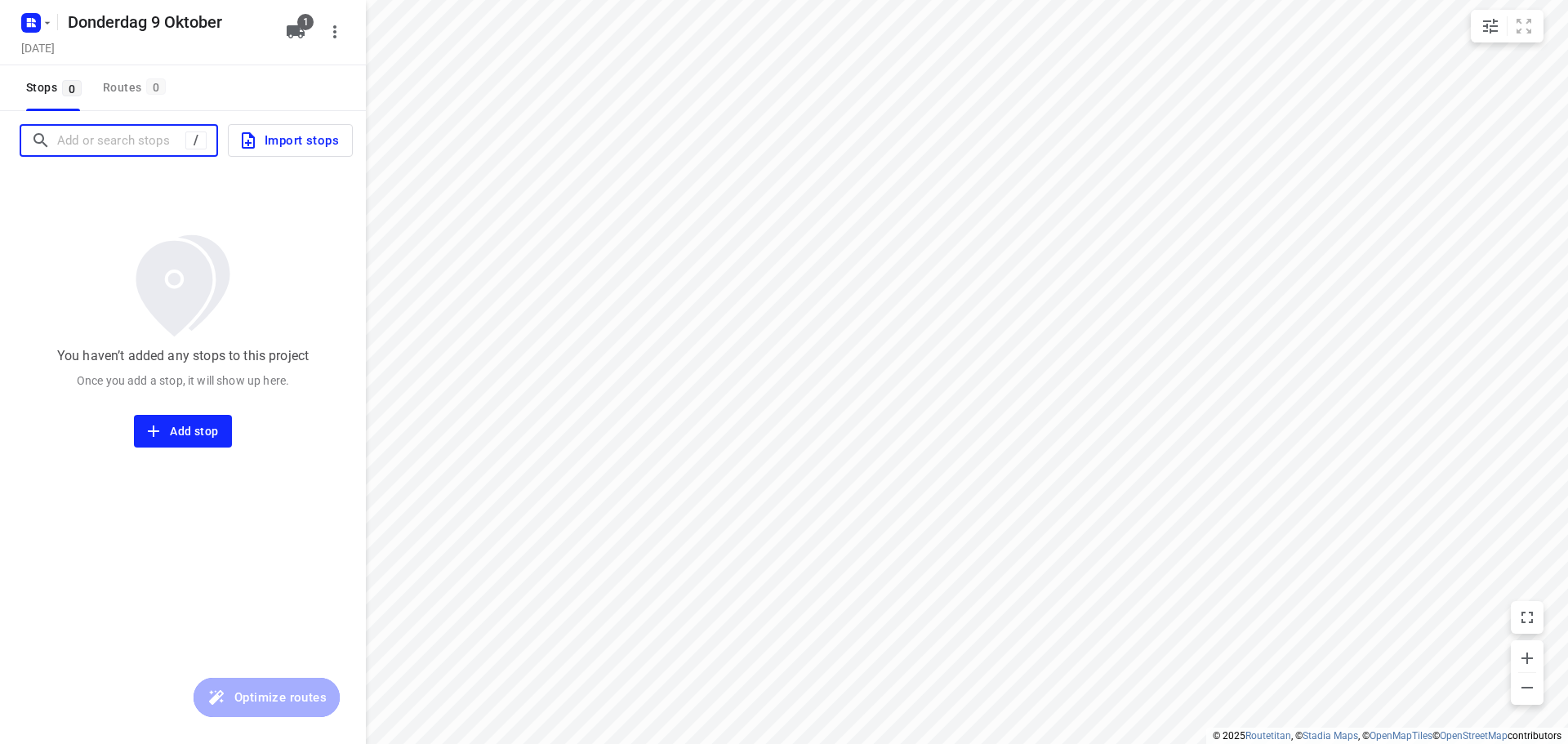
click at [113, 142] on input "Add or search stops" at bounding box center [121, 141] width 128 height 26
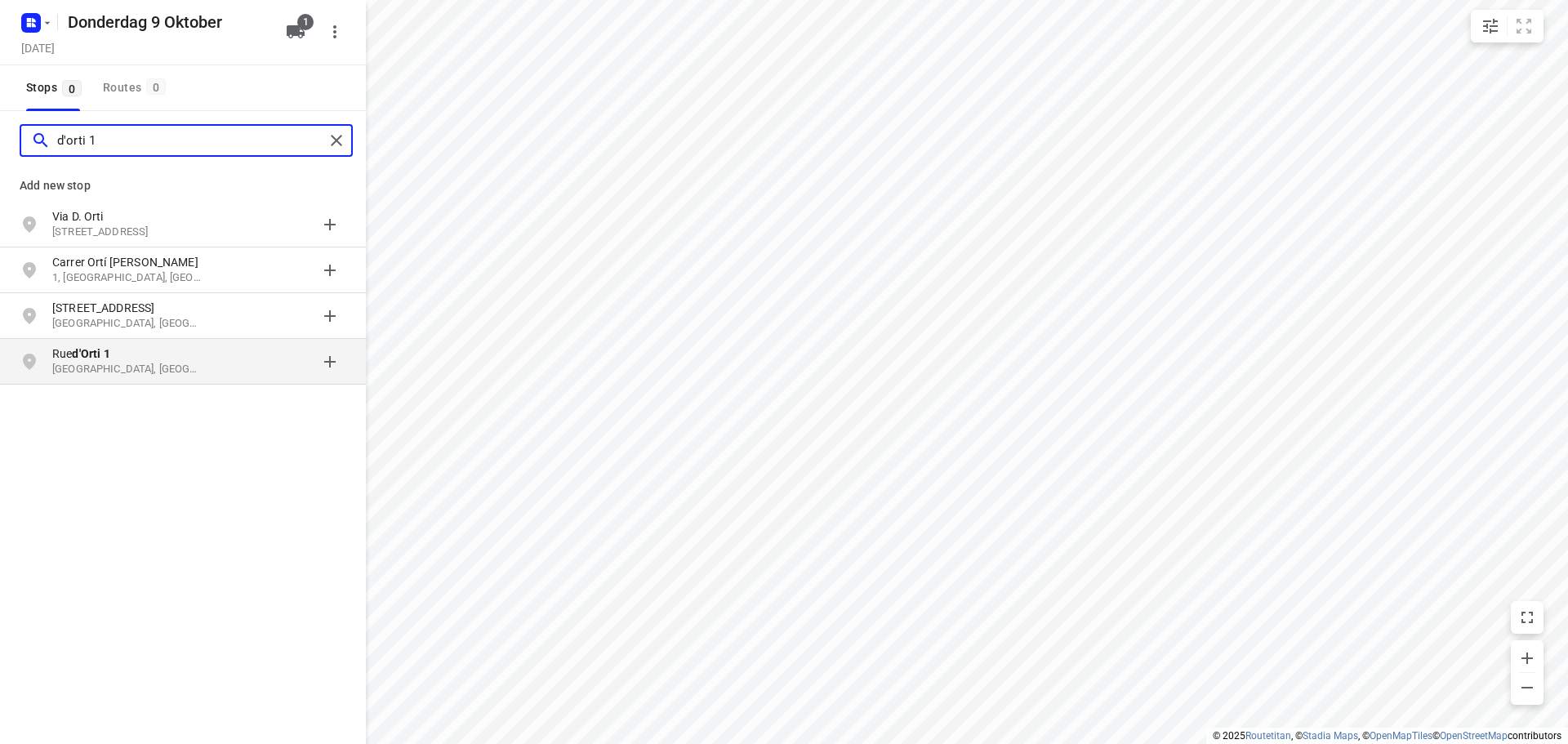
type input "d'orti 1"
click at [158, 364] on p "[GEOGRAPHIC_DATA], [GEOGRAPHIC_DATA]" at bounding box center [127, 370] width 150 height 16
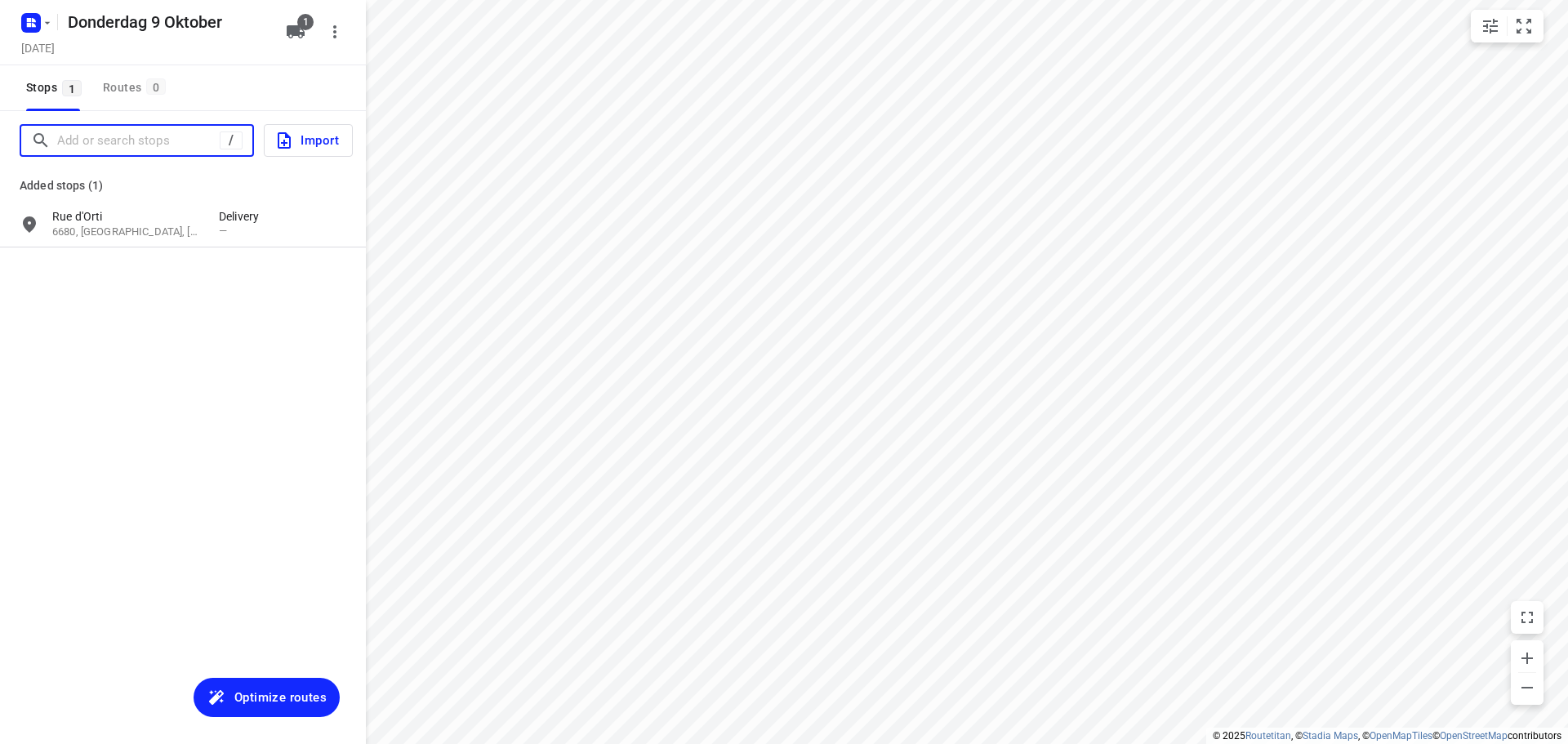
click at [145, 142] on input "Add or search stops" at bounding box center [139, 141] width 163 height 26
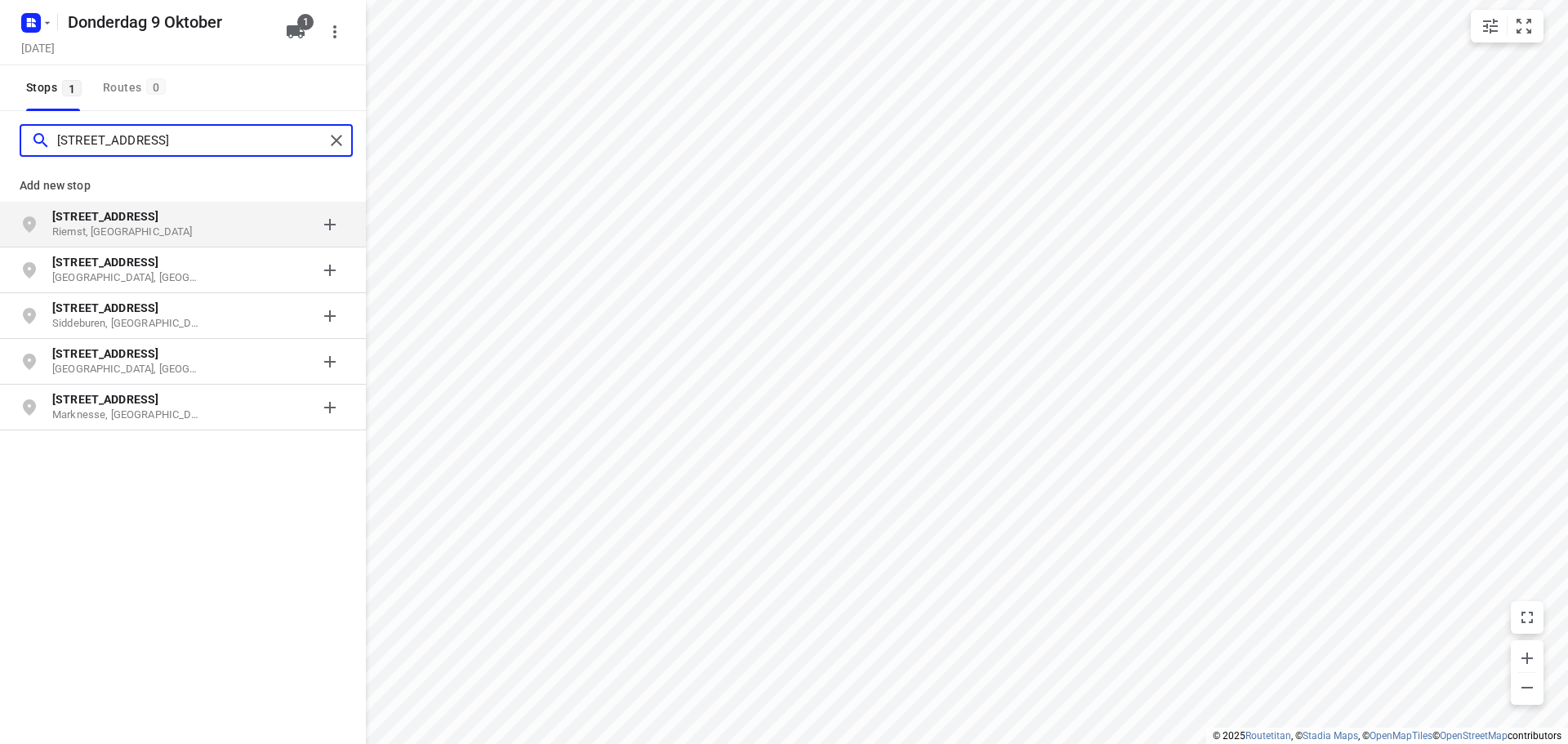
type input "[STREET_ADDRESS]"
click at [164, 220] on p "[STREET_ADDRESS]" at bounding box center [127, 216] width 150 height 16
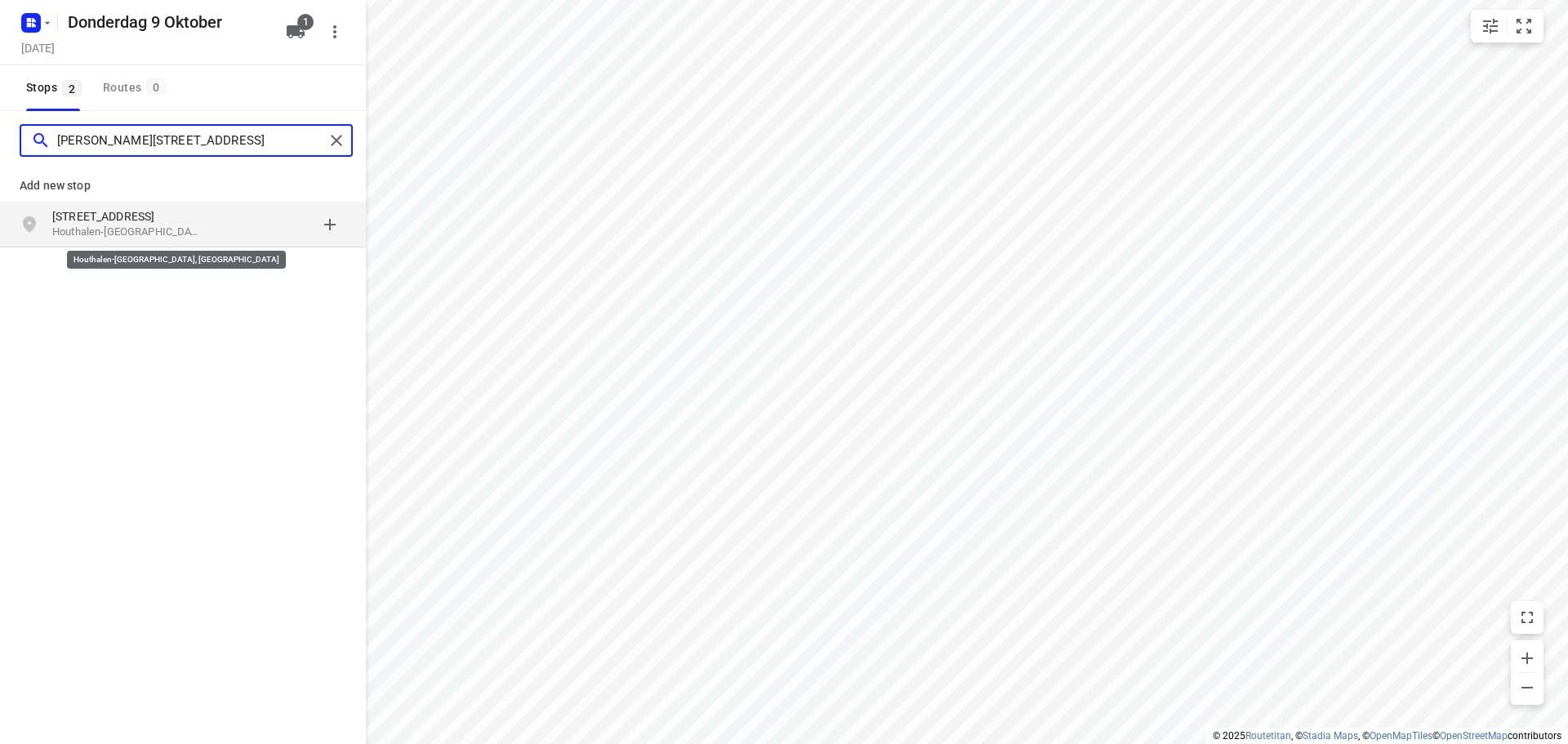
type input "[PERSON_NAME][STREET_ADDRESS]"
click at [165, 221] on p "[STREET_ADDRESS]" at bounding box center [127, 216] width 150 height 16
type input "[STREET_ADDRESS]"
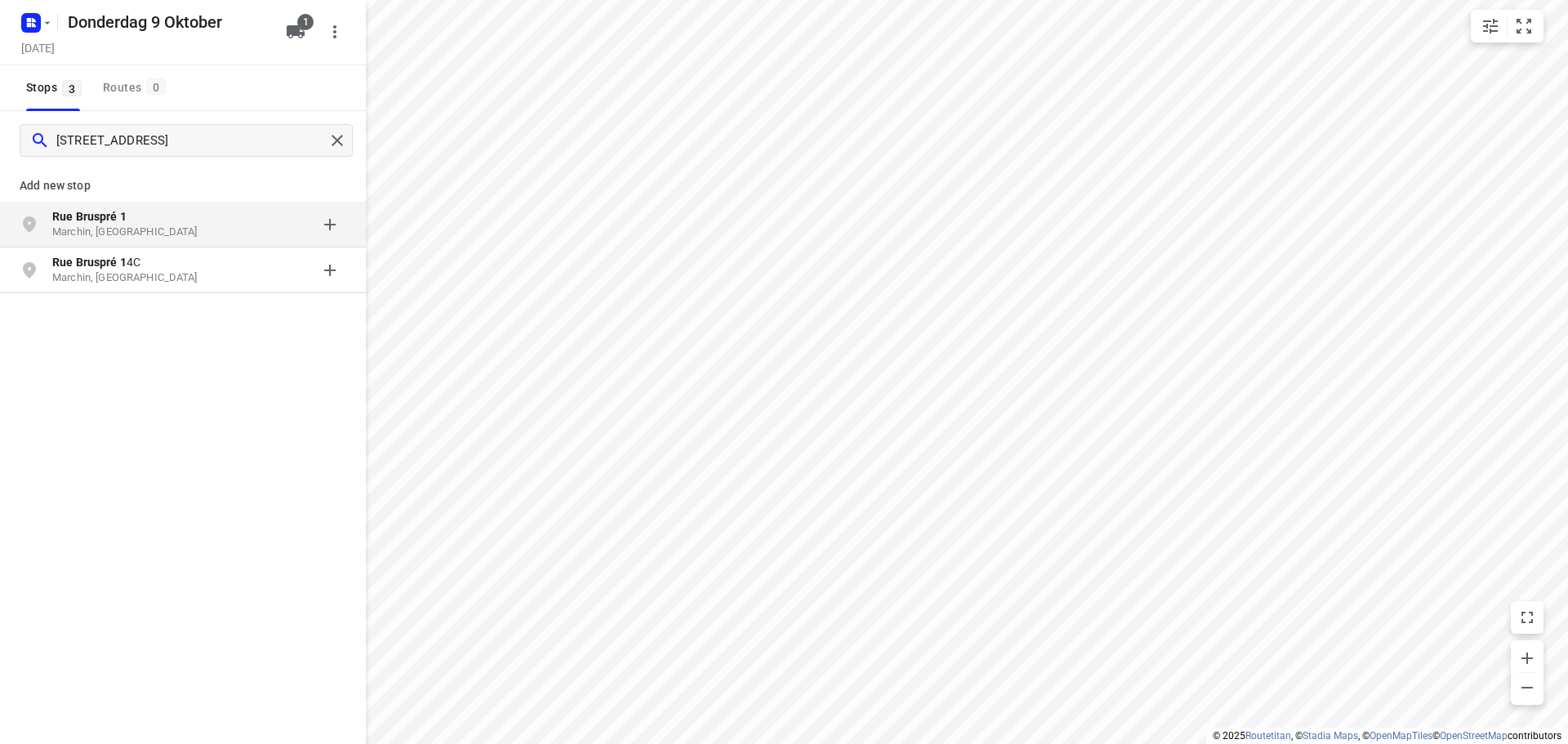
click at [196, 225] on p "Marchin, [GEOGRAPHIC_DATA]" at bounding box center [127, 233] width 150 height 16
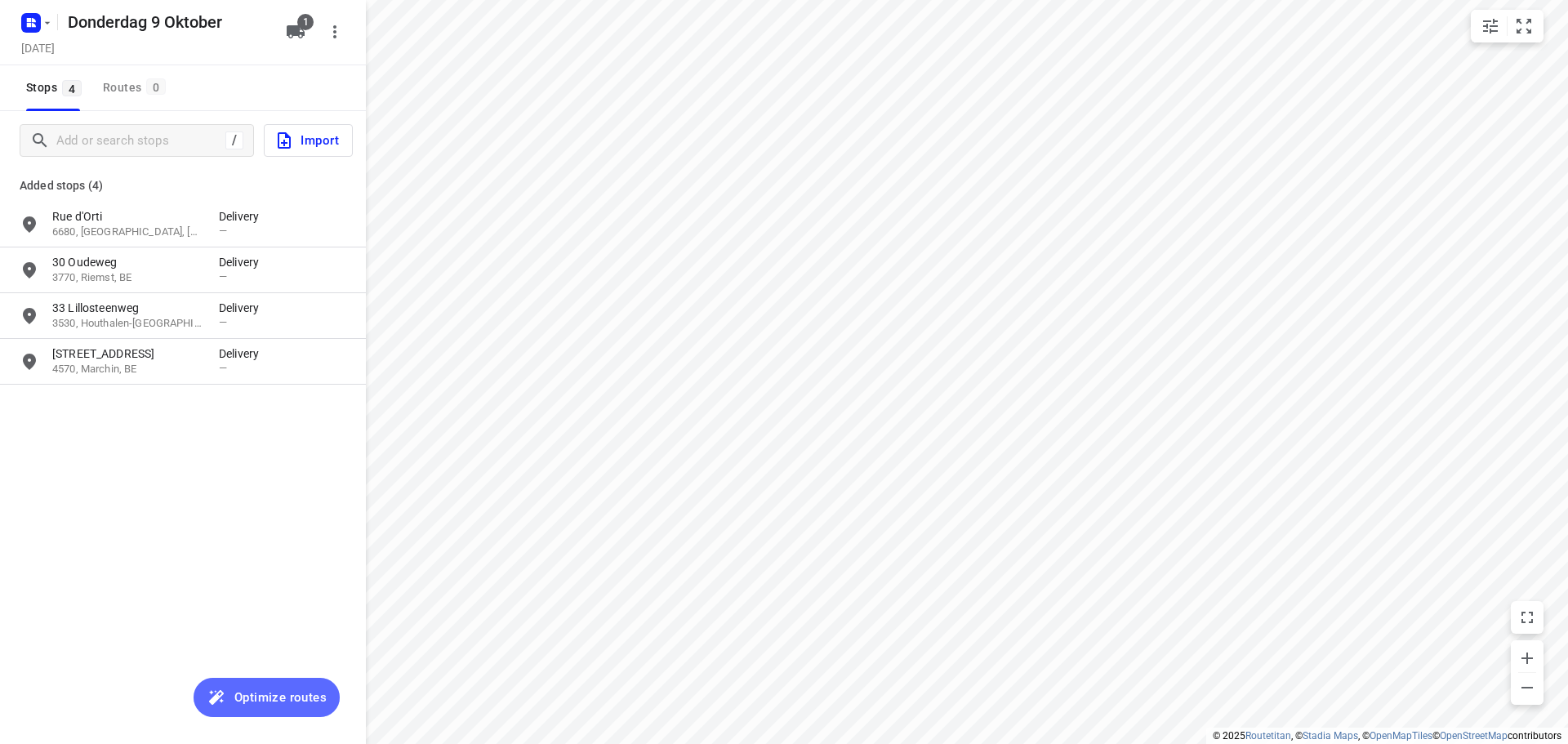
click at [285, 698] on span "Optimize routes" at bounding box center [281, 697] width 92 height 21
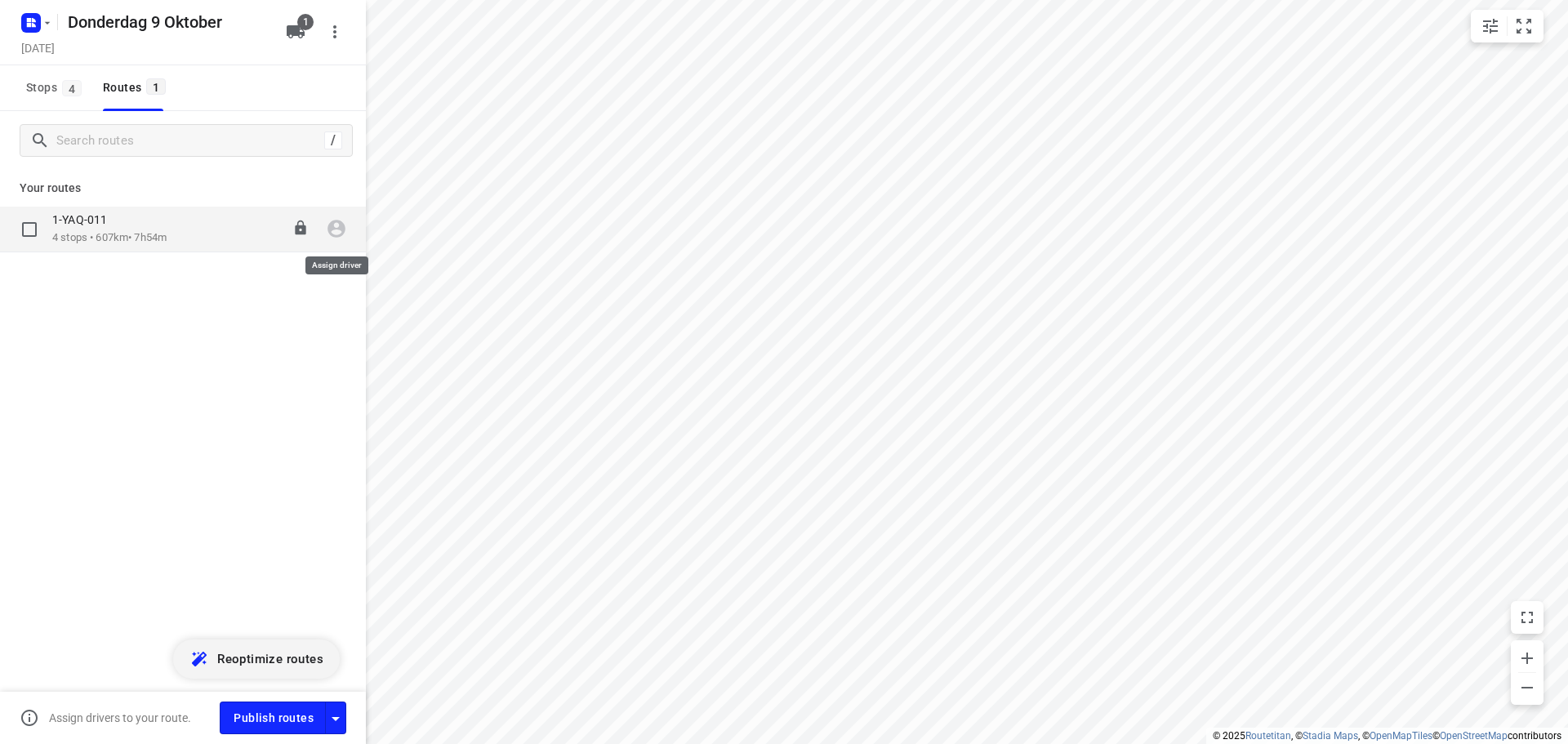
click at [331, 228] on icon "button" at bounding box center [336, 229] width 18 height 18
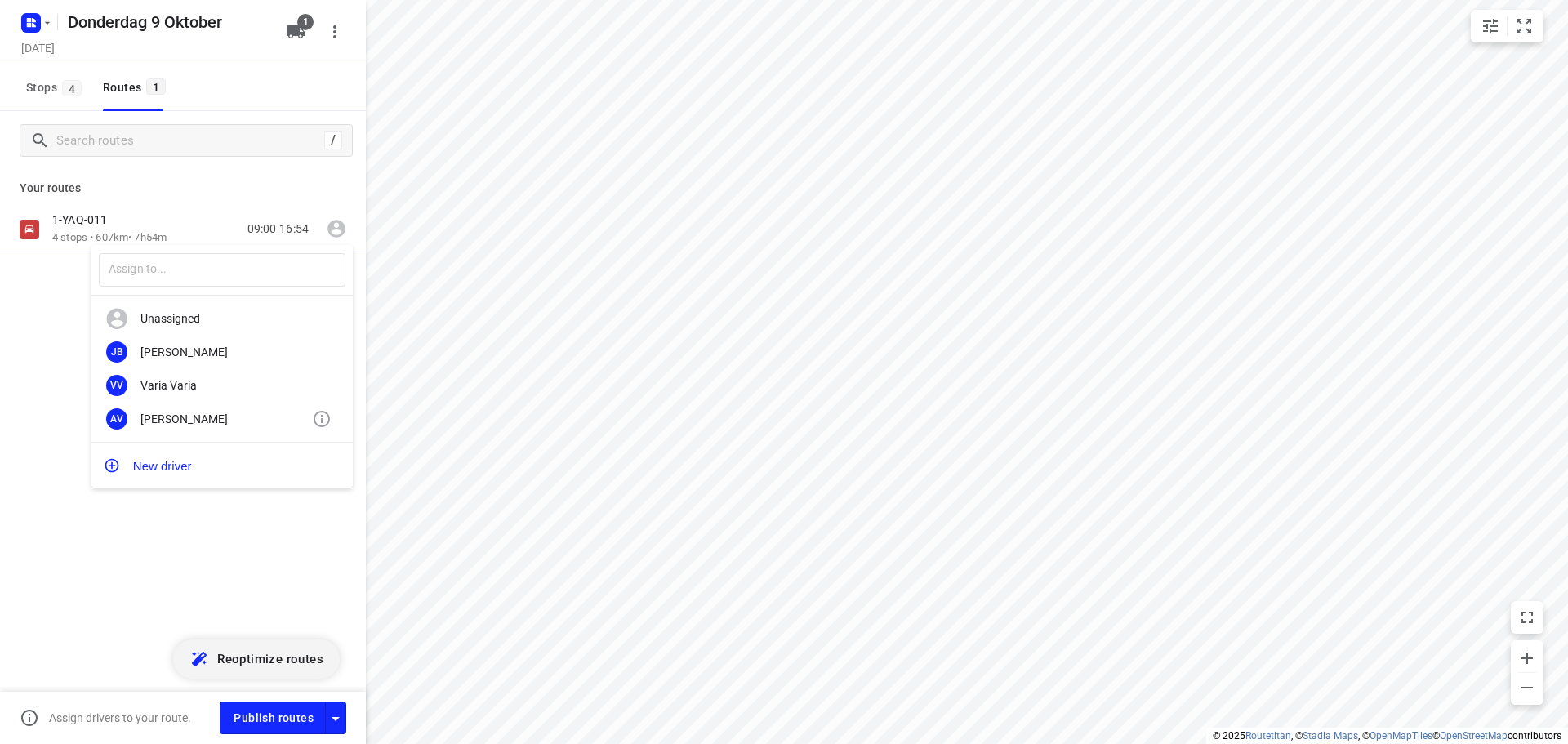
click at [202, 415] on div "[PERSON_NAME]" at bounding box center [227, 418] width 172 height 13
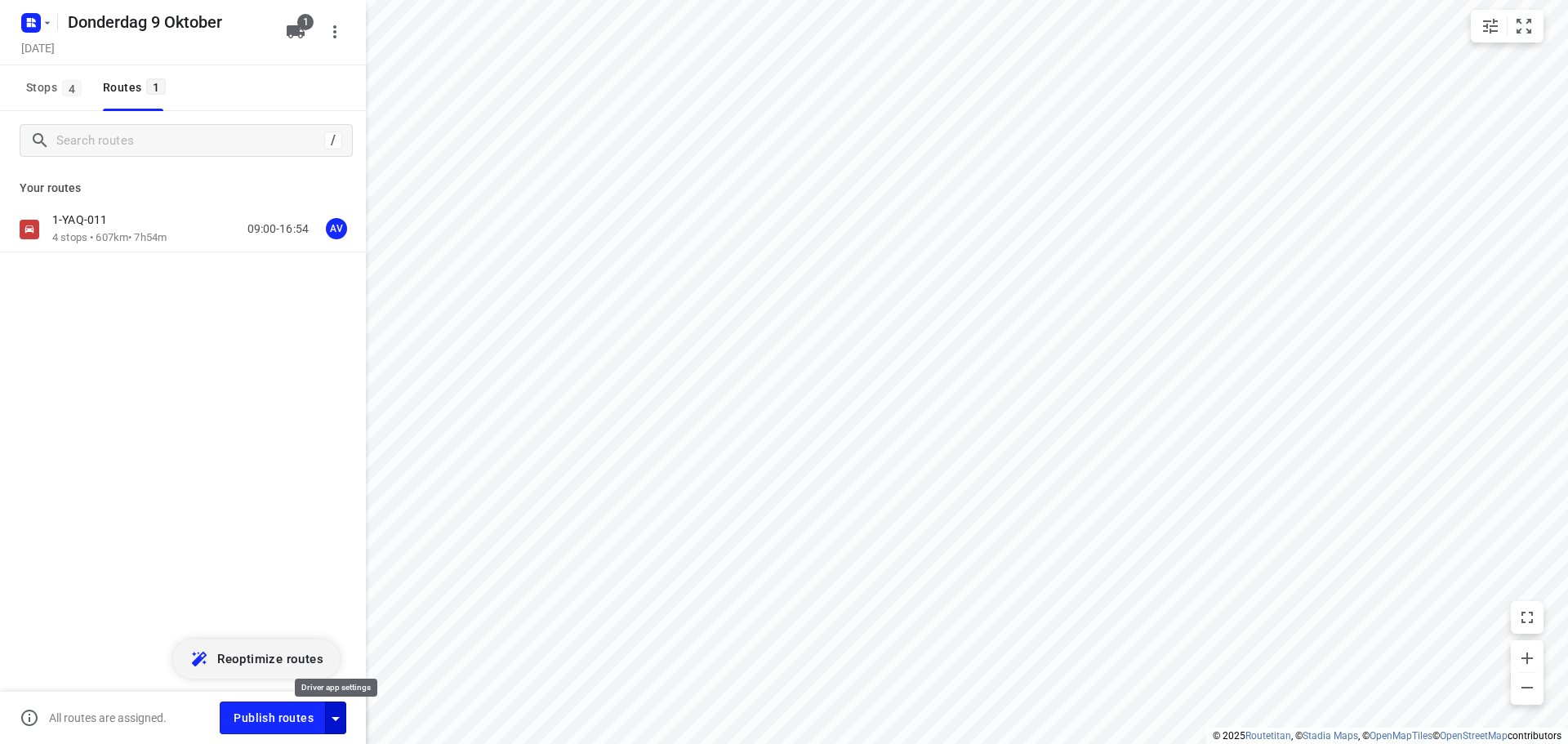
click at [337, 717] on icon "button" at bounding box center [335, 718] width 8 height 4
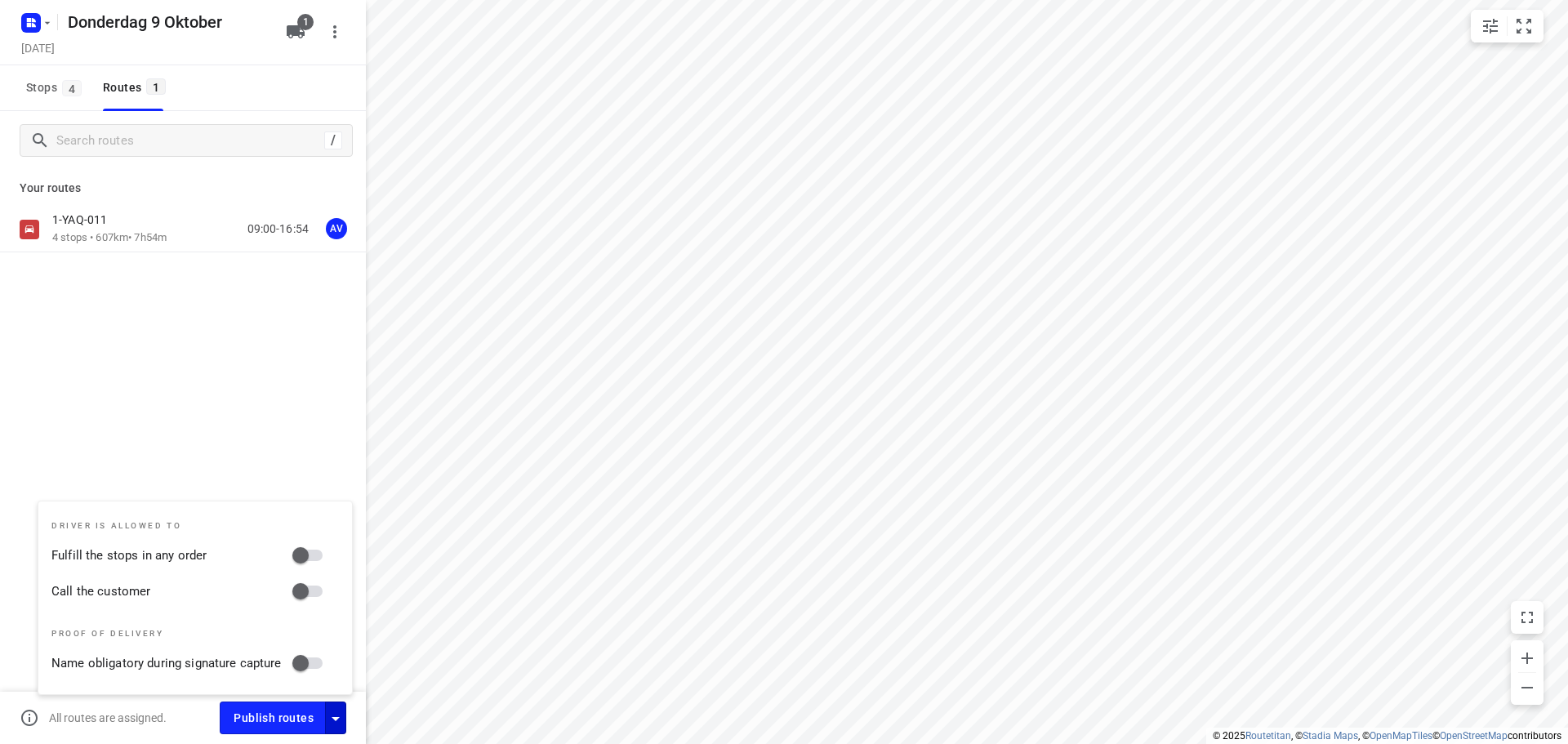
click at [312, 589] on input "Call the customer" at bounding box center [300, 591] width 93 height 31
checkbox input "true"
click at [334, 720] on icon "button" at bounding box center [335, 718] width 19 height 19
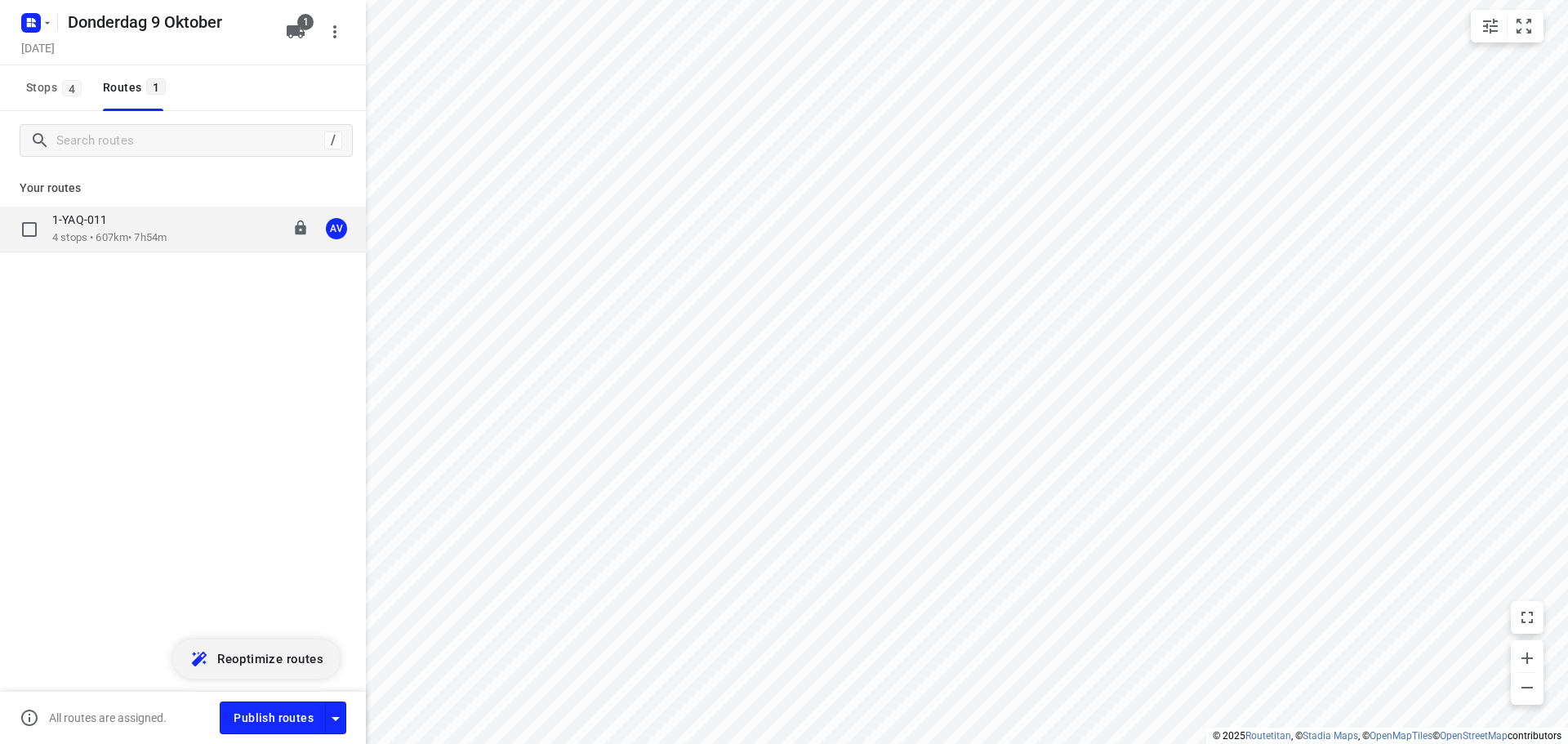
click at [166, 228] on div "1-YAQ-011" at bounding box center [109, 221] width 114 height 18
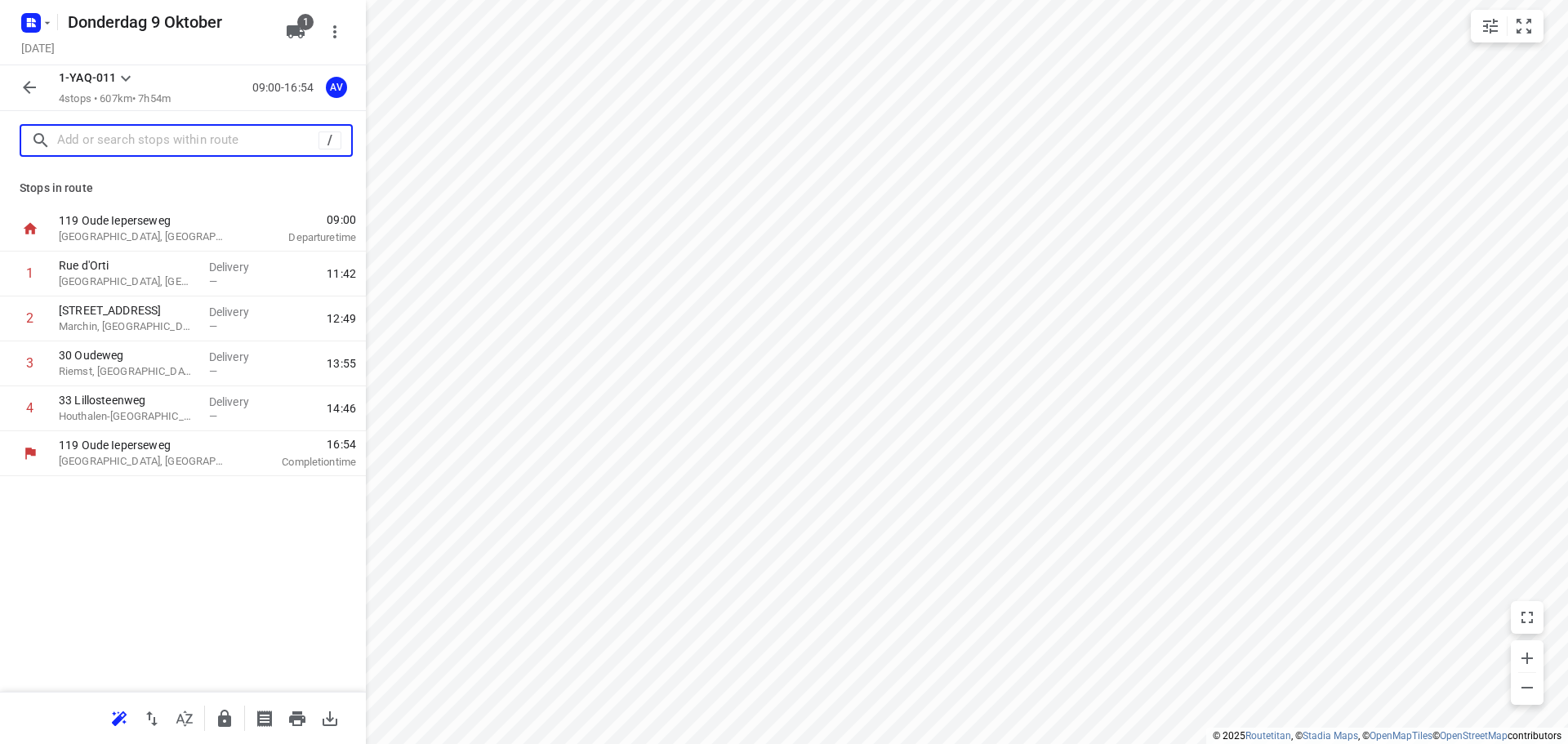
click at [140, 142] on input "text" at bounding box center [188, 141] width 261 height 26
drag, startPoint x: 11, startPoint y: 325, endPoint x: 7, endPoint y: 279, distance: 46.2
click at [7, 279] on div "[STREET_ADDRESS] Delivery — 11:42 2 [STREET_ADDRESS] Delivery — 12:49 [GEOGRAPH…" at bounding box center [182, 341] width 365 height 180
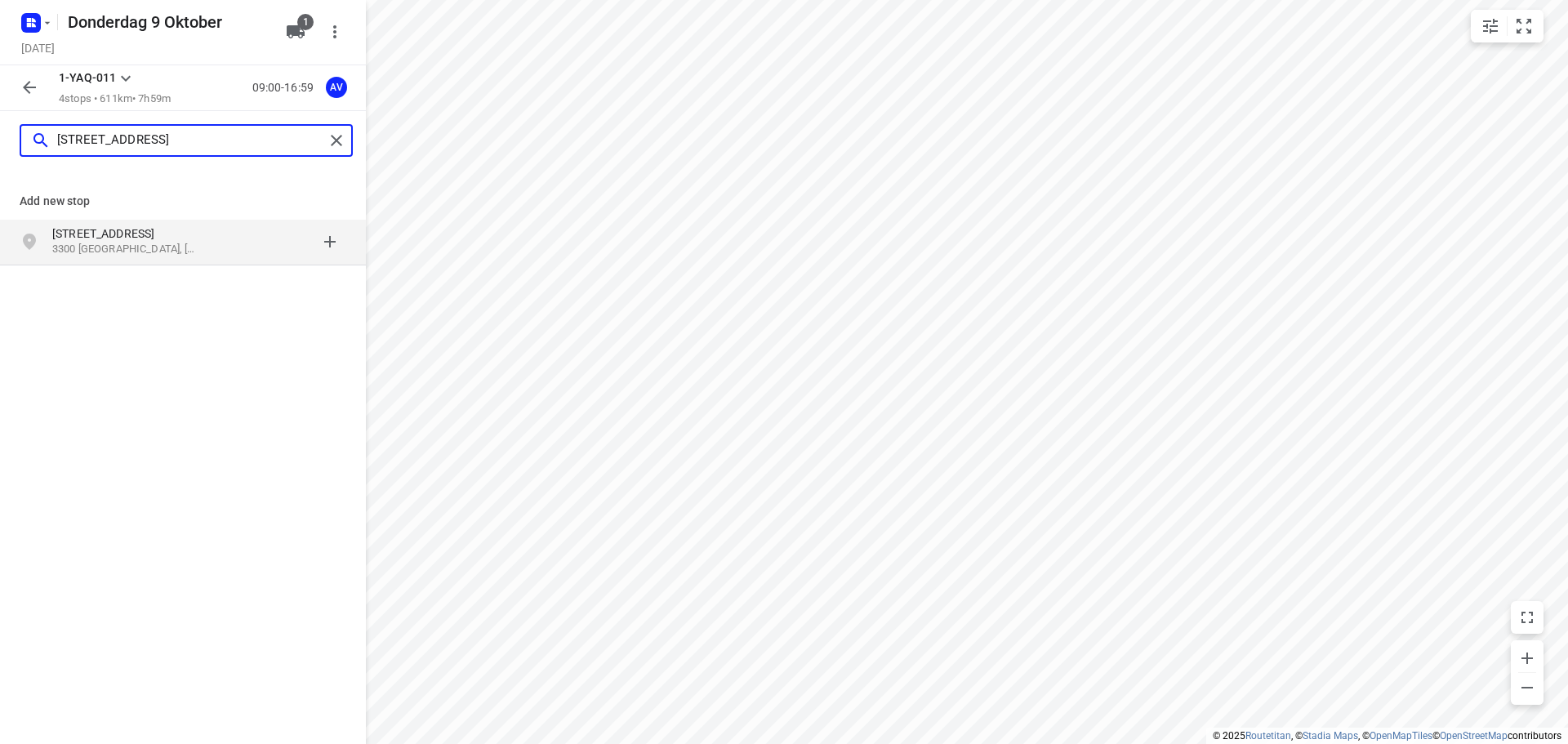
type input "[STREET_ADDRESS]"
click at [123, 237] on p "[STREET_ADDRESS]" at bounding box center [127, 234] width 150 height 16
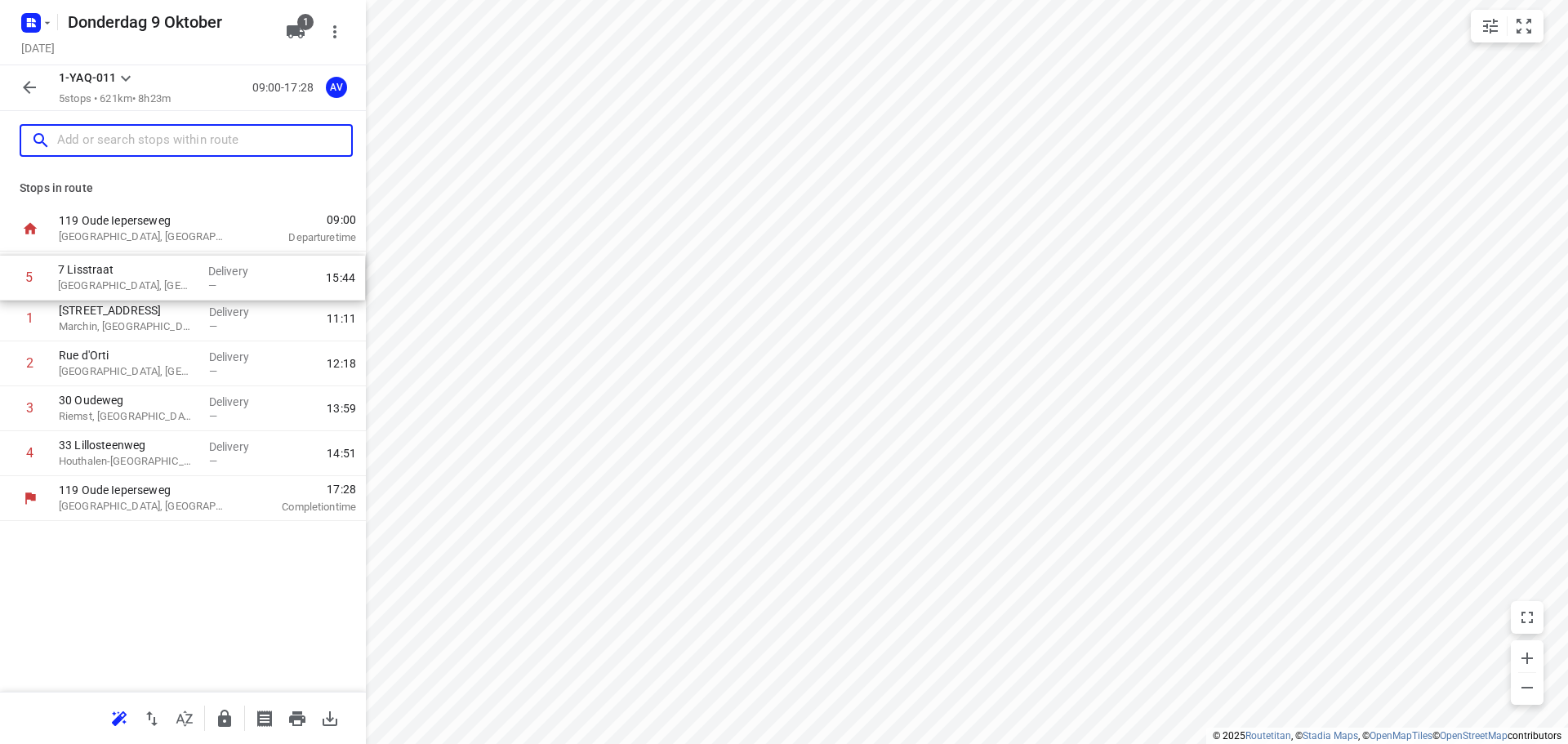
drag, startPoint x: 5, startPoint y: 461, endPoint x: 4, endPoint y: 279, distance: 182.0
click at [4, 279] on div "1 [STREET_ADDRESS] Delivery — 11:11 [STREET_ADDRESS] Delivery — 12:18 3 30 [GEO…" at bounding box center [182, 364] width 365 height 225
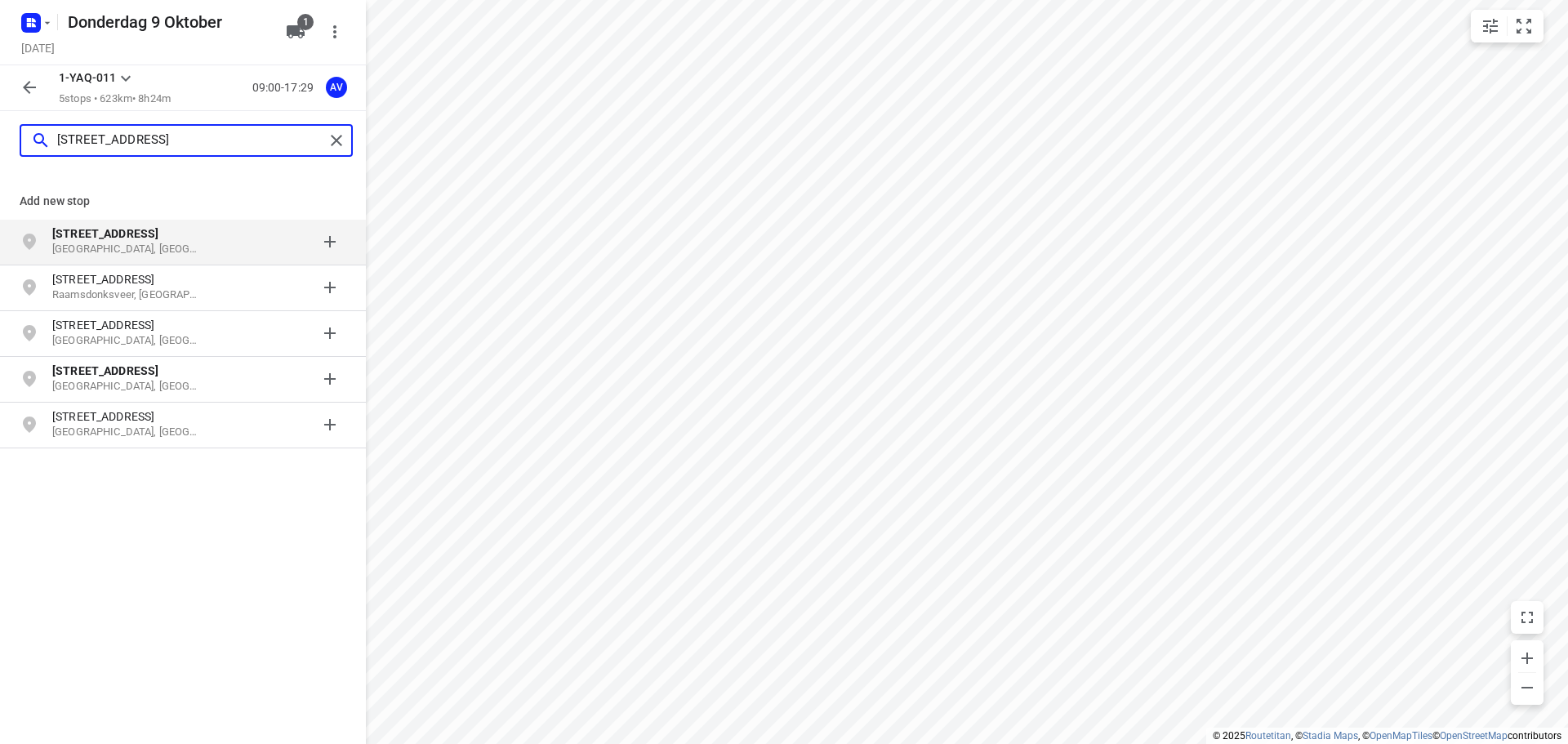
type input "[STREET_ADDRESS]"
click at [201, 242] on p "[GEOGRAPHIC_DATA], [GEOGRAPHIC_DATA]" at bounding box center [127, 249] width 150 height 16
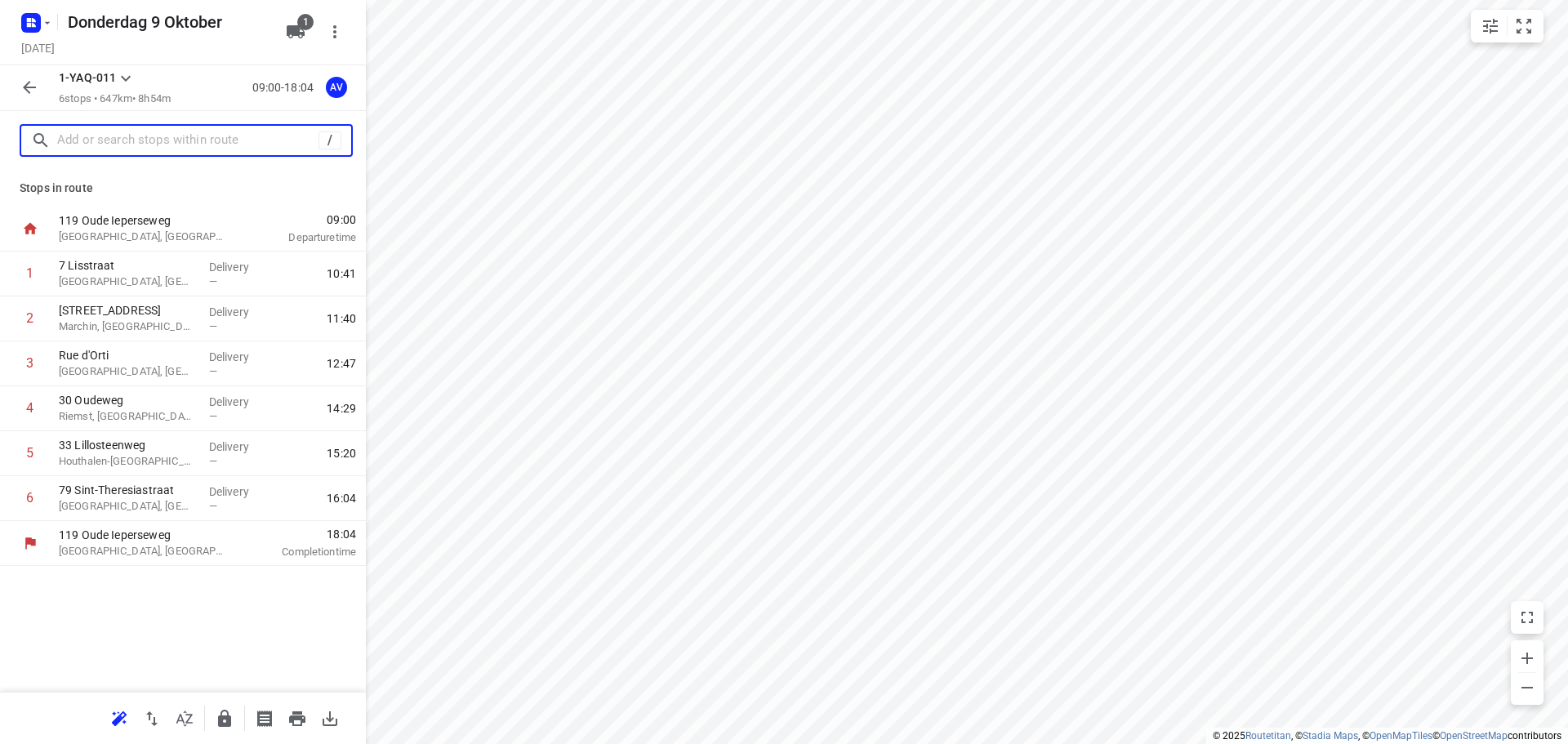
click at [142, 141] on input "text" at bounding box center [188, 141] width 261 height 26
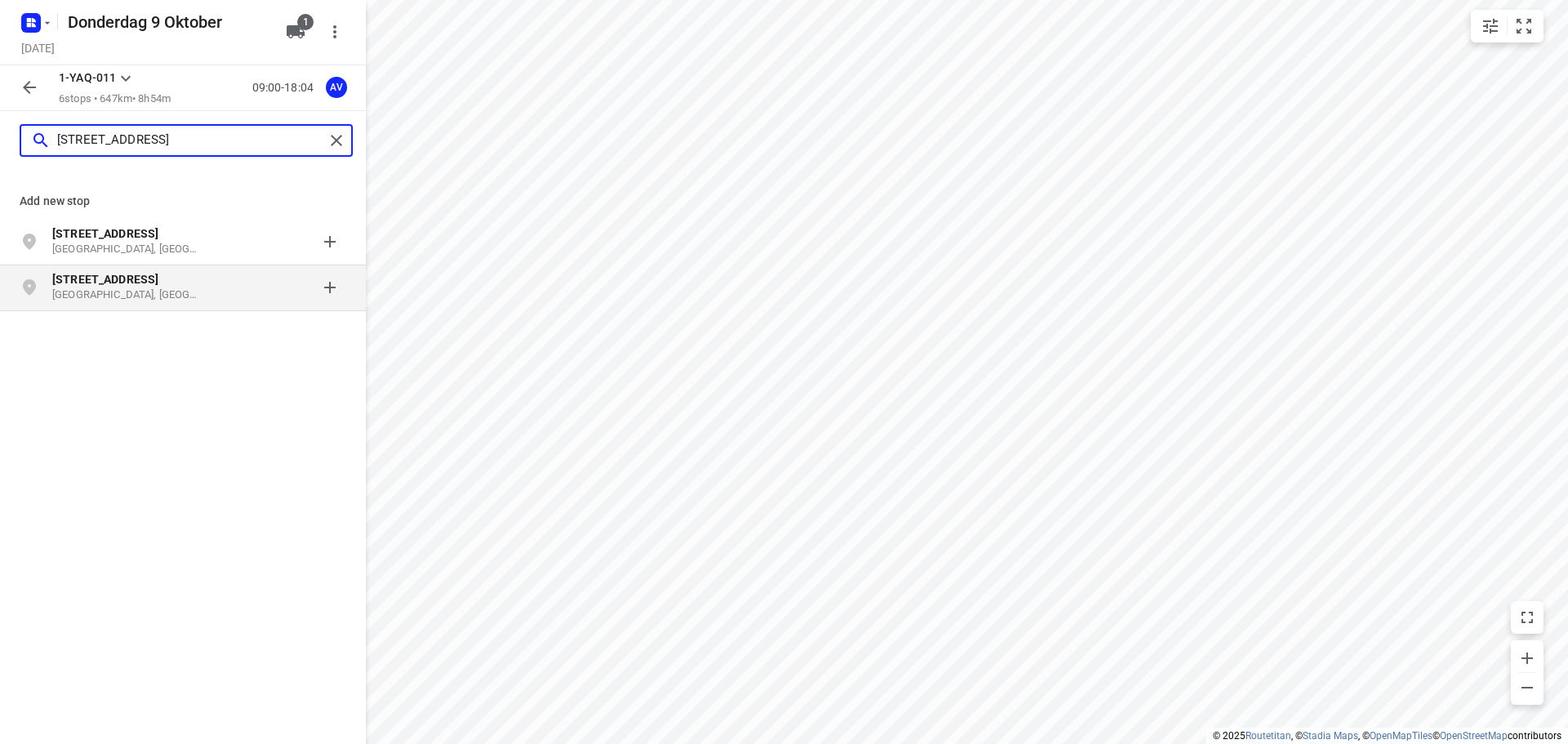
type input "[STREET_ADDRESS]"
click at [180, 294] on p "[GEOGRAPHIC_DATA], [GEOGRAPHIC_DATA]" at bounding box center [127, 295] width 150 height 16
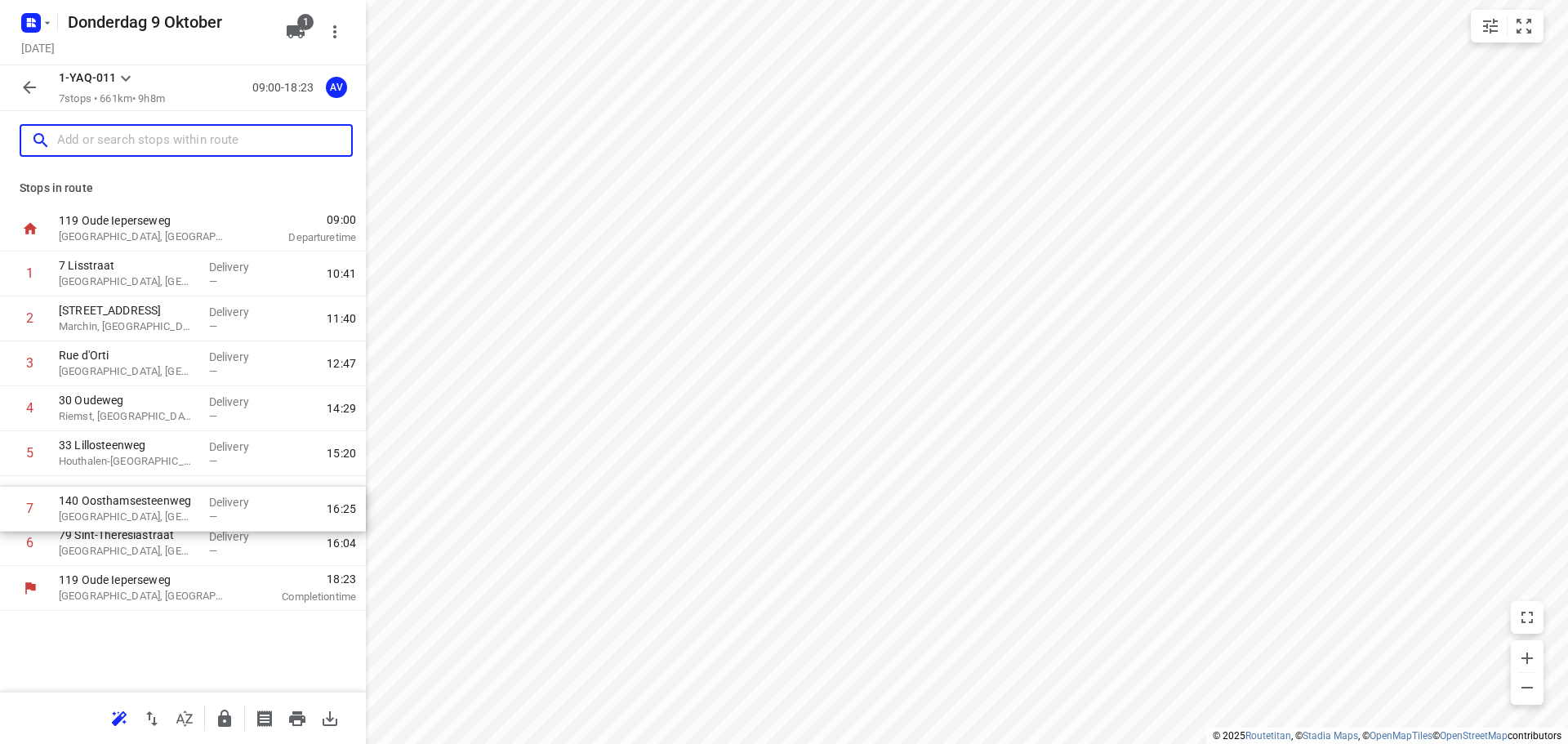
drag, startPoint x: 4, startPoint y: 546, endPoint x: 5, endPoint y: 504, distance: 42.0
click at [5, 504] on div "1 [GEOGRAPHIC_DATA], [GEOGRAPHIC_DATA] Delivery — 10:41 [GEOGRAPHIC_DATA], [GEO…" at bounding box center [182, 408] width 365 height 314
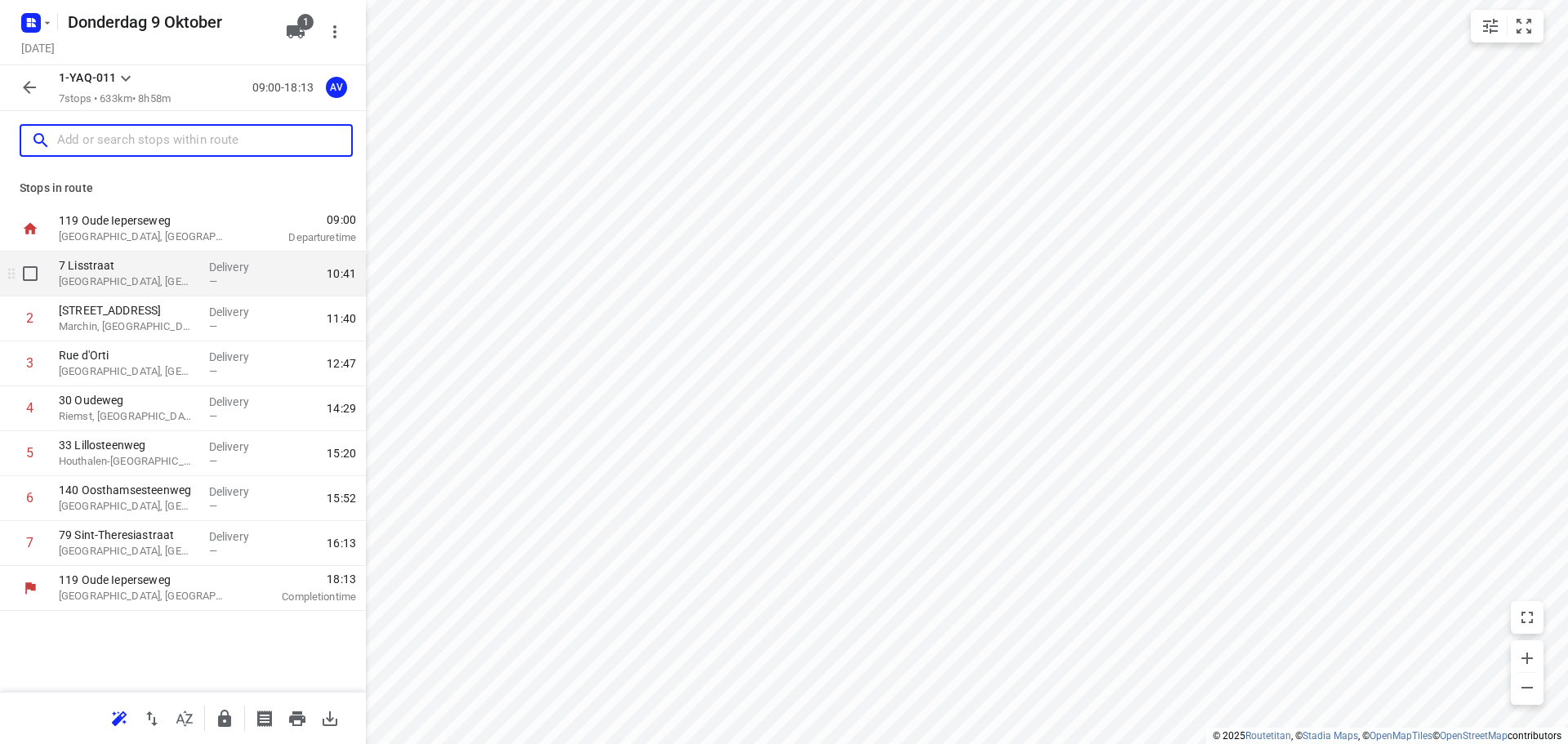
click at [121, 280] on p "[GEOGRAPHIC_DATA], [GEOGRAPHIC_DATA]" at bounding box center [127, 281] width 137 height 16
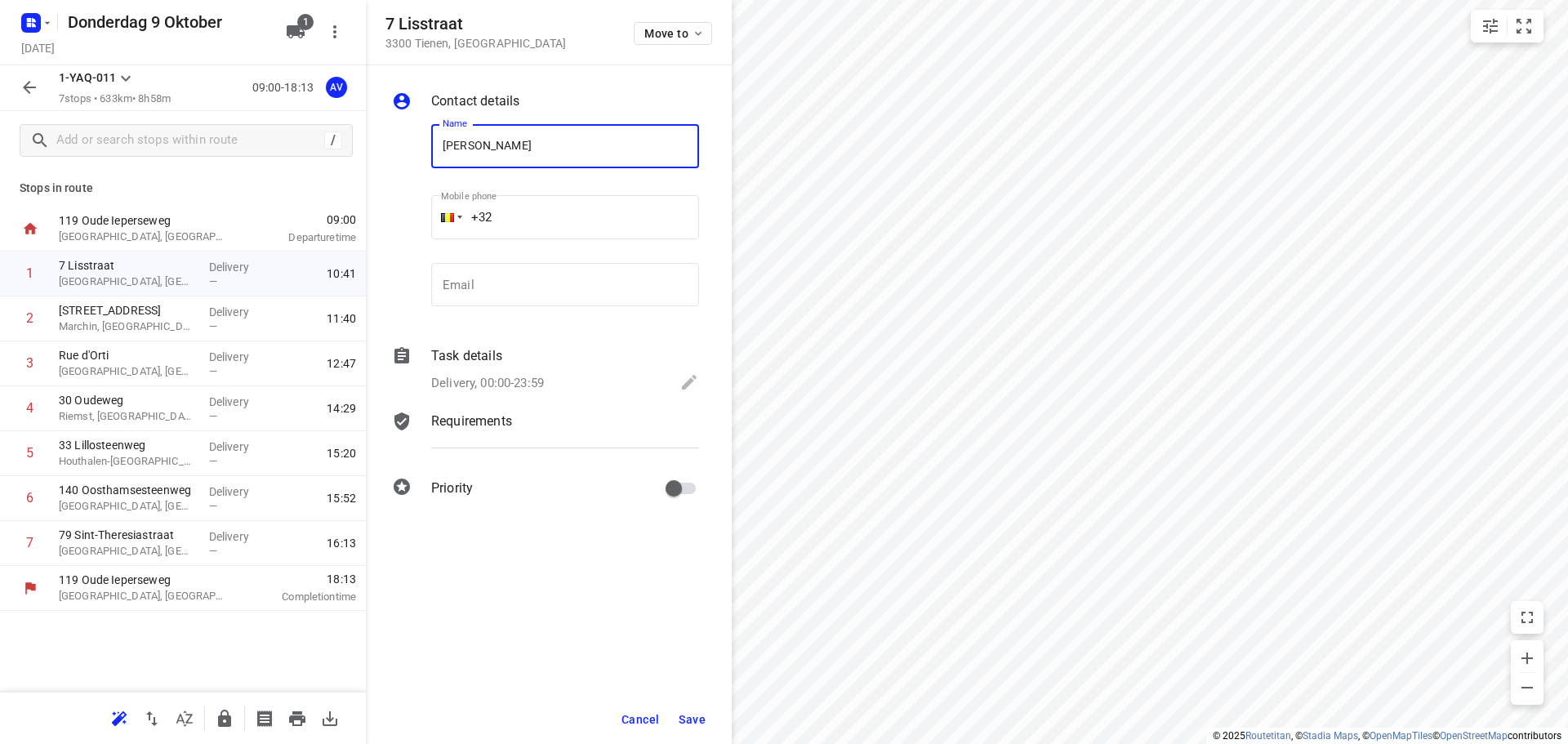
type input "[PERSON_NAME]"
click at [565, 208] on input "+32" at bounding box center [565, 218] width 268 height 44
type input "[PHONE_NUMBER]"
click at [547, 375] on div "Delivery, 00:00-23:59" at bounding box center [565, 384] width 268 height 23
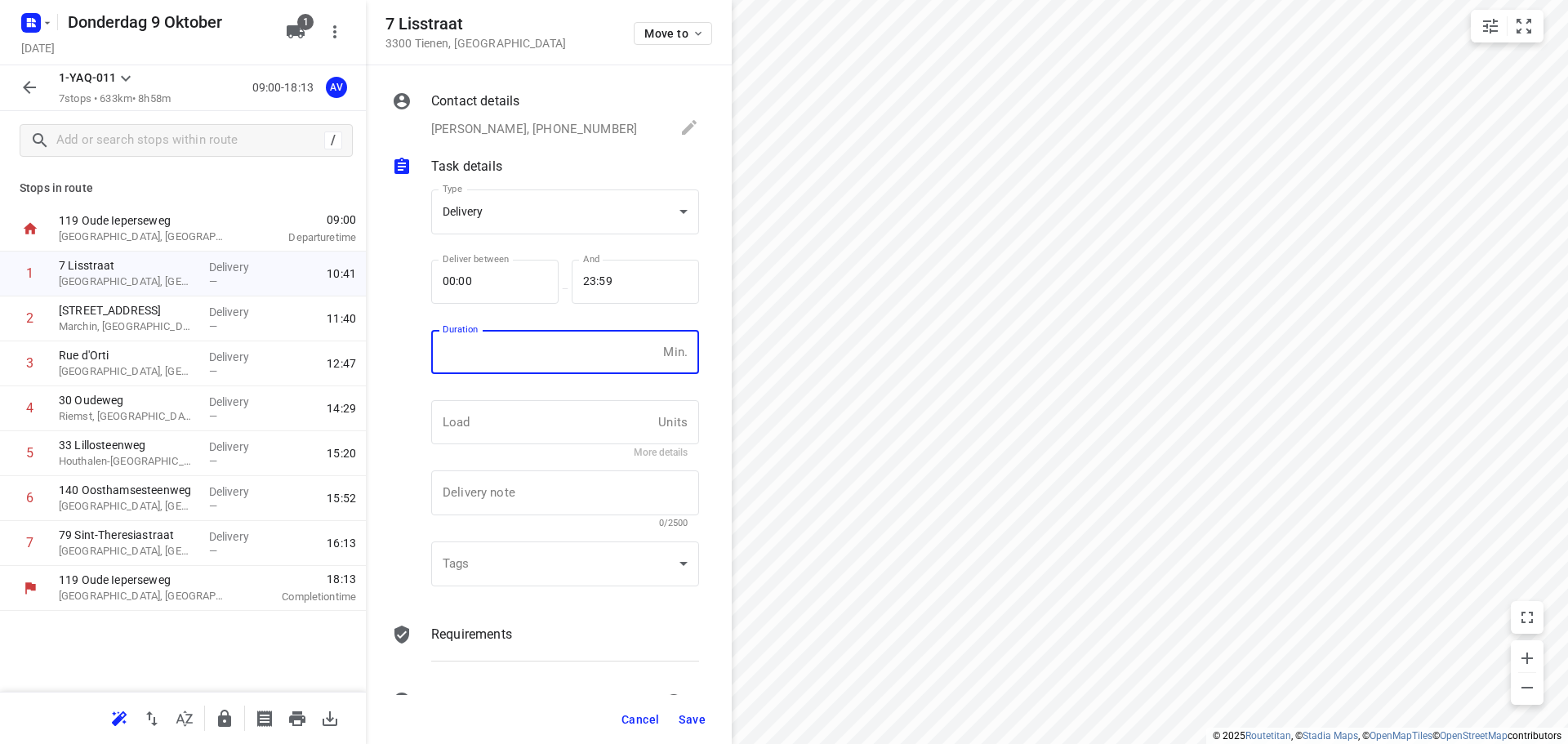
click at [552, 350] on input "number" at bounding box center [543, 352] width 226 height 44
type input "1"
click at [693, 715] on span "Save" at bounding box center [692, 719] width 27 height 13
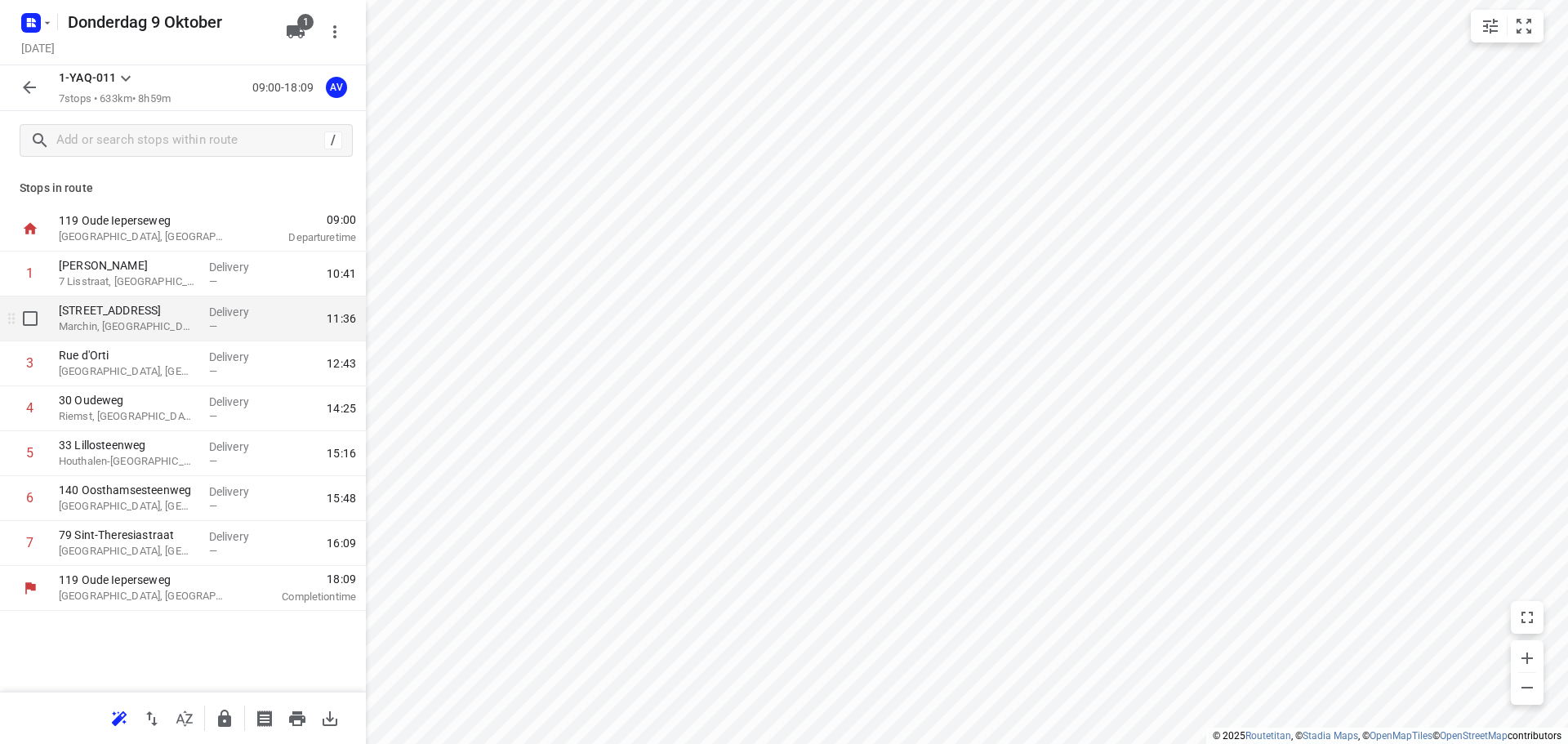
click at [161, 320] on p "Marchin, [GEOGRAPHIC_DATA]" at bounding box center [127, 326] width 137 height 16
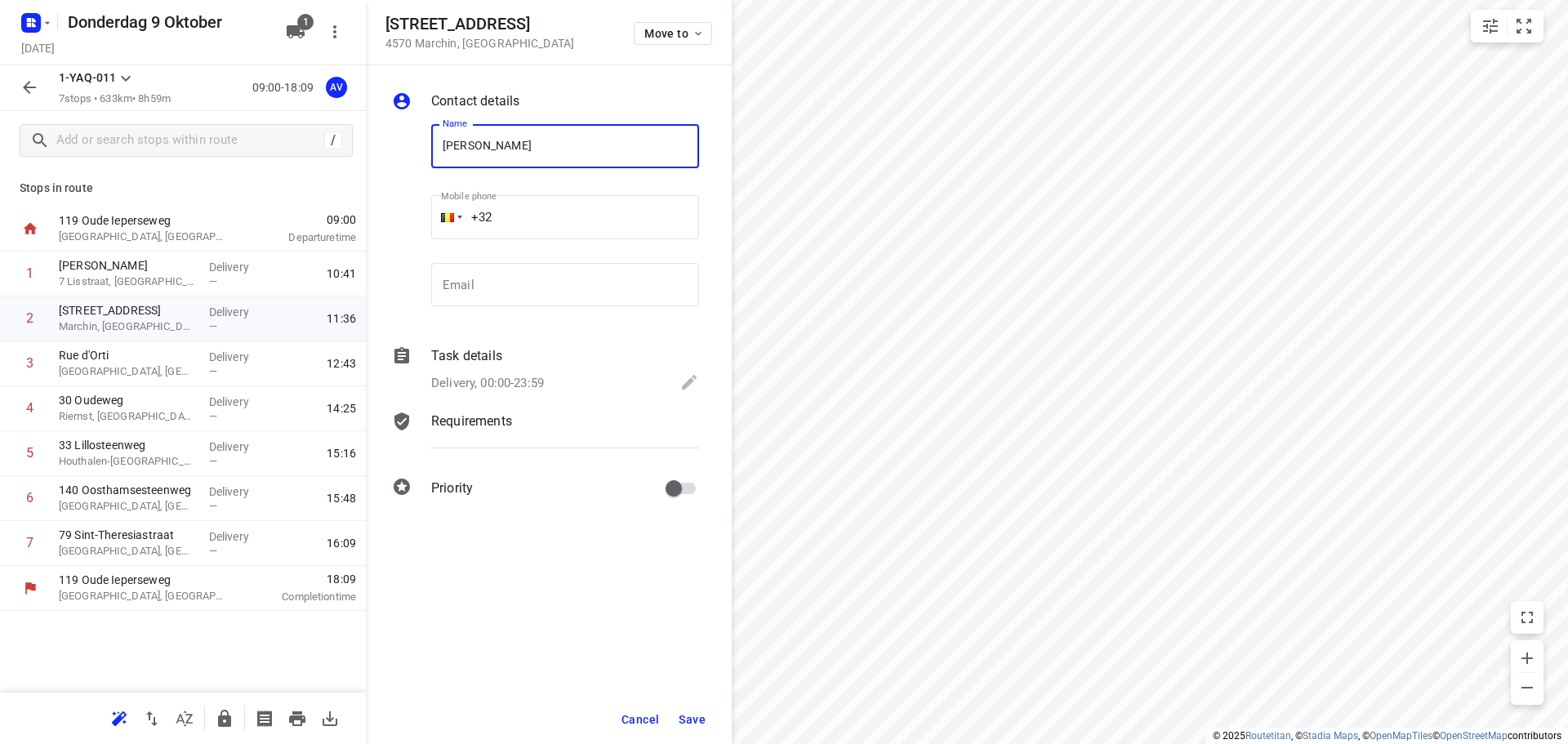
type input "[PERSON_NAME]"
click at [603, 214] on input "+32" at bounding box center [565, 218] width 268 height 44
type input "[PHONE_NUMBER]"
click at [521, 375] on p "Delivery, 00:00-23:59" at bounding box center [487, 383] width 112 height 19
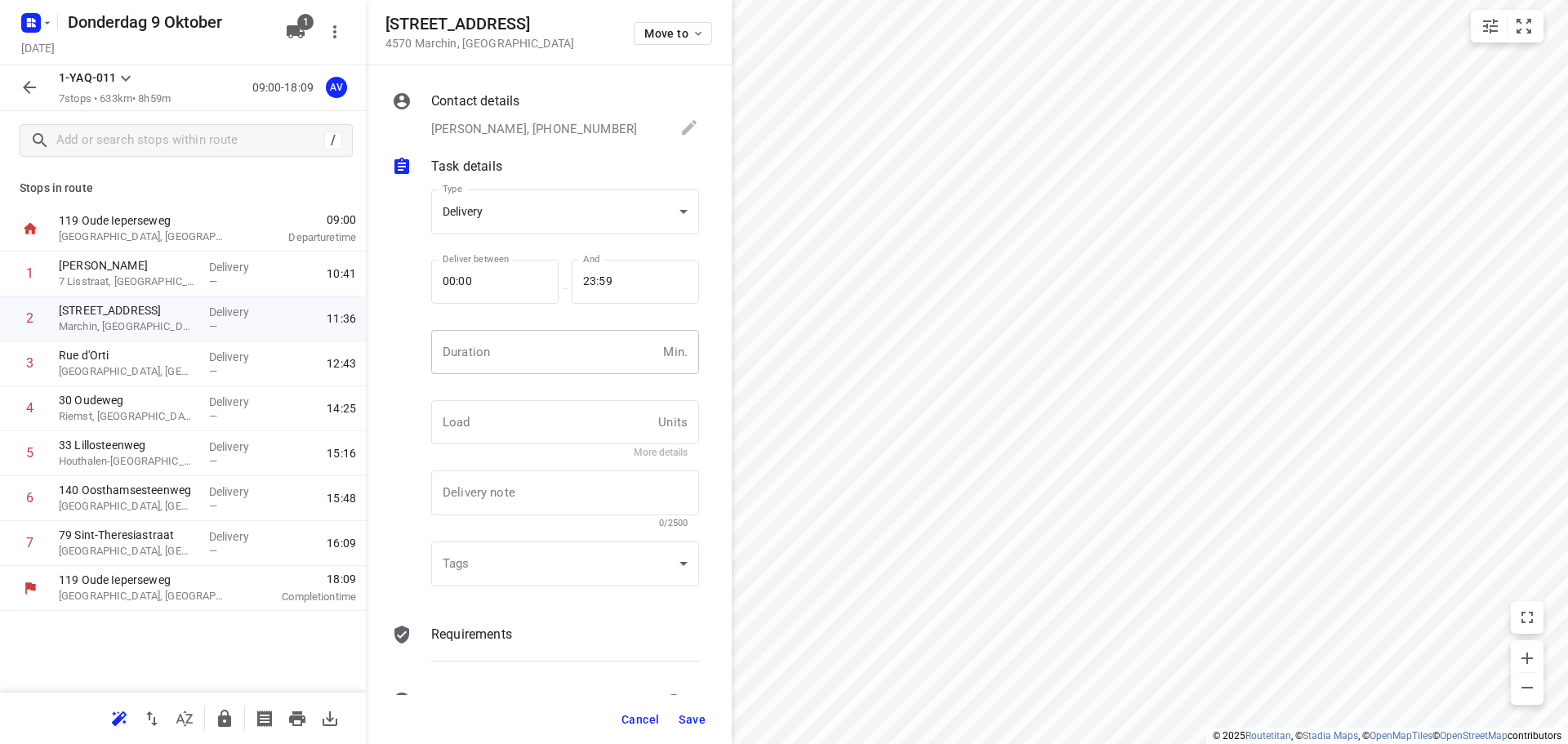
click at [533, 364] on input "number" at bounding box center [543, 352] width 226 height 44
type input "1"
click at [699, 716] on span "Save" at bounding box center [692, 719] width 27 height 13
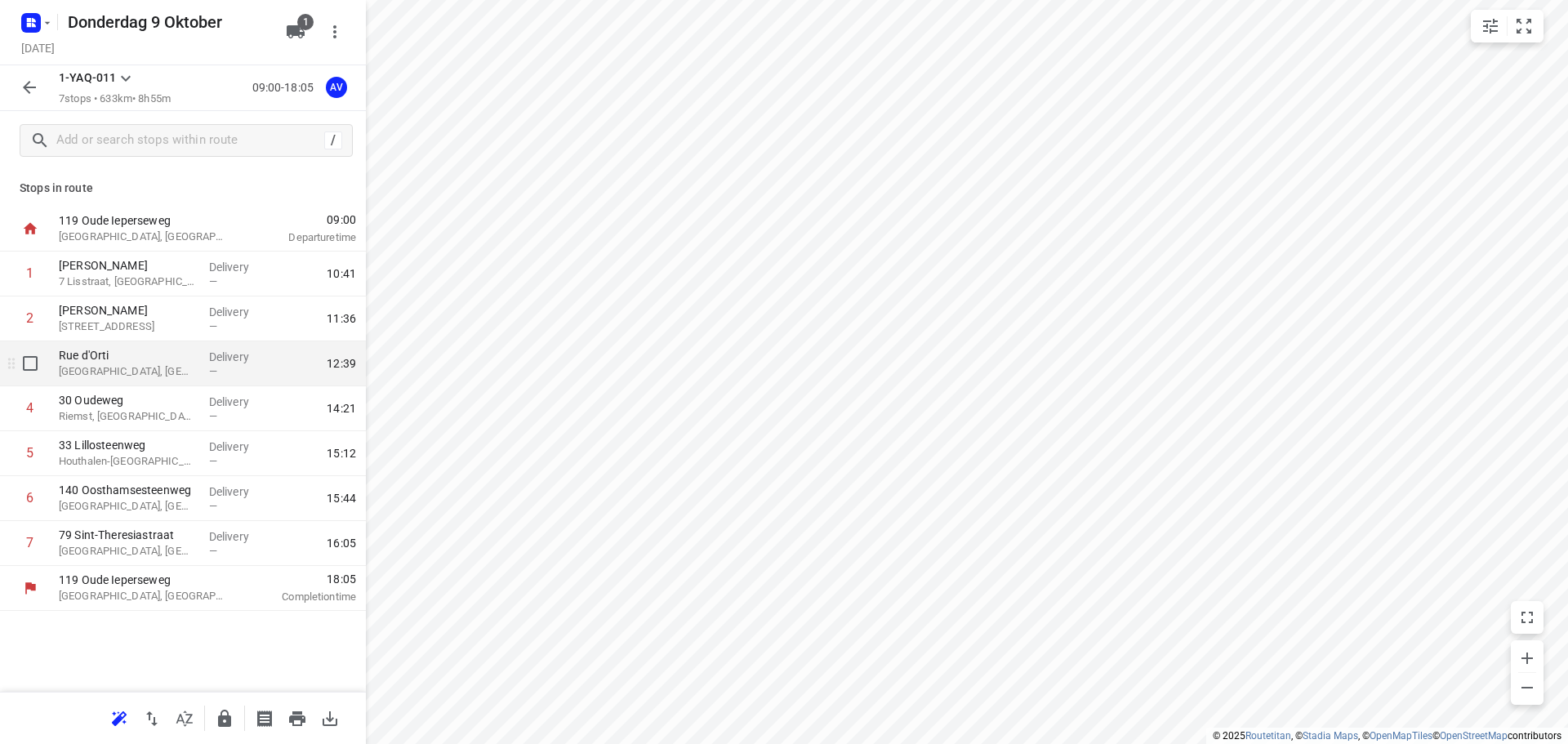
click at [140, 380] on div "[GEOGRAPHIC_DATA], [GEOGRAPHIC_DATA]" at bounding box center [127, 364] width 150 height 45
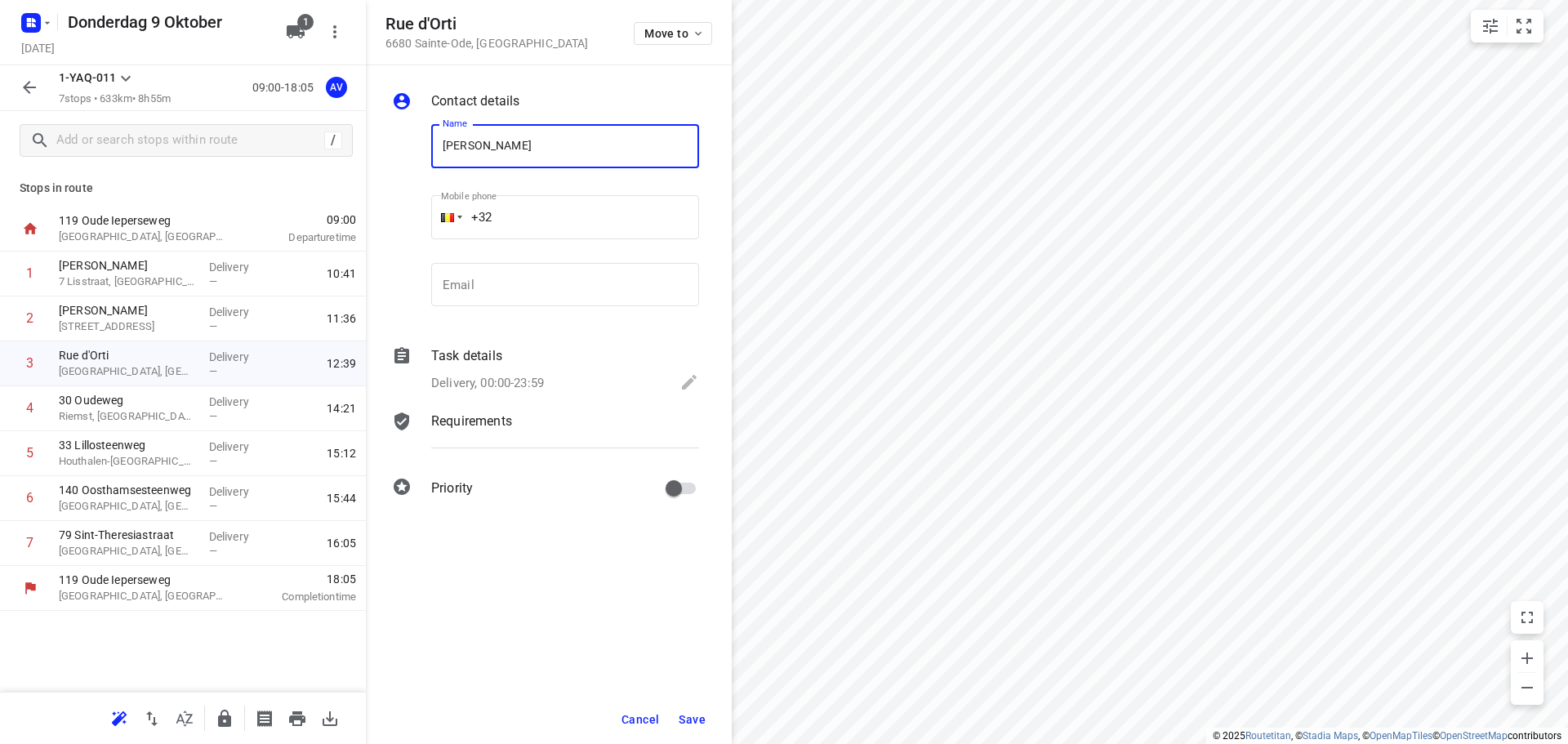
type input "[PERSON_NAME]"
click at [581, 219] on input "+32" at bounding box center [565, 218] width 268 height 44
type input "[PHONE_NUMBER]"
click at [547, 380] on div "Delivery, 00:00-23:59" at bounding box center [565, 384] width 268 height 23
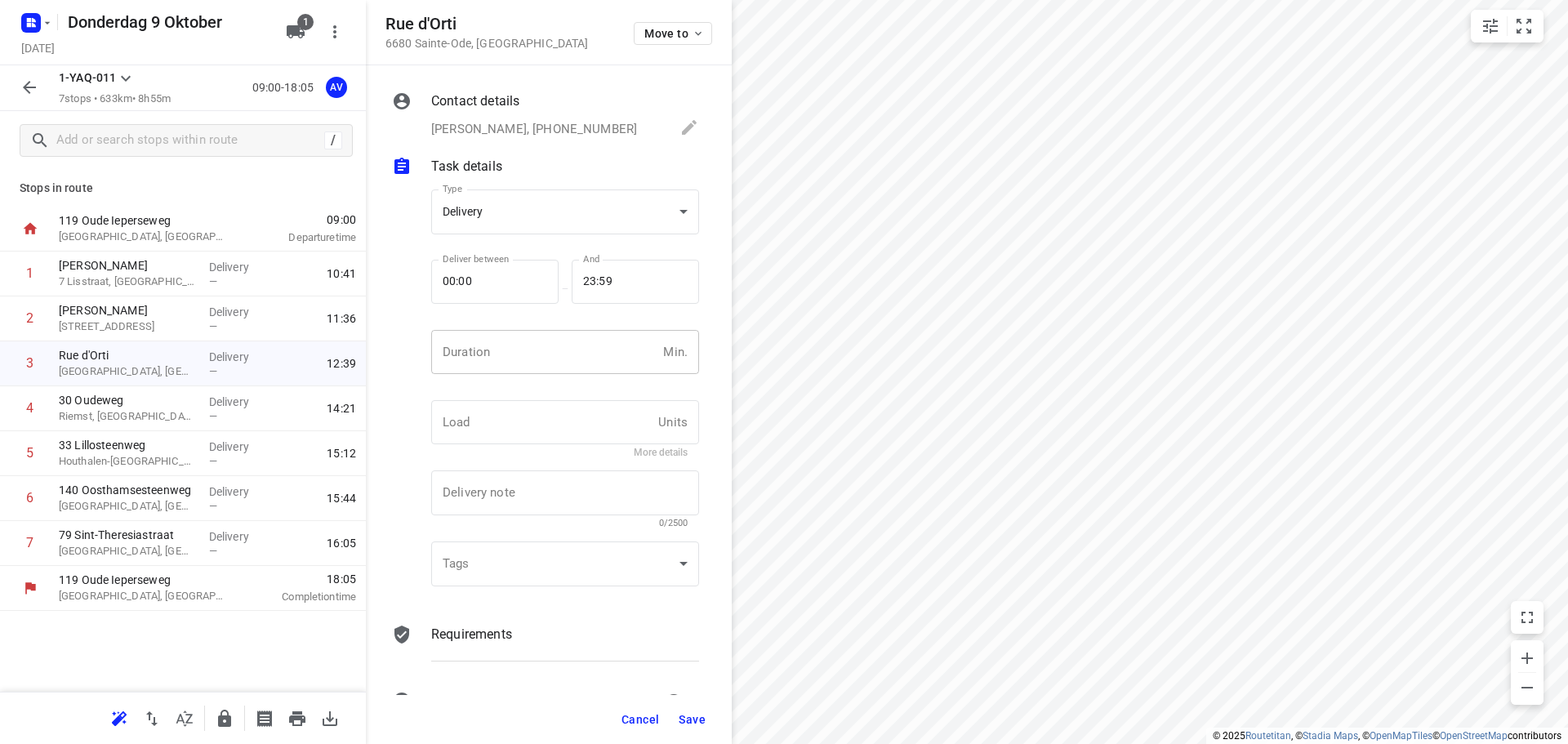
click at [550, 364] on input "number" at bounding box center [543, 352] width 226 height 44
type input "1"
click at [690, 717] on span "Save" at bounding box center [692, 719] width 27 height 13
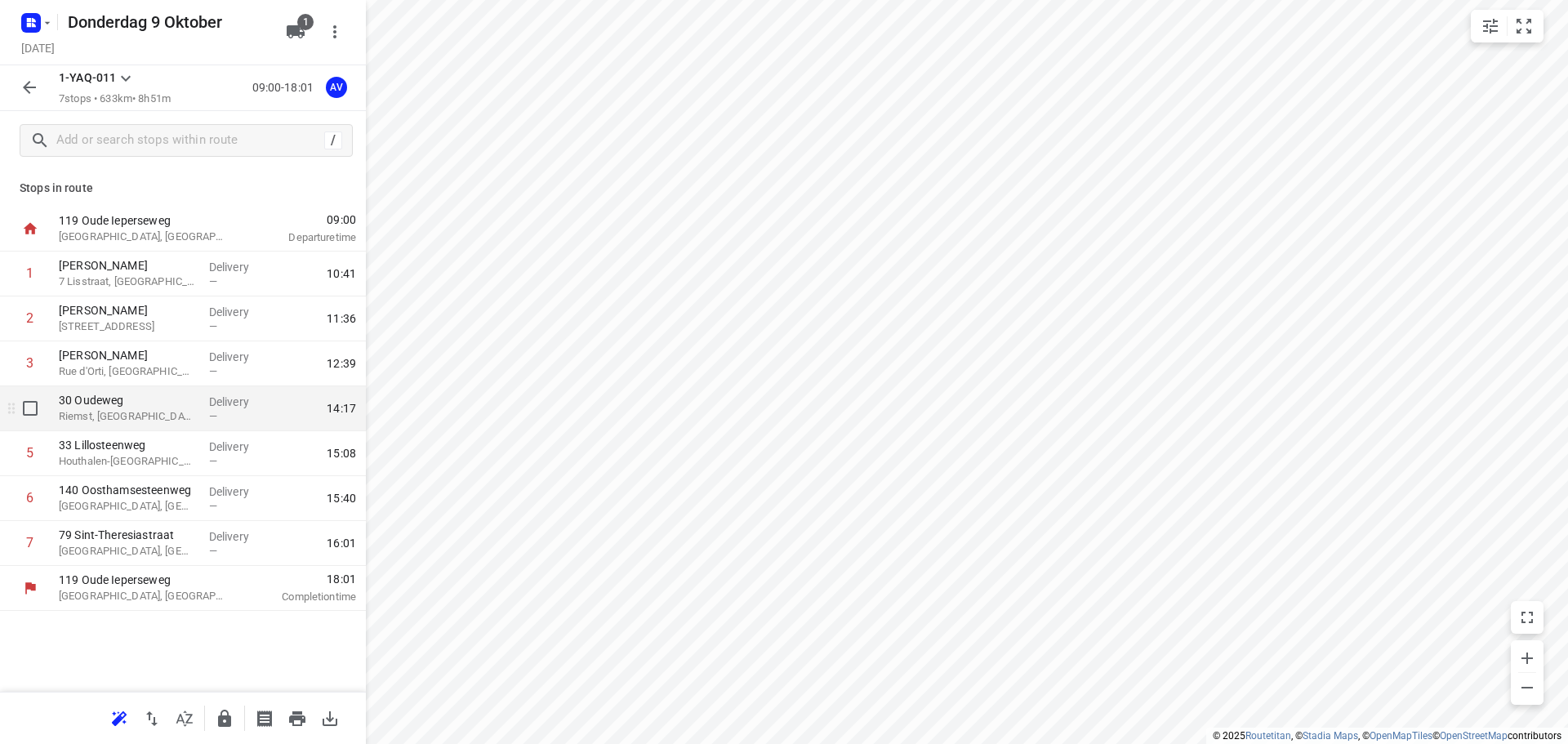
click at [137, 415] on p "Riemst, [GEOGRAPHIC_DATA]" at bounding box center [127, 416] width 137 height 16
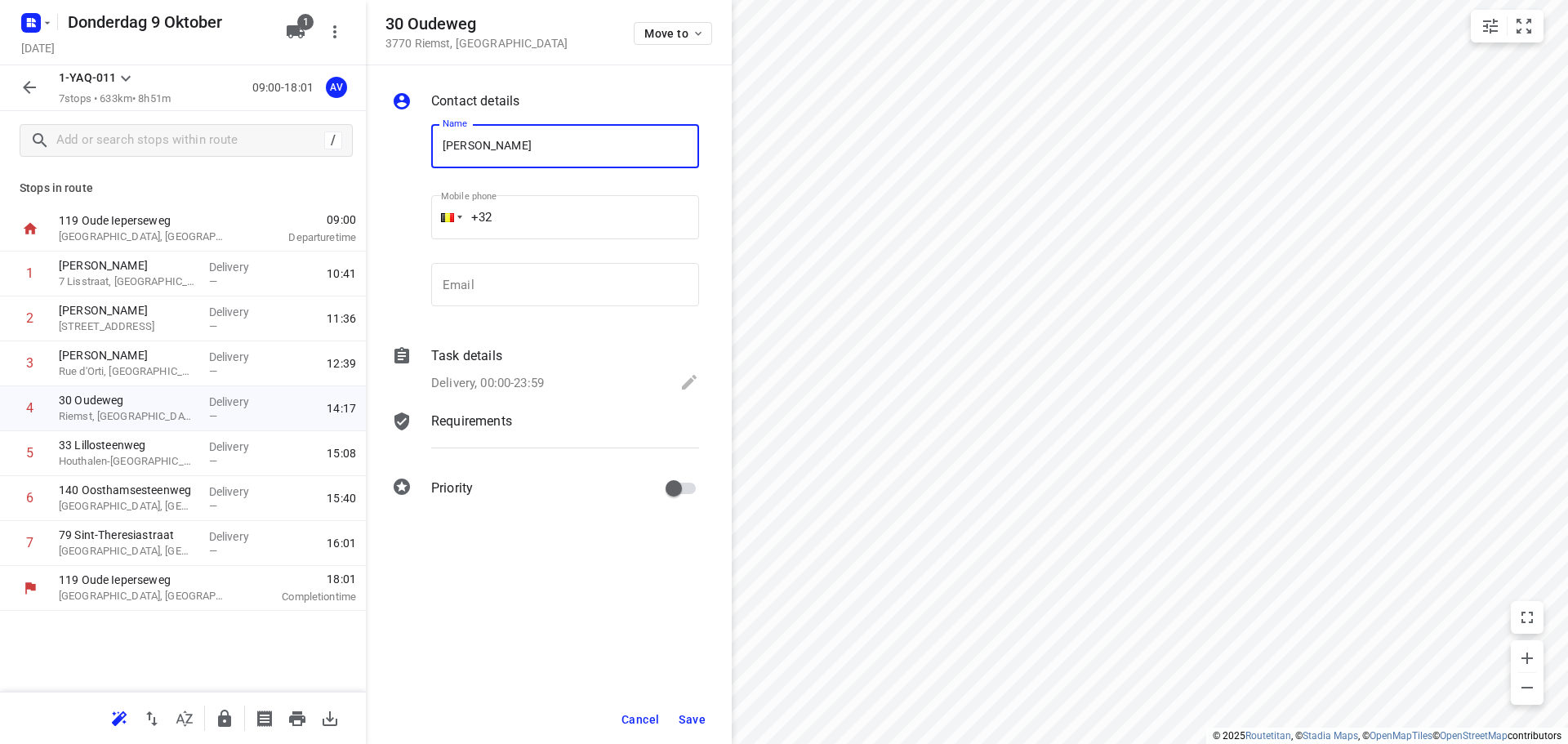
type input "[PERSON_NAME]"
click at [551, 218] on input "+32" at bounding box center [565, 218] width 268 height 44
click at [450, 213] on div at bounding box center [447, 218] width 13 height 9
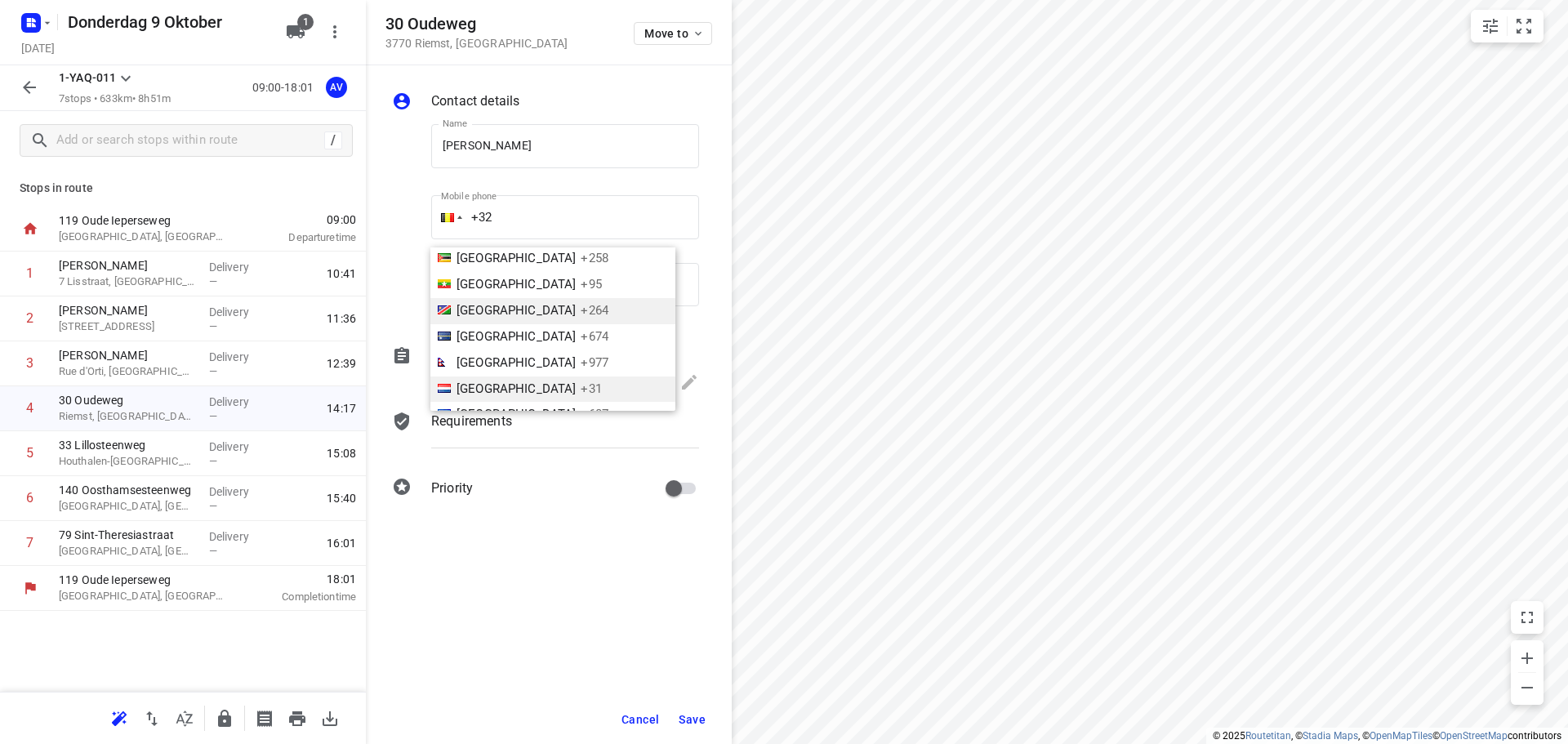
scroll to position [3390, 0]
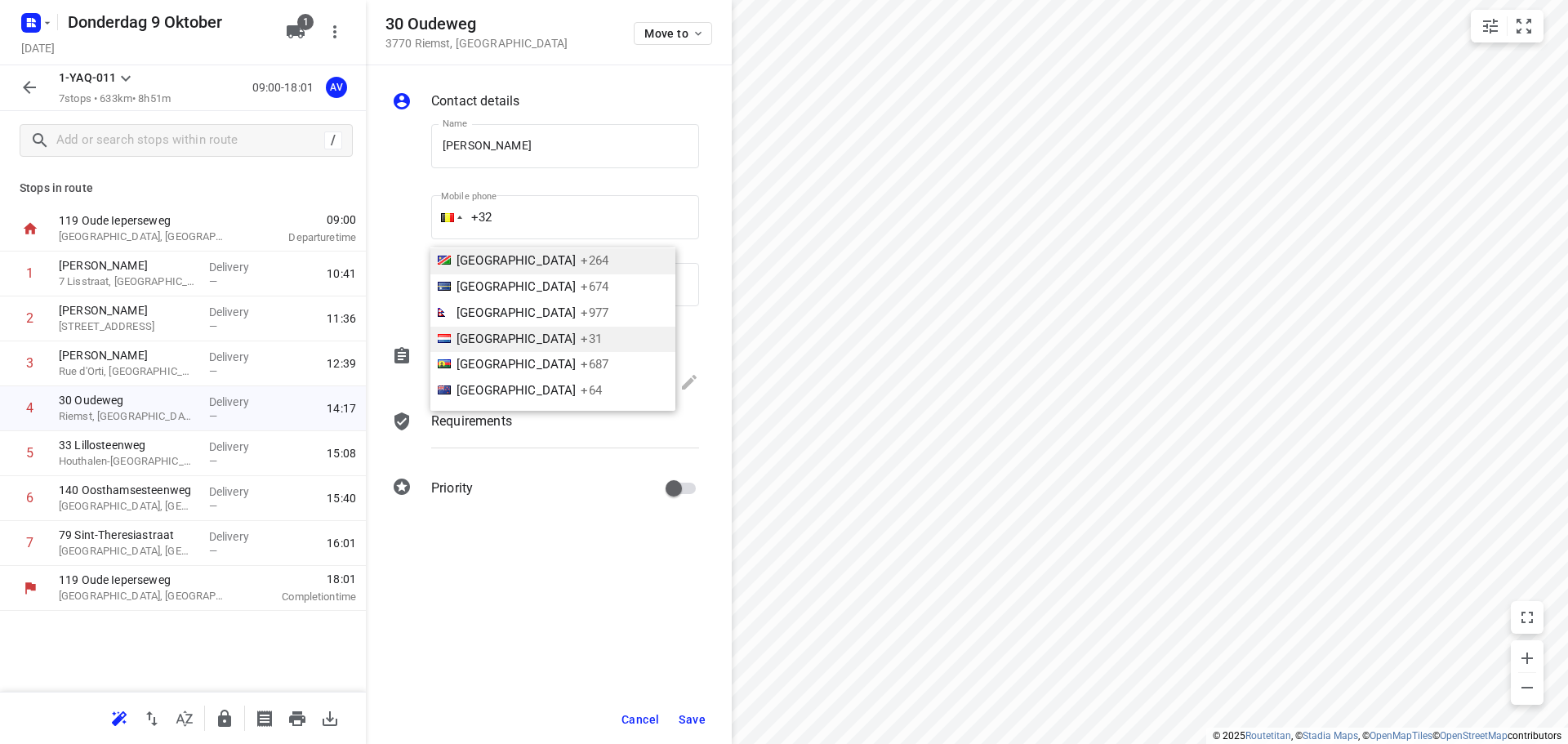
click at [525, 326] on li "Netherlands +31" at bounding box center [552, 340] width 245 height 27
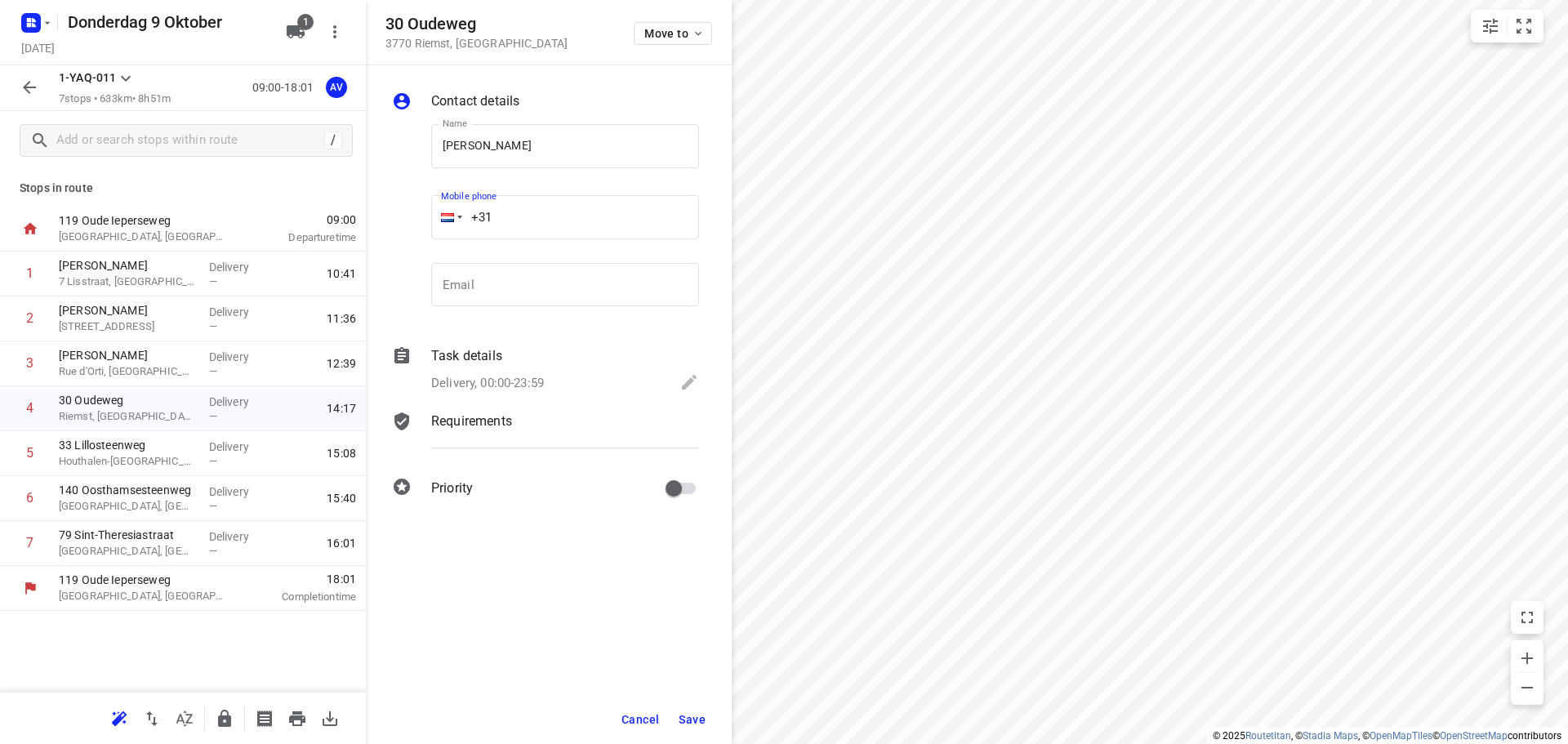
click at [538, 216] on input "+31" at bounding box center [565, 218] width 268 height 44
type input "[PHONE_NUMBER]"
click at [535, 385] on p "Delivery, 00:00-23:59" at bounding box center [487, 383] width 112 height 19
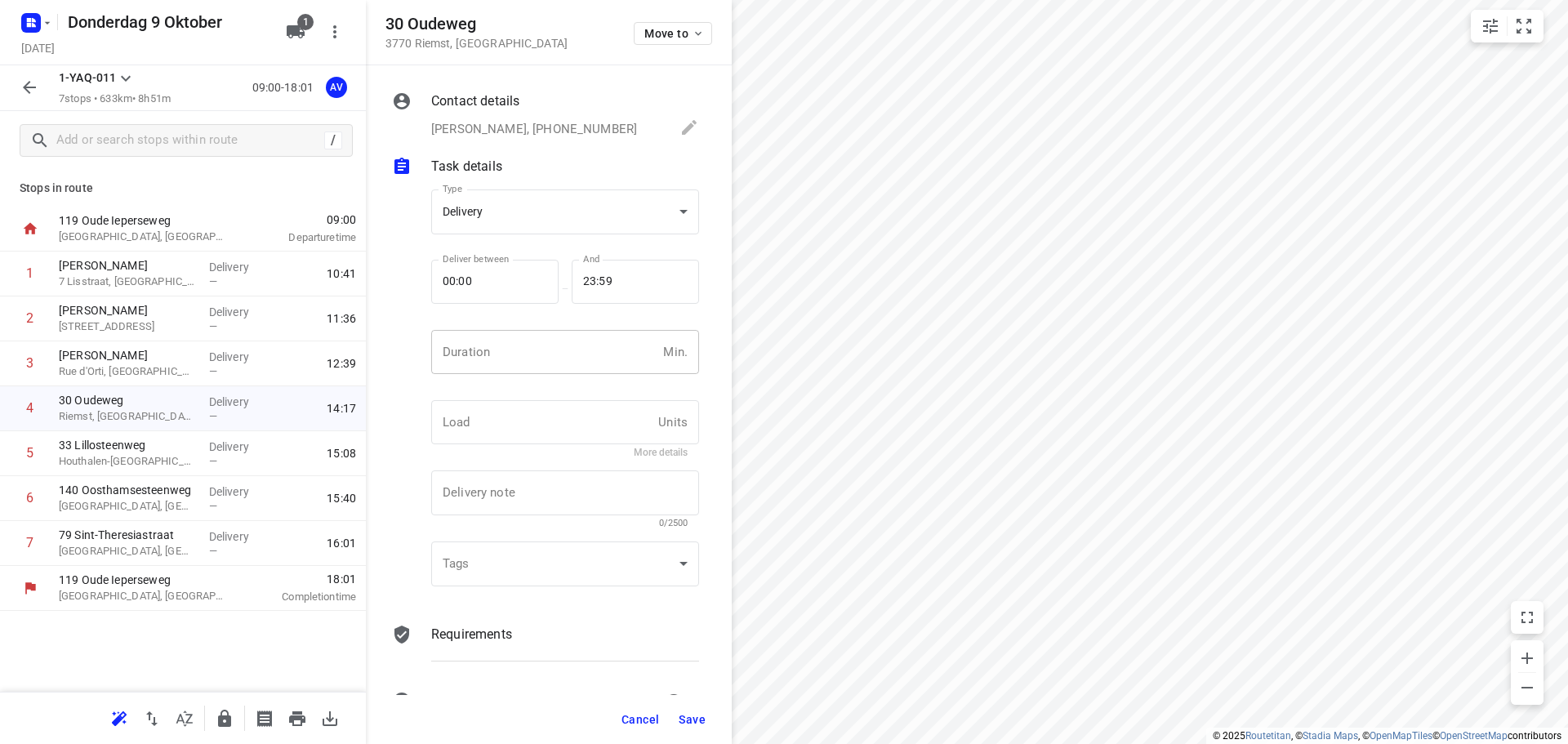
click at [557, 347] on input "number" at bounding box center [543, 352] width 226 height 44
type input "1"
click at [691, 719] on span "Save" at bounding box center [692, 719] width 27 height 13
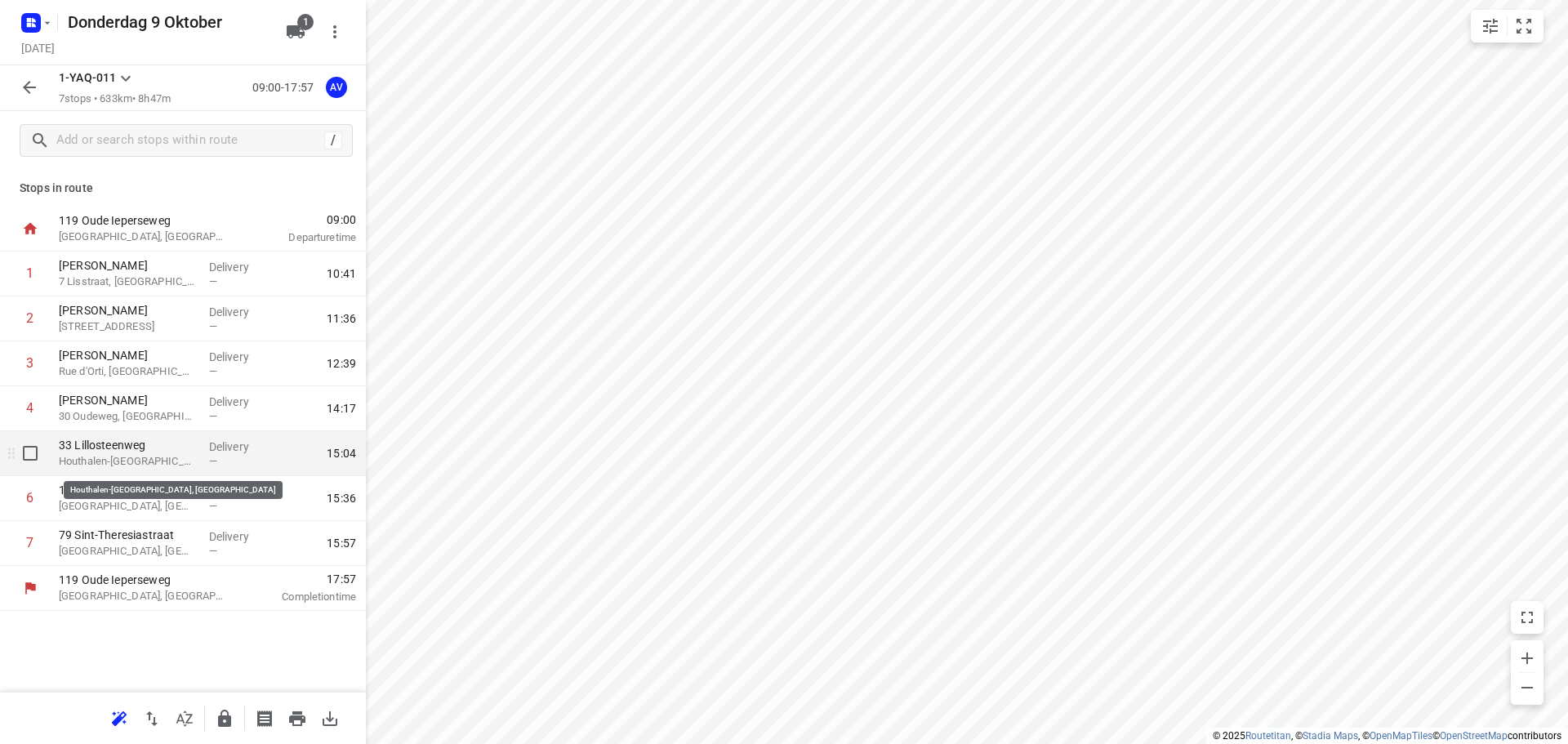
click at [146, 459] on p "Houthalen-[GEOGRAPHIC_DATA], [GEOGRAPHIC_DATA]" at bounding box center [127, 461] width 137 height 16
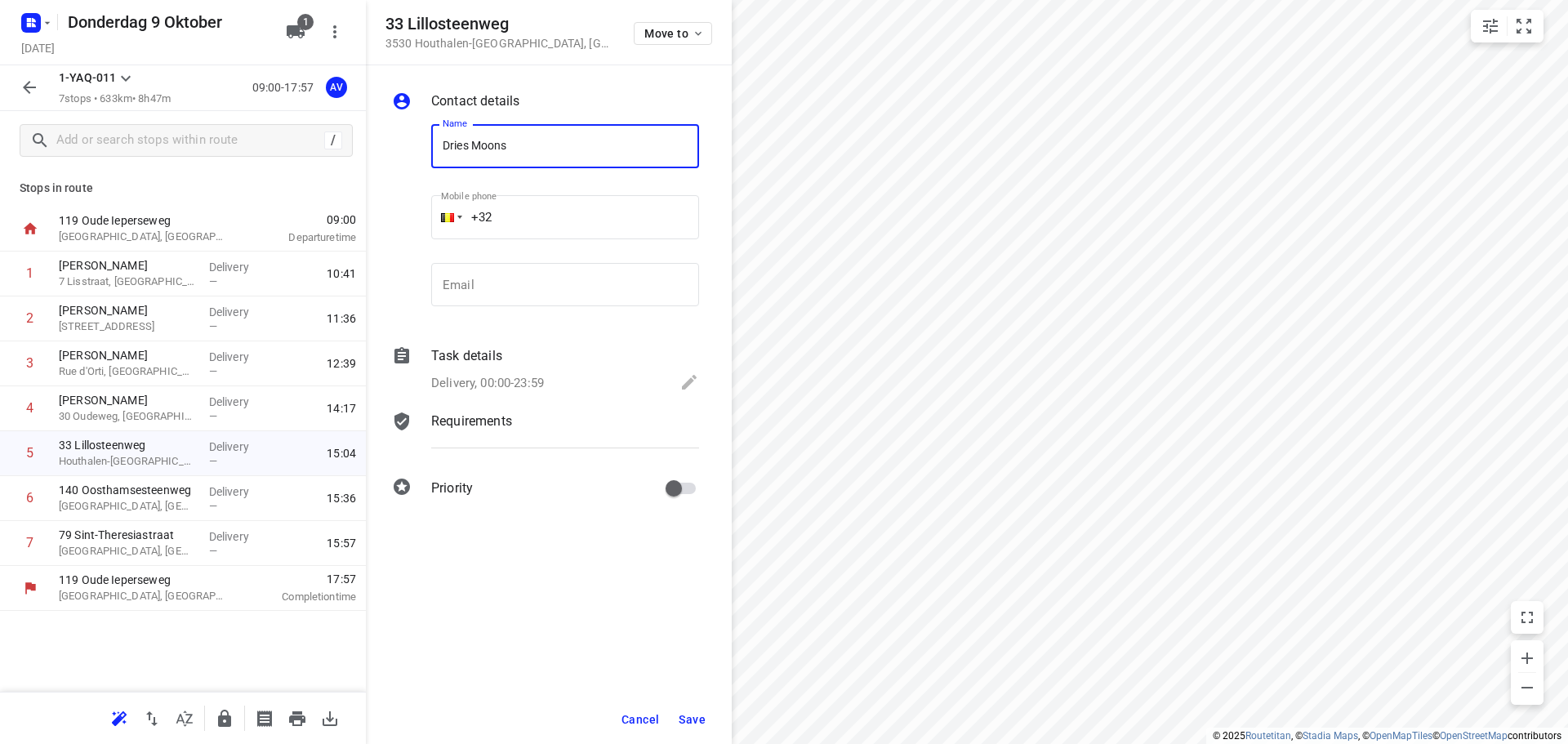
type input "Dries Moons"
click at [628, 214] on input "+32" at bounding box center [565, 218] width 268 height 44
type input "[PHONE_NUMBER]"
click at [464, 373] on div "Delivery, 00:00-23:59" at bounding box center [565, 384] width 268 height 23
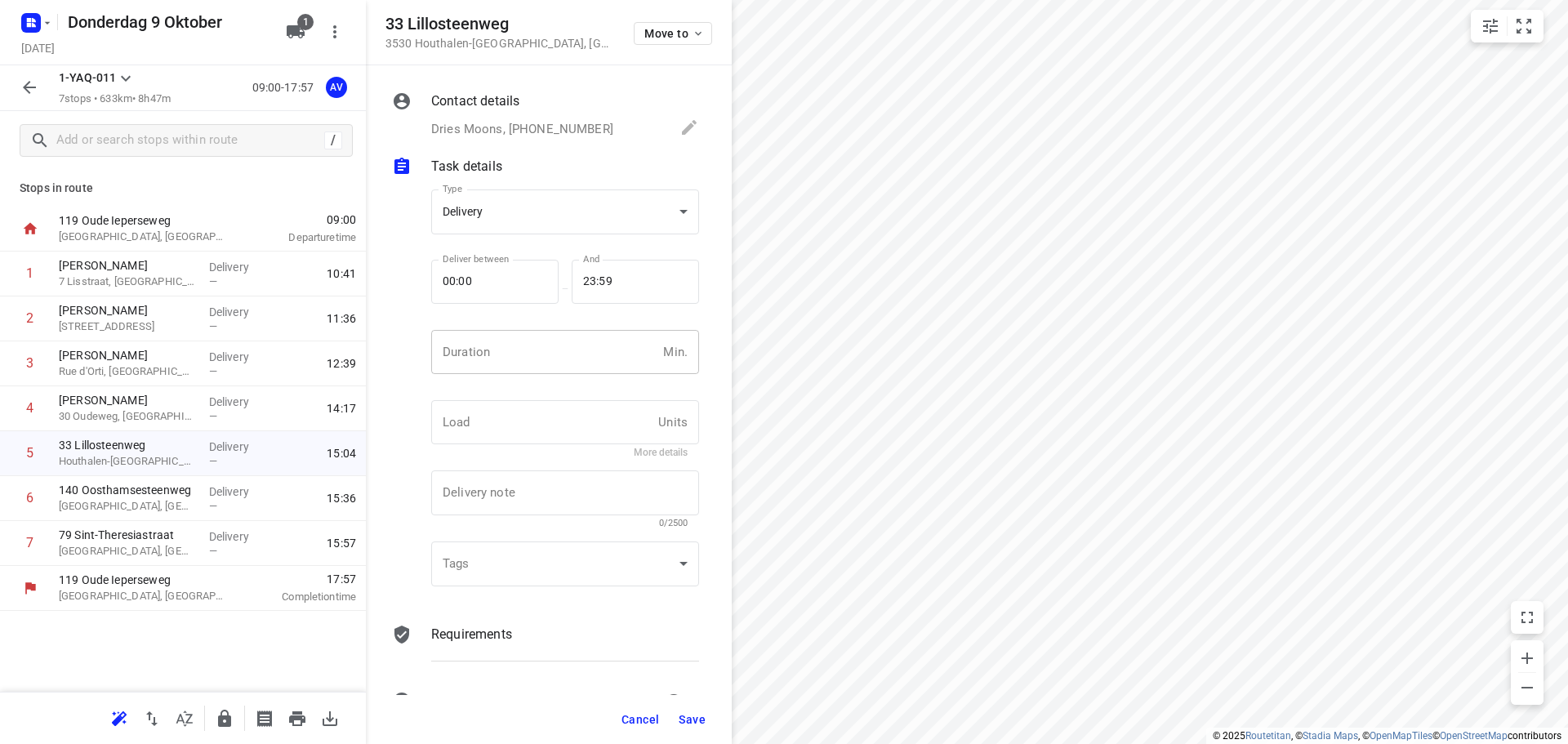
click at [538, 349] on input "number" at bounding box center [543, 352] width 226 height 44
type input "1"
click at [691, 717] on span "Save" at bounding box center [692, 719] width 27 height 13
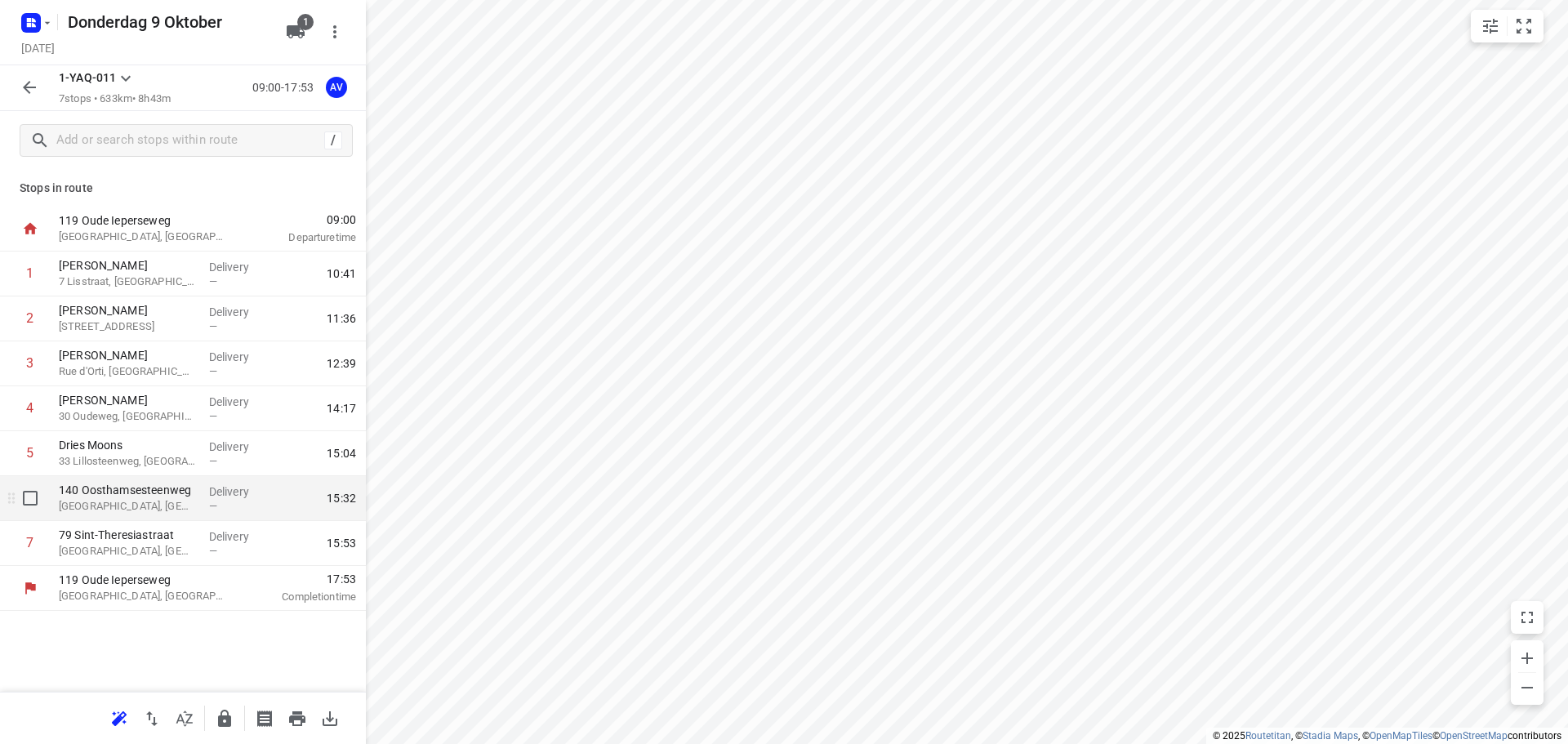
click at [164, 504] on p "[GEOGRAPHIC_DATA], [GEOGRAPHIC_DATA]" at bounding box center [127, 506] width 137 height 16
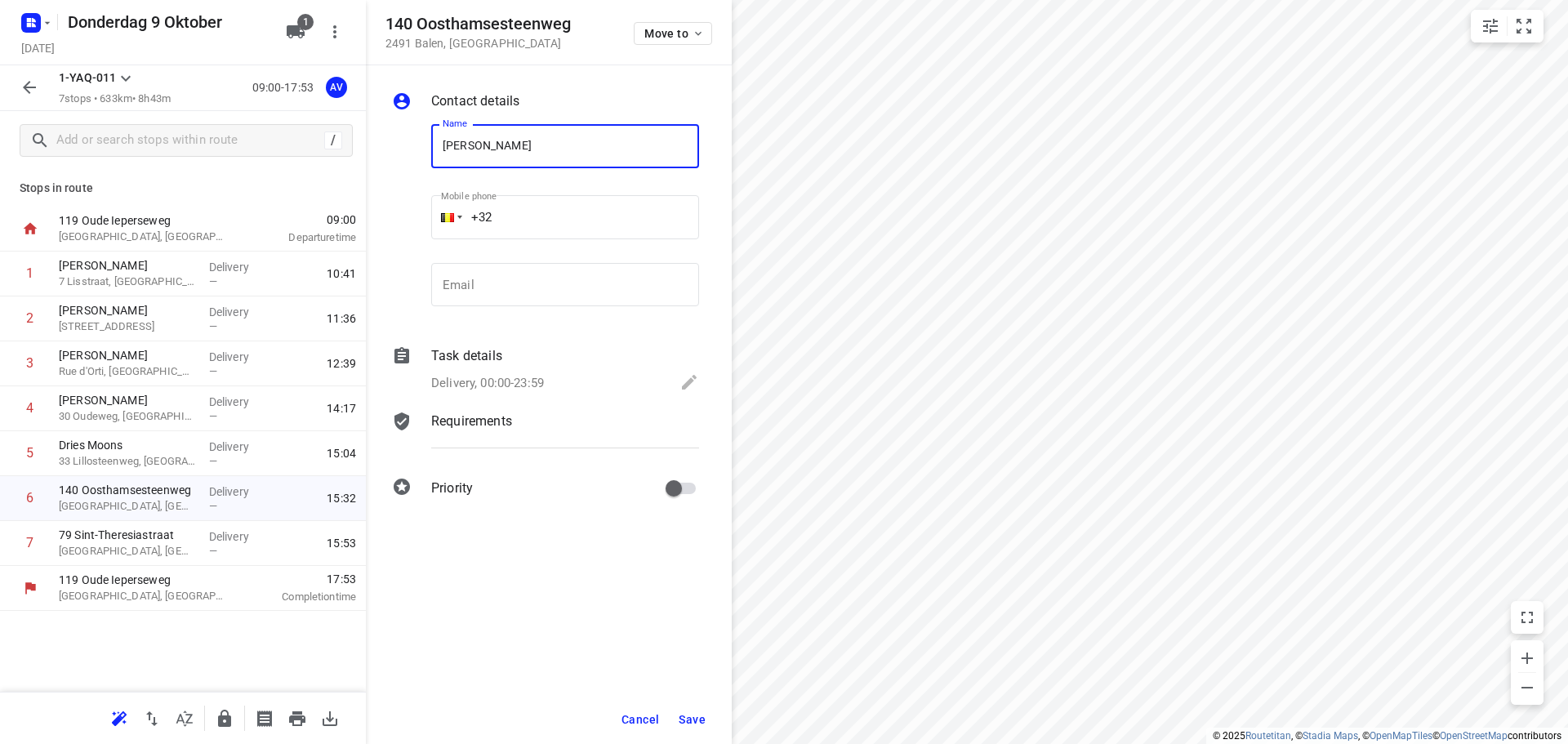
type input "[PERSON_NAME]"
click at [555, 210] on input "+32" at bounding box center [565, 218] width 268 height 44
type input "[PHONE_NUMBER]"
click at [536, 380] on p "Delivery, 00:00-23:59" at bounding box center [487, 383] width 112 height 19
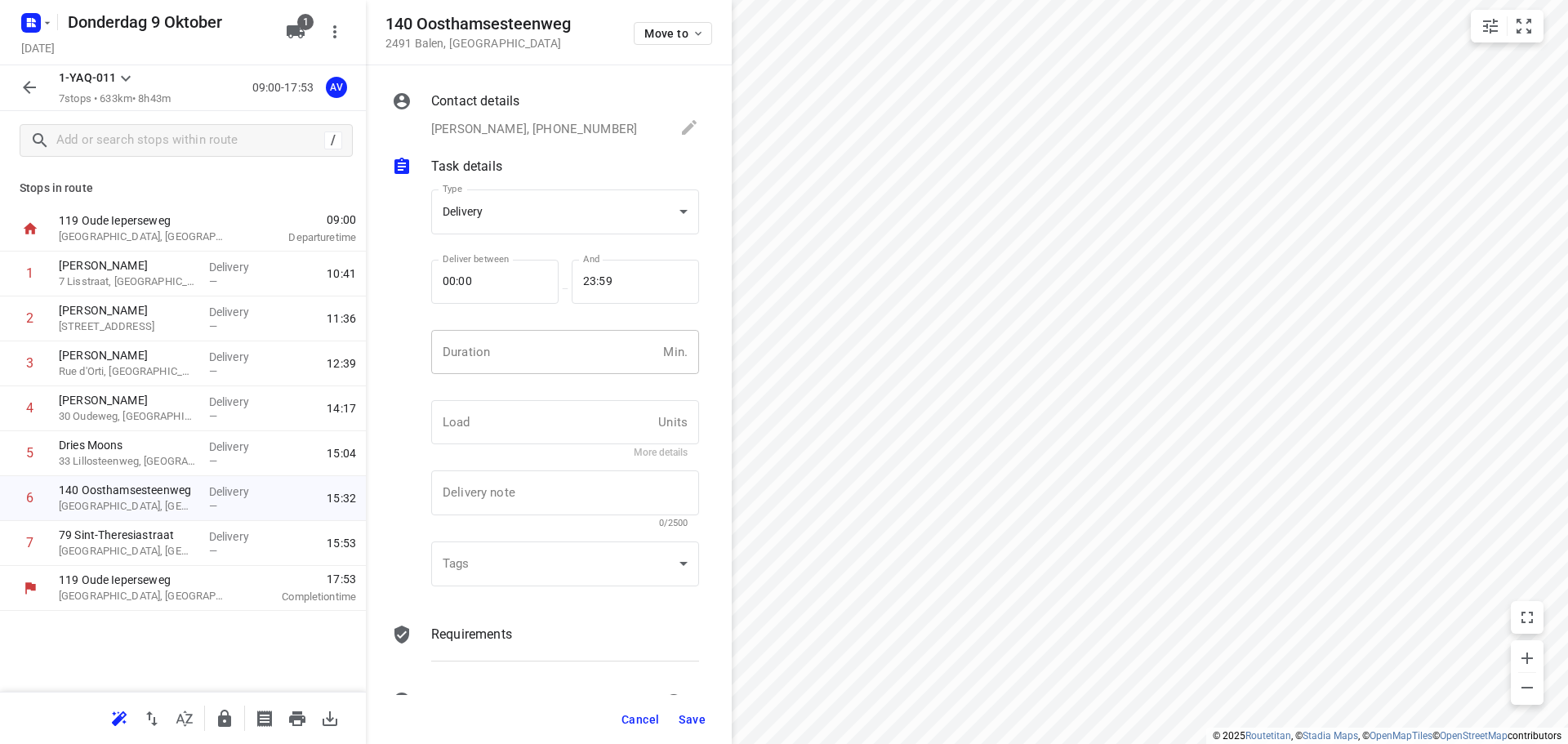
click at [539, 368] on input "number" at bounding box center [543, 352] width 226 height 44
type input "1"
click at [688, 717] on span "Save" at bounding box center [692, 719] width 27 height 13
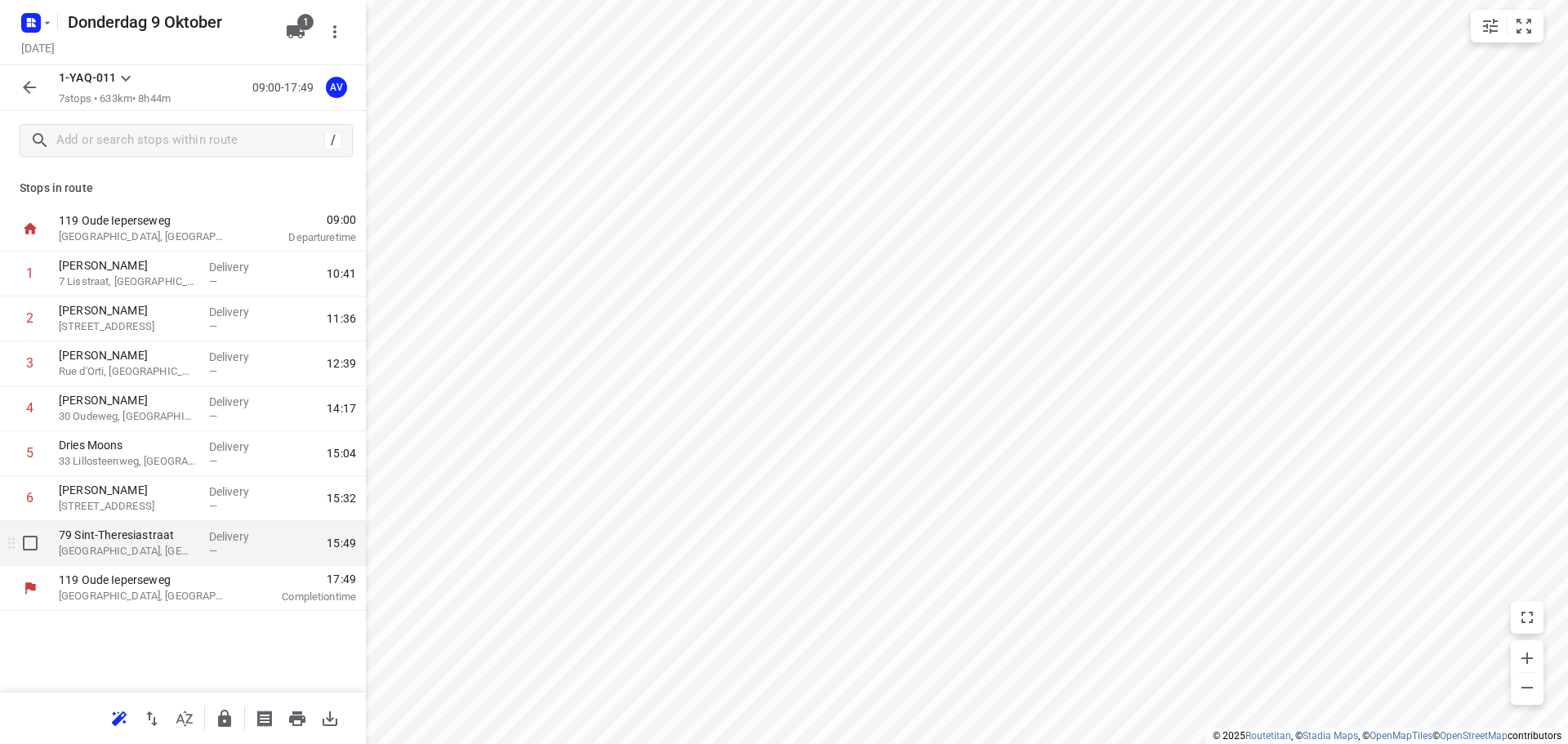
click at [165, 554] on p "[GEOGRAPHIC_DATA], [GEOGRAPHIC_DATA]" at bounding box center [127, 551] width 137 height 16
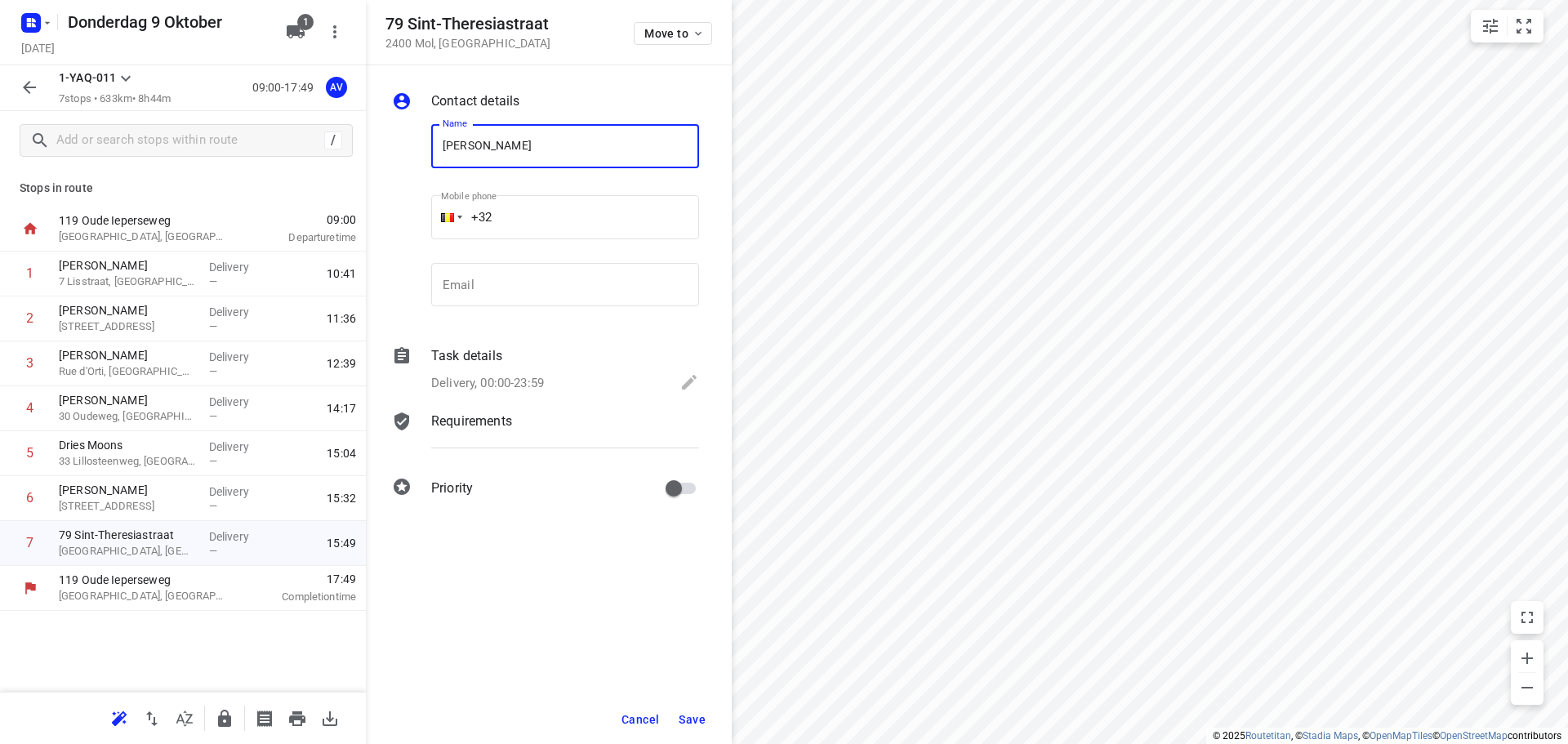
type input "[PERSON_NAME]"
drag, startPoint x: 555, startPoint y: 216, endPoint x: 568, endPoint y: 196, distance: 23.9
click at [555, 215] on input "+32" at bounding box center [565, 218] width 268 height 44
type input "[PHONE_NUMBER]"
click at [527, 381] on p "Delivery, 00:00-23:59" at bounding box center [487, 383] width 112 height 19
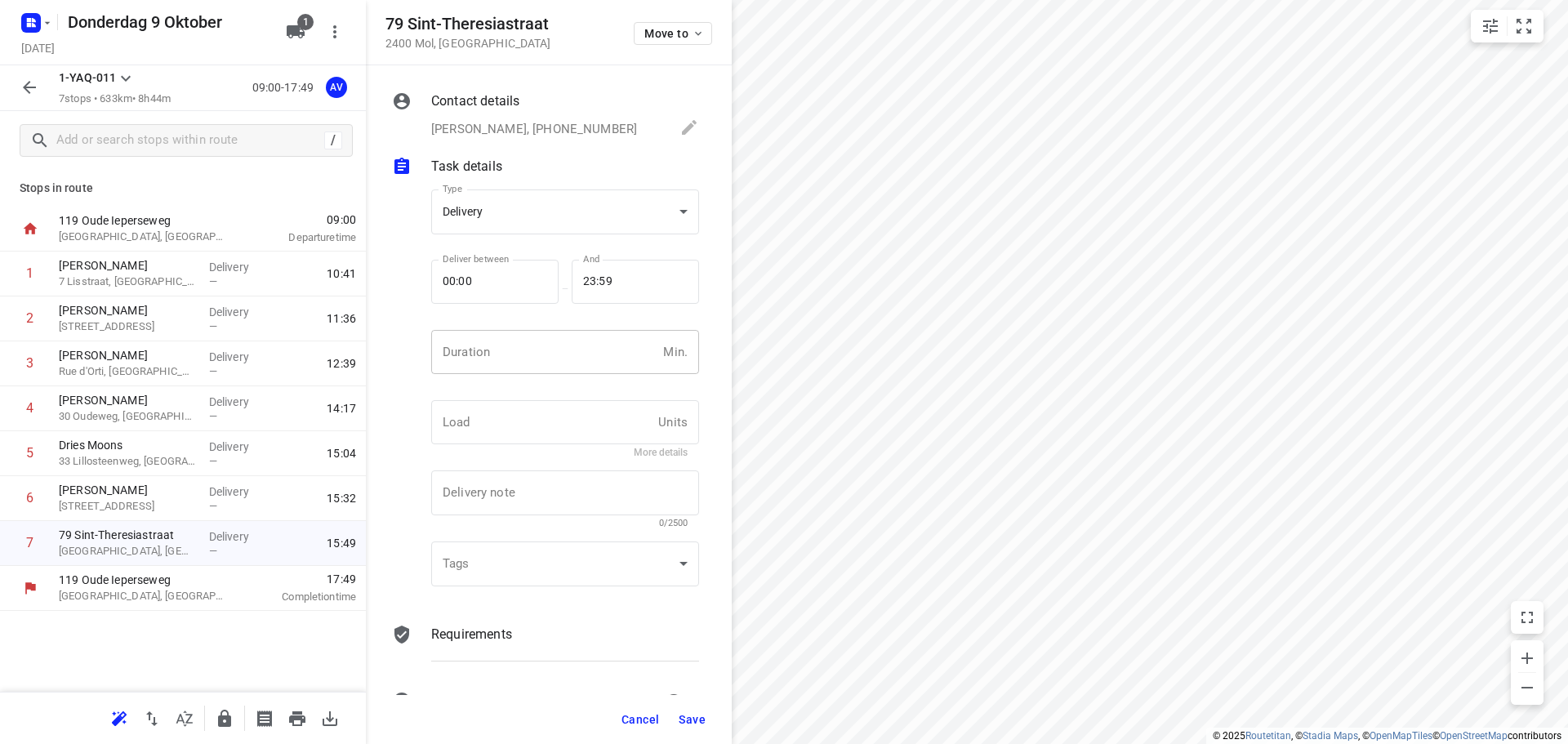
click at [539, 364] on input "number" at bounding box center [543, 352] width 226 height 44
type input "1"
click at [694, 716] on span "Save" at bounding box center [692, 719] width 27 height 13
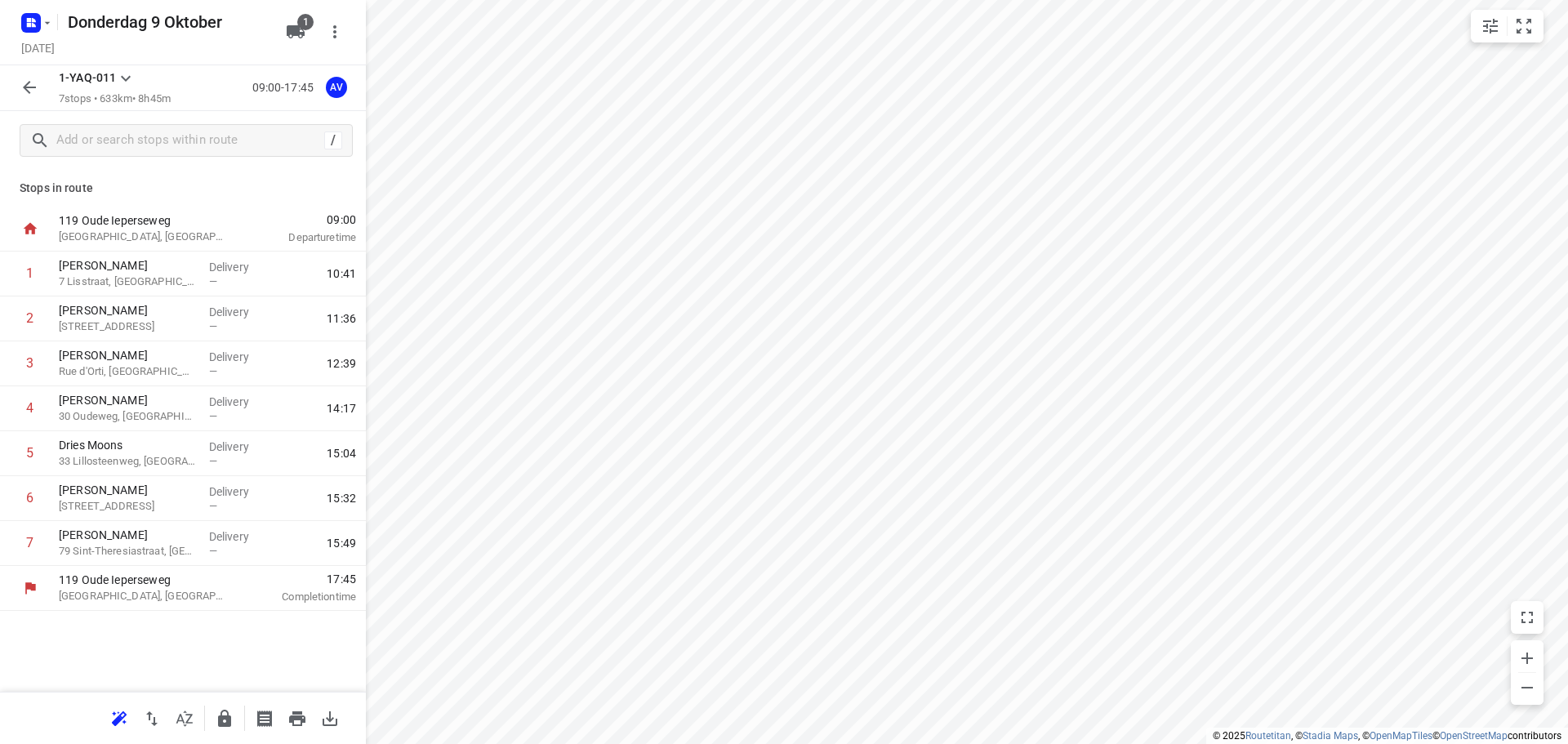
click at [37, 88] on icon "button" at bounding box center [29, 88] width 19 height 19
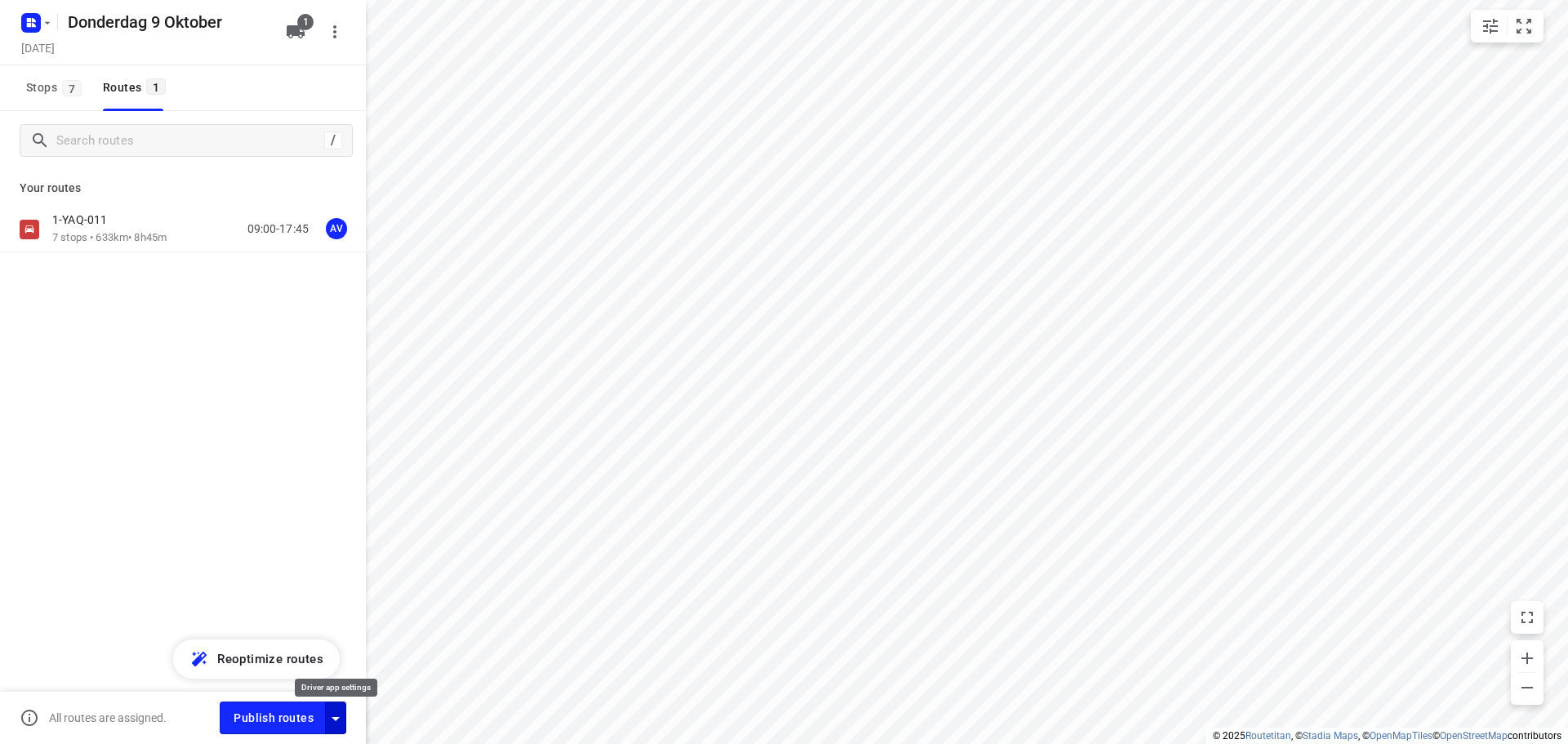
click at [338, 717] on icon "button" at bounding box center [335, 718] width 8 height 4
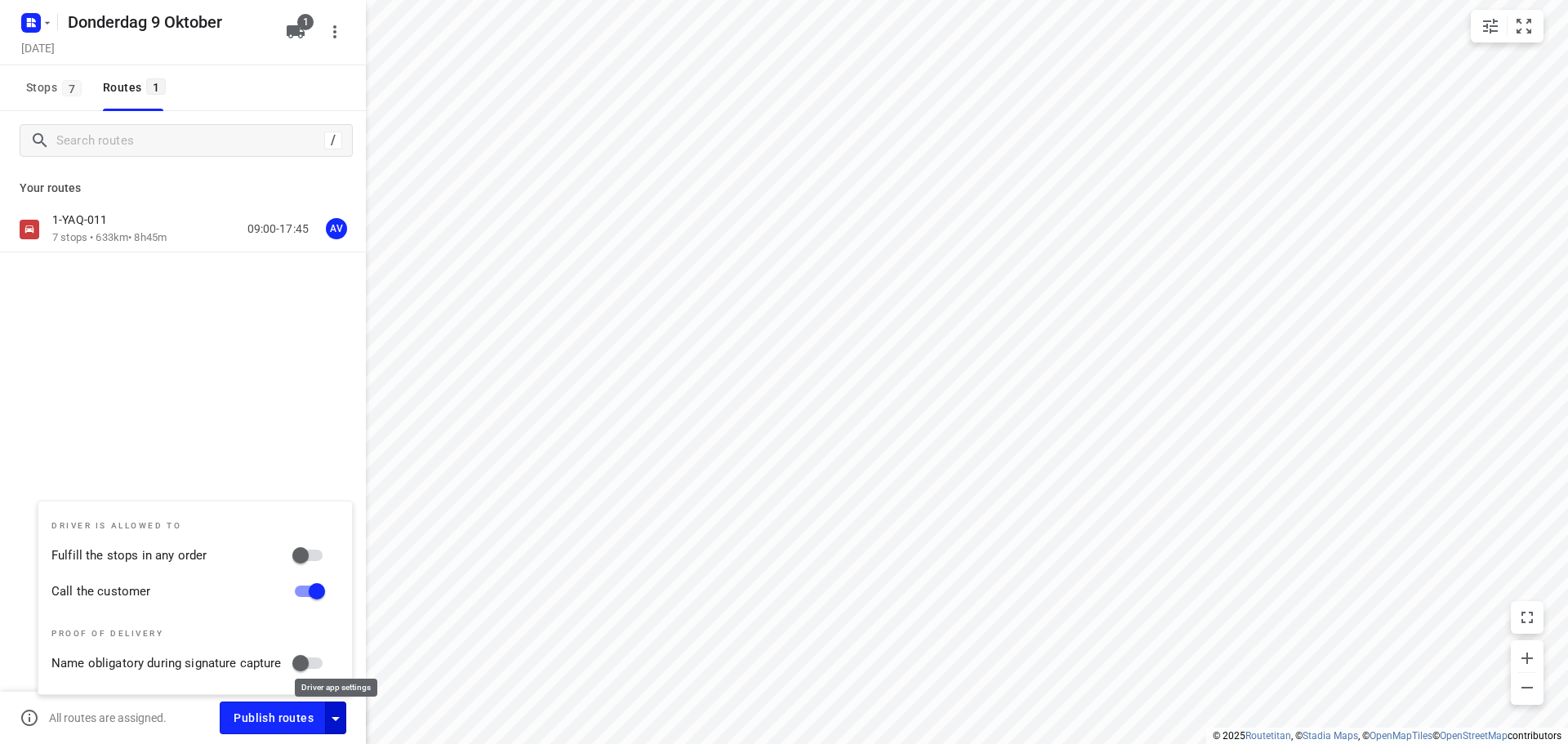
click at [338, 717] on icon "button" at bounding box center [335, 718] width 8 height 4
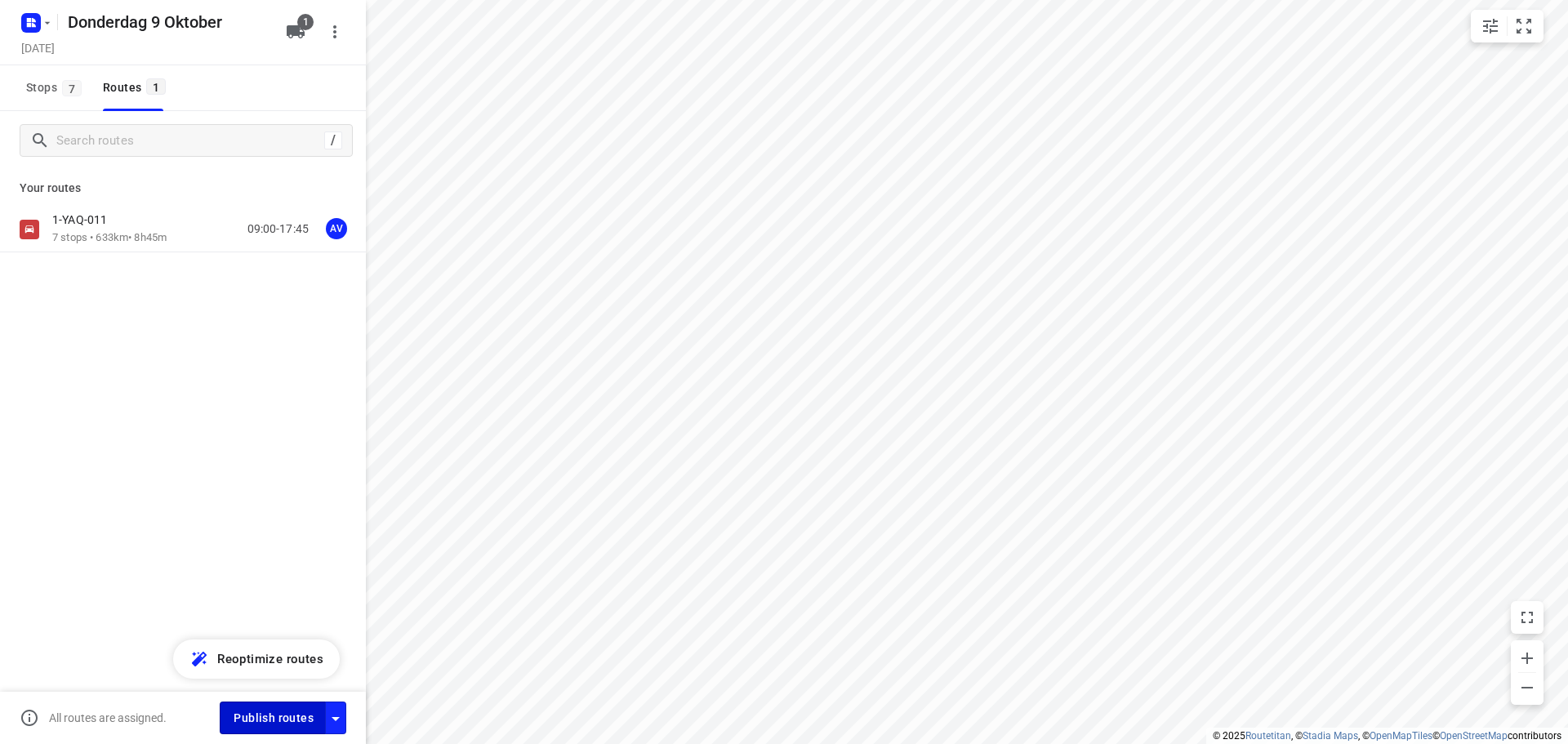
click at [294, 717] on span "Publish routes" at bounding box center [273, 717] width 80 height 20
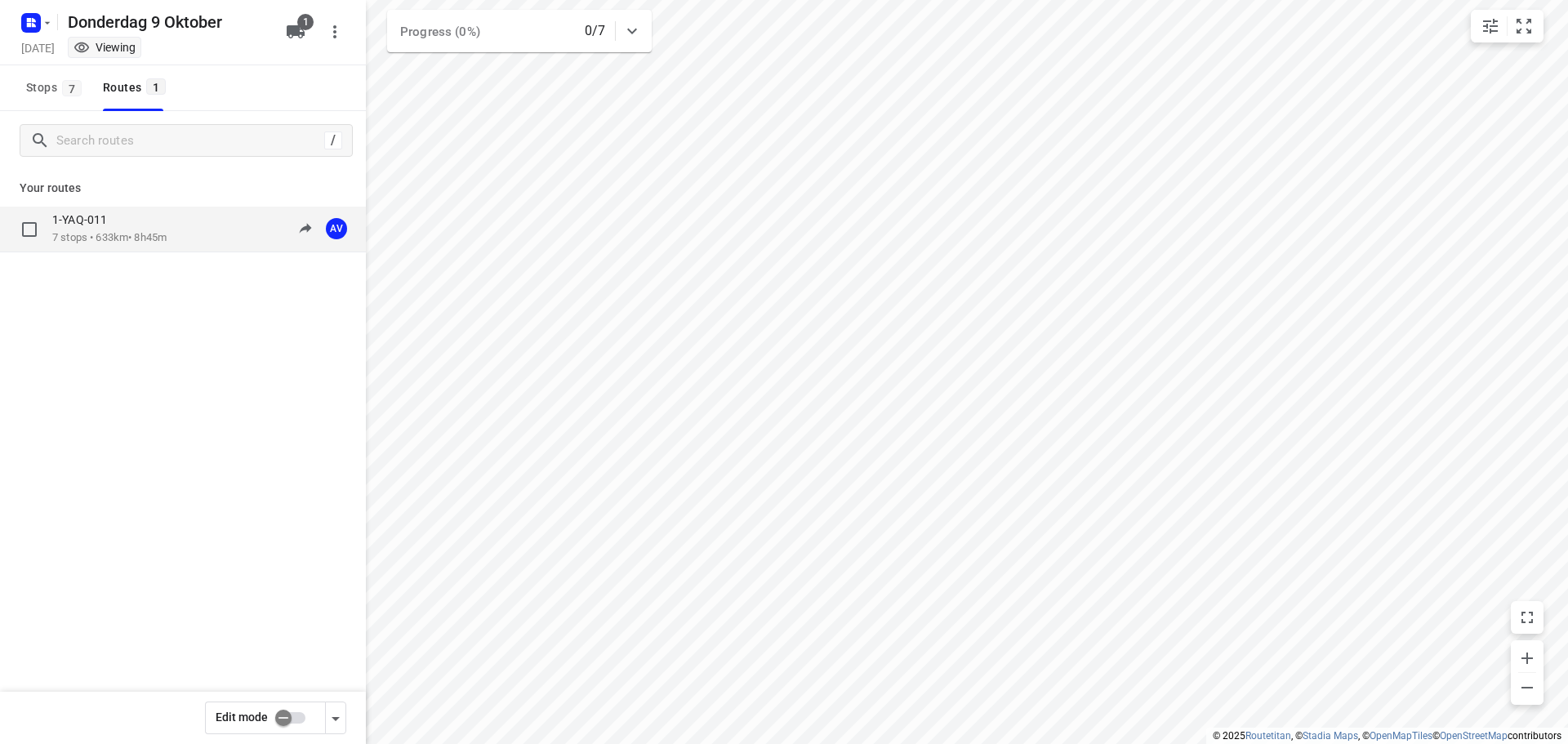
click at [160, 230] on p "7 stops • 633km • 8h45m" at bounding box center [109, 238] width 114 height 16
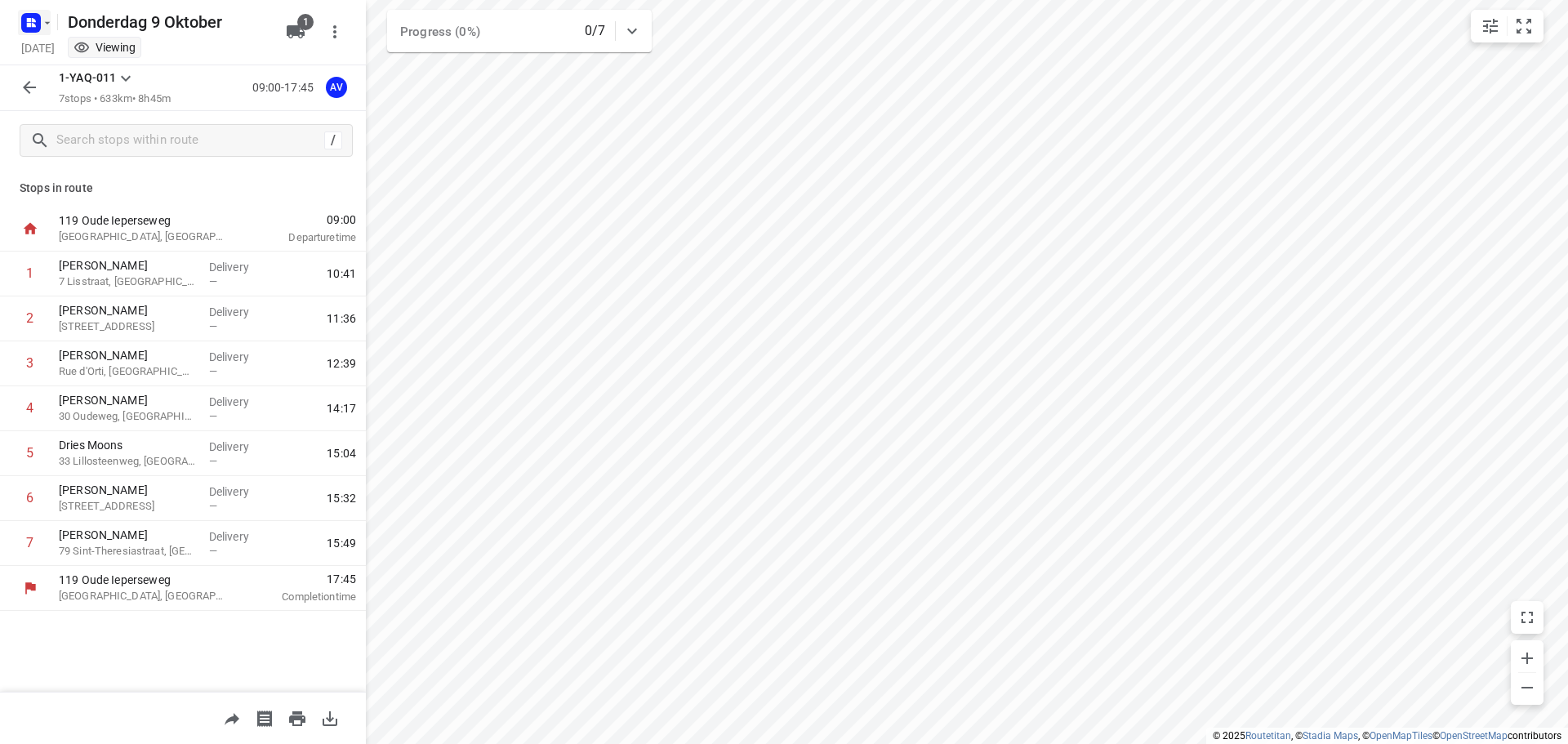
click at [39, 17] on rect "button" at bounding box center [31, 23] width 19 height 19
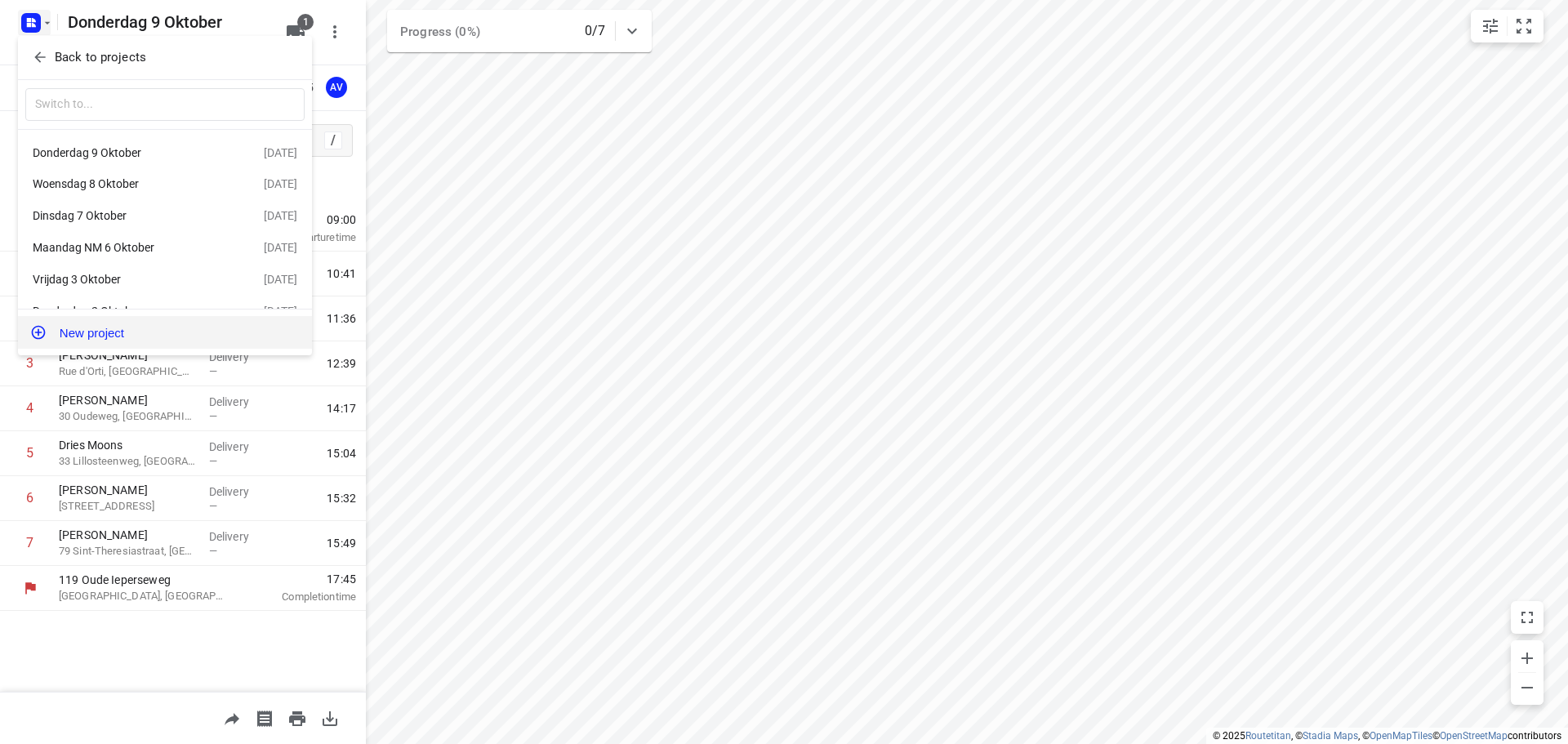
click at [173, 331] on button "New project" at bounding box center [165, 332] width 294 height 33
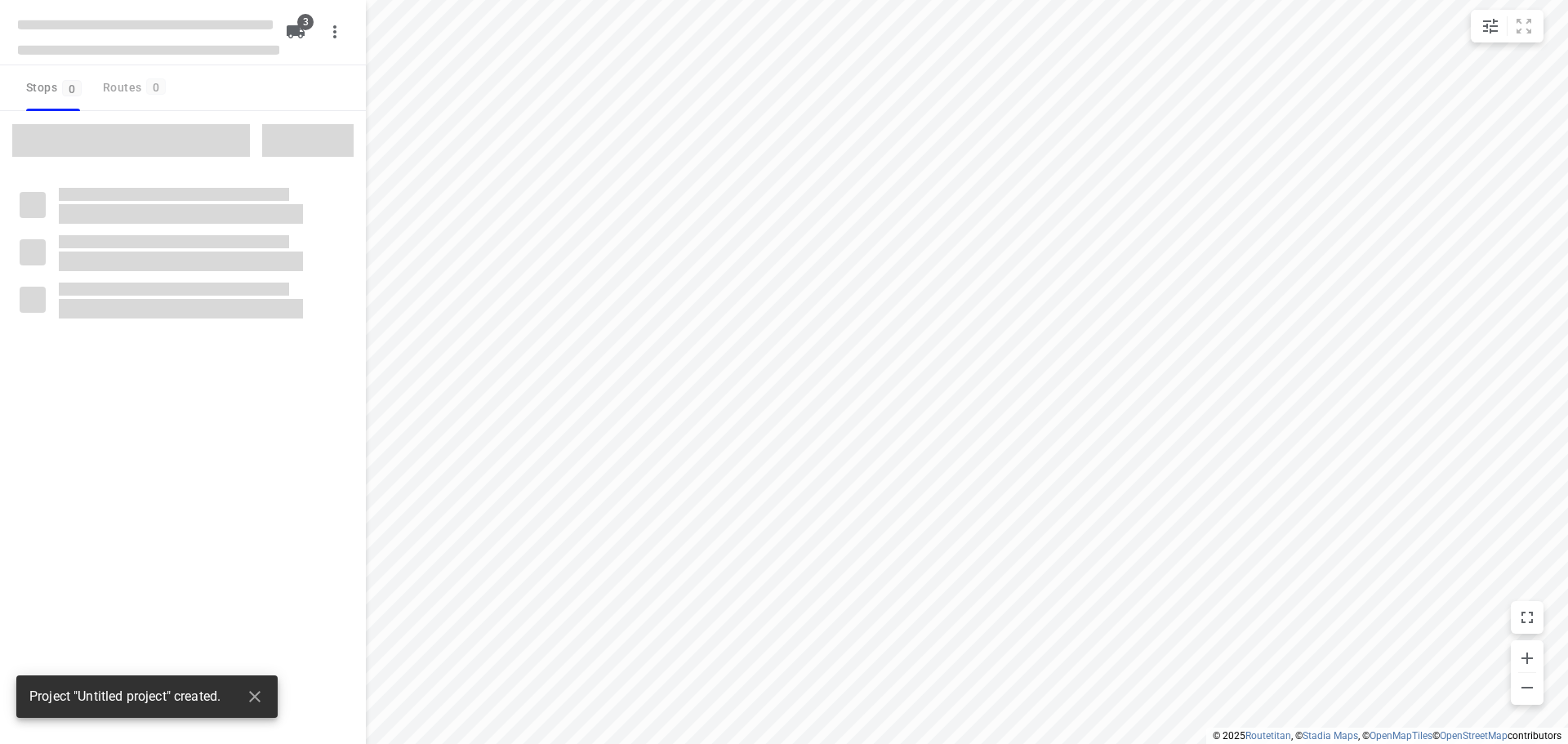
type input "distance"
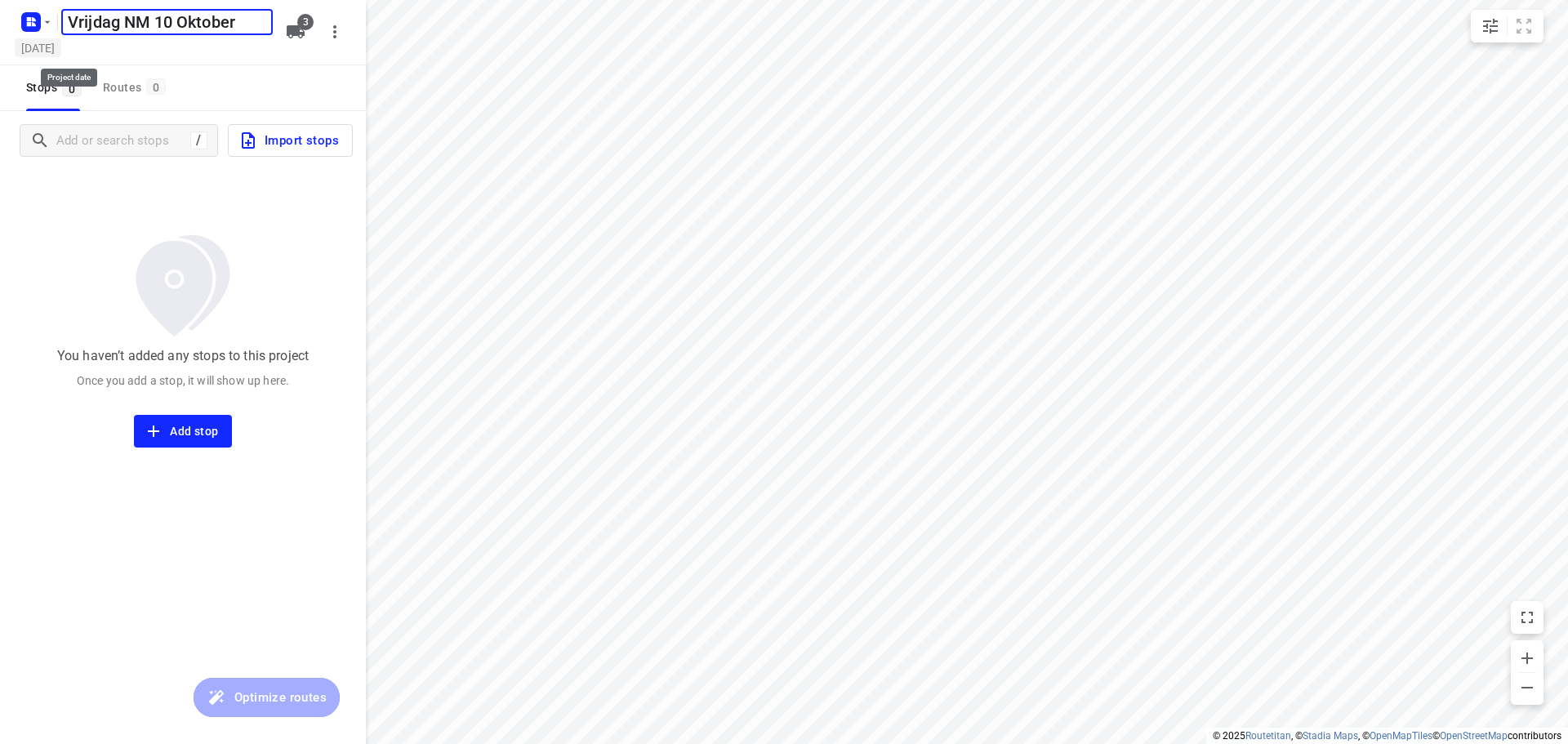
type input "Vrijdag NM 10 Oktober"
click at [61, 42] on h5 "[DATE]" at bounding box center [38, 47] width 47 height 19
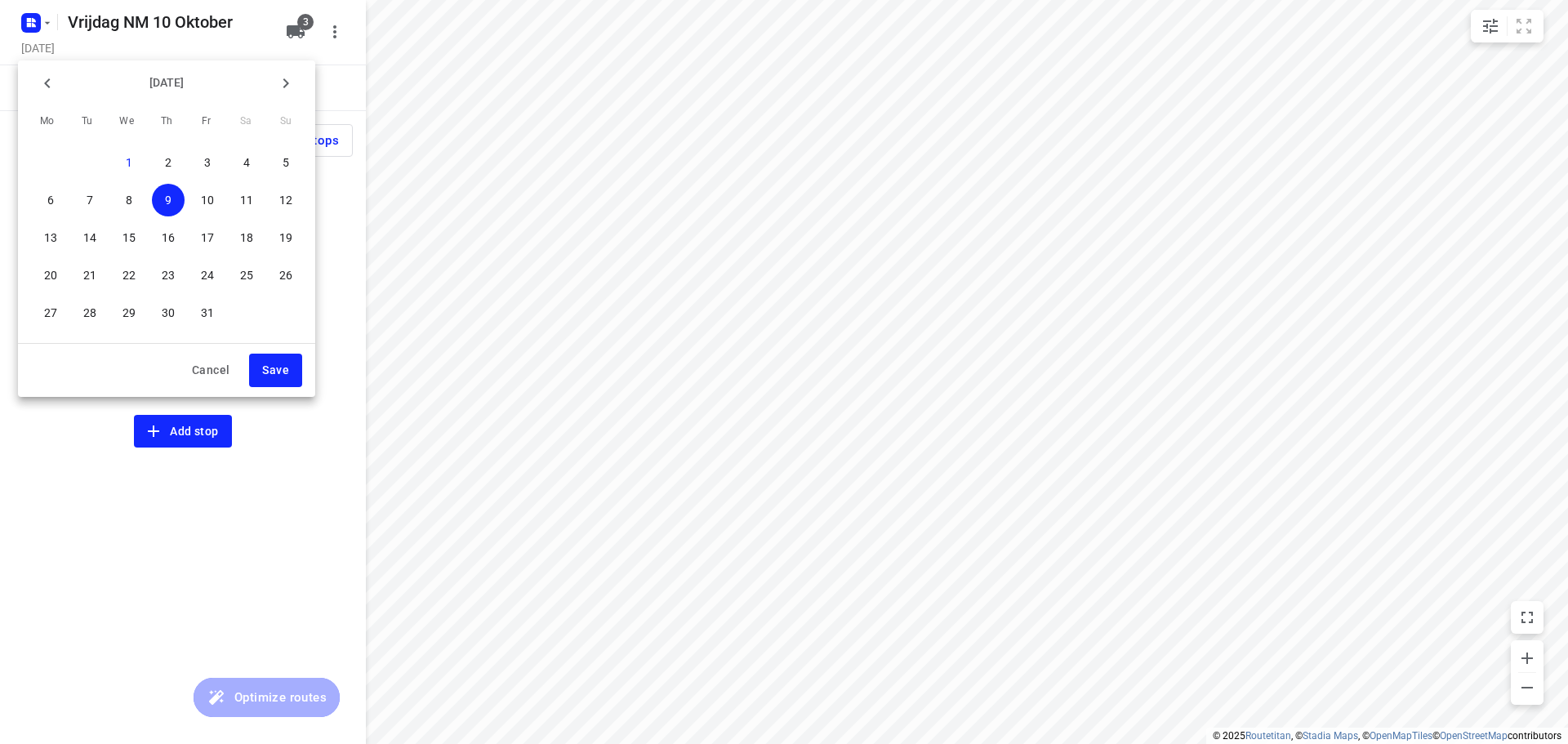
click at [209, 194] on p "10" at bounding box center [207, 200] width 13 height 16
click at [278, 372] on span "Save" at bounding box center [275, 370] width 27 height 20
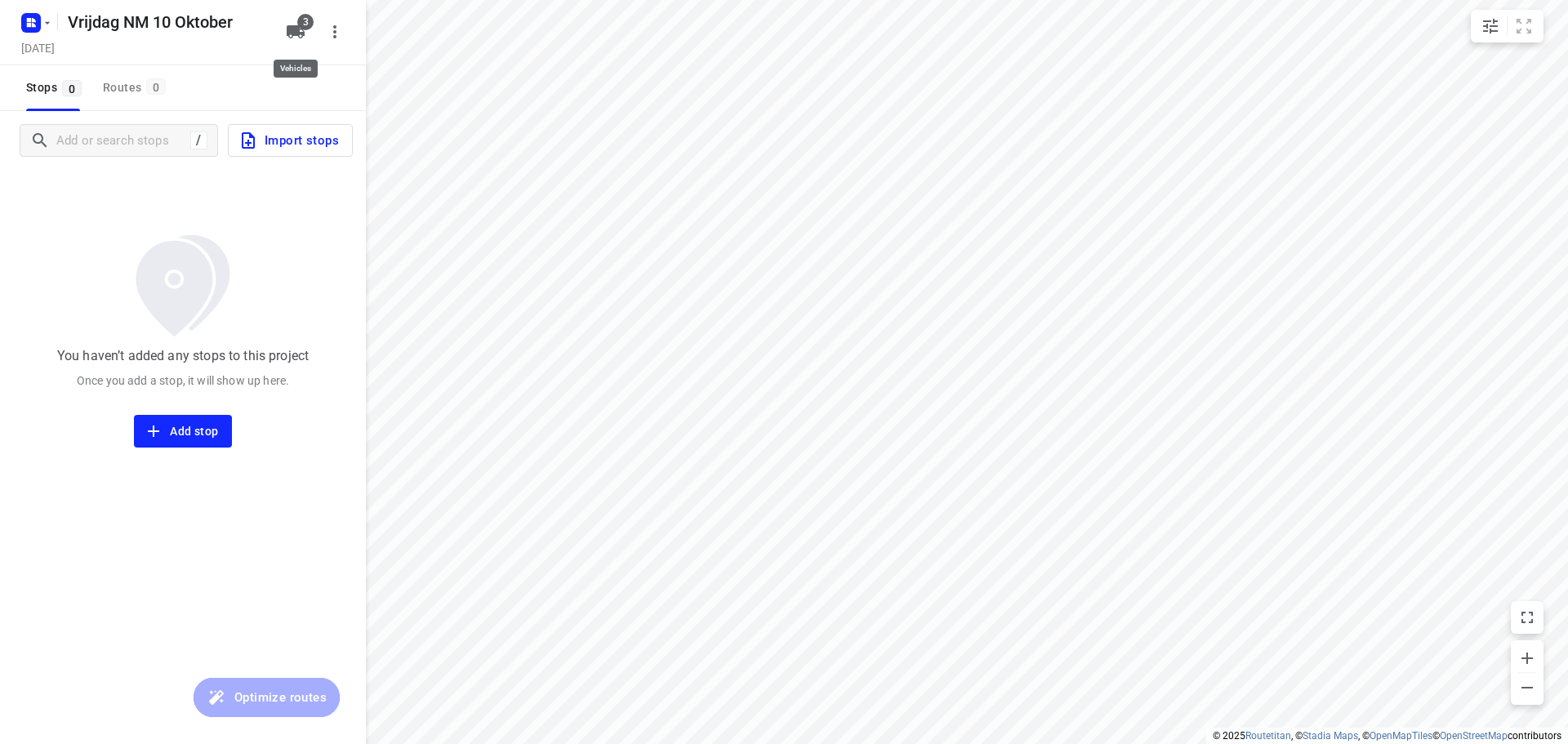
click at [290, 34] on icon "button" at bounding box center [296, 32] width 18 height 13
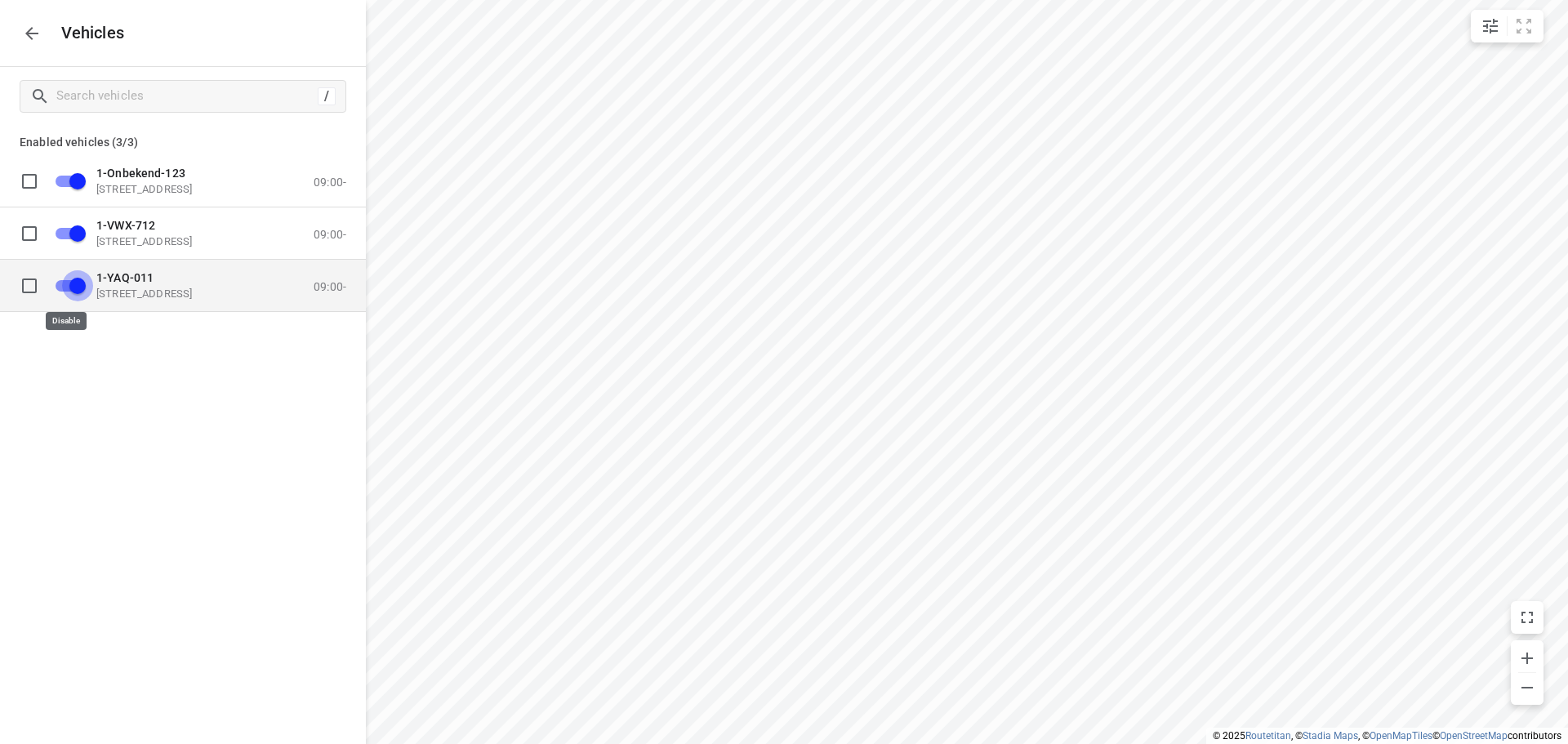
click at [63, 283] on input "grid" at bounding box center [77, 284] width 93 height 31
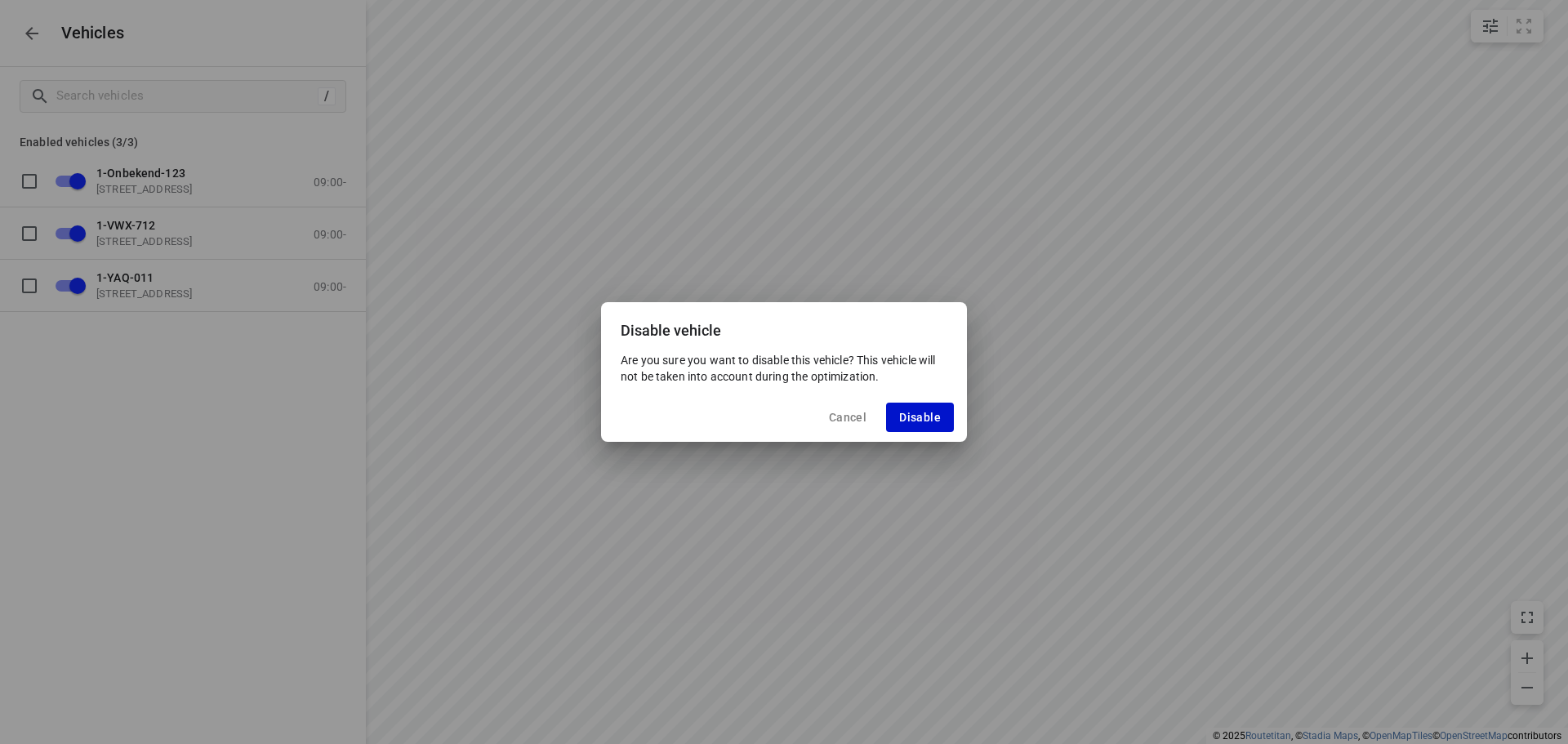
click at [923, 418] on span "Disable" at bounding box center [919, 417] width 42 height 13
checkbox input "false"
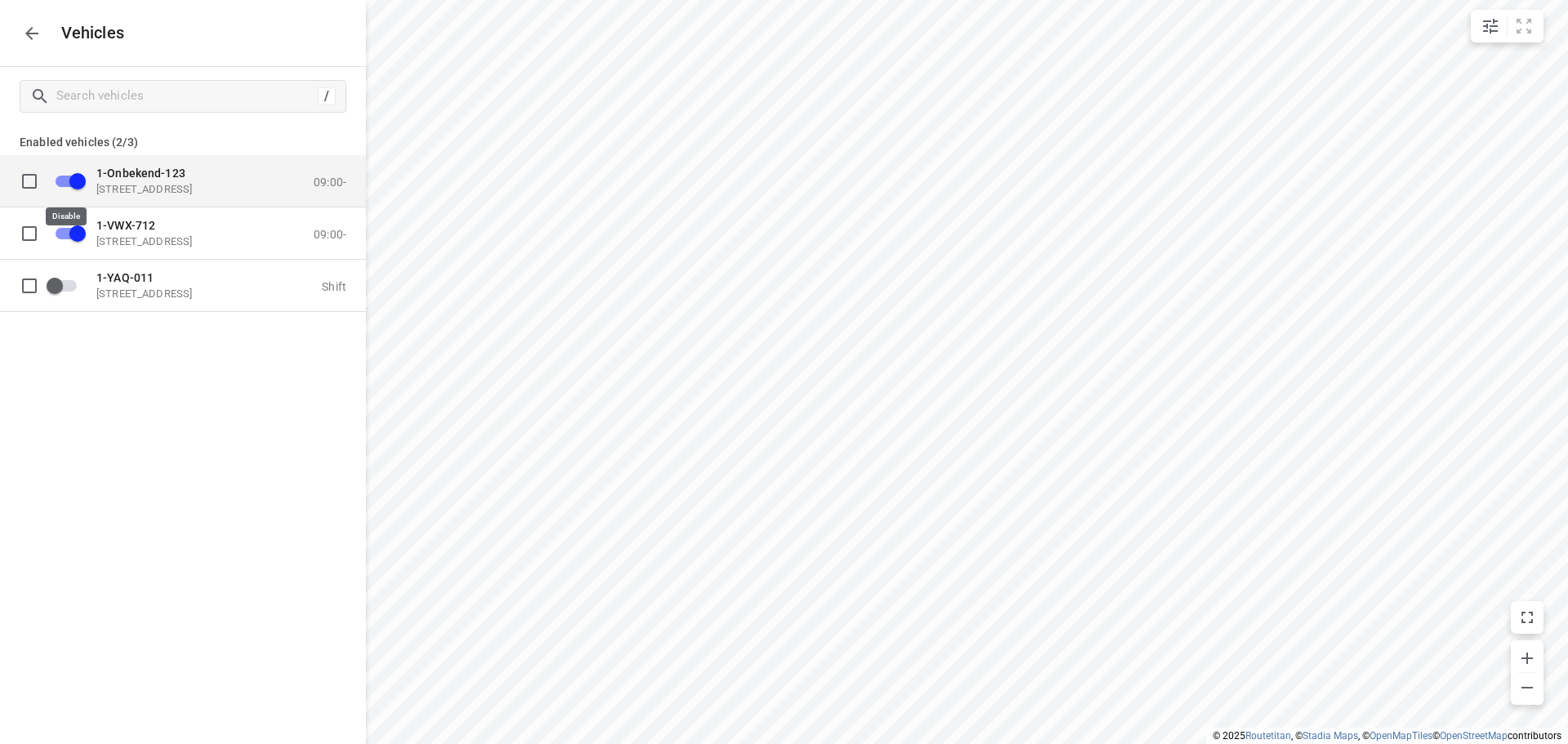
click at [63, 180] on input "grid" at bounding box center [77, 180] width 93 height 31
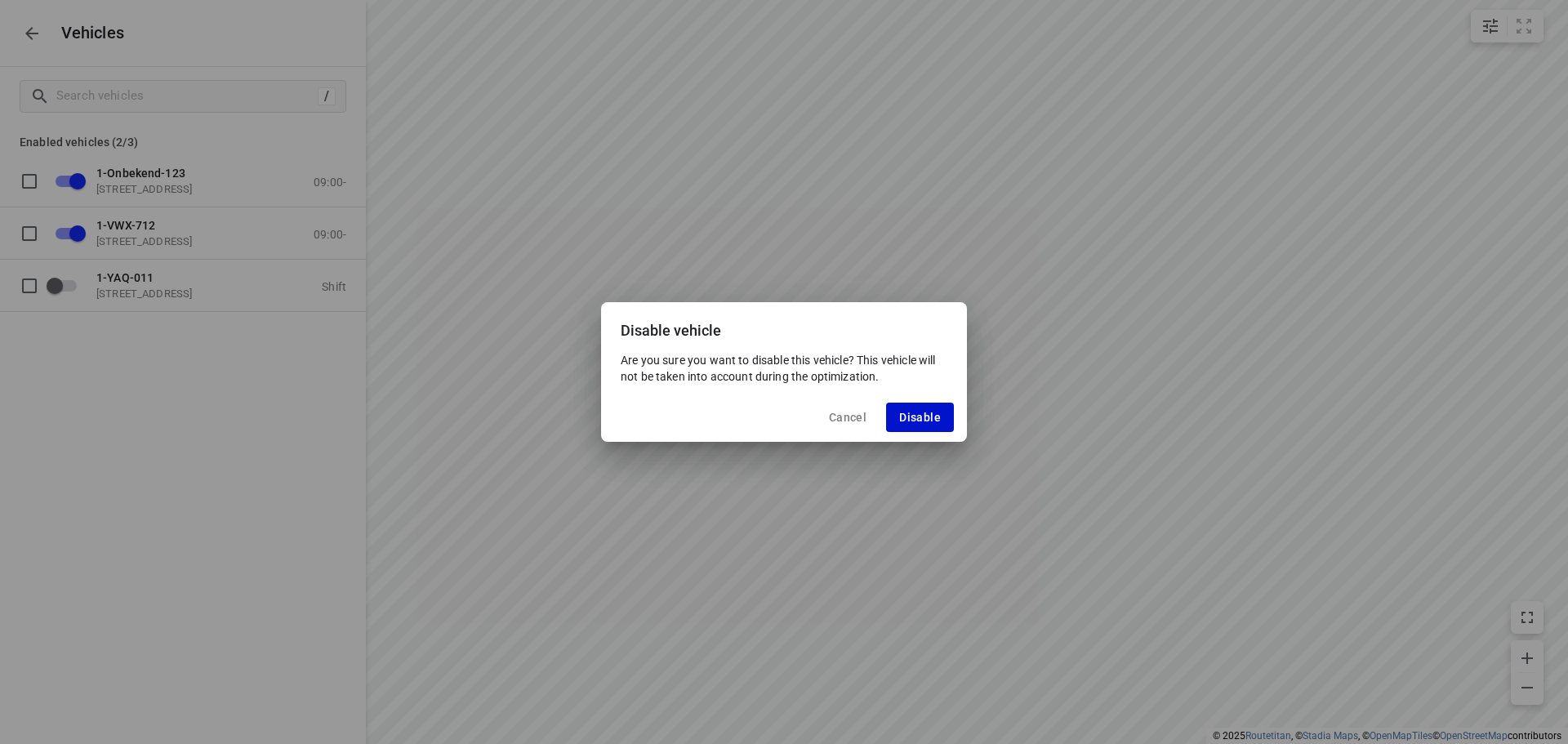
click at [916, 416] on span "Disable" at bounding box center [919, 417] width 42 height 13
checkbox input "false"
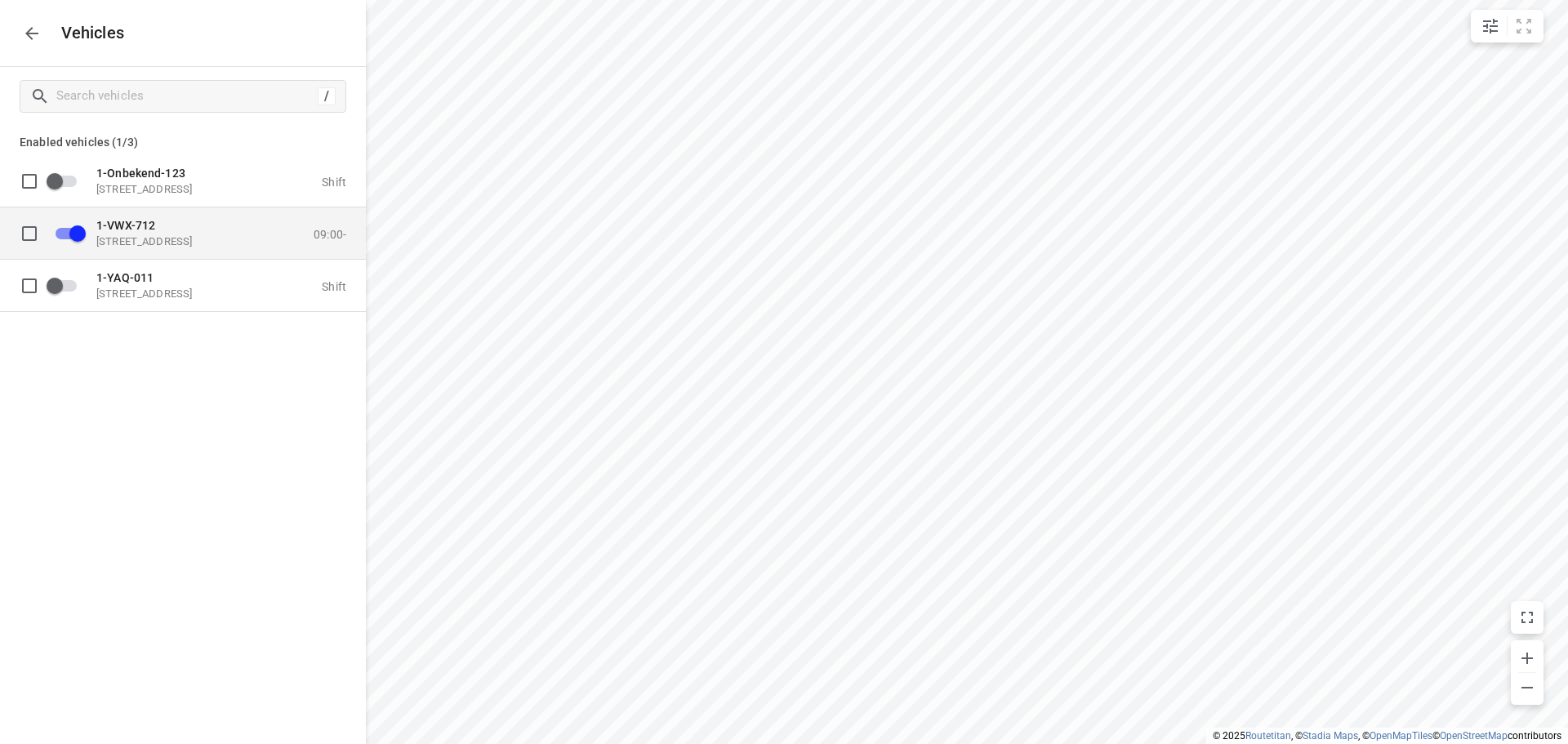
click at [164, 228] on p "1-VWX-712" at bounding box center [178, 224] width 164 height 13
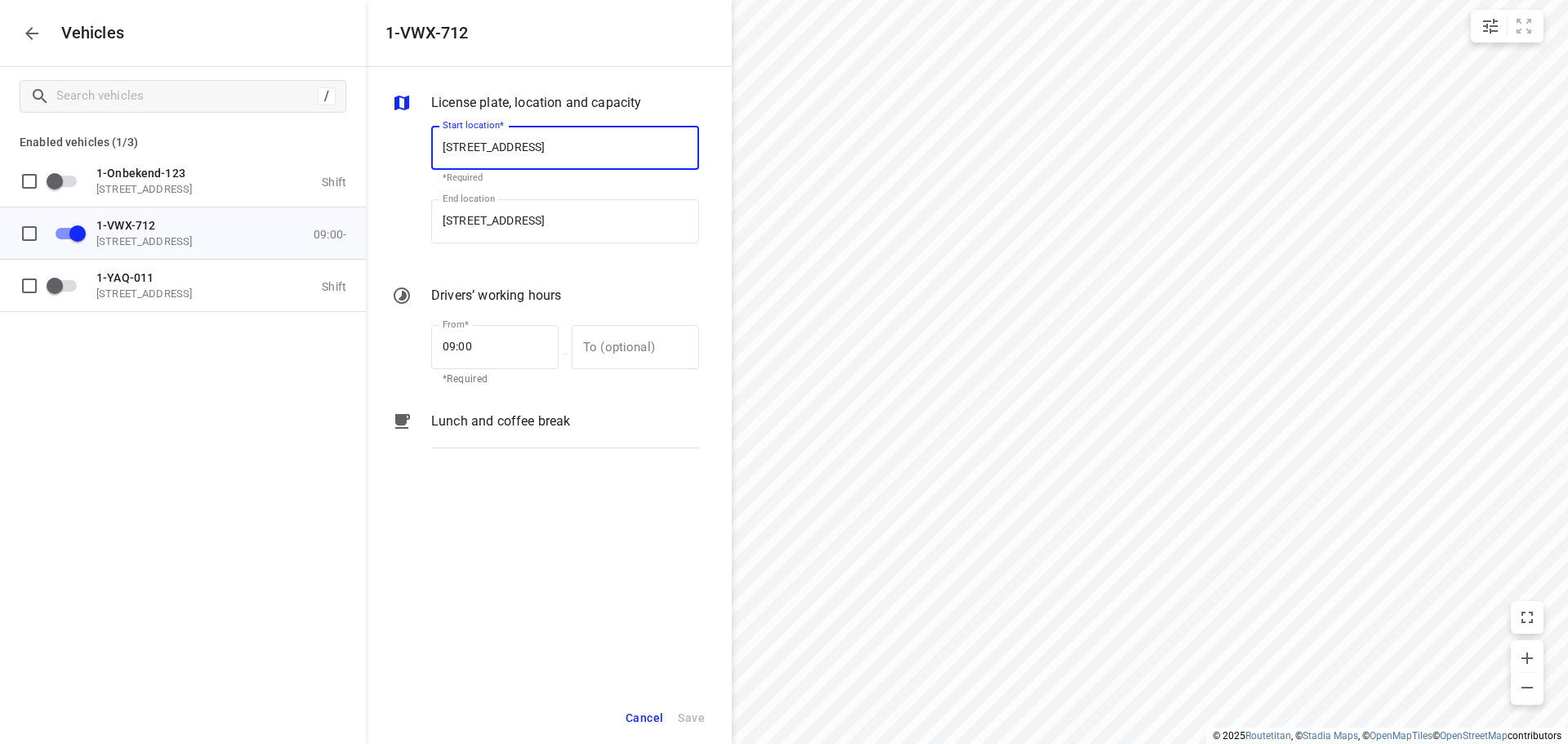
click at [552, 150] on input "[STREET_ADDRESS]" at bounding box center [565, 148] width 268 height 44
type input "[STREET_ADDRESS]"
click at [539, 194] on b "[STREET_ADDRESS]" at bounding box center [490, 195] width 96 height 12
type input "[STREET_ADDRESS]"
click at [552, 220] on input "[STREET_ADDRESS]" at bounding box center [565, 221] width 268 height 44
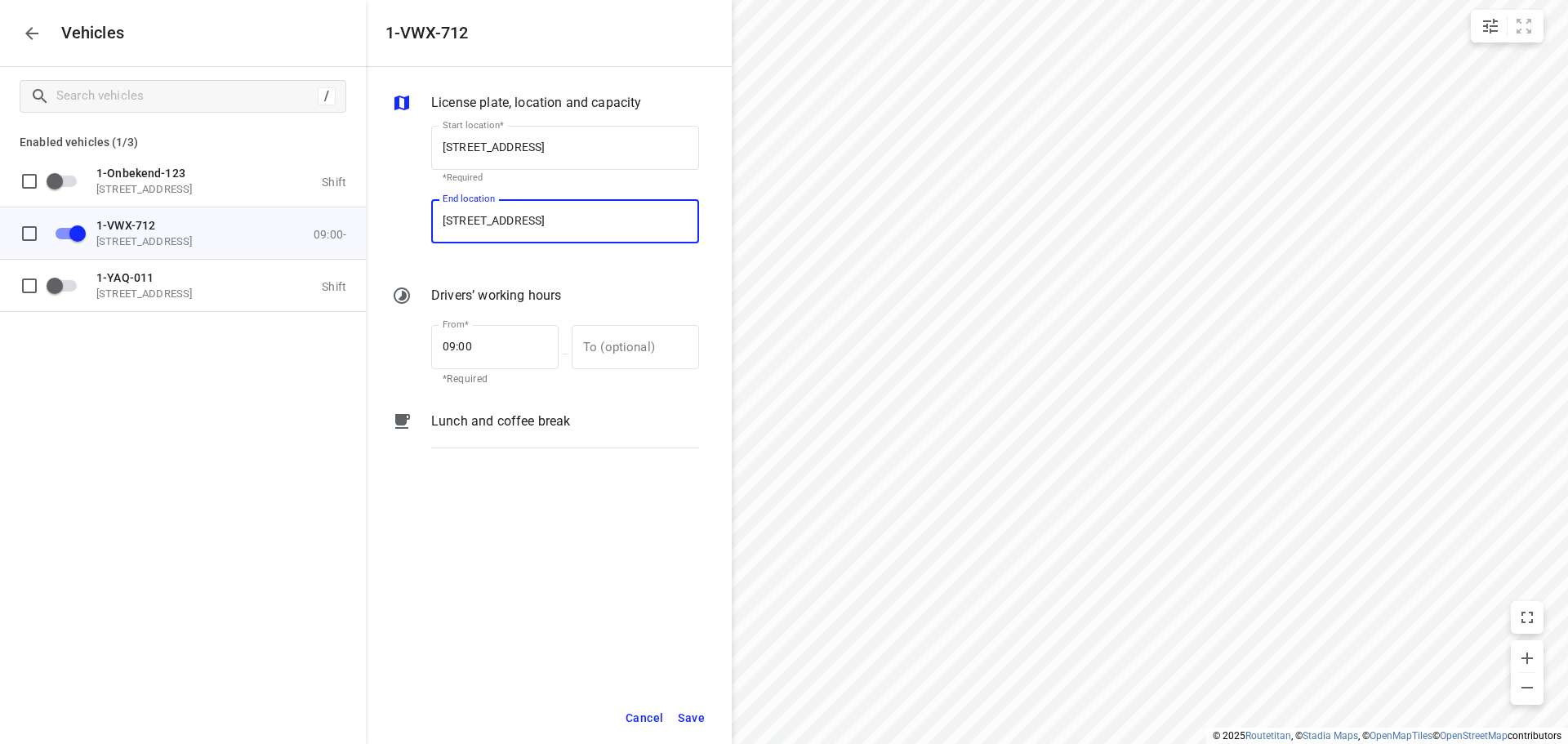
click at [553, 218] on input "[STREET_ADDRESS]" at bounding box center [565, 221] width 268 height 44
type input "[STREET_ADDRESS]"
click at [539, 265] on b "[STREET_ADDRESS]" at bounding box center [490, 268] width 96 height 12
type input "[STREET_ADDRESS]"
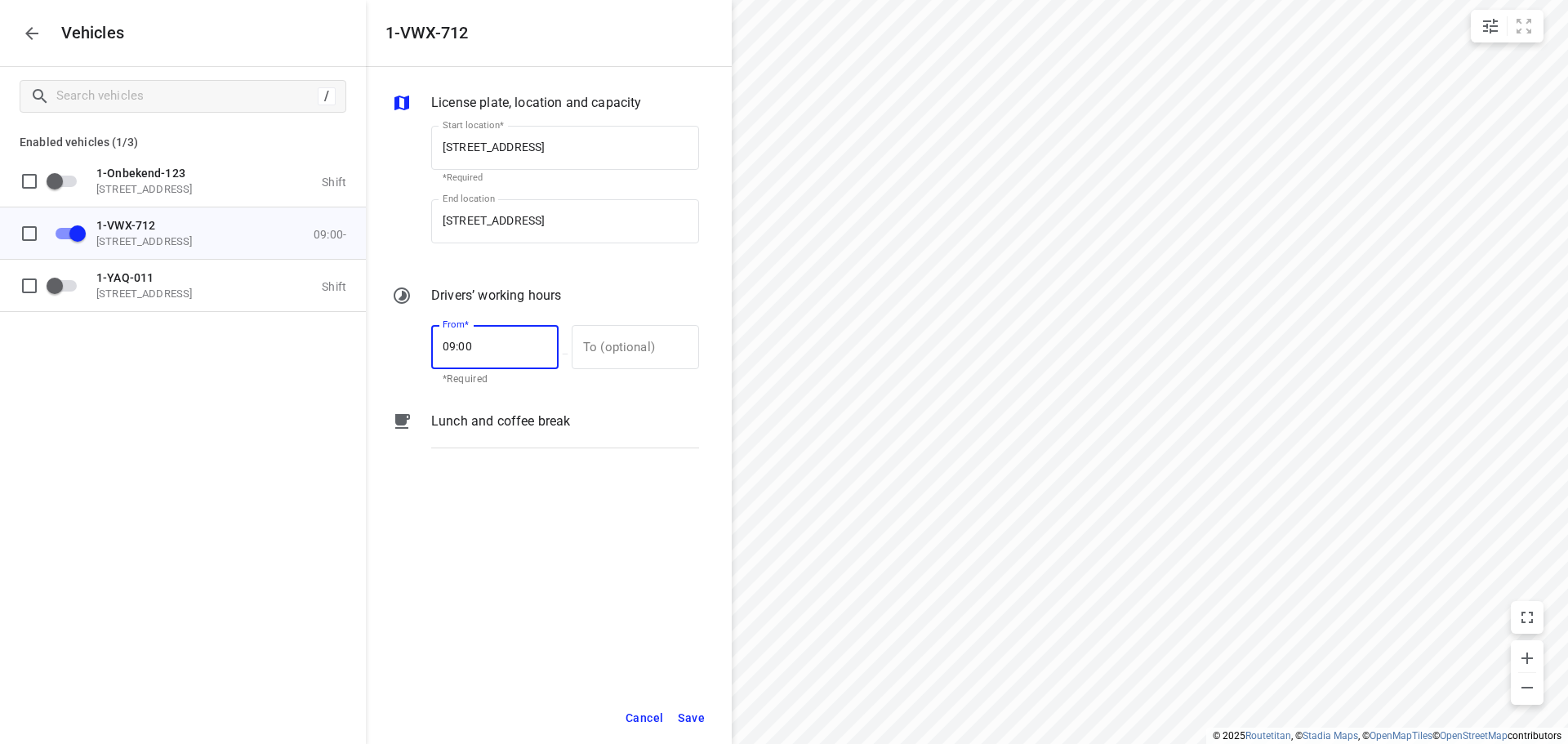
drag, startPoint x: 457, startPoint y: 347, endPoint x: 410, endPoint y: 347, distance: 47.0
click at [410, 347] on div "From* 09:00 From* *Required — To (optional) To (optional)" at bounding box center [545, 353] width 313 height 70
type input "13:00"
click at [690, 717] on span "Save" at bounding box center [691, 717] width 27 height 20
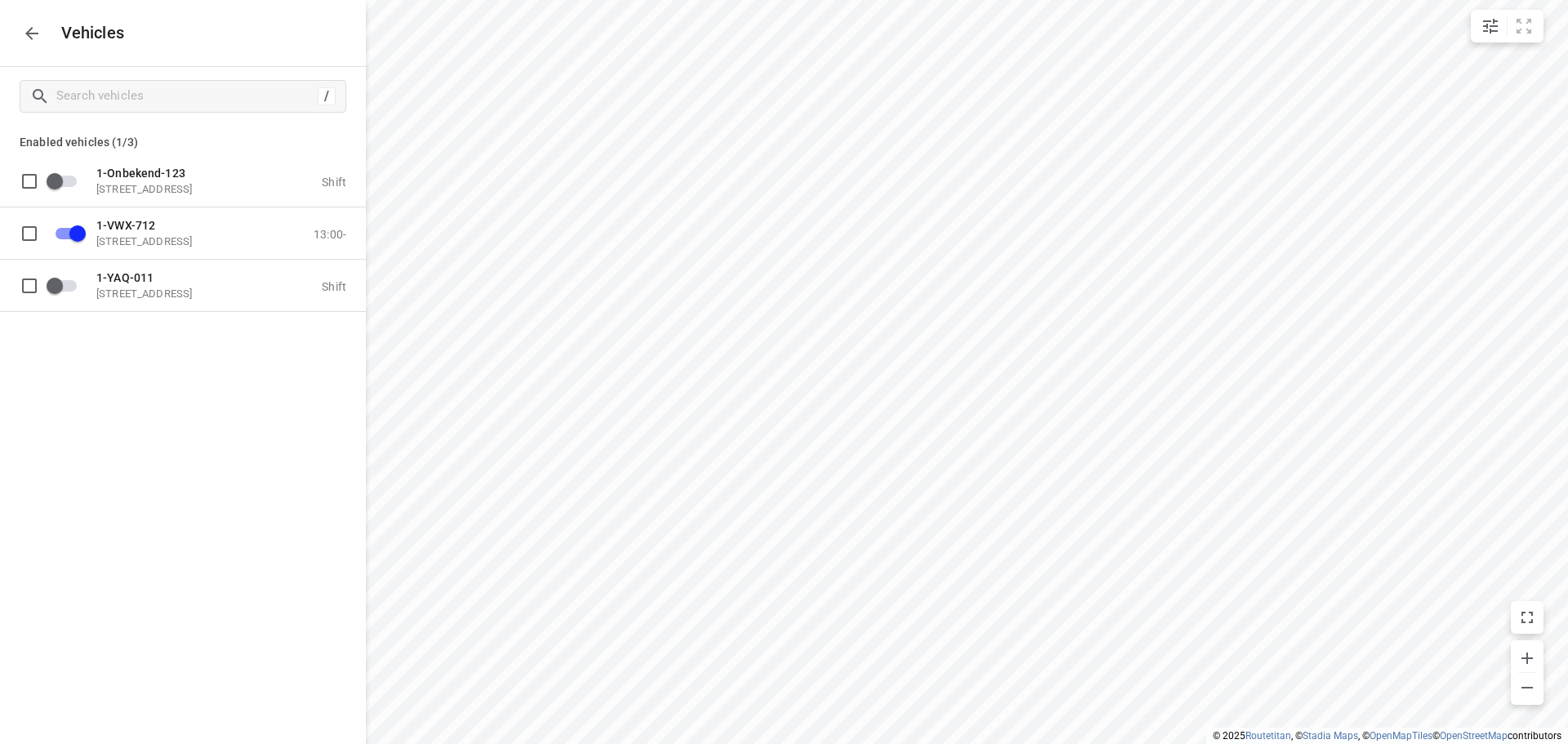
click at [19, 30] on button "button" at bounding box center [32, 33] width 33 height 33
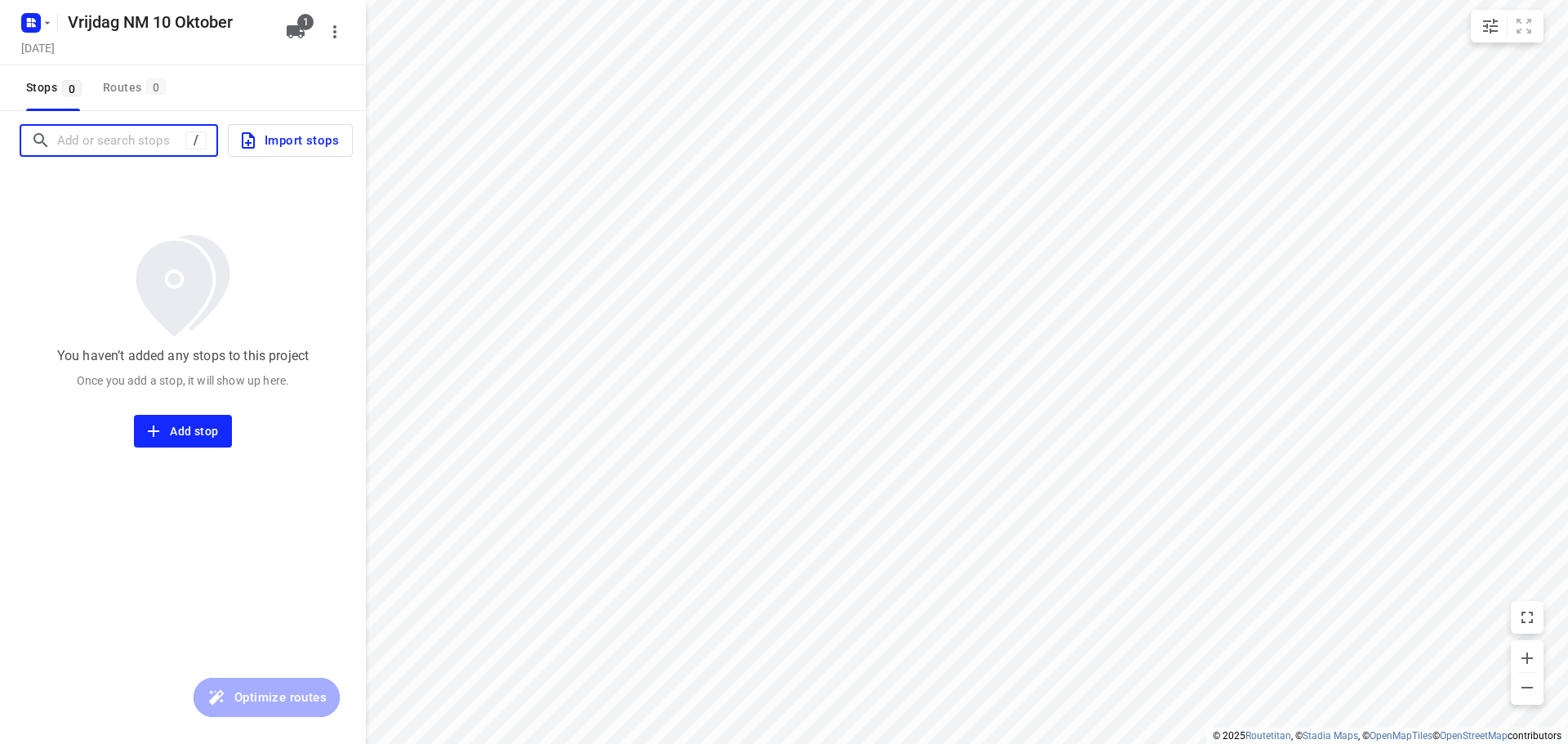
drag, startPoint x: 125, startPoint y: 141, endPoint x: 188, endPoint y: 136, distance: 63.2
click at [127, 141] on input "Add or search stops" at bounding box center [121, 141] width 128 height 26
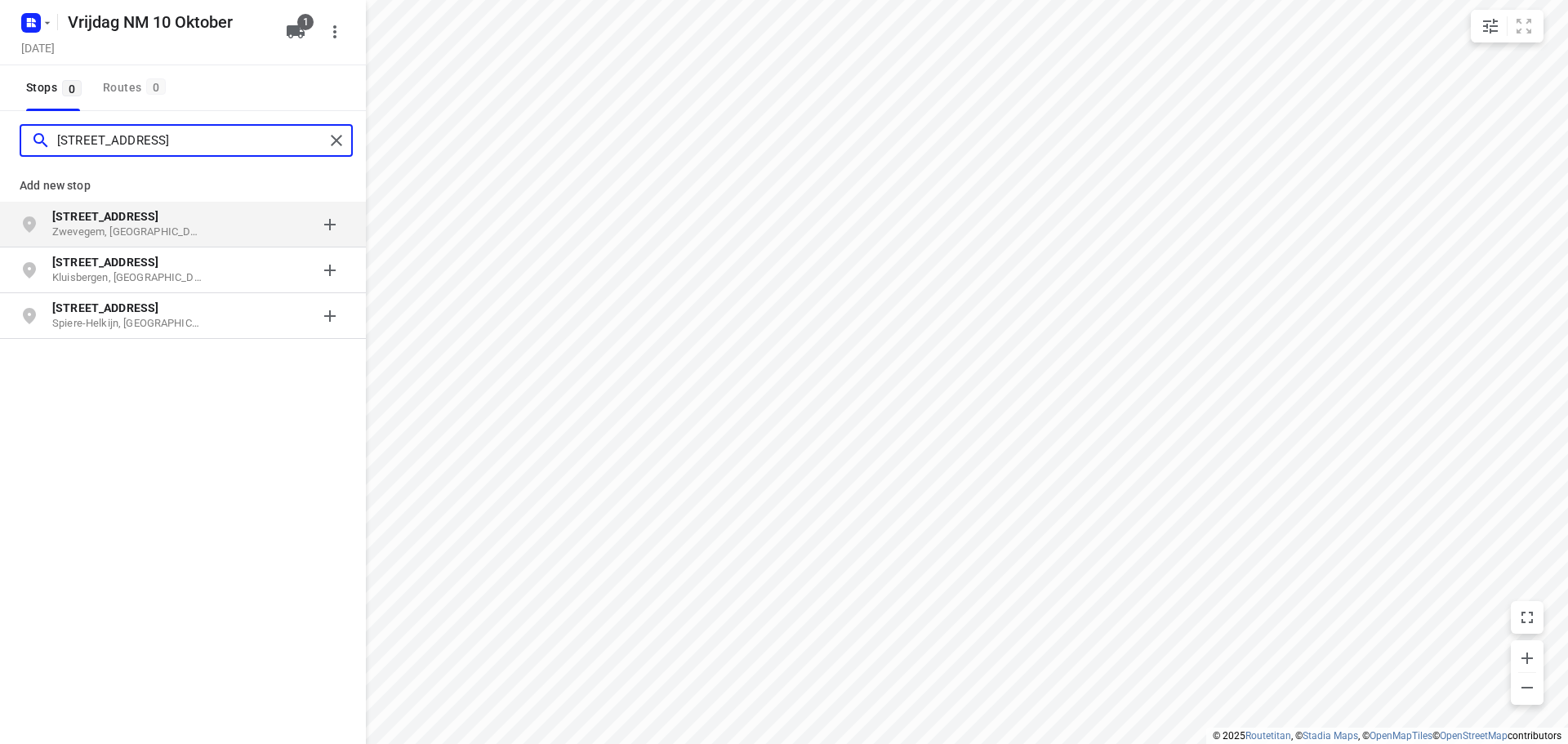
type input "[STREET_ADDRESS]"
click at [143, 224] on p "[STREET_ADDRESS]" at bounding box center [127, 216] width 150 height 16
type input "venecolaan 32"
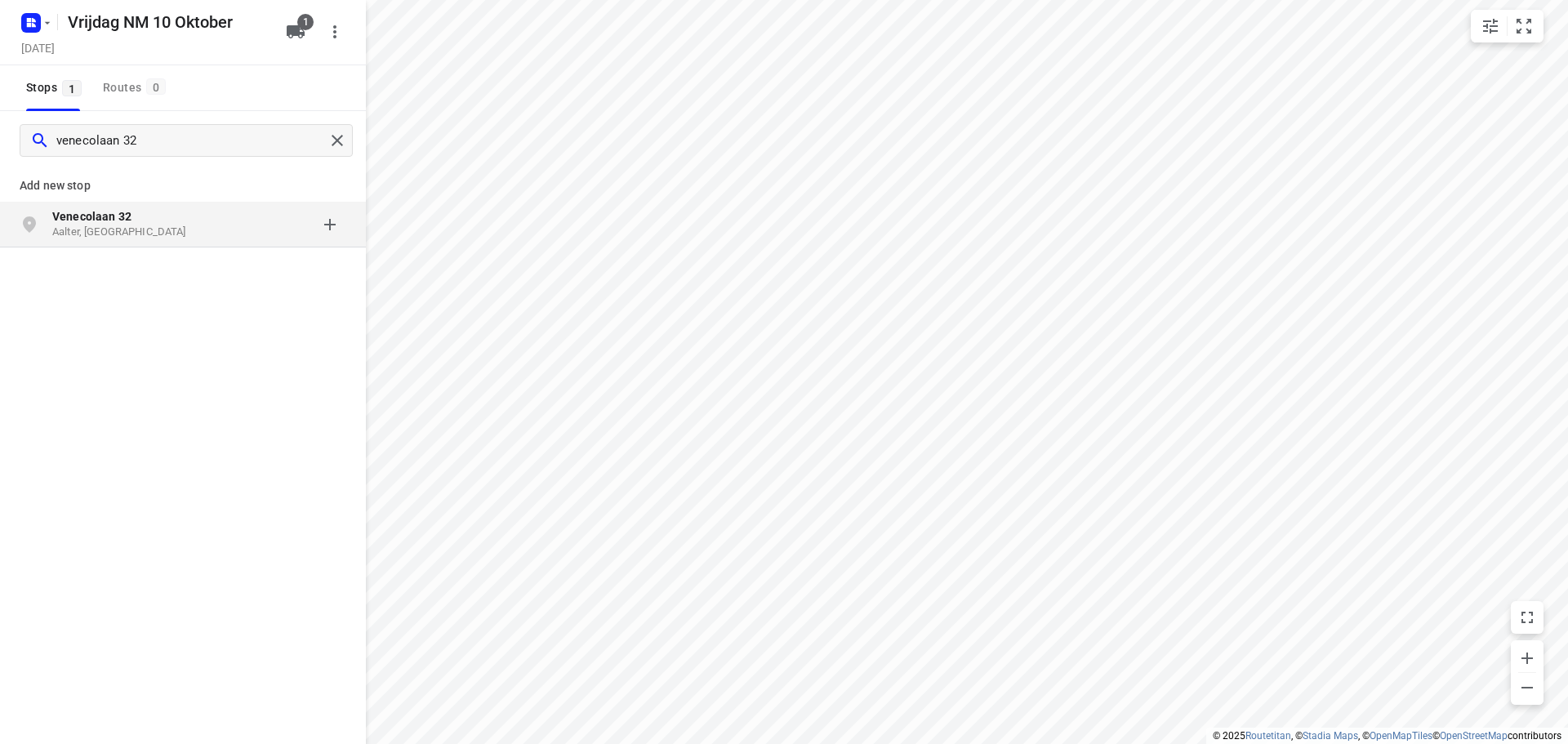
click at [134, 227] on p "Aalter, [GEOGRAPHIC_DATA]" at bounding box center [127, 233] width 150 height 16
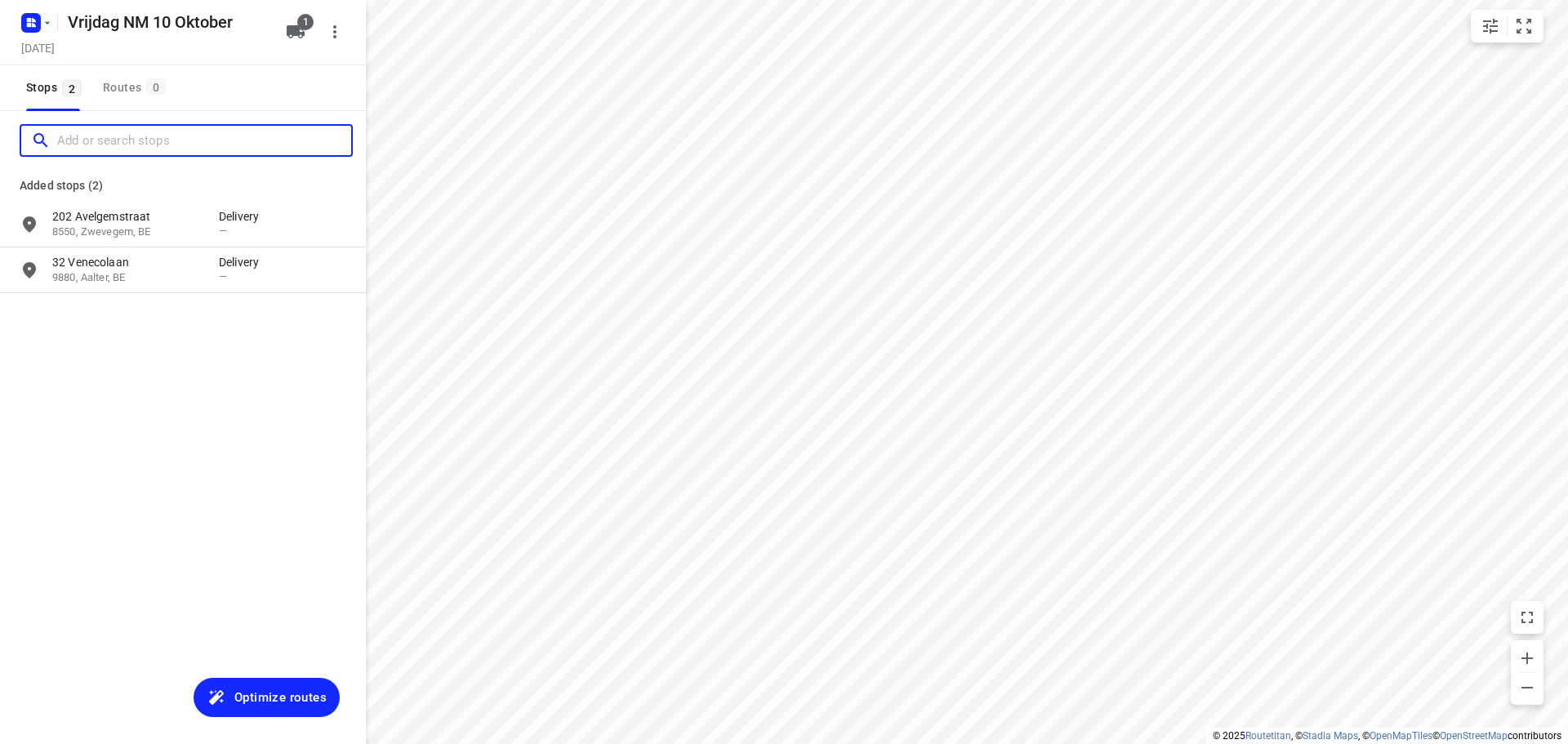
click at [136, 133] on input "Add or search stops" at bounding box center [204, 141] width 294 height 26
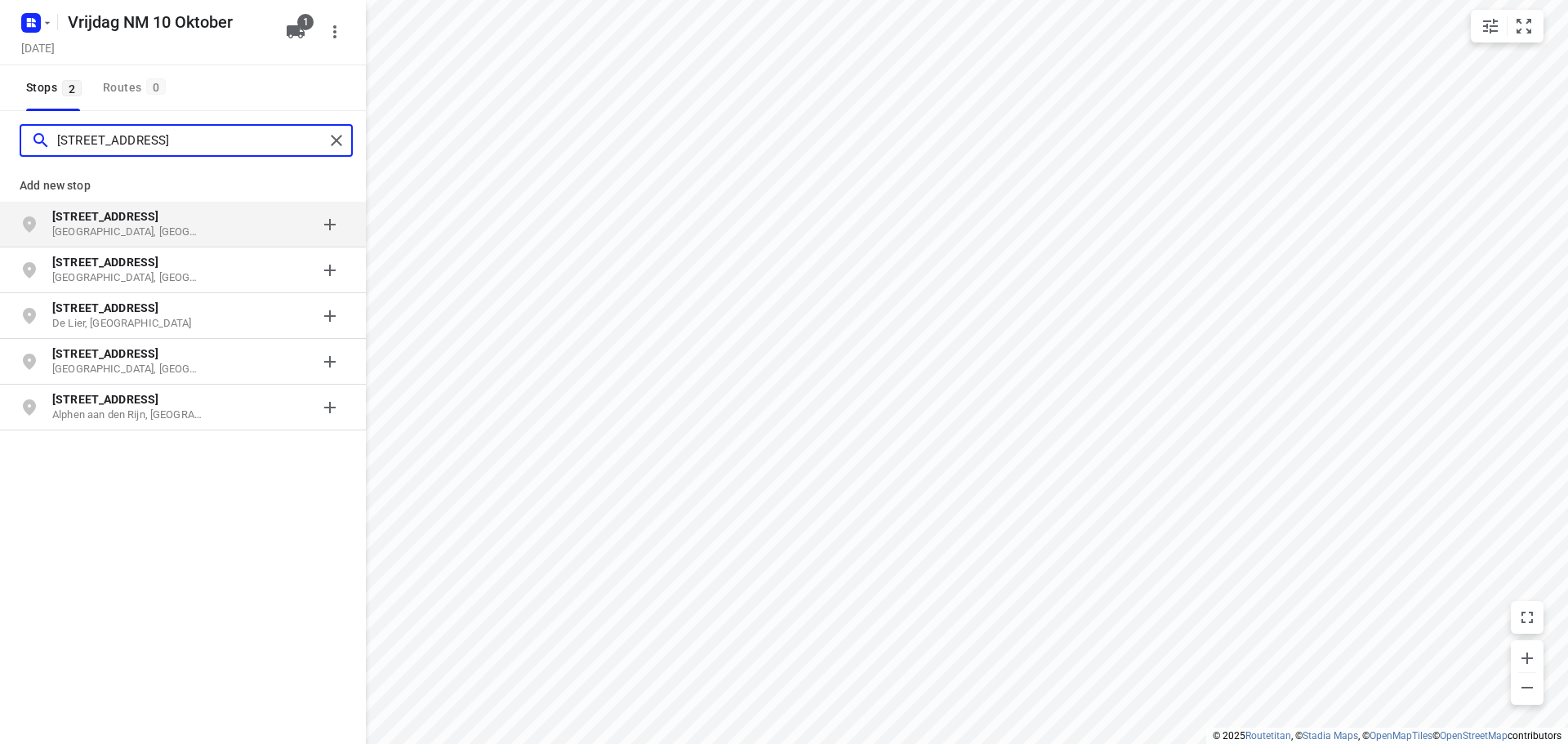
type input "[STREET_ADDRESS]"
click at [192, 224] on p "[STREET_ADDRESS]" at bounding box center [127, 216] width 150 height 16
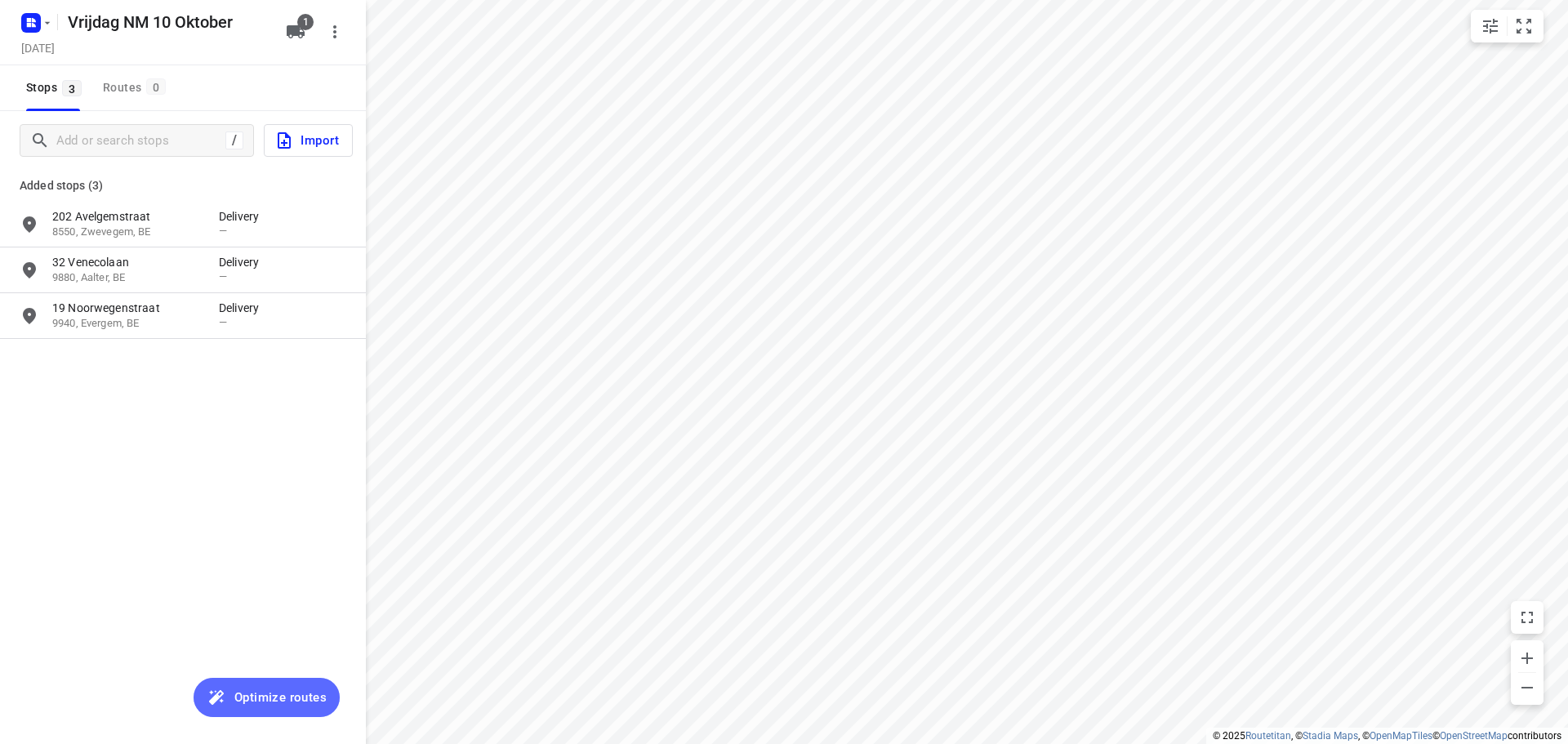
click at [265, 702] on span "Optimize routes" at bounding box center [281, 697] width 92 height 21
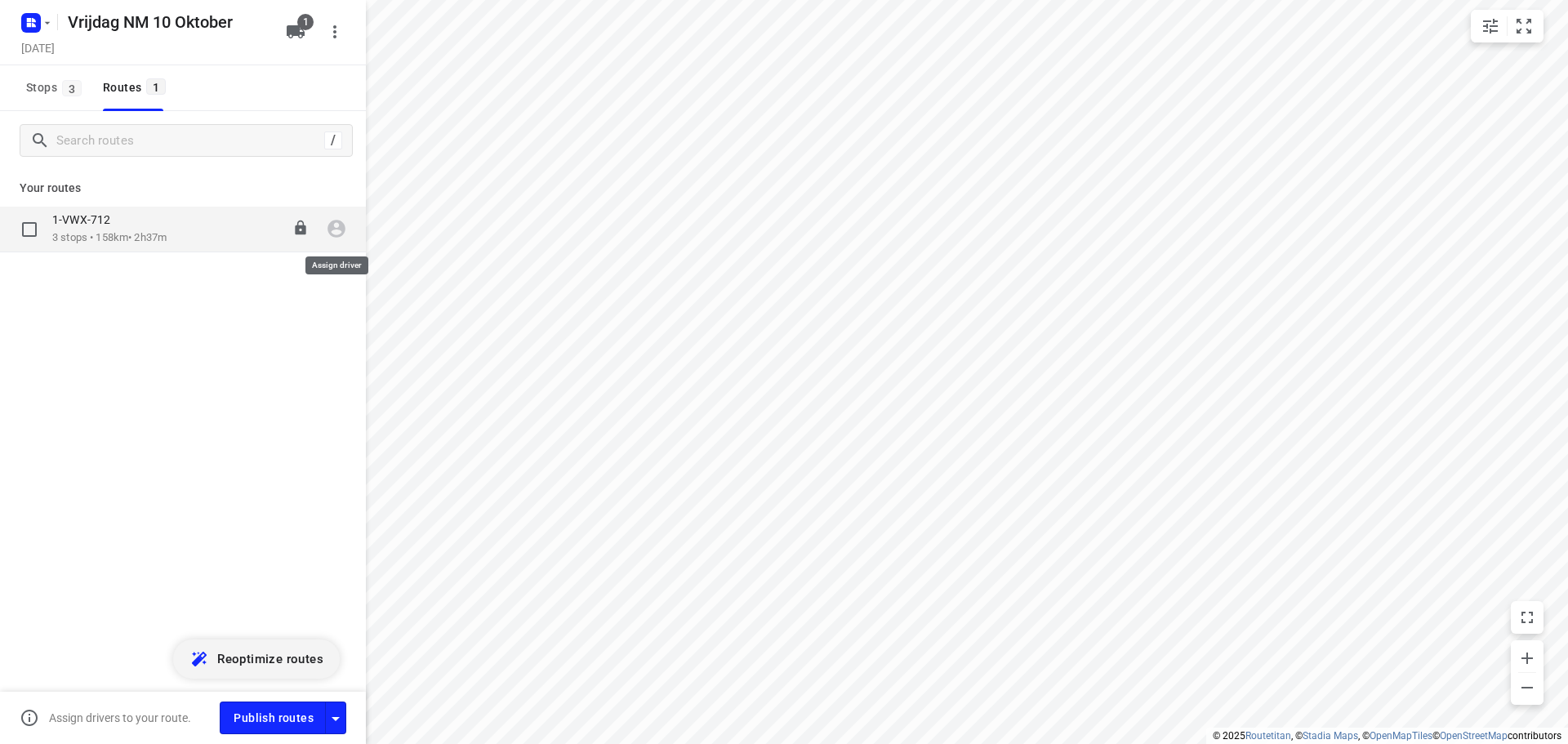
click at [333, 227] on icon "button" at bounding box center [336, 229] width 18 height 18
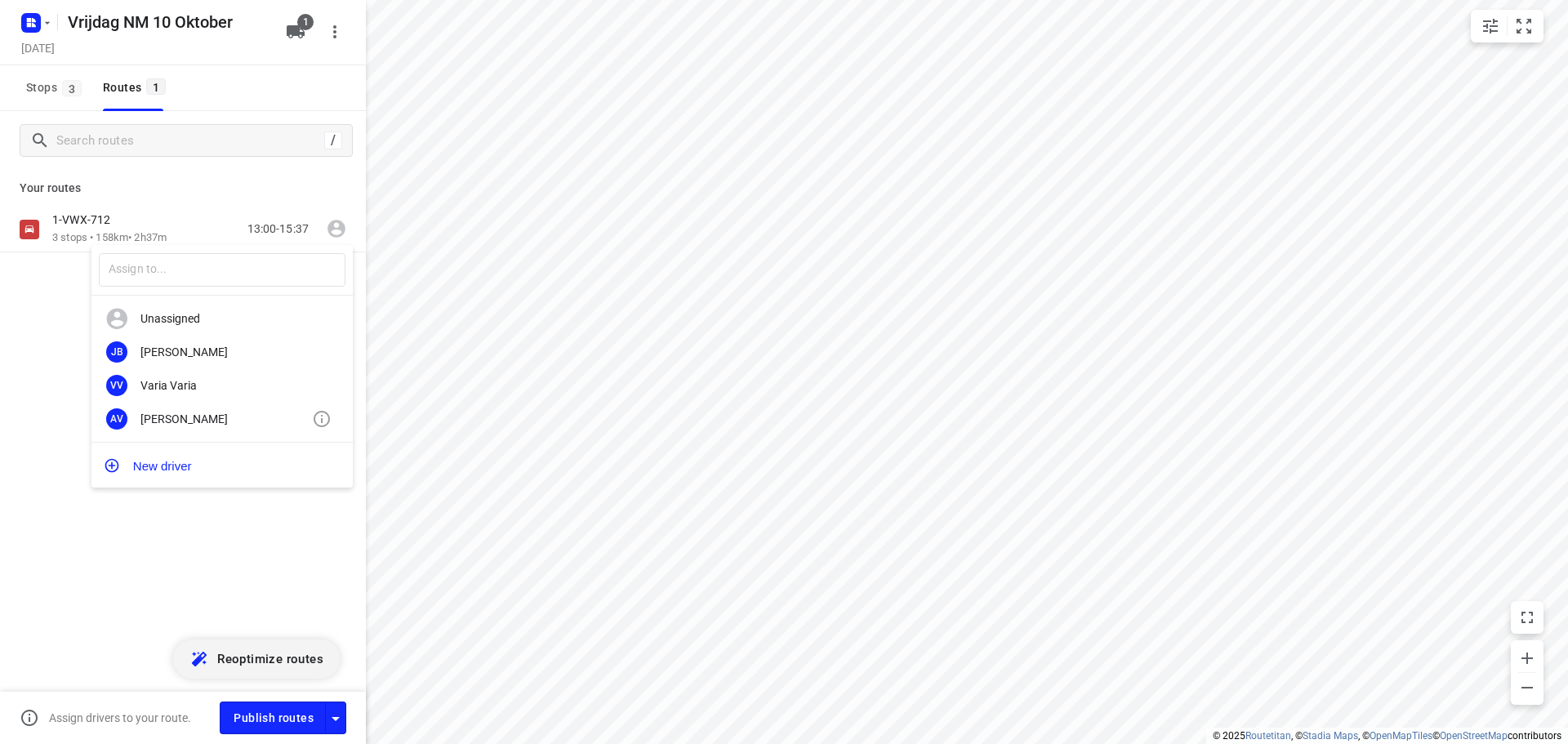
click at [180, 416] on div "[PERSON_NAME]" at bounding box center [227, 418] width 172 height 13
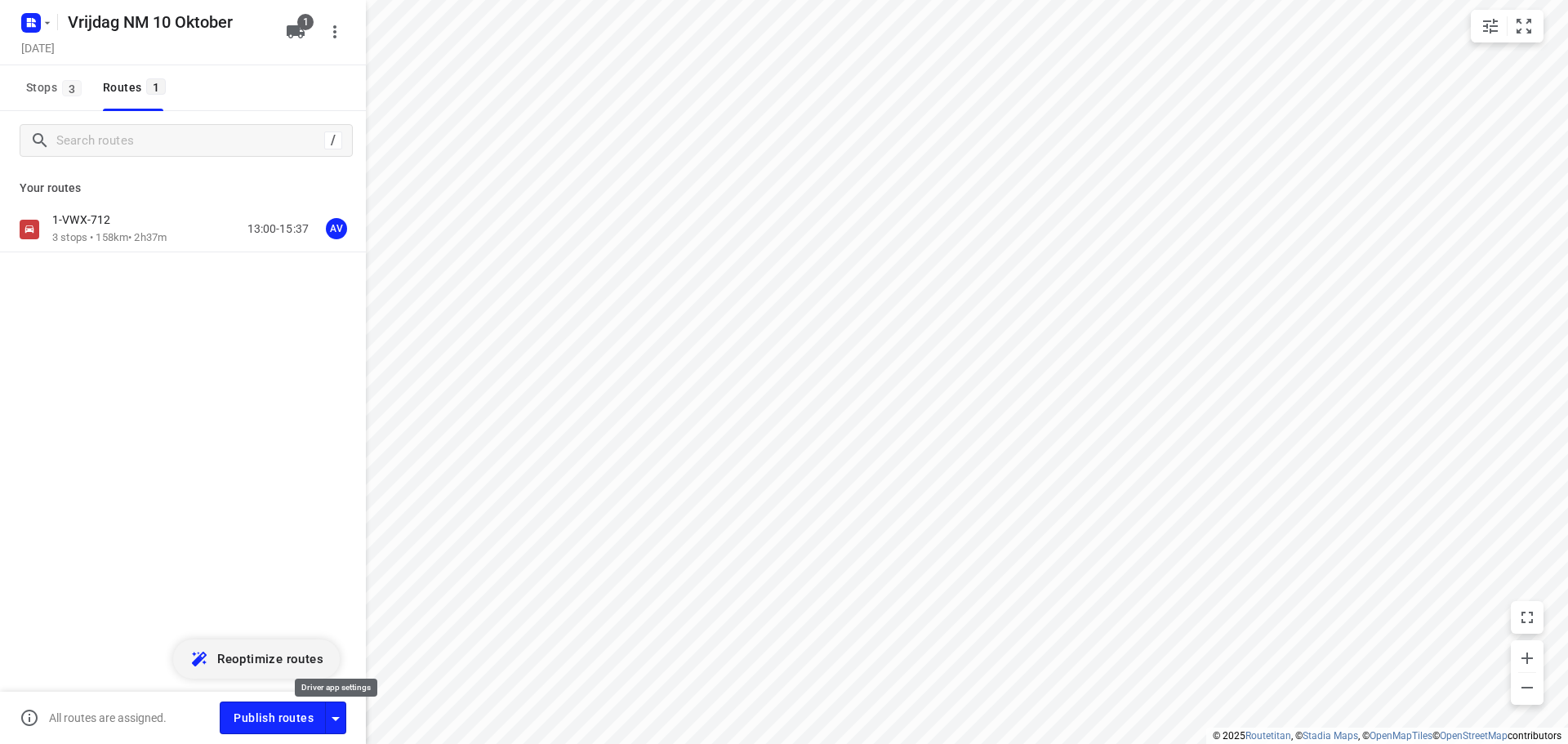
click at [336, 717] on icon "button" at bounding box center [335, 718] width 8 height 4
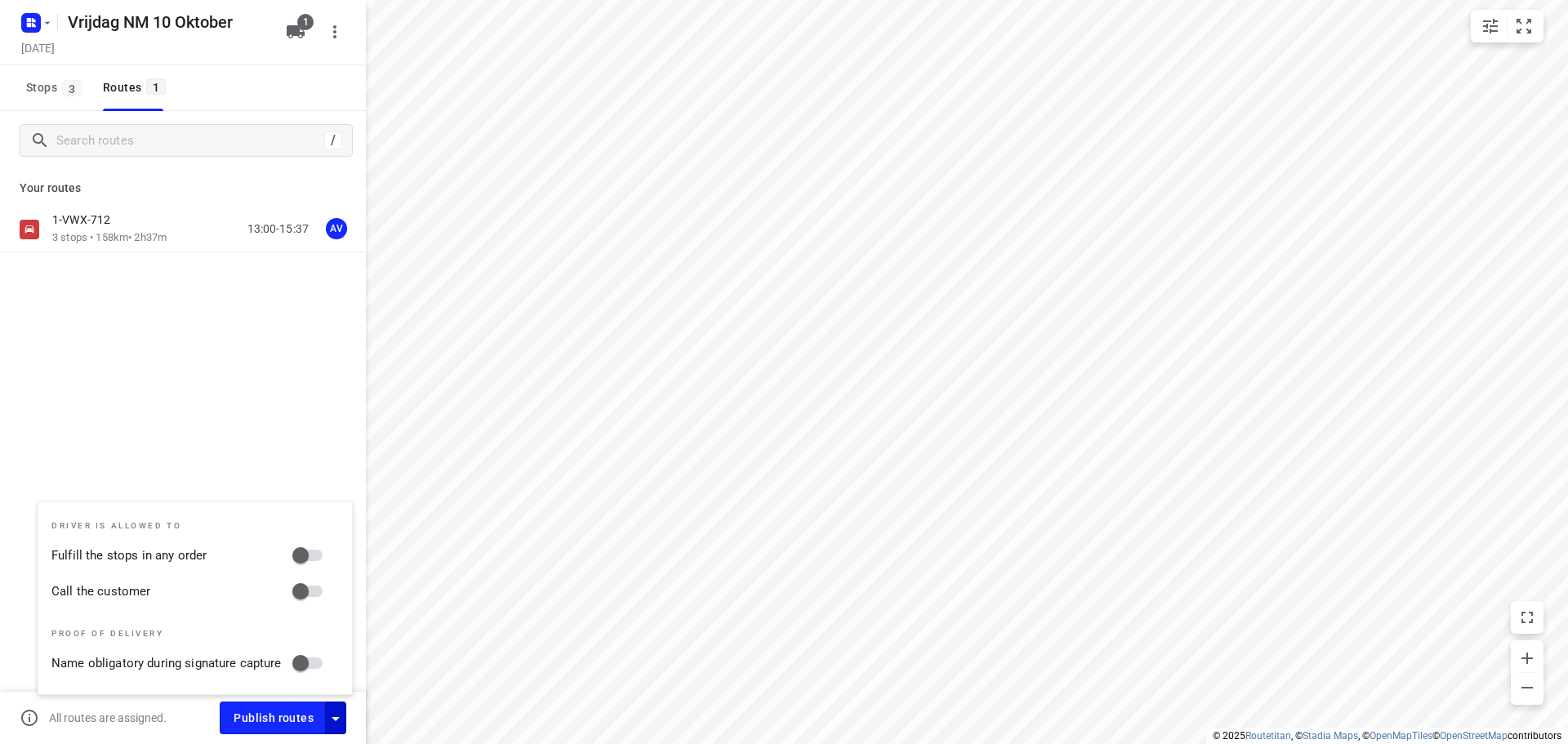
click at [315, 595] on input "Call the customer" at bounding box center [300, 591] width 93 height 31
checkbox input "true"
click at [338, 712] on icon "button" at bounding box center [335, 718] width 19 height 19
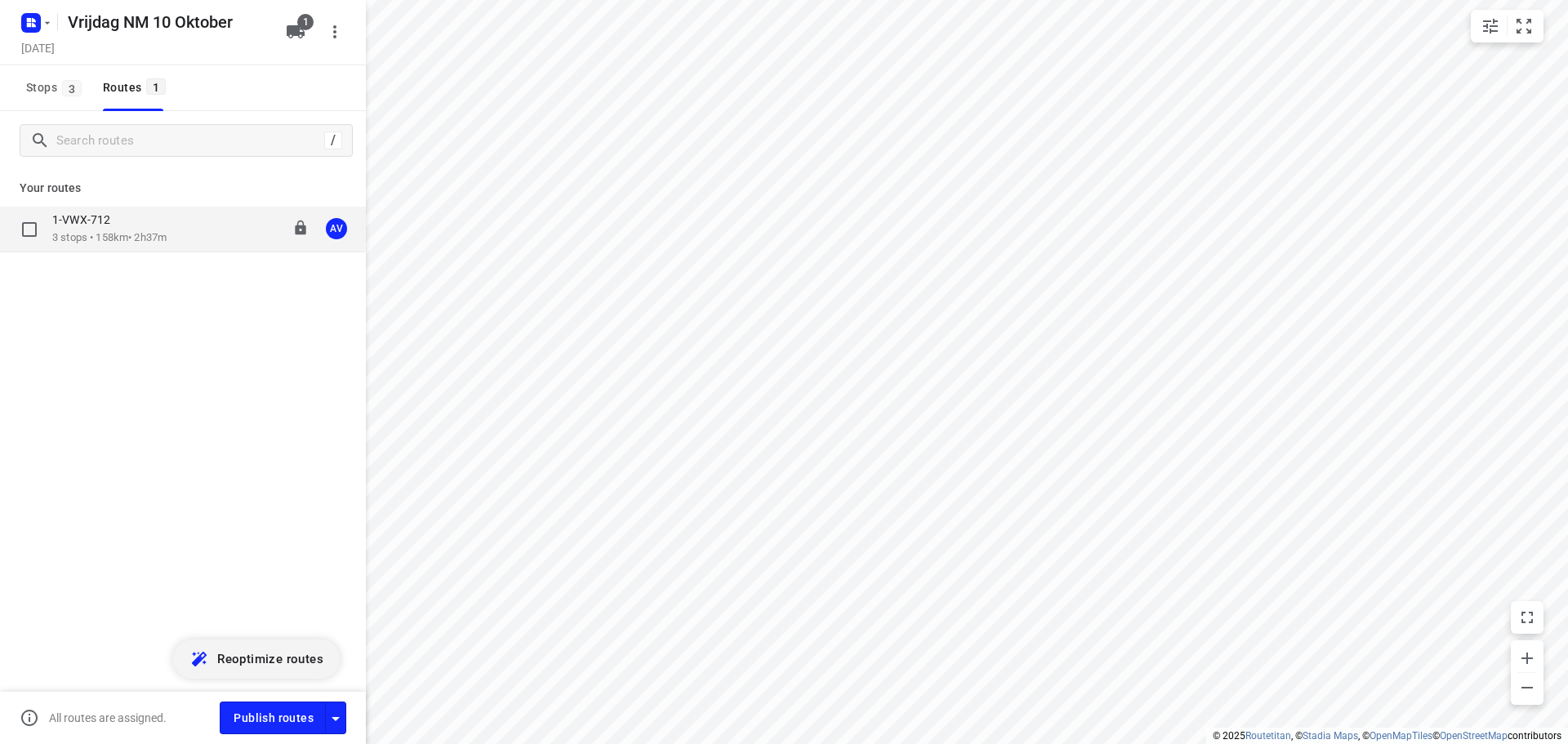
click at [174, 229] on div "1-VWX-712 3 stops • 158km • 2h37m 13:00-15:37 AV" at bounding box center [209, 229] width 313 height 34
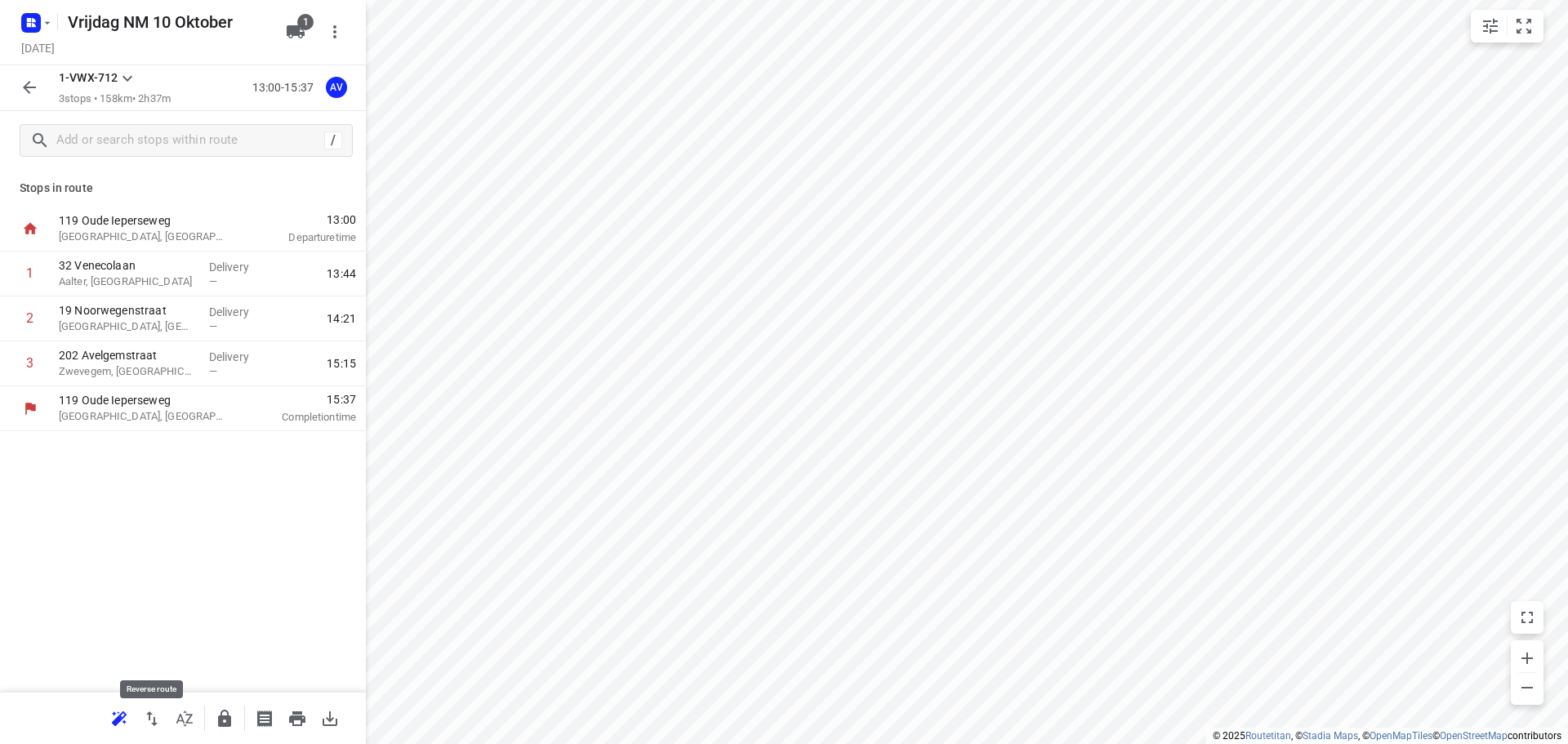
click at [152, 715] on icon "button" at bounding box center [152, 718] width 19 height 19
click at [151, 715] on icon "button" at bounding box center [152, 718] width 19 height 19
click at [140, 269] on p "32 Venecolaan" at bounding box center [127, 265] width 137 height 16
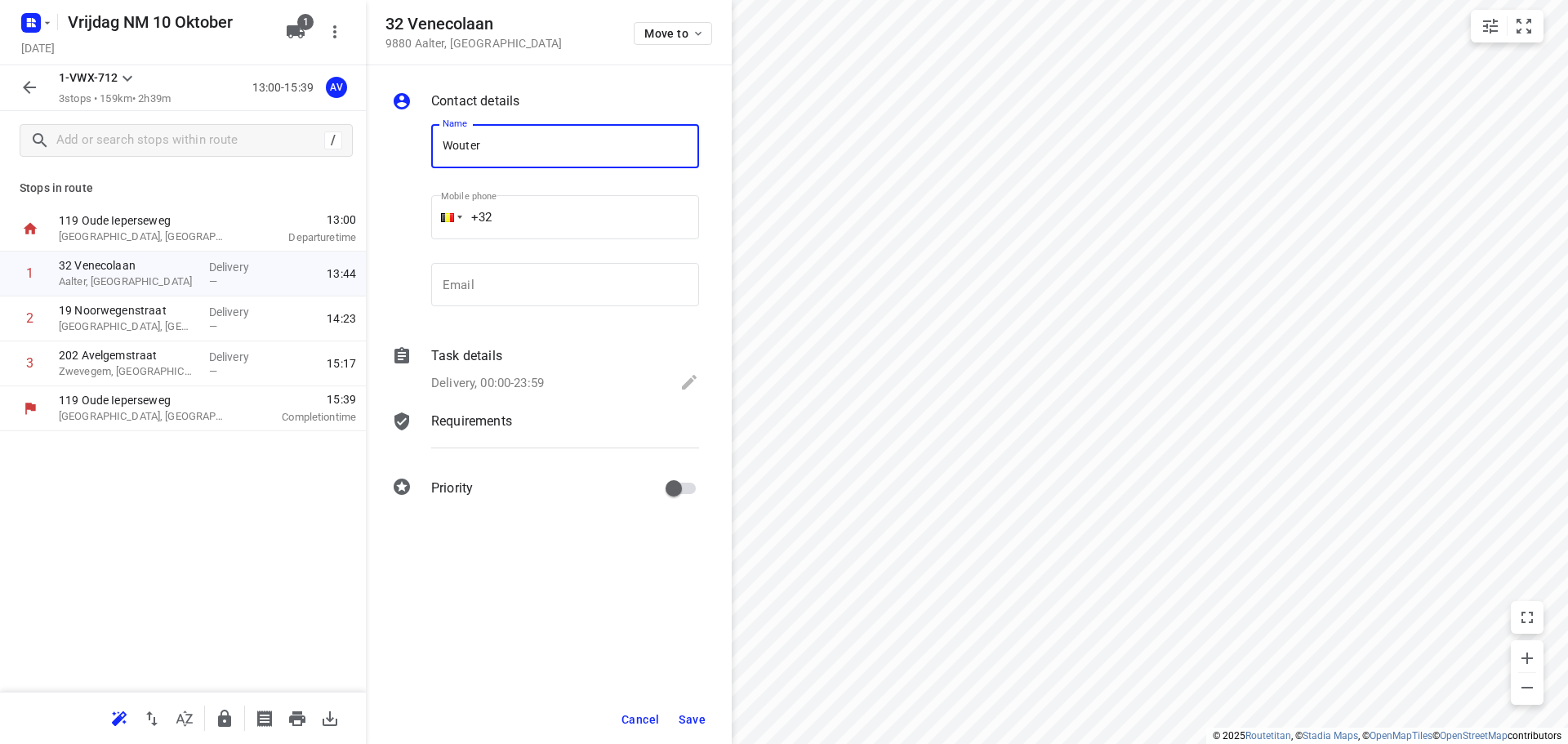
type input "[PERSON_NAME]"
click at [550, 215] on input "+32" at bounding box center [565, 218] width 268 height 44
type input "[PHONE_NUMBER]"
click at [526, 384] on p "Delivery, 00:00-23:59" at bounding box center [487, 383] width 112 height 19
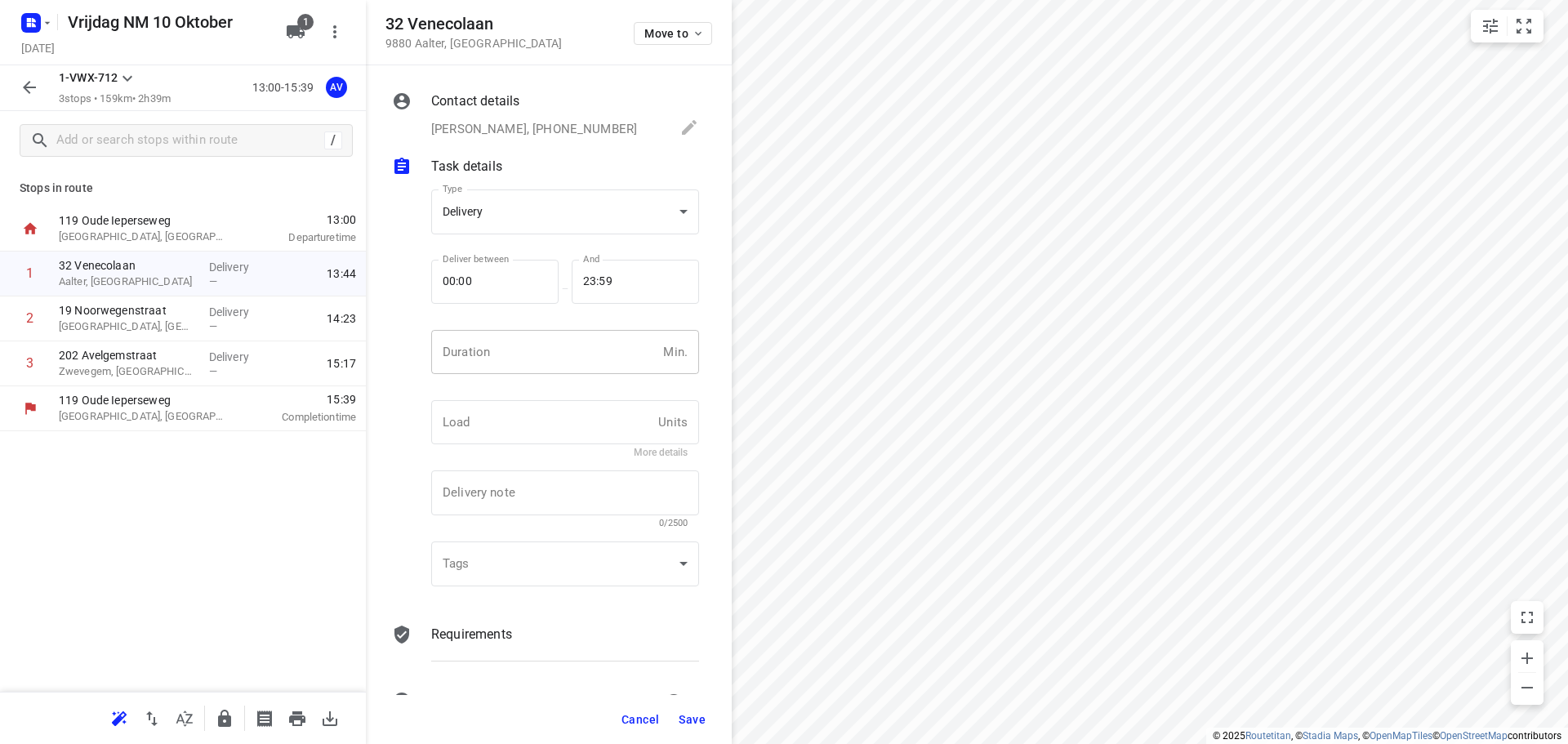
click at [536, 358] on input "number" at bounding box center [543, 352] width 226 height 44
type input "1"
click at [691, 719] on span "Save" at bounding box center [692, 719] width 27 height 13
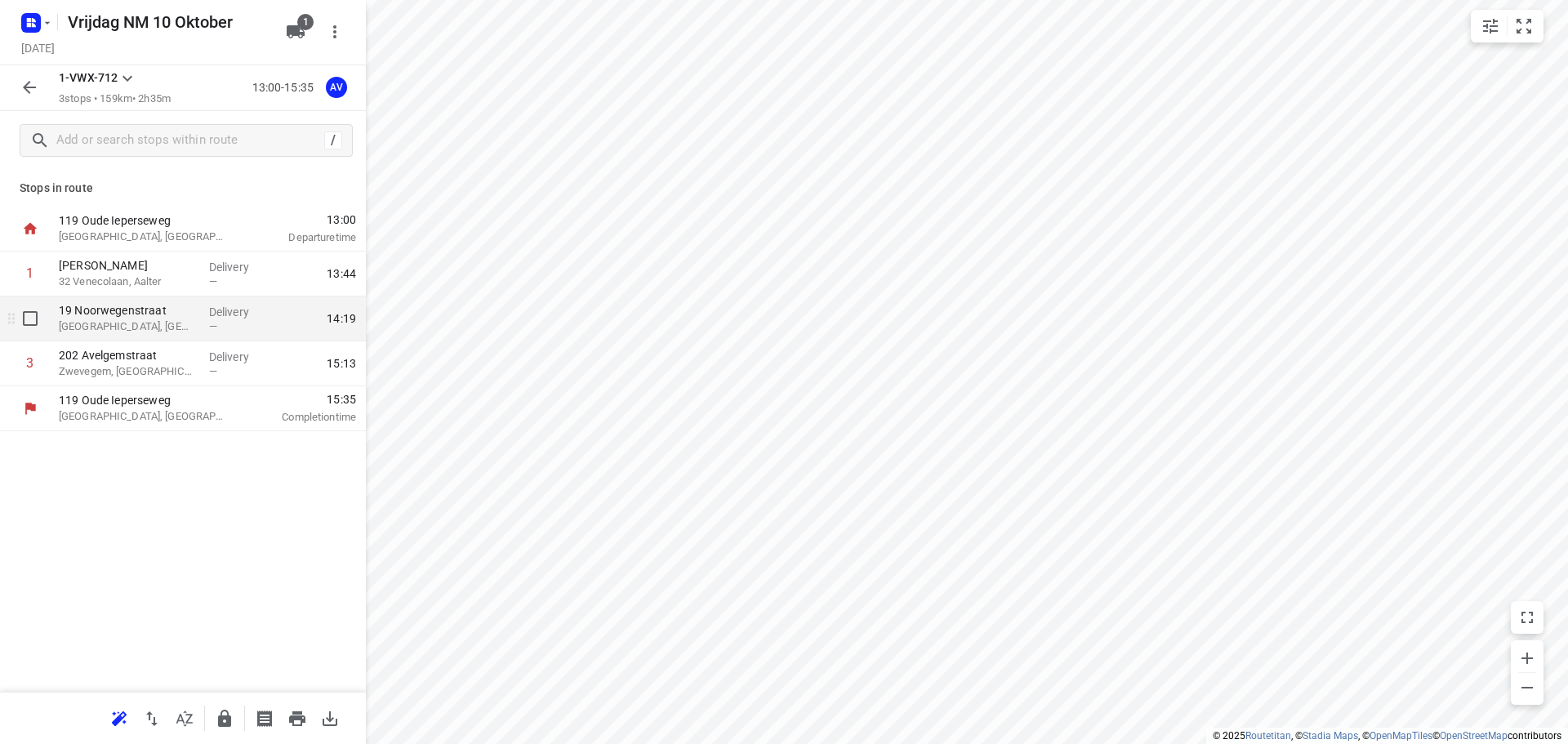
click at [132, 326] on p "[GEOGRAPHIC_DATA], [GEOGRAPHIC_DATA]" at bounding box center [127, 326] width 137 height 16
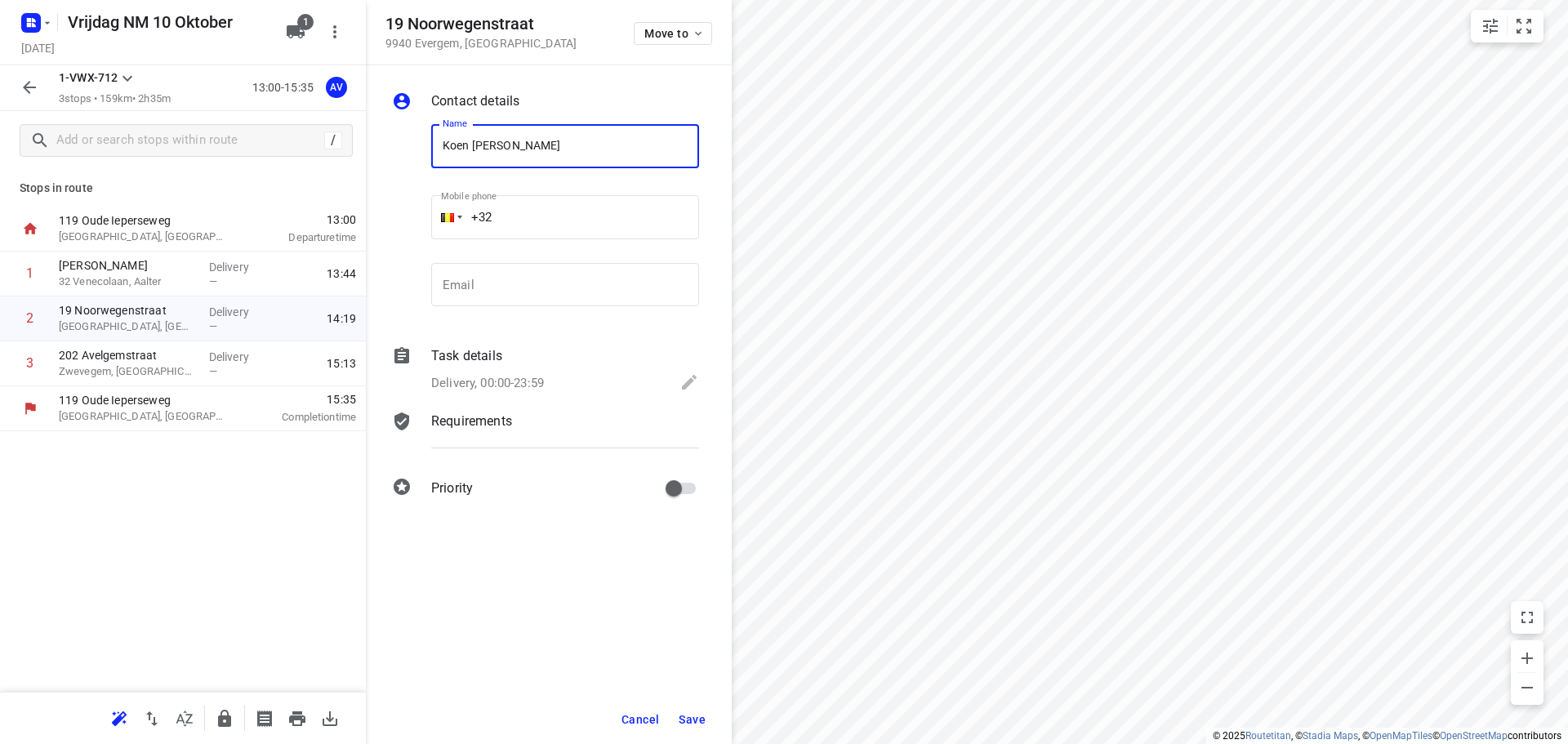
type input "Koen [PERSON_NAME]"
click at [561, 217] on input "+32" at bounding box center [565, 218] width 268 height 44
type input "[PHONE_NUMBER]"
click at [542, 375] on p "Delivery, 00:00-23:59" at bounding box center [487, 383] width 112 height 19
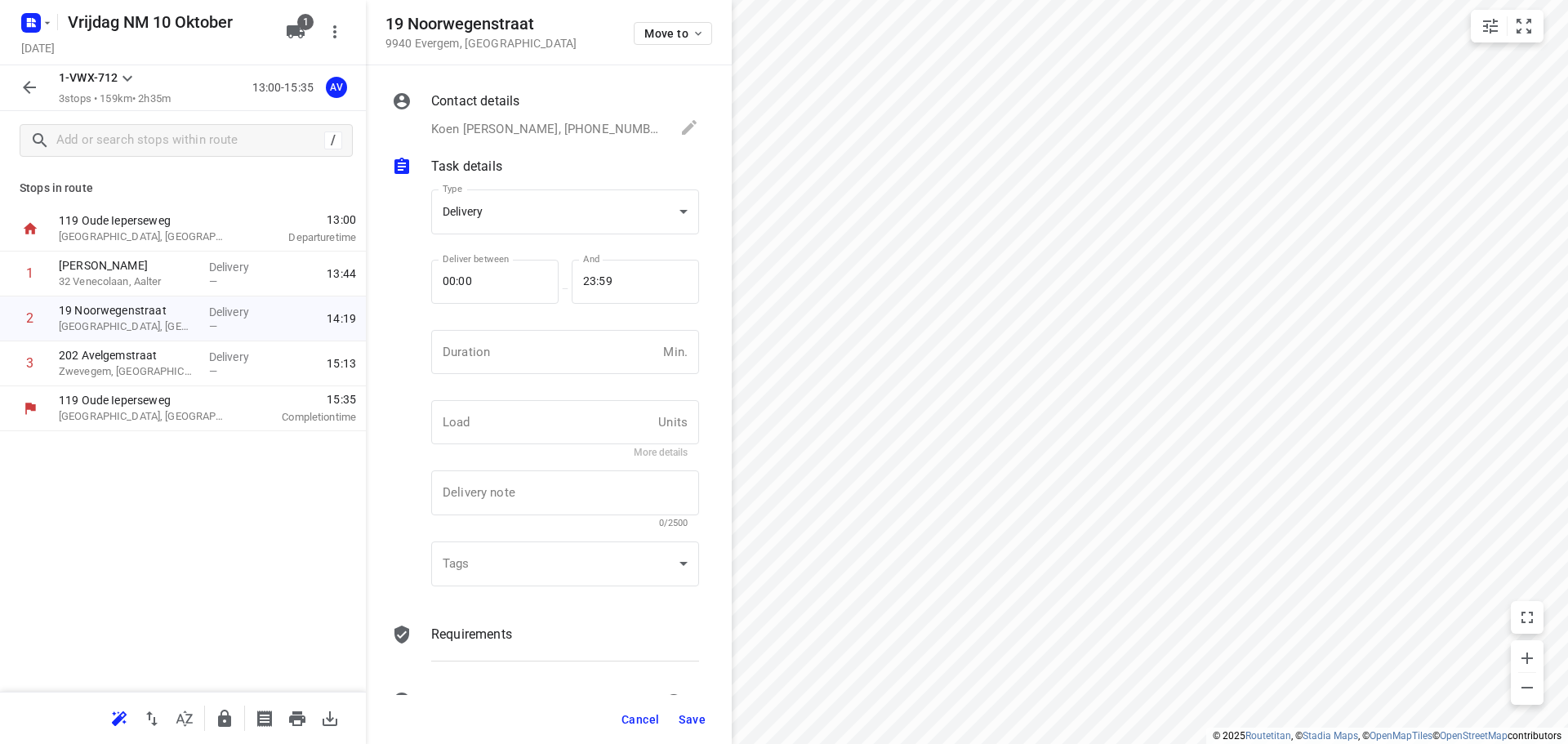
click at [542, 360] on input "number" at bounding box center [543, 352] width 226 height 44
type input "1"
click at [689, 717] on span "Save" at bounding box center [692, 719] width 27 height 13
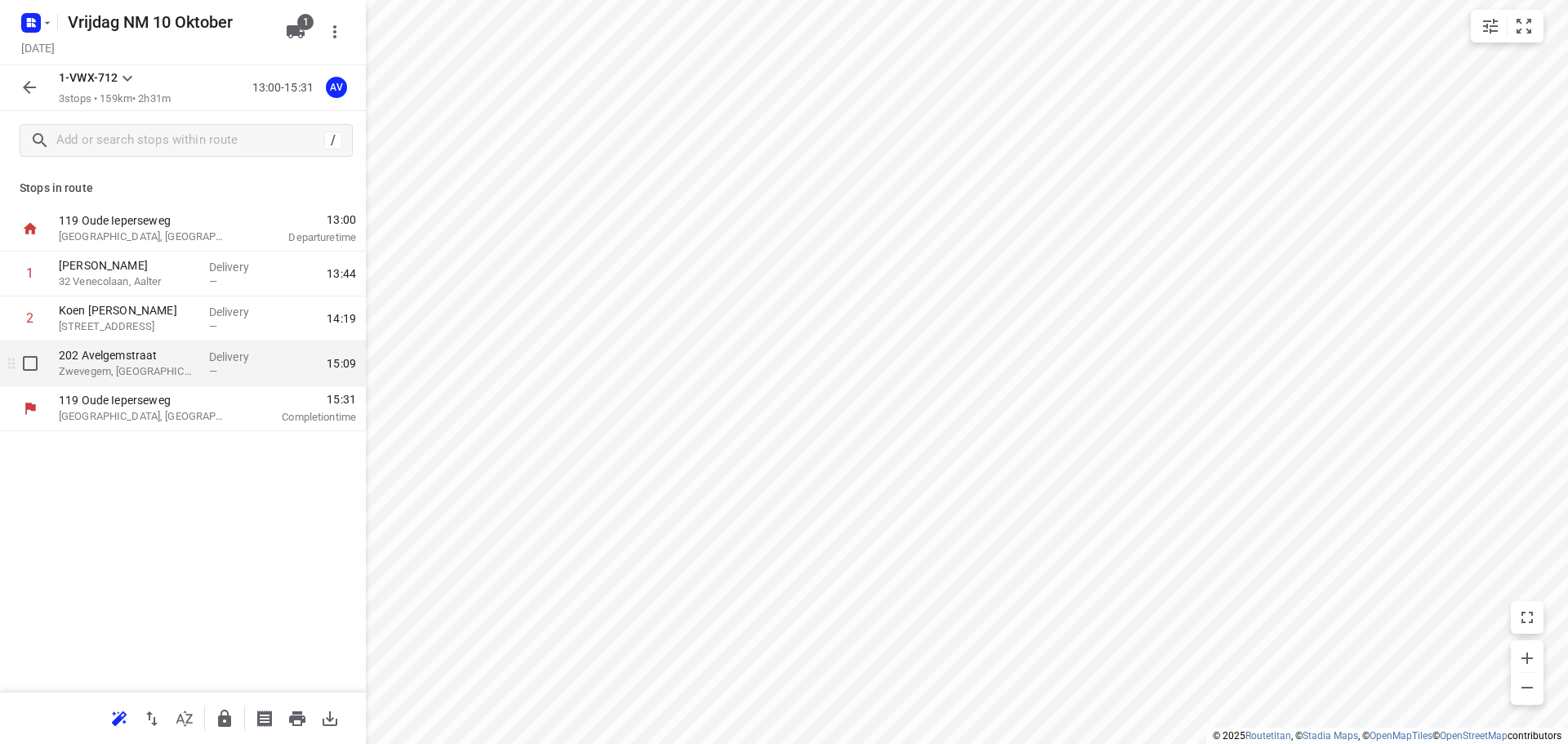
click at [162, 375] on p "Zwevegem, [GEOGRAPHIC_DATA]" at bounding box center [127, 372] width 137 height 16
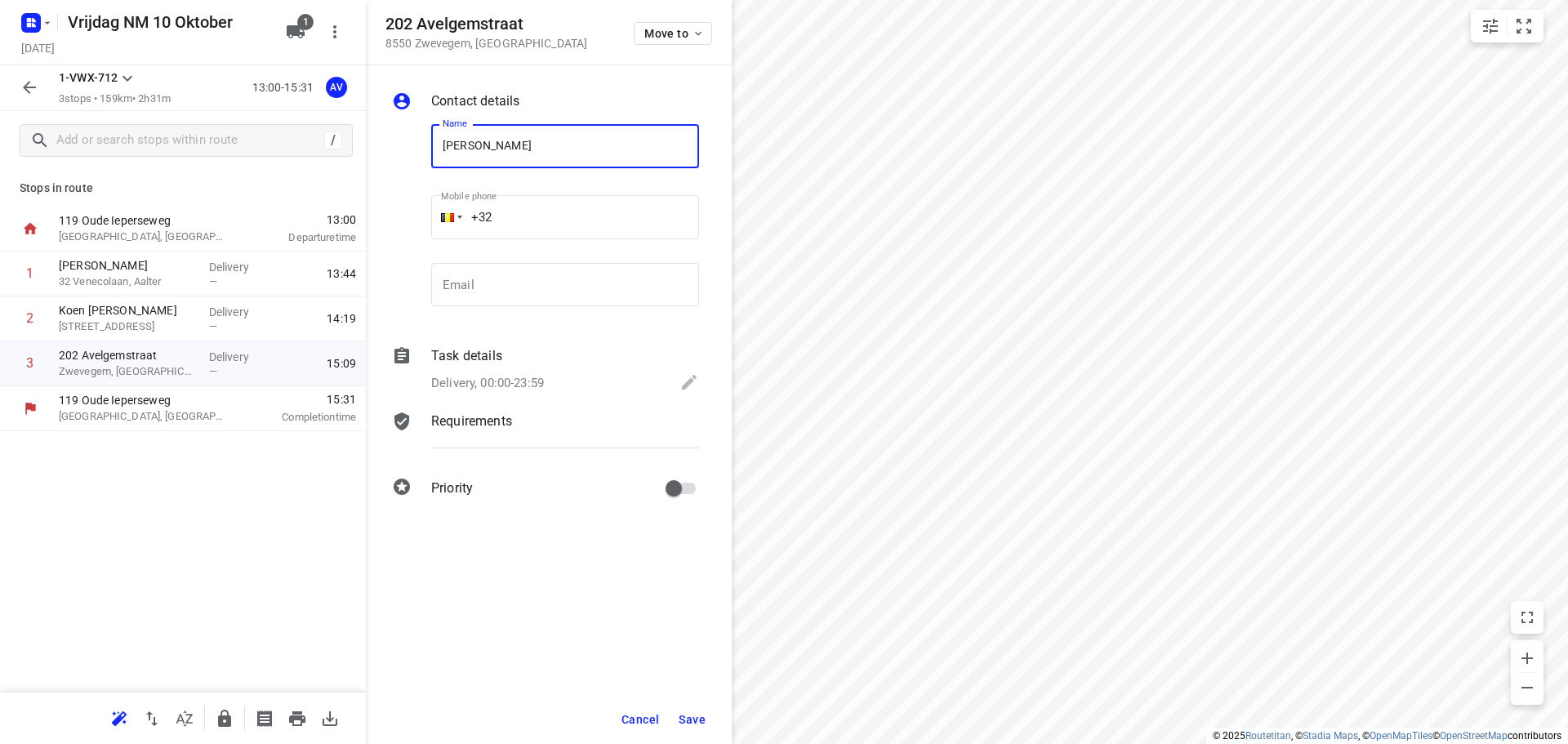
type input "[PERSON_NAME]"
click at [565, 198] on input "+32" at bounding box center [565, 218] width 268 height 44
type input "[PHONE_NUMBER]"
click at [532, 382] on p "Delivery, 00:00-23:59" at bounding box center [487, 383] width 112 height 19
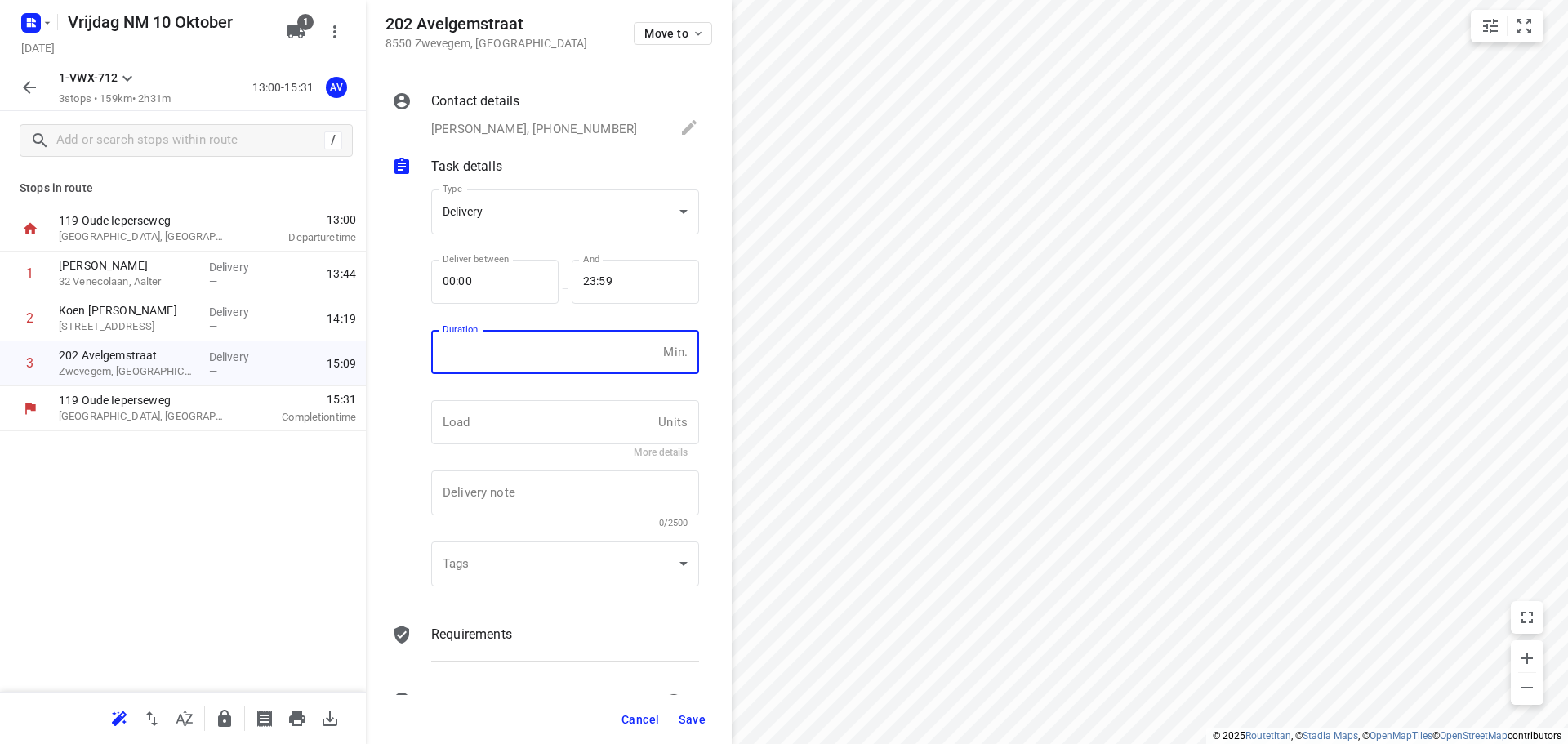
click at [534, 362] on input "number" at bounding box center [543, 352] width 226 height 44
type input "1"
click at [691, 718] on span "Save" at bounding box center [692, 719] width 27 height 13
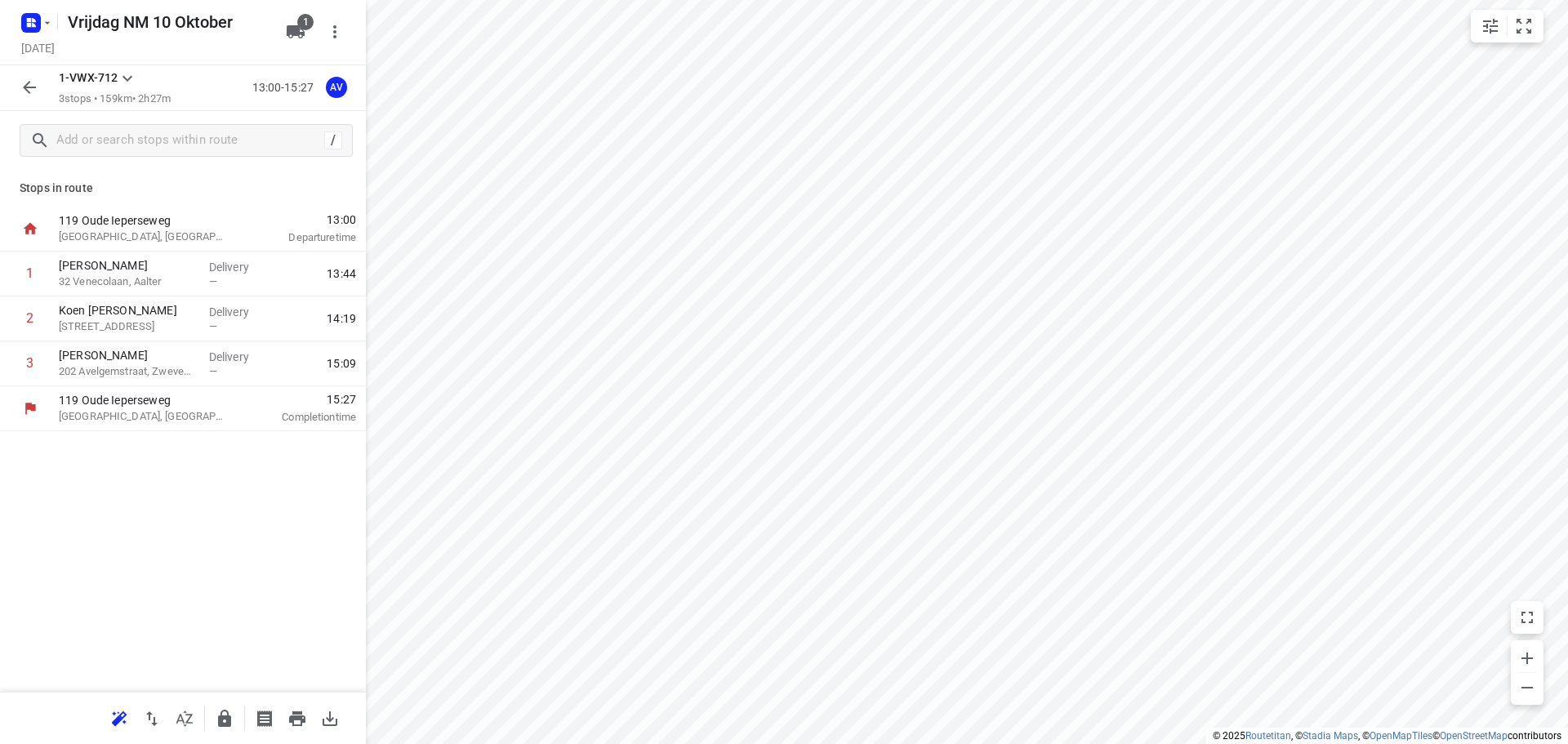
click at [30, 88] on icon "button" at bounding box center [29, 87] width 13 height 13
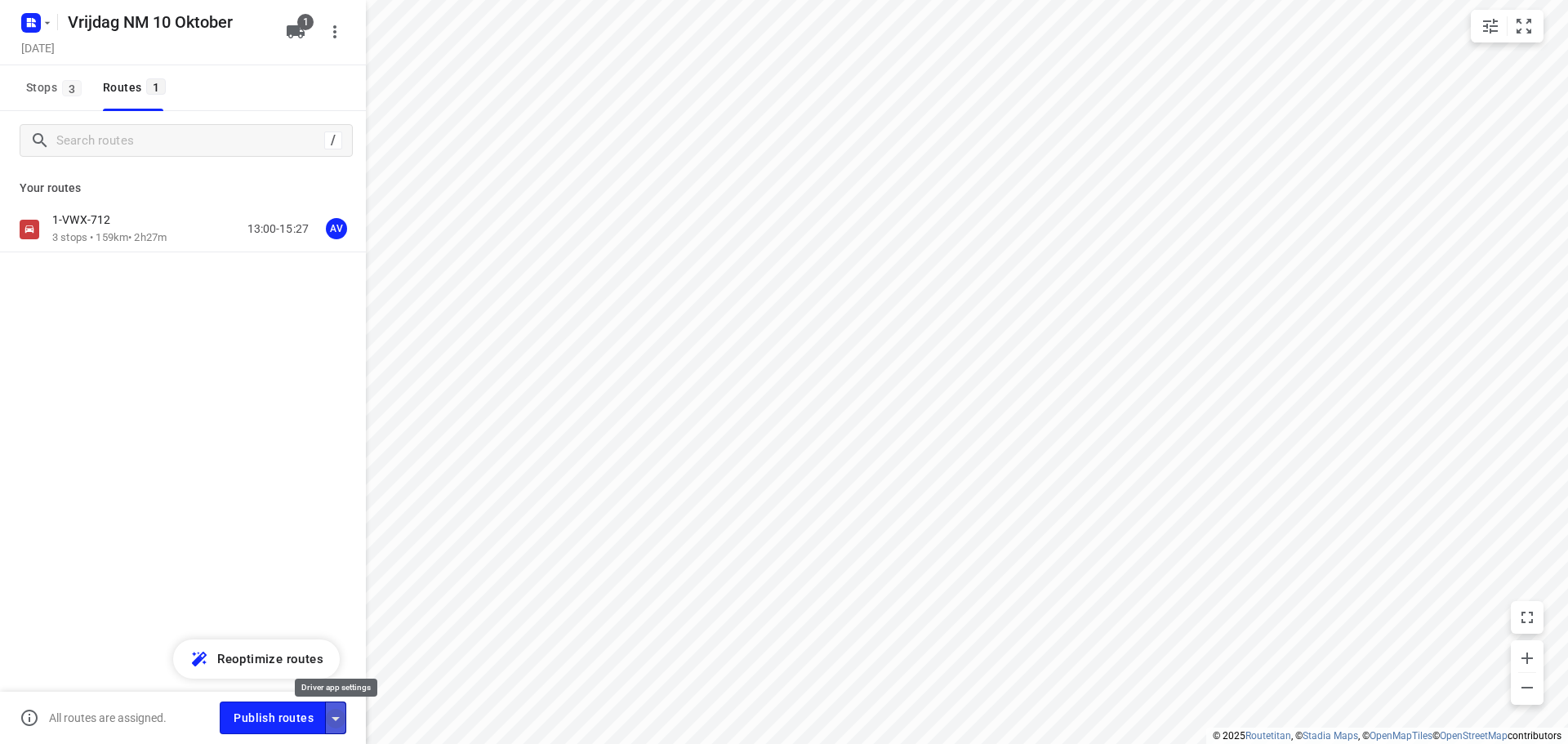
click at [337, 711] on icon "button" at bounding box center [335, 718] width 19 height 19
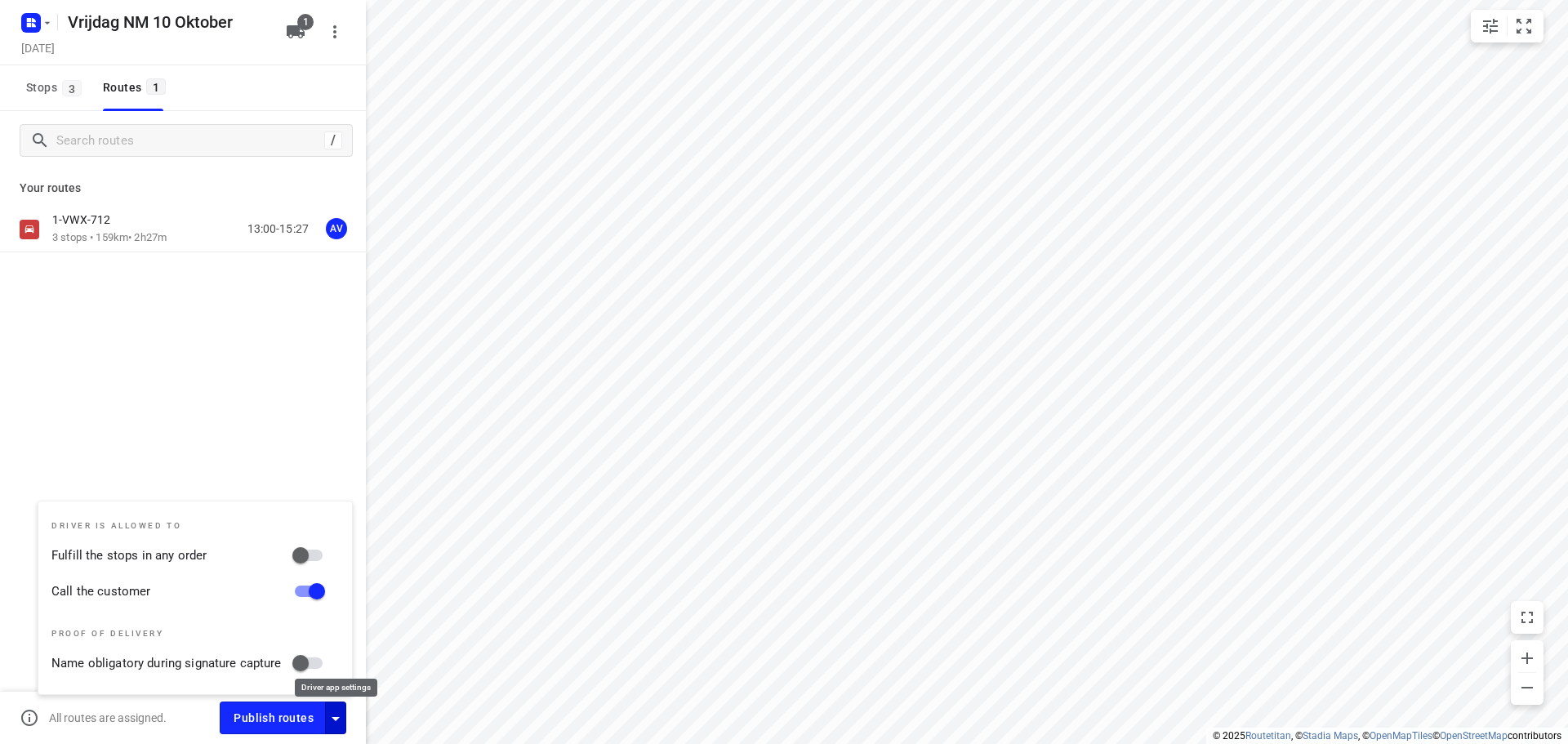
click at [336, 714] on icon "button" at bounding box center [335, 718] width 19 height 19
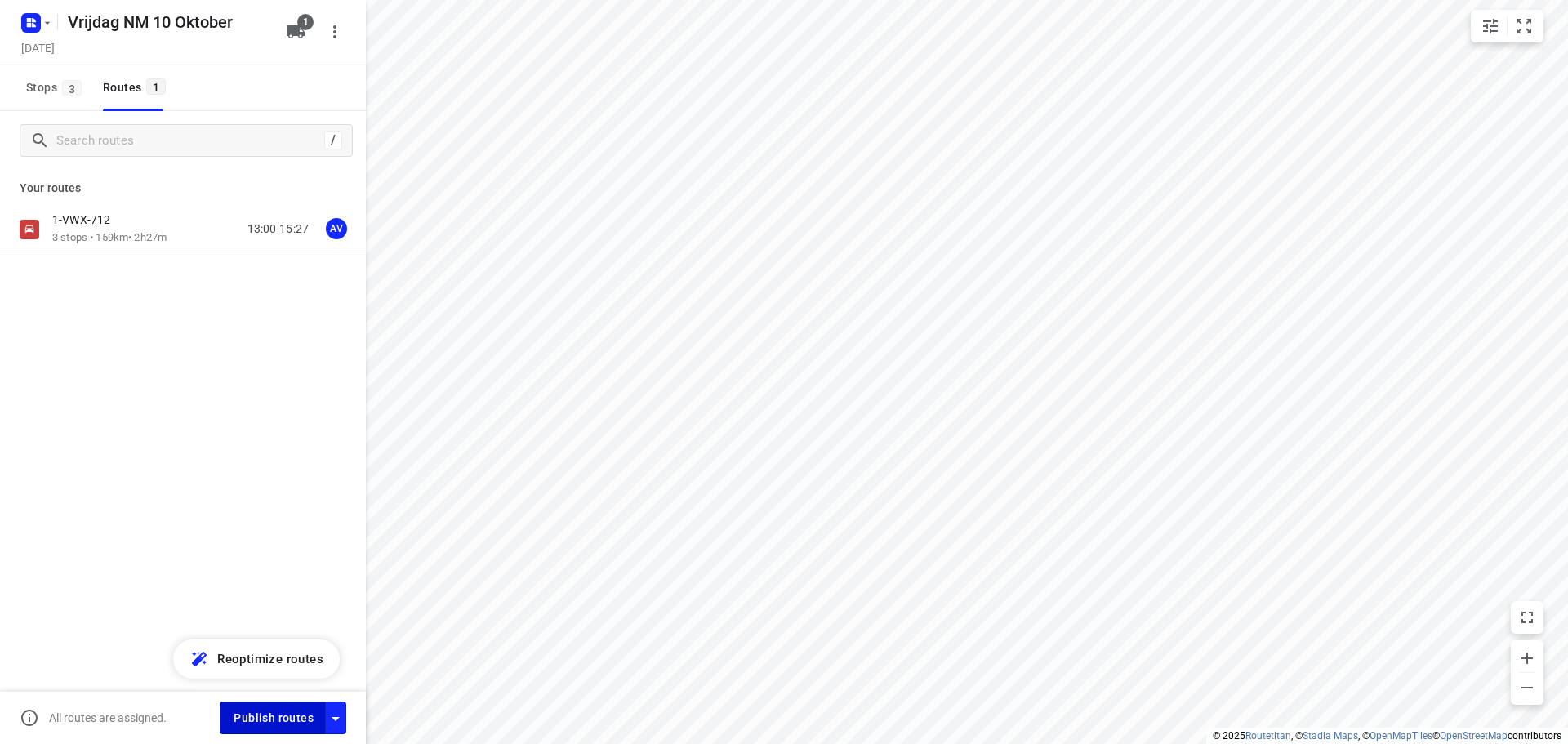
click at [279, 716] on span "Publish routes" at bounding box center [273, 717] width 80 height 20
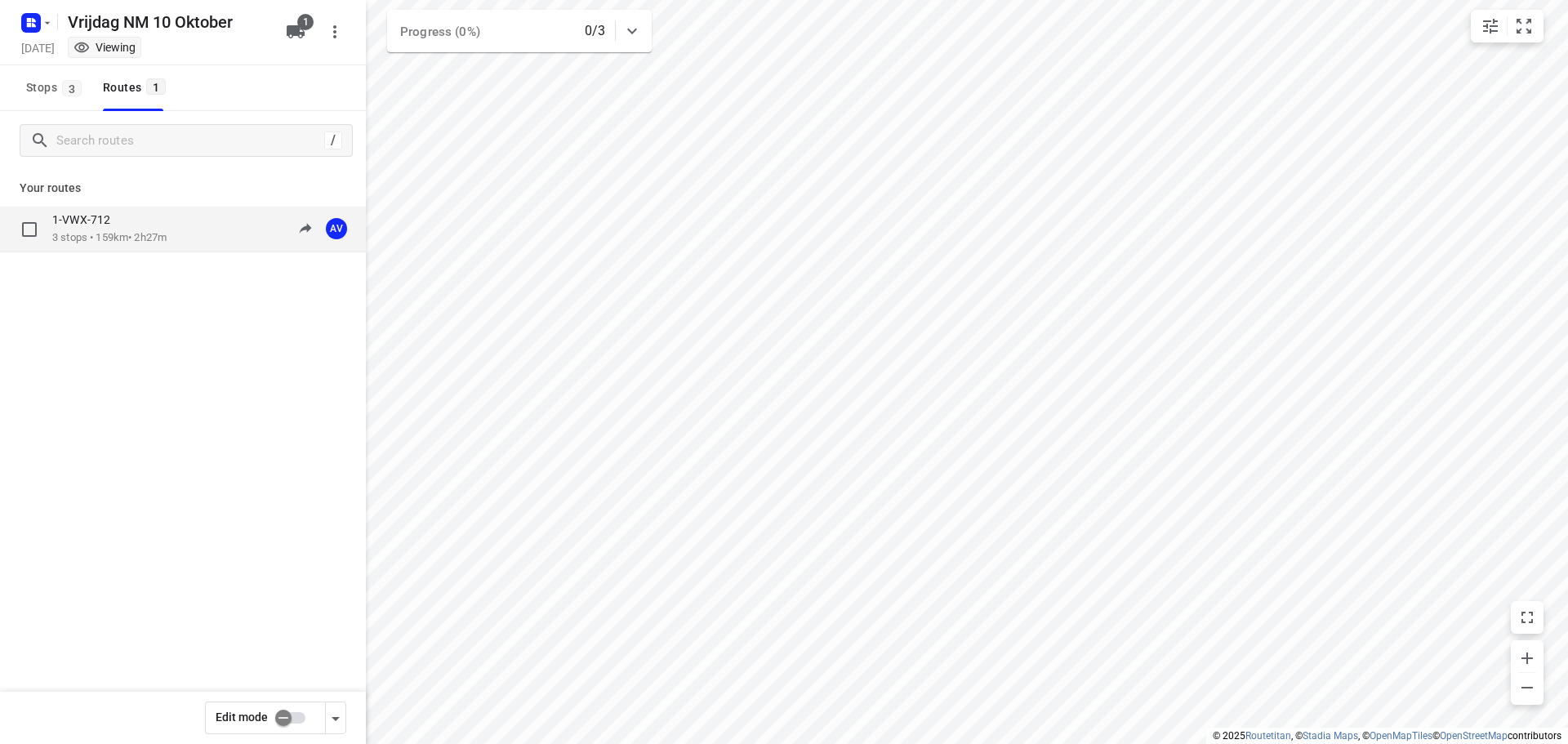
click at [211, 224] on div "1-VWX-712 3 stops • 159km • 2h27m 13:00-15:27 AV" at bounding box center [209, 229] width 313 height 34
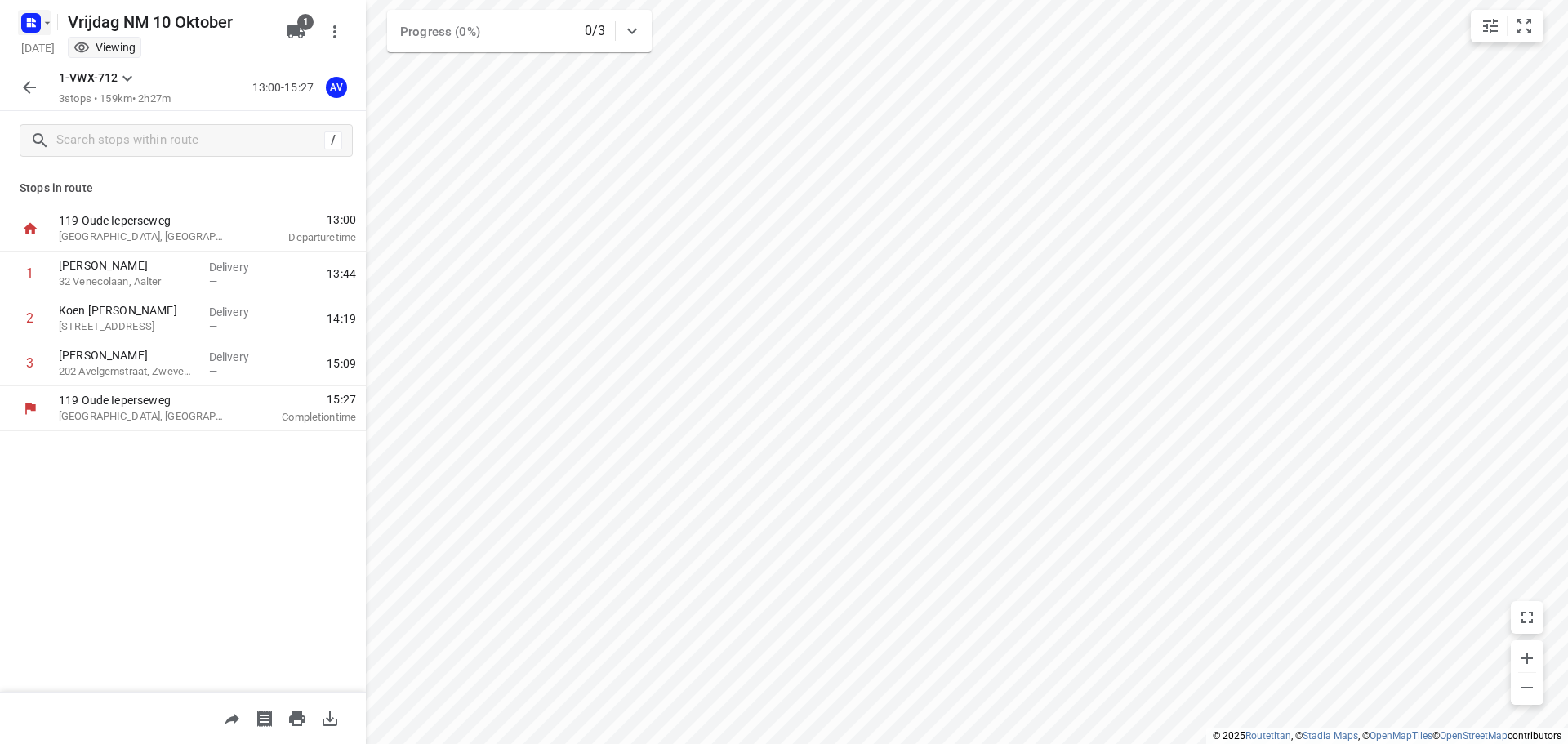
click at [38, 24] on rect "button" at bounding box center [31, 23] width 19 height 19
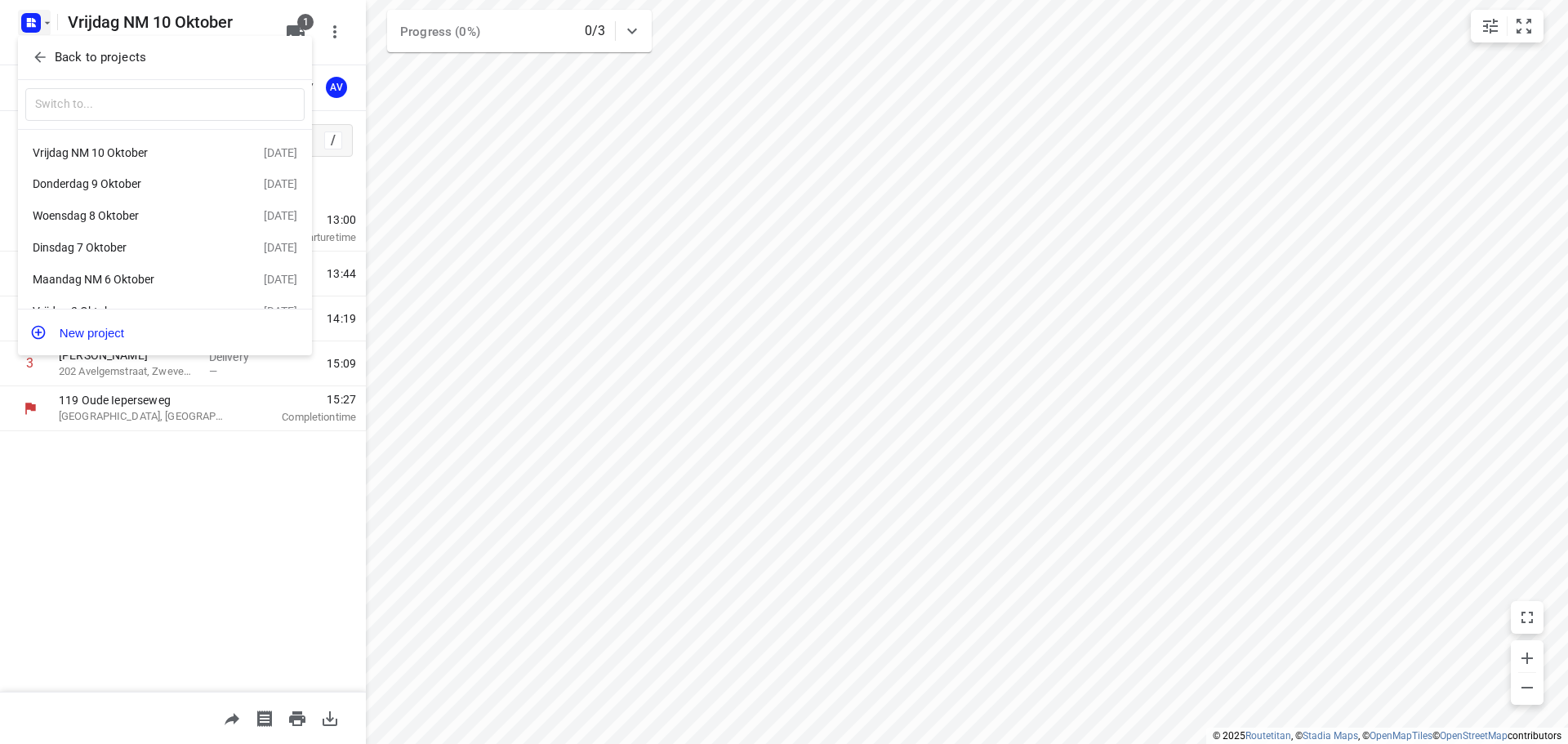
click at [127, 180] on div "Donderdag 9 Oktober" at bounding box center [127, 183] width 188 height 13
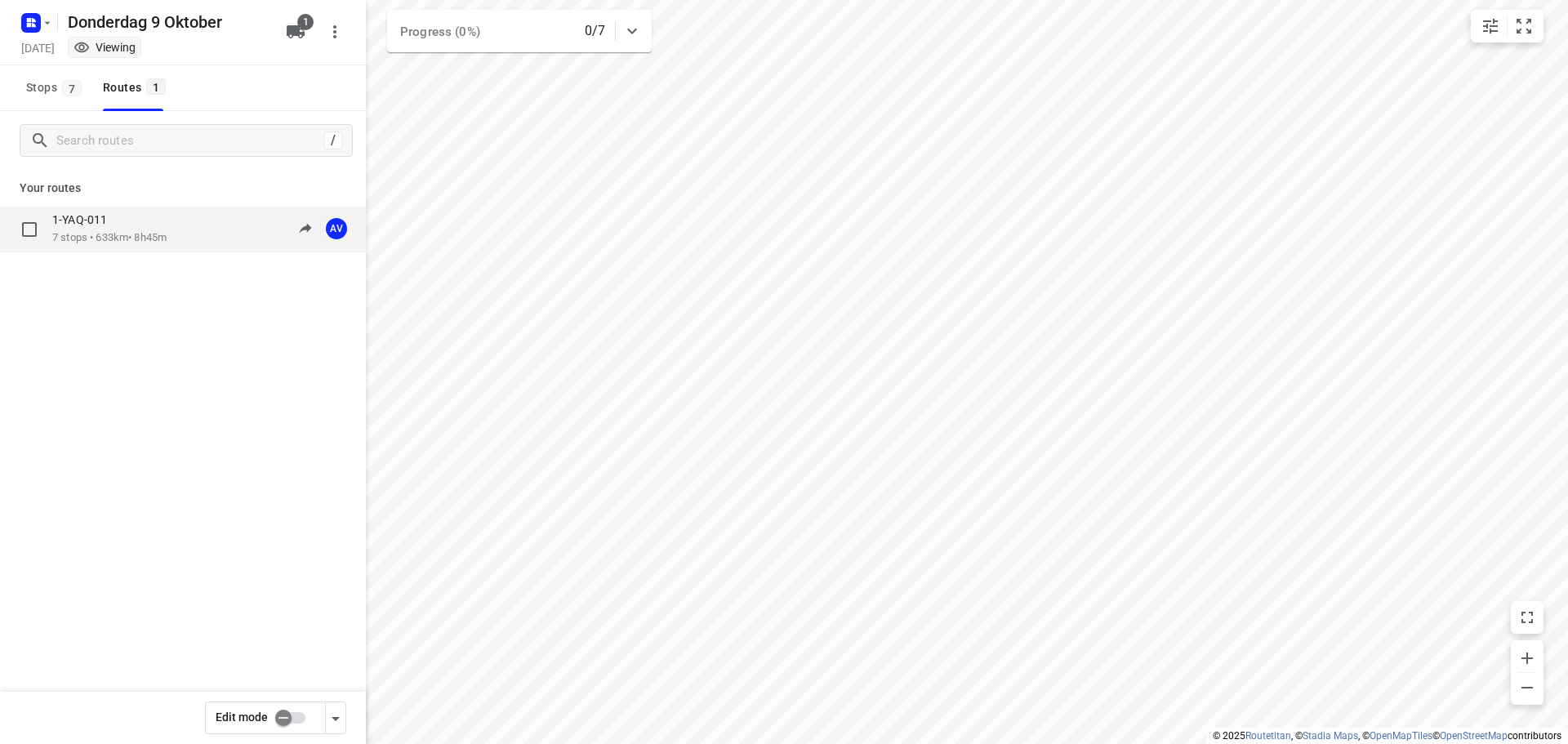
click at [156, 238] on p "7 stops • 633km • 8h45m" at bounding box center [109, 238] width 114 height 16
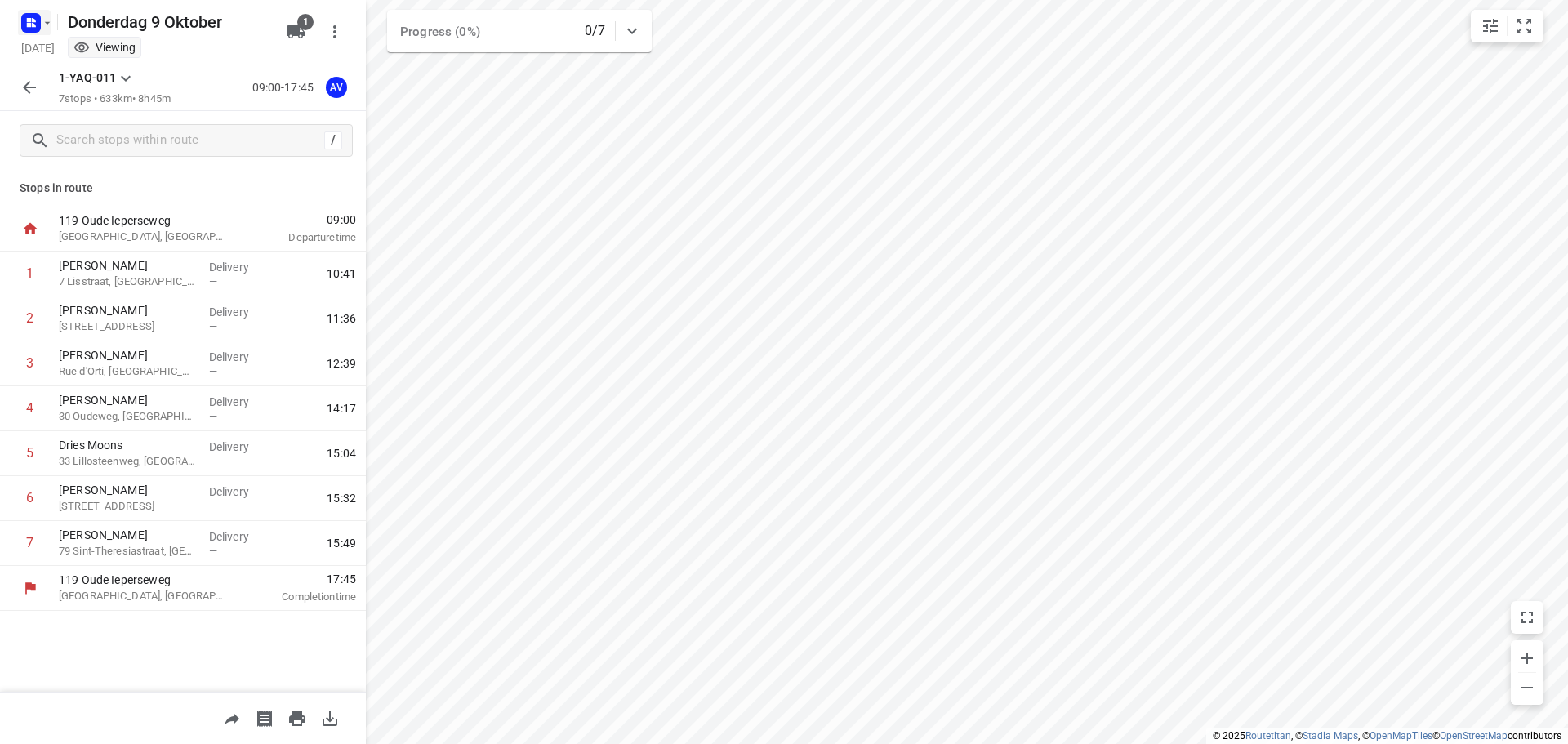
click at [37, 18] on rect "button" at bounding box center [31, 23] width 19 height 19
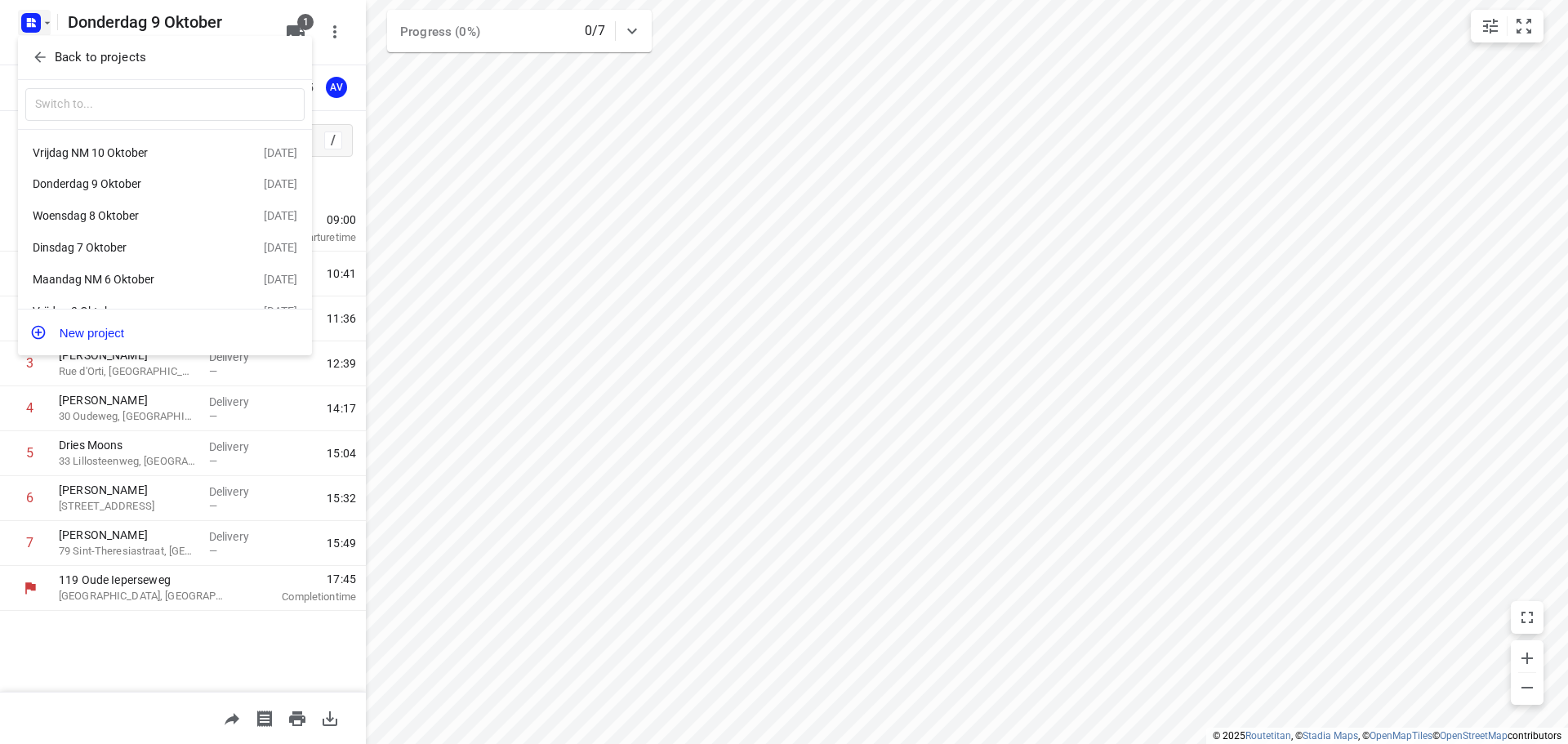
click at [116, 157] on div "Vrijdag NM 10 Oktober" at bounding box center [127, 152] width 188 height 13
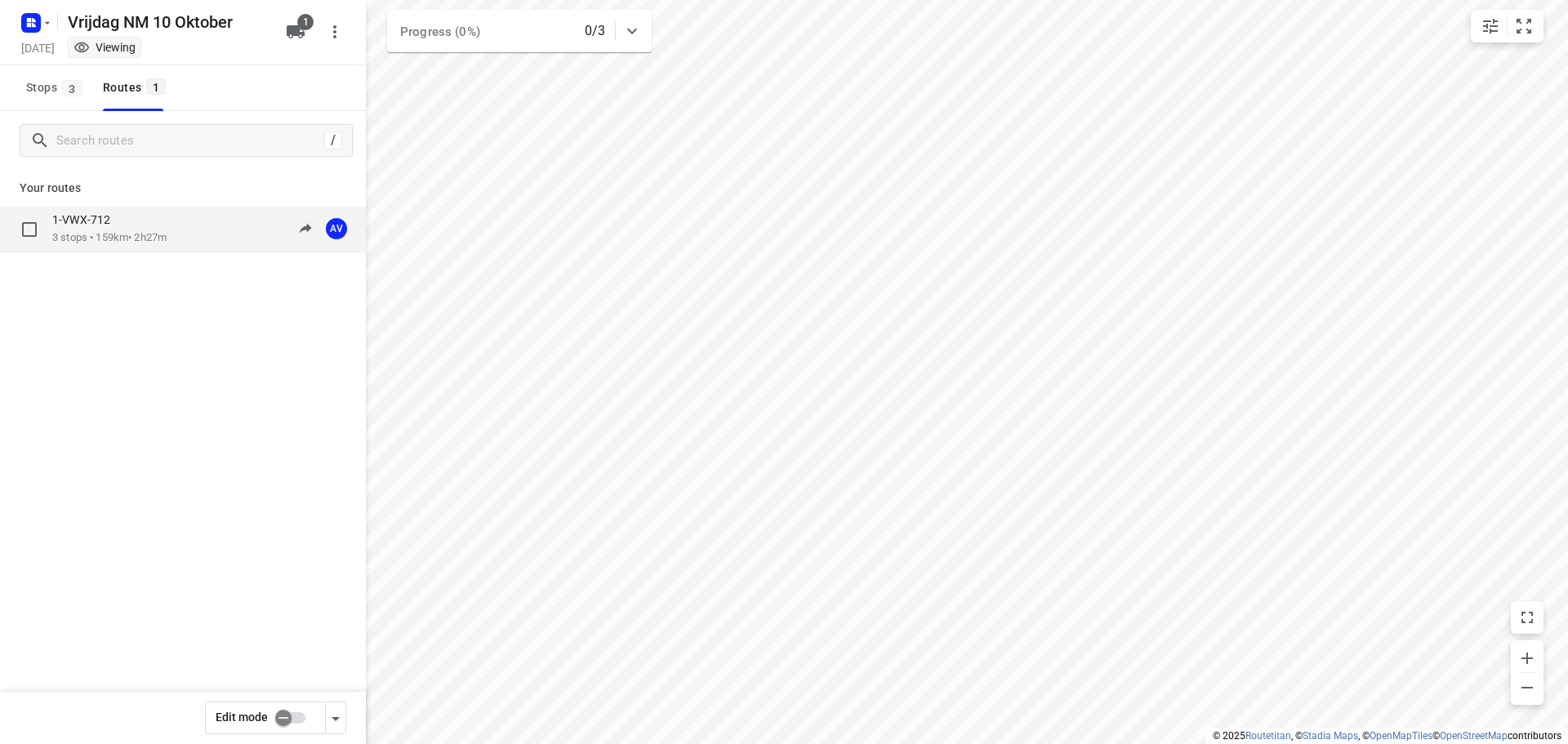
click at [166, 239] on p "3 stops • 159km • 2h27m" at bounding box center [109, 238] width 114 height 16
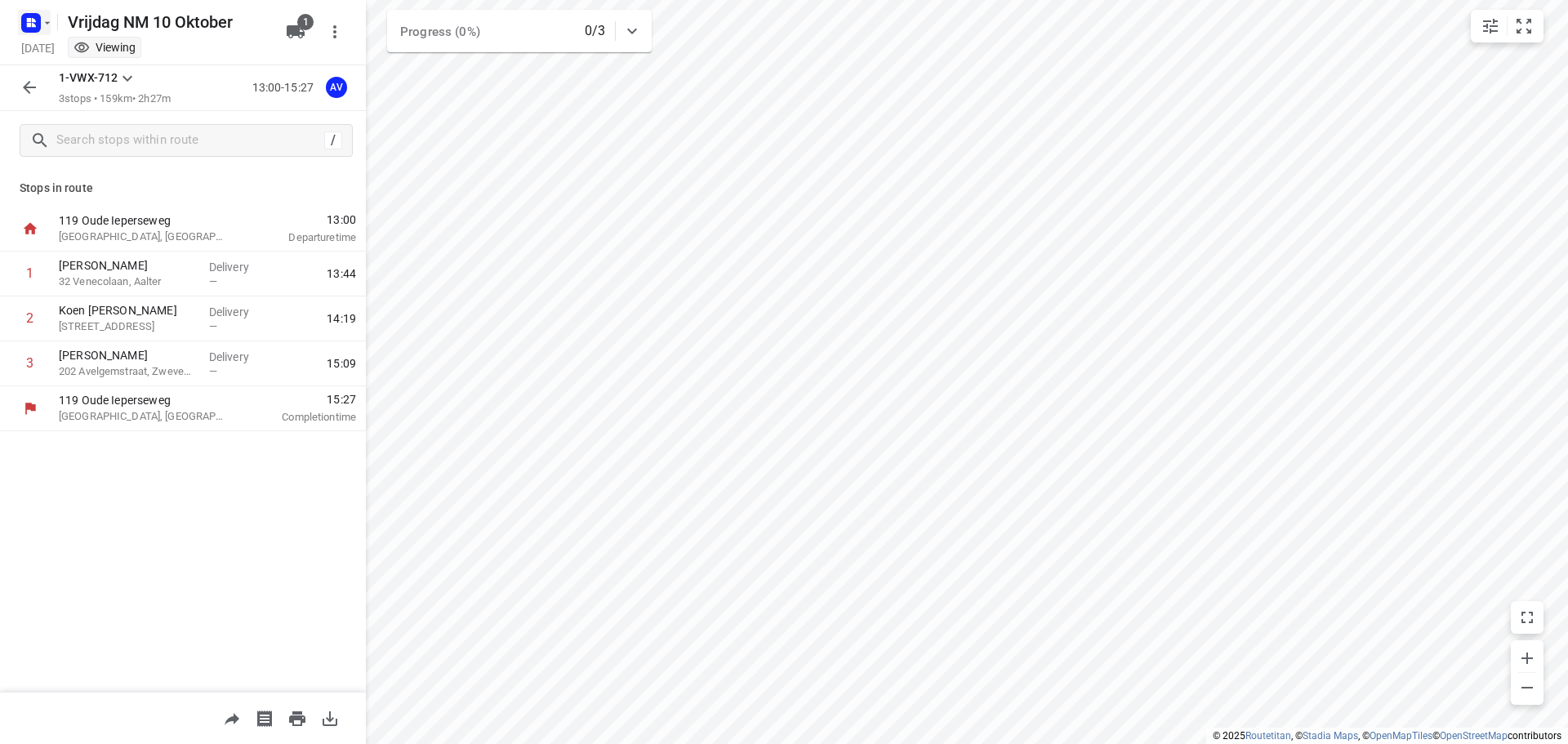
click at [41, 23] on icon "button" at bounding box center [47, 22] width 13 height 13
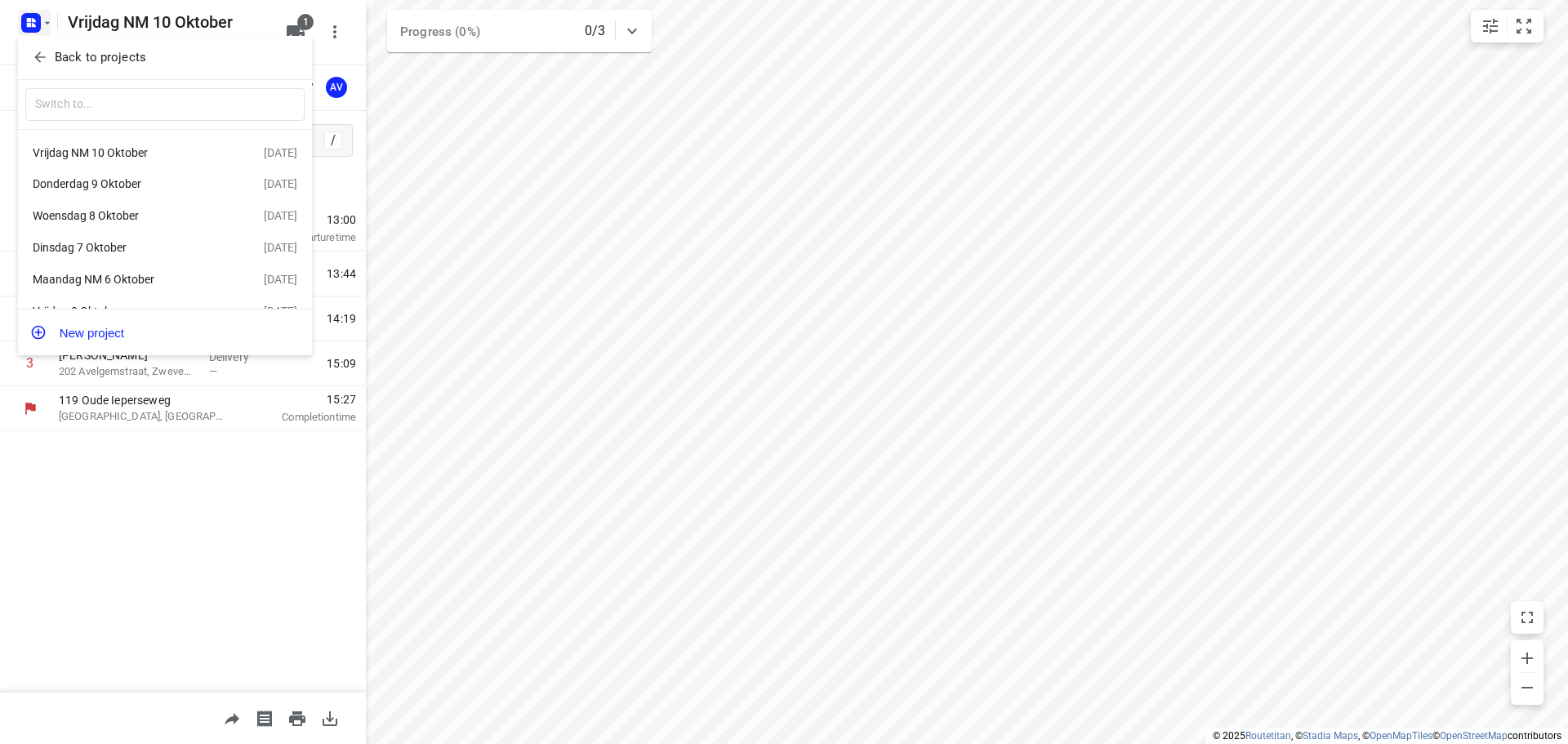
click at [174, 221] on div "Woensdag 8 Oktober" at bounding box center [127, 215] width 188 height 13
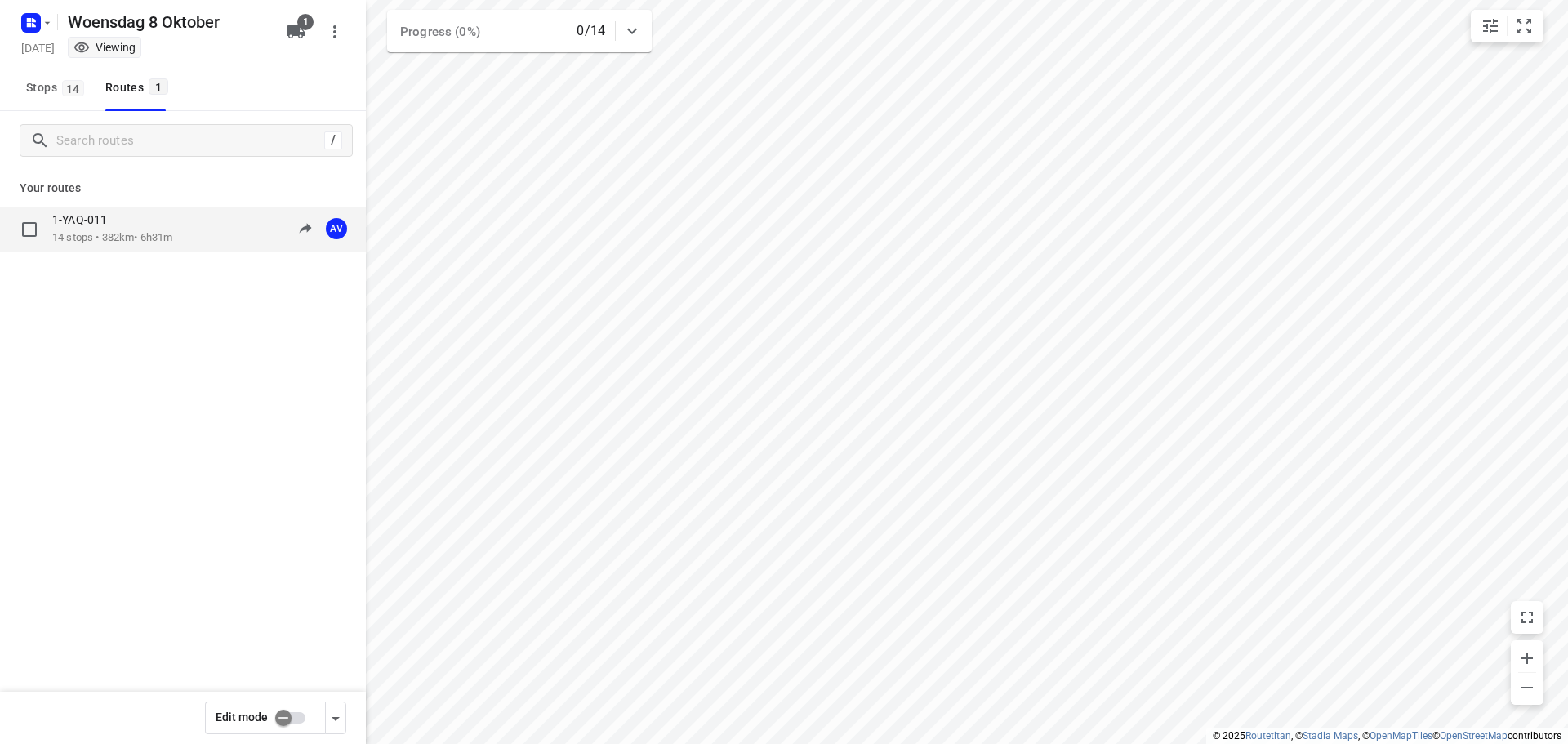
click at [195, 222] on div "1-YAQ-011 14 stops • 382km • 6h31m 09:00-15:31 AV" at bounding box center [209, 229] width 313 height 34
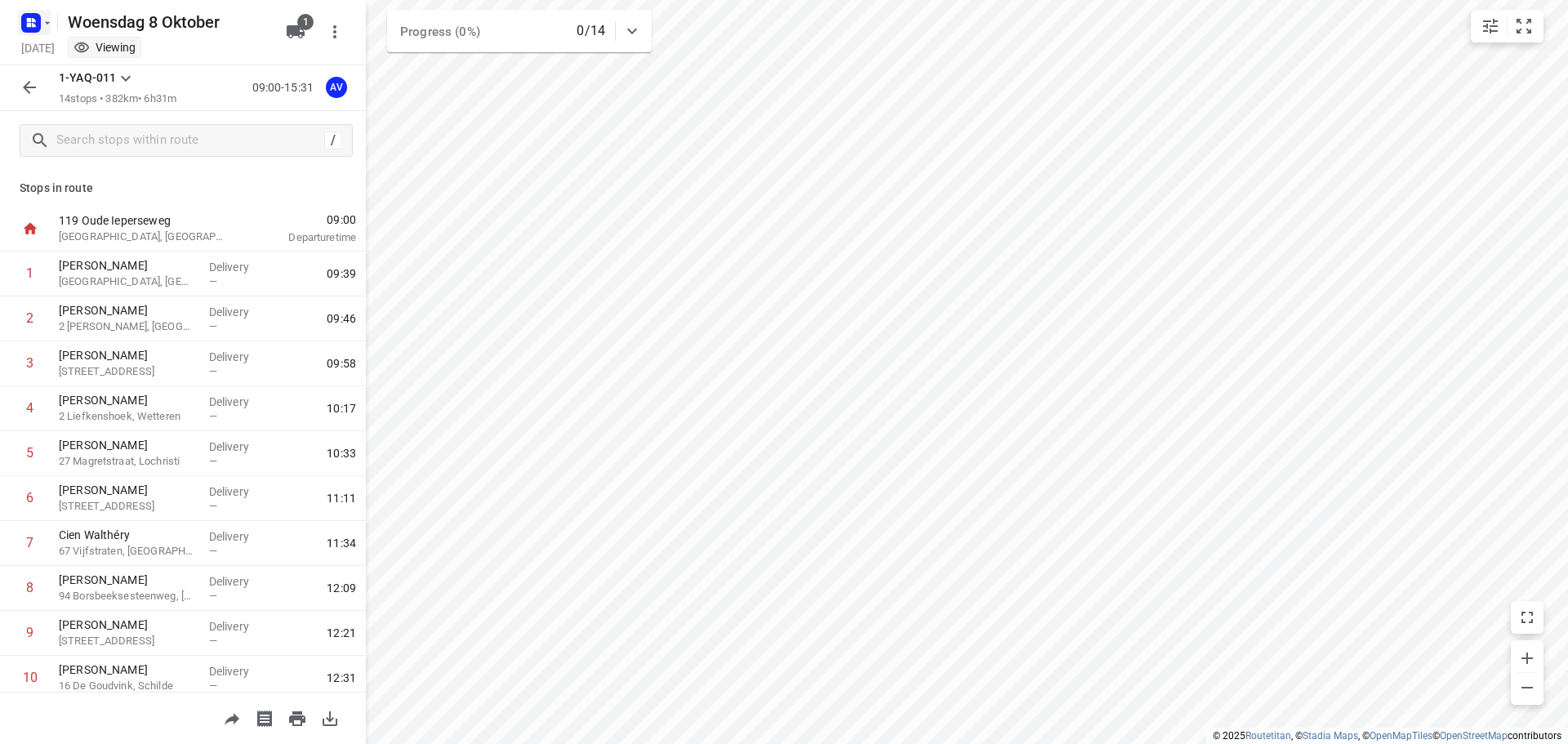
click at [37, 23] on rect "button" at bounding box center [31, 23] width 19 height 19
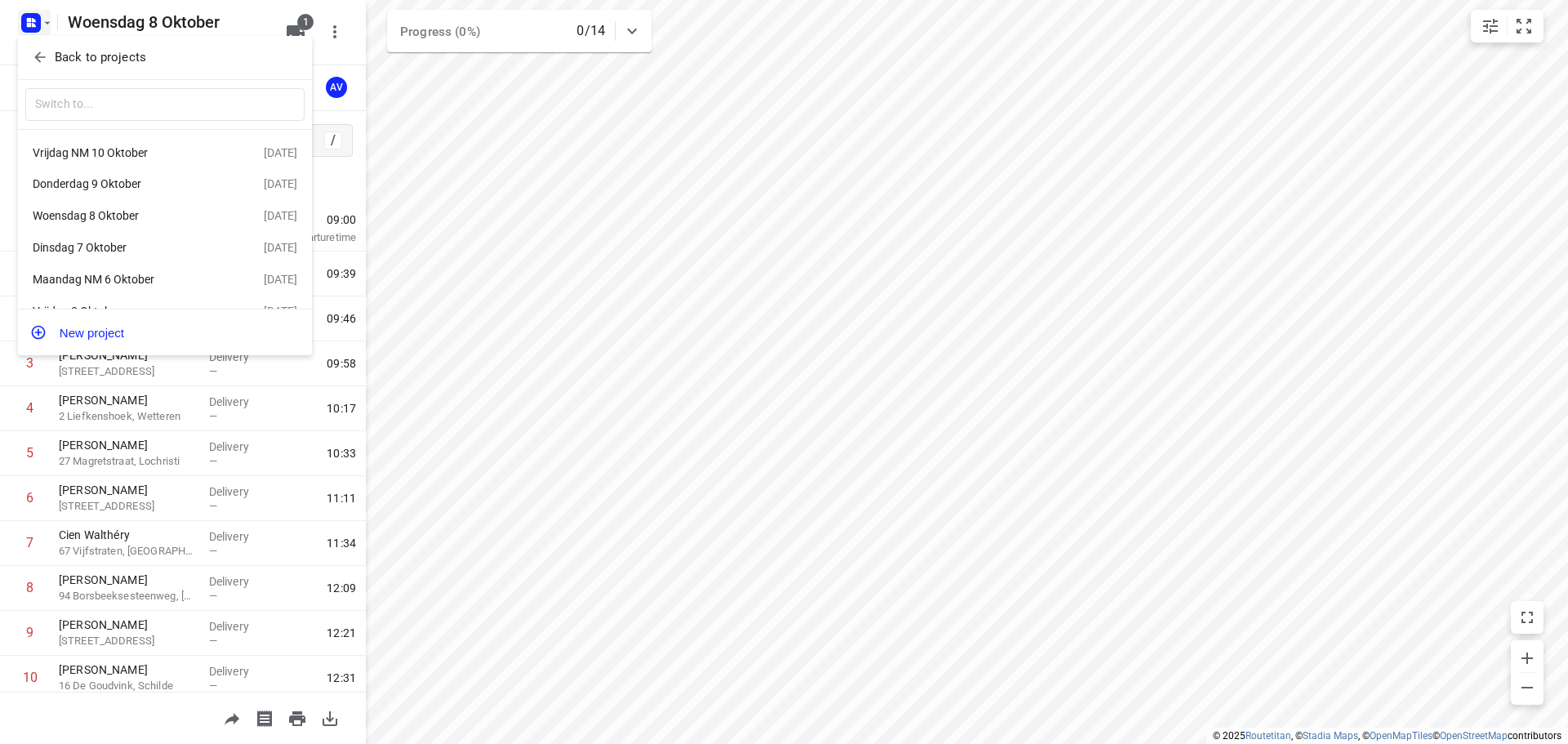
click at [126, 280] on div "Maandag NM 6 Oktober" at bounding box center [127, 279] width 188 height 13
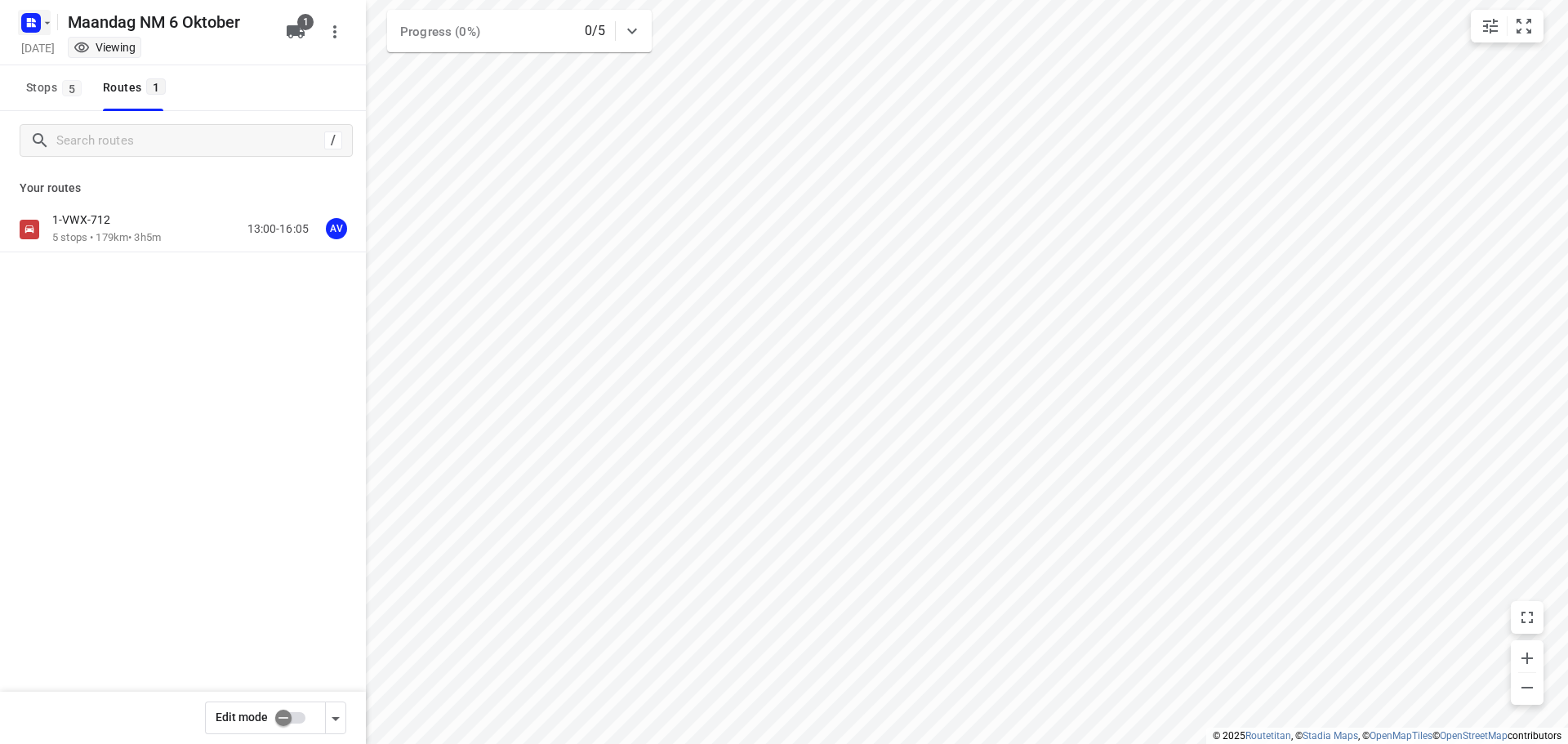
click at [39, 16] on rect "button" at bounding box center [31, 23] width 19 height 19
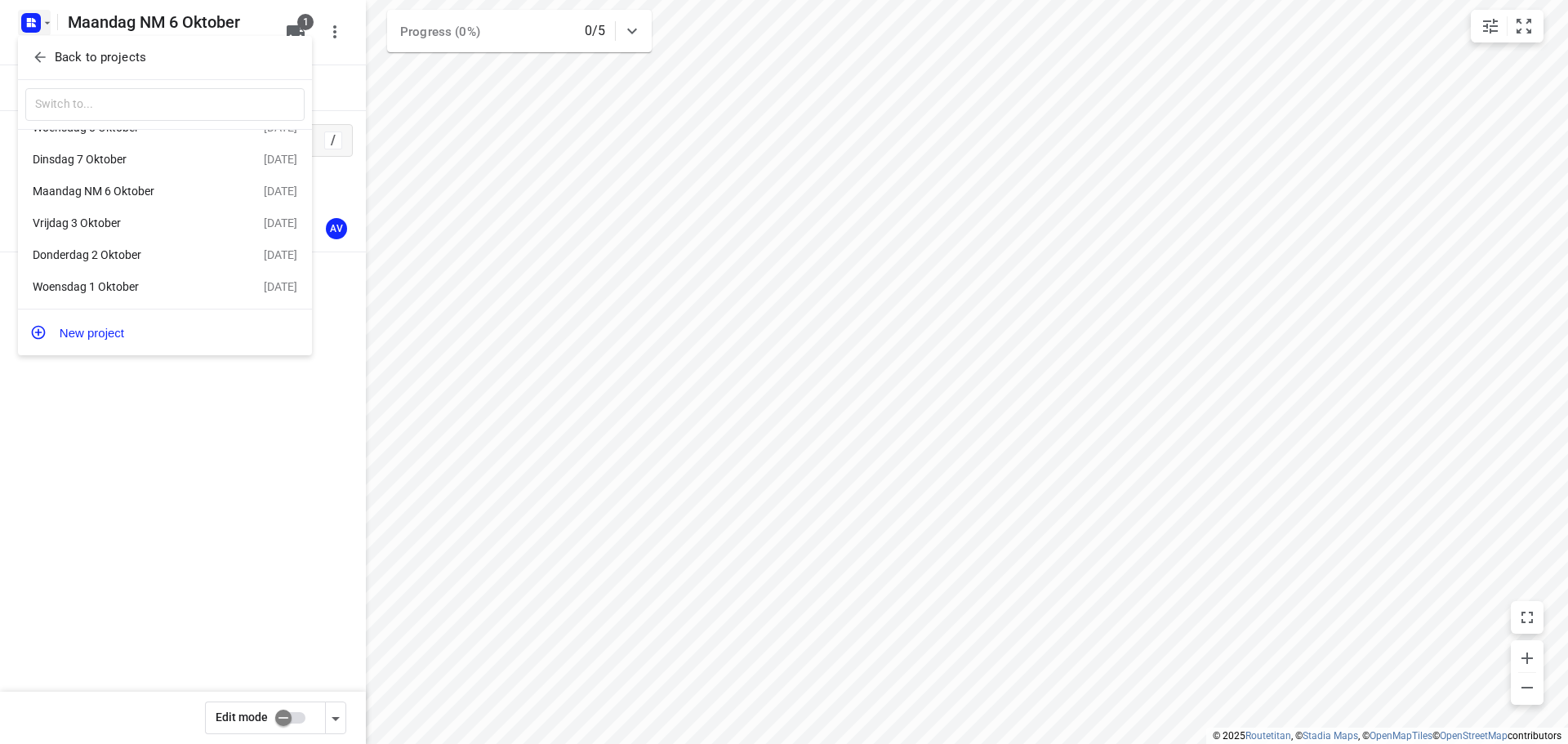
scroll to position [95, 0]
click at [142, 286] on div "Woensdag 1 Oktober" at bounding box center [127, 286] width 188 height 13
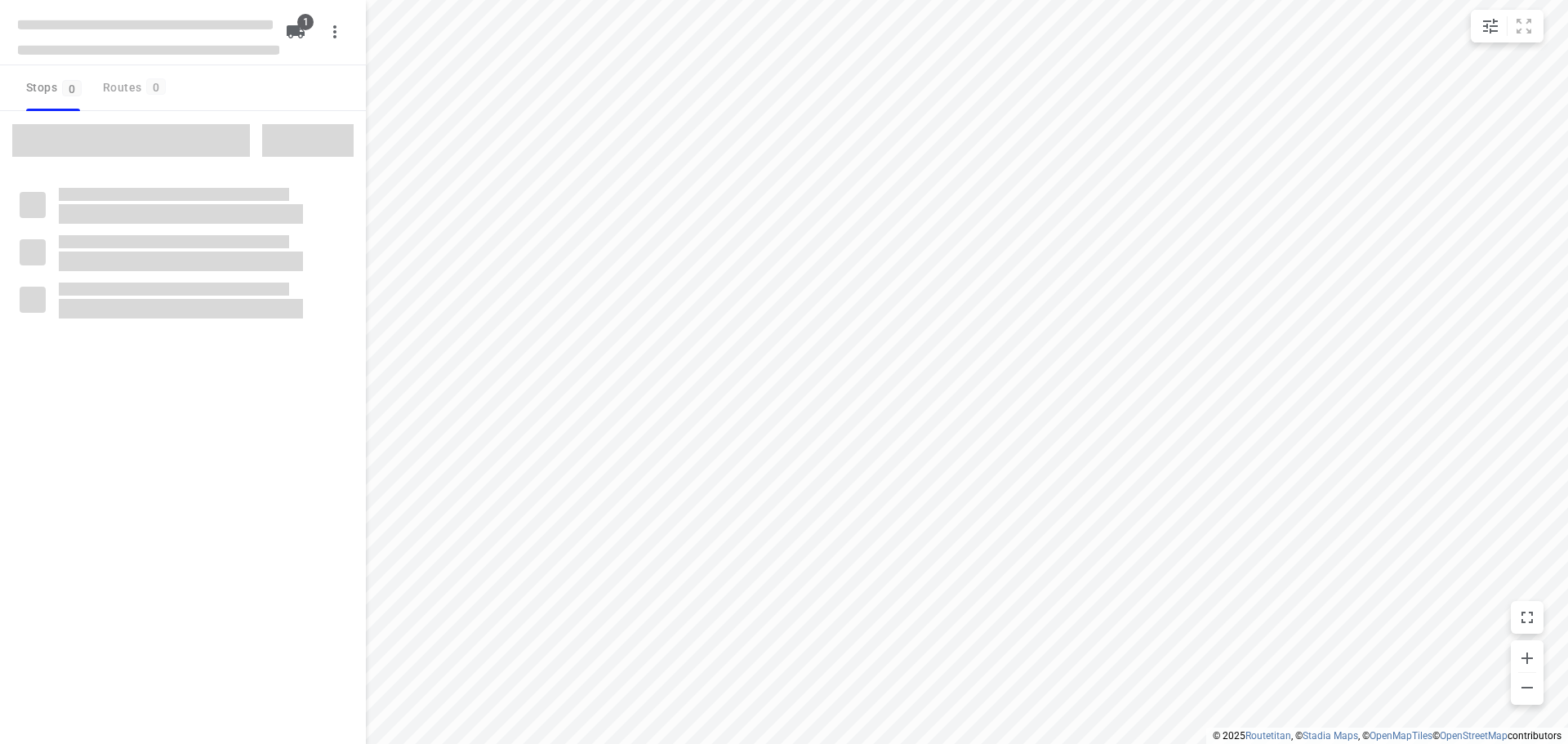
type input "distance"
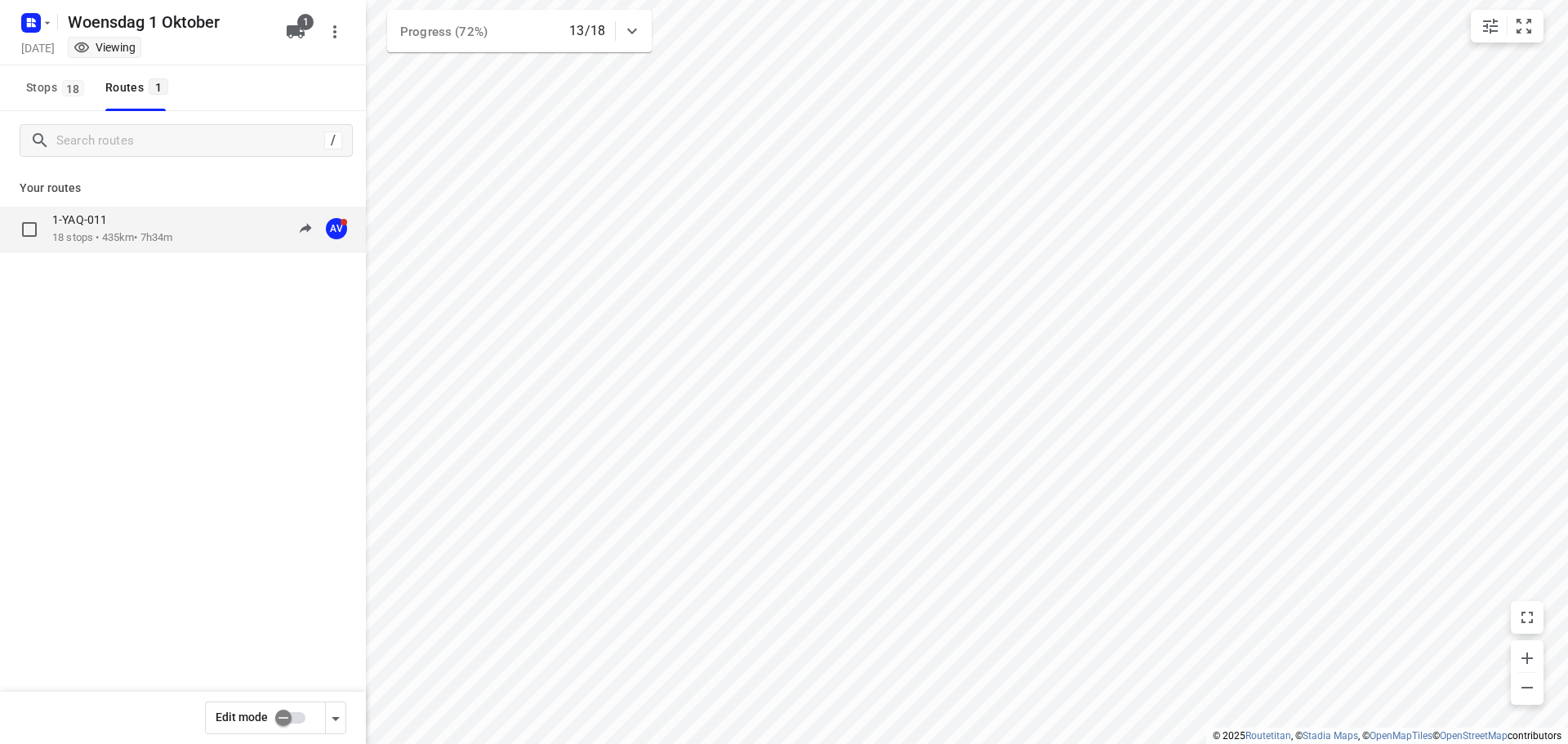
click at [193, 225] on div "1-YAQ-011 18 stops • 435km • 7h34m 10:21-18:50 AV" at bounding box center [209, 229] width 313 height 34
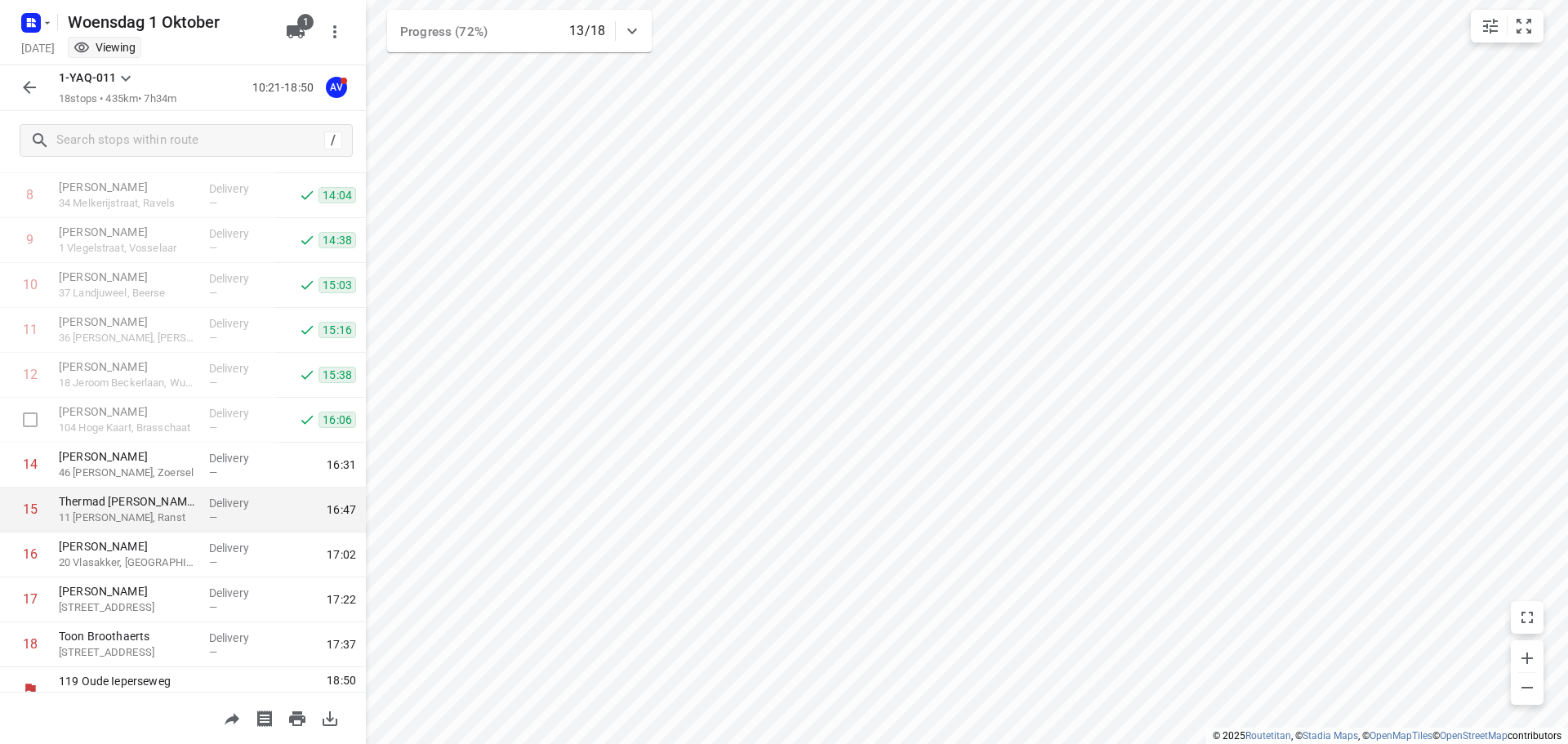
scroll to position [413, 0]
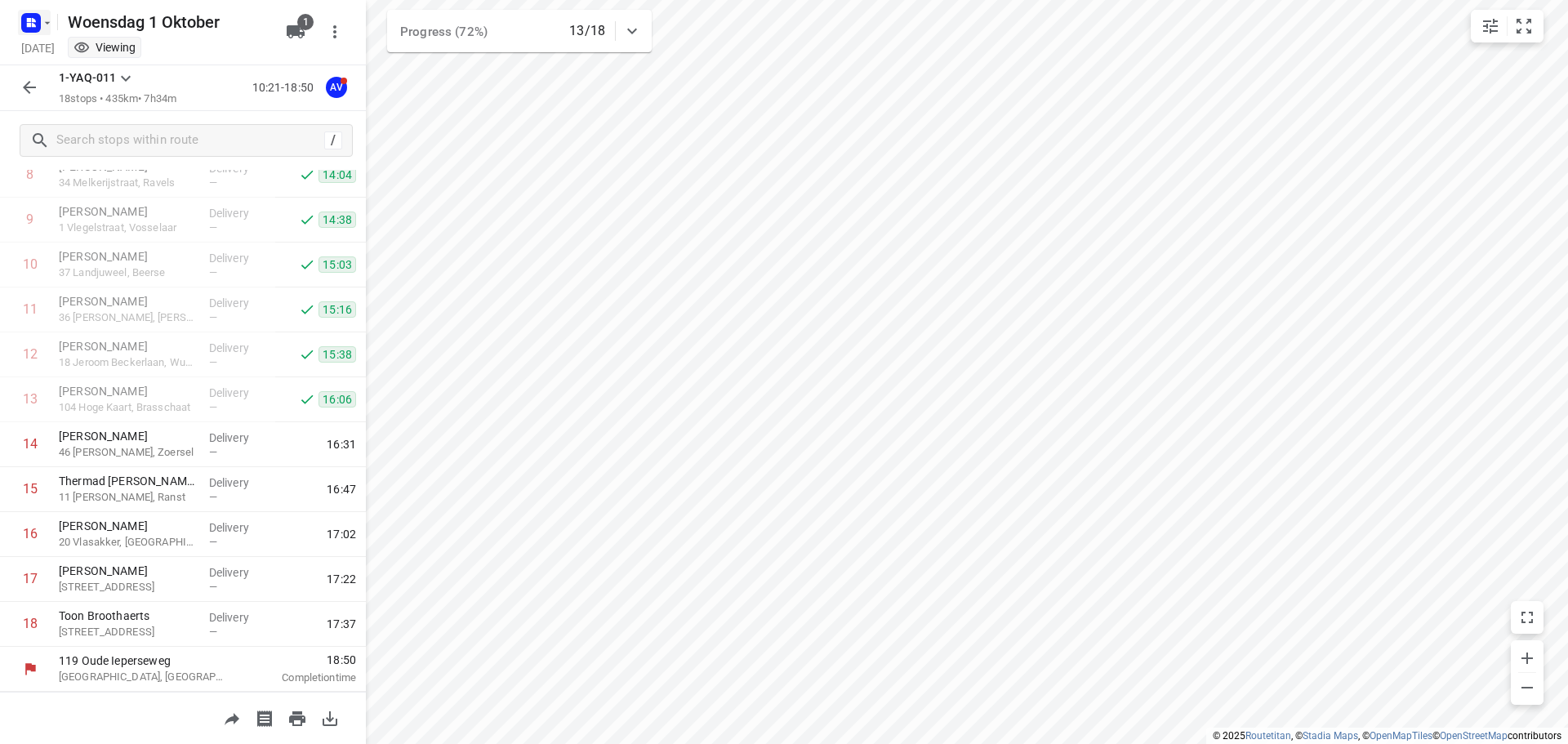
click at [43, 20] on icon "button" at bounding box center [47, 22] width 13 height 13
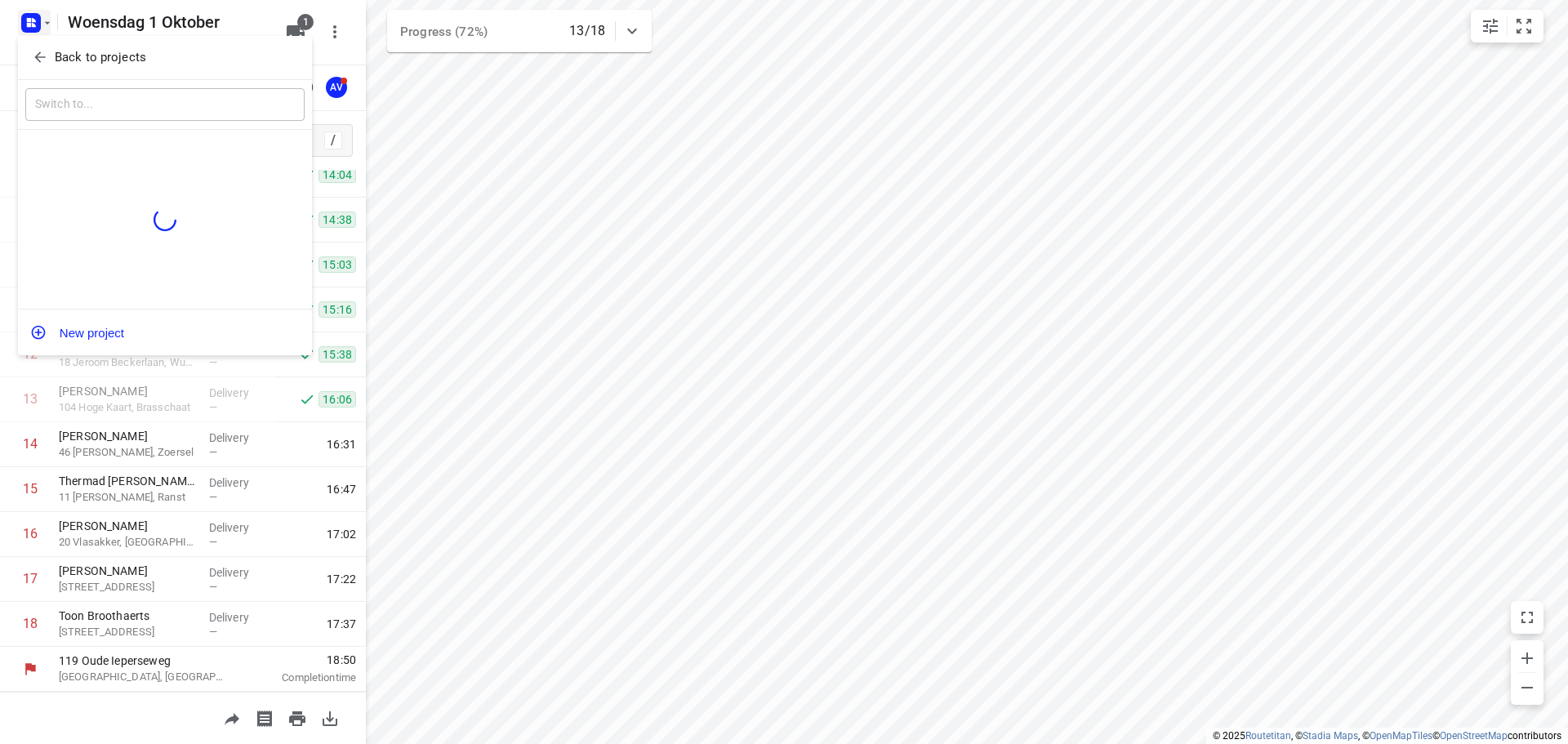
click at [44, 19] on div at bounding box center [784, 372] width 1568 height 744
